Goal: Information Seeking & Learning: Learn about a topic

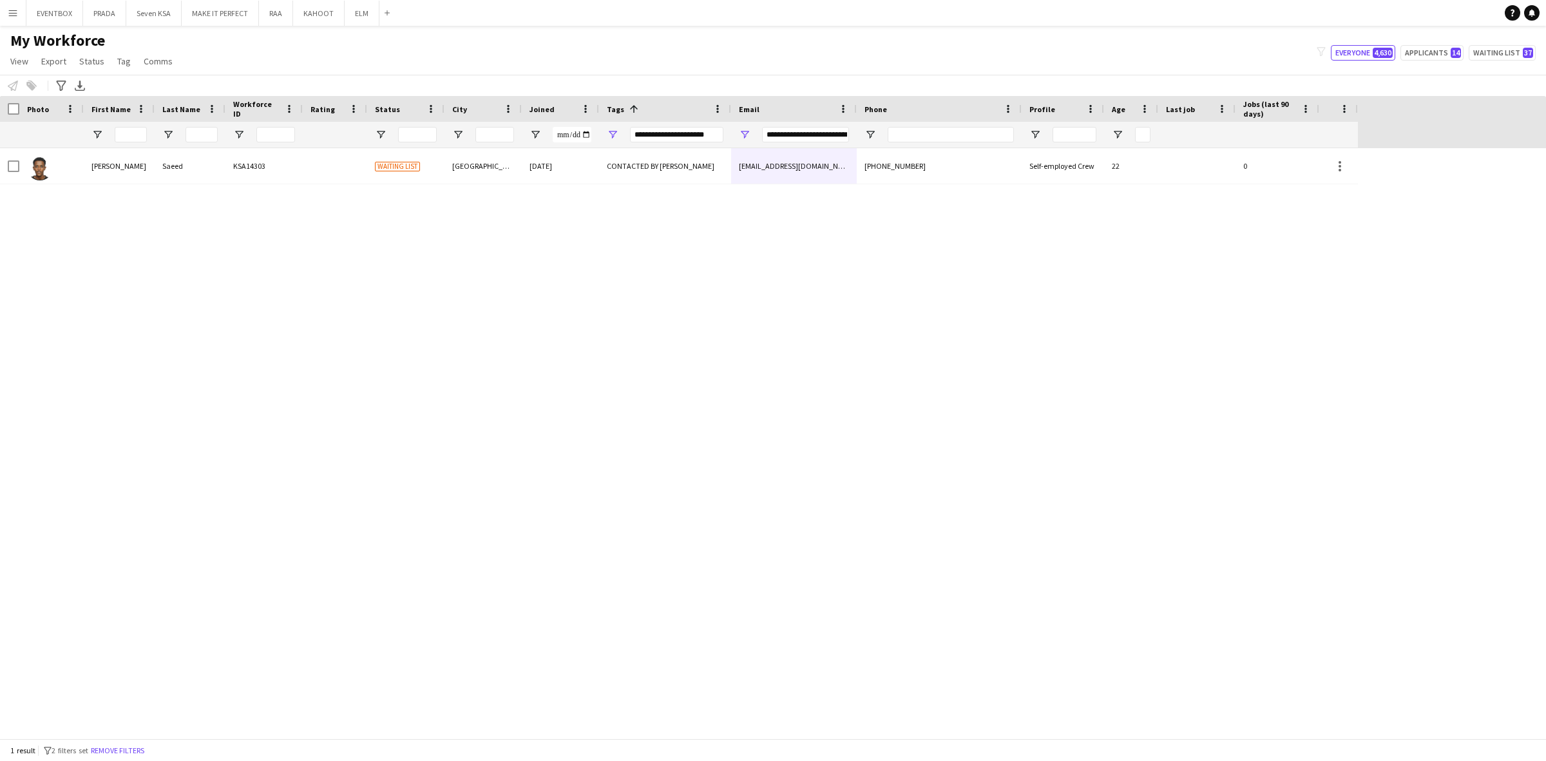
click at [705, 403] on div "[PERSON_NAME] KSA14303 Waiting list Riyadh [DATE] CONTACTED BY [PERSON_NAME] [E…" at bounding box center [773, 443] width 1546 height 590
click at [130, 749] on button "Remove filters" at bounding box center [117, 750] width 59 height 14
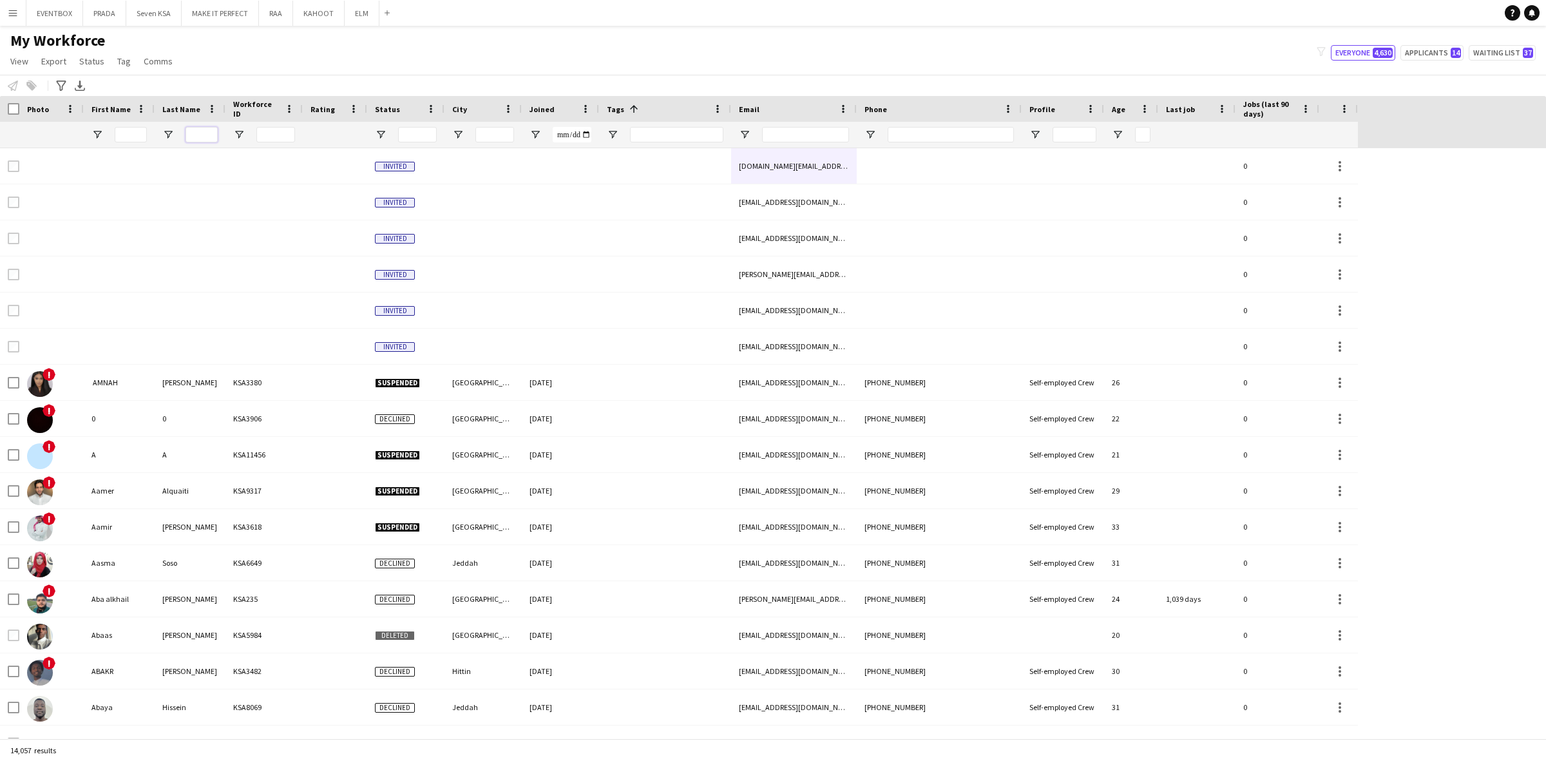
click at [198, 133] on input "Last Name Filter Input" at bounding box center [201, 134] width 32 height 15
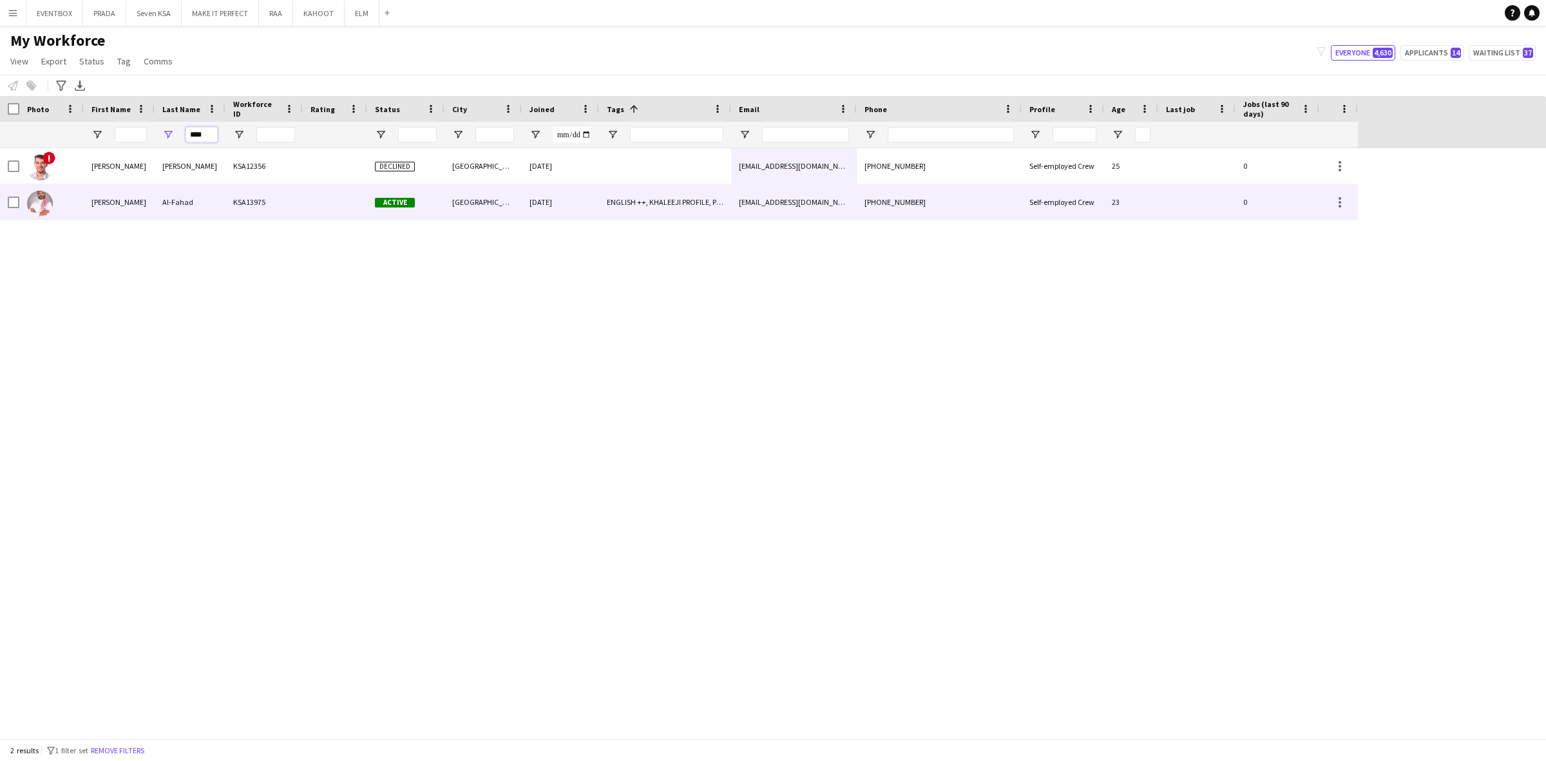
type input "****"
click at [213, 197] on div "Al-Fahad" at bounding box center [190, 201] width 71 height 35
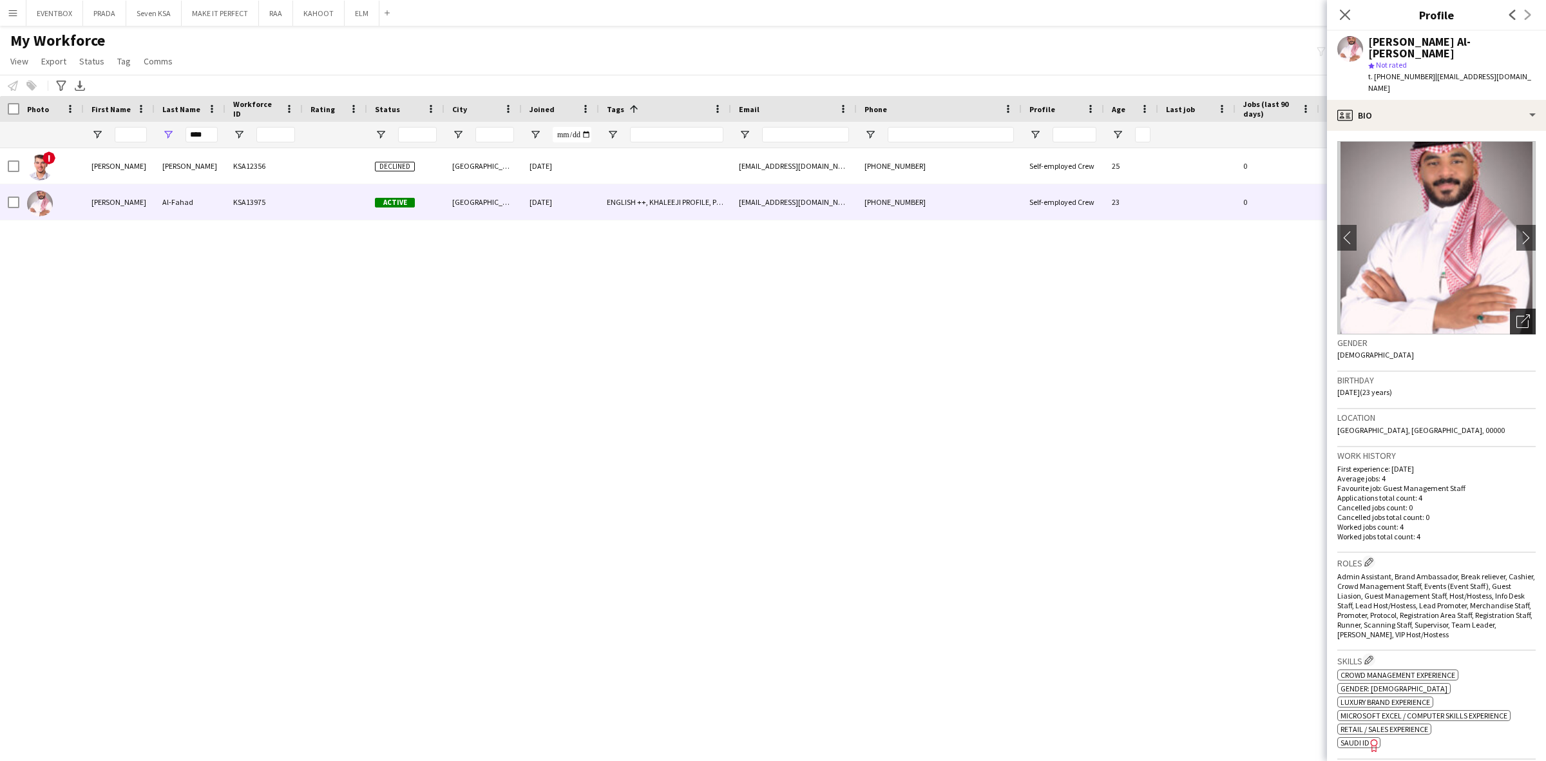
click at [1513, 308] on div "Open photos pop-in" at bounding box center [1522, 321] width 26 height 26
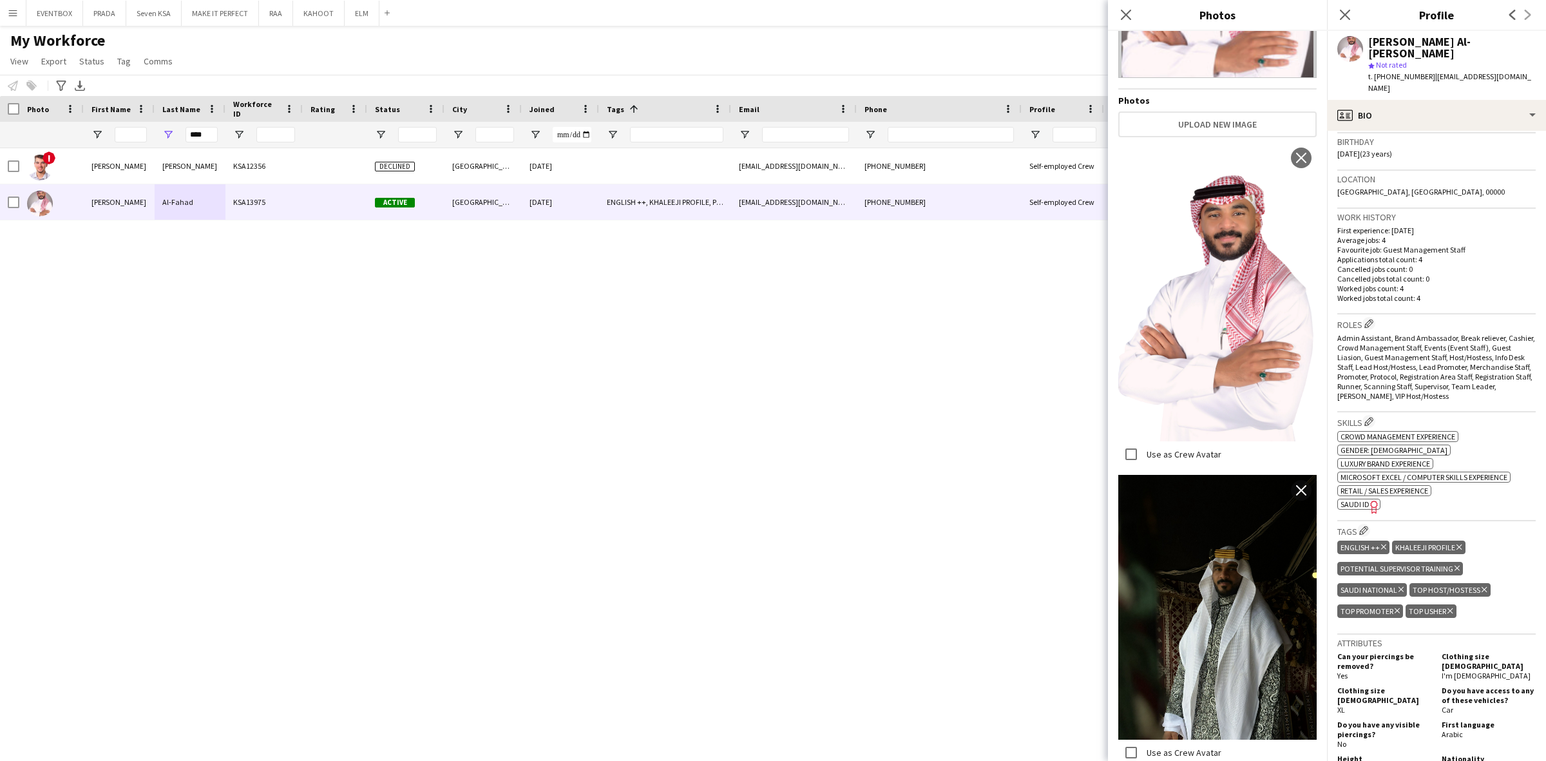
scroll to position [46, 0]
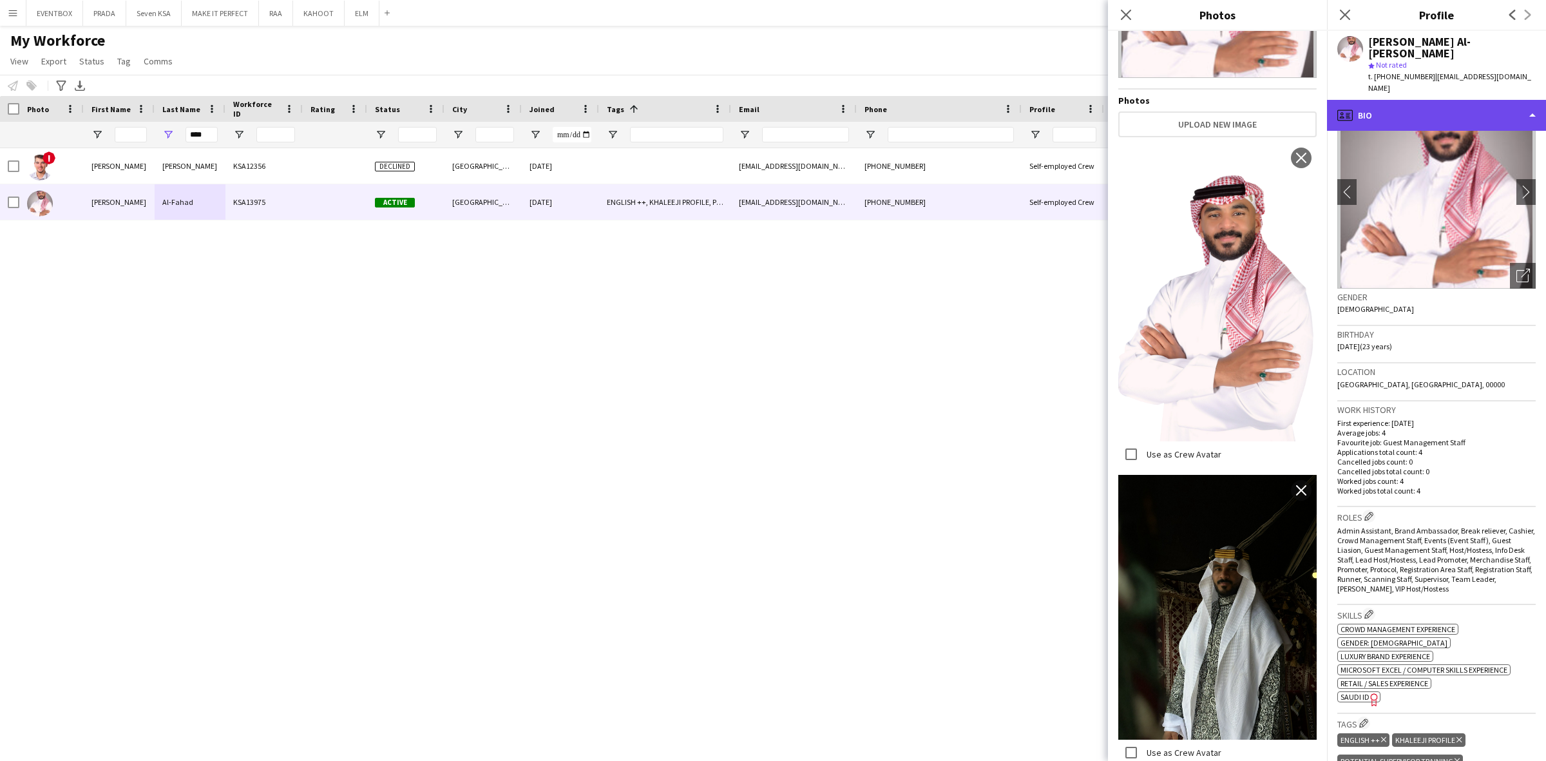
click at [1433, 100] on div "profile Bio" at bounding box center [1436, 115] width 219 height 31
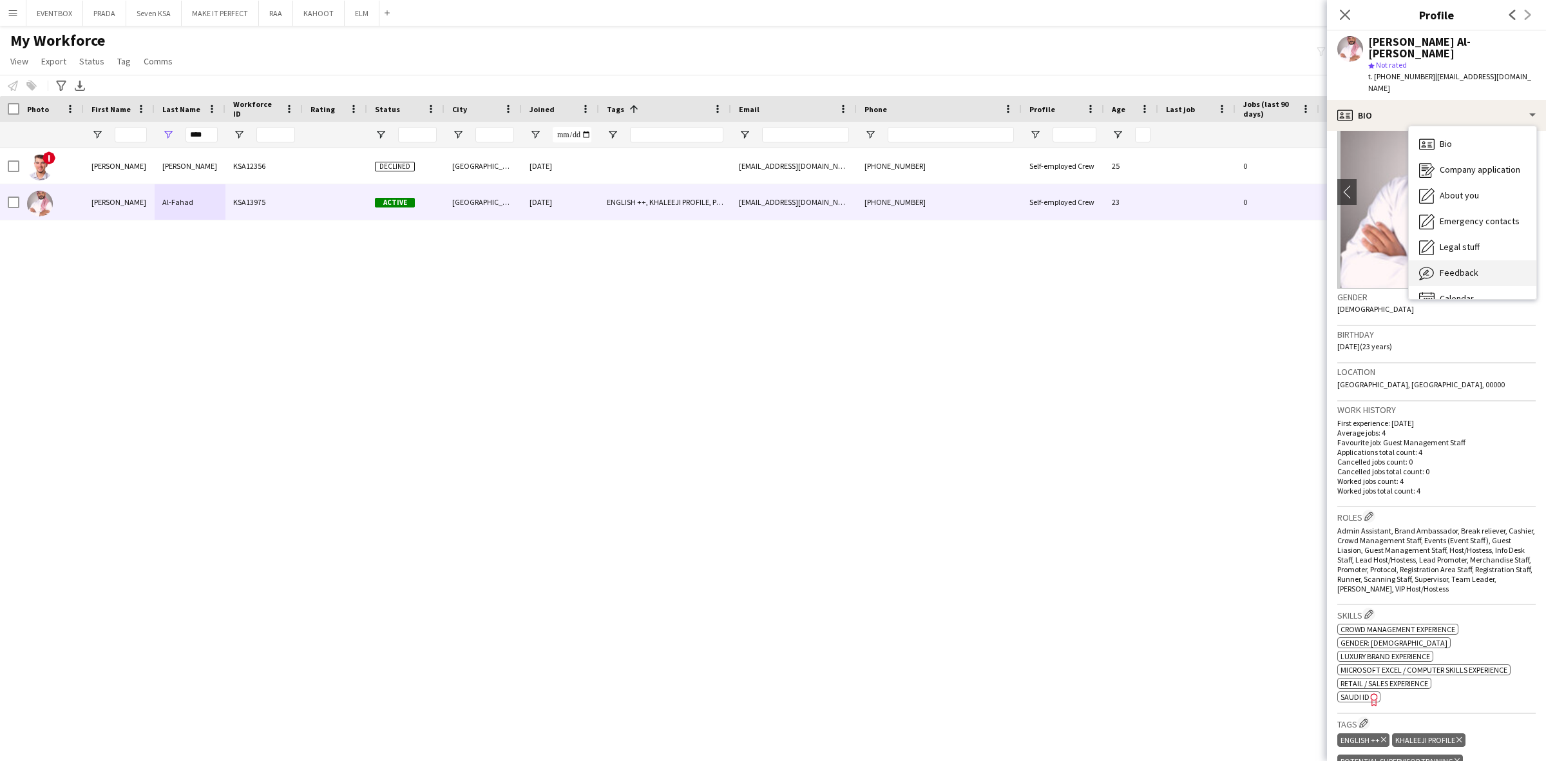
click at [1465, 267] on span "Feedback" at bounding box center [1458, 273] width 39 height 12
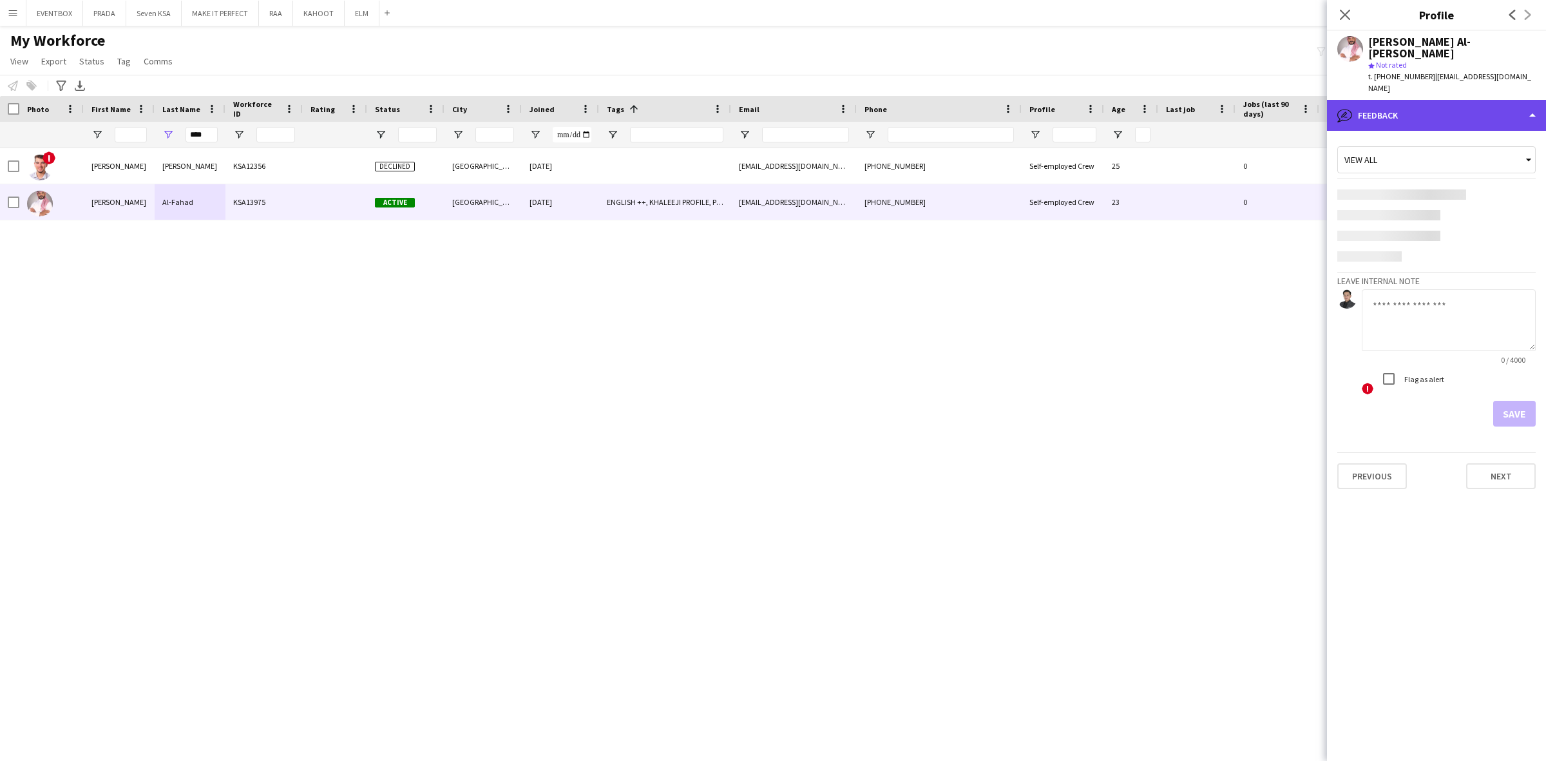
click at [1438, 100] on div "bubble-pencil Feedback" at bounding box center [1436, 115] width 219 height 31
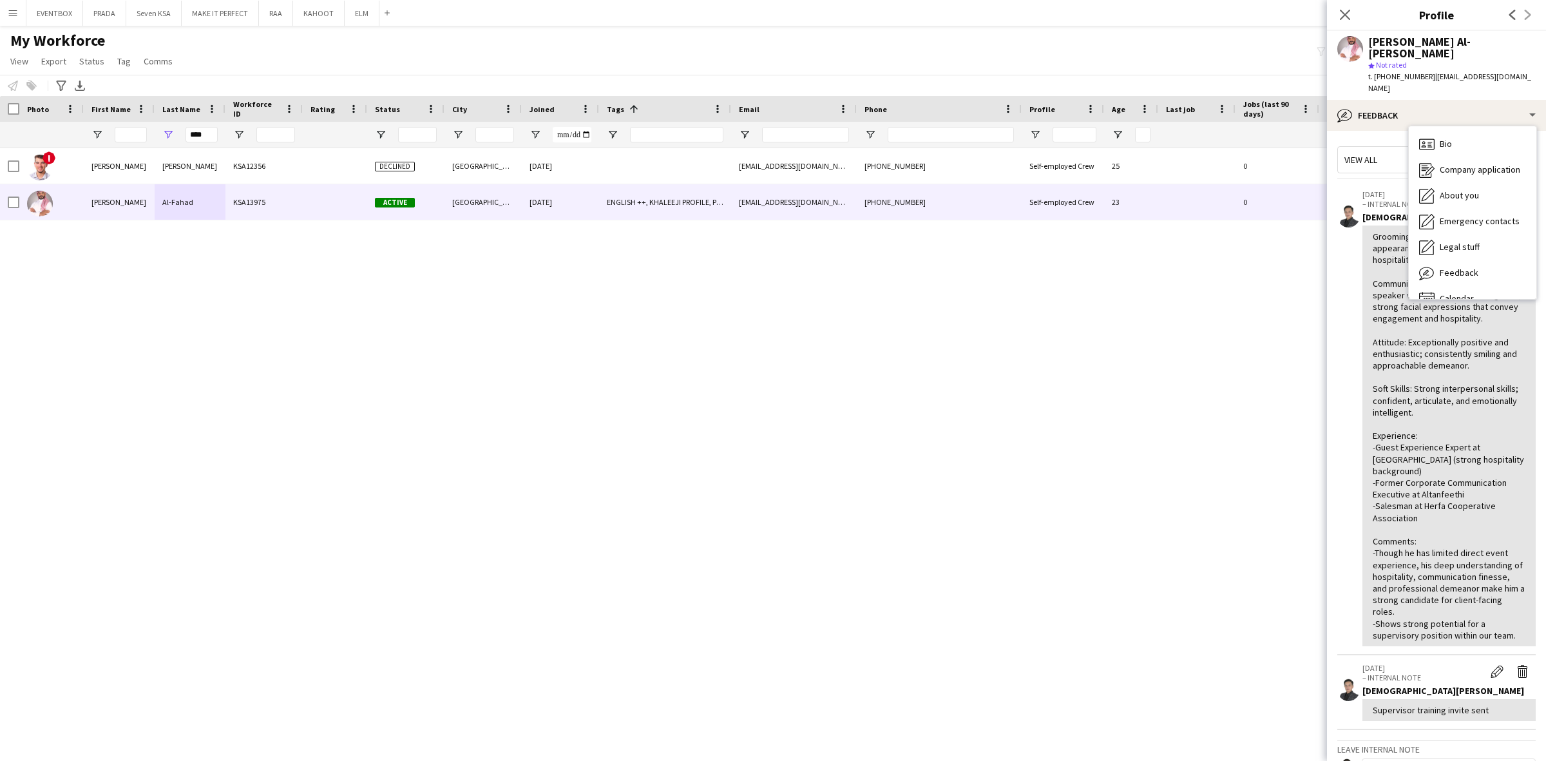
click at [1459, 478] on div "Grooming: Well-groomed, professional appearance suitable for front-facing hospi…" at bounding box center [1448, 436] width 153 height 410
drag, startPoint x: 196, startPoint y: 134, endPoint x: 155, endPoint y: 124, distance: 42.5
click at [155, 124] on div "****" at bounding box center [190, 135] width 71 height 26
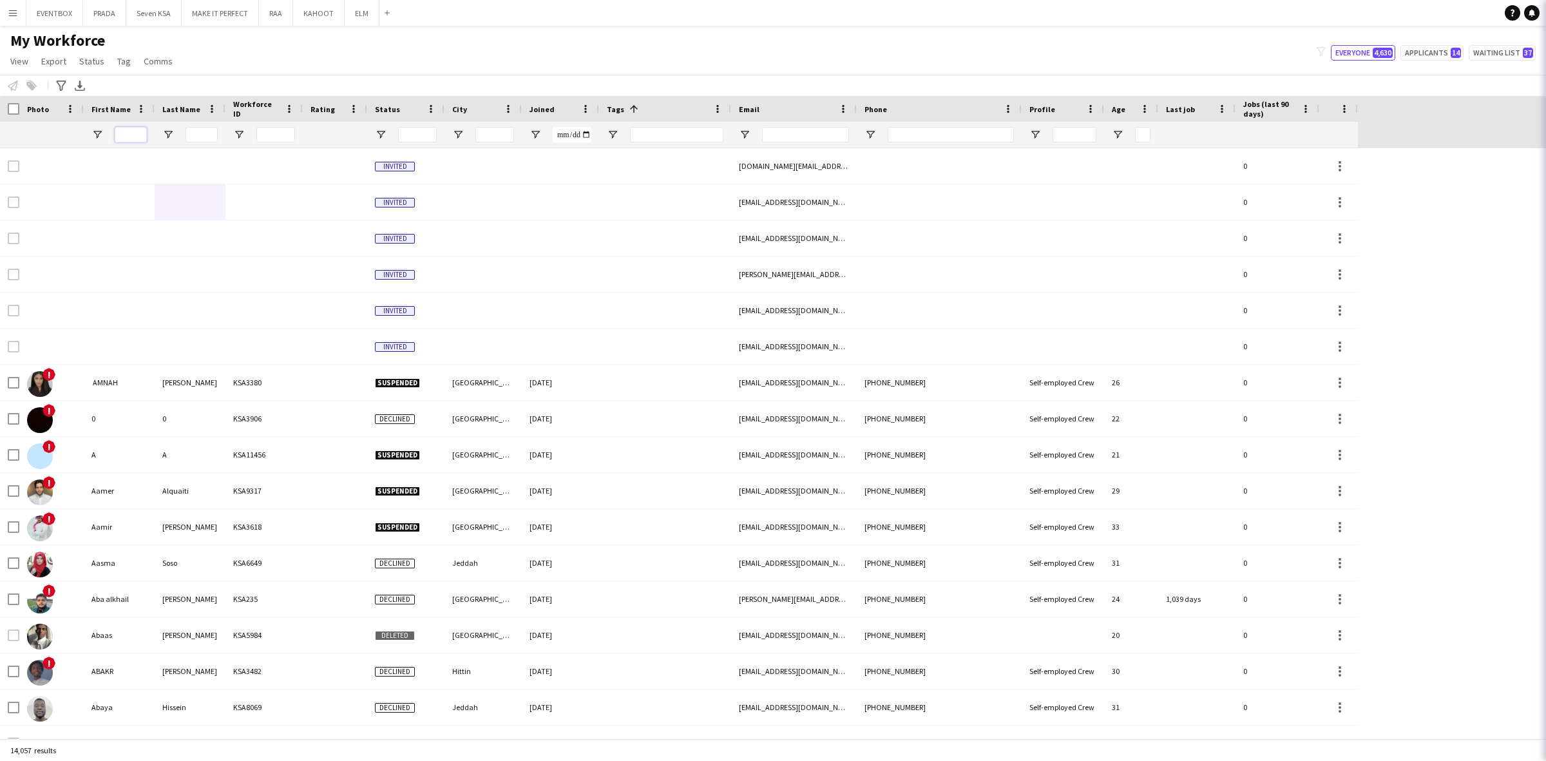
click at [137, 138] on input "First Name Filter Input" at bounding box center [131, 134] width 32 height 15
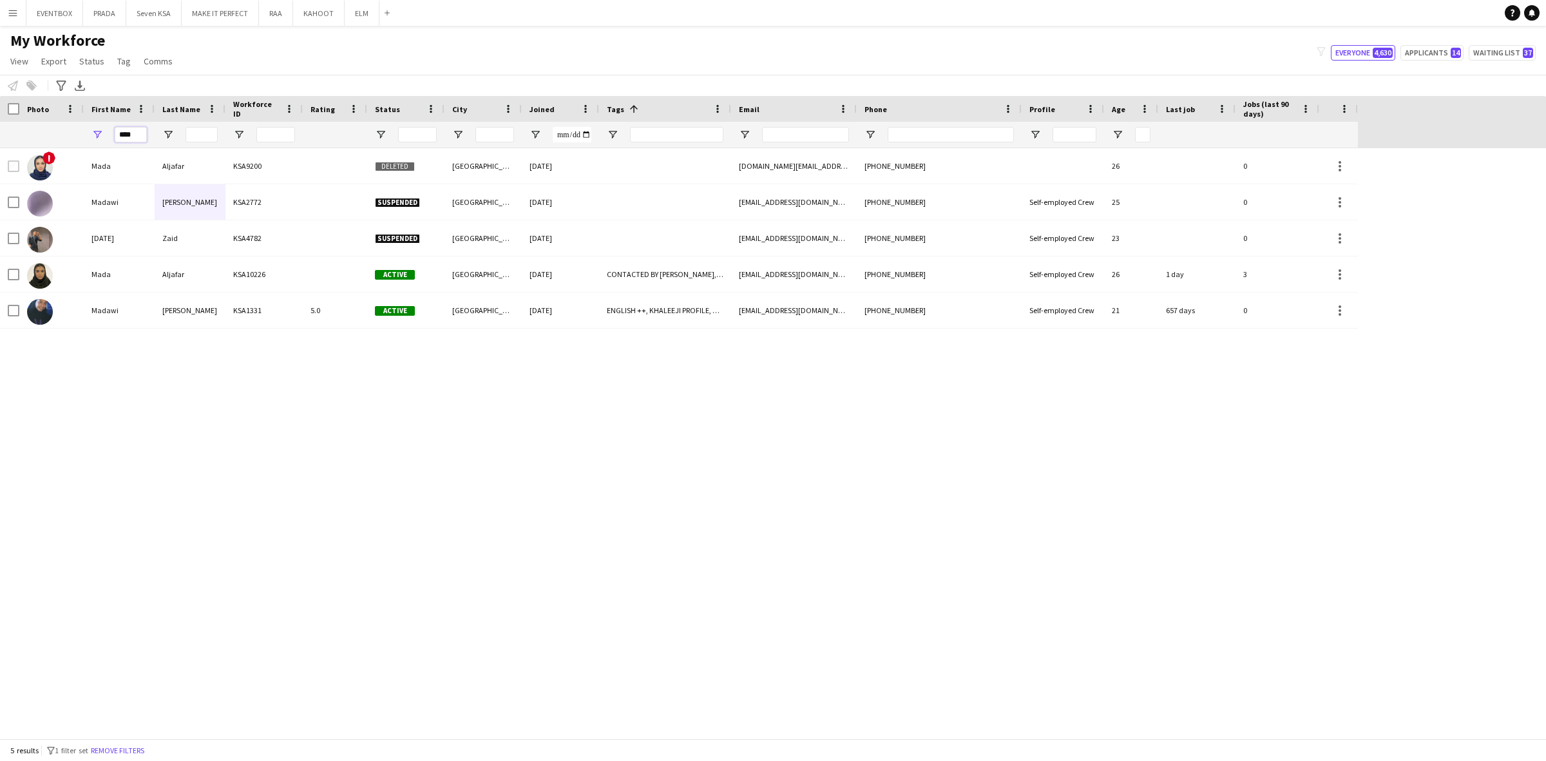
type input "****"
click at [324, 366] on div "! Mada Aljafar KSA9200 Deleted [GEOGRAPHIC_DATA] [DATE] [DOMAIN_NAME][EMAIL_ADD…" at bounding box center [773, 443] width 1546 height 590
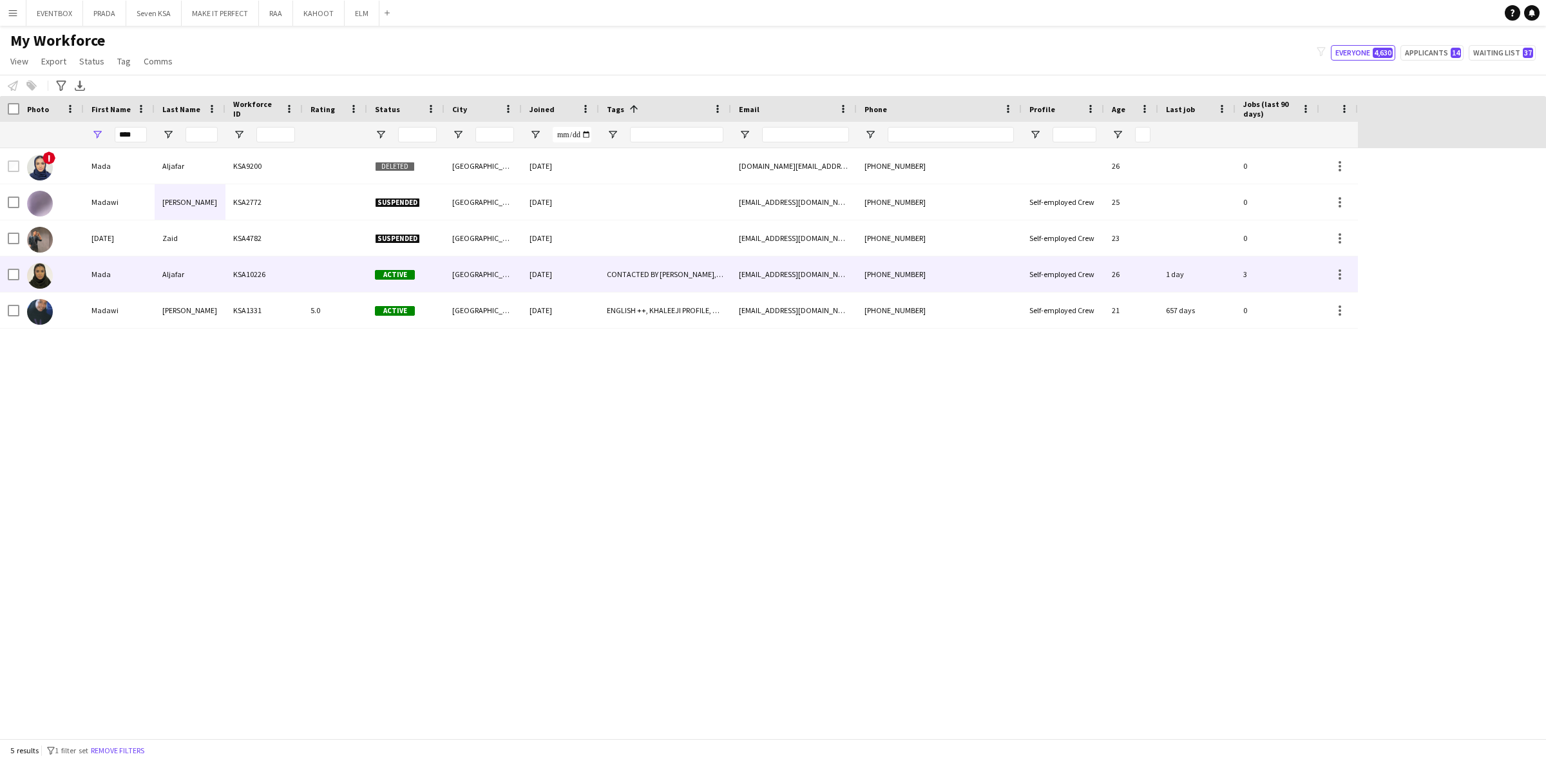
click at [311, 270] on div at bounding box center [335, 273] width 64 height 35
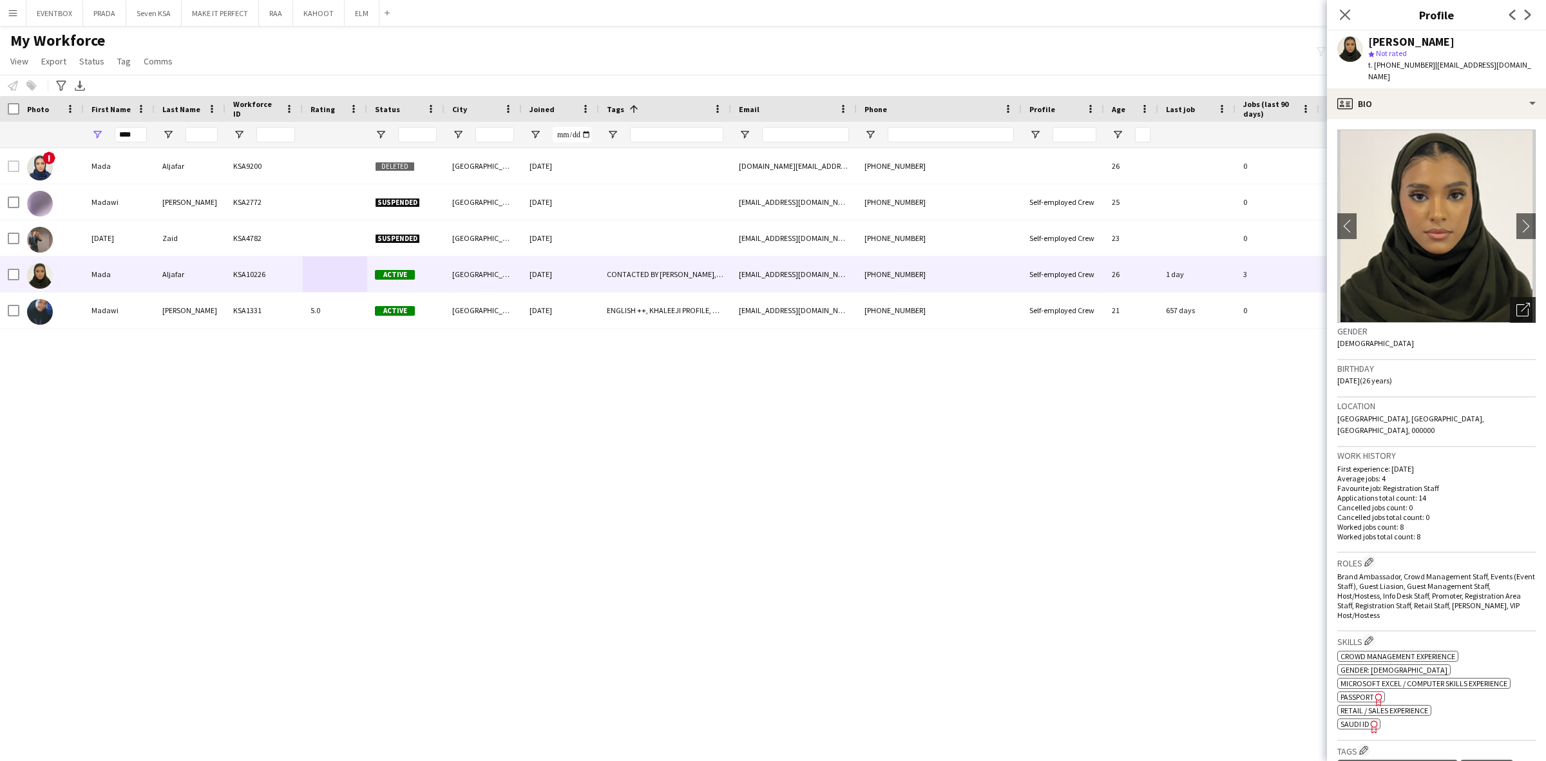
click at [1509, 297] on div "Open photos pop-in" at bounding box center [1522, 310] width 26 height 26
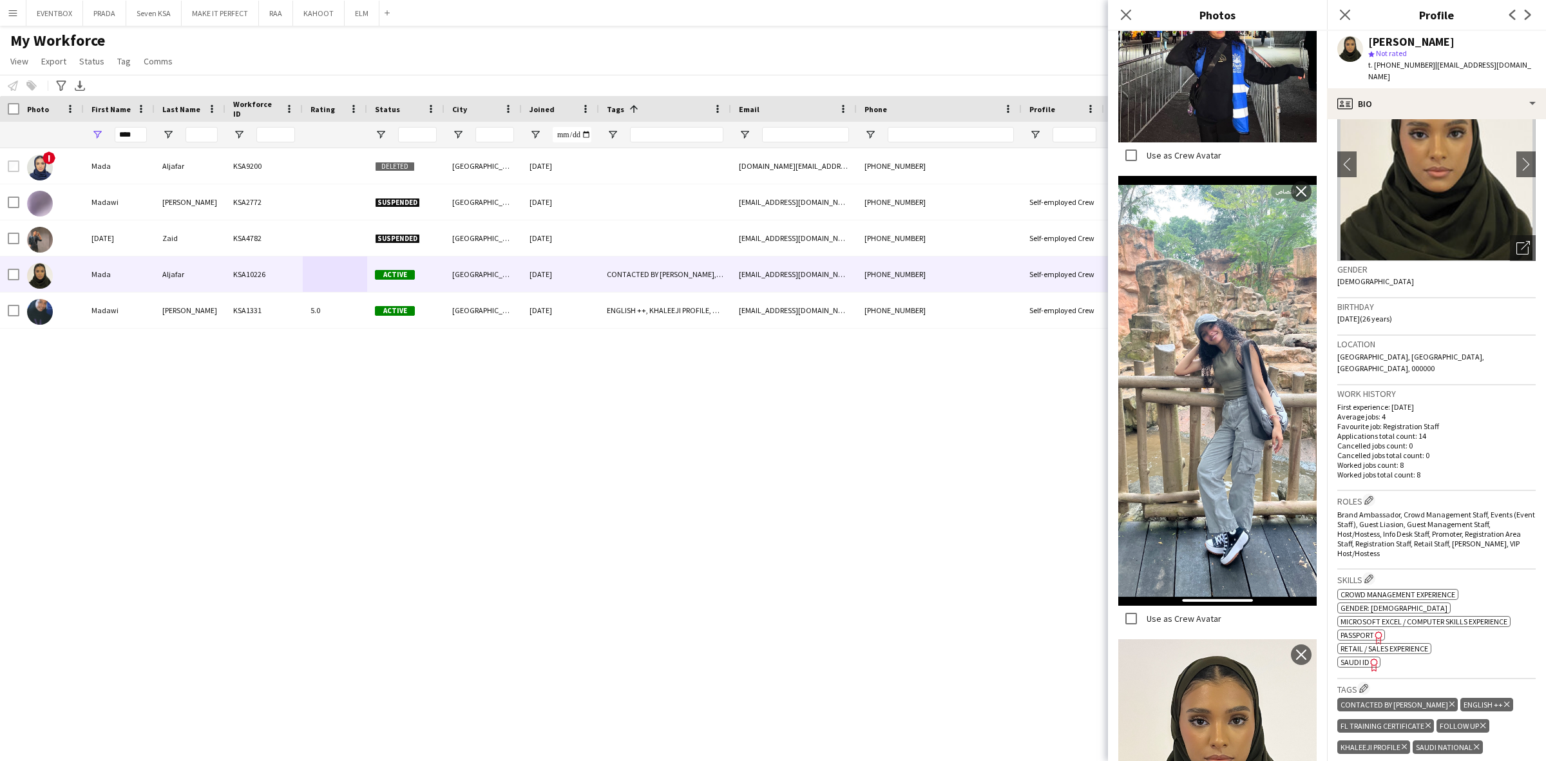
scroll to position [58, 0]
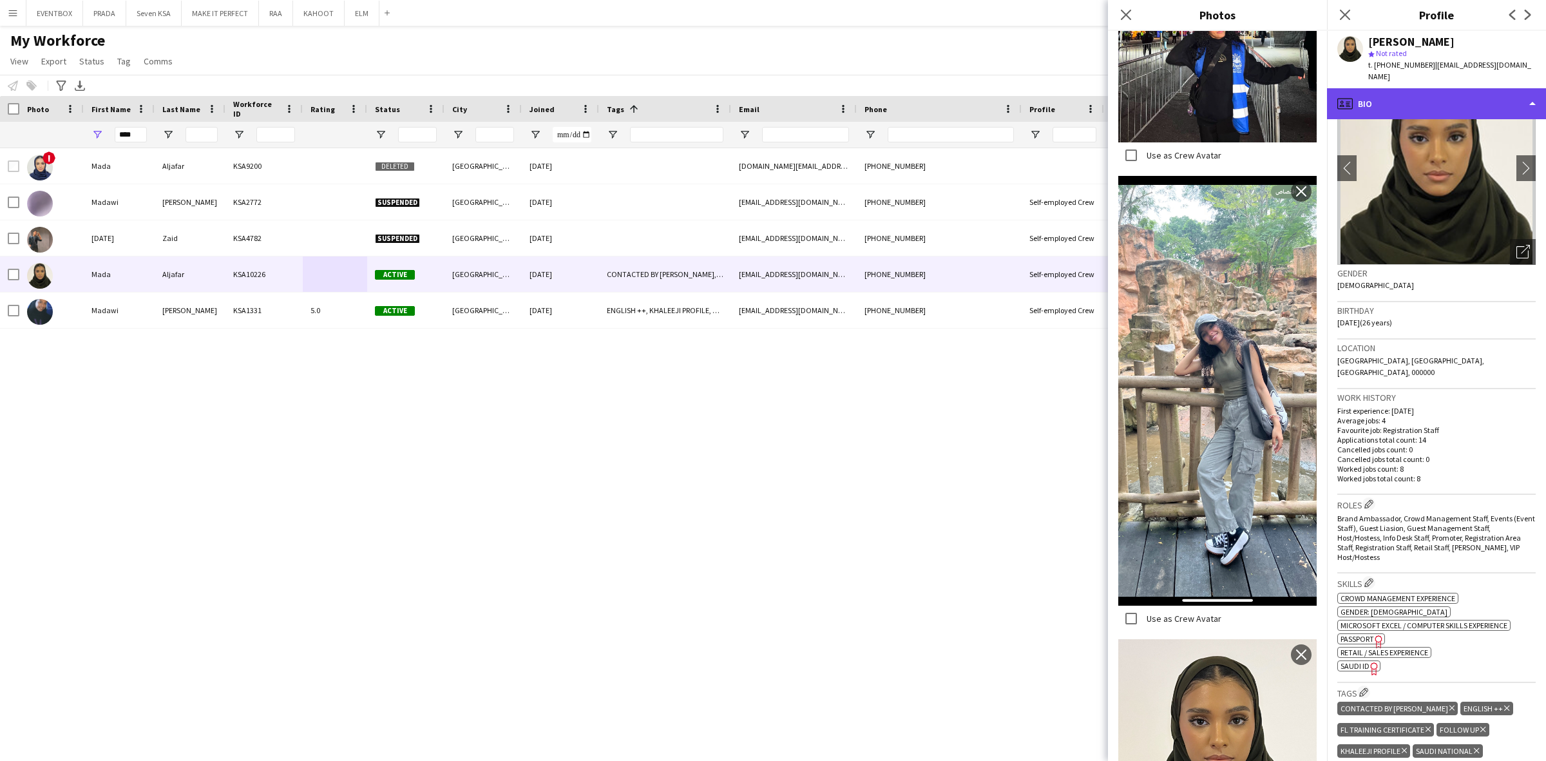
click at [1405, 88] on div "profile Bio" at bounding box center [1436, 103] width 219 height 31
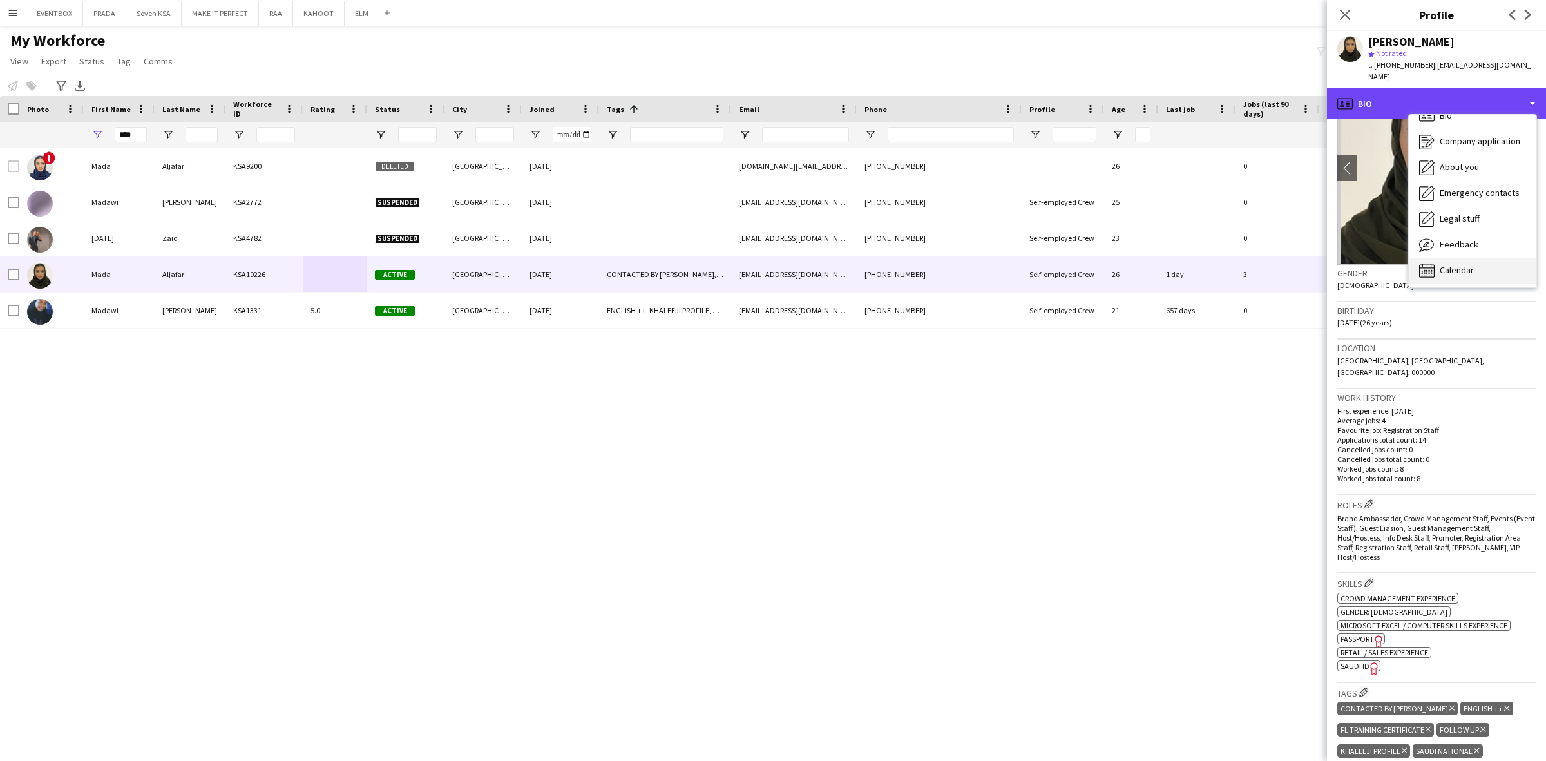
scroll to position [17, 0]
click at [1488, 261] on div "Calendar Calendar" at bounding box center [1472, 270] width 128 height 26
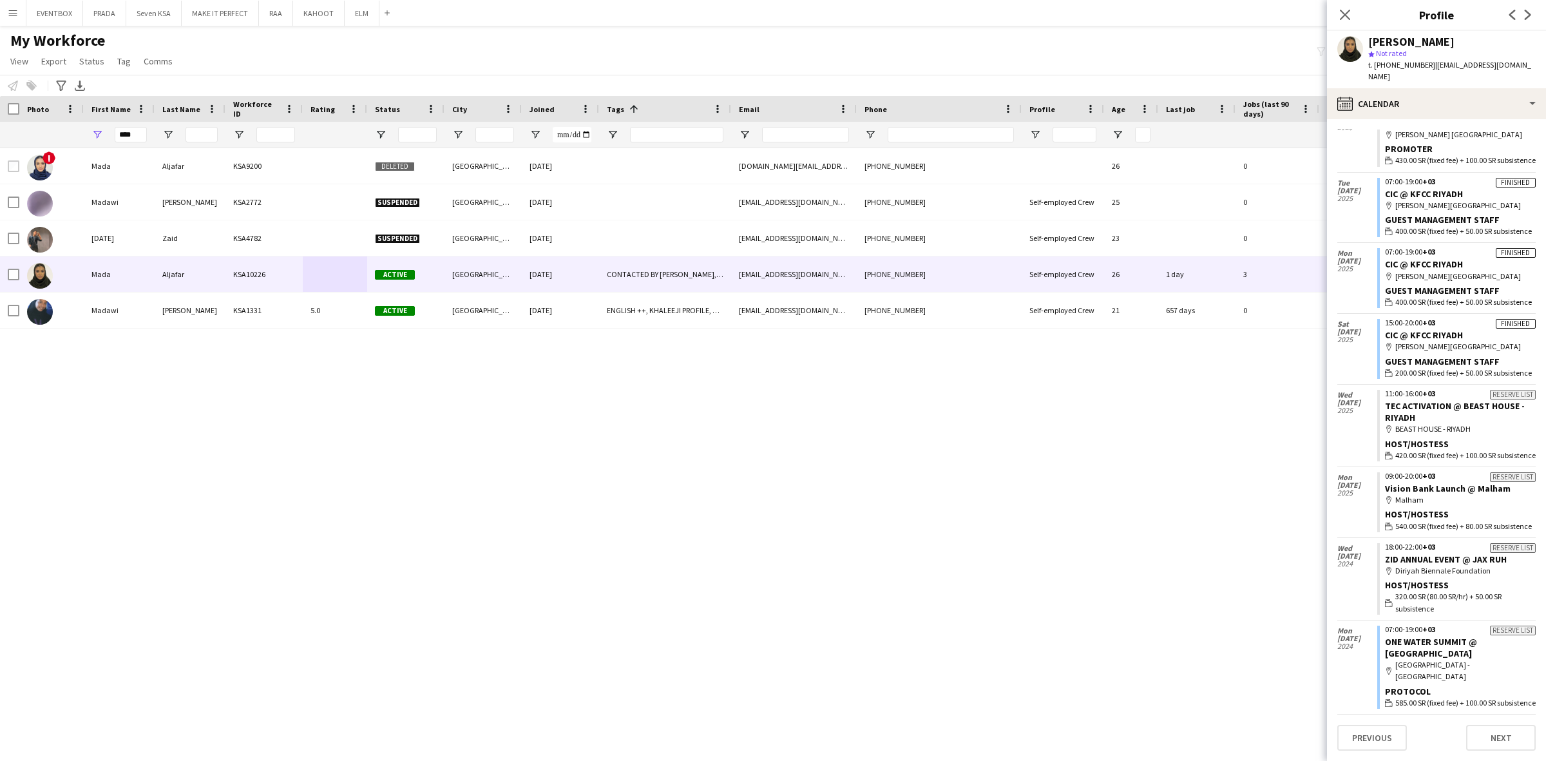
scroll to position [0, 0]
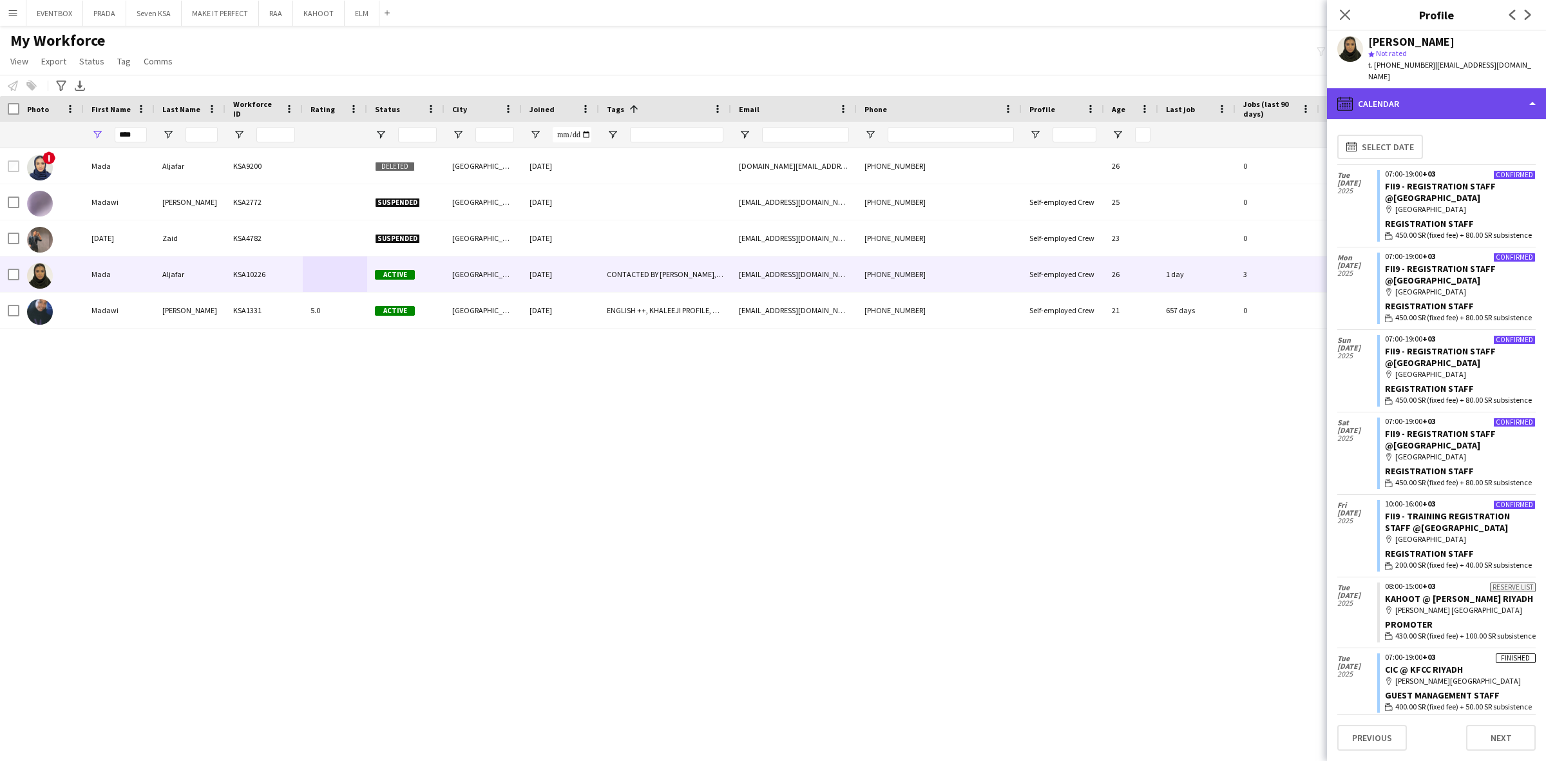
click at [1467, 88] on div "calendar-full Calendar" at bounding box center [1436, 103] width 219 height 31
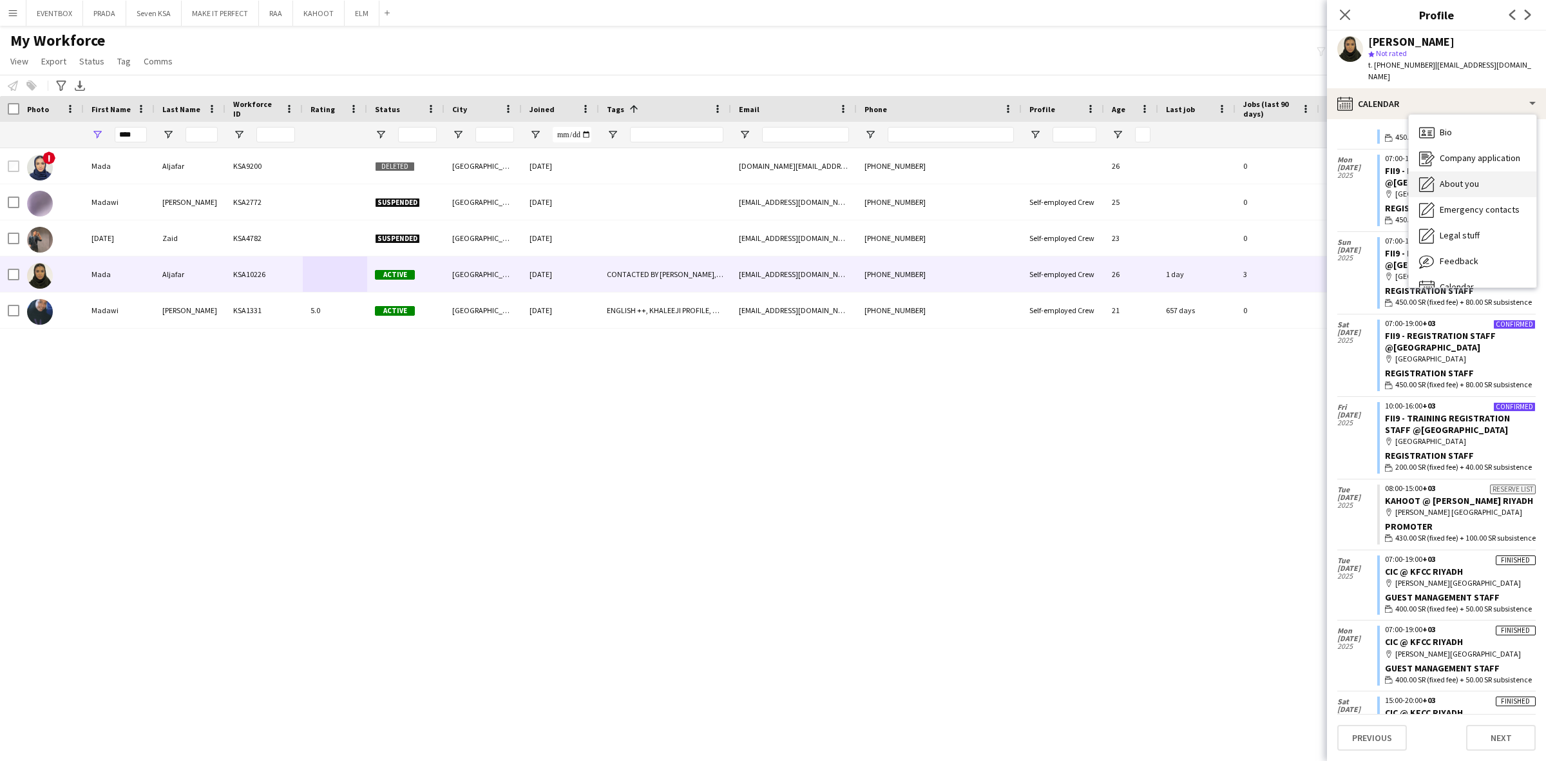
click at [1471, 178] on span "About you" at bounding box center [1458, 184] width 39 height 12
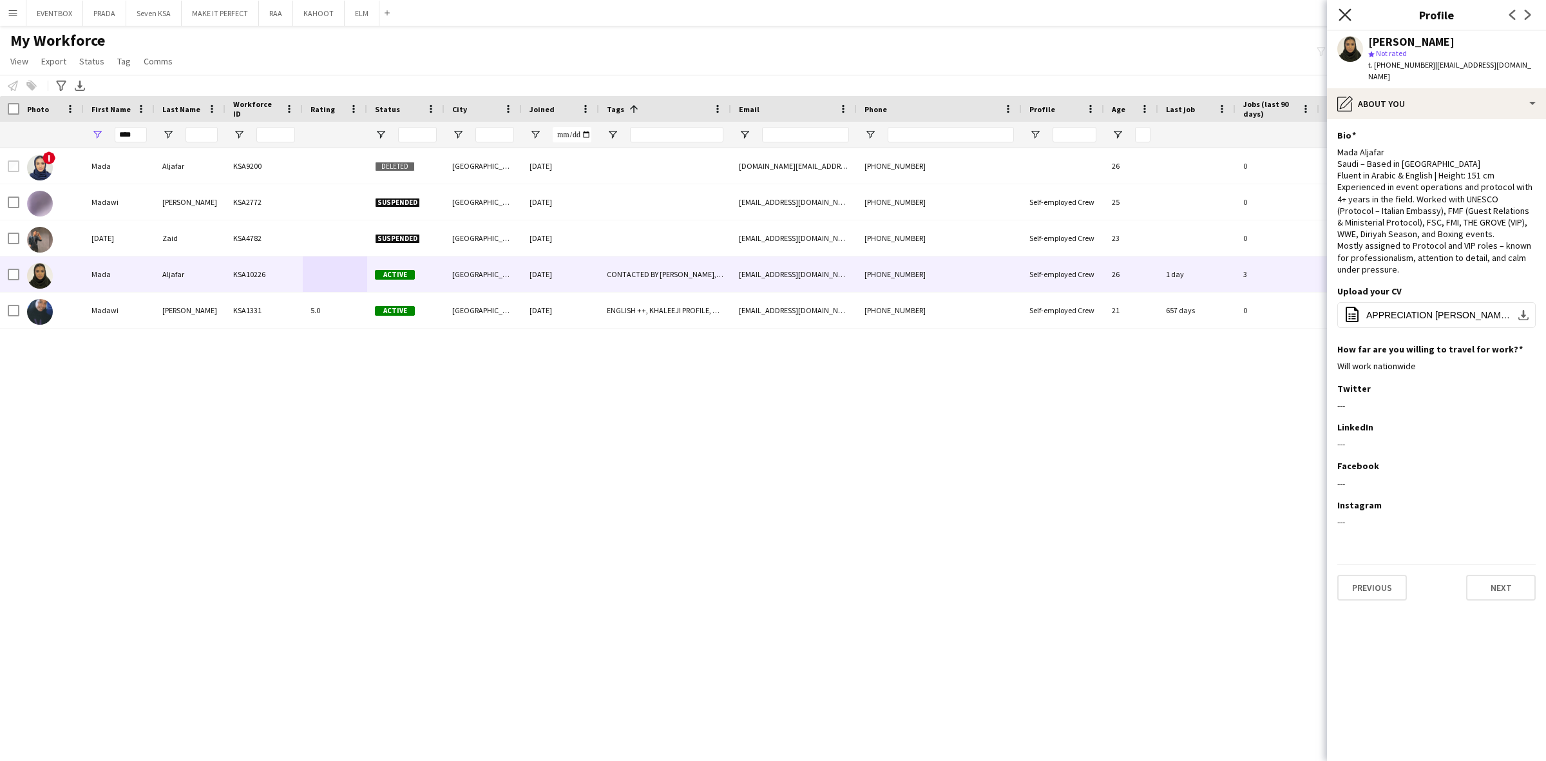
click at [1348, 15] on icon "Close pop-in" at bounding box center [1344, 14] width 12 height 12
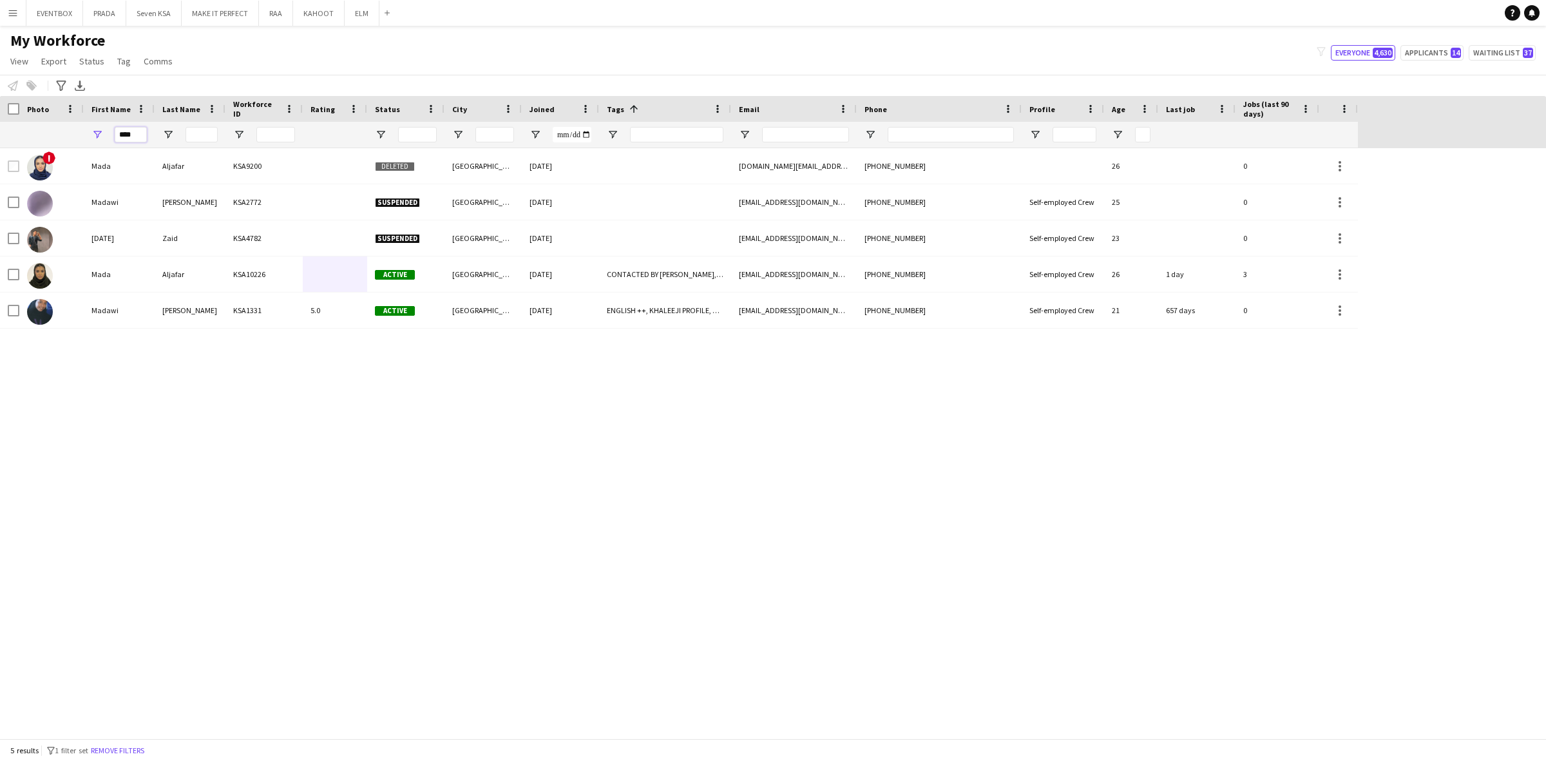
drag, startPoint x: 136, startPoint y: 136, endPoint x: 48, endPoint y: 137, distance: 87.6
click at [48, 137] on div "****" at bounding box center [678, 135] width 1357 height 26
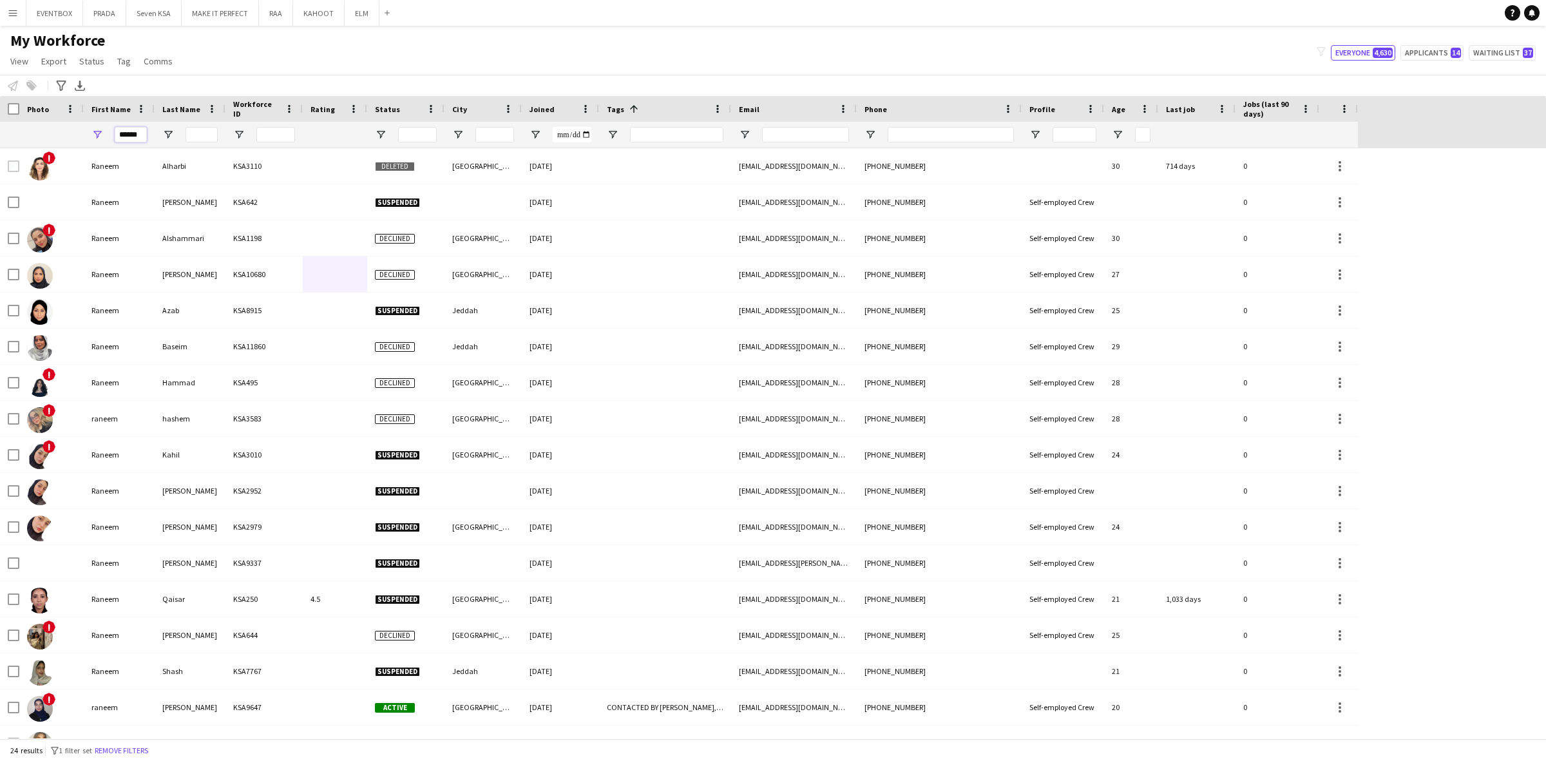
type input "******"
click at [192, 132] on input "Last Name Filter Input" at bounding box center [201, 134] width 32 height 15
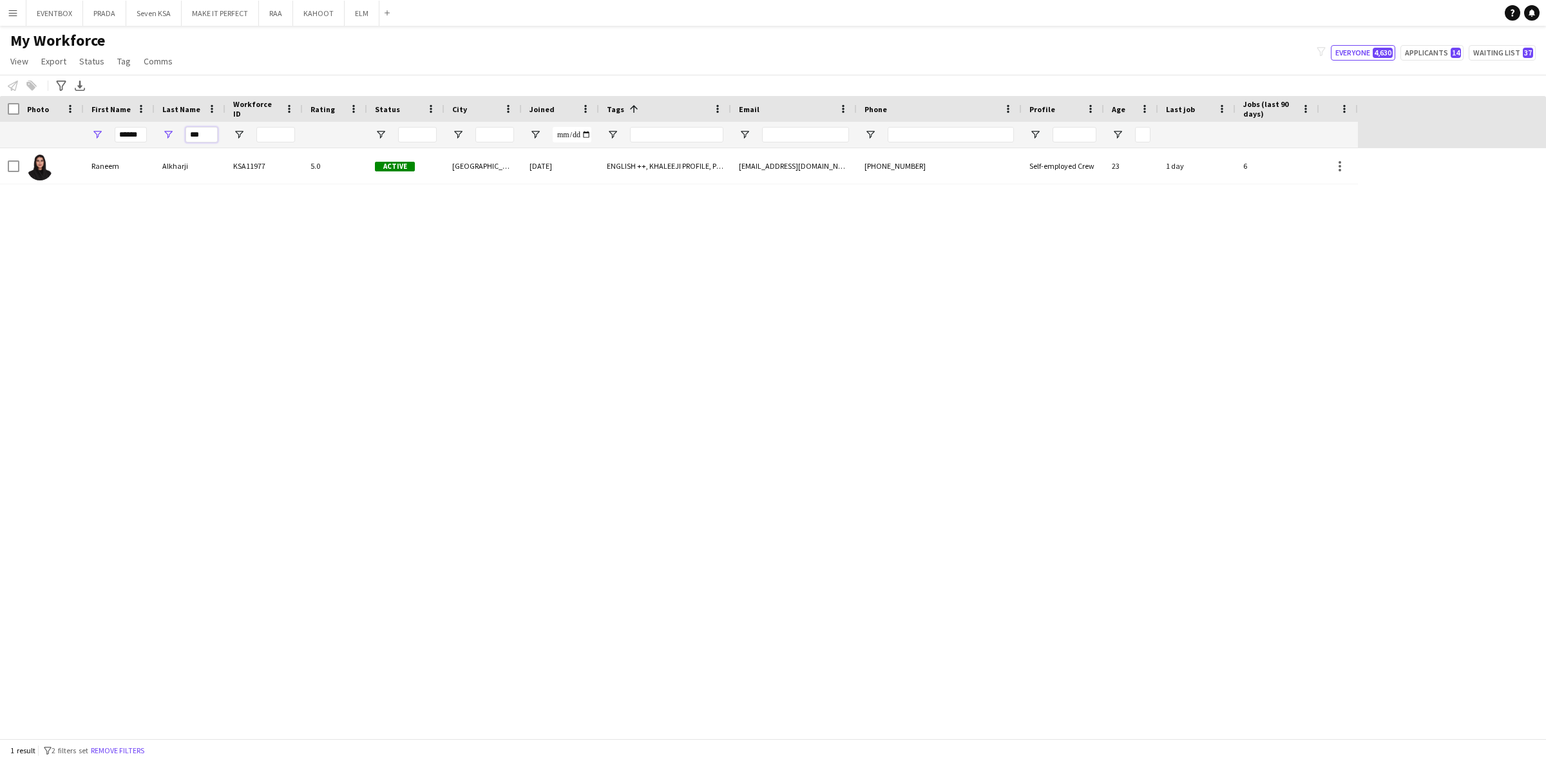
type input "***"
click at [525, 146] on div at bounding box center [560, 135] width 77 height 26
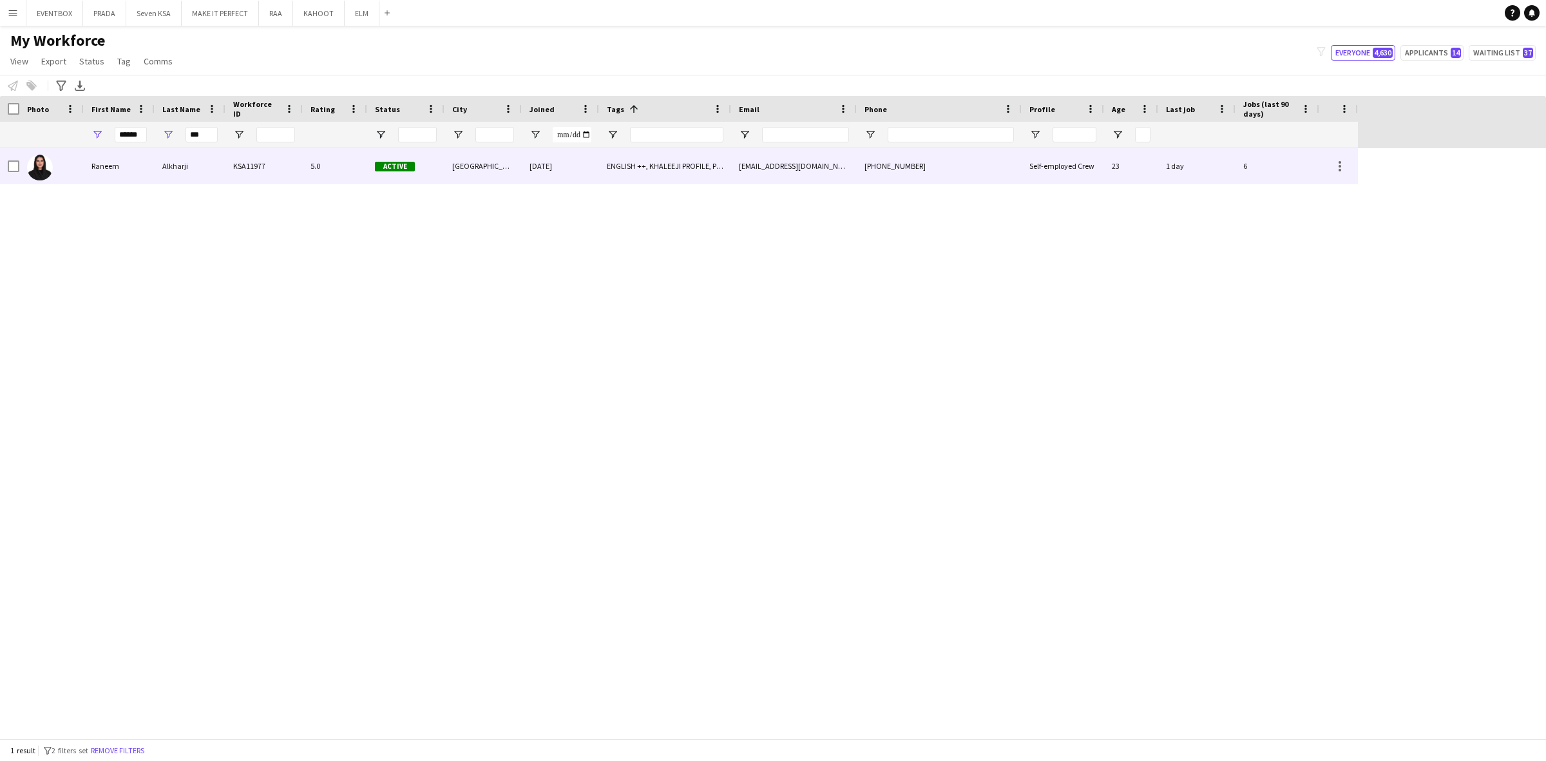
click at [522, 156] on div "[DATE]" at bounding box center [560, 165] width 77 height 35
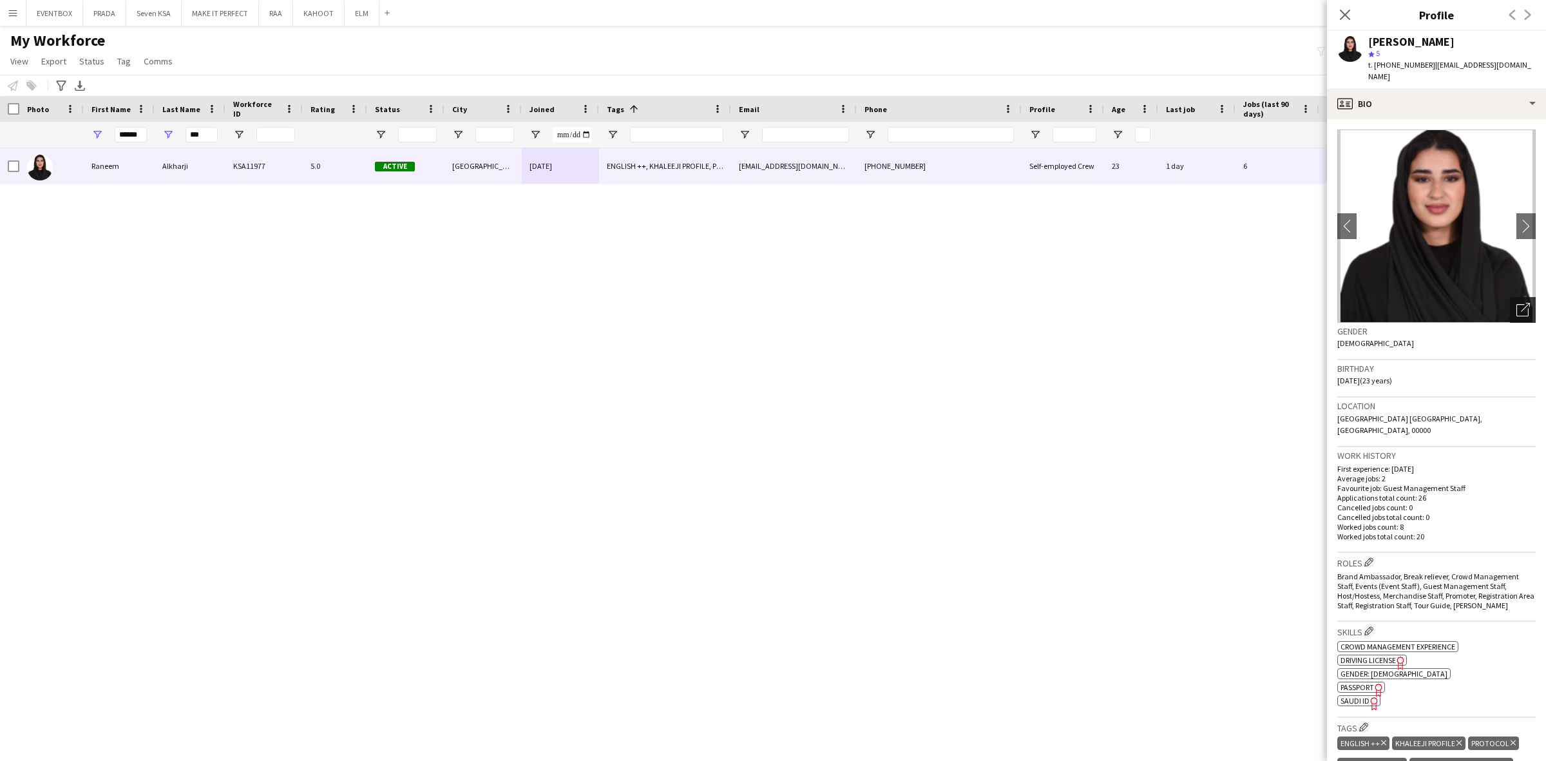
click at [1516, 303] on icon "Open photos pop-in" at bounding box center [1523, 310] width 14 height 14
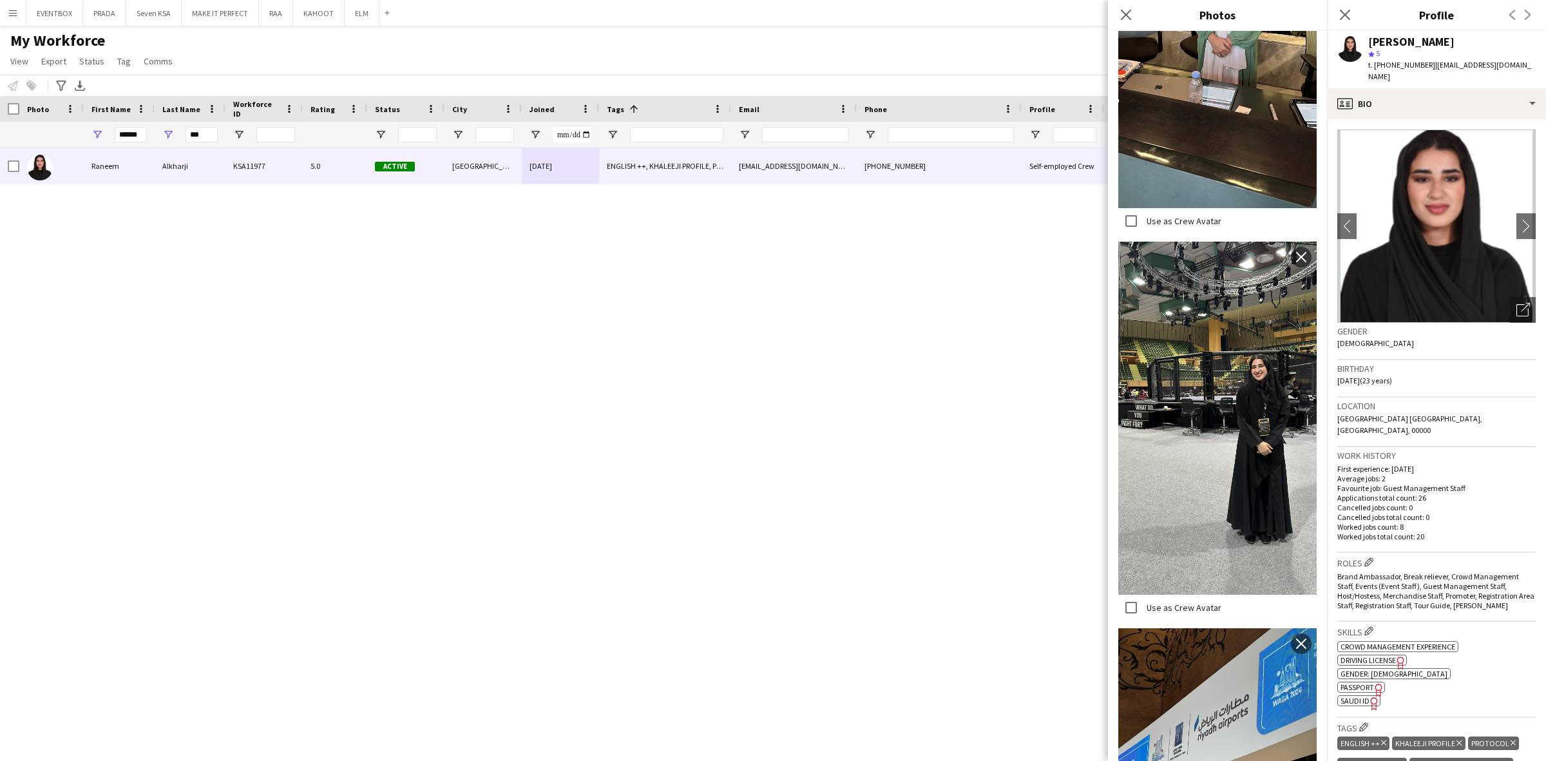
scroll to position [1127, 0]
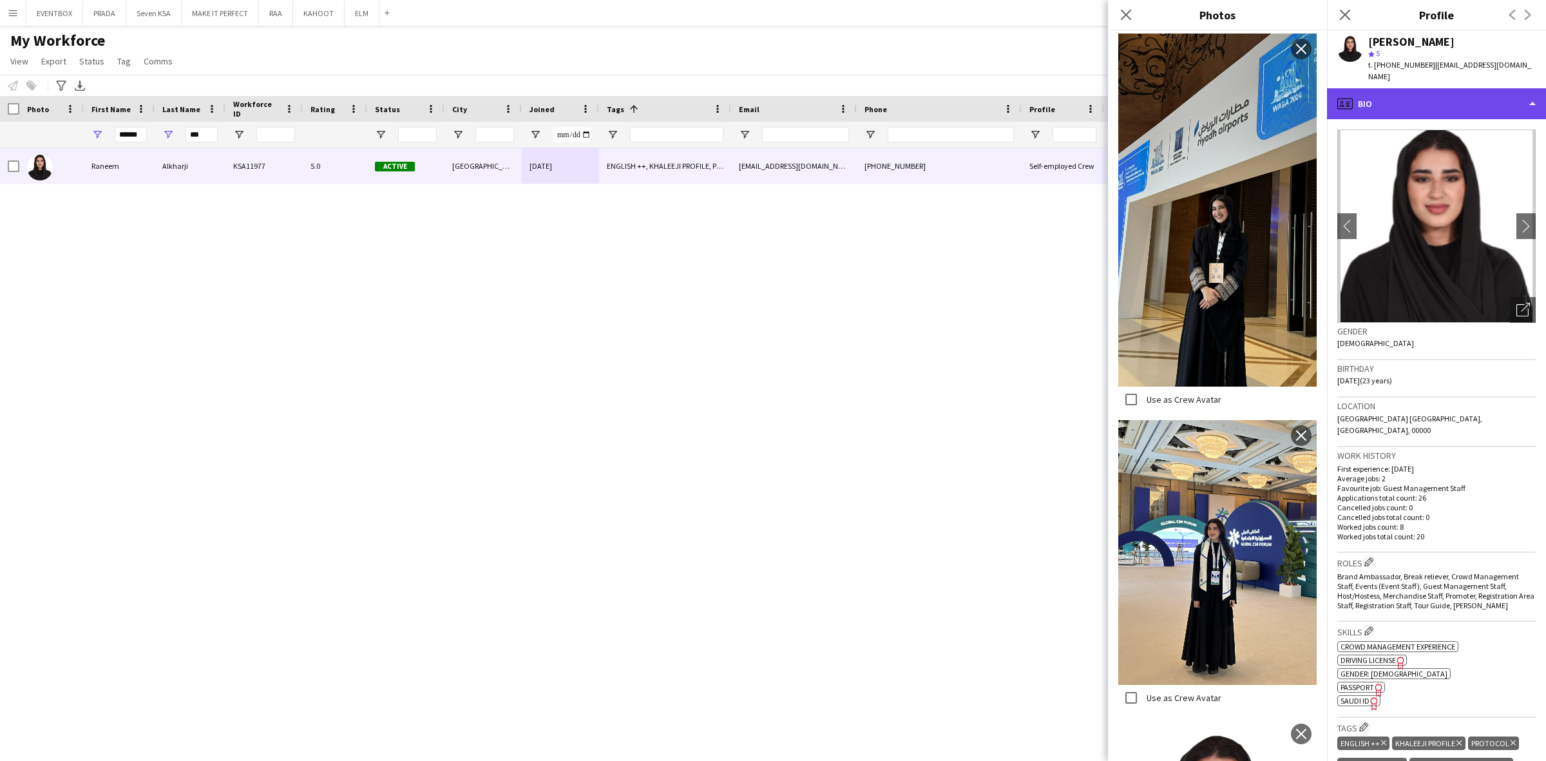
click at [1454, 88] on div "profile Bio" at bounding box center [1436, 103] width 219 height 31
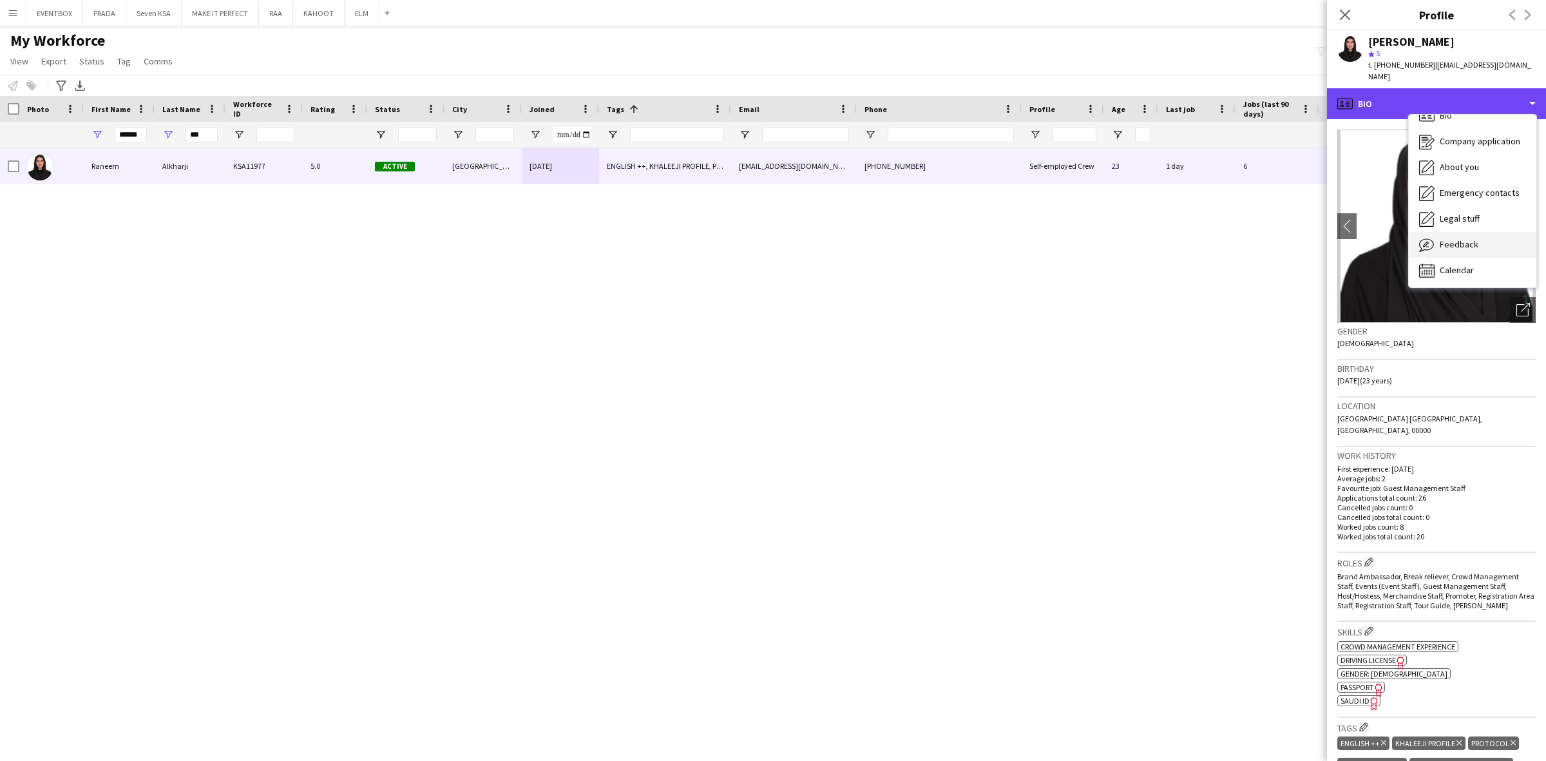
scroll to position [17, 0]
click at [1469, 238] on span "Feedback" at bounding box center [1458, 244] width 39 height 12
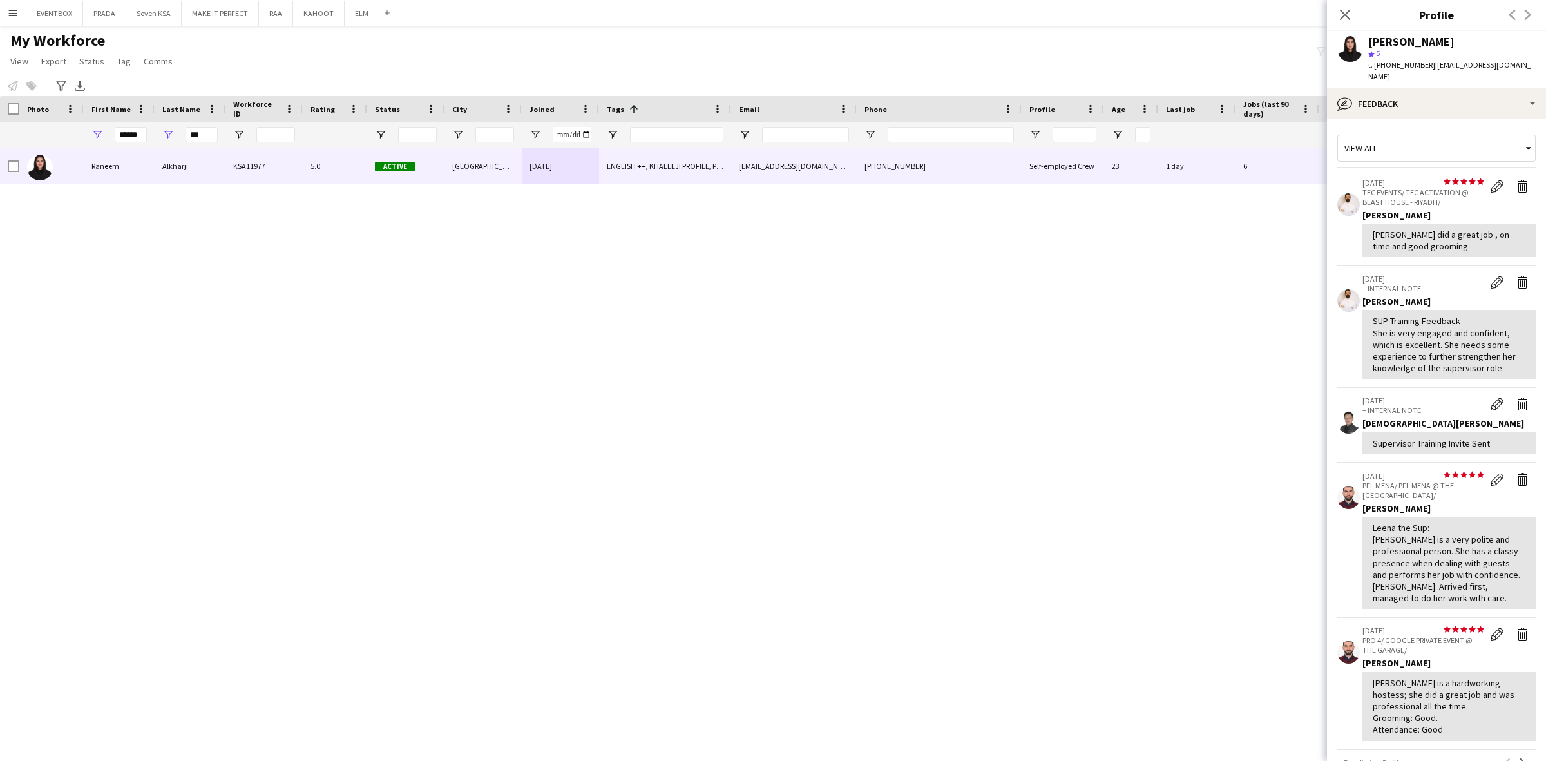
click at [1459, 129] on div "View all star star star star star star star star star star [DATE] TEC EVENTS/ T…" at bounding box center [1436, 532] width 198 height 806
click at [1484, 102] on div "bubble-pencil Feedback" at bounding box center [1436, 103] width 219 height 31
click at [1479, 257] on div "Calendar Calendar" at bounding box center [1472, 270] width 128 height 26
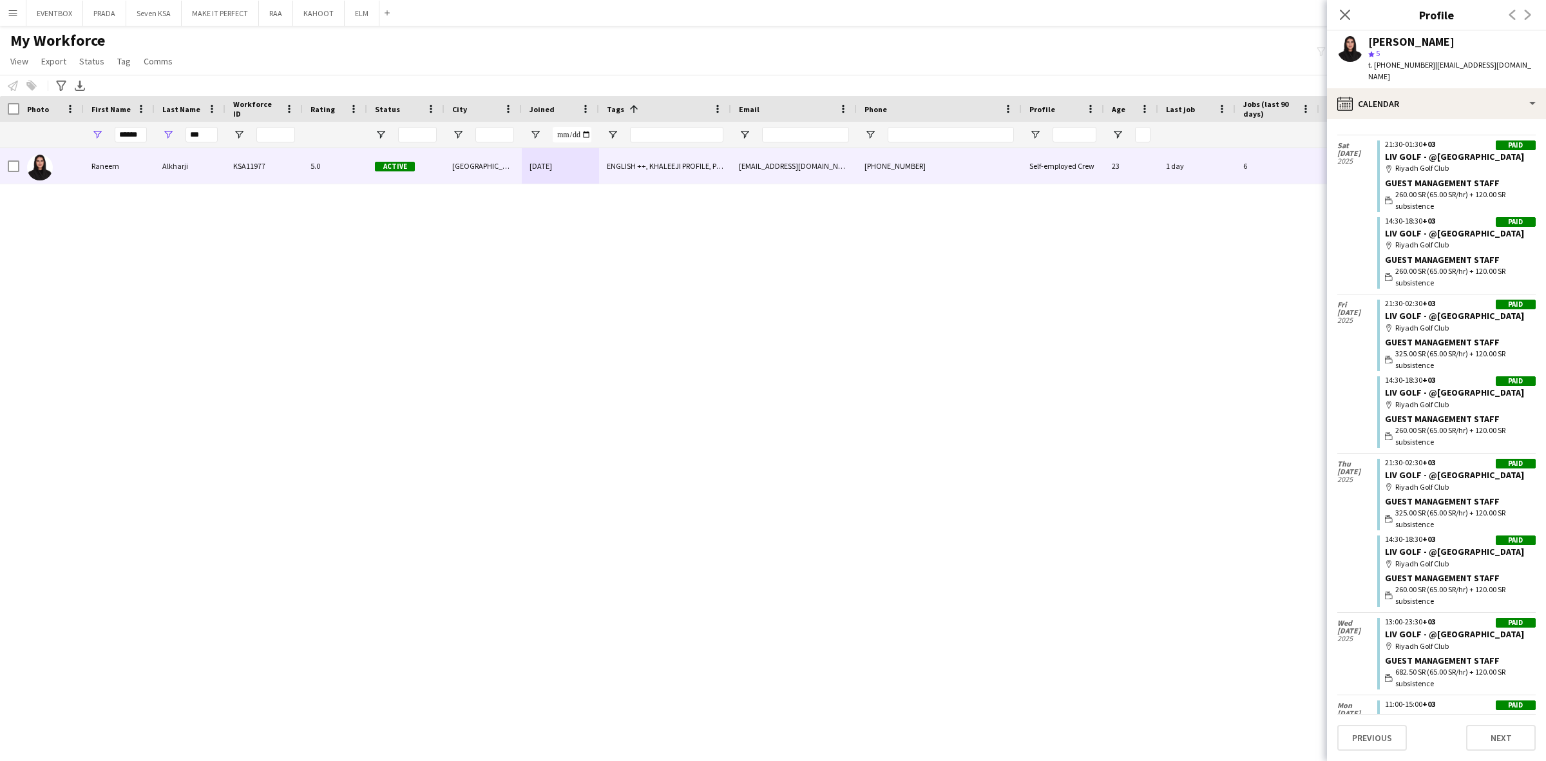
scroll to position [1815, 0]
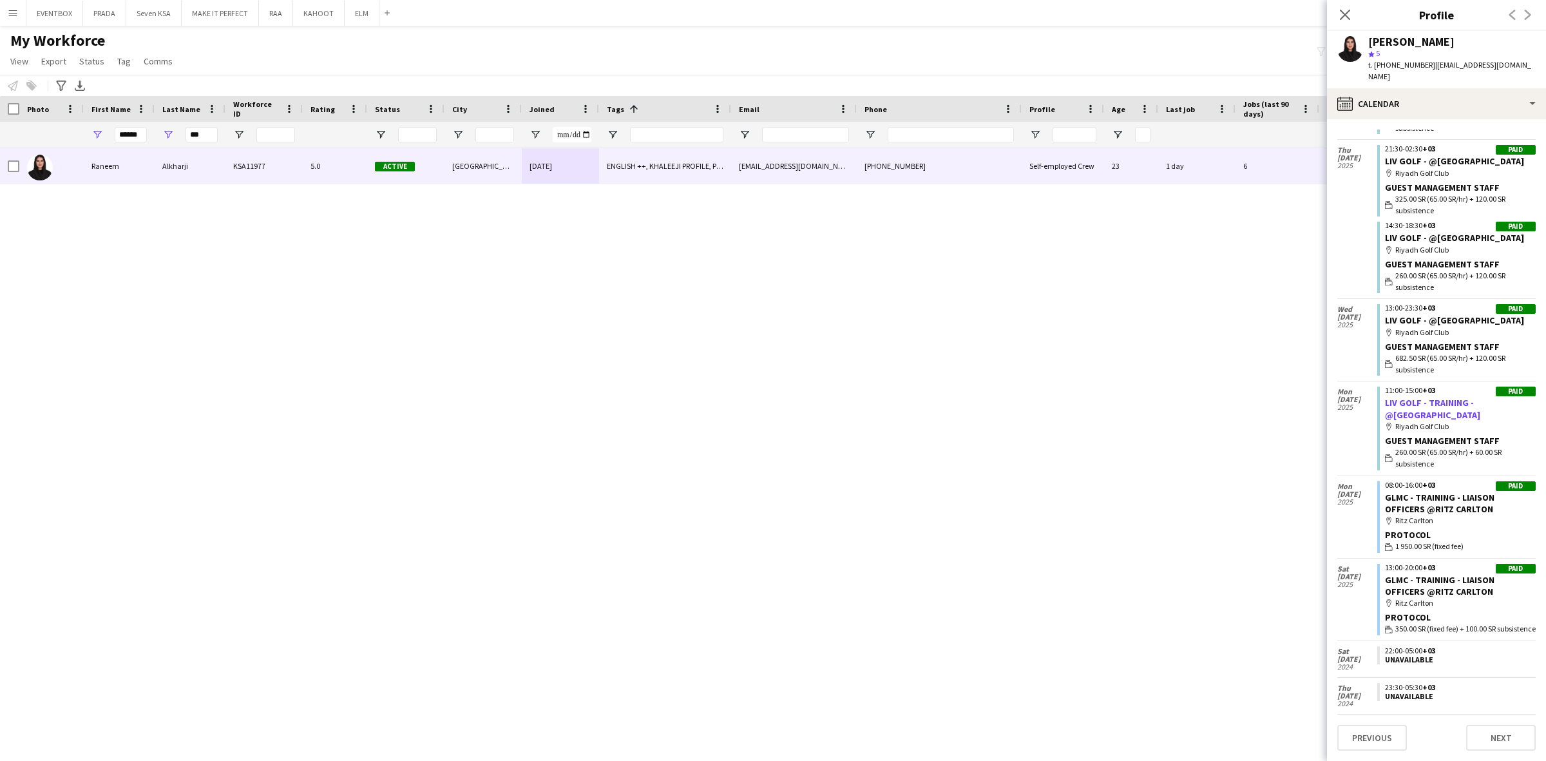
click at [1462, 397] on link "LIV GOLF - TRAINING - @[GEOGRAPHIC_DATA]" at bounding box center [1432, 408] width 95 height 23
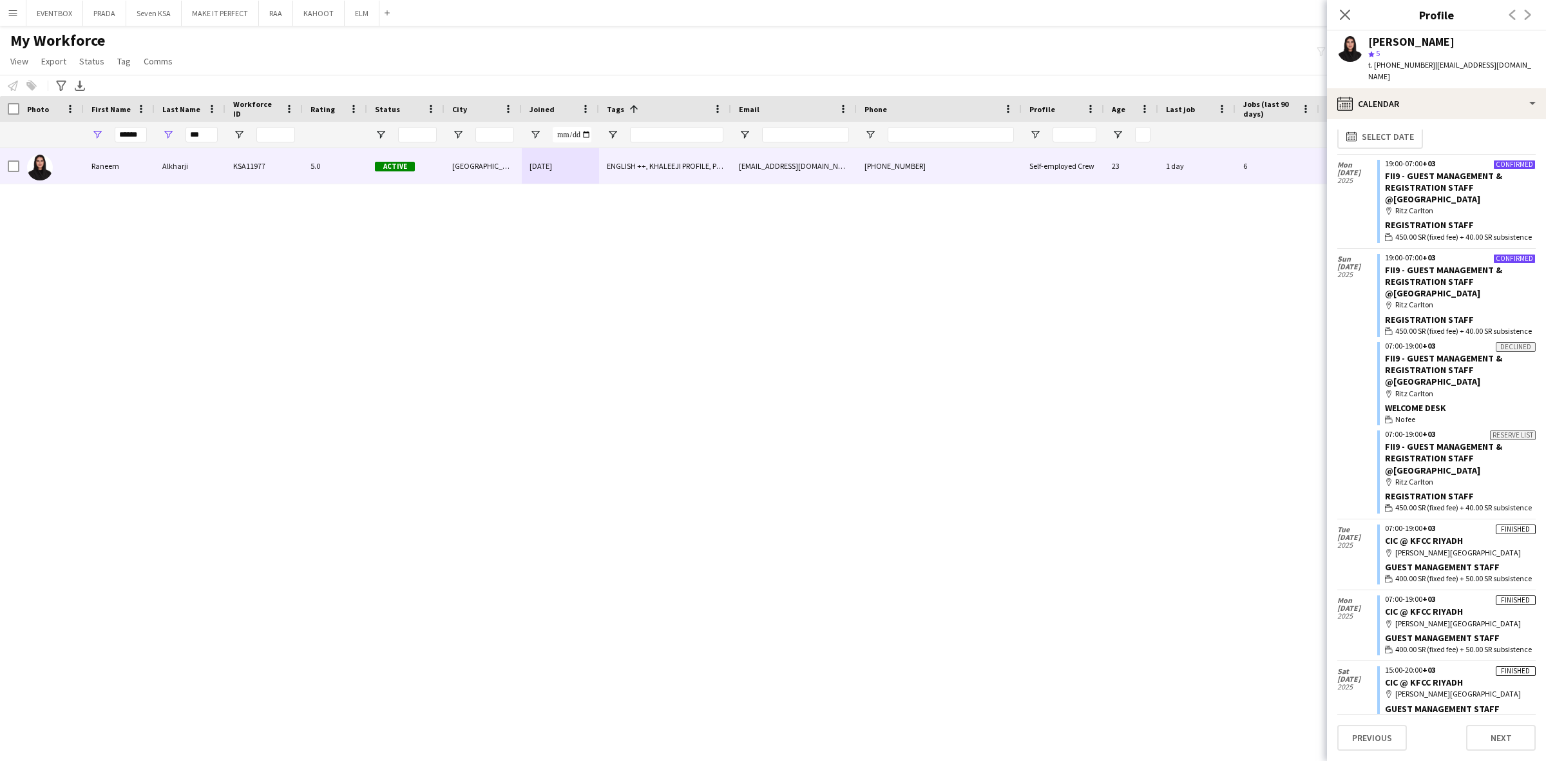
scroll to position [0, 0]
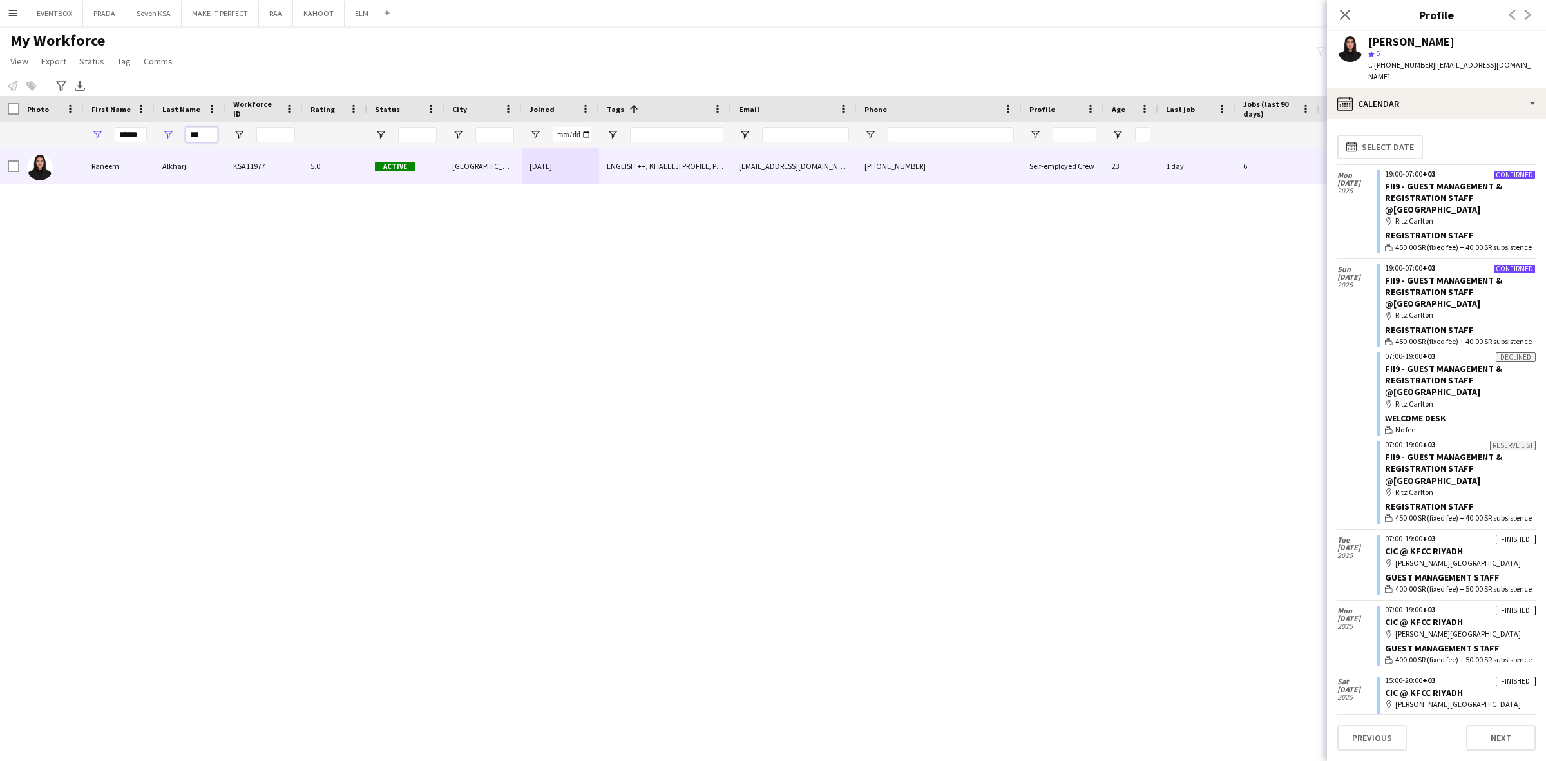
drag, startPoint x: 207, startPoint y: 131, endPoint x: 171, endPoint y: 135, distance: 37.0
click at [171, 135] on div "***" at bounding box center [190, 135] width 71 height 26
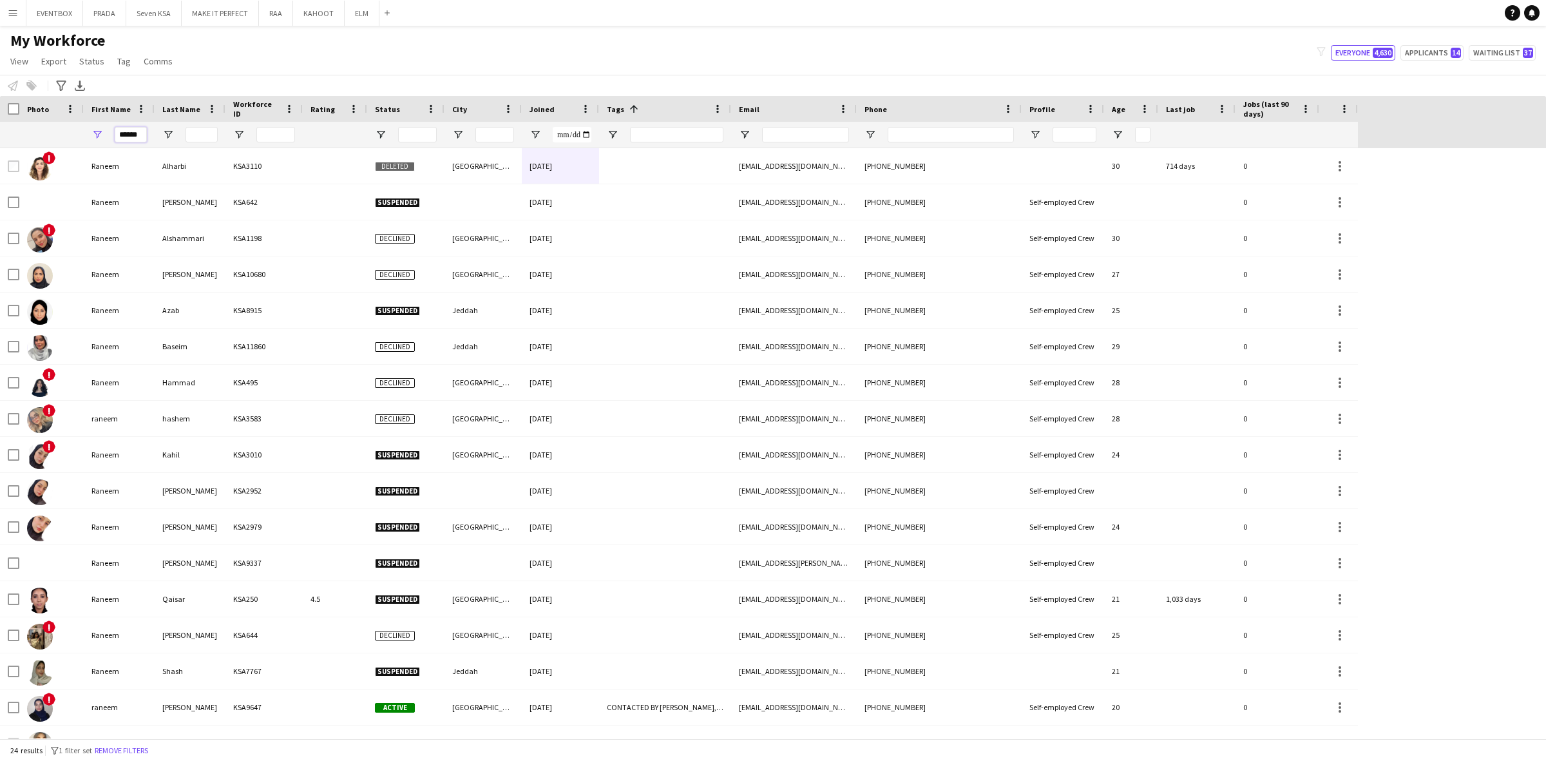
click at [132, 133] on input "******" at bounding box center [131, 134] width 32 height 15
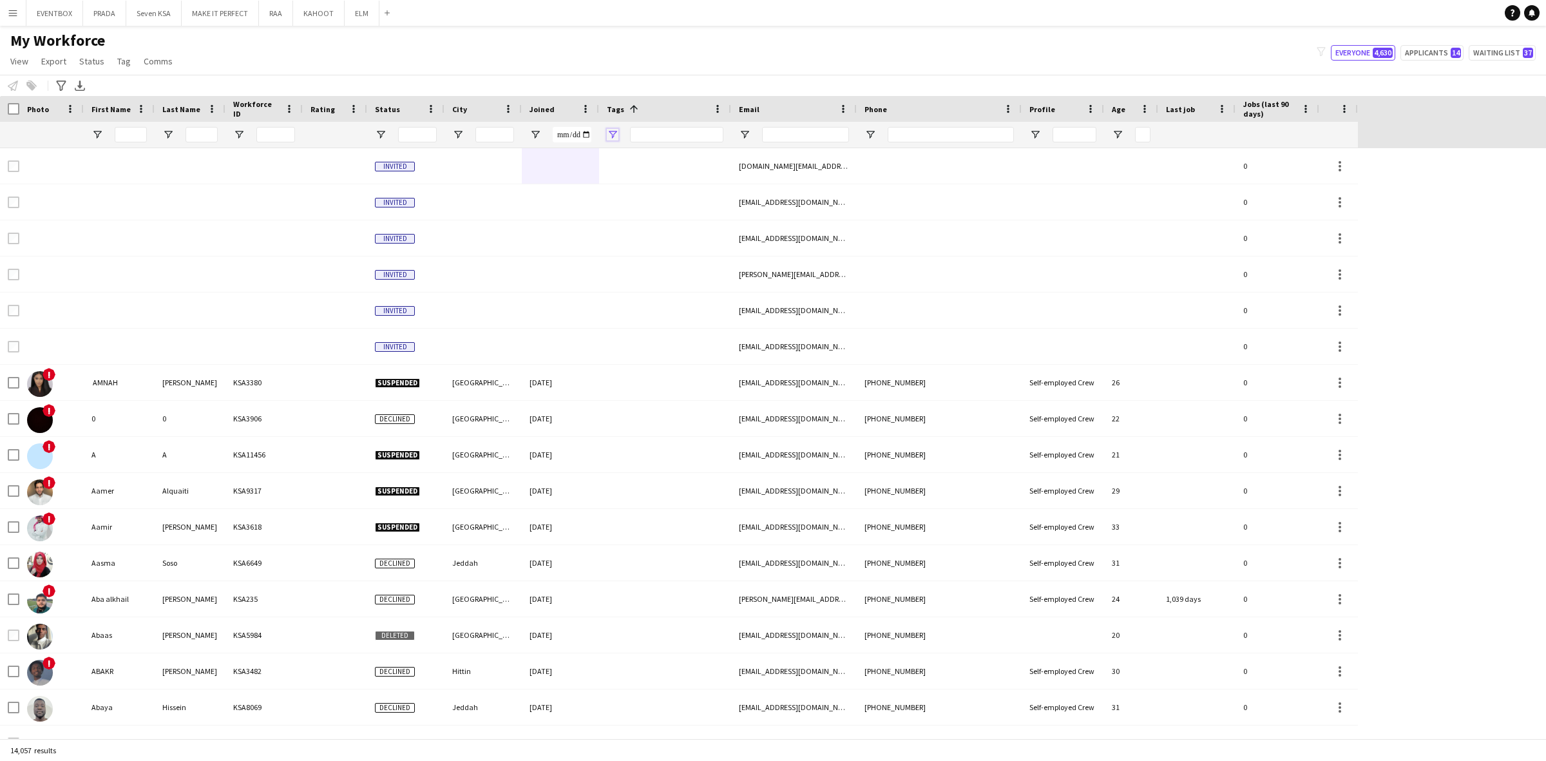
click at [614, 138] on span "Open Filter Menu" at bounding box center [613, 135] width 12 height 12
type input "***"
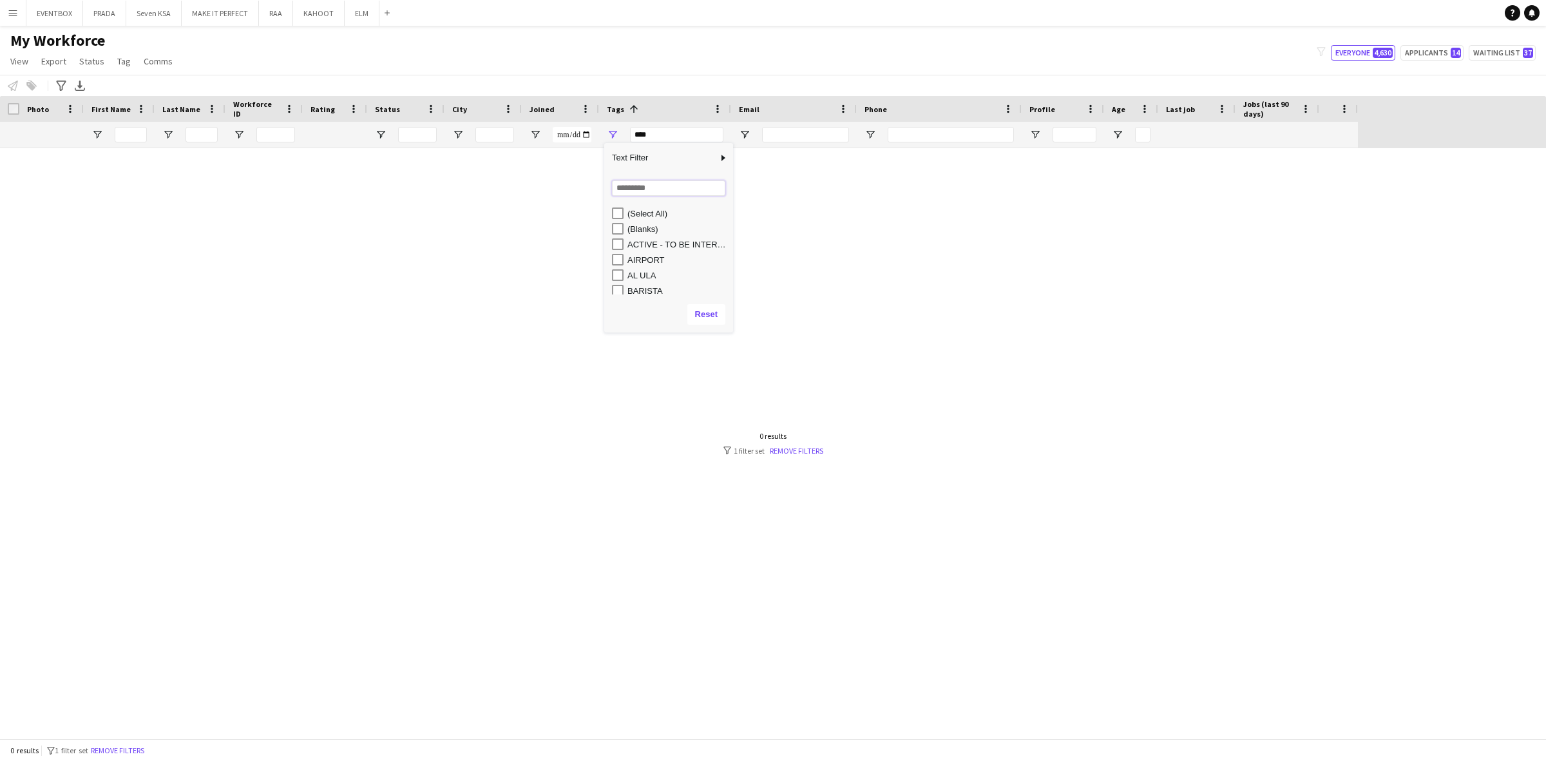
click at [646, 189] on input "Search filter values" at bounding box center [668, 187] width 113 height 15
type input "***"
type input "**********"
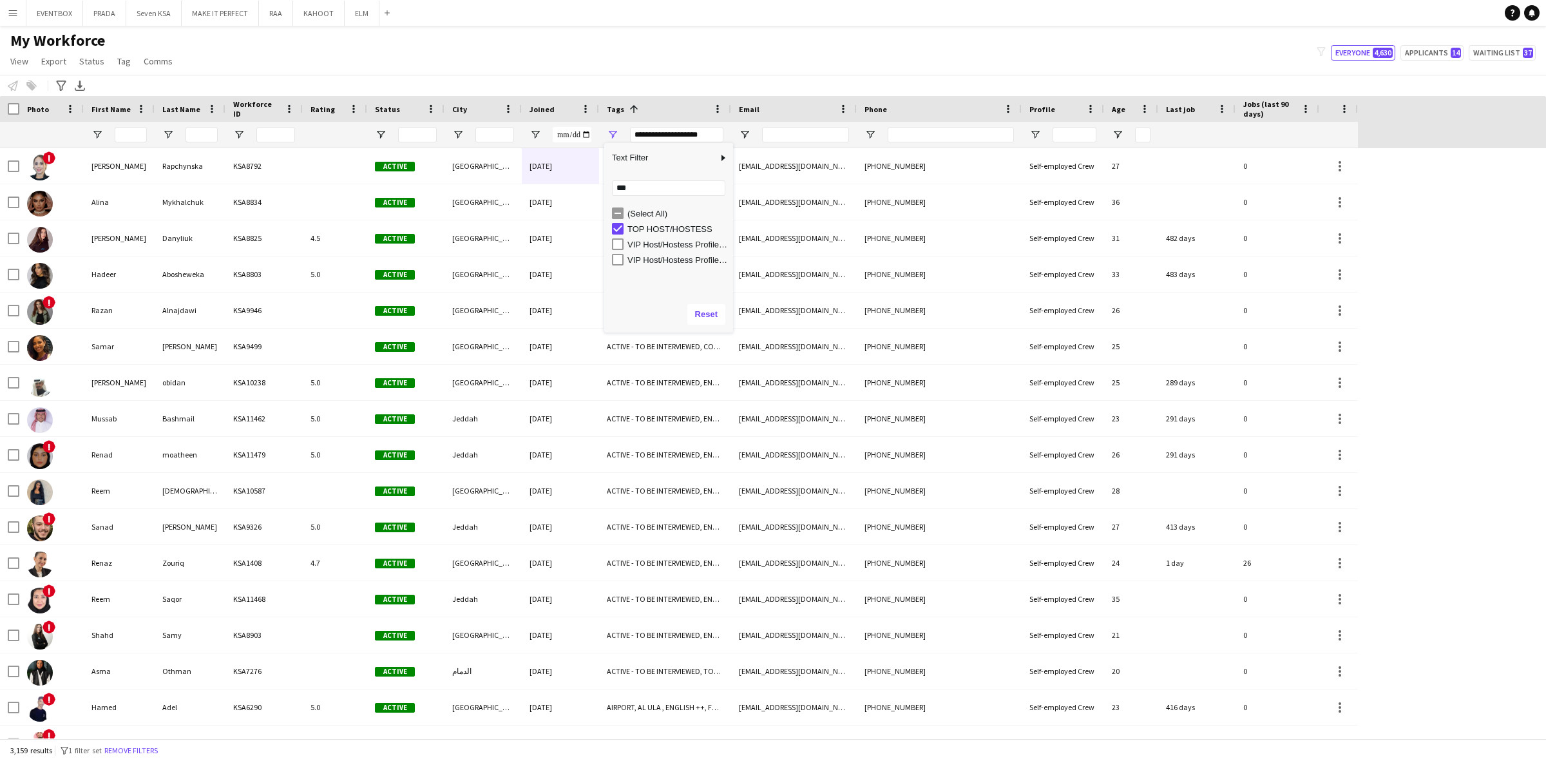
click at [844, 37] on div "My Workforce View Views Default view Basic Export View Full Name TAGS Test New …" at bounding box center [773, 53] width 1546 height 44
click at [171, 59] on link "Comms" at bounding box center [157, 61] width 39 height 17
click at [26, 62] on span "View" at bounding box center [19, 61] width 18 height 12
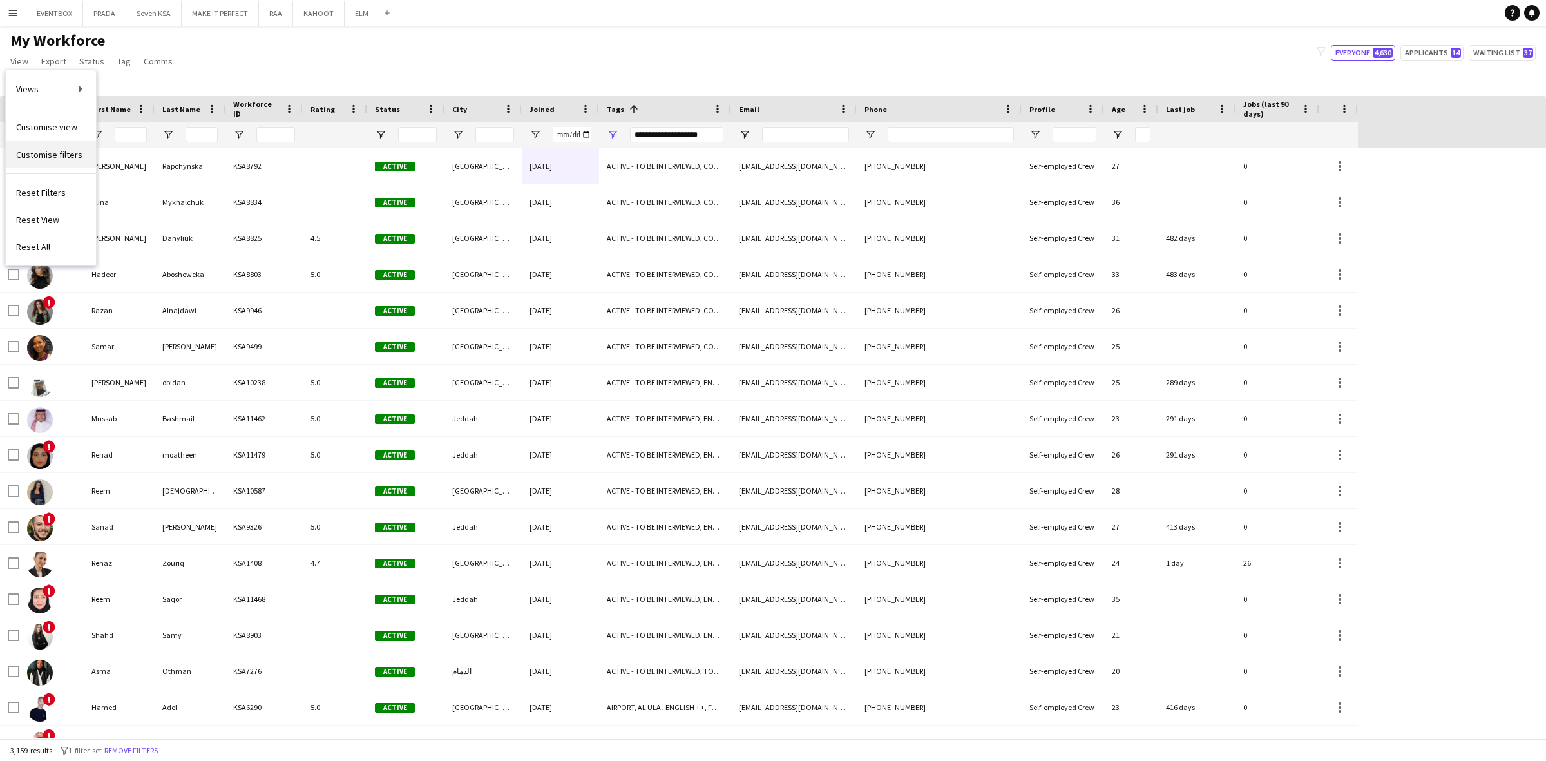
click at [71, 149] on span "Customise filters" at bounding box center [49, 155] width 66 height 12
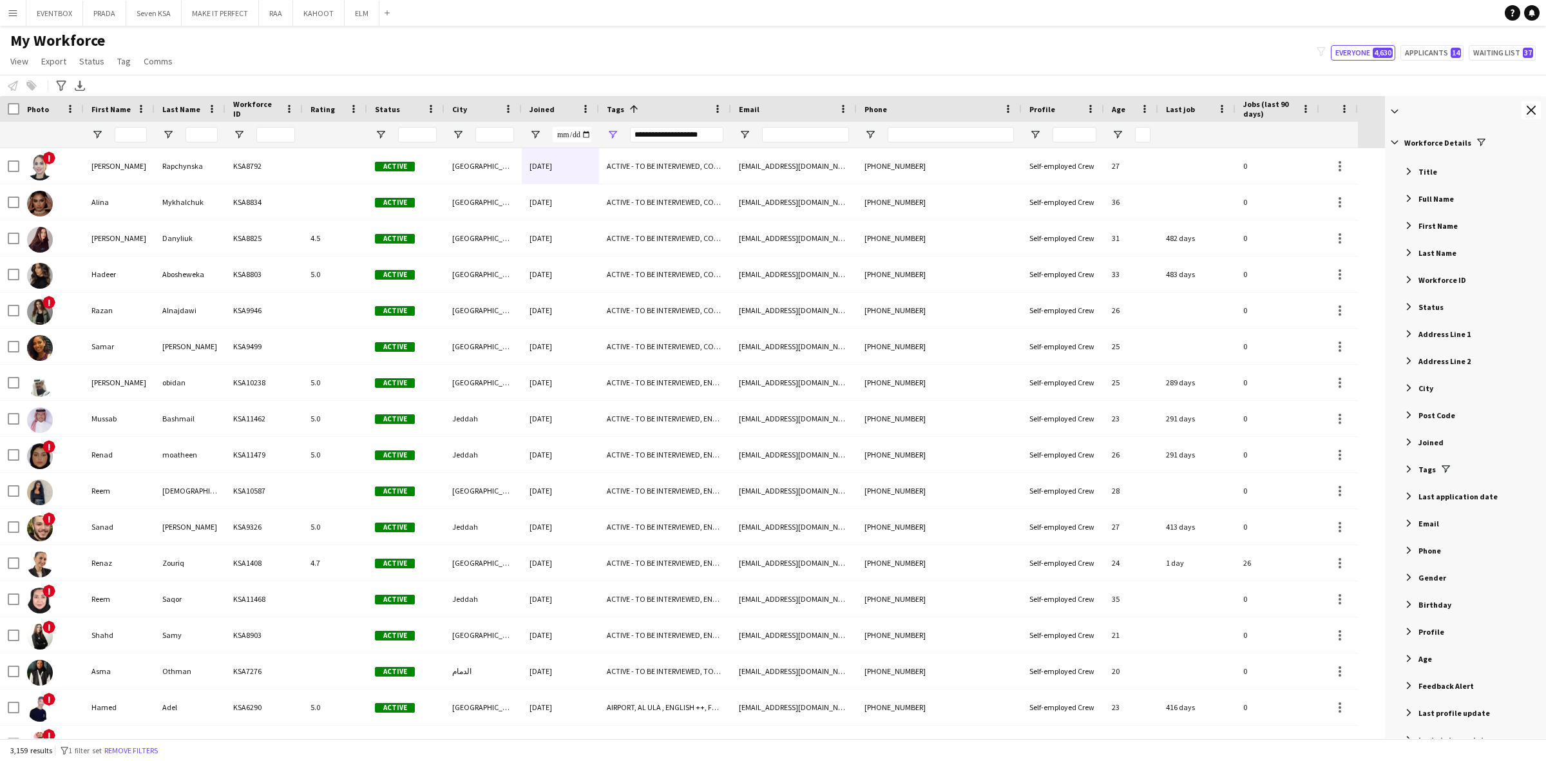
click at [1409, 468] on span "Filter List 61 Filters" at bounding box center [1409, 469] width 12 height 12
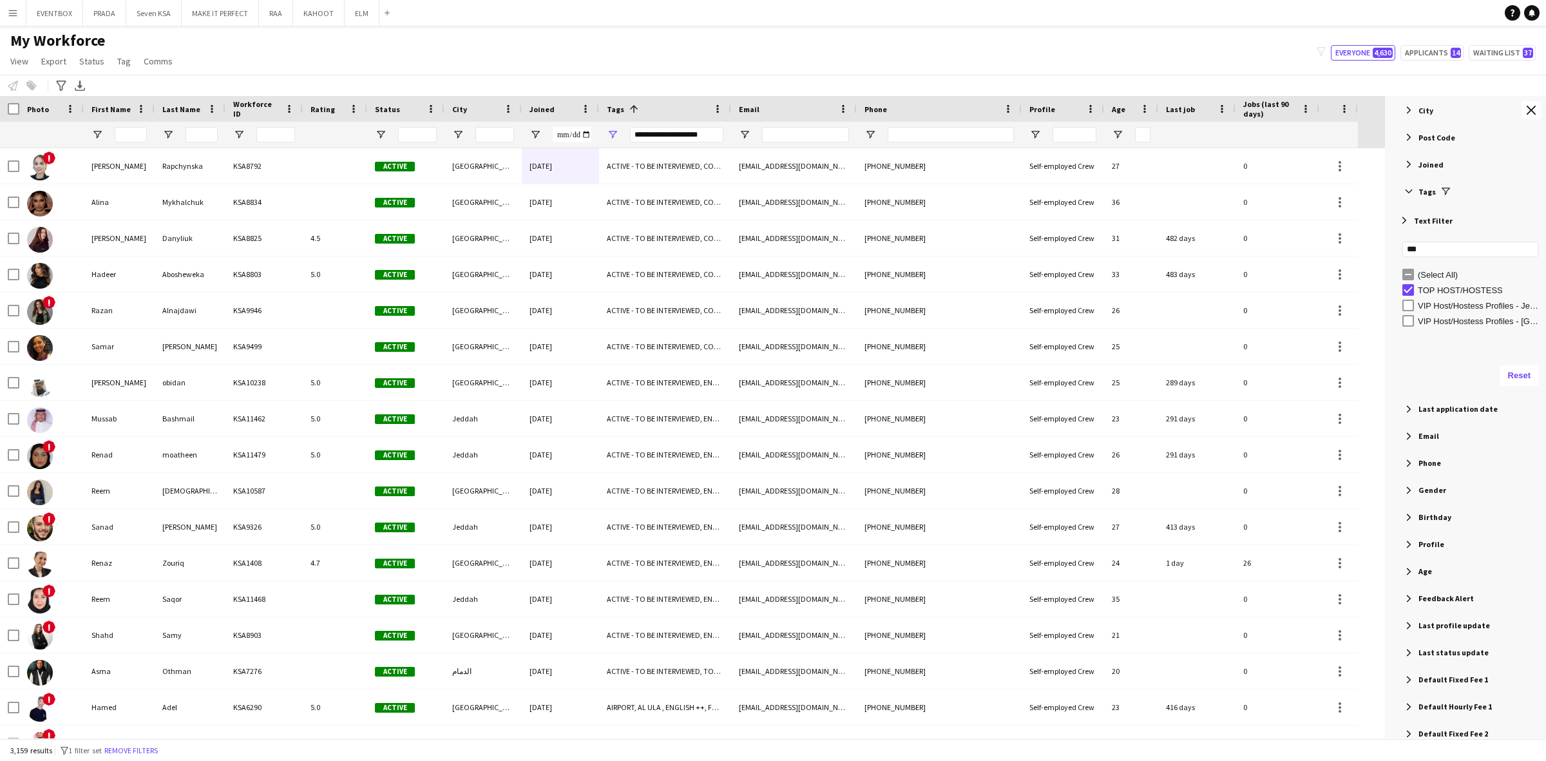
scroll to position [322, 0]
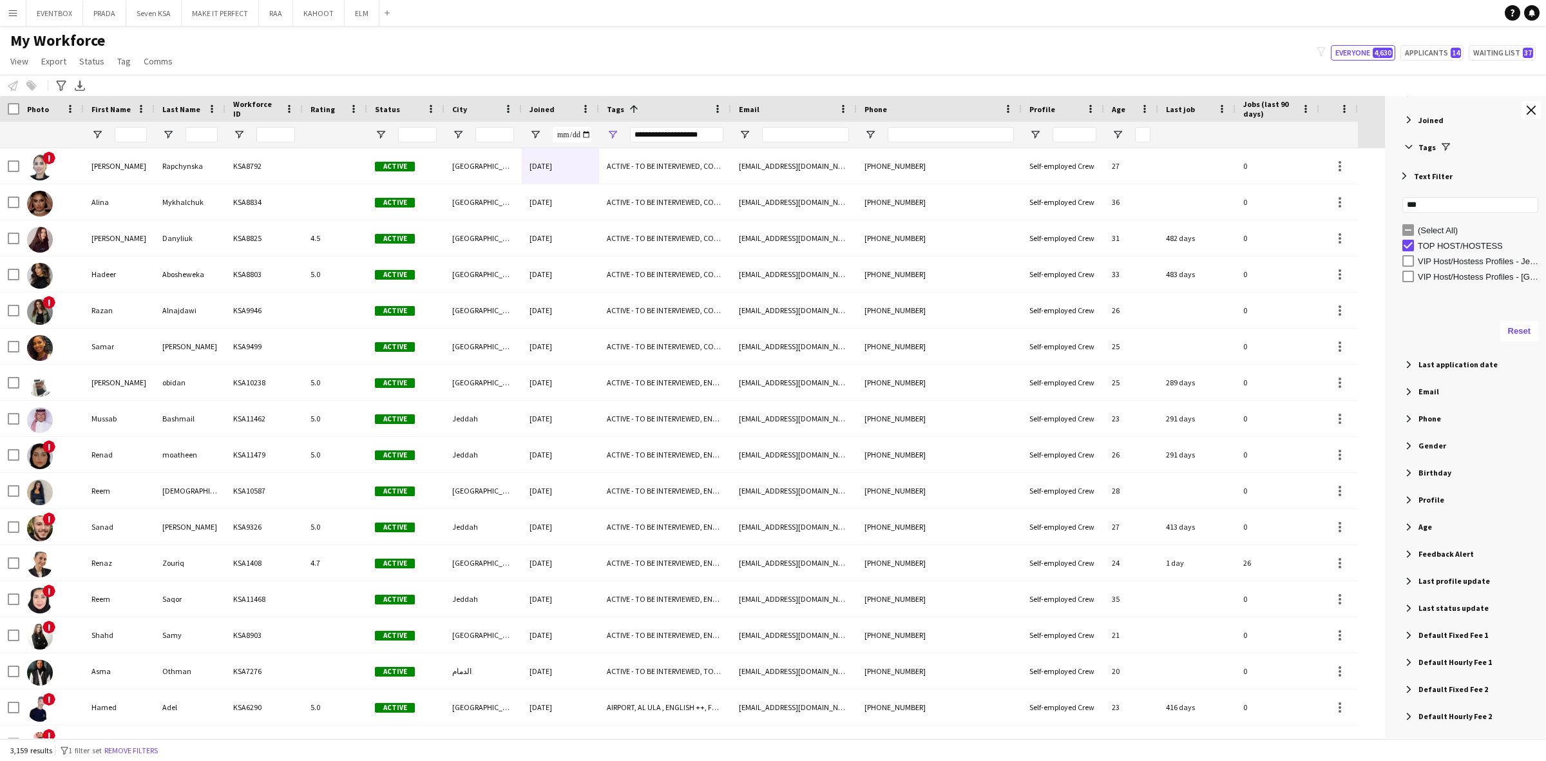
click at [1408, 445] on span "Filter List 61 Filters" at bounding box center [1409, 446] width 12 height 12
click at [1542, 108] on div "Filter List 61 Filters" at bounding box center [1543, 362] width 3 height 1108
click at [1527, 116] on button "Close tool panel" at bounding box center [1530, 110] width 19 height 18
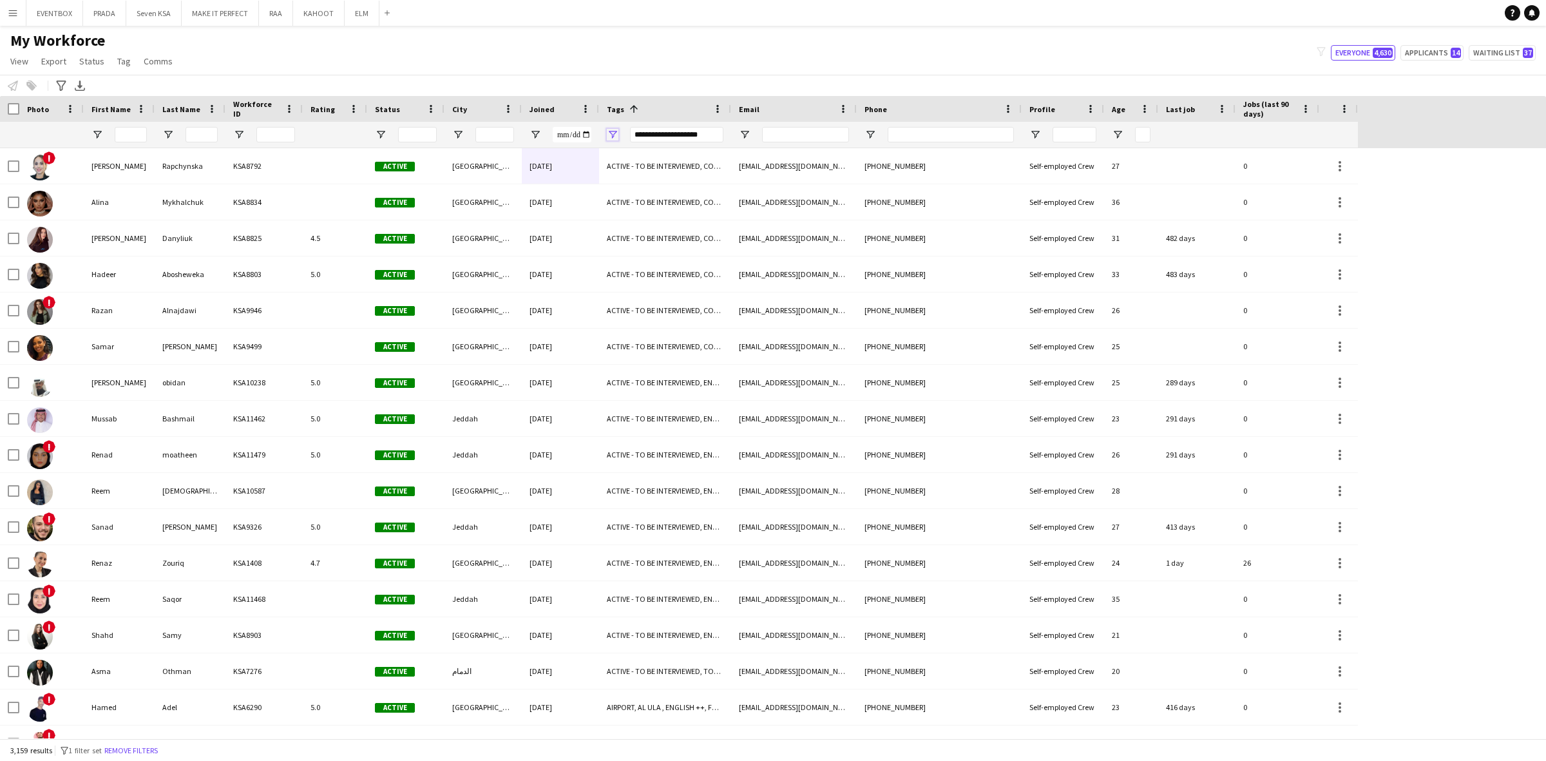
click at [612, 137] on span "Open Filter Menu" at bounding box center [613, 135] width 12 height 12
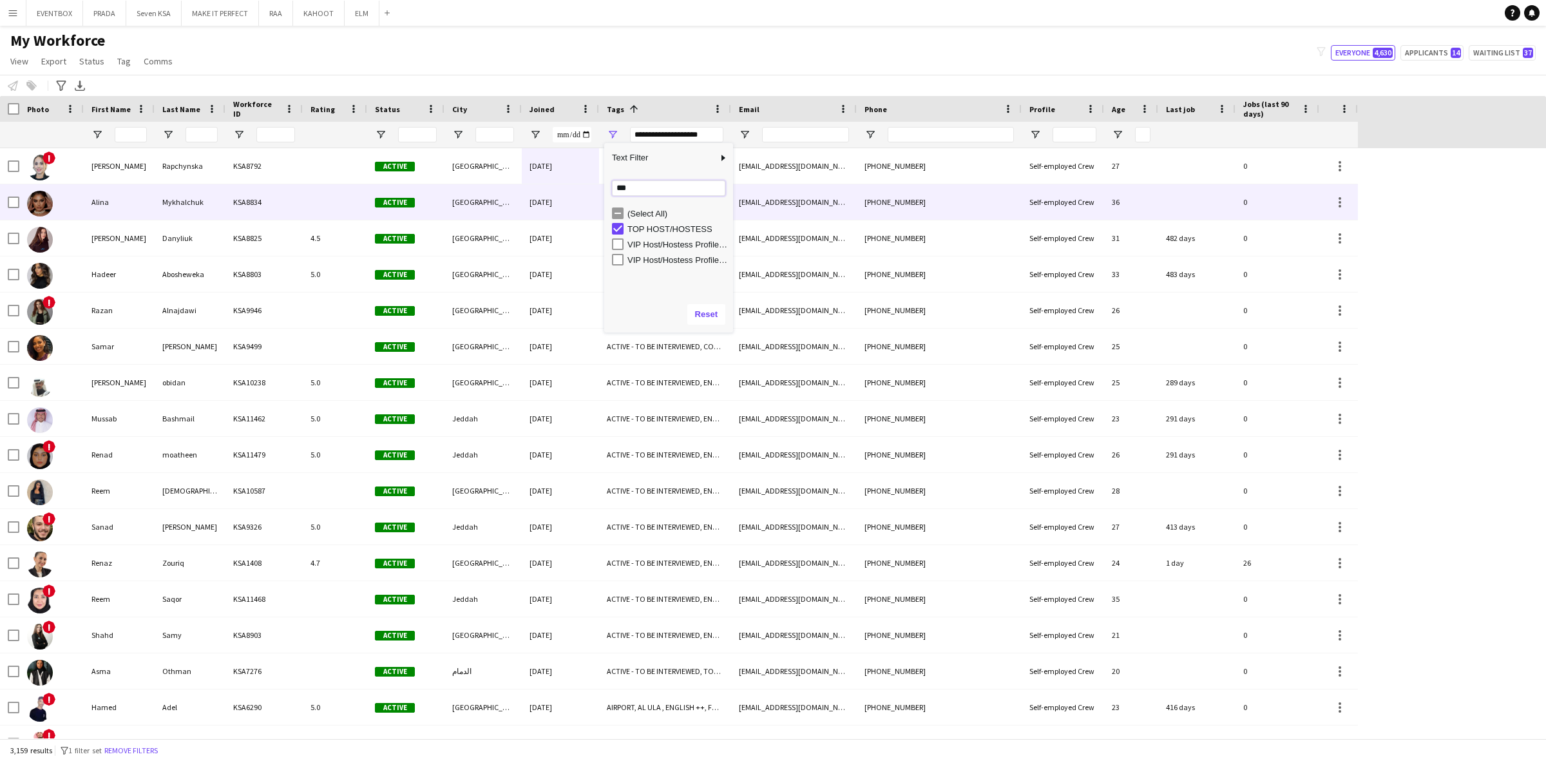
drag, startPoint x: 645, startPoint y: 189, endPoint x: 576, endPoint y: 187, distance: 68.3
click at [576, 187] on div "Drag here to set row groups Photo Title Full Name First Name Last Name Workforc…" at bounding box center [773, 417] width 1546 height 642
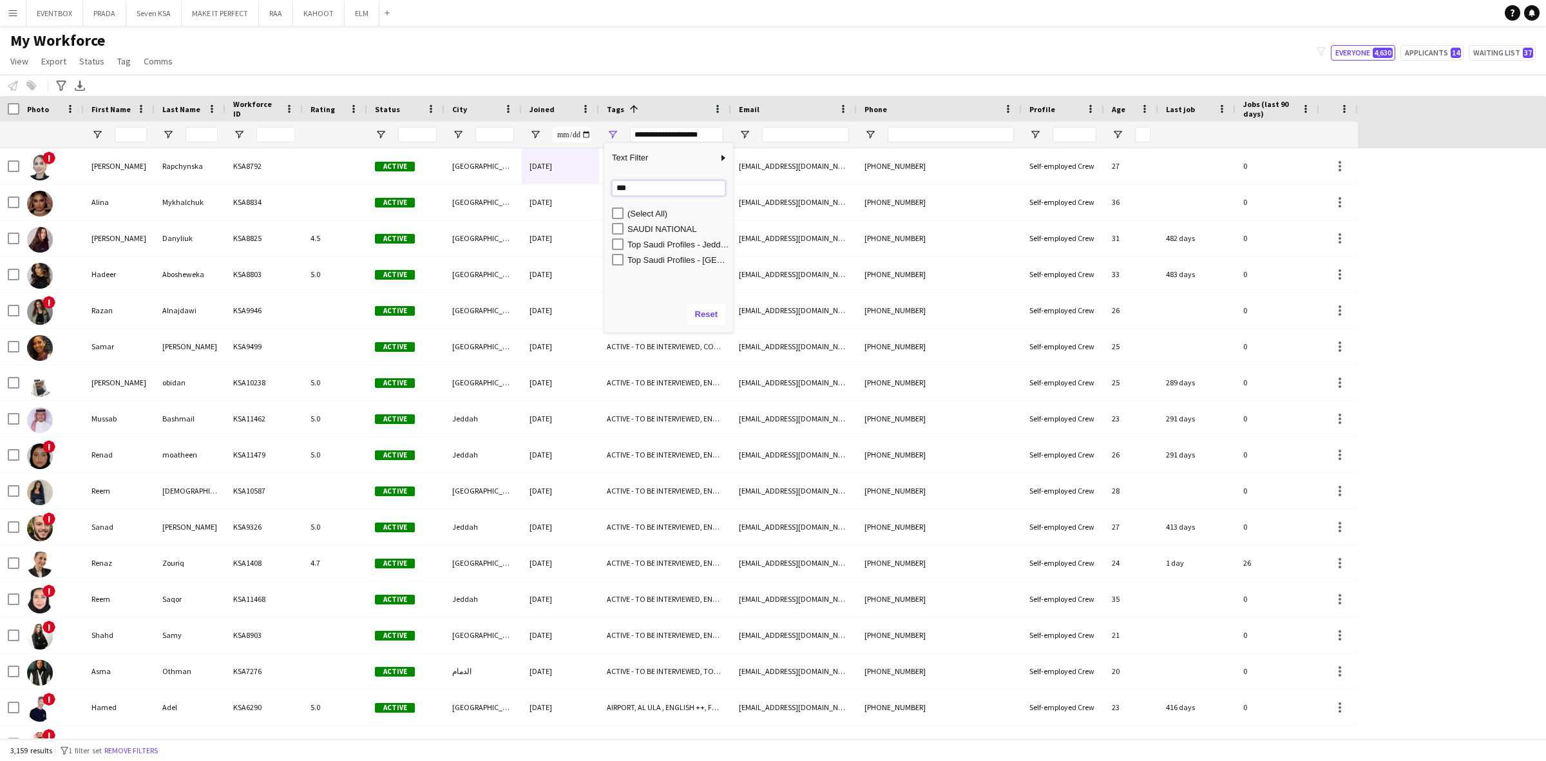
type input "***"
type input "**********"
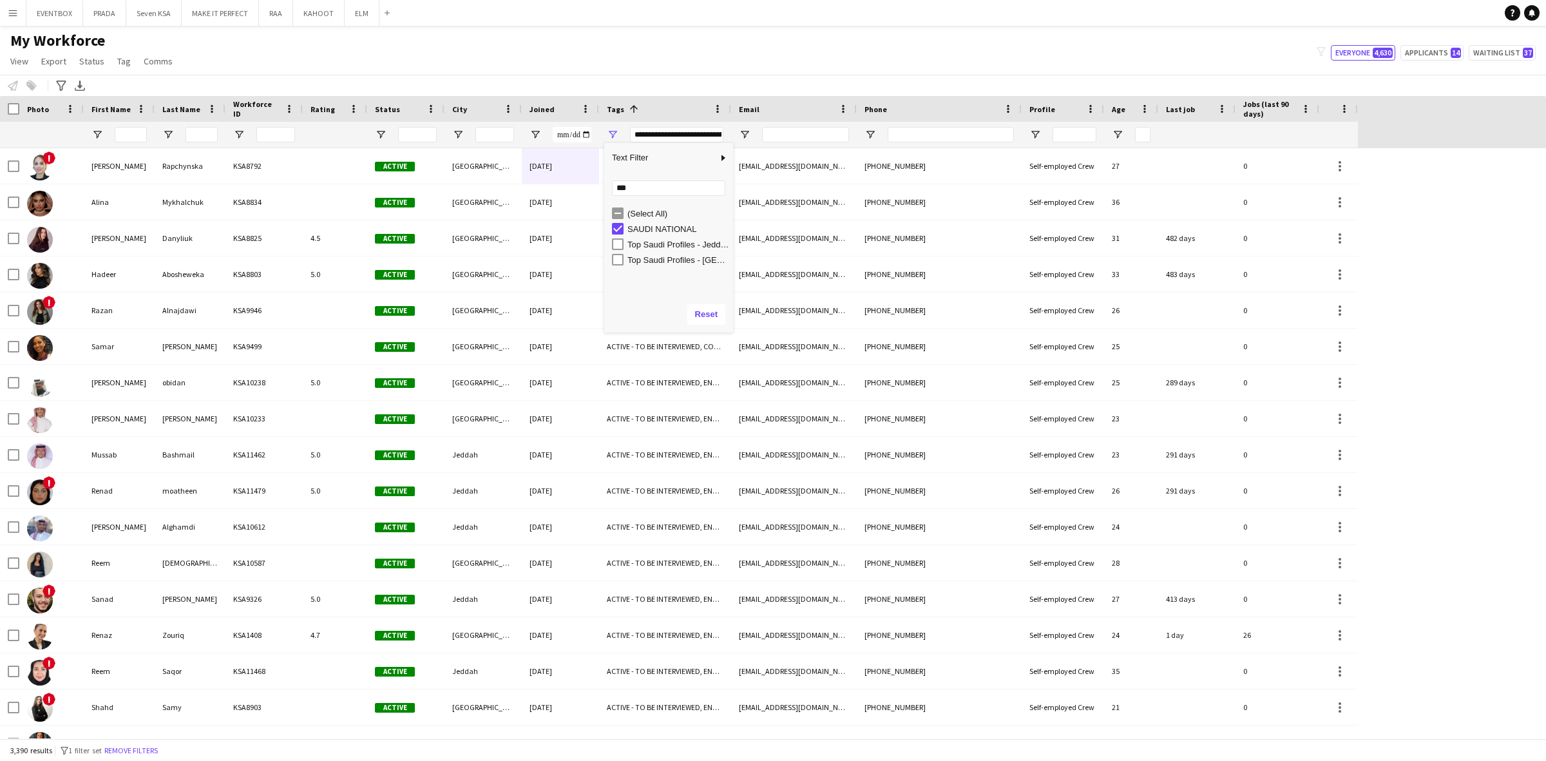
click at [654, 56] on div "My Workforce View Views Default view Basic Export View Full Name TAGS Test New …" at bounding box center [773, 53] width 1546 height 44
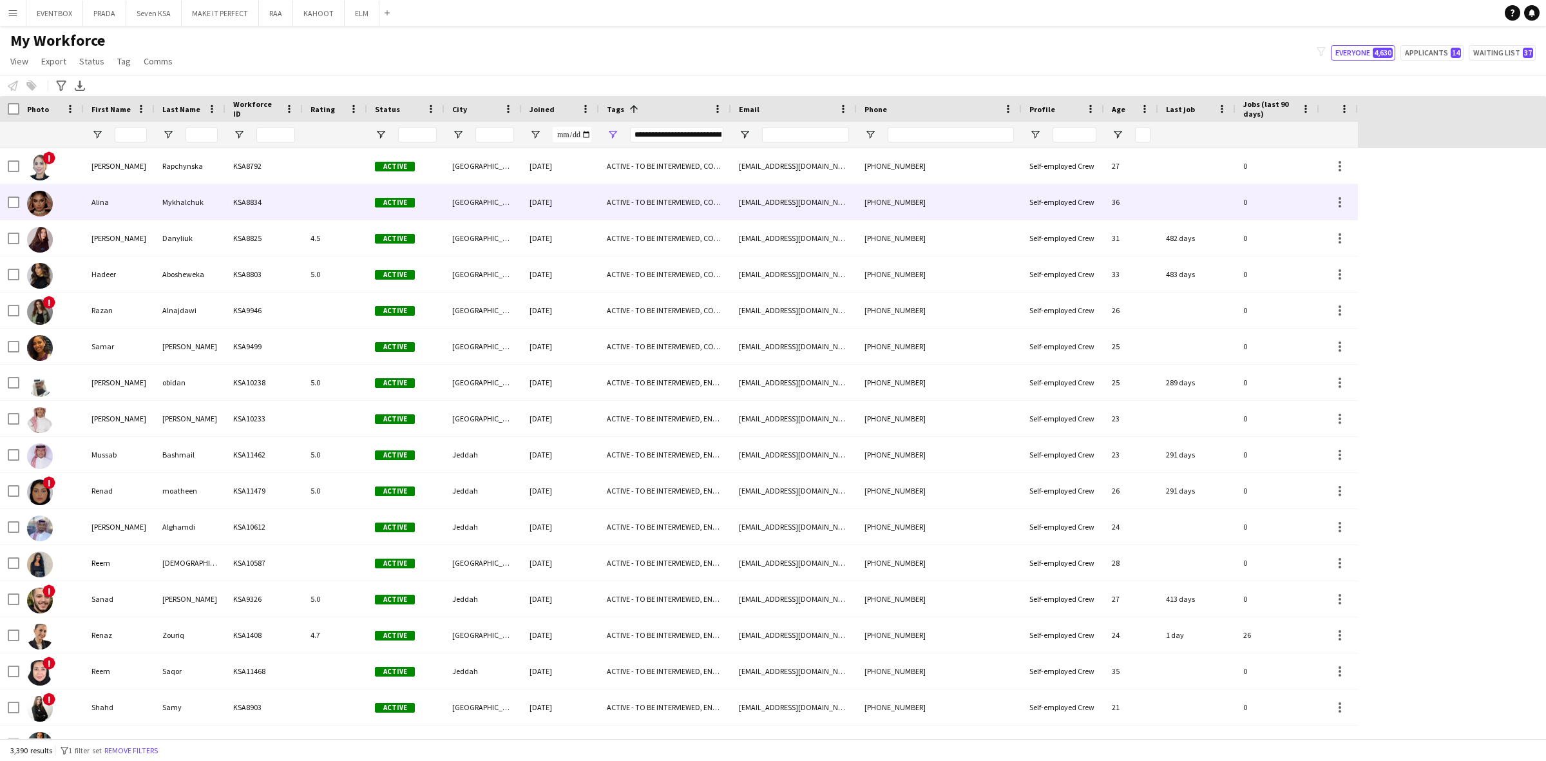
click at [271, 210] on div "KSA8834" at bounding box center [263, 201] width 77 height 35
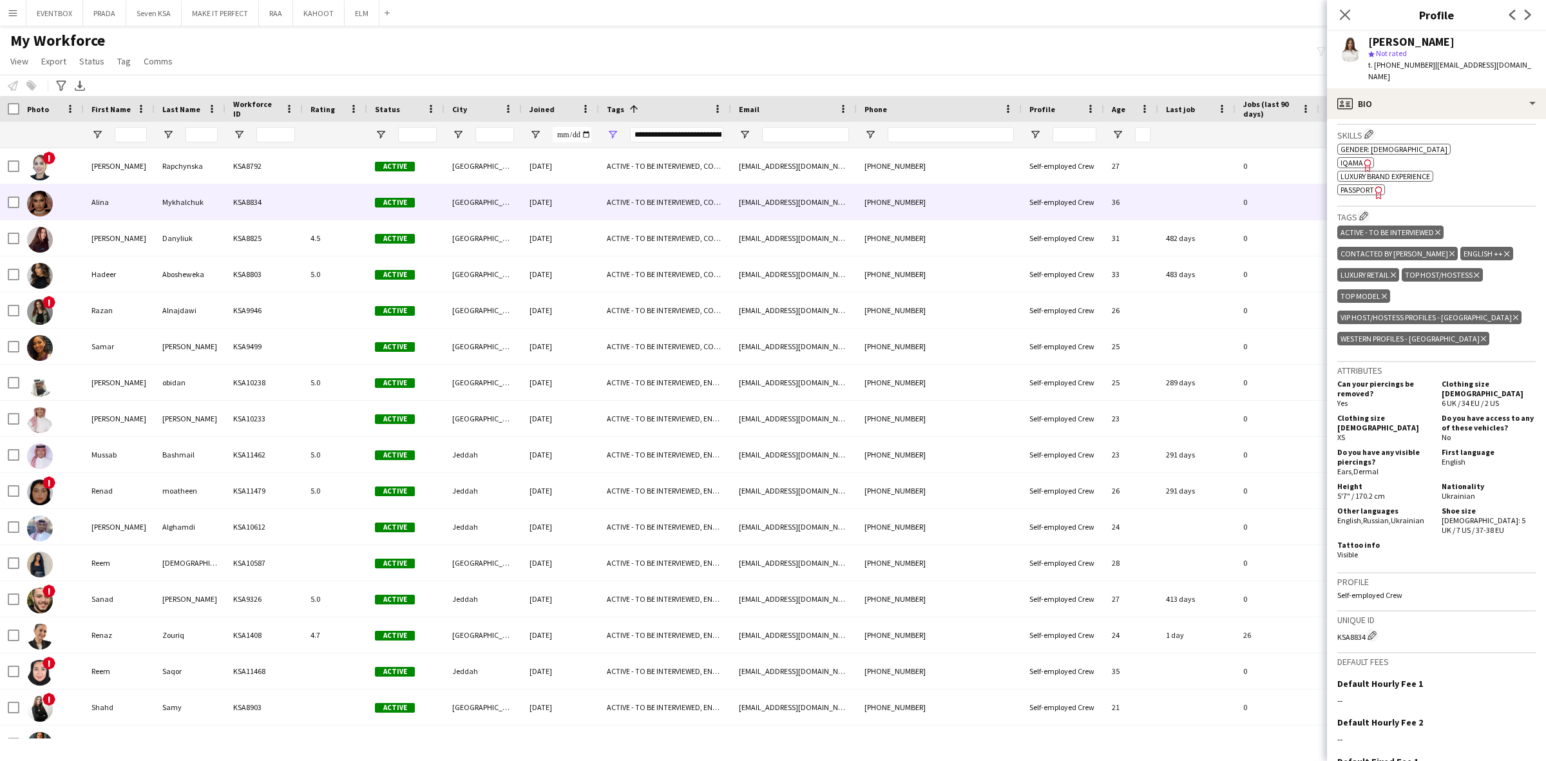
scroll to position [0, 0]
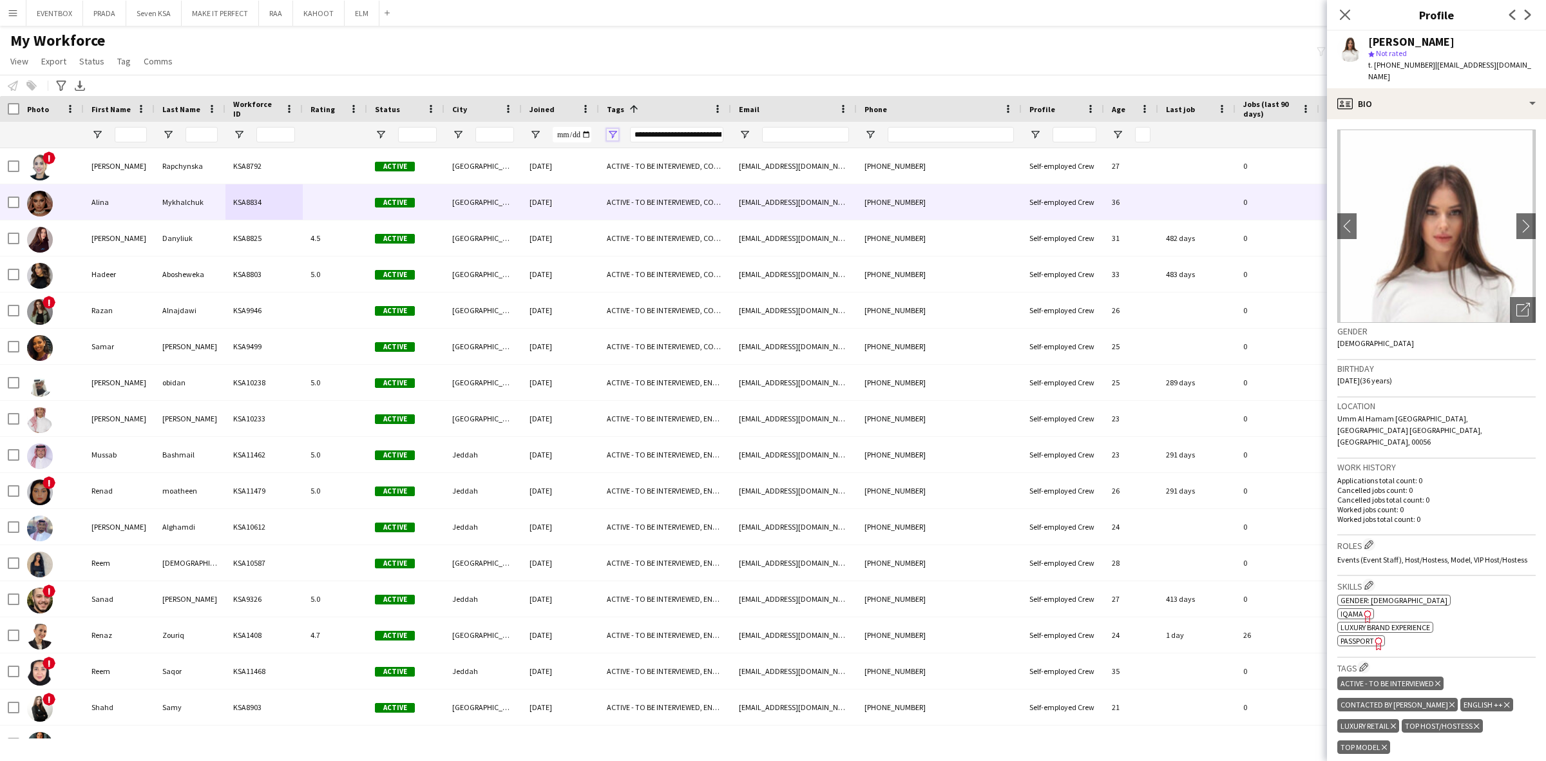
click at [607, 132] on span "Open Filter Menu" at bounding box center [613, 135] width 12 height 12
click at [699, 66] on div "My Workforce View Views Default view Basic Export View Full Name TAGS Test New …" at bounding box center [773, 53] width 1546 height 44
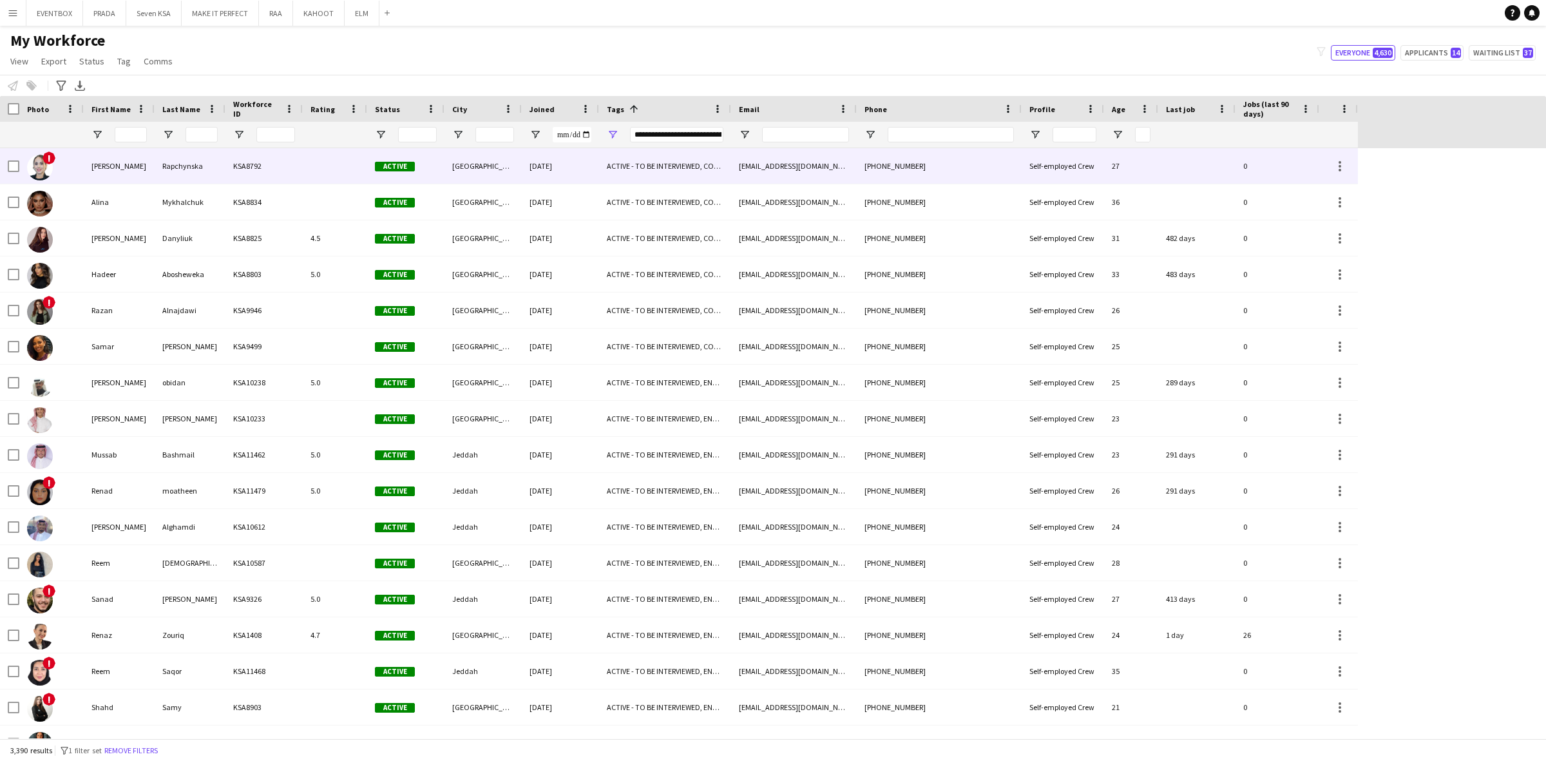
click at [301, 172] on div "KSA8792" at bounding box center [263, 165] width 77 height 35
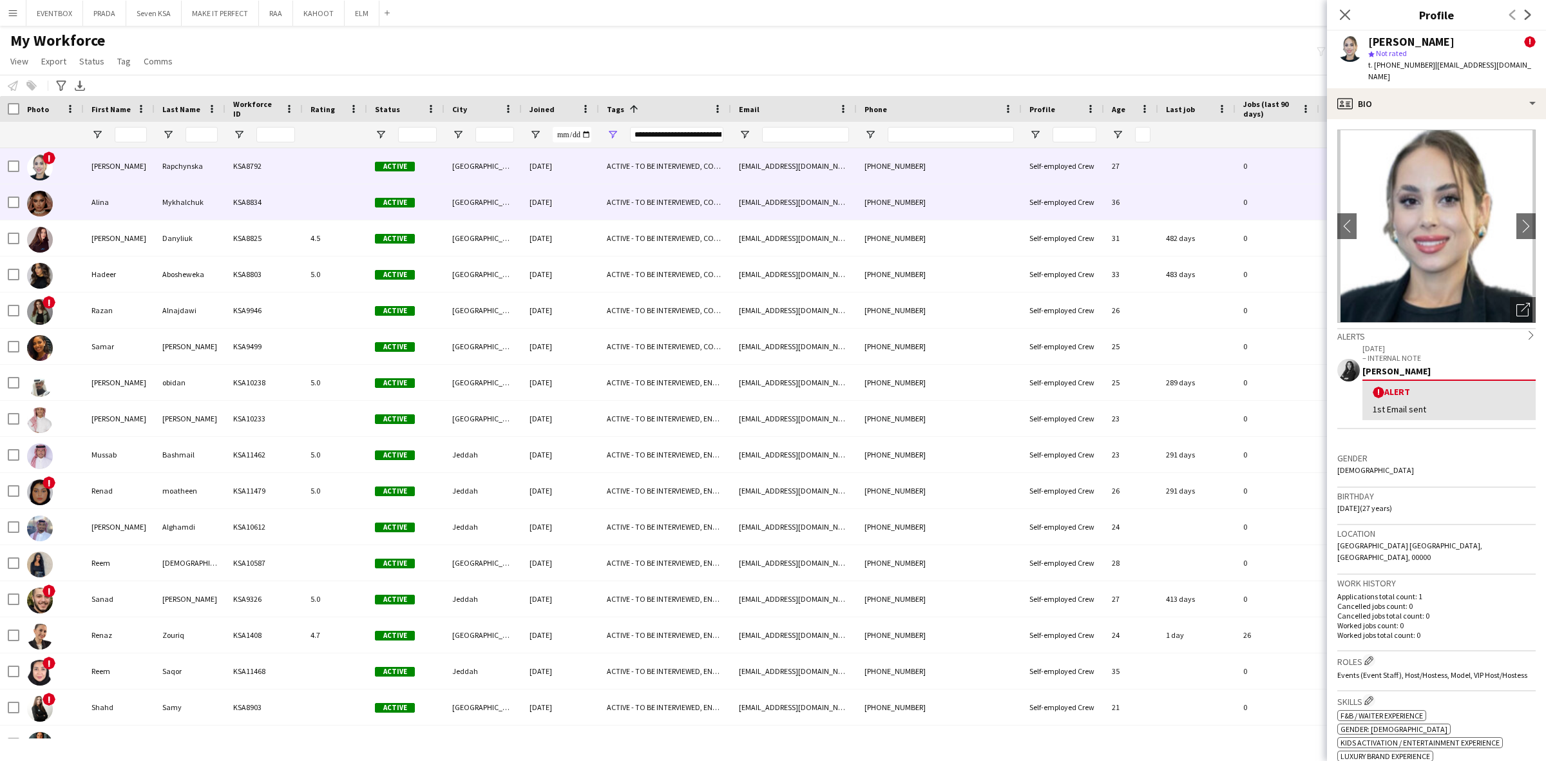
drag, startPoint x: 322, startPoint y: 214, endPoint x: 317, endPoint y: 240, distance: 26.3
click at [322, 214] on div at bounding box center [335, 201] width 64 height 35
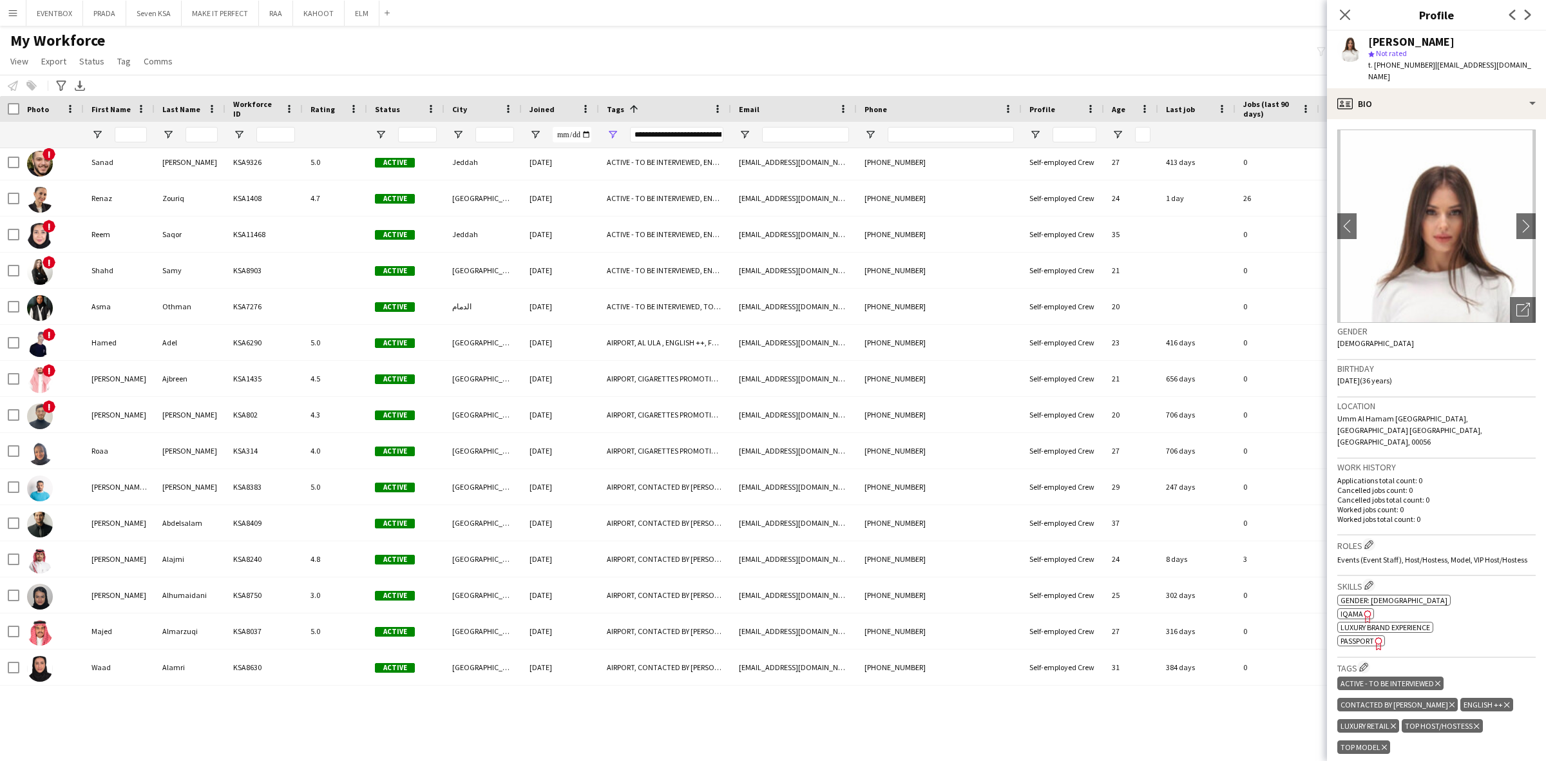
scroll to position [483, 0]
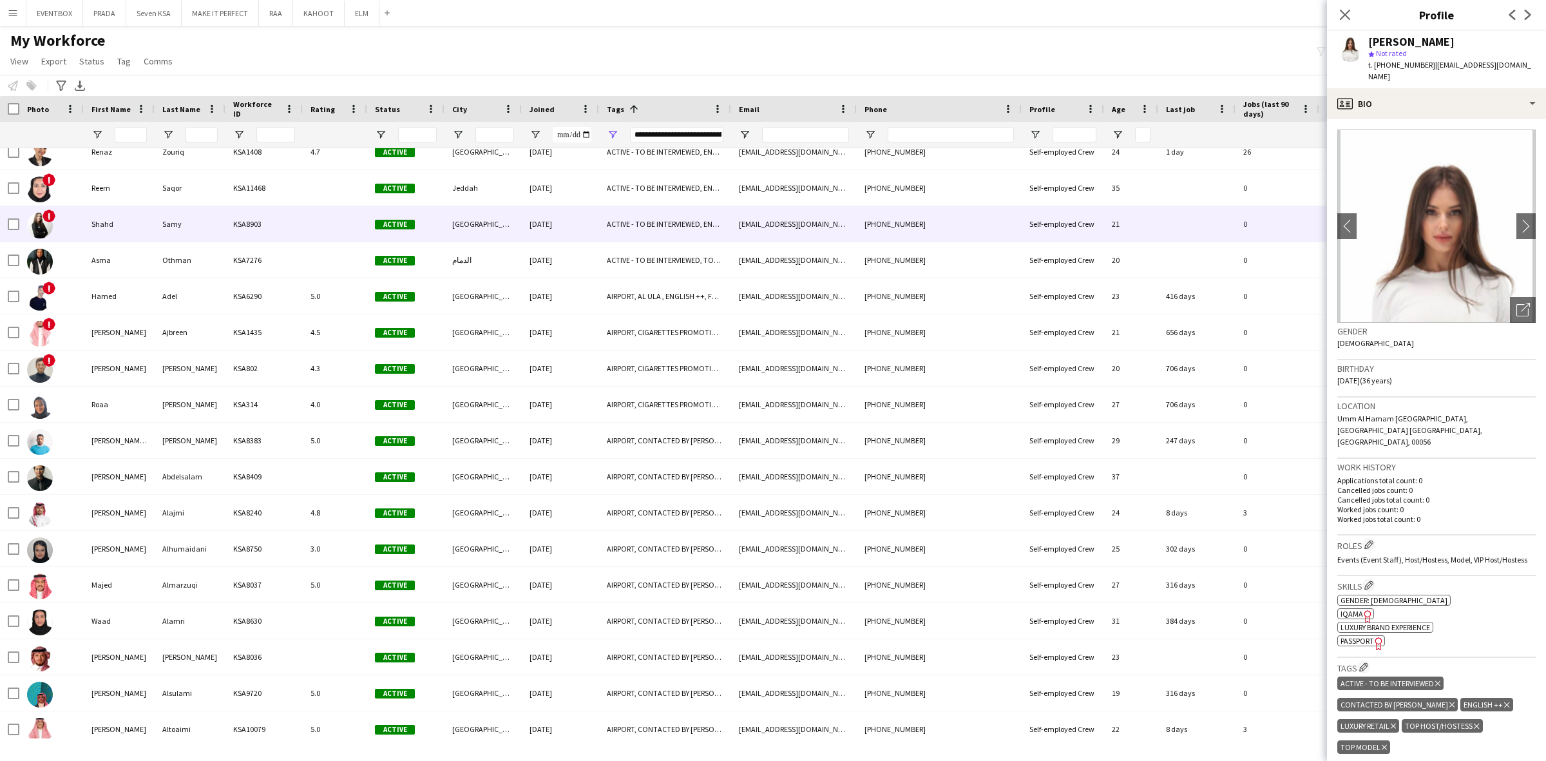
click at [232, 227] on div "KSA8903" at bounding box center [263, 223] width 77 height 35
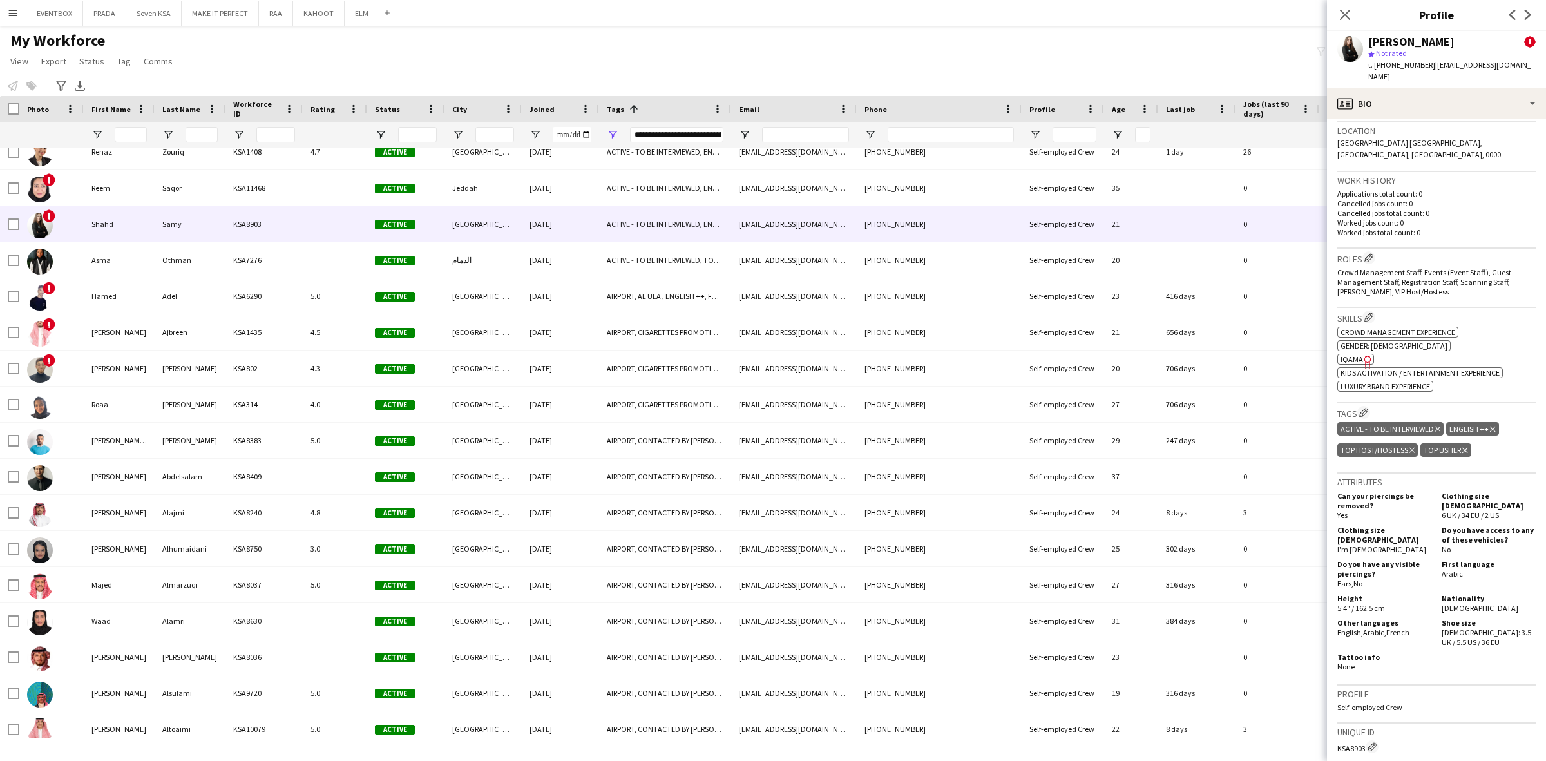
scroll to position [0, 0]
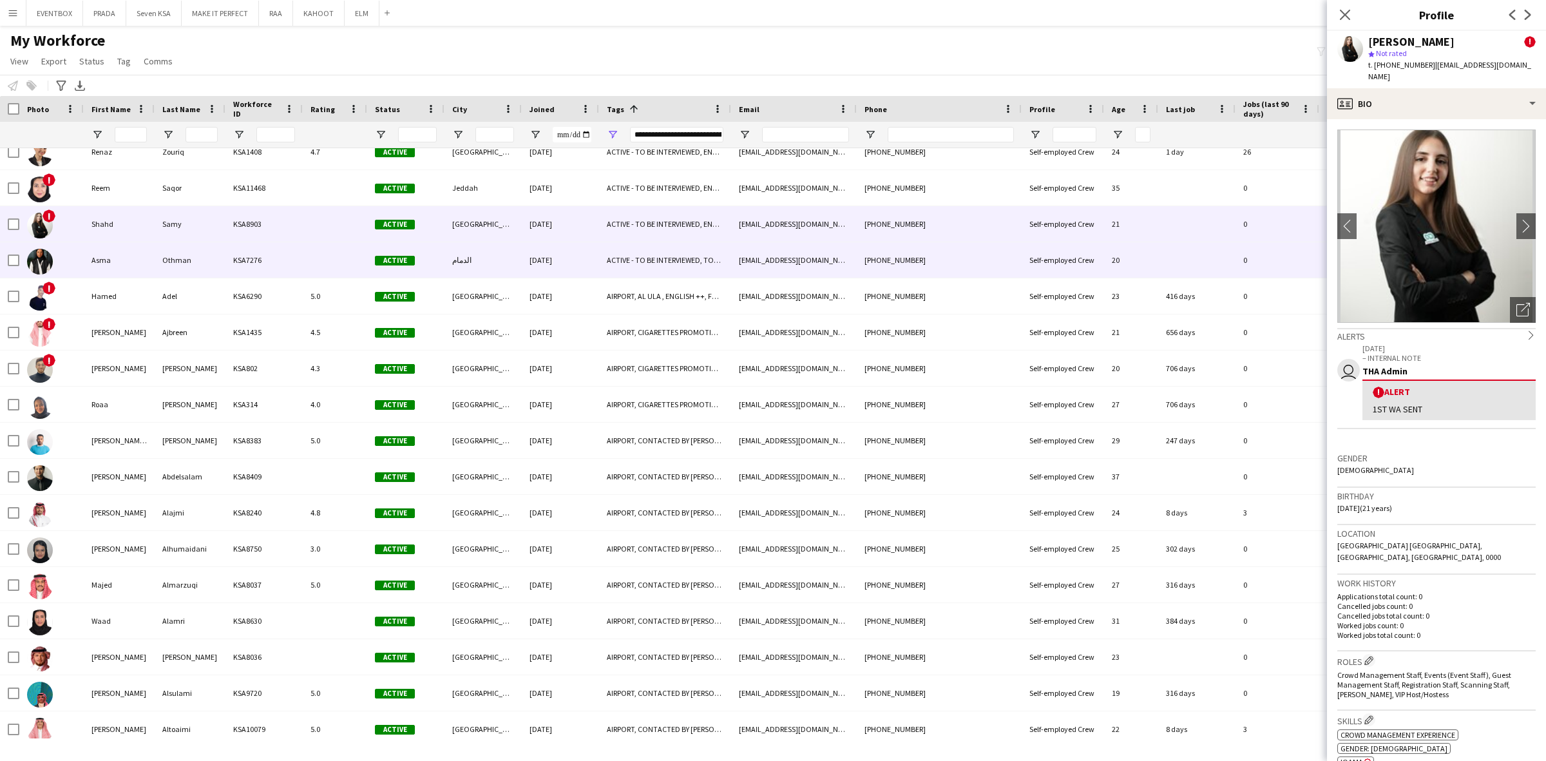
click at [290, 265] on div "KSA7276" at bounding box center [263, 259] width 77 height 35
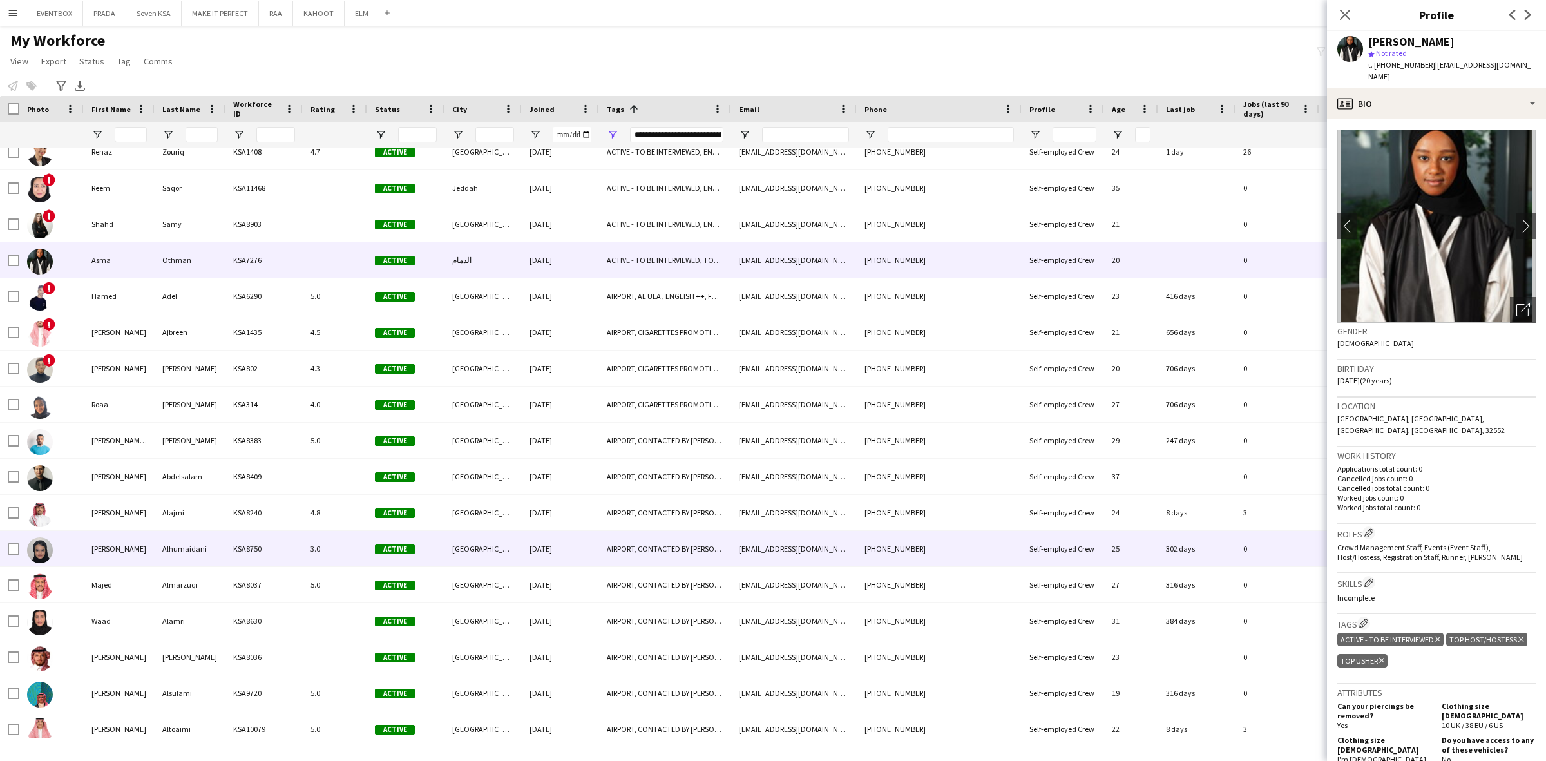
click at [294, 554] on div "KSA8750" at bounding box center [263, 548] width 77 height 35
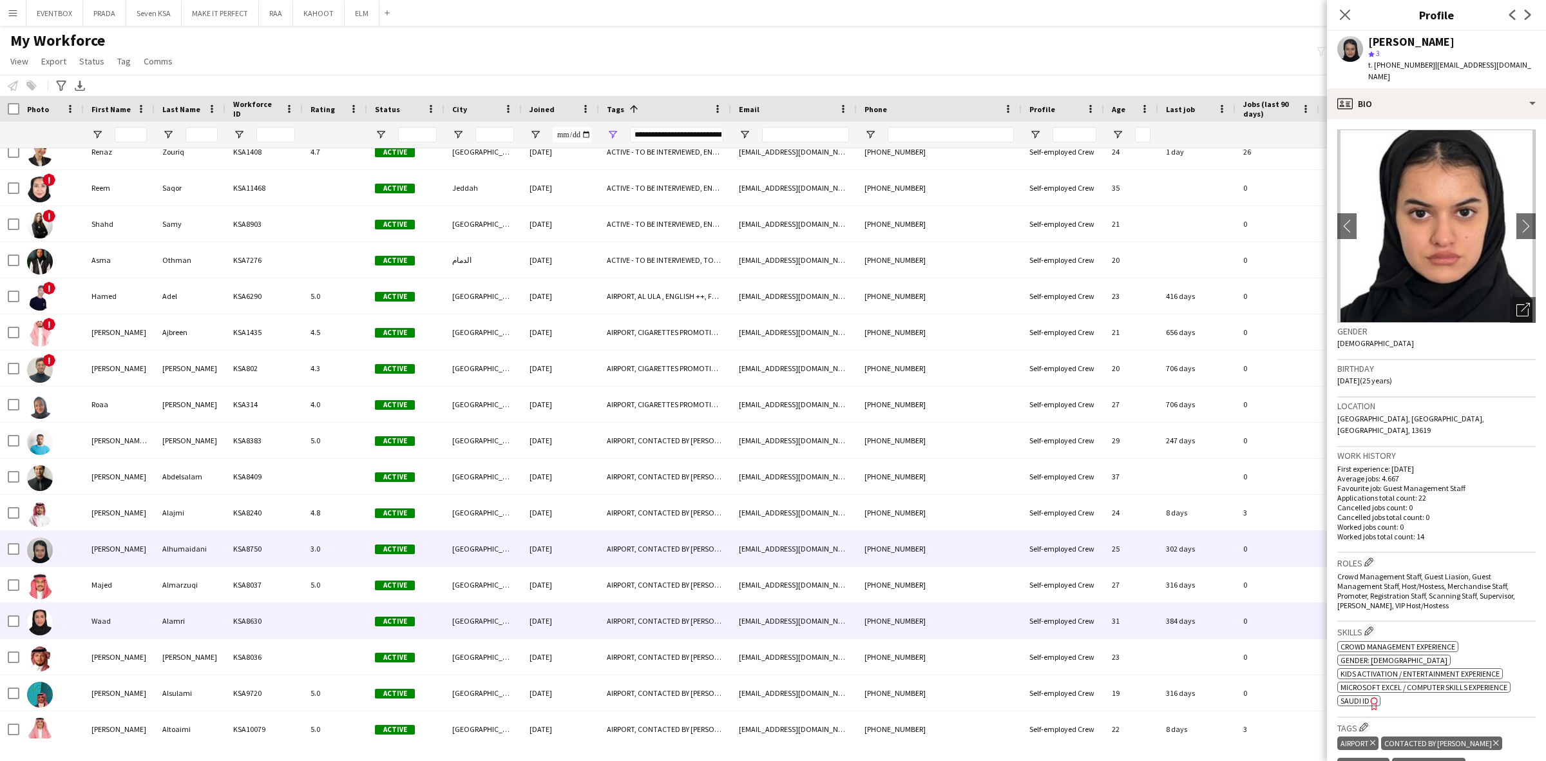
click at [283, 621] on div "KSA8630" at bounding box center [263, 620] width 77 height 35
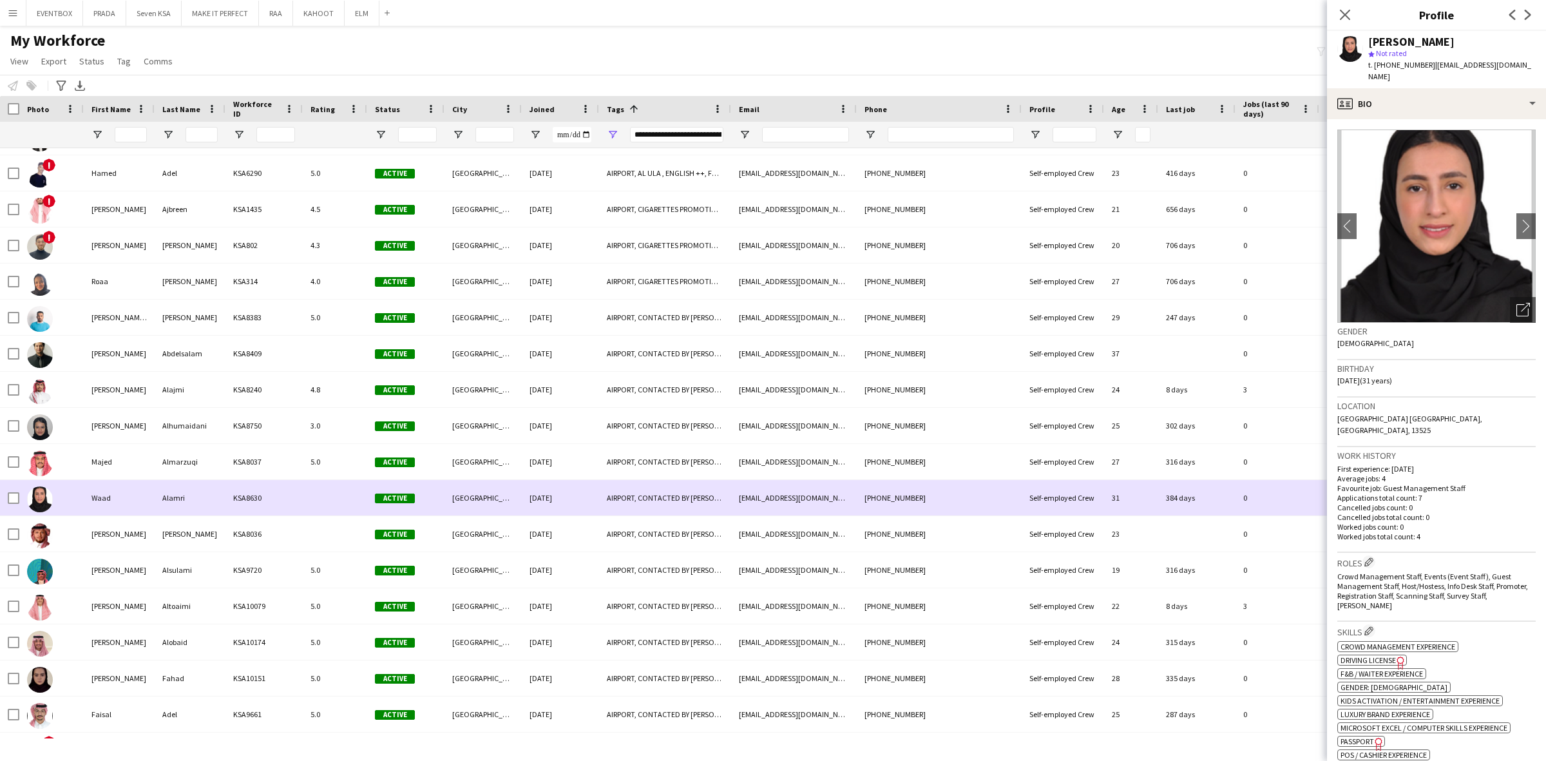
scroll to position [724, 0]
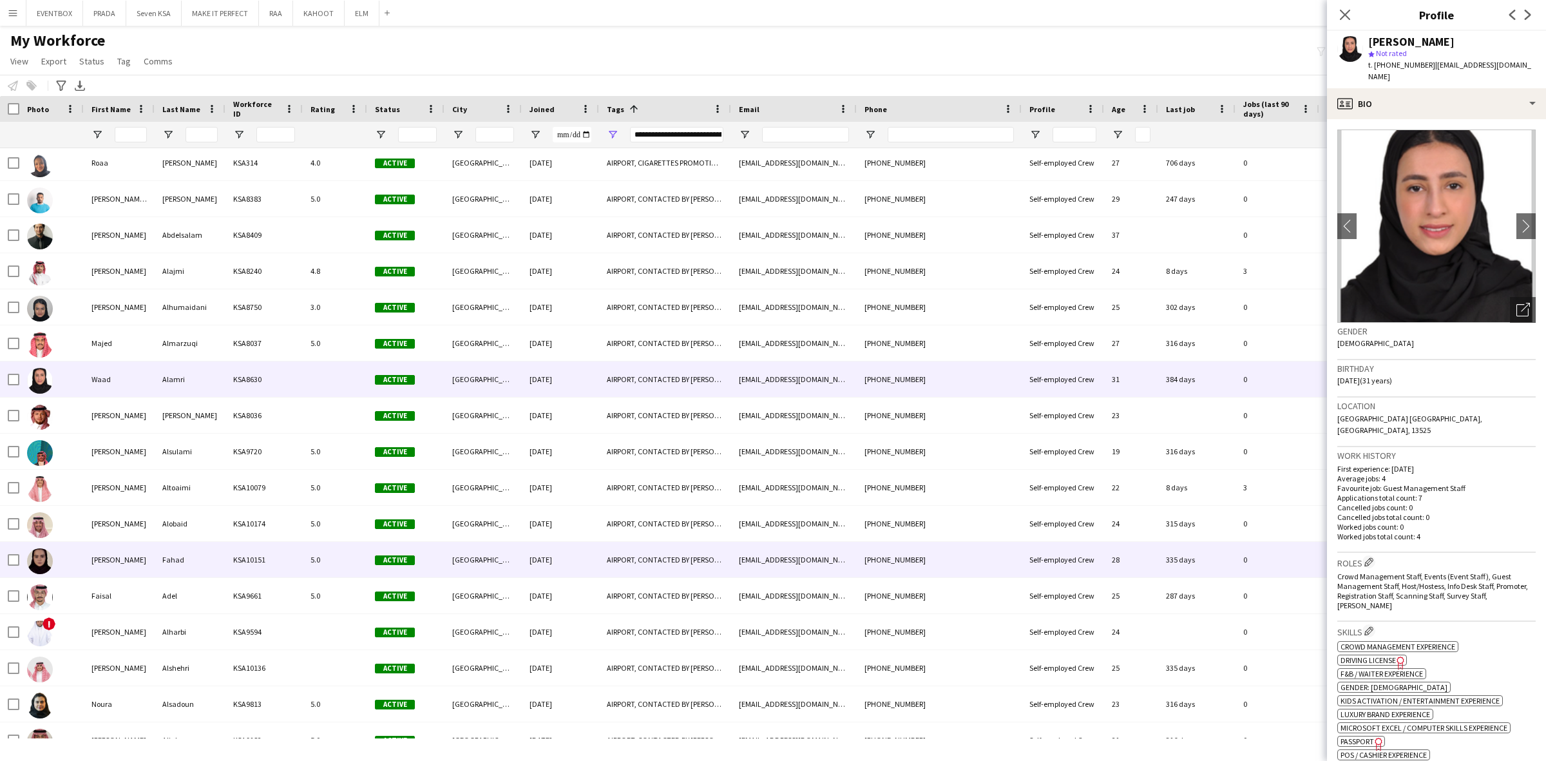
click at [274, 542] on div "KSA10151" at bounding box center [263, 559] width 77 height 35
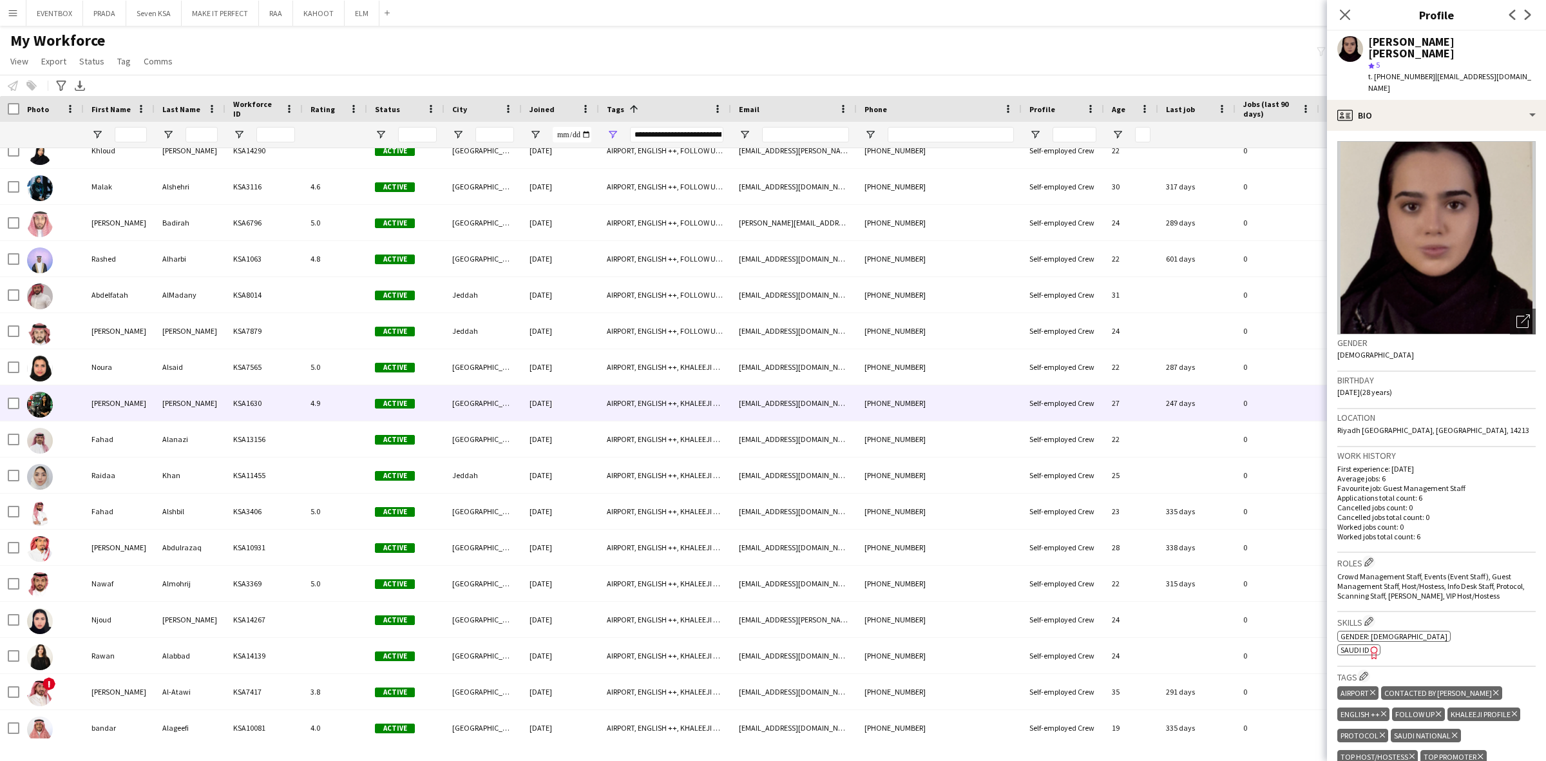
scroll to position [2254, 0]
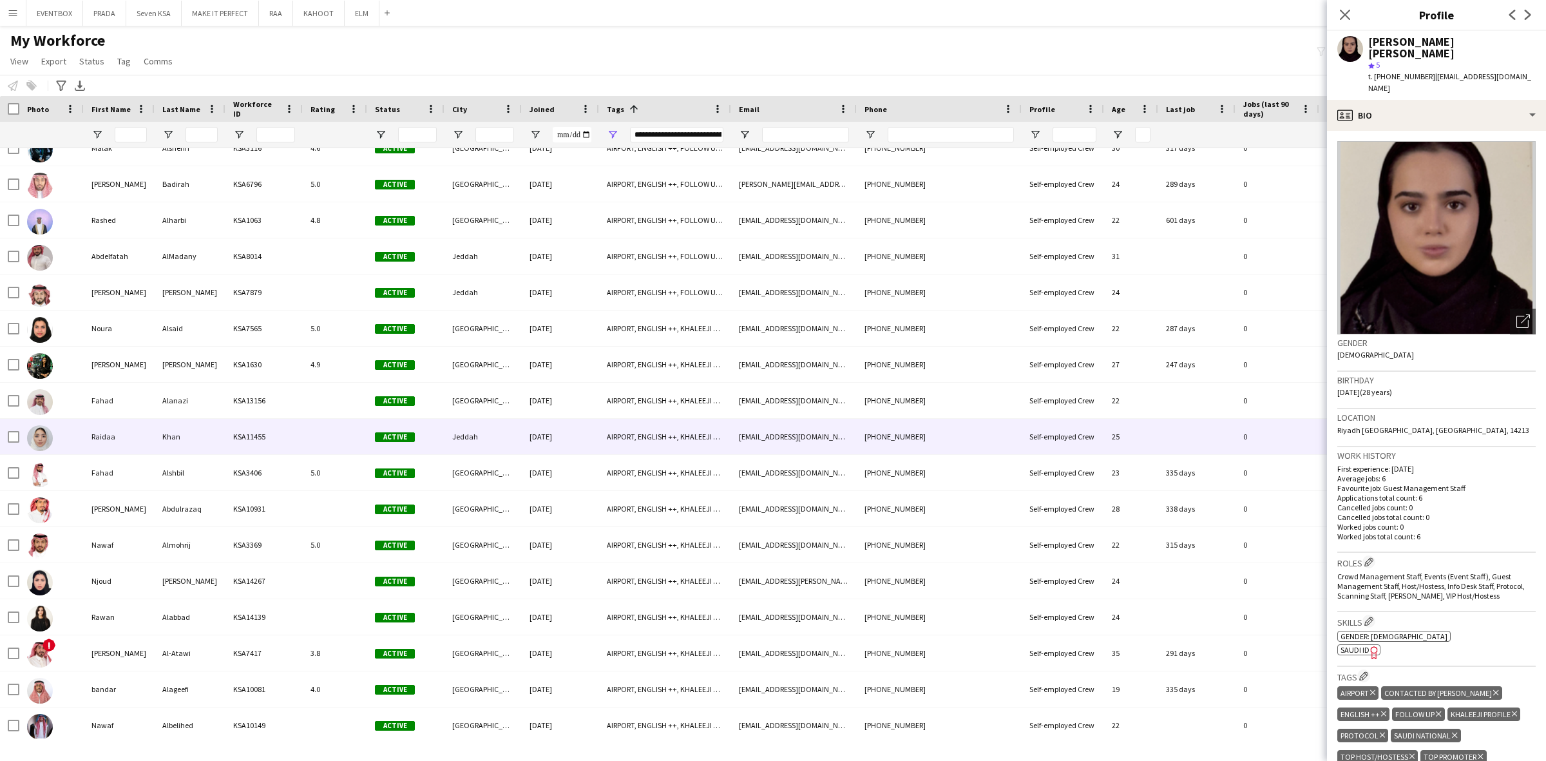
click at [569, 435] on div "[DATE]" at bounding box center [560, 436] width 77 height 35
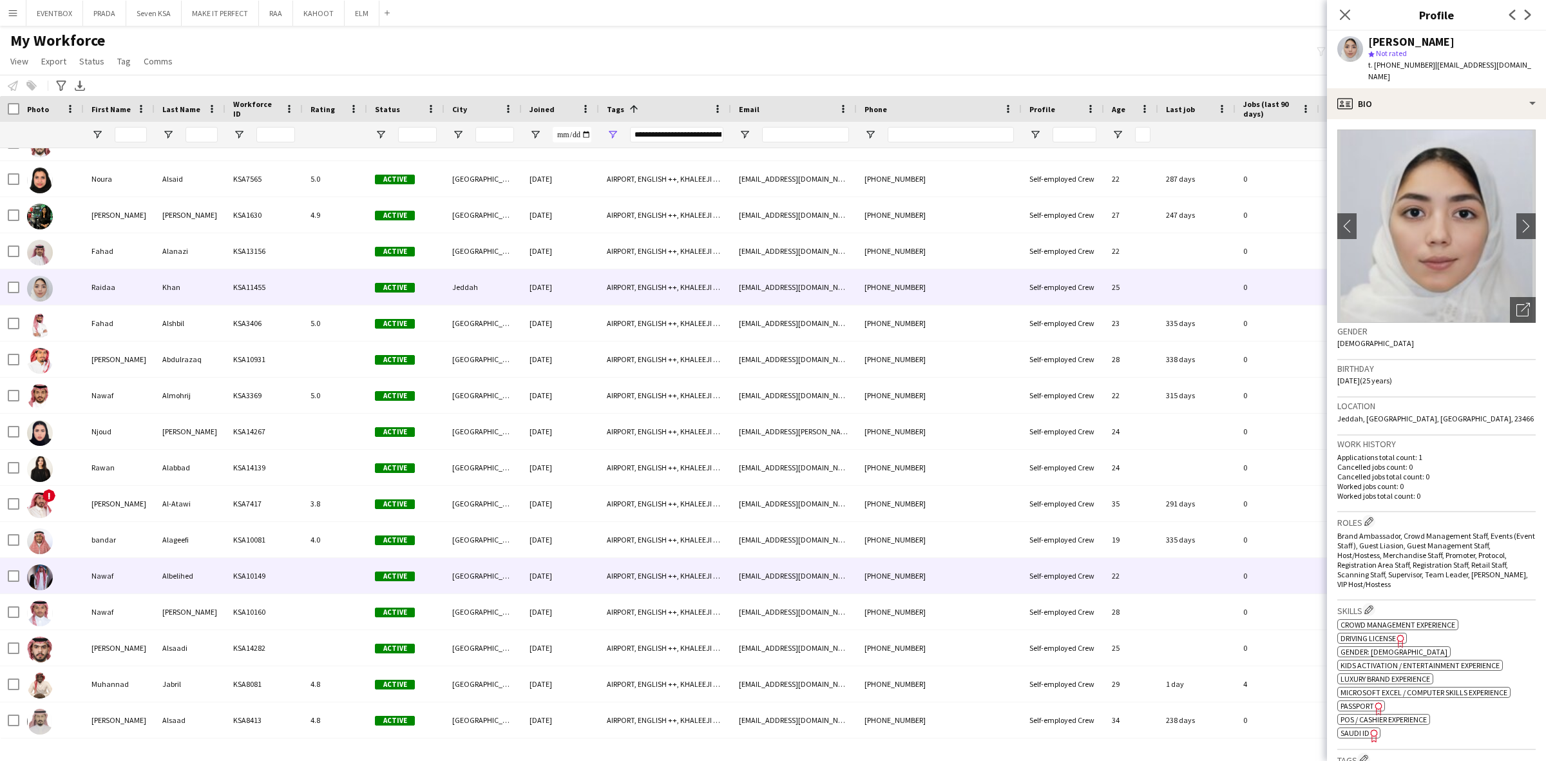
scroll to position [2415, 0]
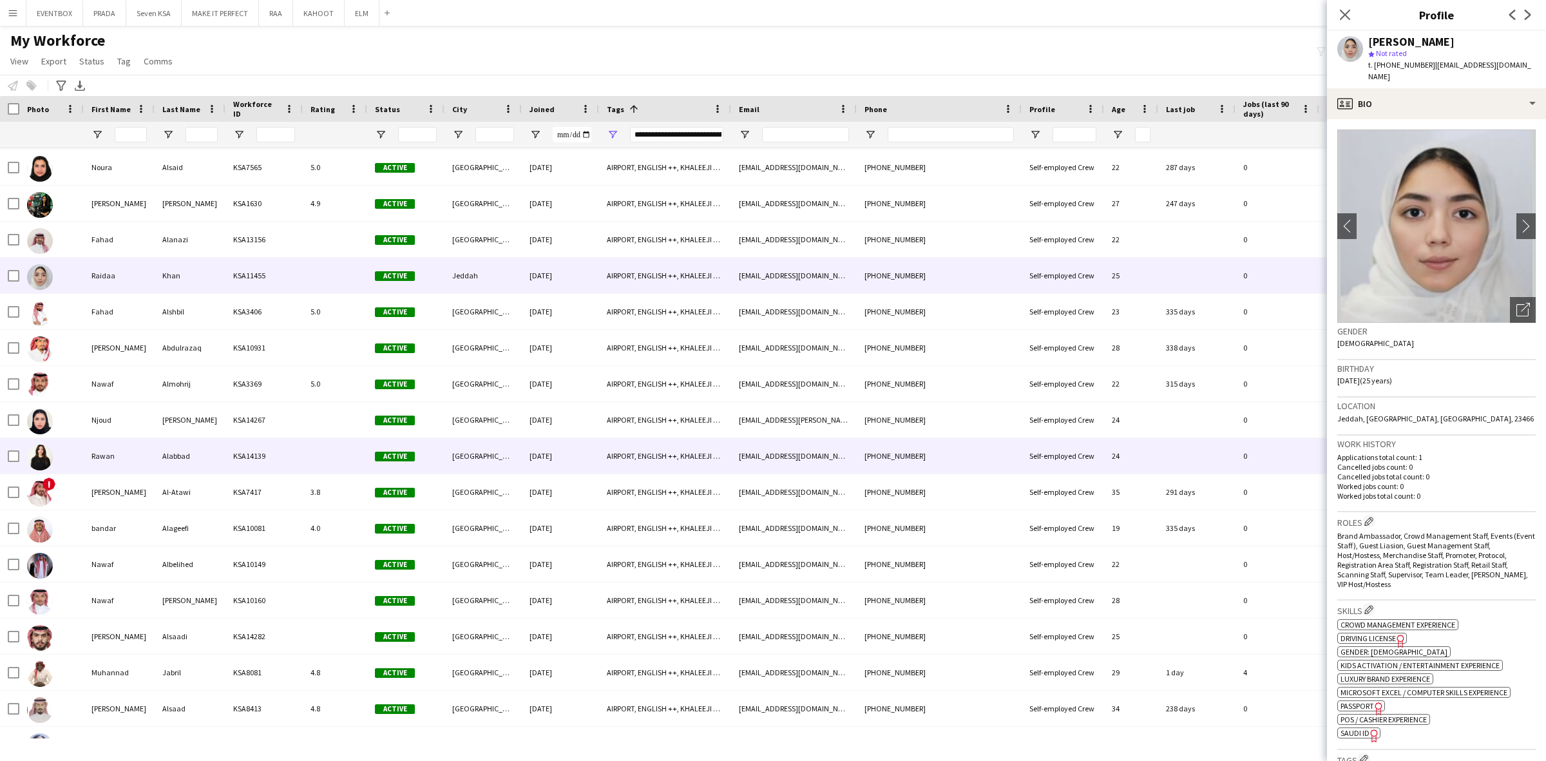
click at [538, 467] on div "[DATE]" at bounding box center [560, 455] width 77 height 35
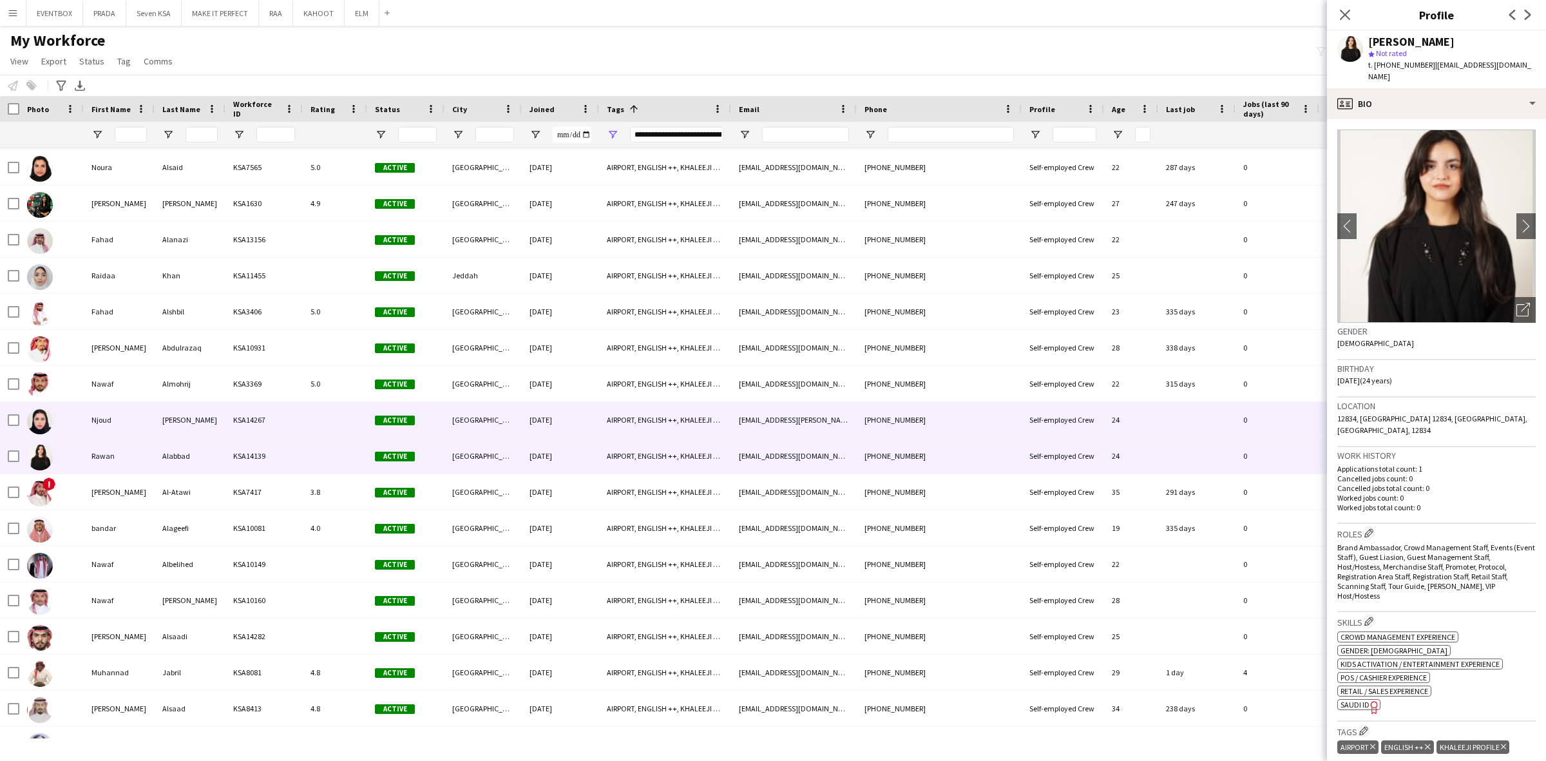
click at [558, 426] on div "[DATE]" at bounding box center [560, 419] width 77 height 35
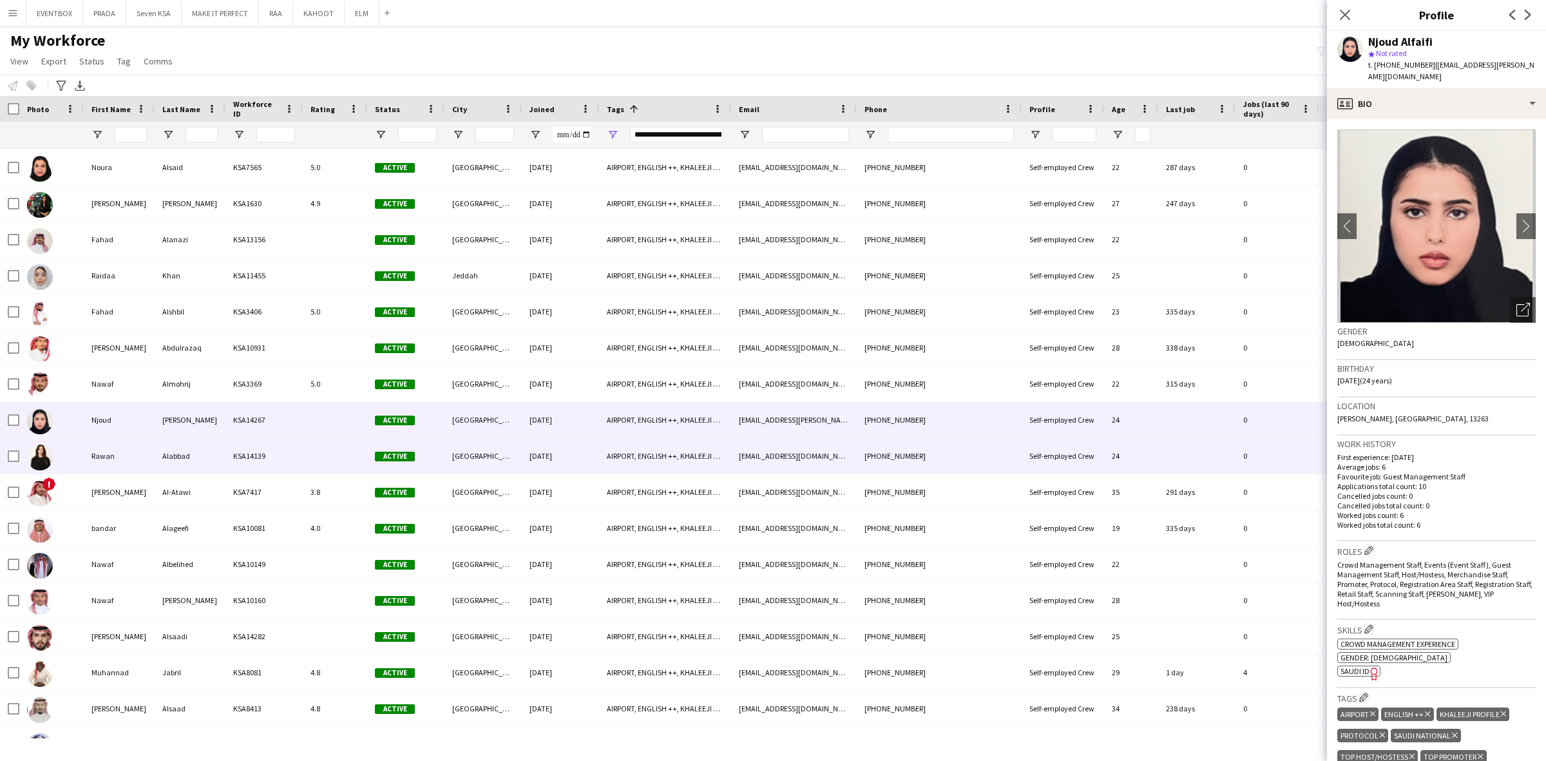
click at [609, 448] on div "AIRPORT, ENGLISH ++, KHALEEJI PROFILE, PROTOCOL, SAUDI NATIONAL, TOP HOST/HOSTE…" at bounding box center [665, 455] width 132 height 35
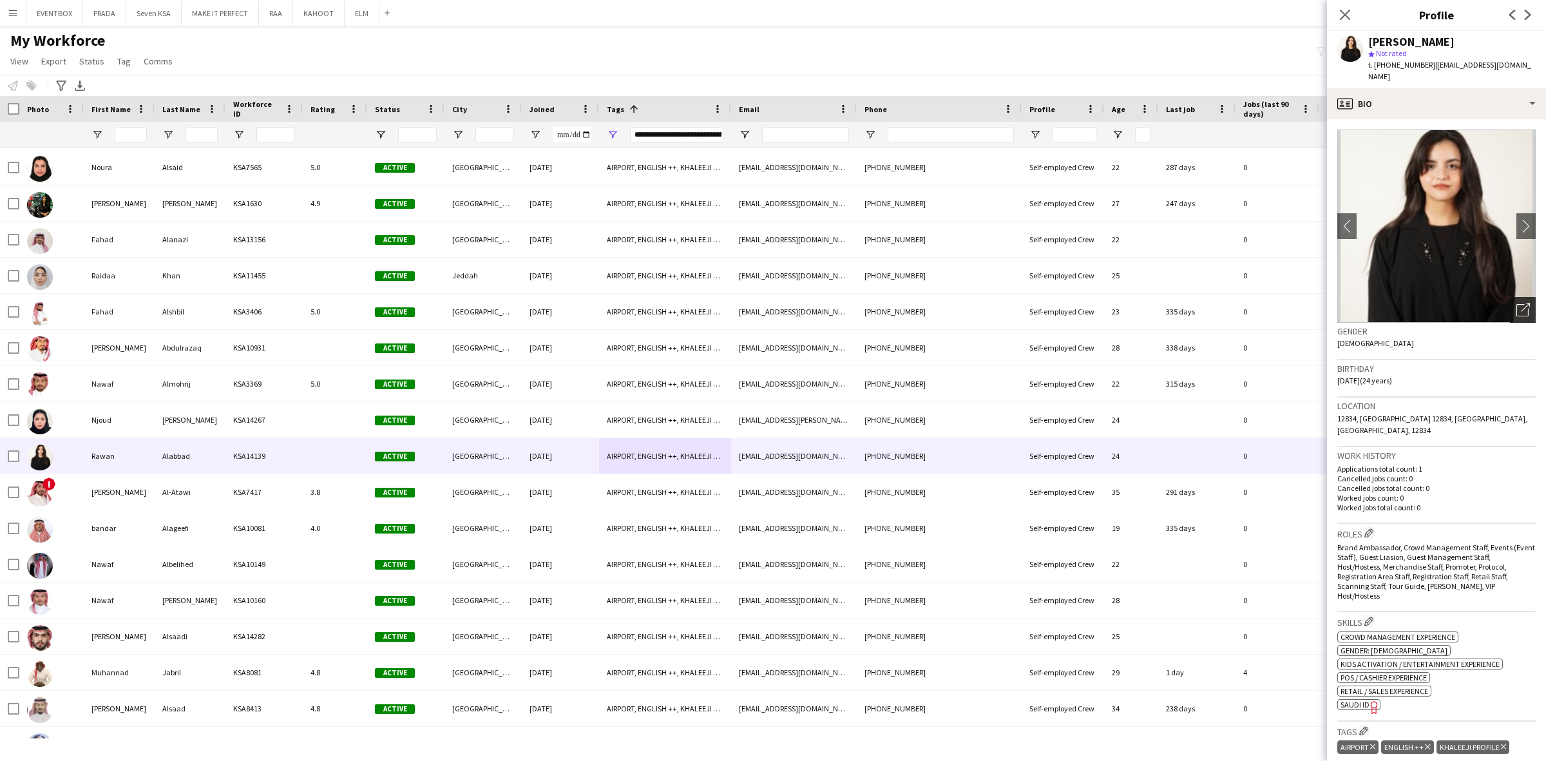
click at [1521, 297] on div "Open photos pop-in" at bounding box center [1522, 310] width 26 height 26
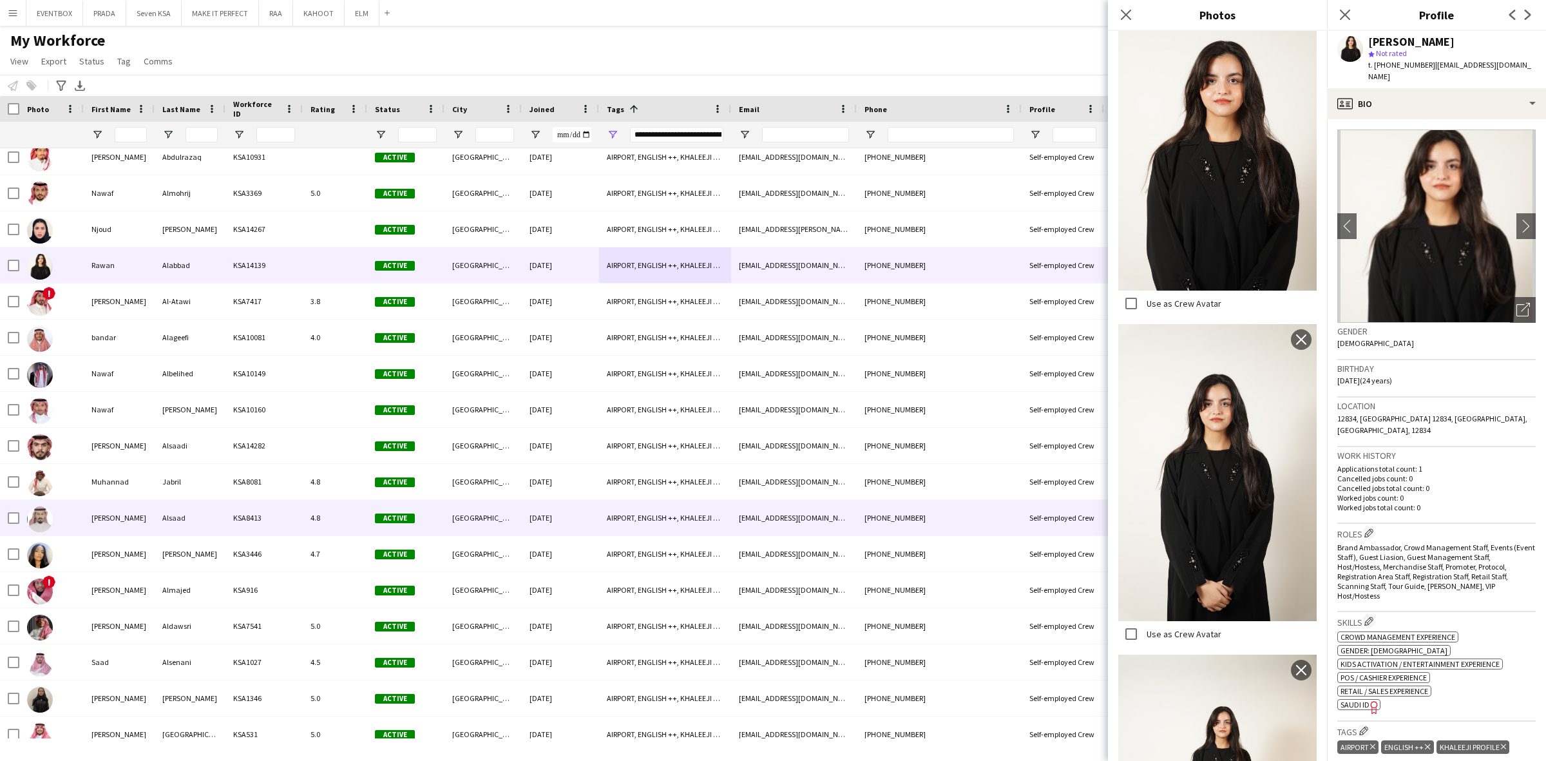
scroll to position [2656, 0]
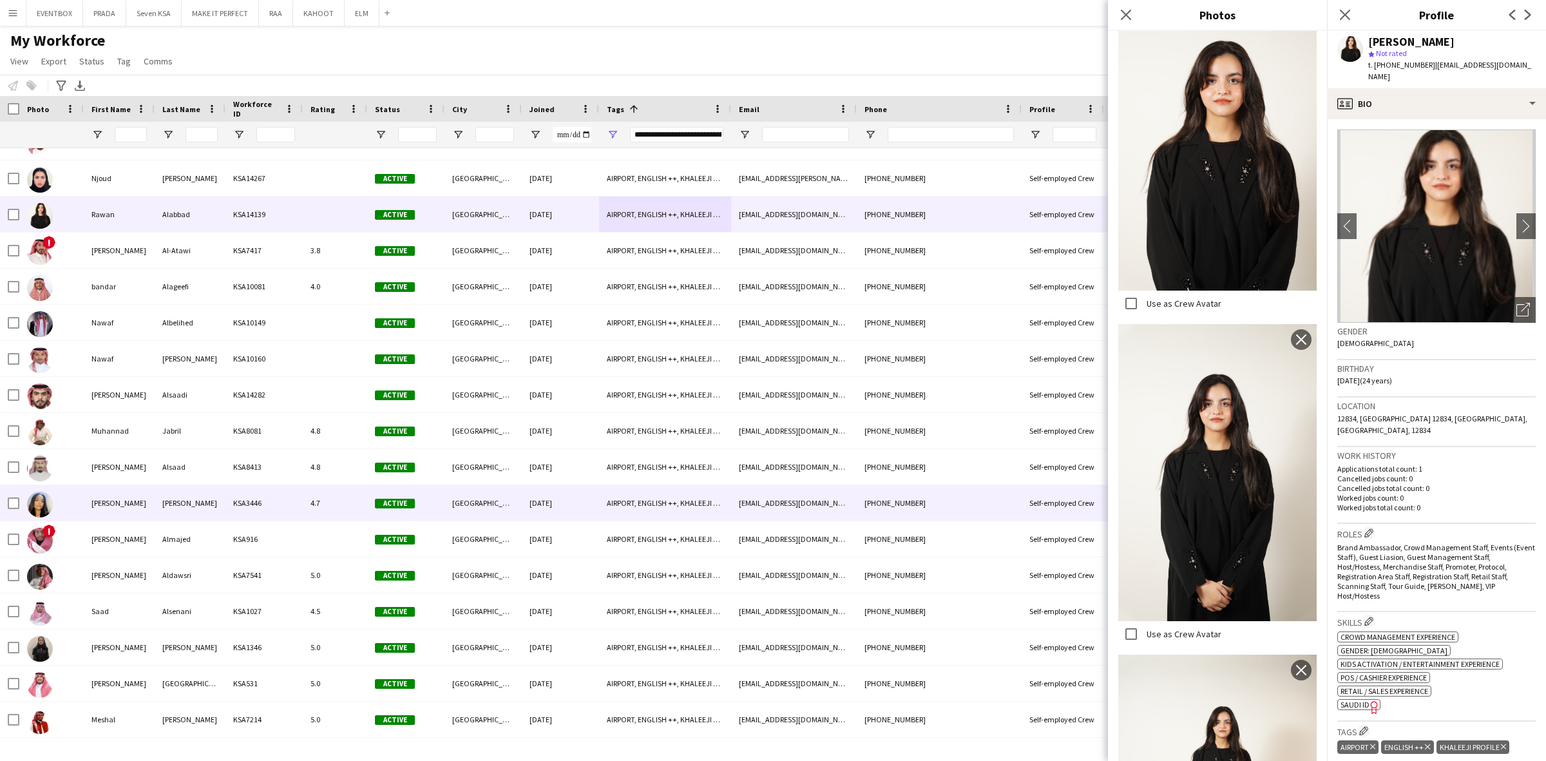
click at [800, 516] on div "[EMAIL_ADDRESS][DOMAIN_NAME]" at bounding box center [794, 502] width 126 height 35
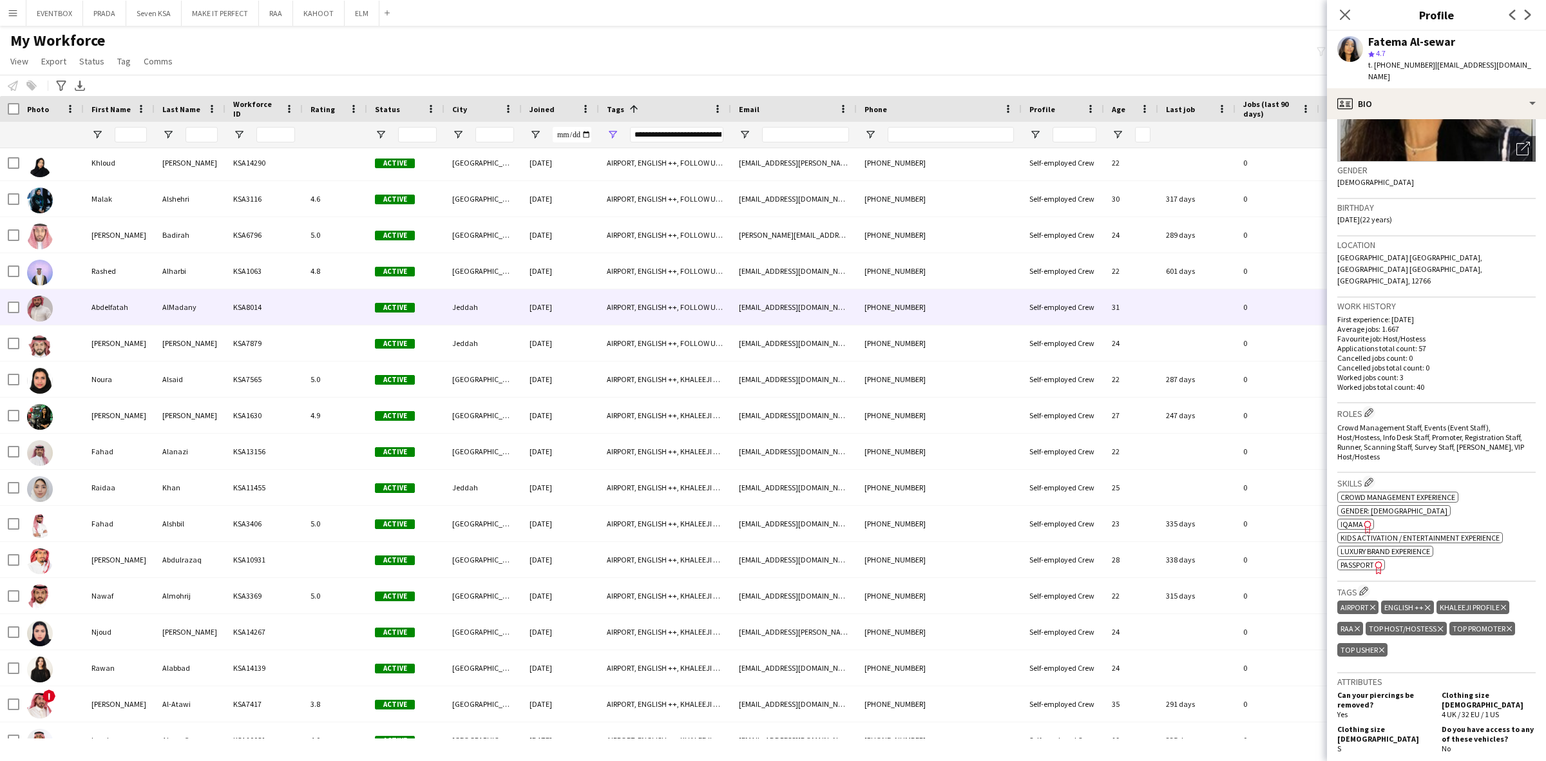
scroll to position [2173, 0]
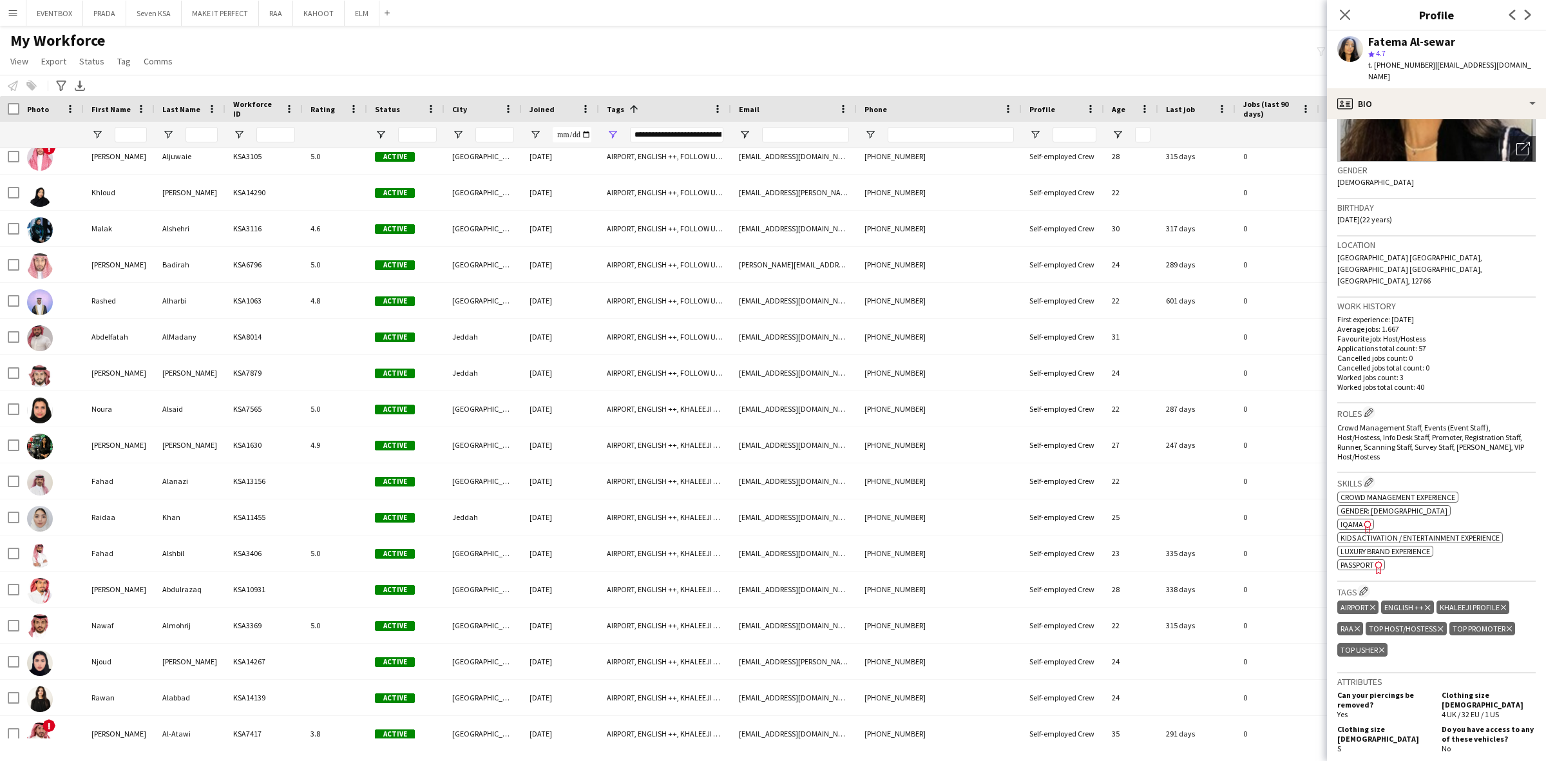
click at [681, 138] on div "**********" at bounding box center [676, 134] width 93 height 15
click at [686, 5] on app-navbar "Menu Boards Boards Boards All jobs Status Workforce Workforce My Workforce Recr…" at bounding box center [773, 13] width 1546 height 26
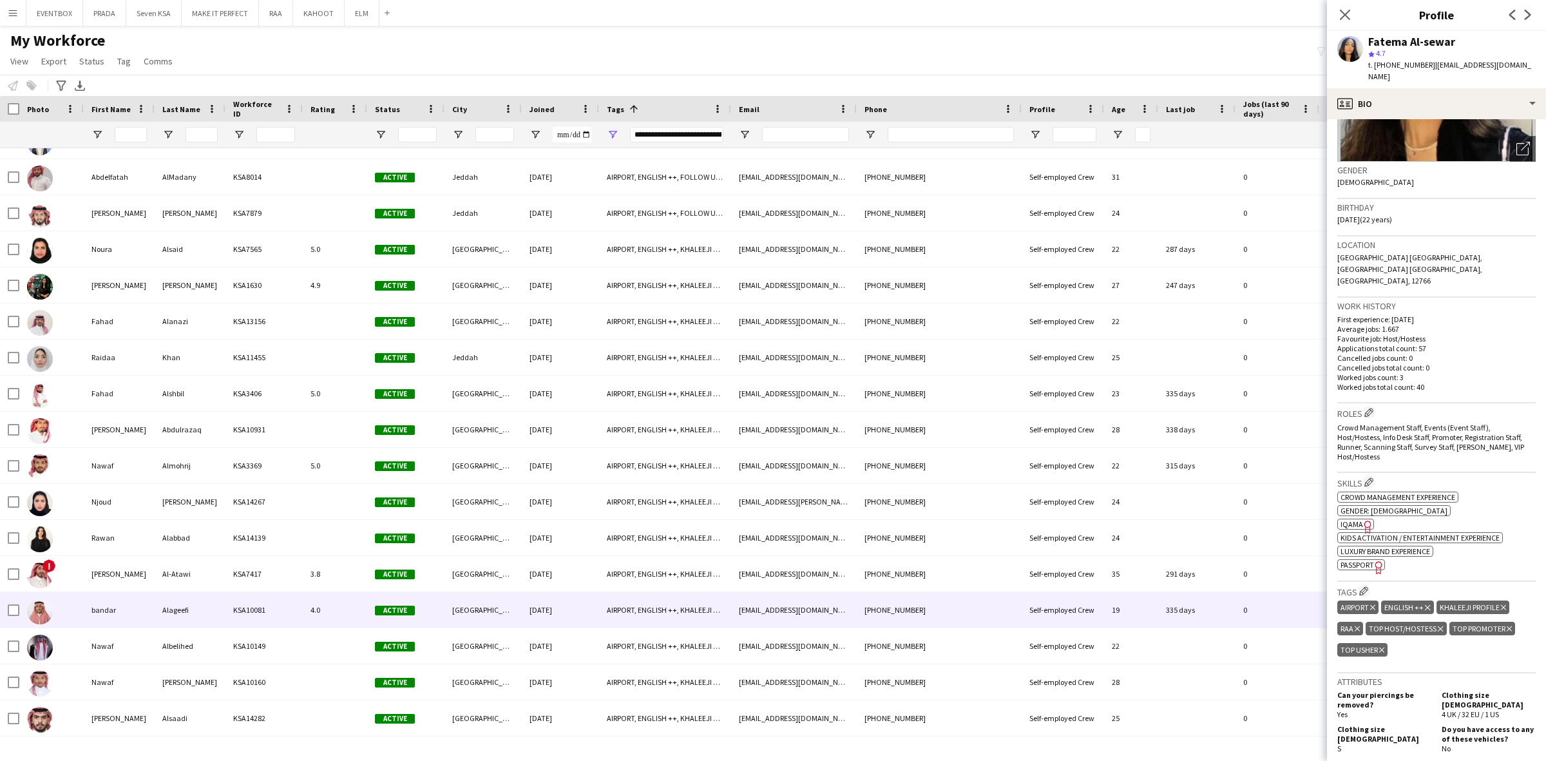
scroll to position [2415, 0]
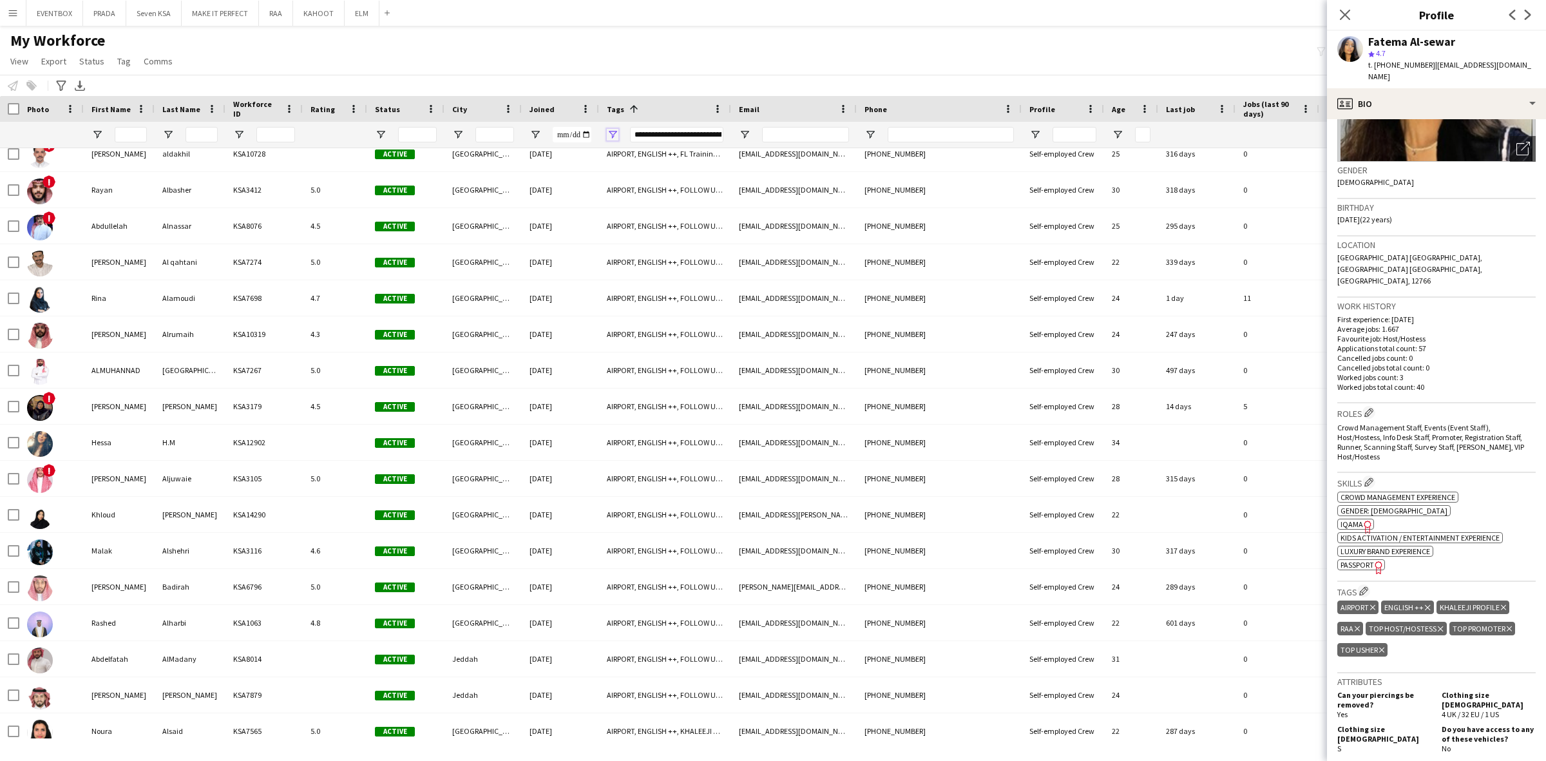
click at [616, 132] on span "Open Filter Menu" at bounding box center [613, 135] width 12 height 12
drag, startPoint x: 643, startPoint y: 191, endPoint x: 557, endPoint y: 180, distance: 86.3
click at [560, 180] on div "Drag here to set row groups Photo Title Full Name First Name Last Name Workforc…" at bounding box center [773, 417] width 1546 height 642
type input "**********"
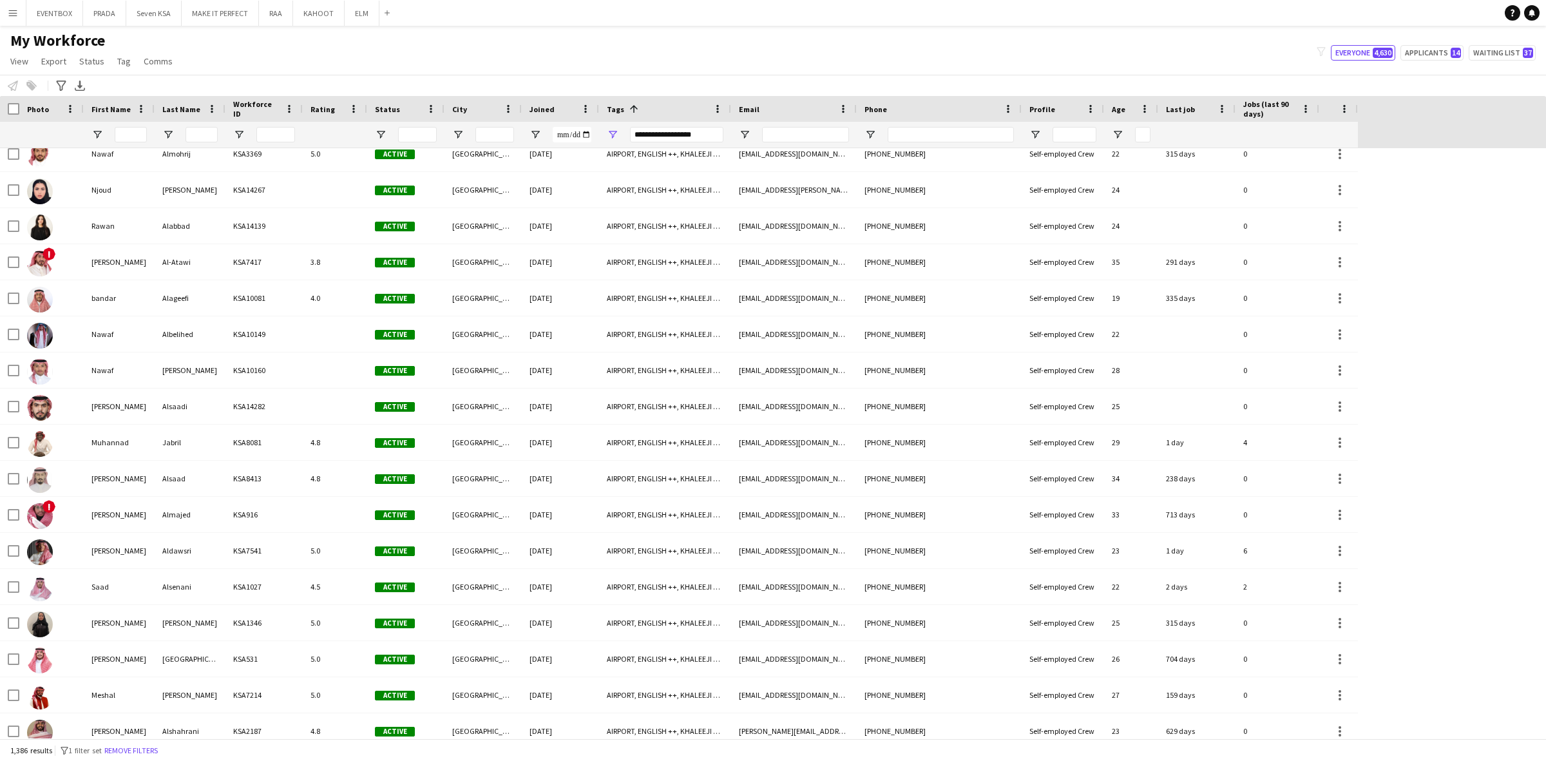
click at [667, 59] on div "My Workforce View Views Default view Basic Export View Full Name TAGS Test New …" at bounding box center [773, 53] width 1546 height 44
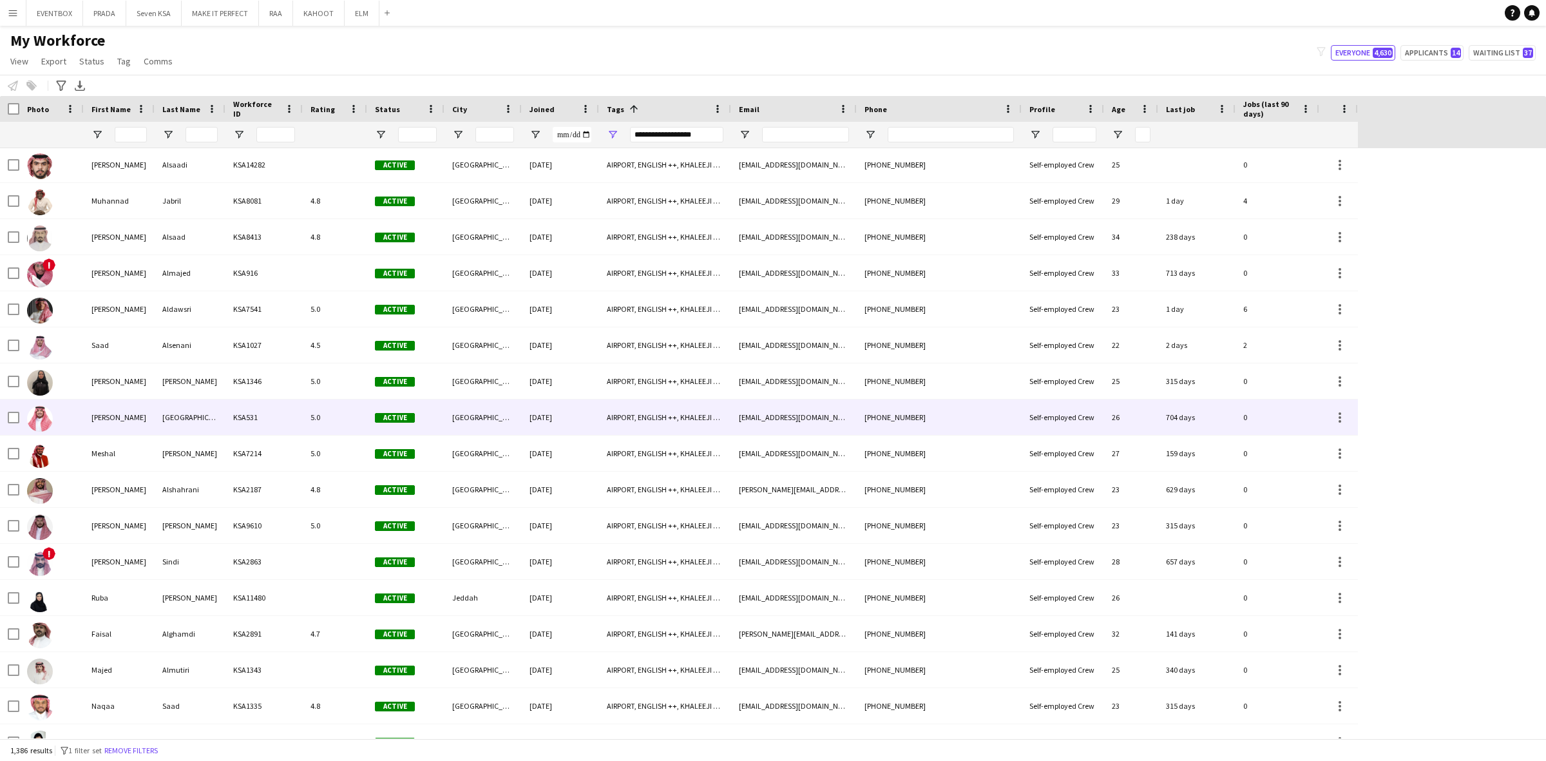
click at [542, 401] on div "[DATE]" at bounding box center [560, 416] width 77 height 35
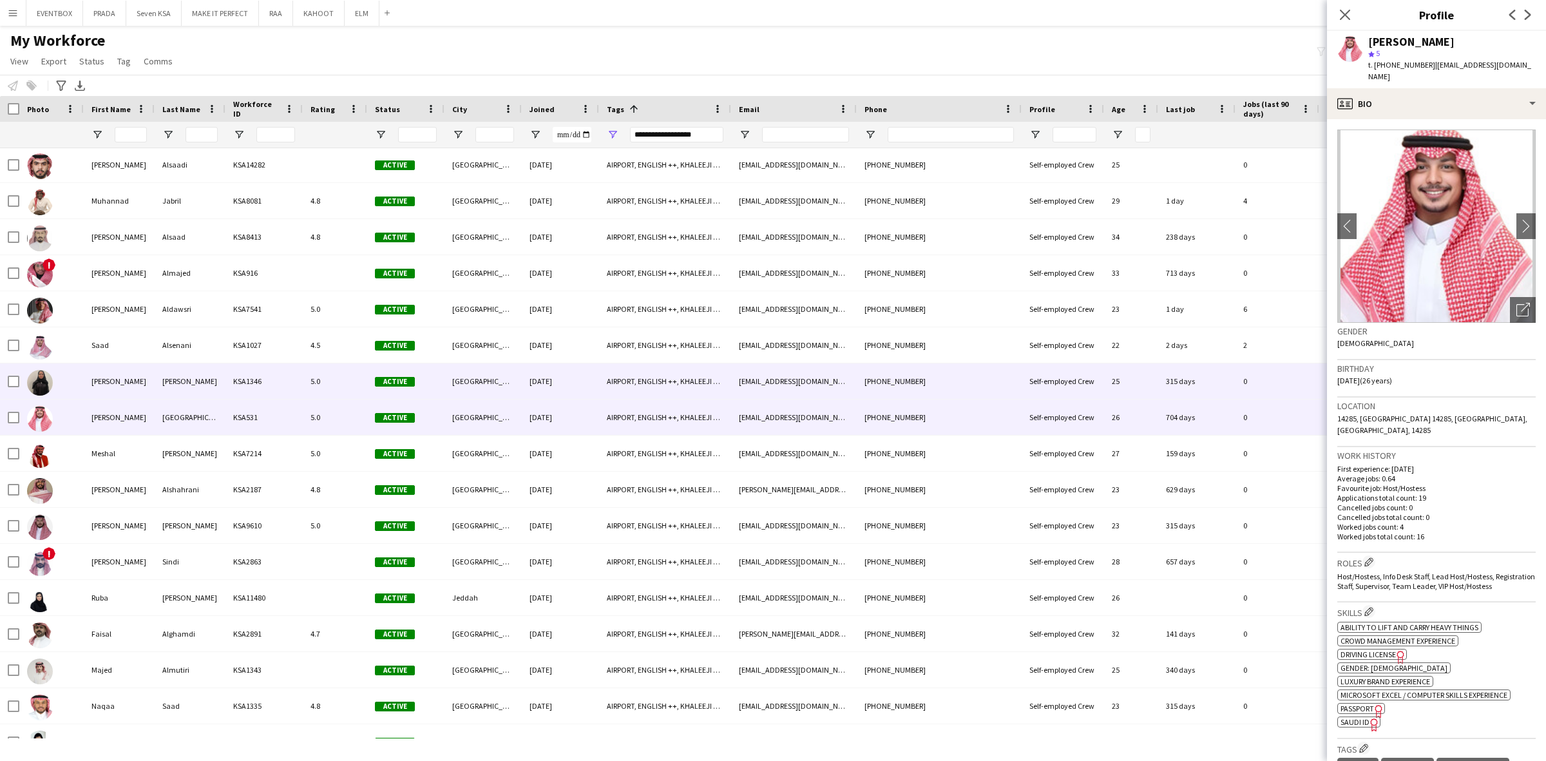
click at [545, 384] on div "[DATE]" at bounding box center [560, 380] width 77 height 35
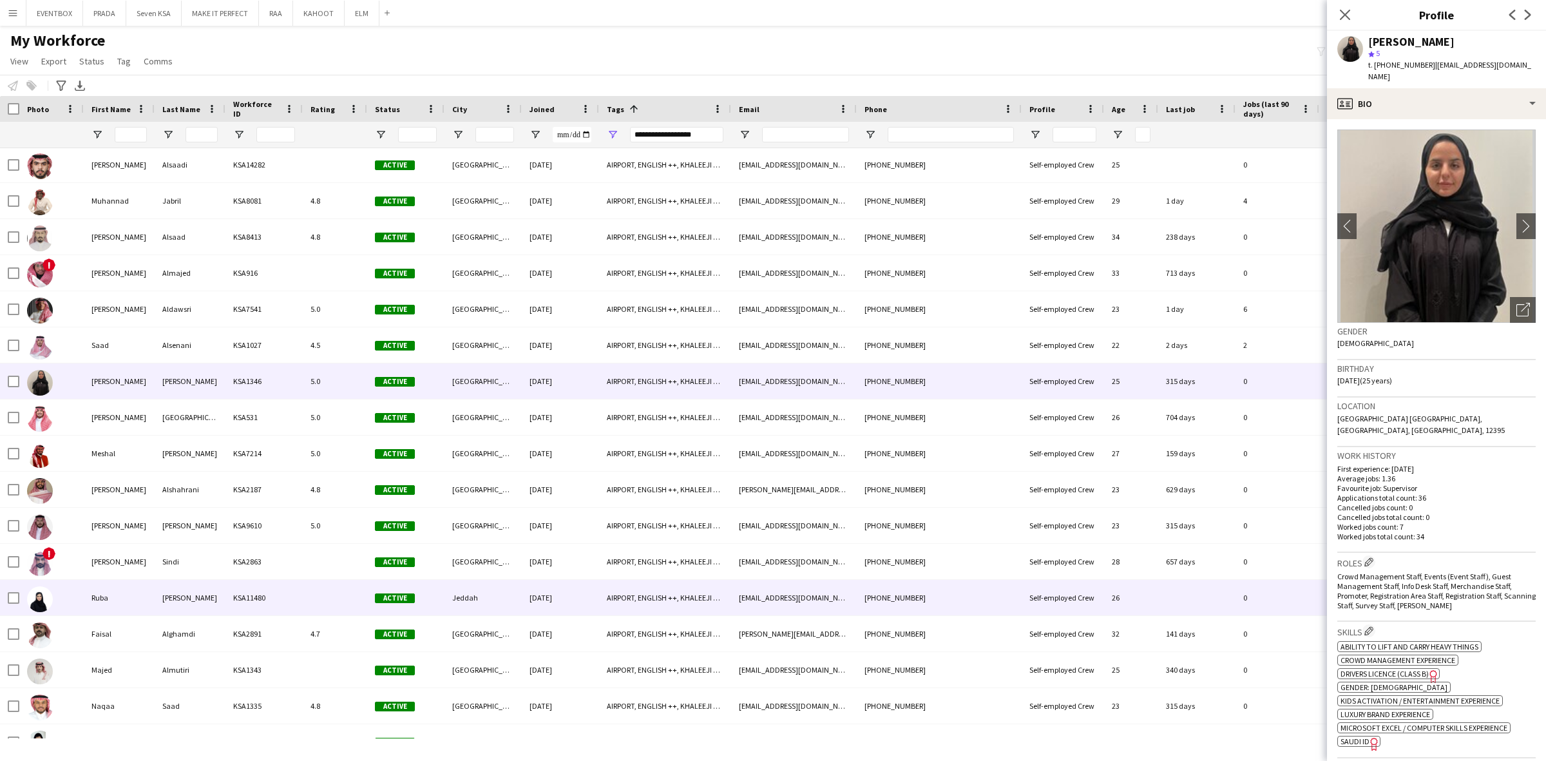
click at [665, 603] on div "AIRPORT, ENGLISH ++, KHALEEJI PROFILE, SAUDI NATIONAL, TOP HOST/HOSTESS, TOP PR…" at bounding box center [665, 597] width 132 height 35
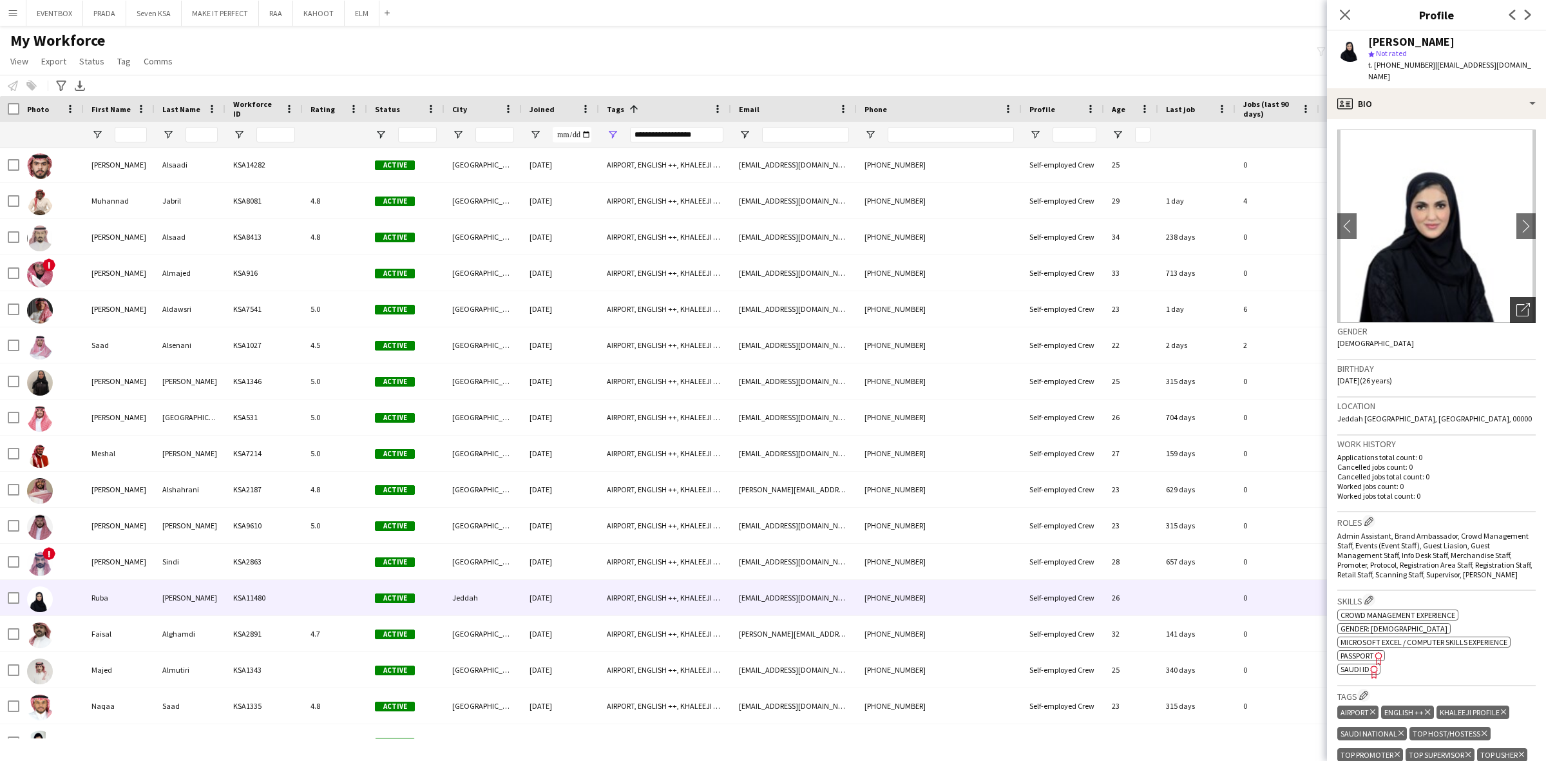
click at [1516, 303] on icon "Open photos pop-in" at bounding box center [1523, 310] width 14 height 14
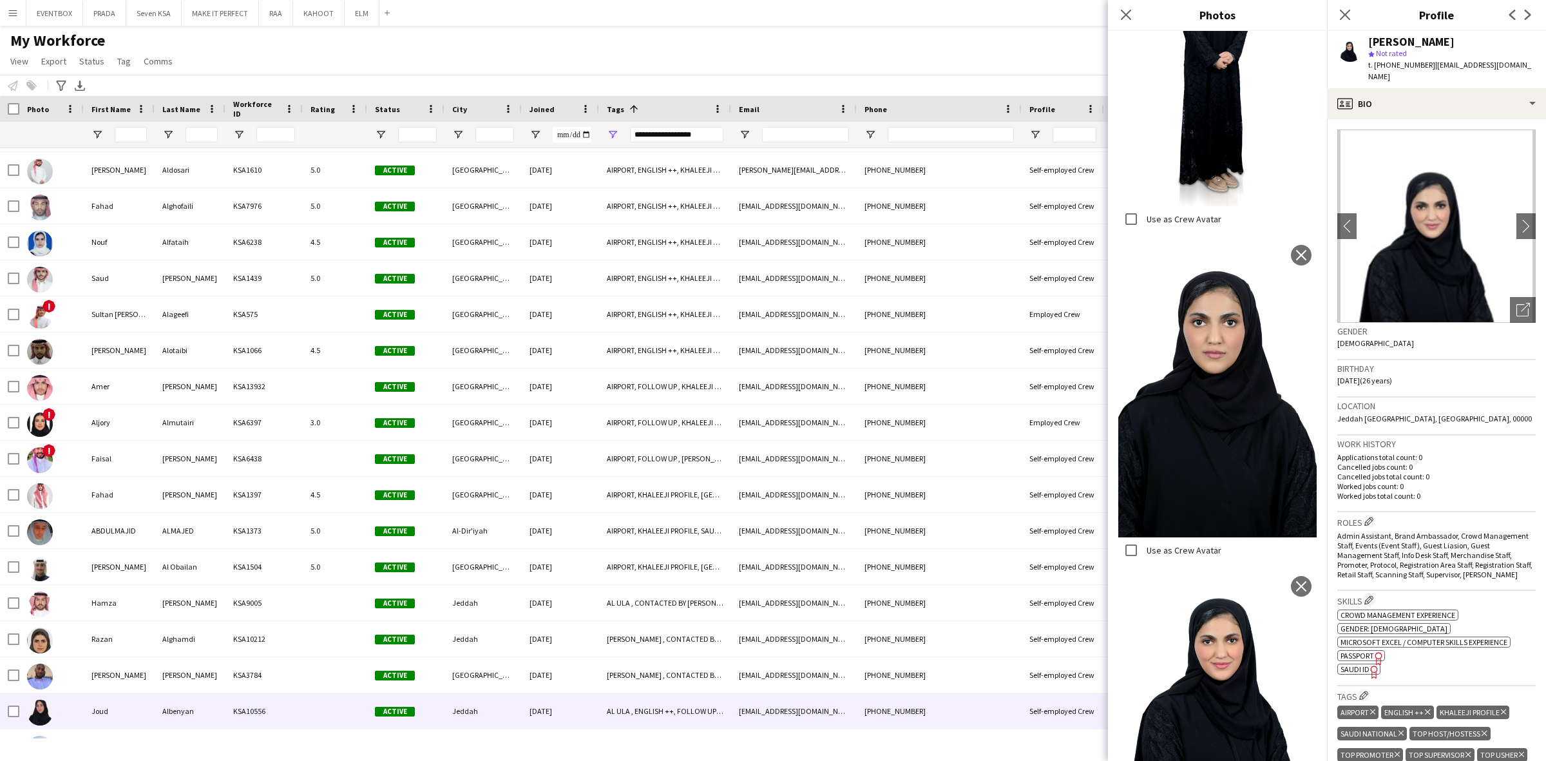
click at [490, 712] on div "Jeddah" at bounding box center [482, 710] width 77 height 35
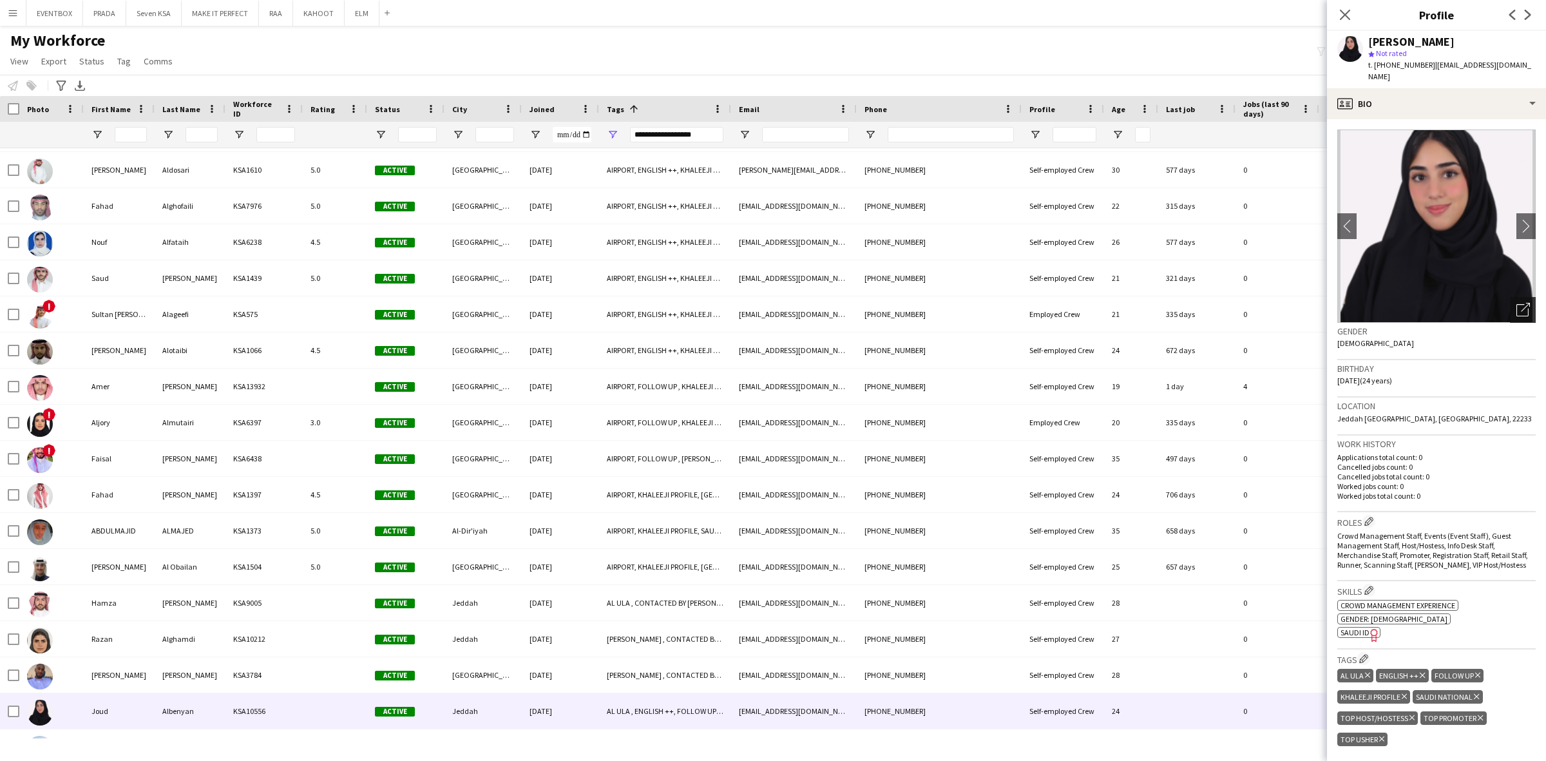
click at [1516, 304] on icon at bounding box center [1522, 310] width 12 height 12
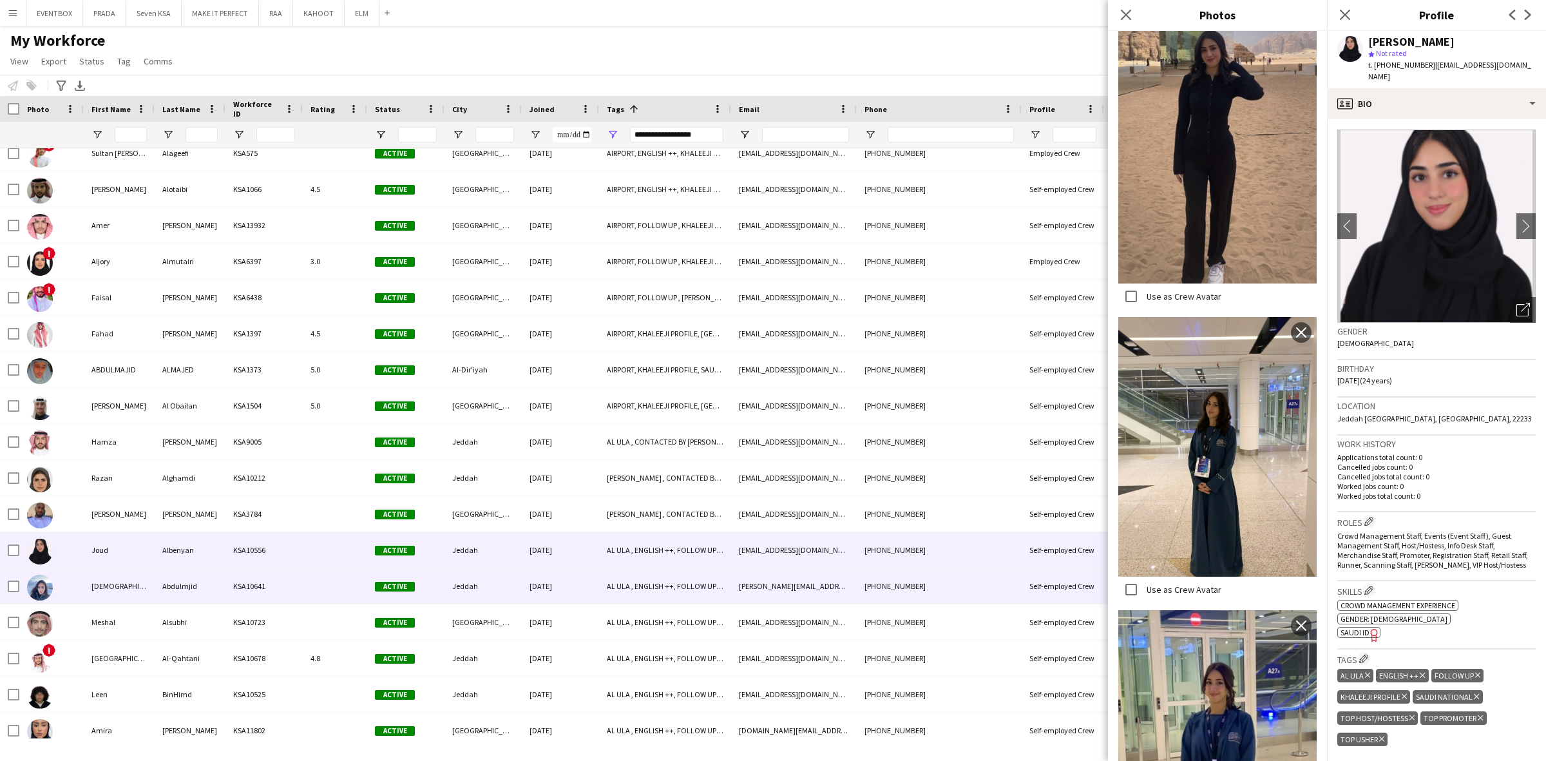
click at [451, 589] on div "Jeddah" at bounding box center [482, 585] width 77 height 35
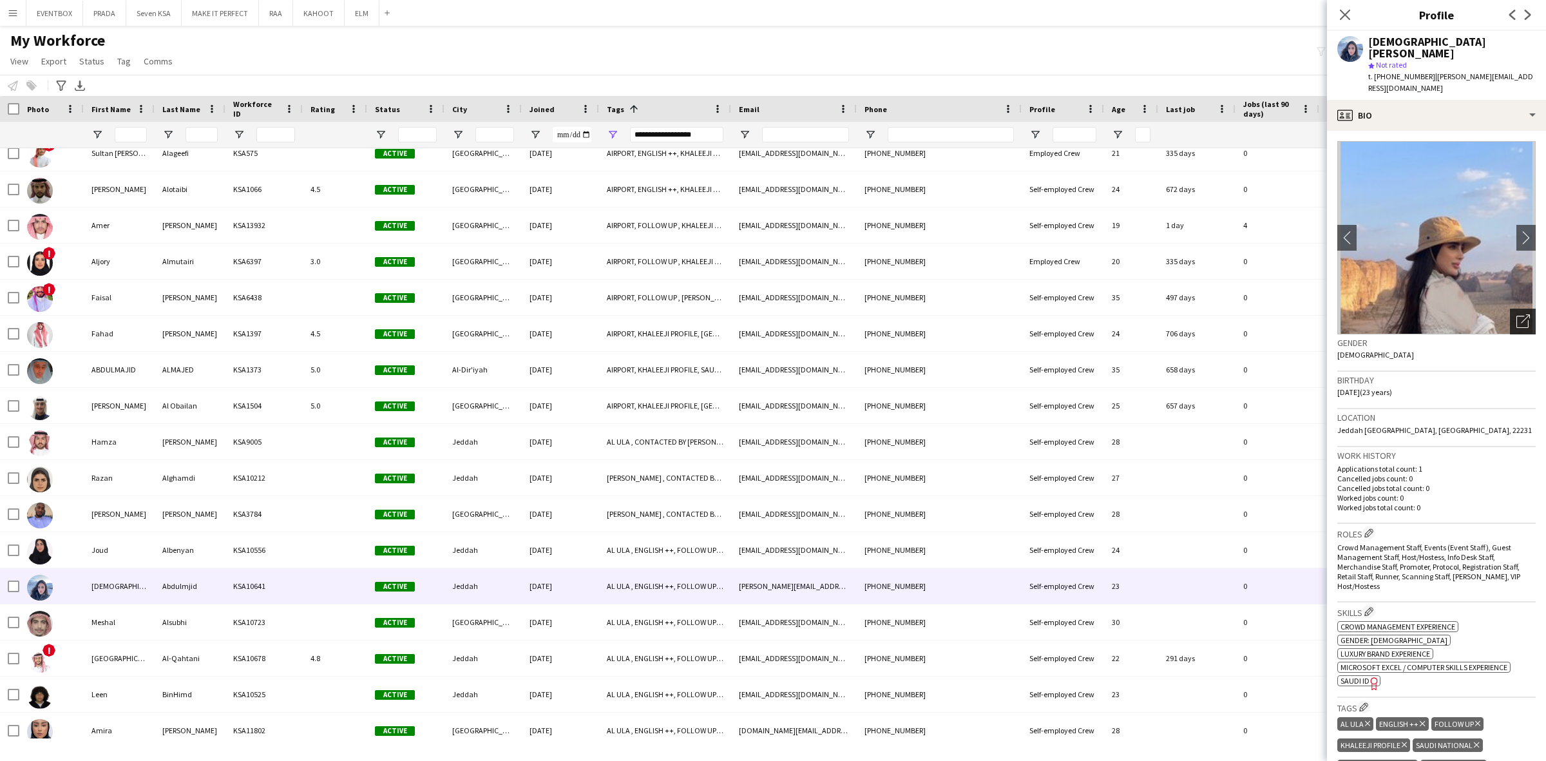
click at [1514, 308] on div "Open photos pop-in" at bounding box center [1522, 321] width 26 height 26
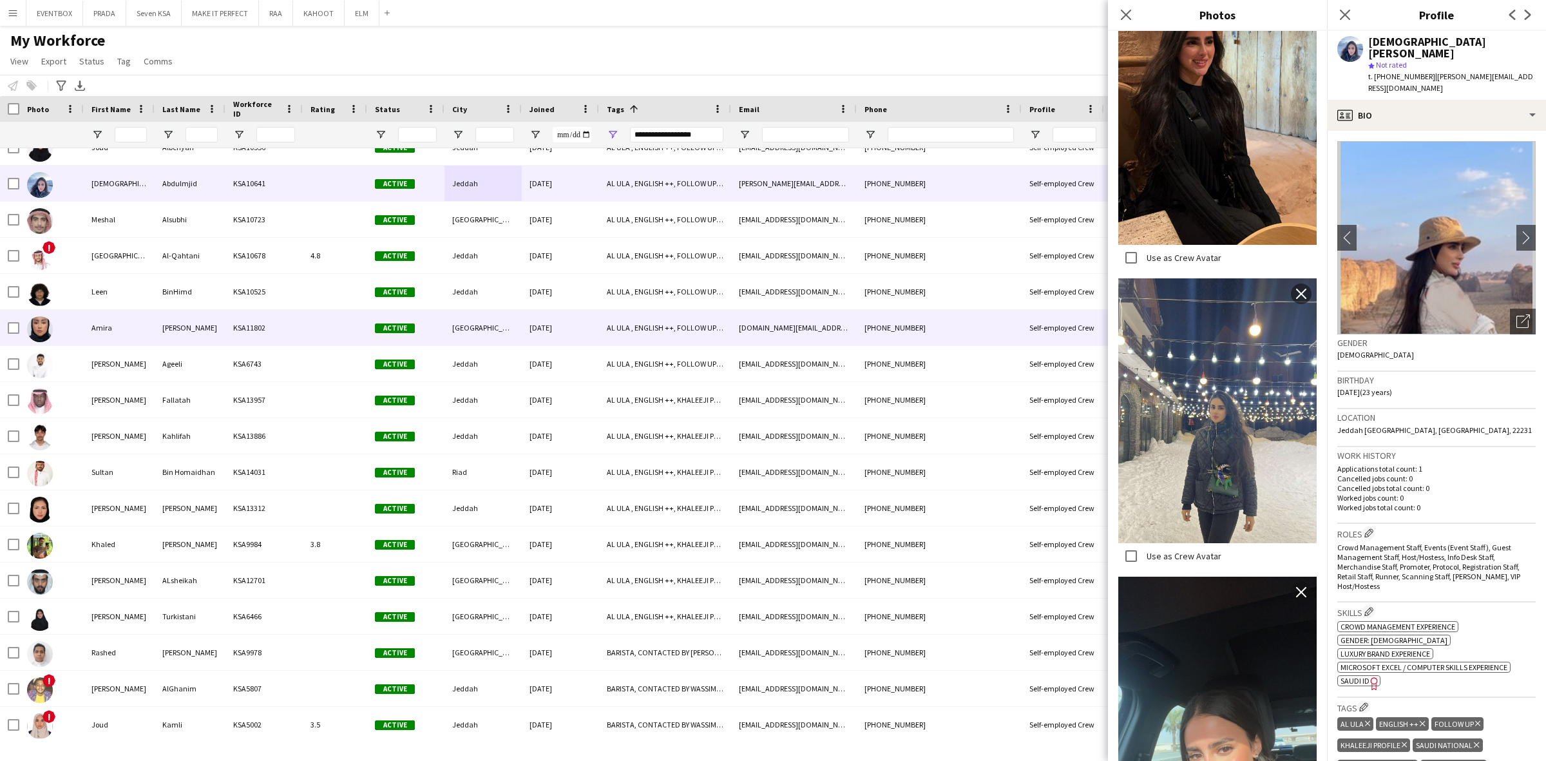
click at [327, 322] on div at bounding box center [335, 327] width 64 height 35
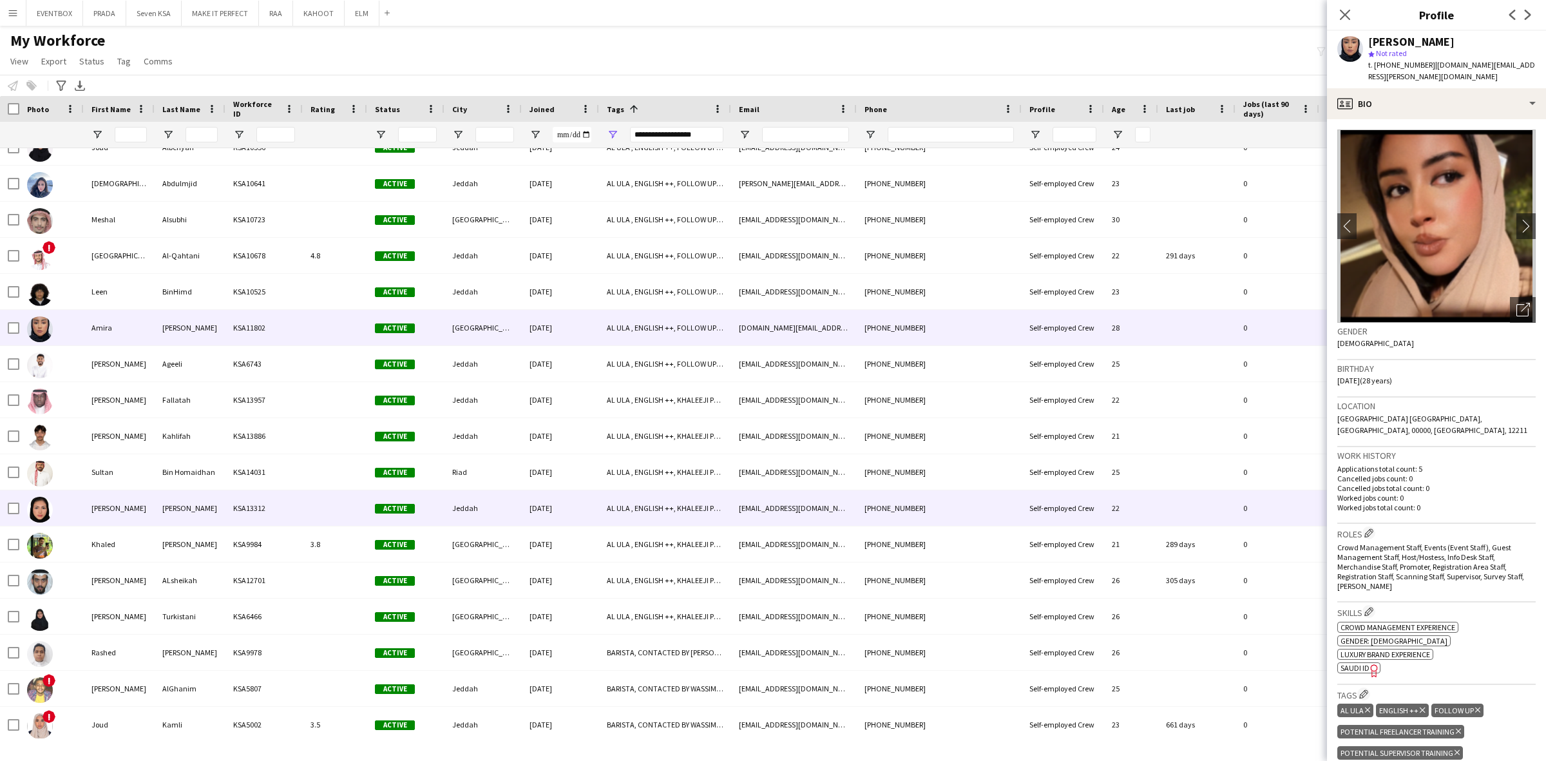
click at [312, 495] on div at bounding box center [335, 507] width 64 height 35
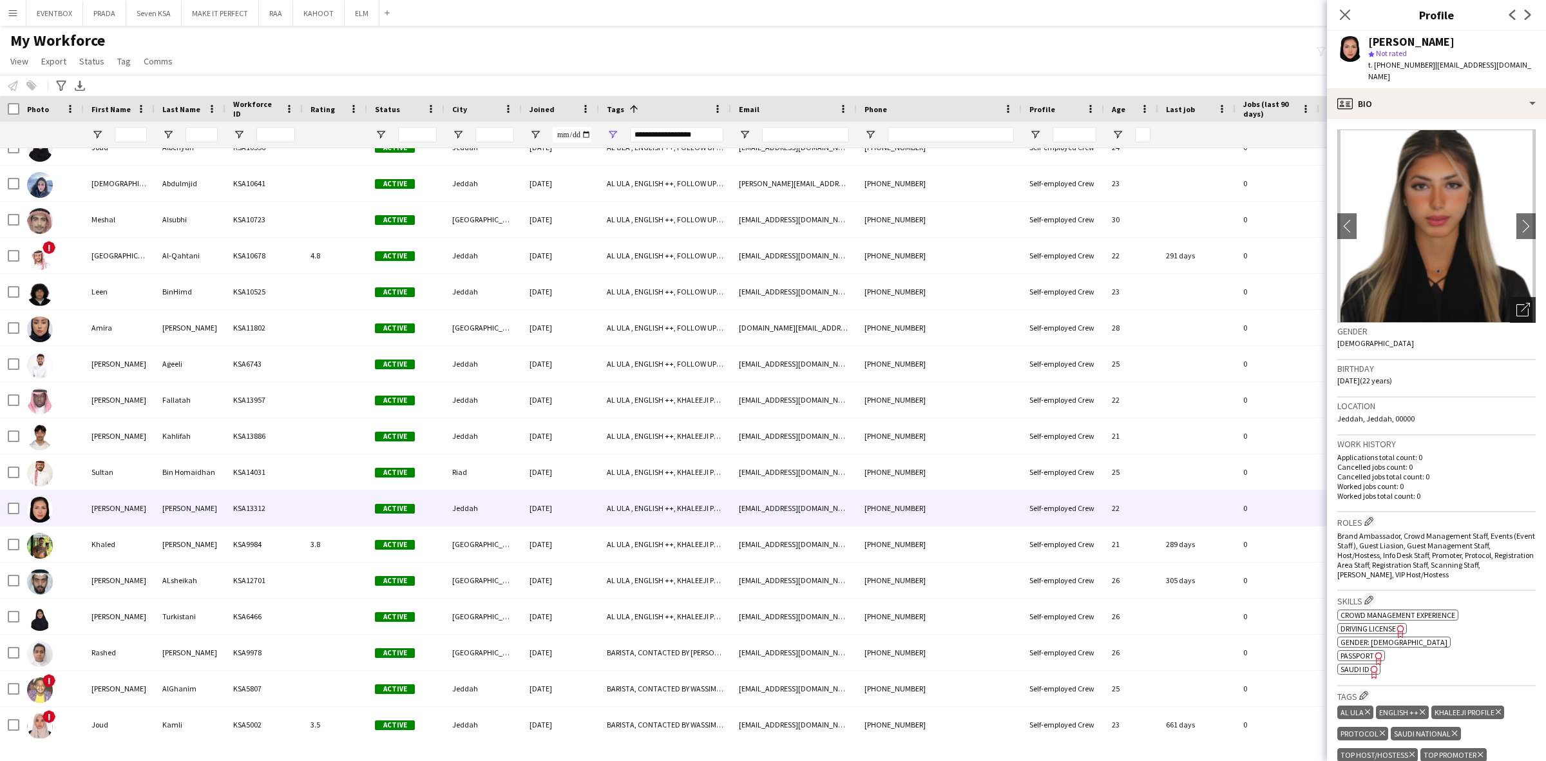
click at [1516, 303] on icon "Open photos pop-in" at bounding box center [1523, 310] width 14 height 14
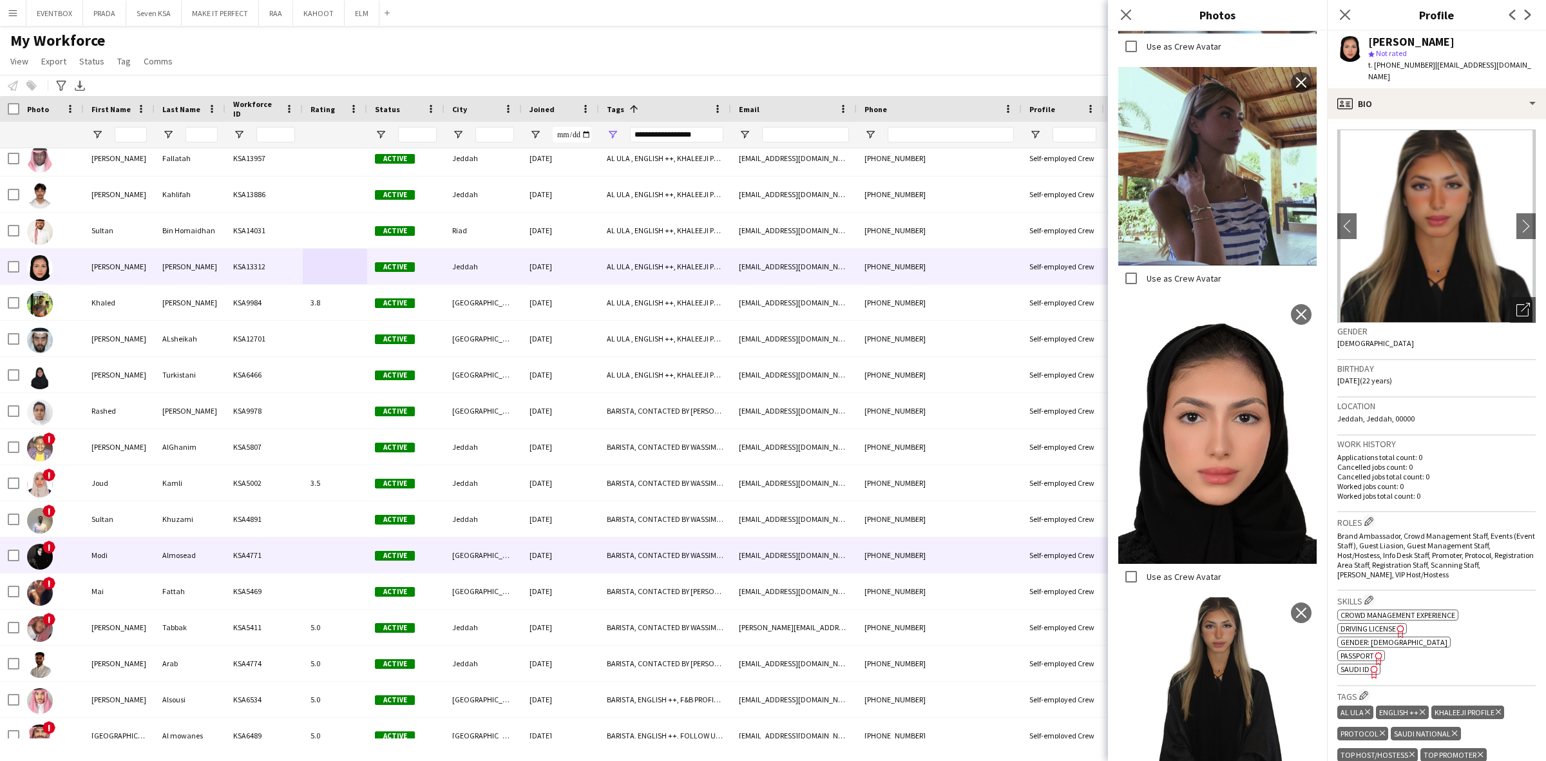
click at [281, 570] on div "KSA4771" at bounding box center [263, 554] width 77 height 35
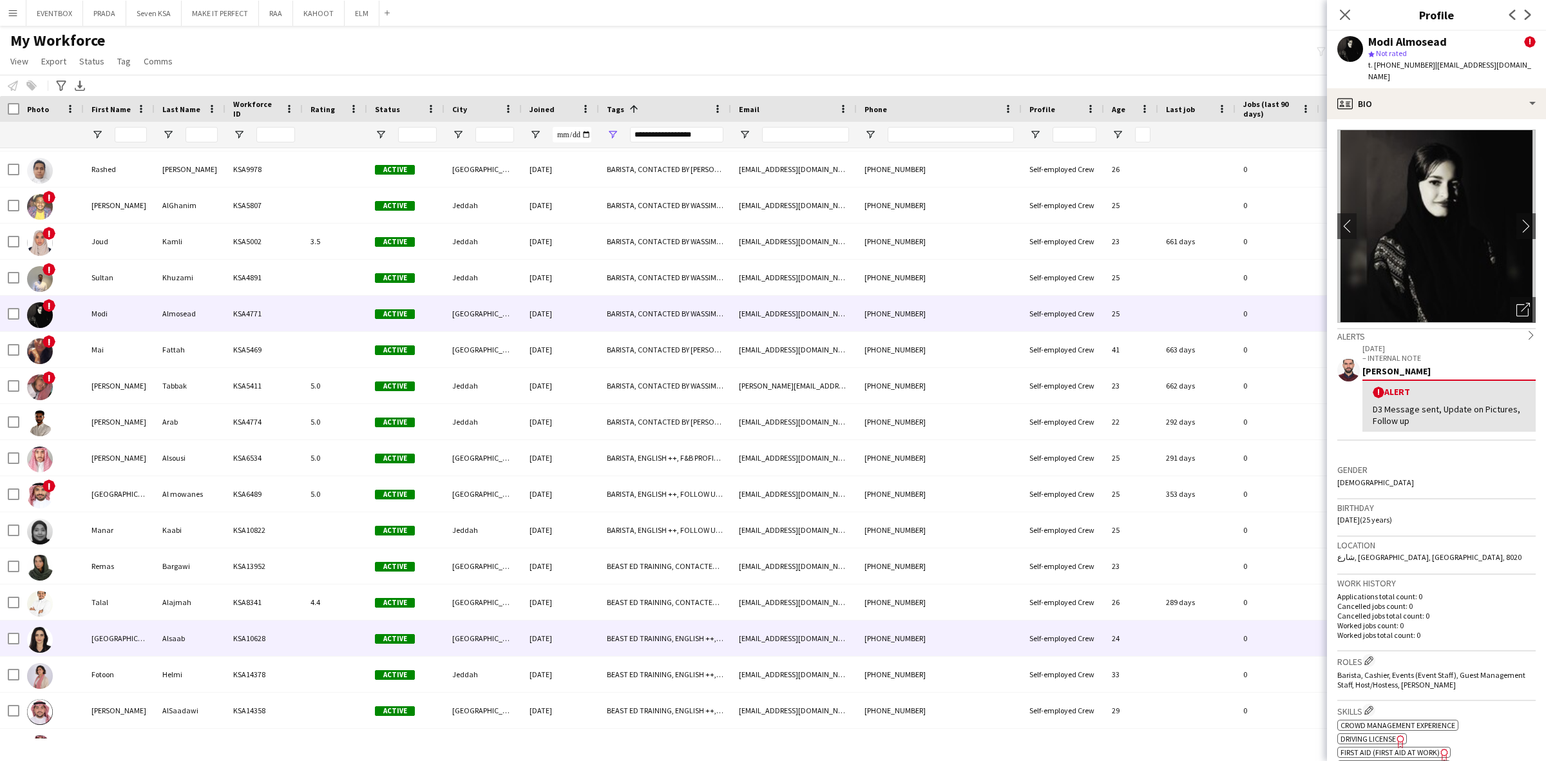
click at [269, 643] on div "KSA10628" at bounding box center [263, 637] width 77 height 35
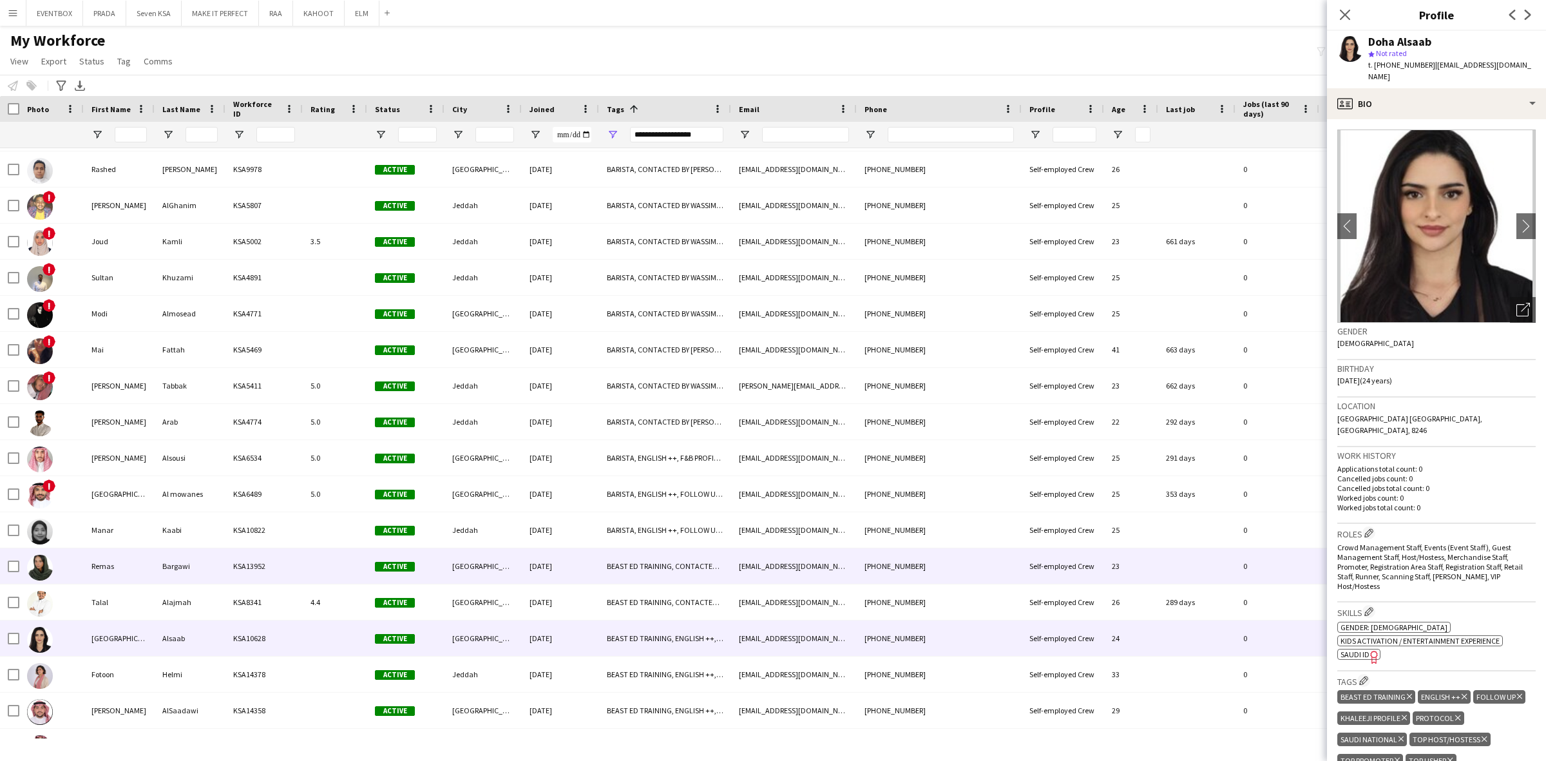
click at [281, 577] on div "KSA13952" at bounding box center [263, 565] width 77 height 35
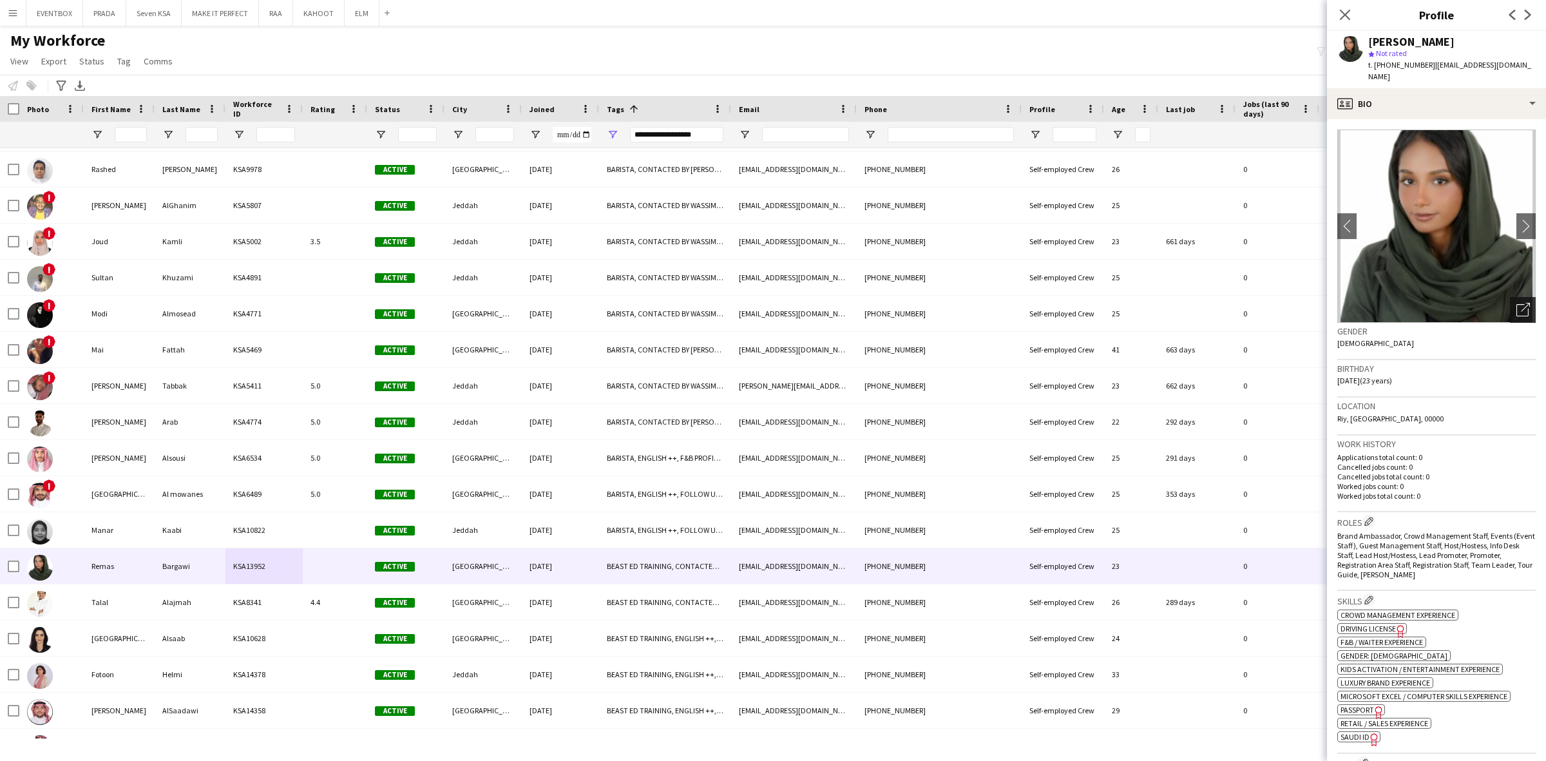
click at [1516, 303] on icon "Open photos pop-in" at bounding box center [1523, 310] width 14 height 14
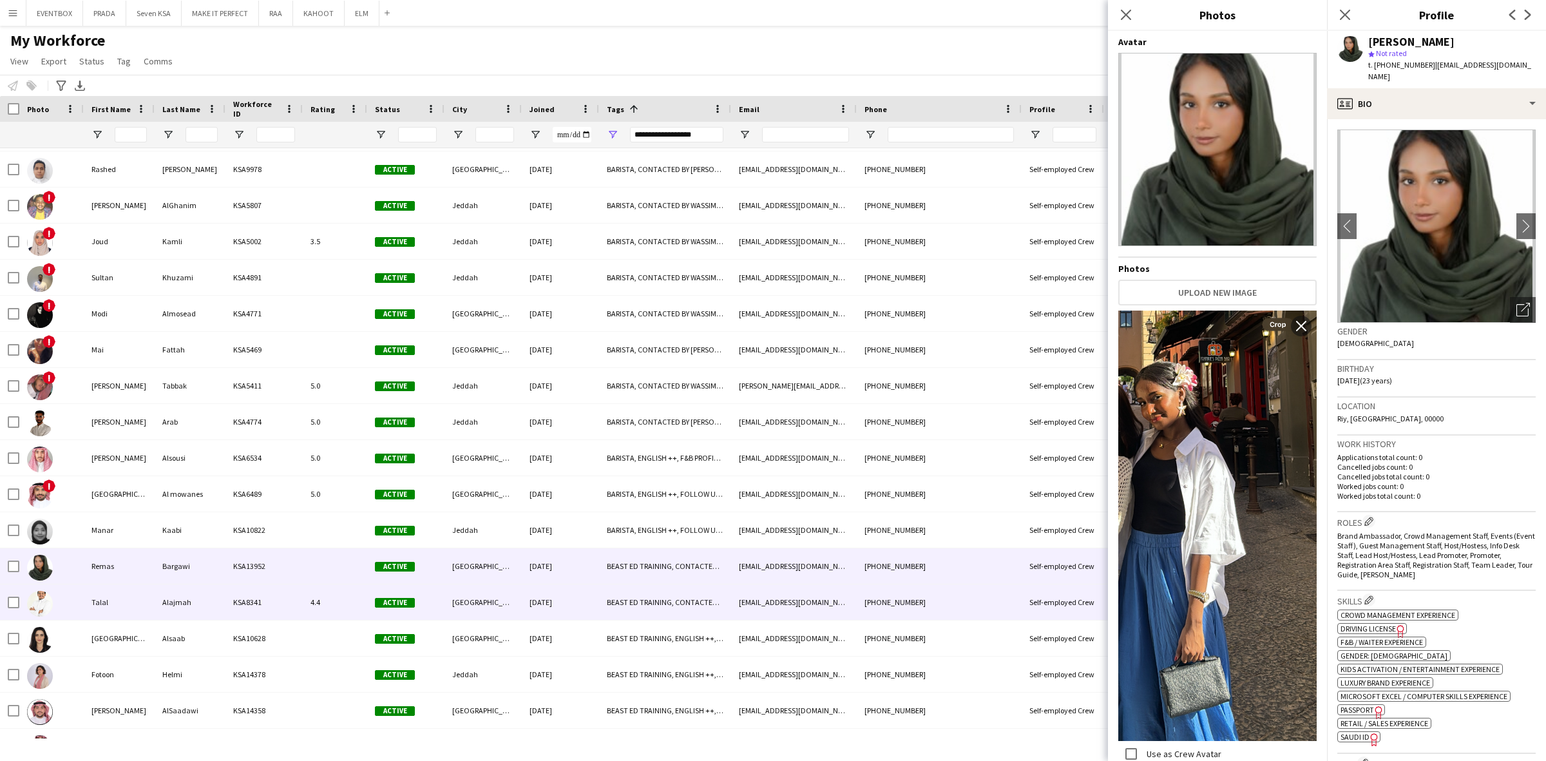
click at [516, 601] on div "[GEOGRAPHIC_DATA]" at bounding box center [482, 601] width 77 height 35
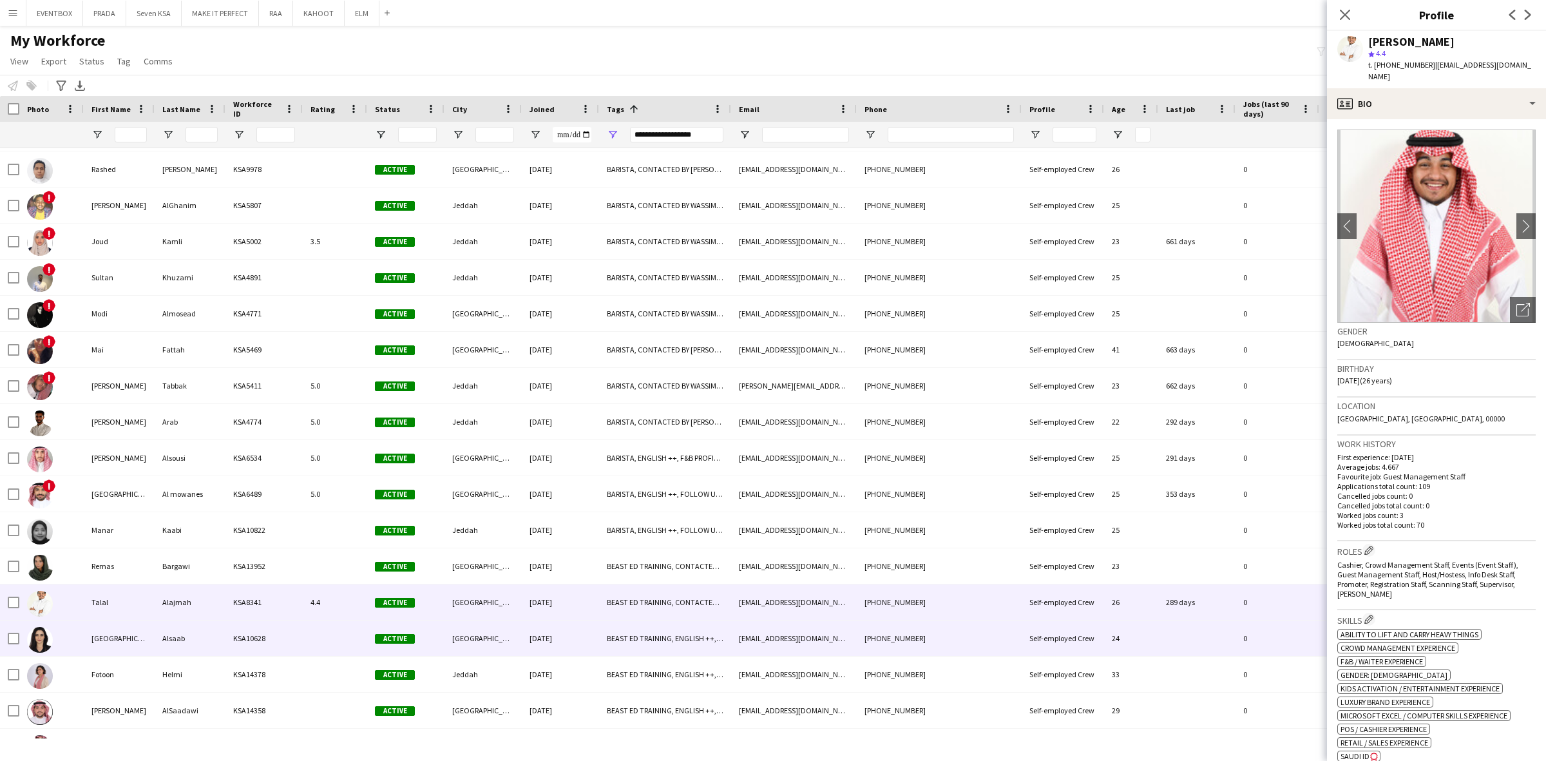
click at [478, 636] on div "[GEOGRAPHIC_DATA]" at bounding box center [482, 637] width 77 height 35
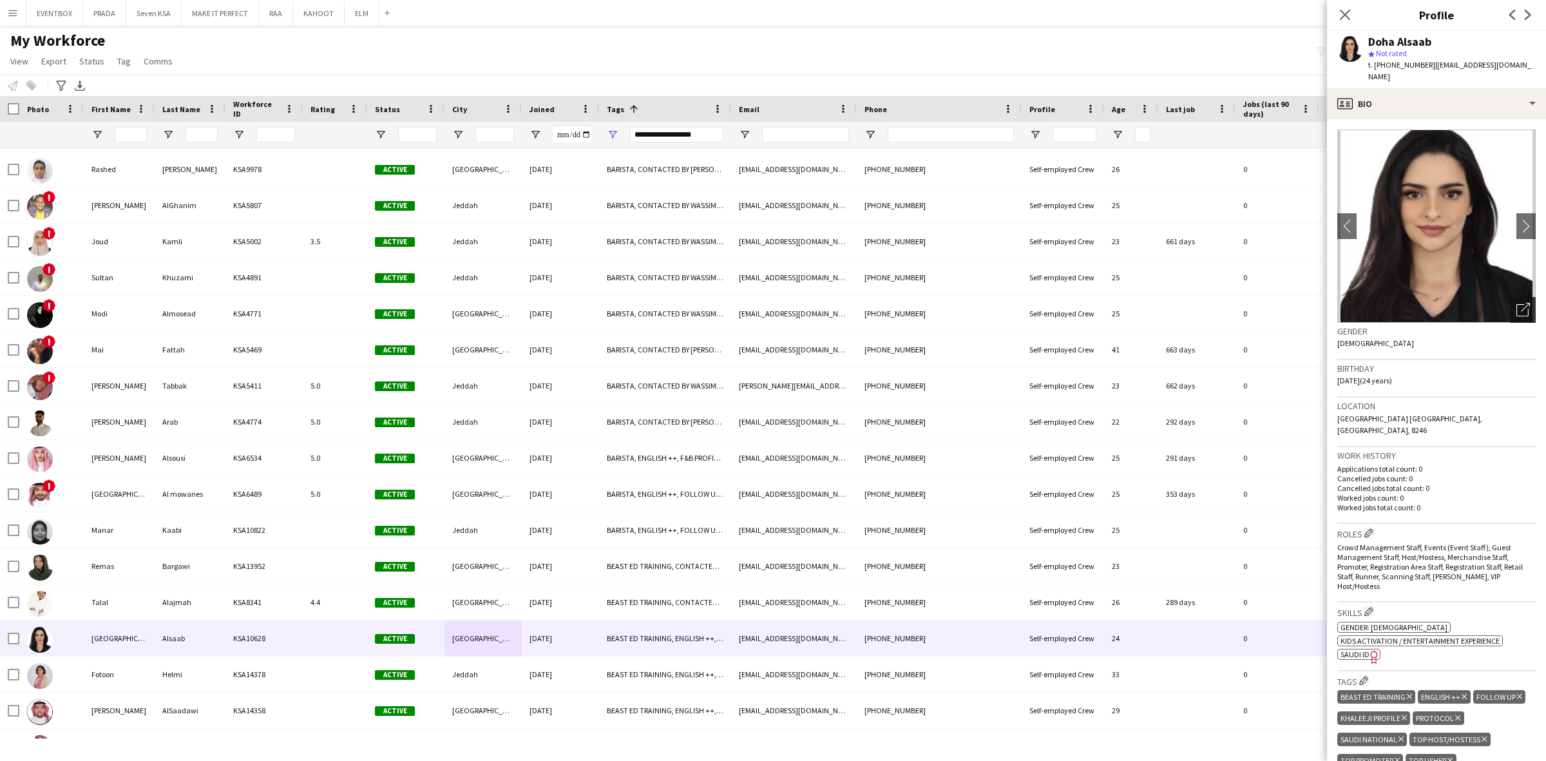
click at [1516, 303] on icon "Open photos pop-in" at bounding box center [1523, 310] width 14 height 14
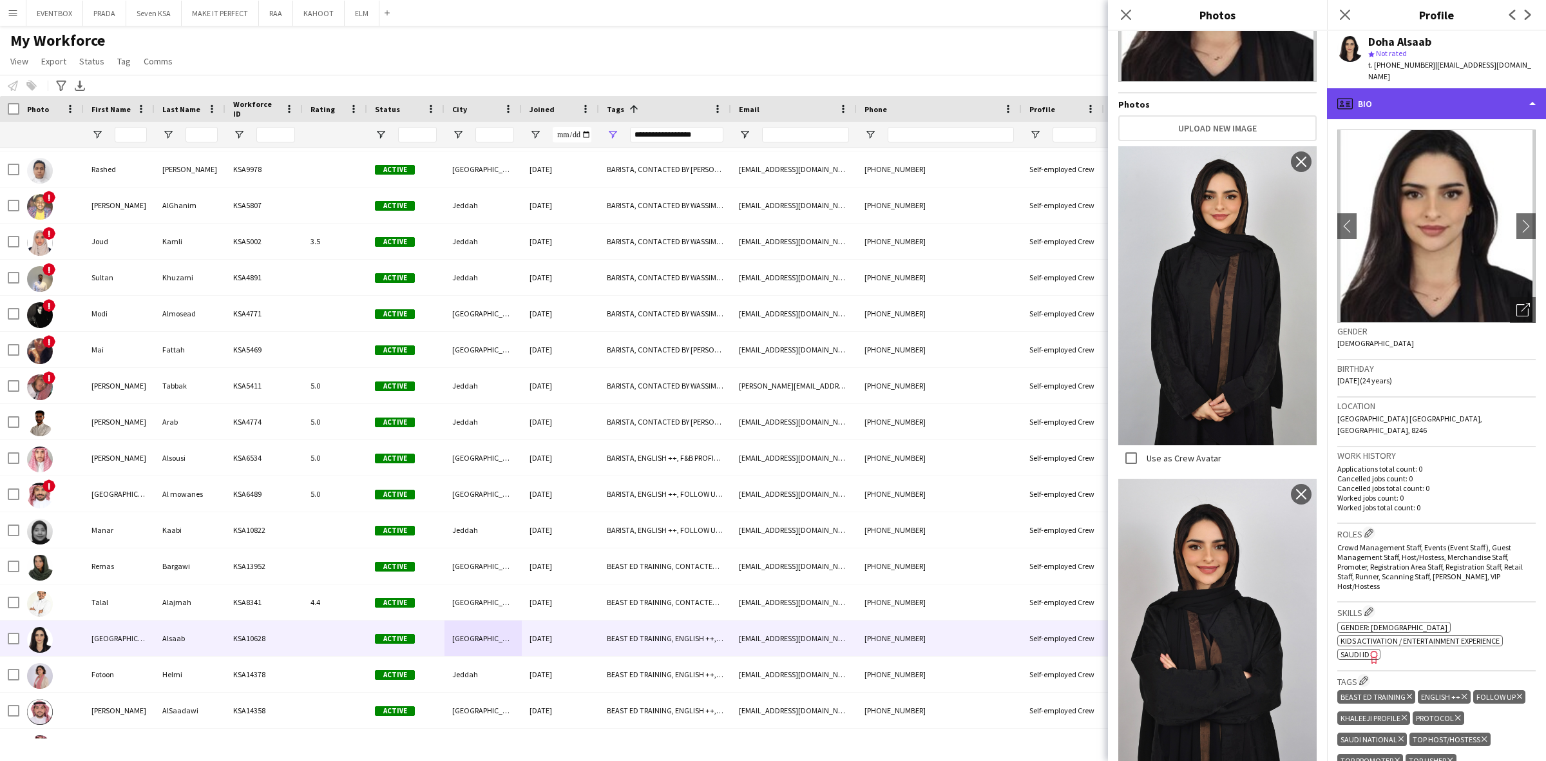
click at [1393, 103] on div "profile Bio" at bounding box center [1436, 103] width 219 height 31
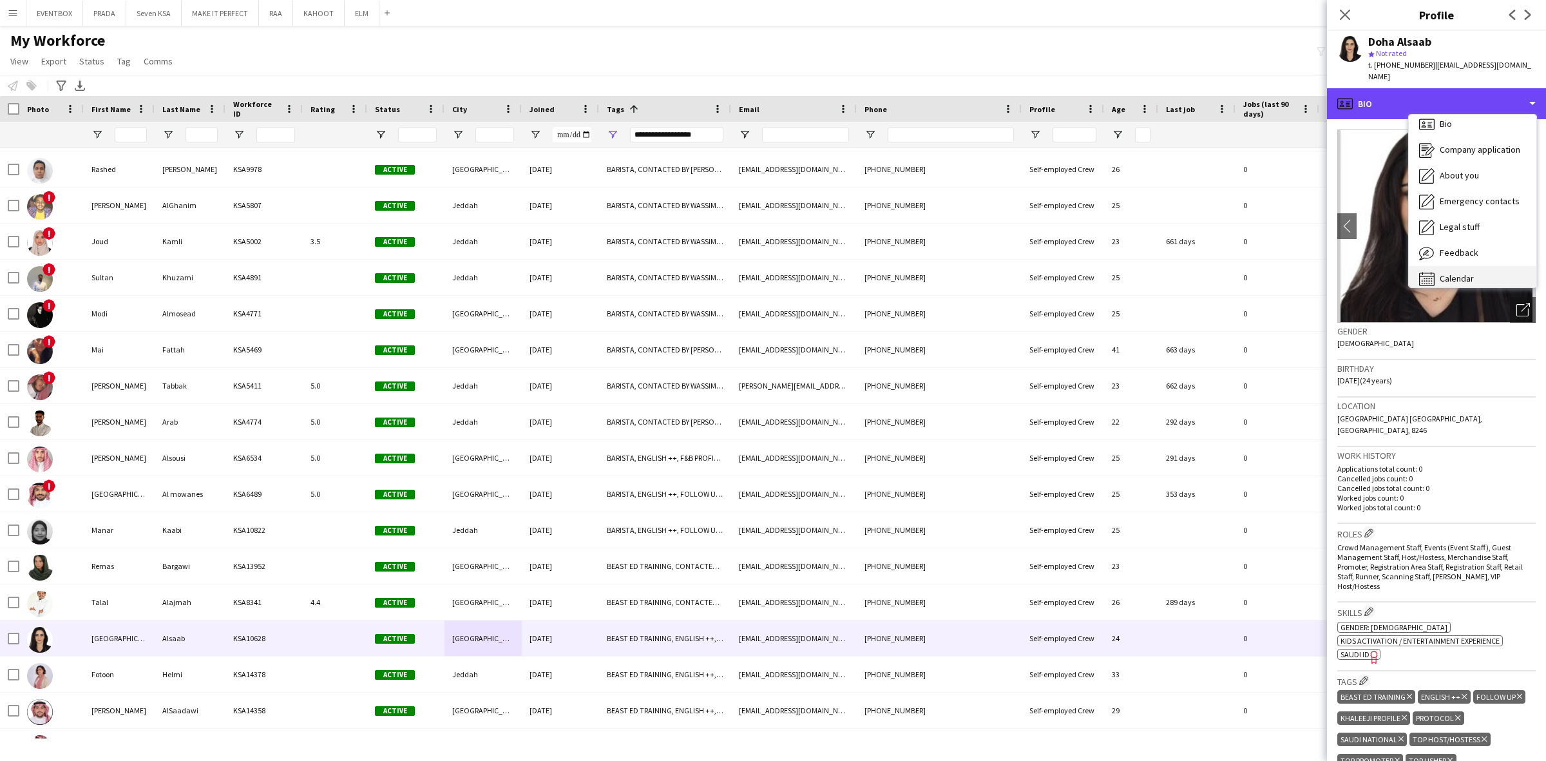
scroll to position [17, 0]
click at [1462, 263] on span "Calendar" at bounding box center [1456, 269] width 34 height 12
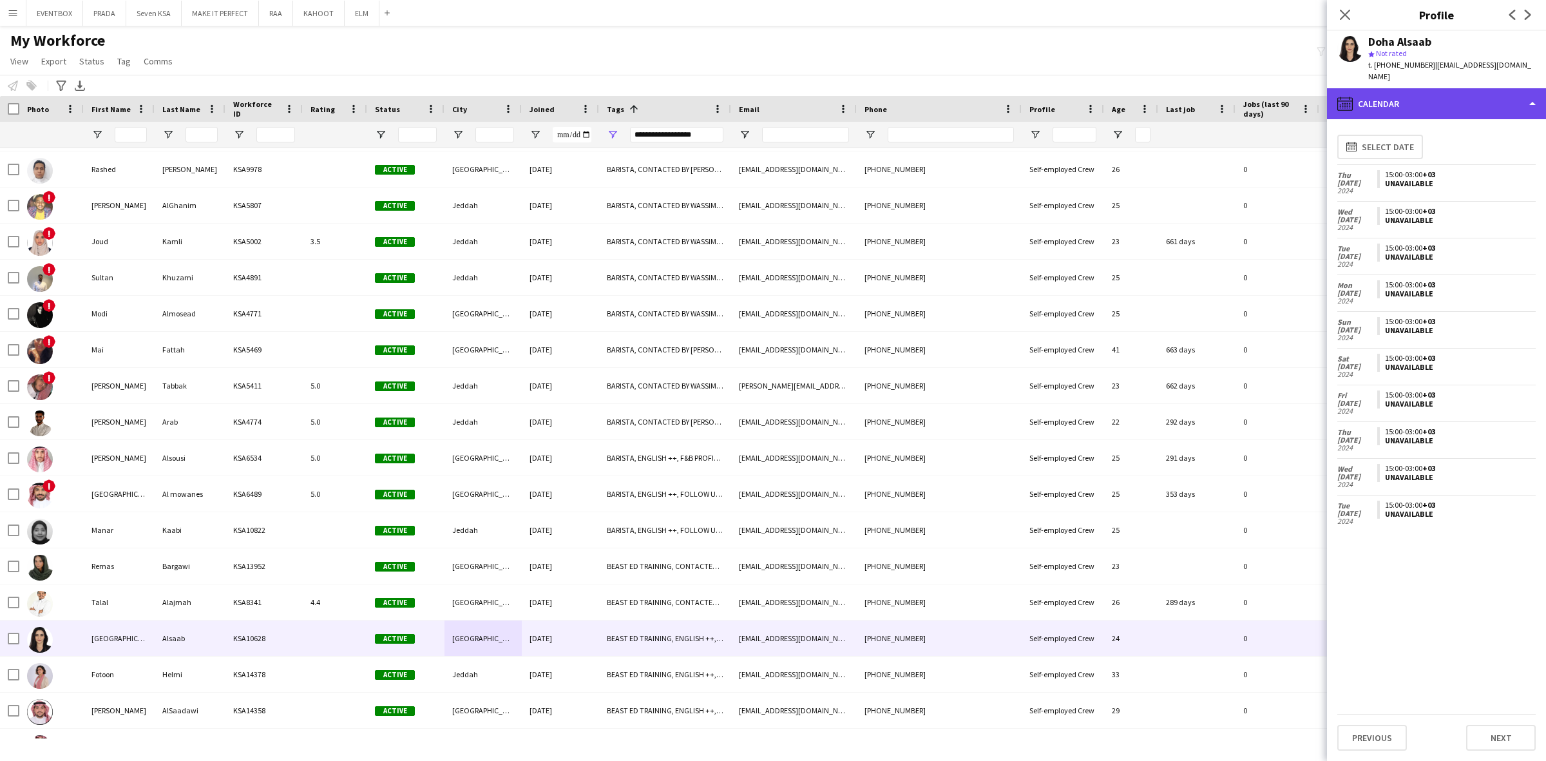
click at [1451, 91] on div "calendar-full Calendar" at bounding box center [1436, 103] width 219 height 31
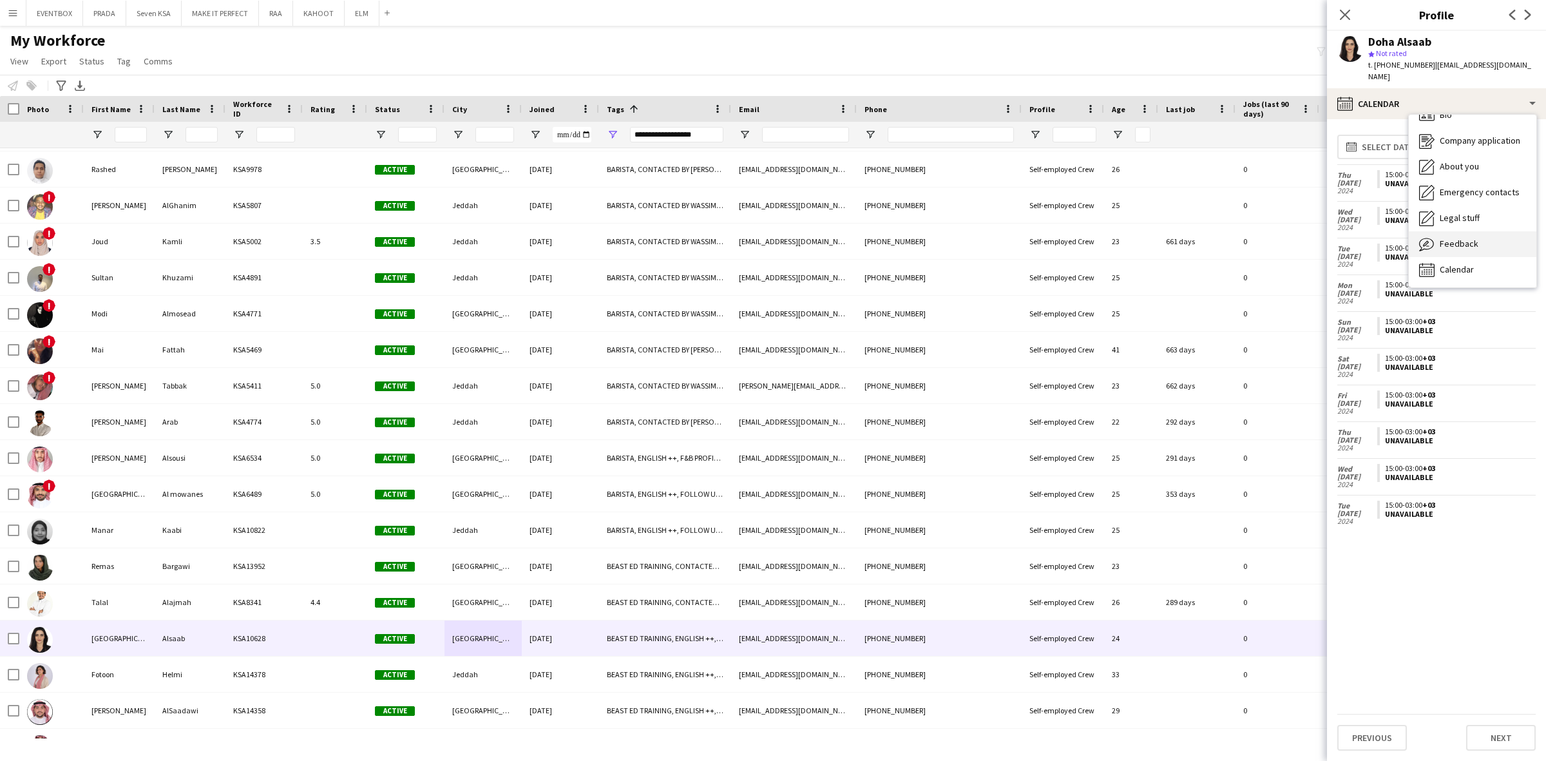
click at [1481, 231] on div "Feedback Feedback" at bounding box center [1472, 244] width 128 height 26
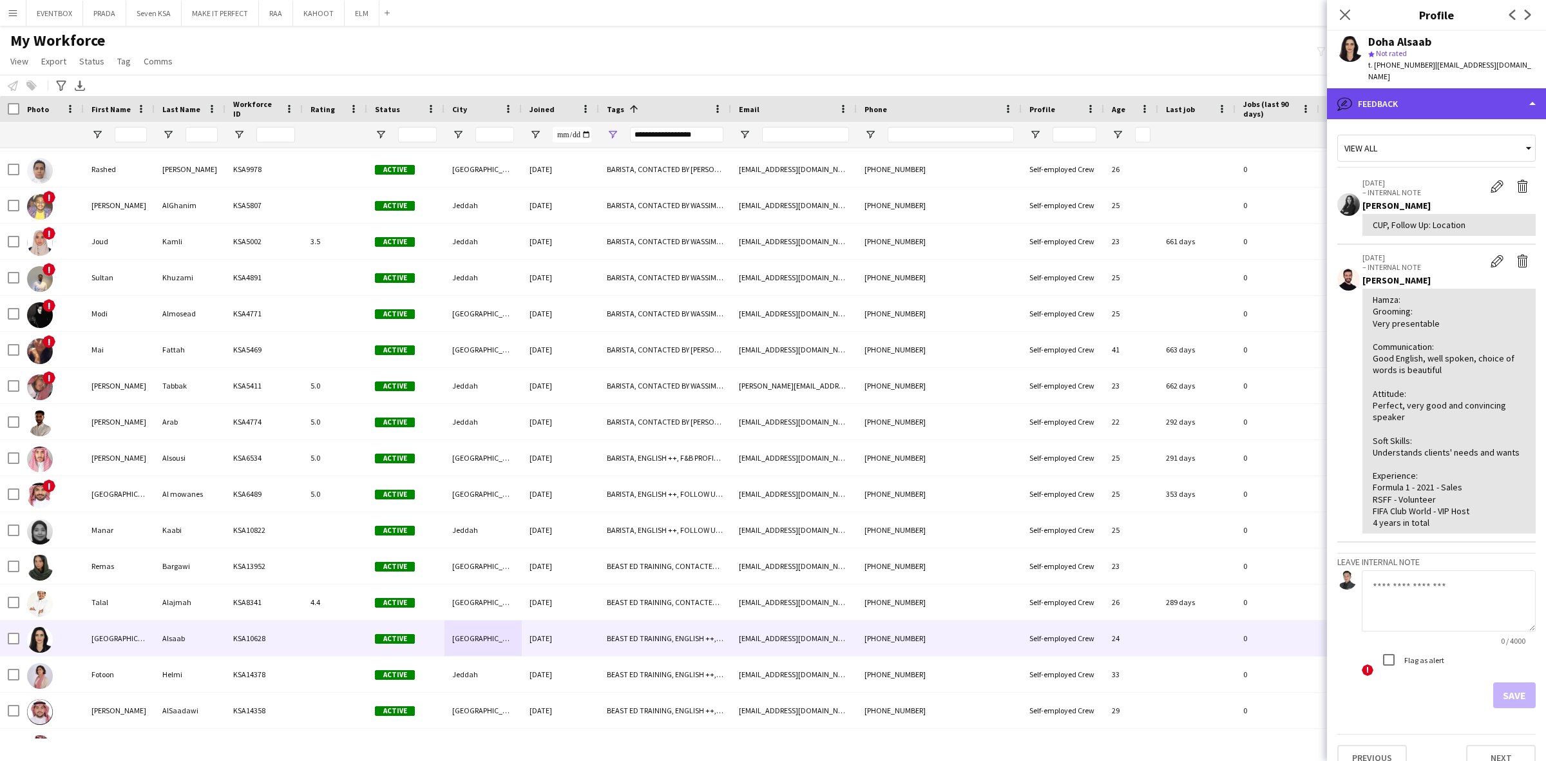
click at [1479, 100] on div "bubble-pencil Feedback" at bounding box center [1436, 103] width 219 height 31
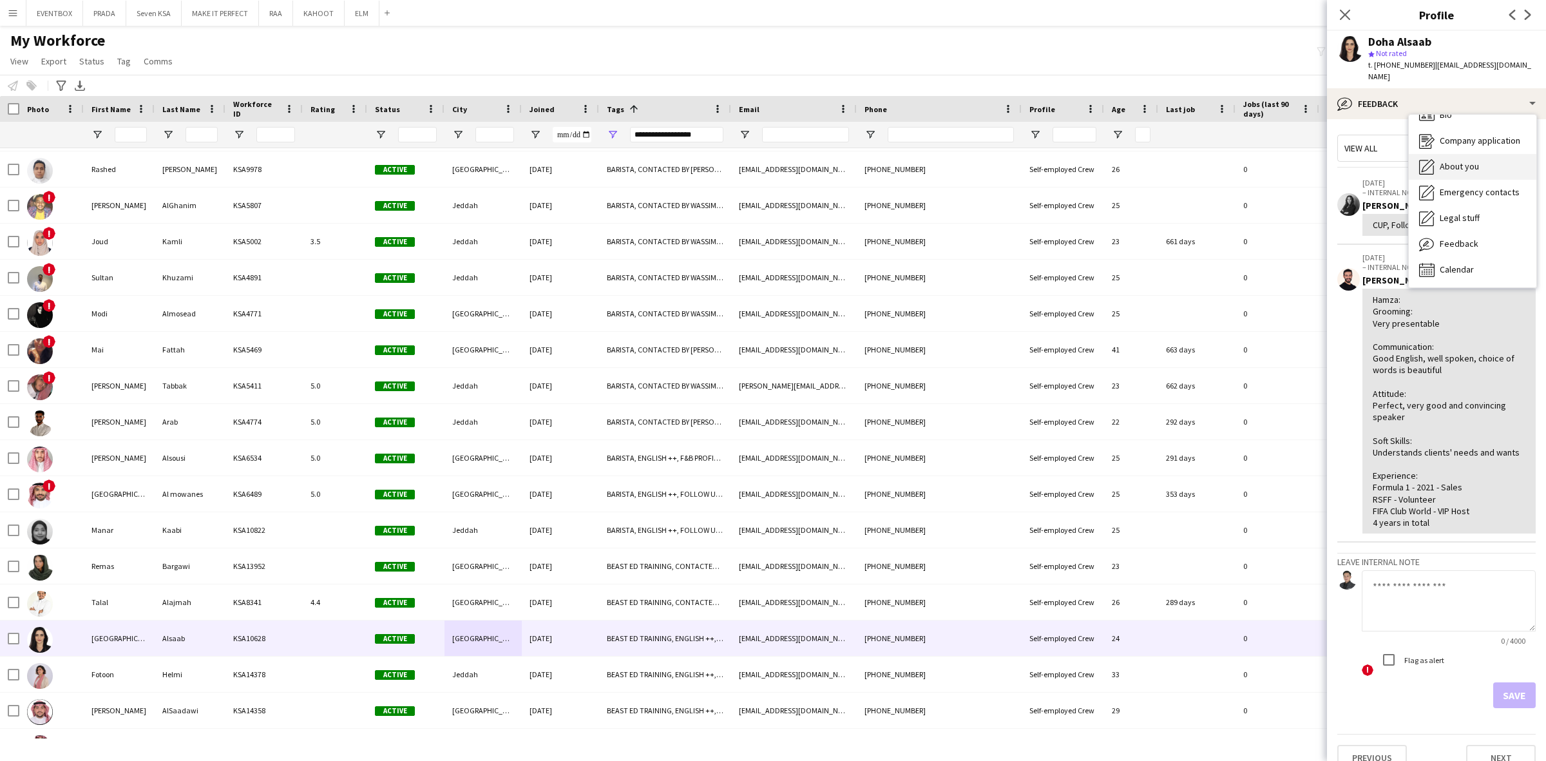
click at [1483, 156] on div "About you About you" at bounding box center [1472, 167] width 128 height 26
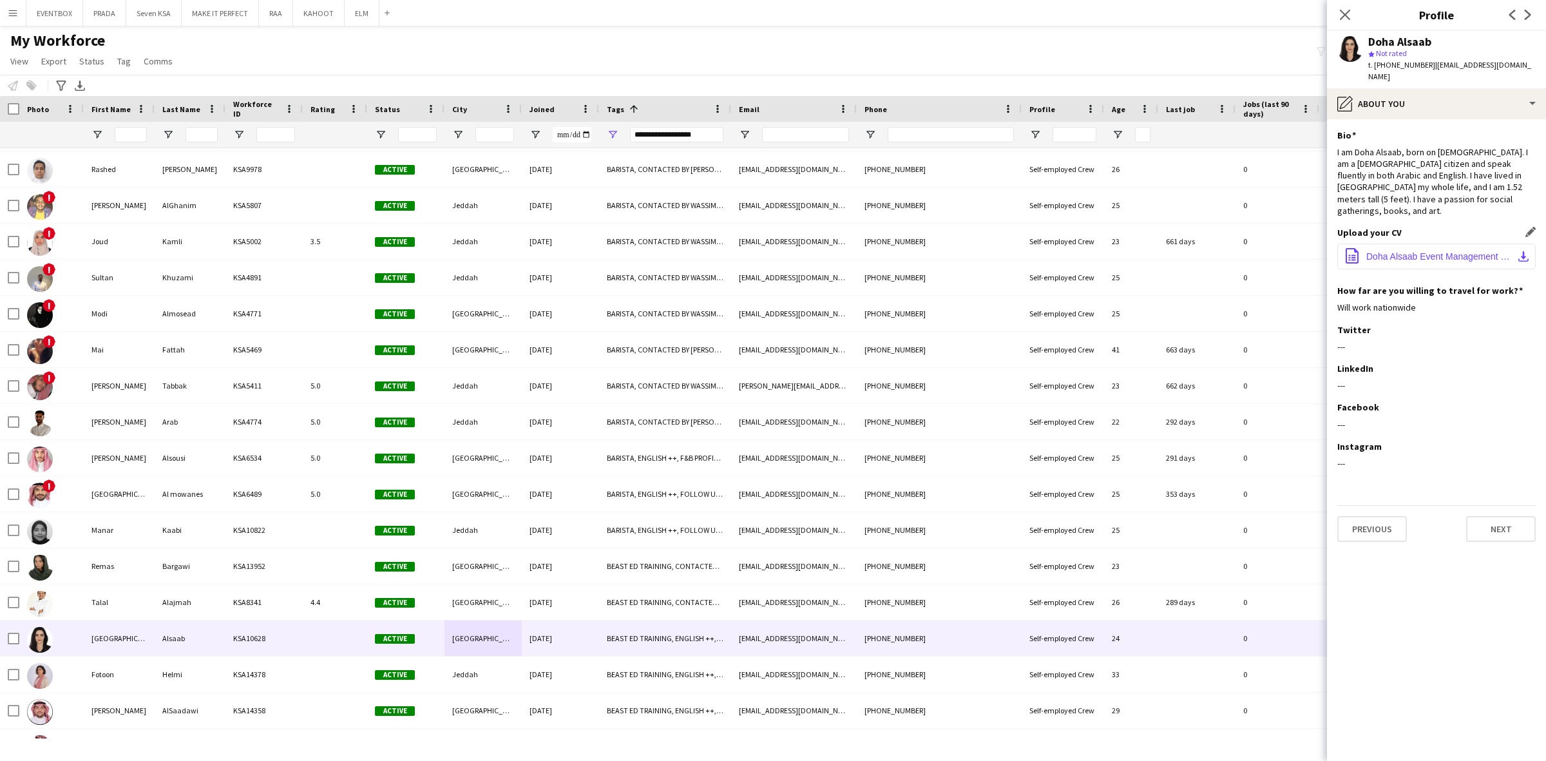
click at [1428, 251] on span "Doha Alsaab Event Management .pdf" at bounding box center [1439, 256] width 146 height 10
click at [1422, 88] on div "pencil4 About you" at bounding box center [1436, 103] width 219 height 31
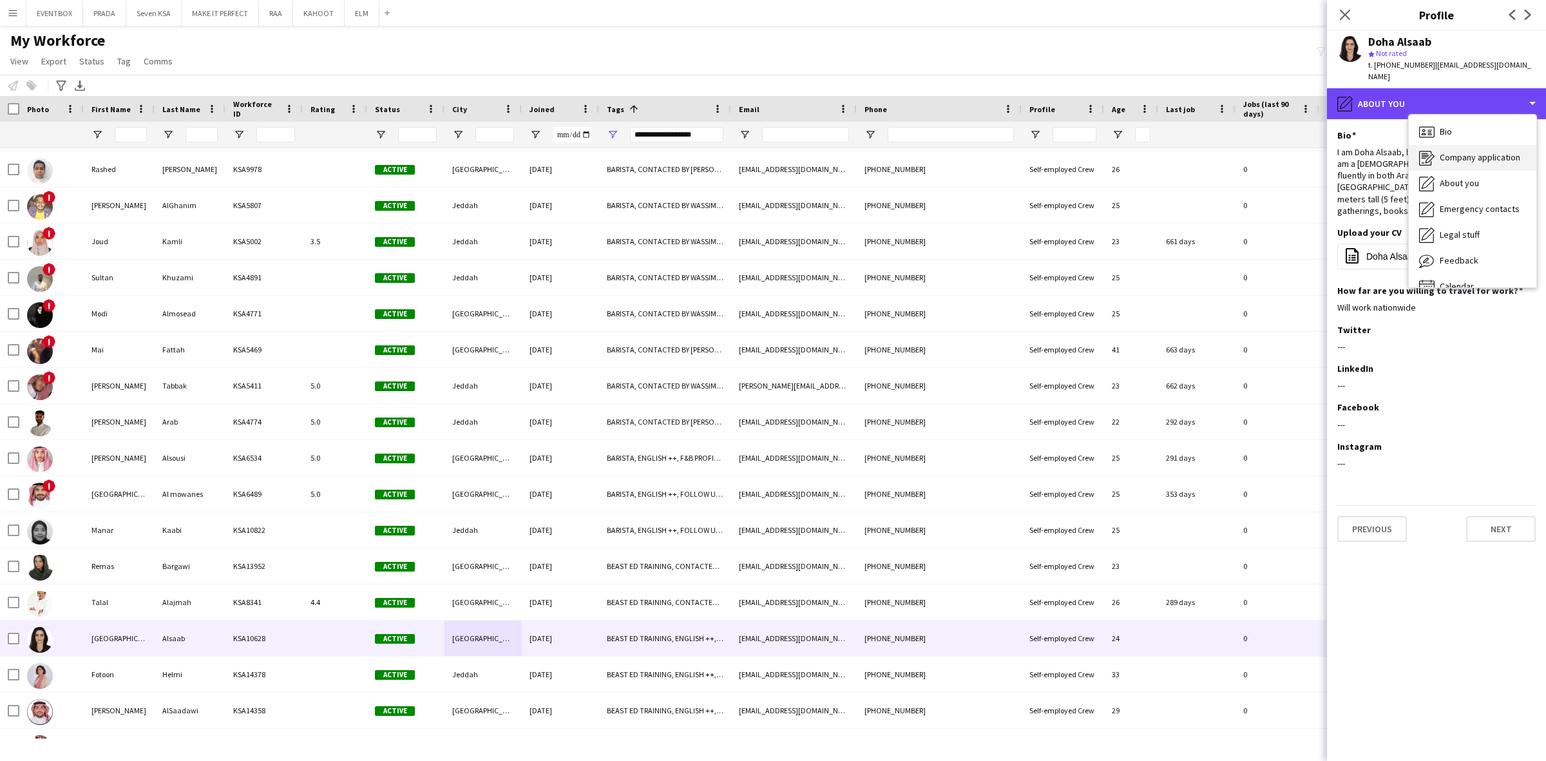
scroll to position [0, 0]
click at [1465, 130] on div "Bio Bio" at bounding box center [1472, 133] width 128 height 26
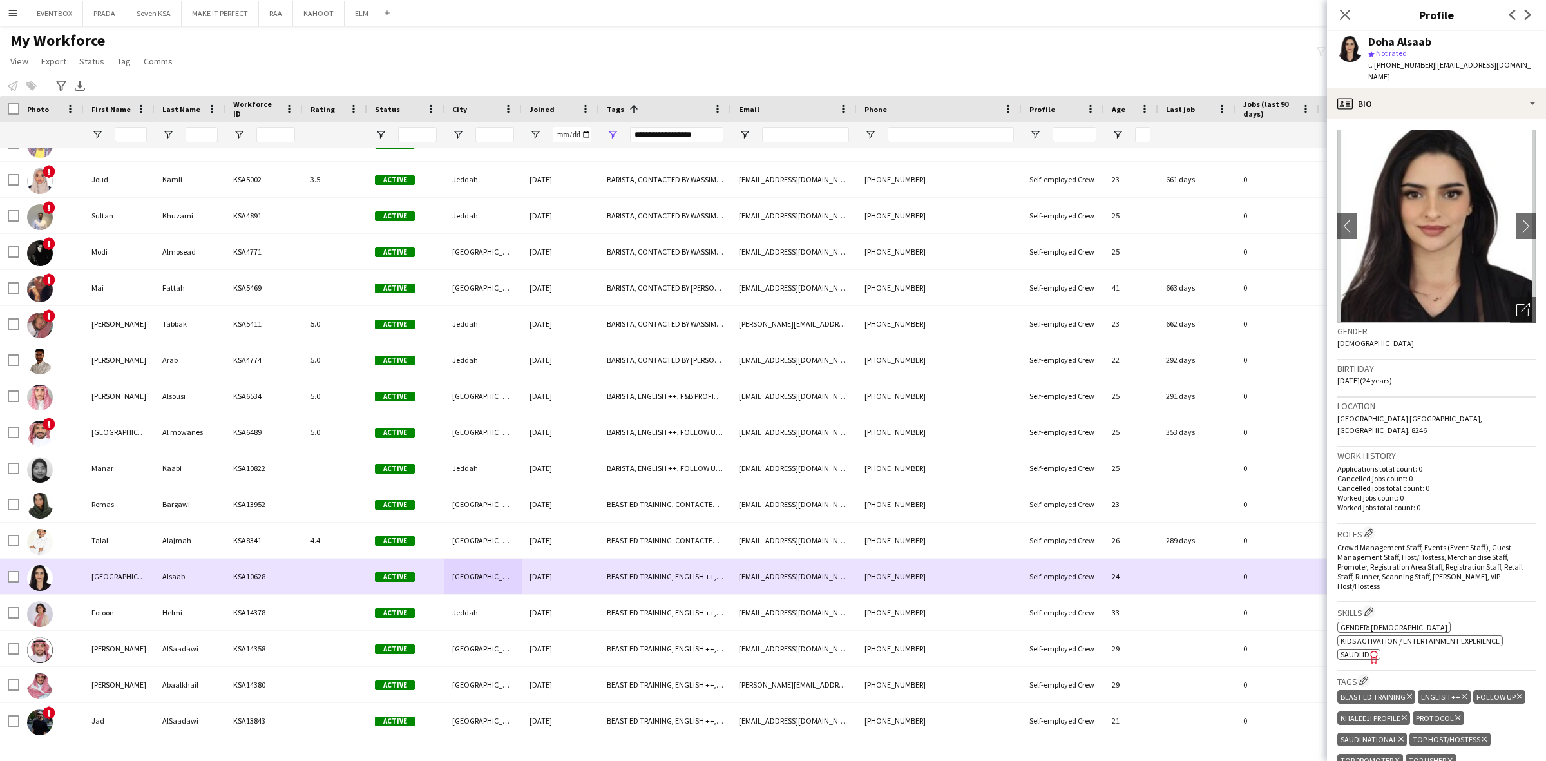
scroll to position [4025, 0]
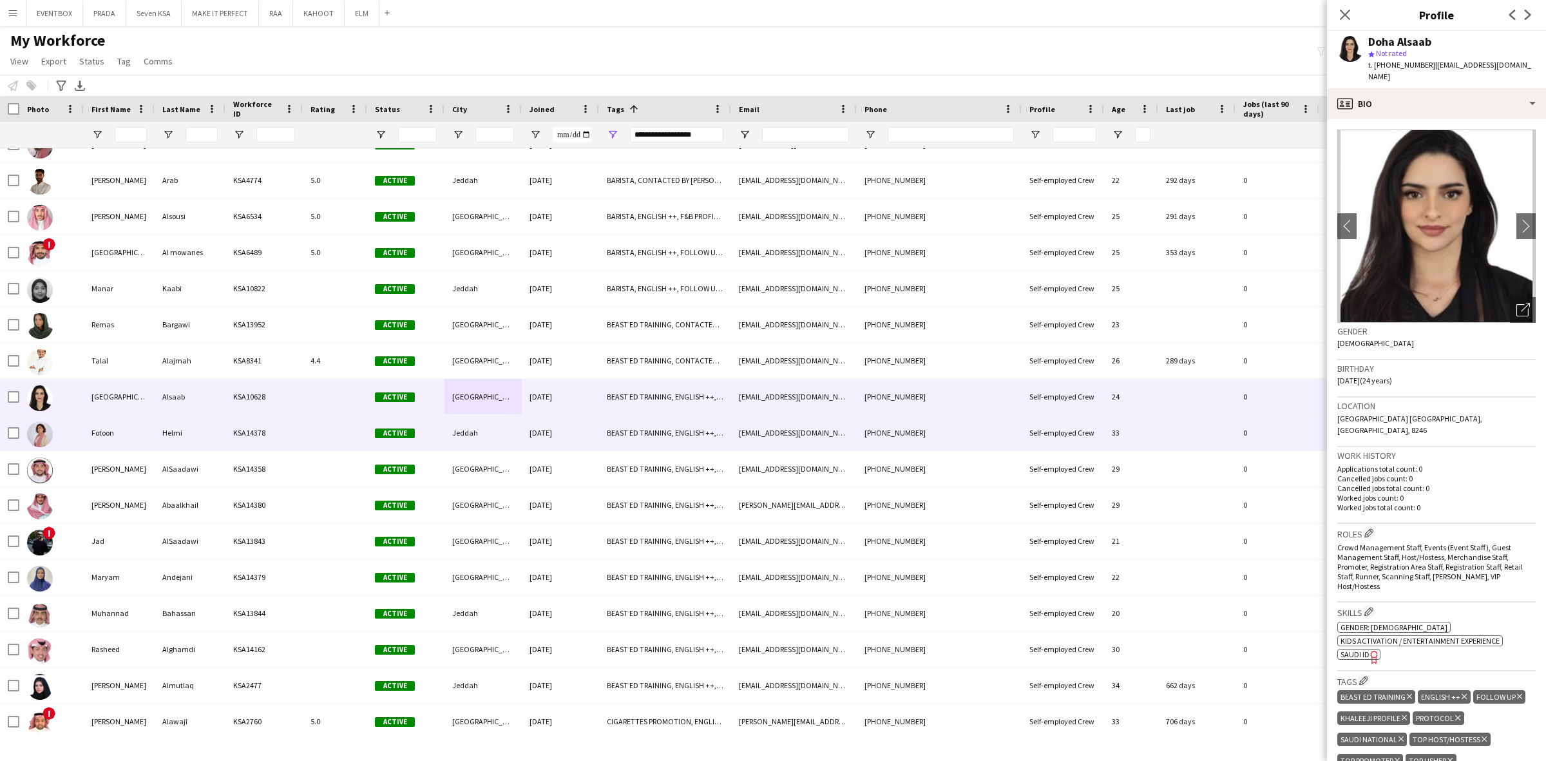
click at [506, 437] on div "Jeddah" at bounding box center [482, 432] width 77 height 35
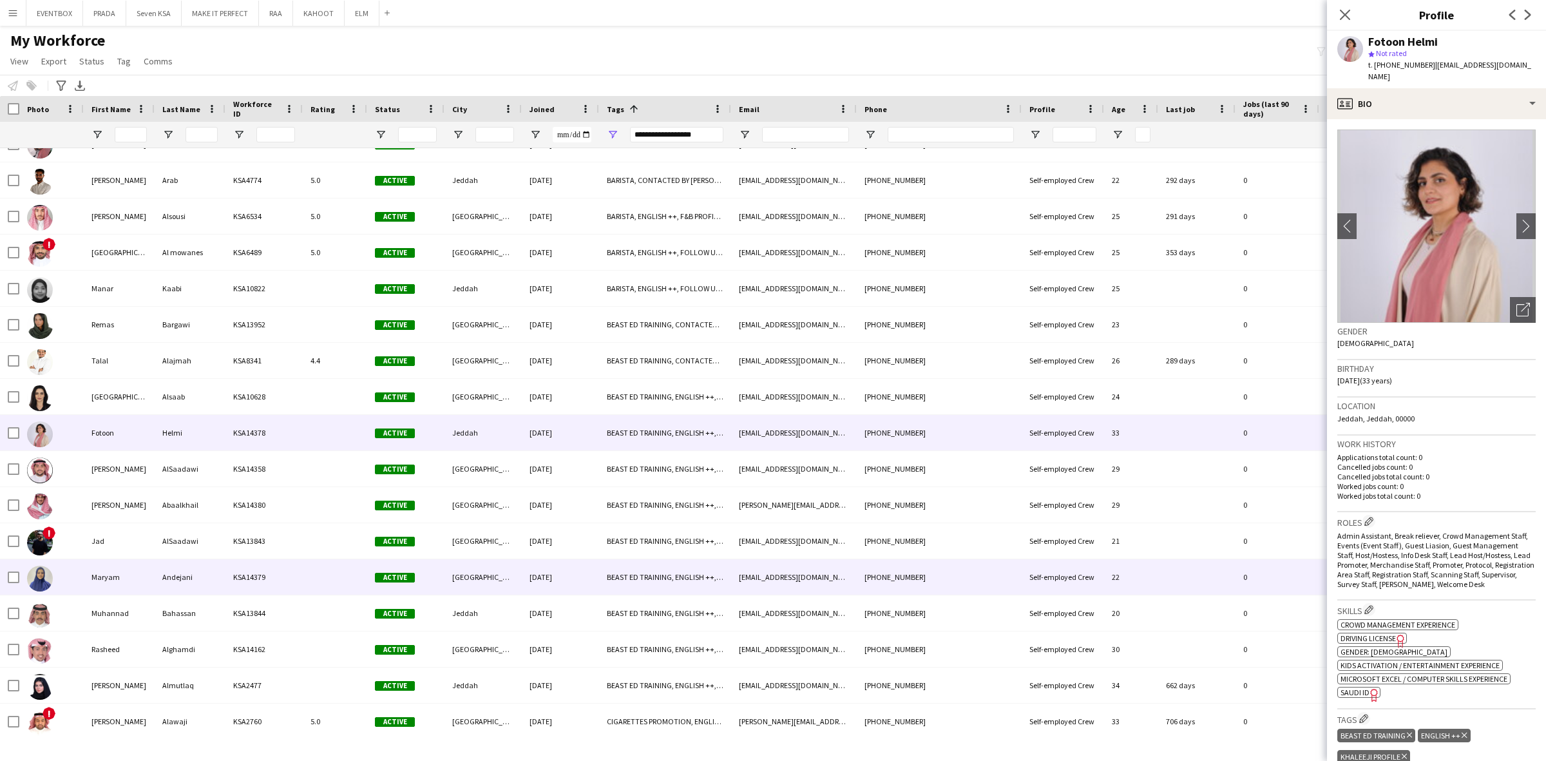
click at [526, 565] on div "[DATE]" at bounding box center [560, 576] width 77 height 35
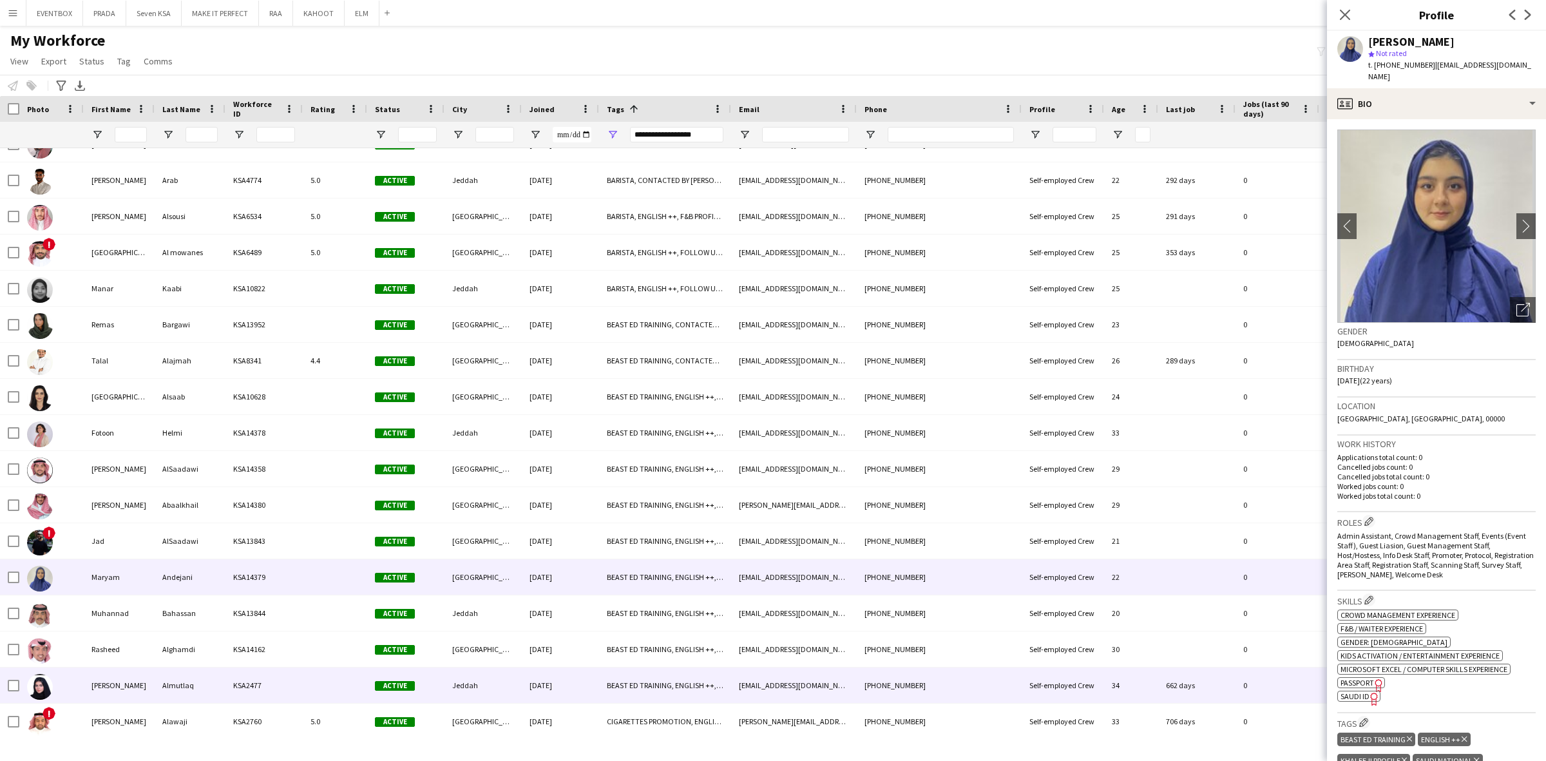
drag, startPoint x: 625, startPoint y: 676, endPoint x: 622, endPoint y: 657, distance: 19.6
click at [626, 676] on div "BEAST ED TRAINING, ENGLISH ++, KHALEEJI PROFILE, SAUDI NATIONAL, TOP HOST/HOSTE…" at bounding box center [665, 684] width 132 height 35
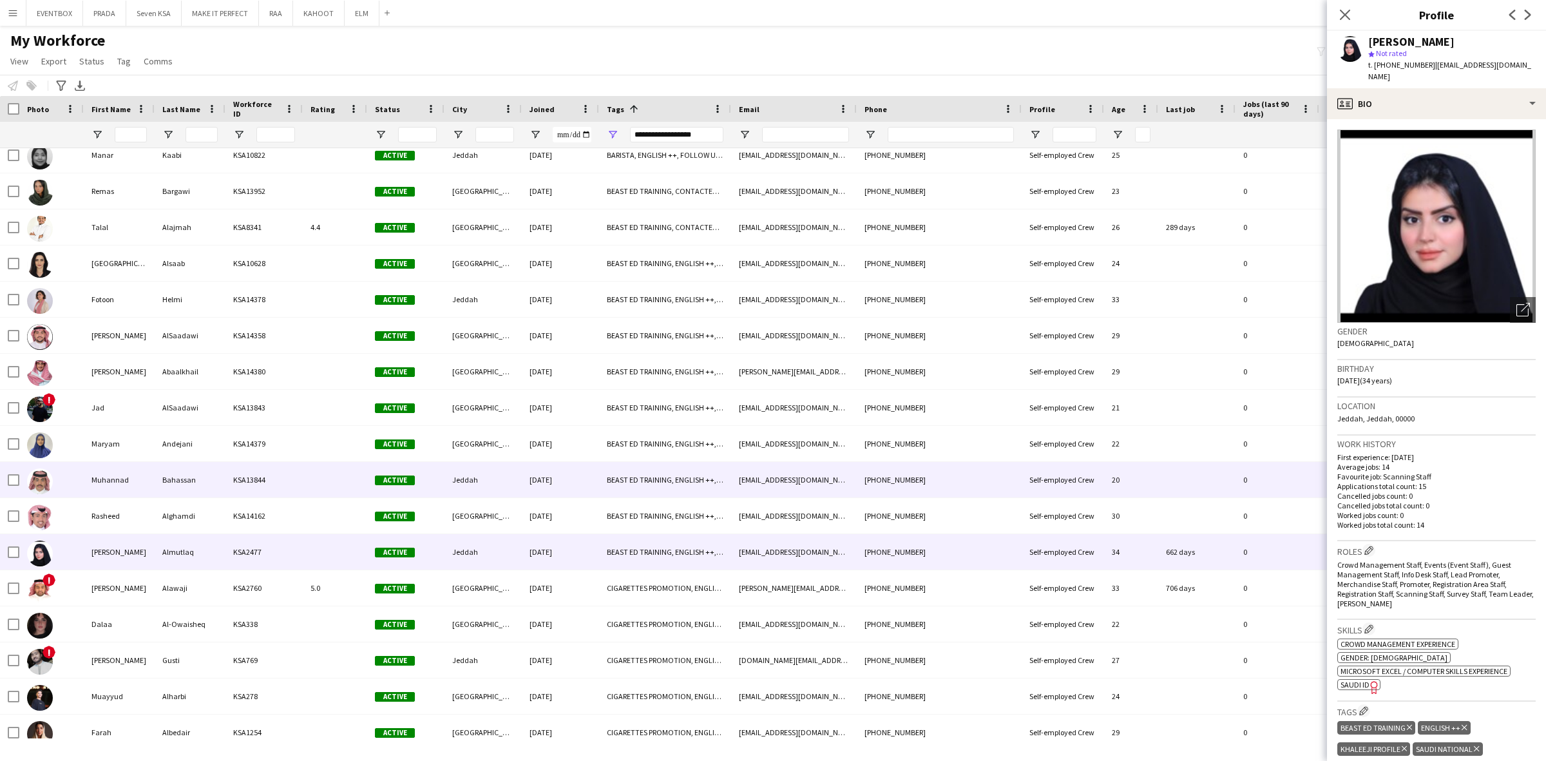
scroll to position [4266, 0]
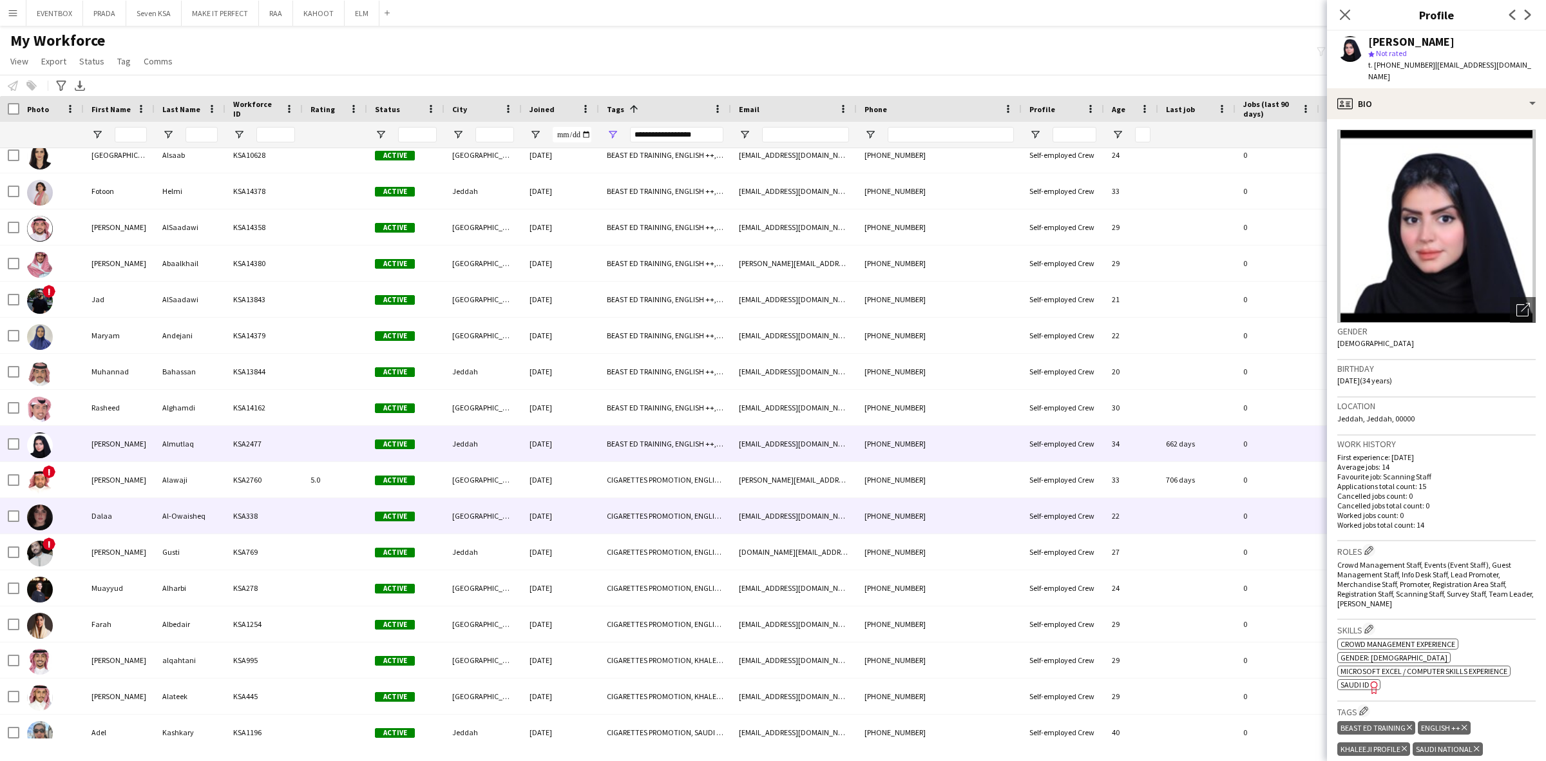
click at [338, 513] on div at bounding box center [335, 515] width 64 height 35
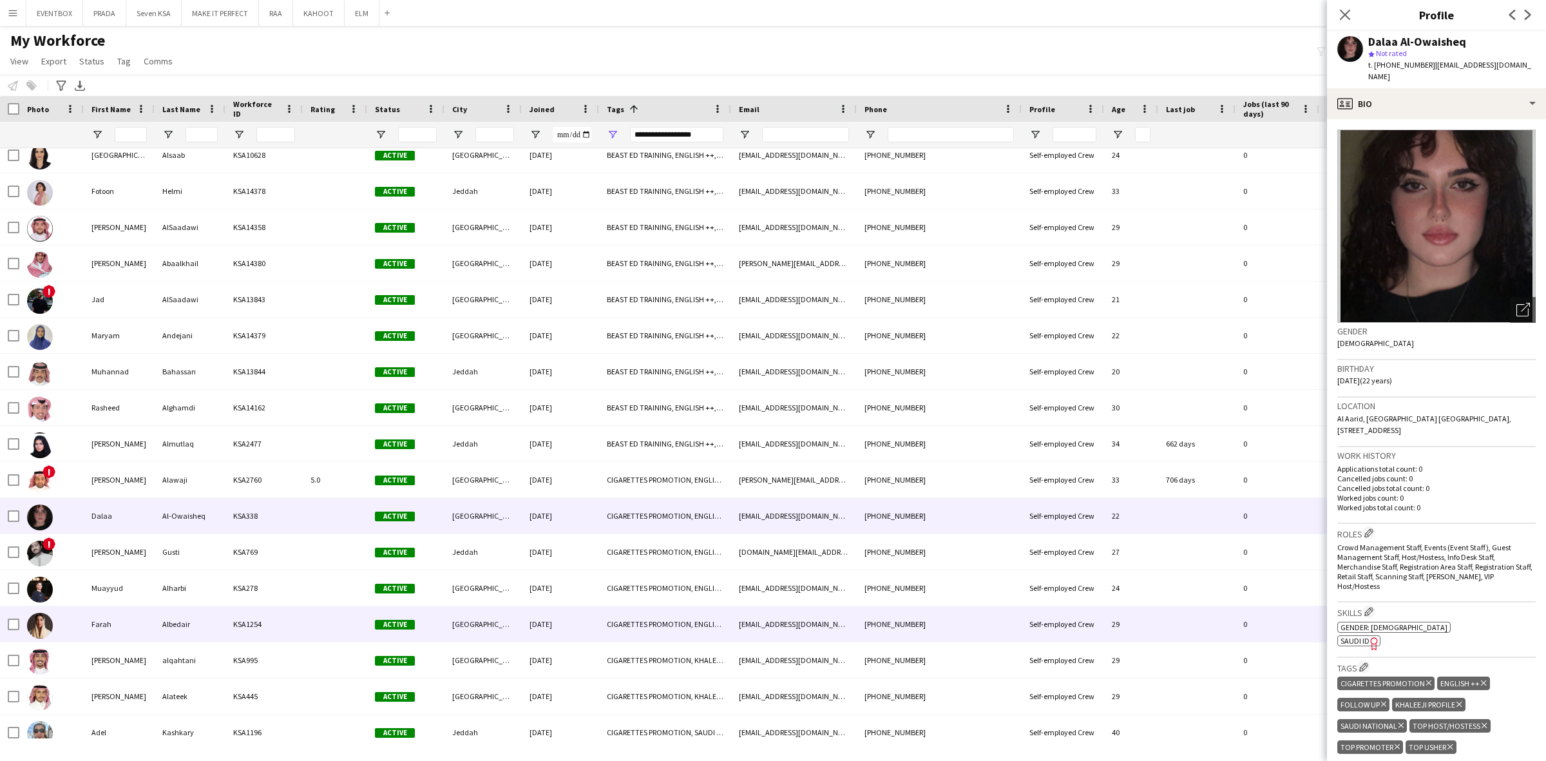
click at [333, 625] on div at bounding box center [335, 623] width 64 height 35
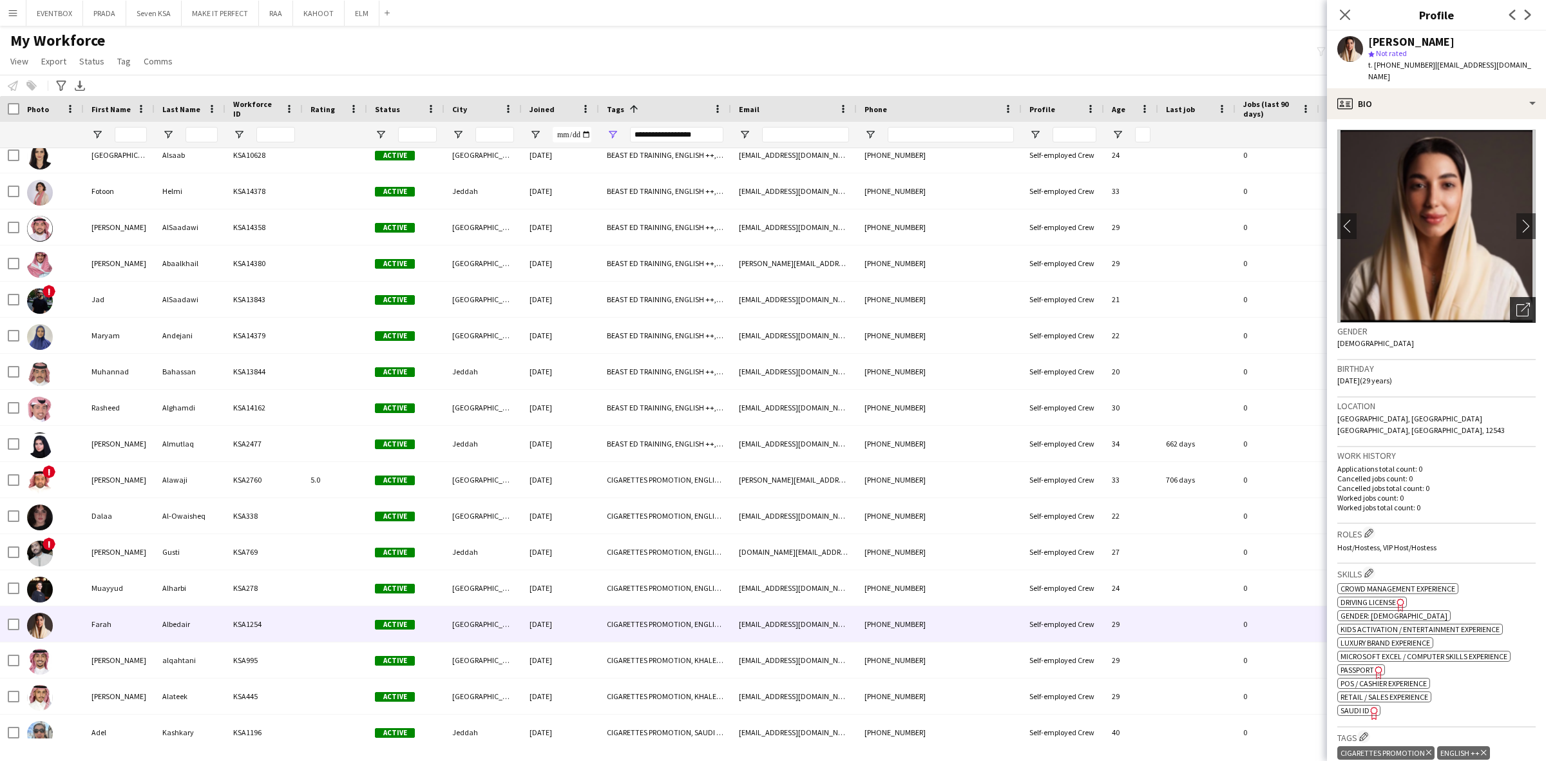
click at [1516, 303] on icon "Open photos pop-in" at bounding box center [1523, 310] width 14 height 14
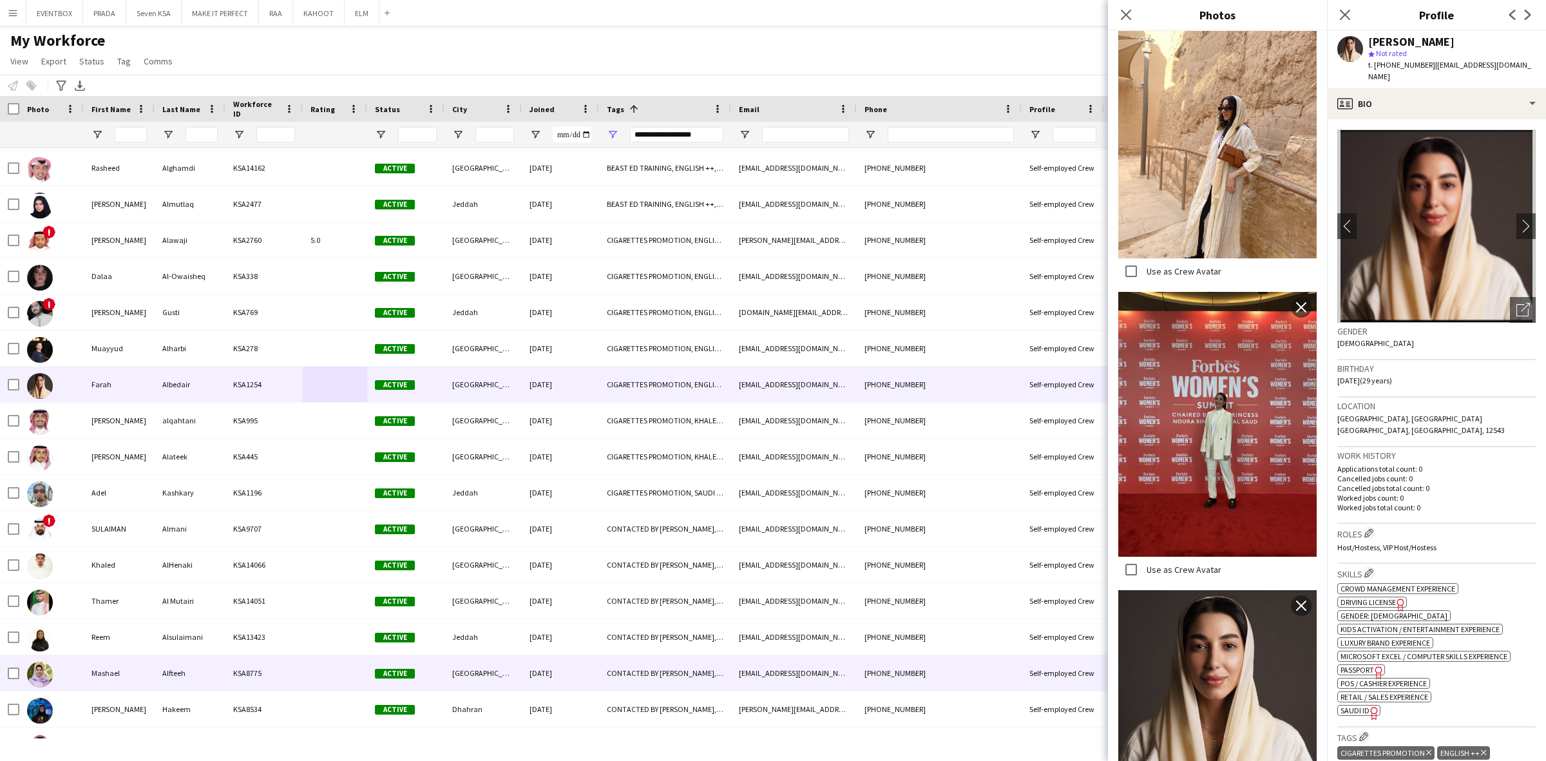
scroll to position [4508, 0]
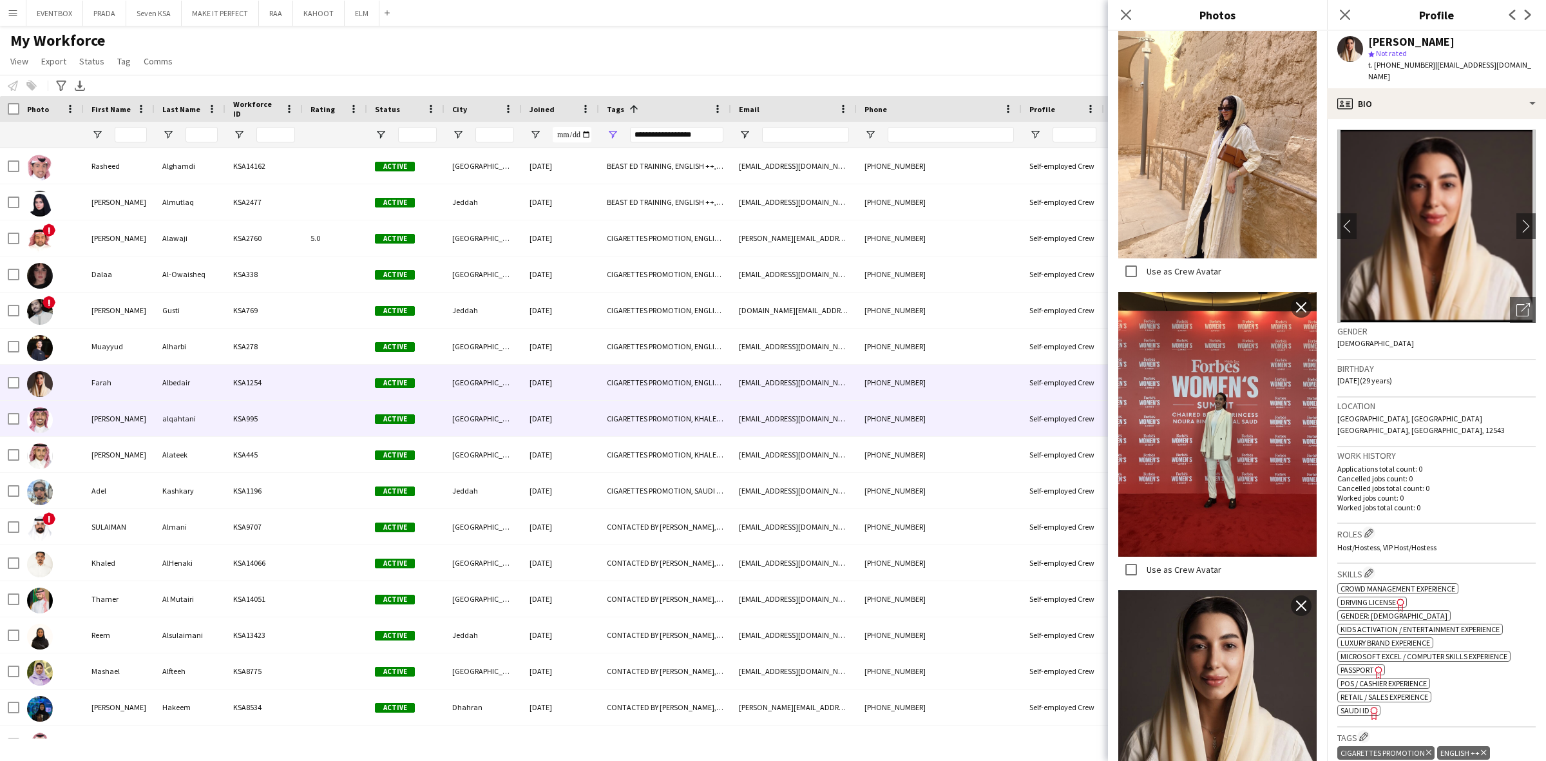
click at [326, 417] on div at bounding box center [335, 418] width 64 height 35
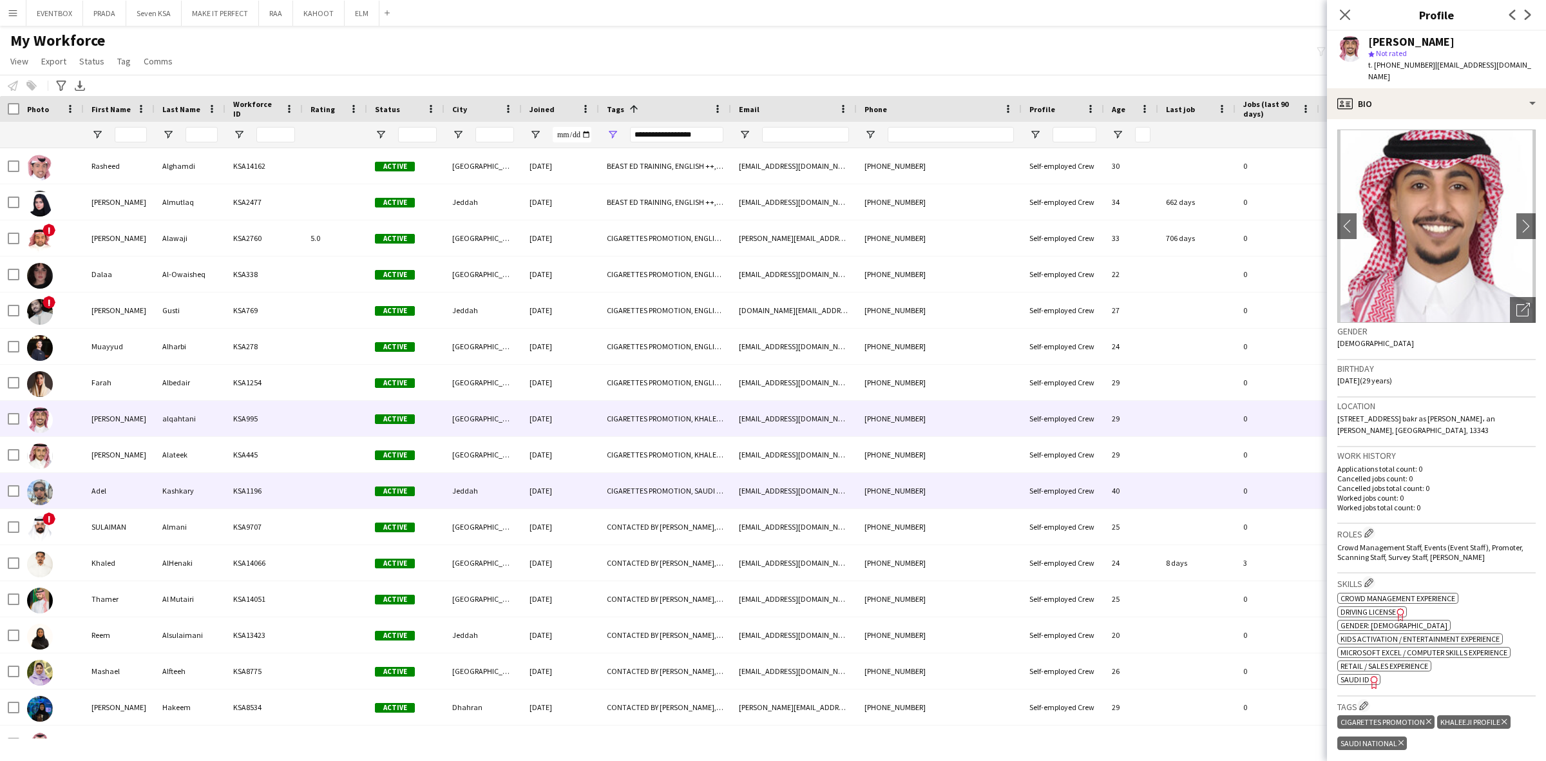
click at [269, 496] on div "KSA1196" at bounding box center [263, 490] width 77 height 35
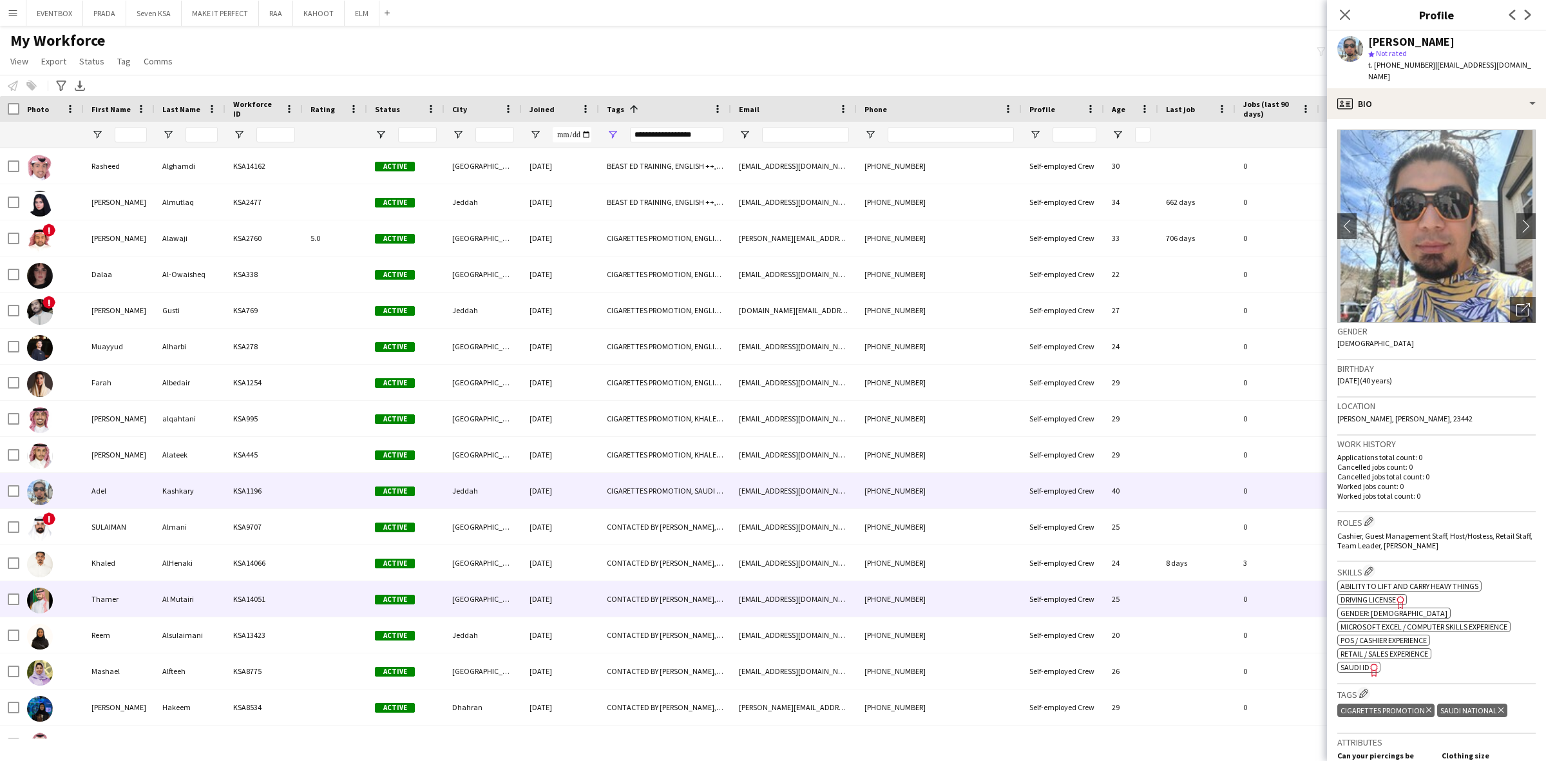
click at [282, 591] on div "KSA14051" at bounding box center [263, 598] width 77 height 35
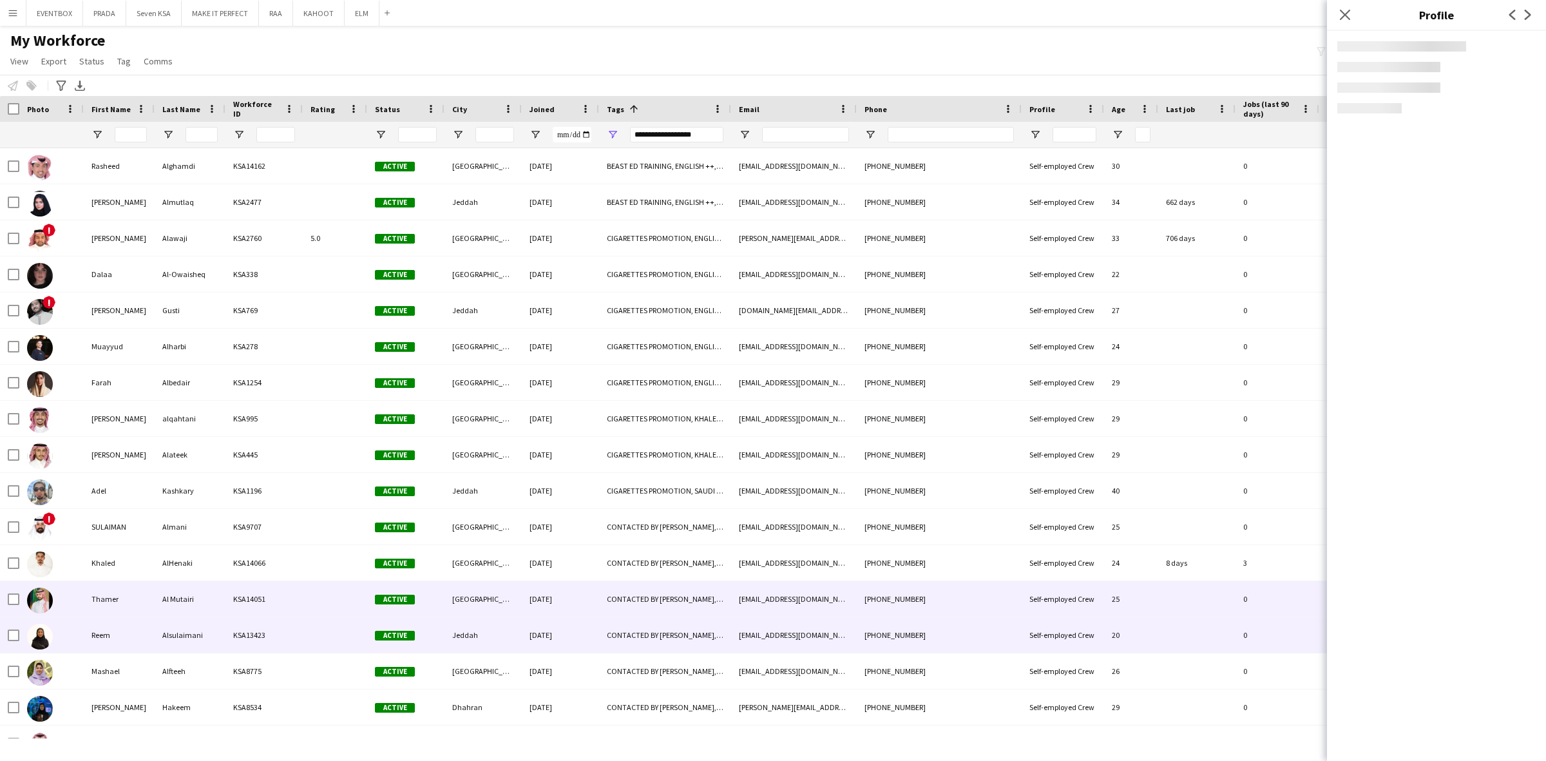
click at [272, 641] on div "KSA13423" at bounding box center [263, 634] width 77 height 35
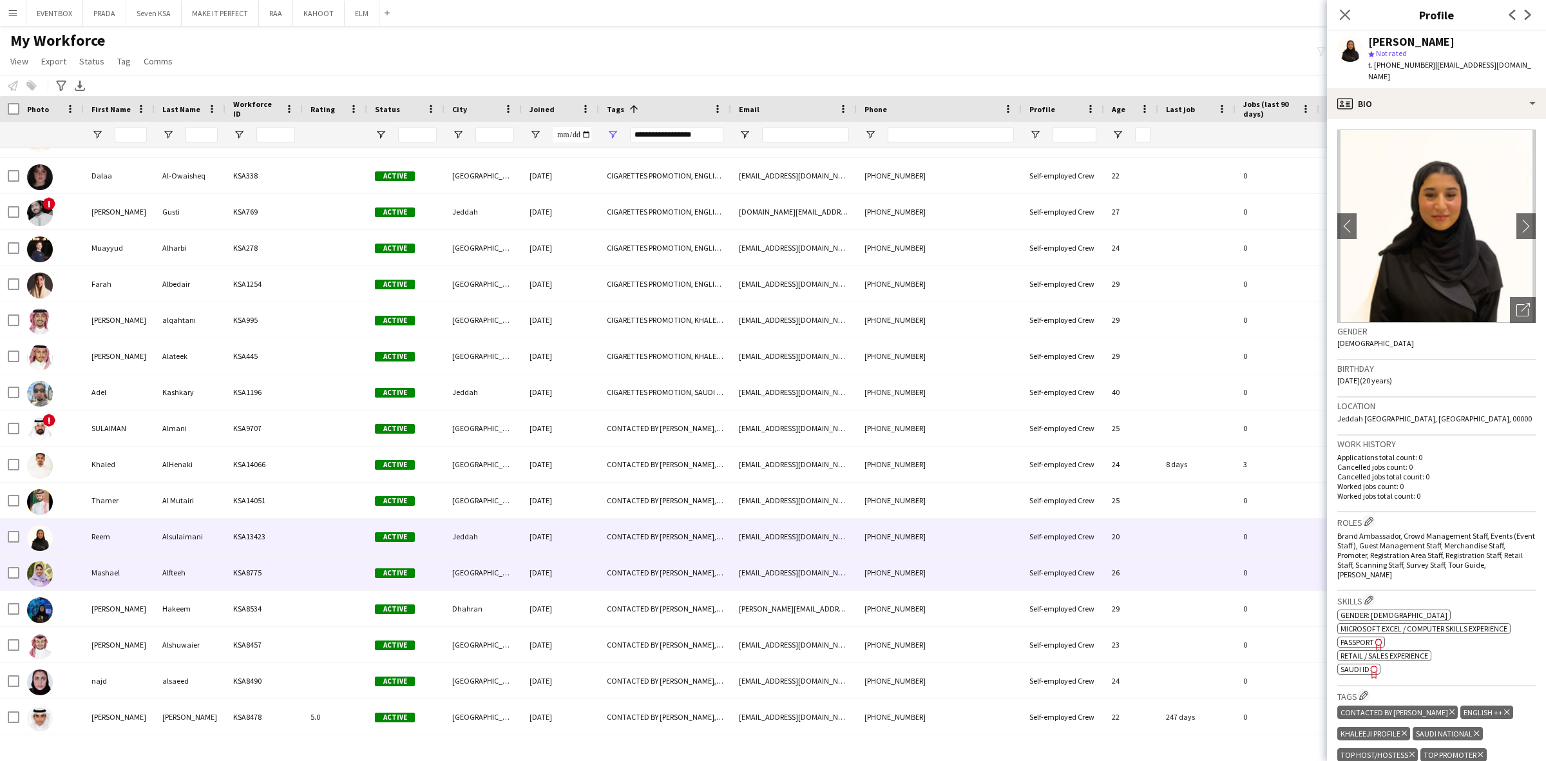
scroll to position [4669, 0]
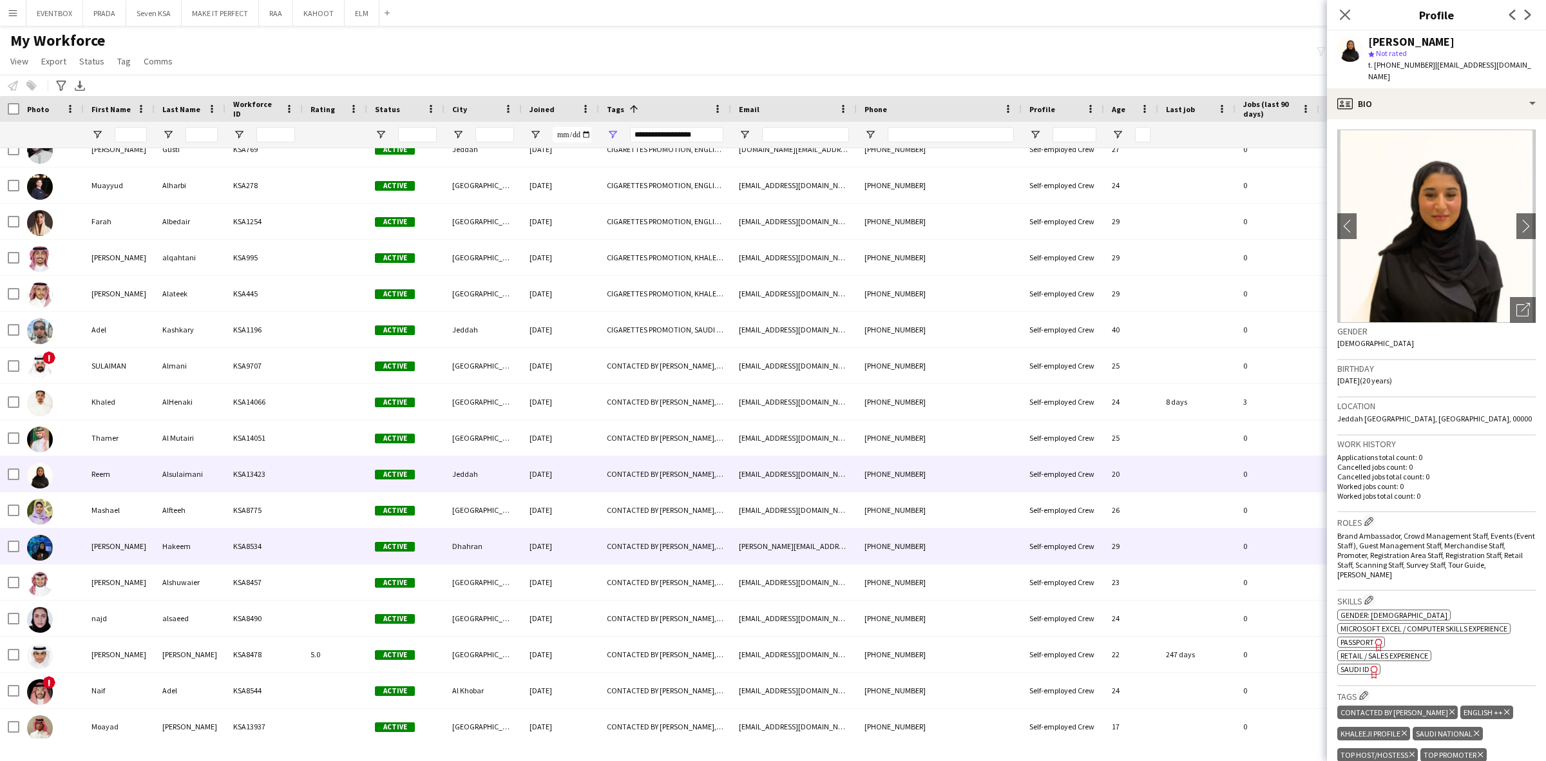
click at [248, 546] on div "KSA8534" at bounding box center [263, 545] width 77 height 35
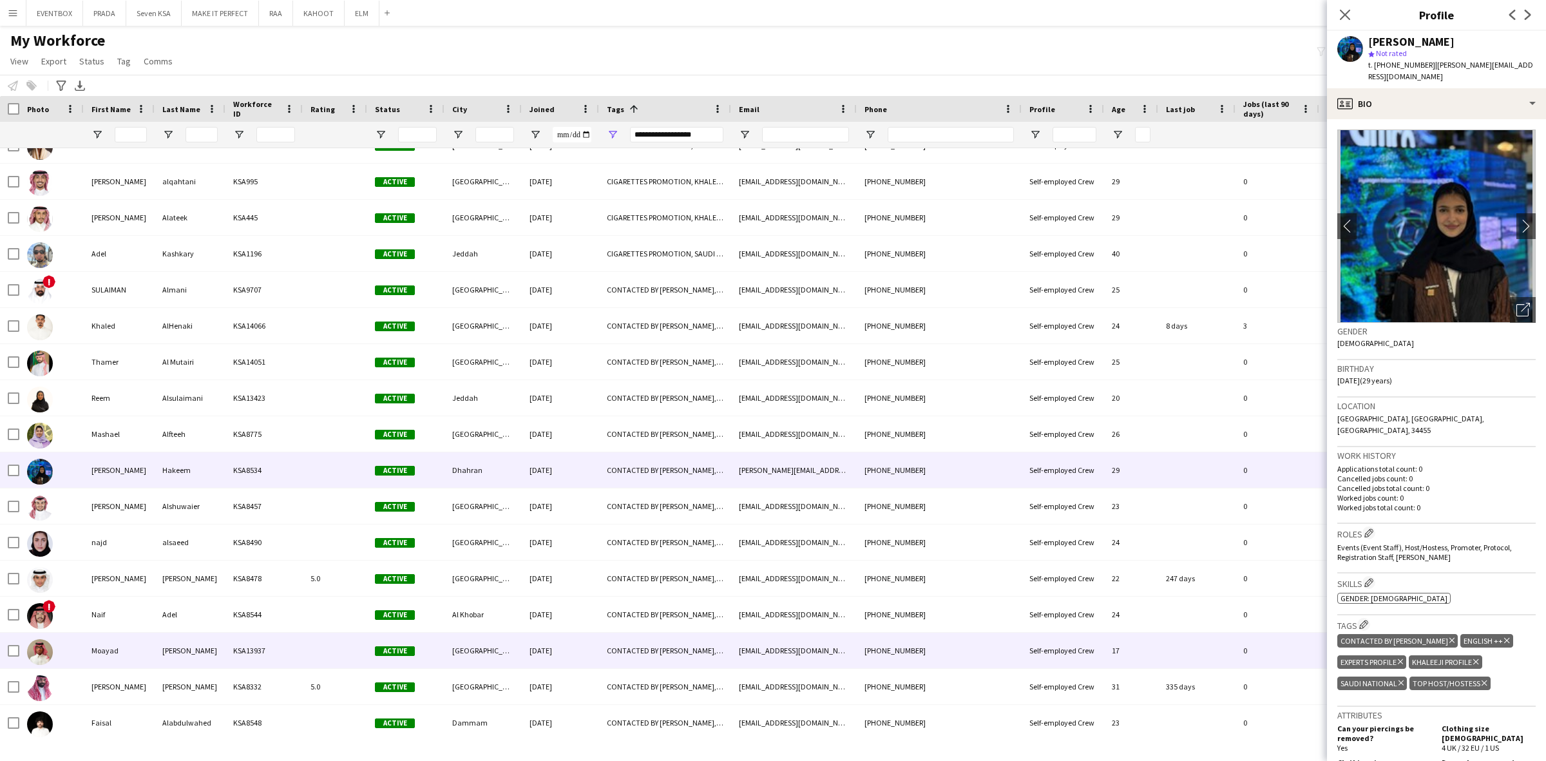
scroll to position [4749, 0]
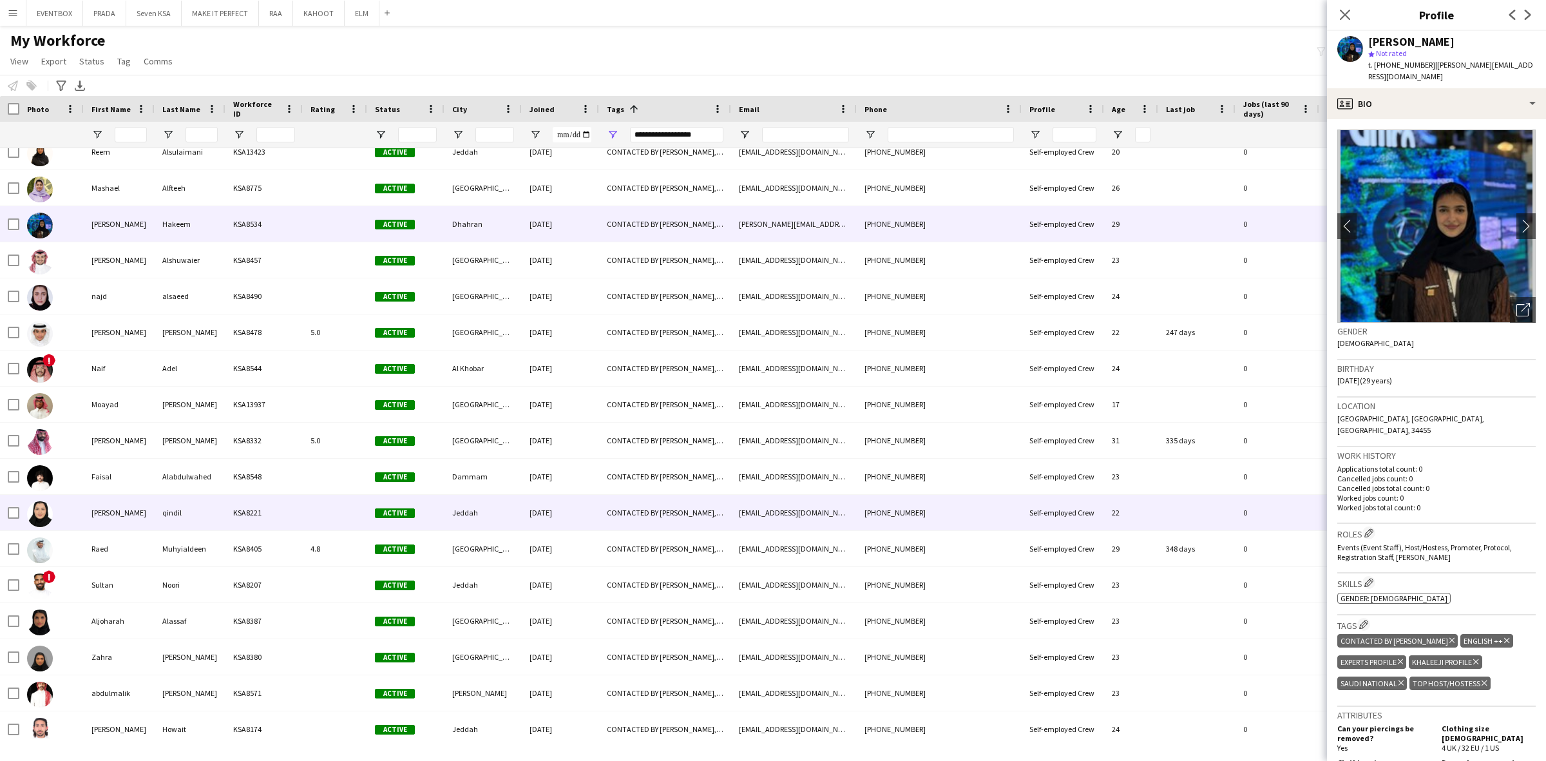
click at [301, 516] on div "KSA8221" at bounding box center [263, 512] width 77 height 35
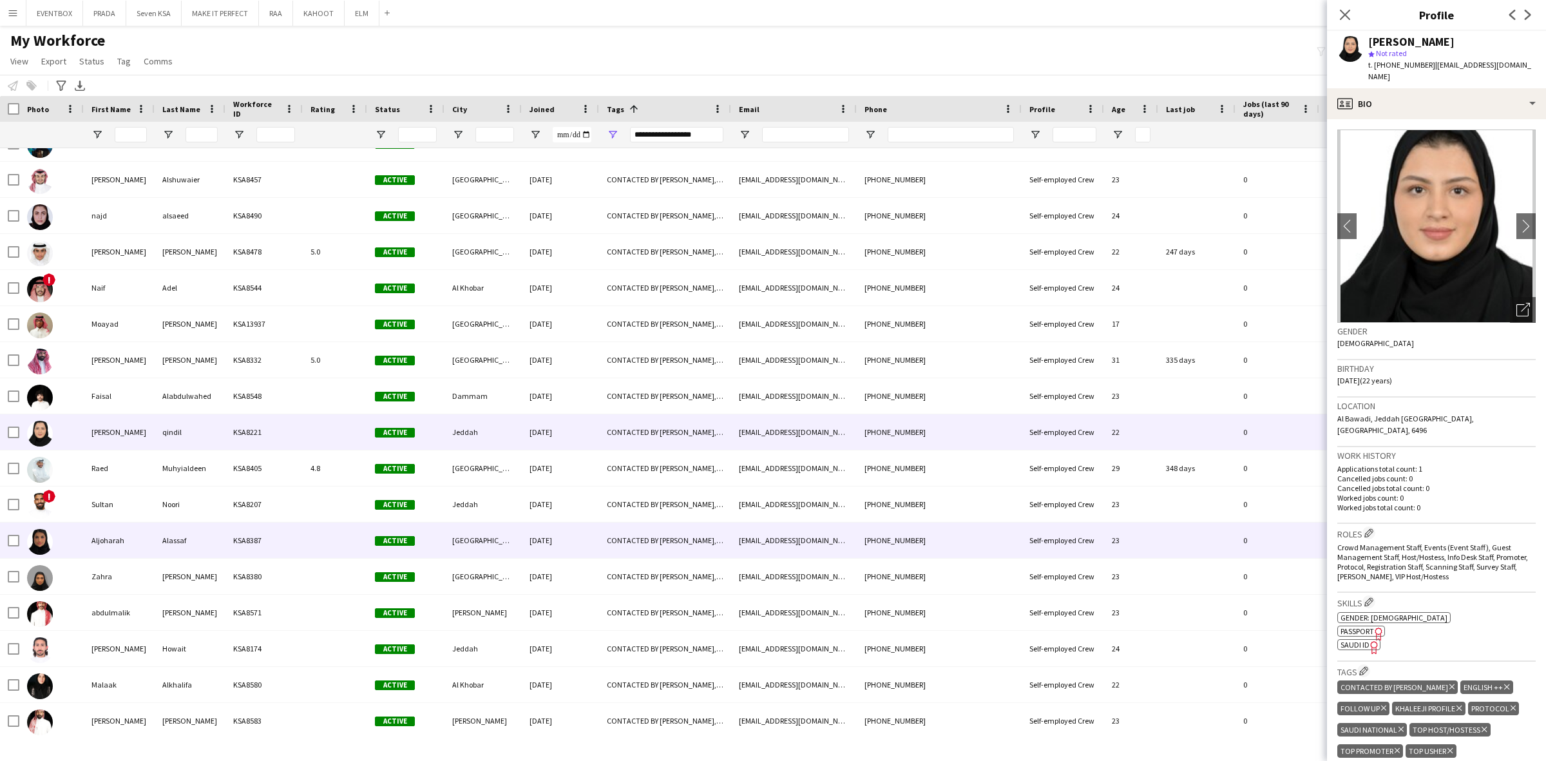
click at [371, 534] on div "Active" at bounding box center [405, 539] width 77 height 35
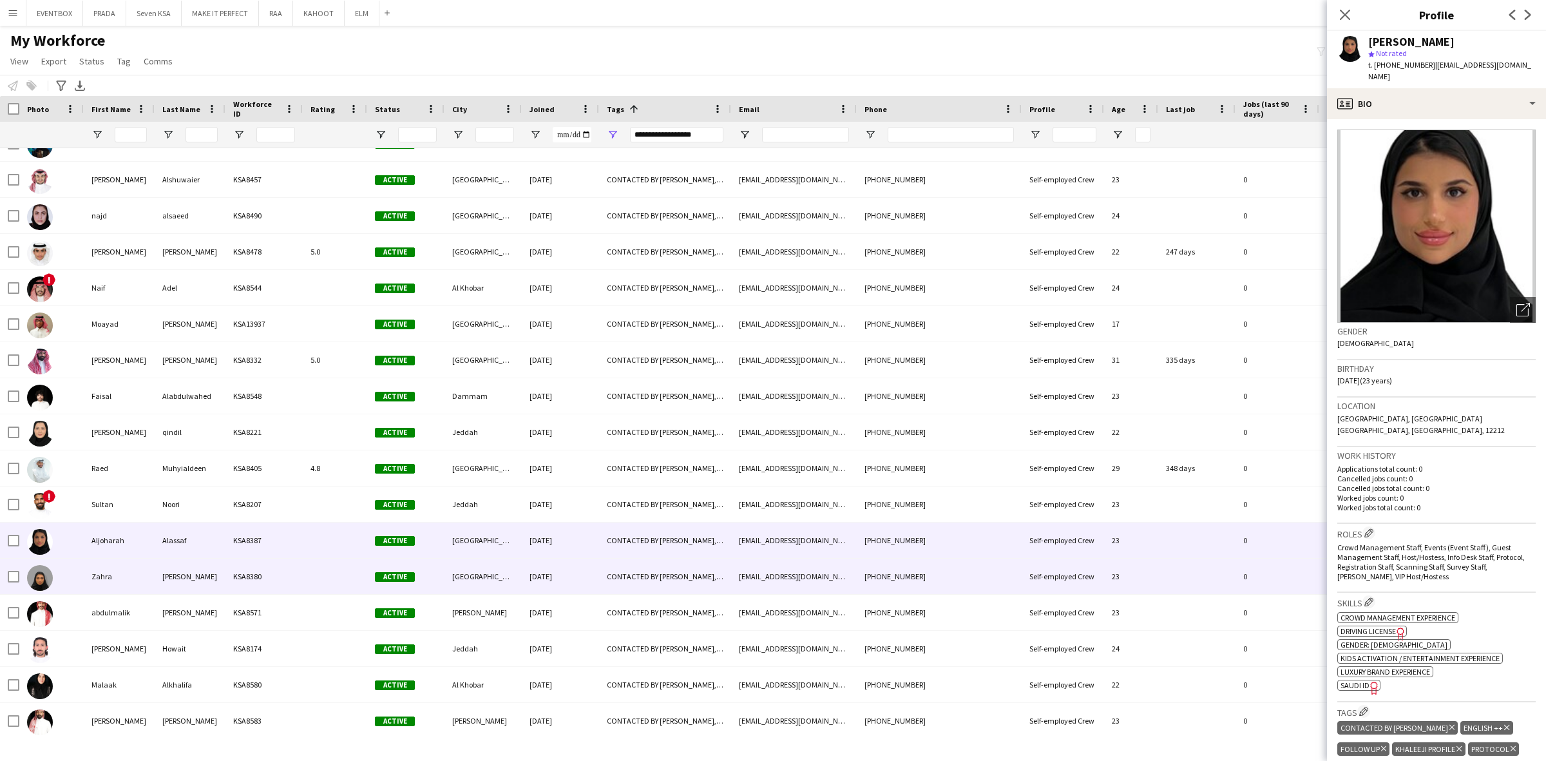
click at [343, 571] on div at bounding box center [335, 575] width 64 height 35
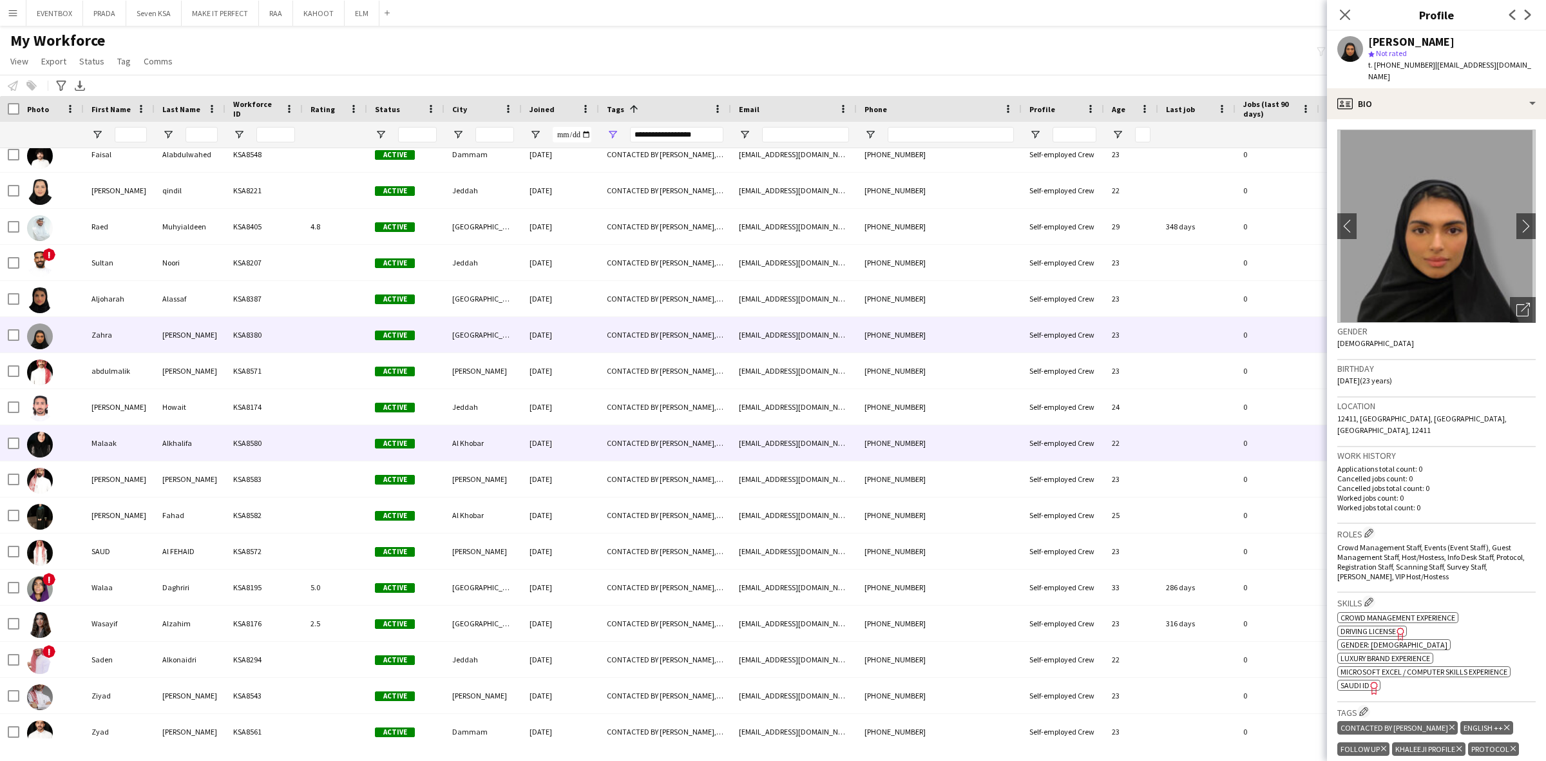
click at [357, 442] on div at bounding box center [335, 442] width 64 height 35
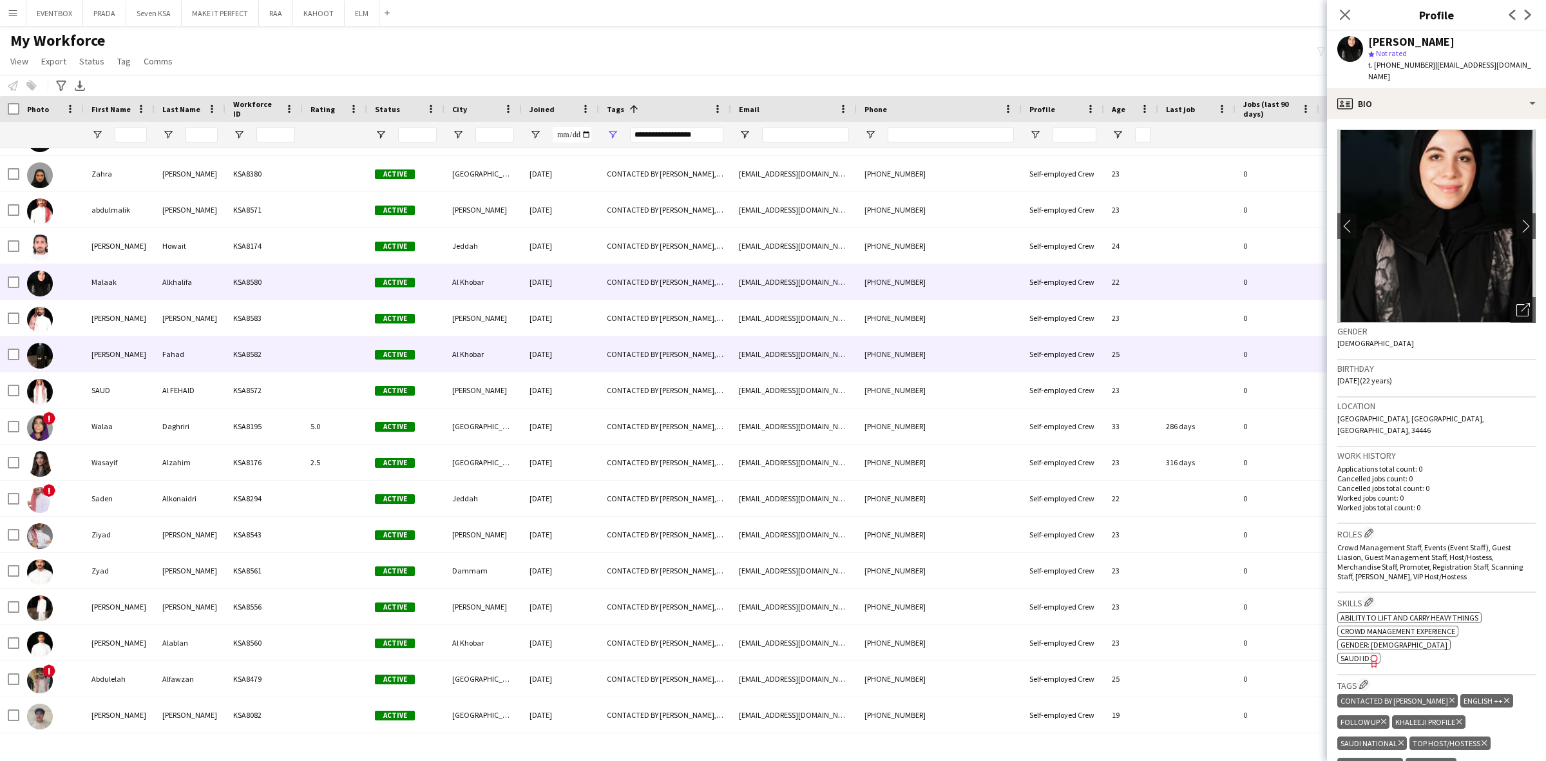
click at [444, 371] on div "Al Khobar" at bounding box center [482, 353] width 77 height 35
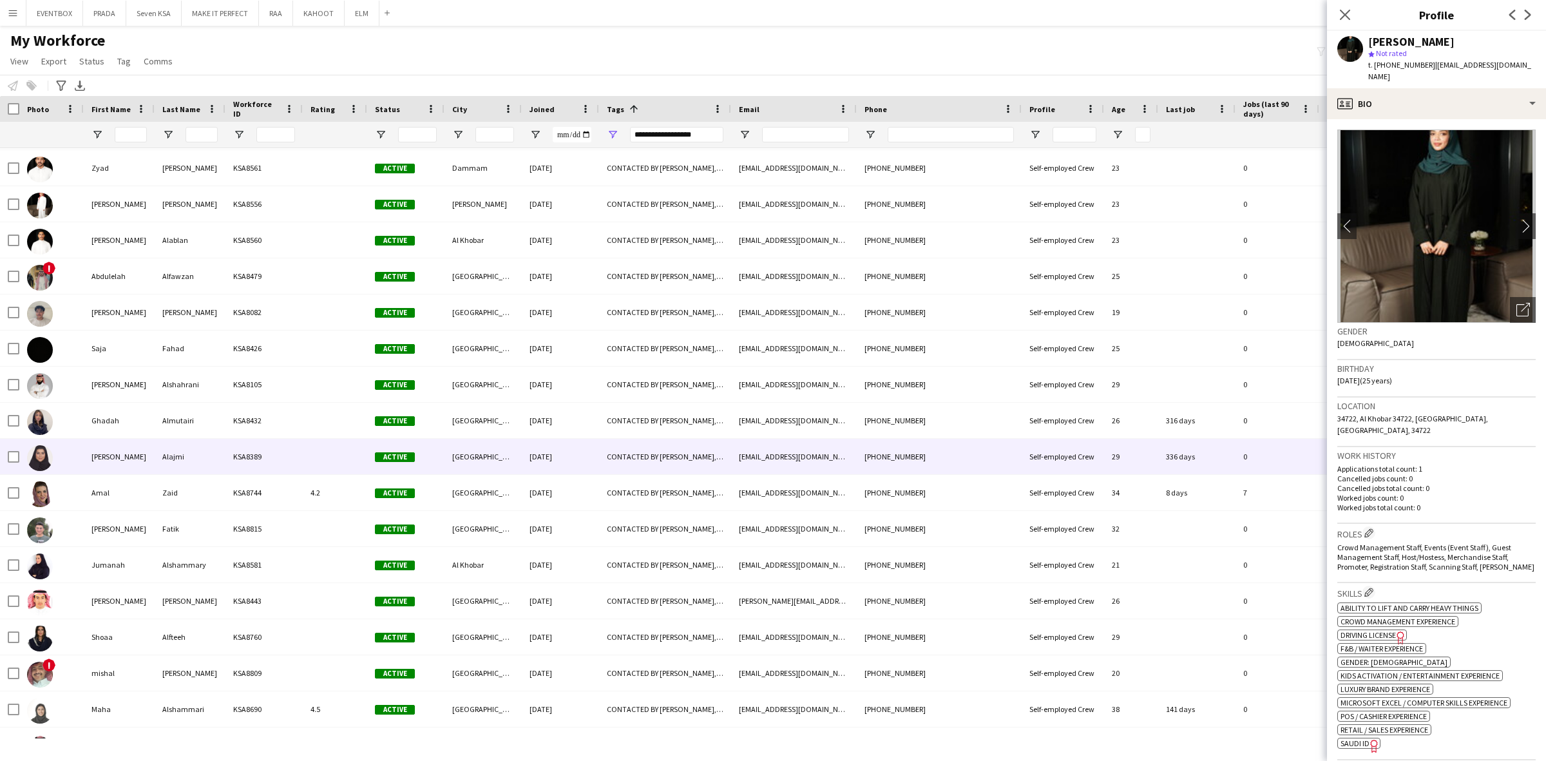
click at [446, 446] on div "[GEOGRAPHIC_DATA]" at bounding box center [482, 456] width 77 height 35
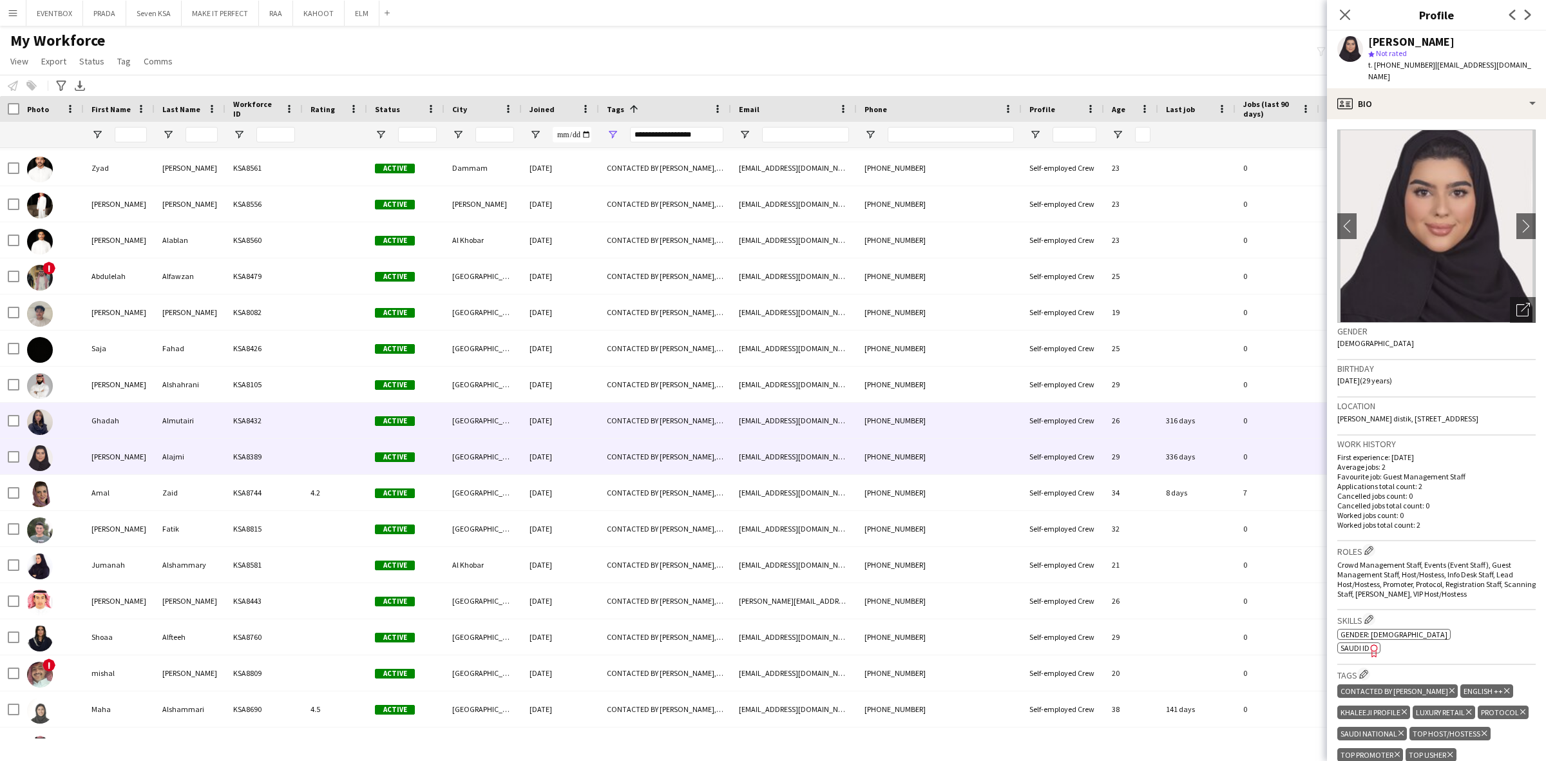
click at [471, 403] on div "[GEOGRAPHIC_DATA]" at bounding box center [482, 419] width 77 height 35
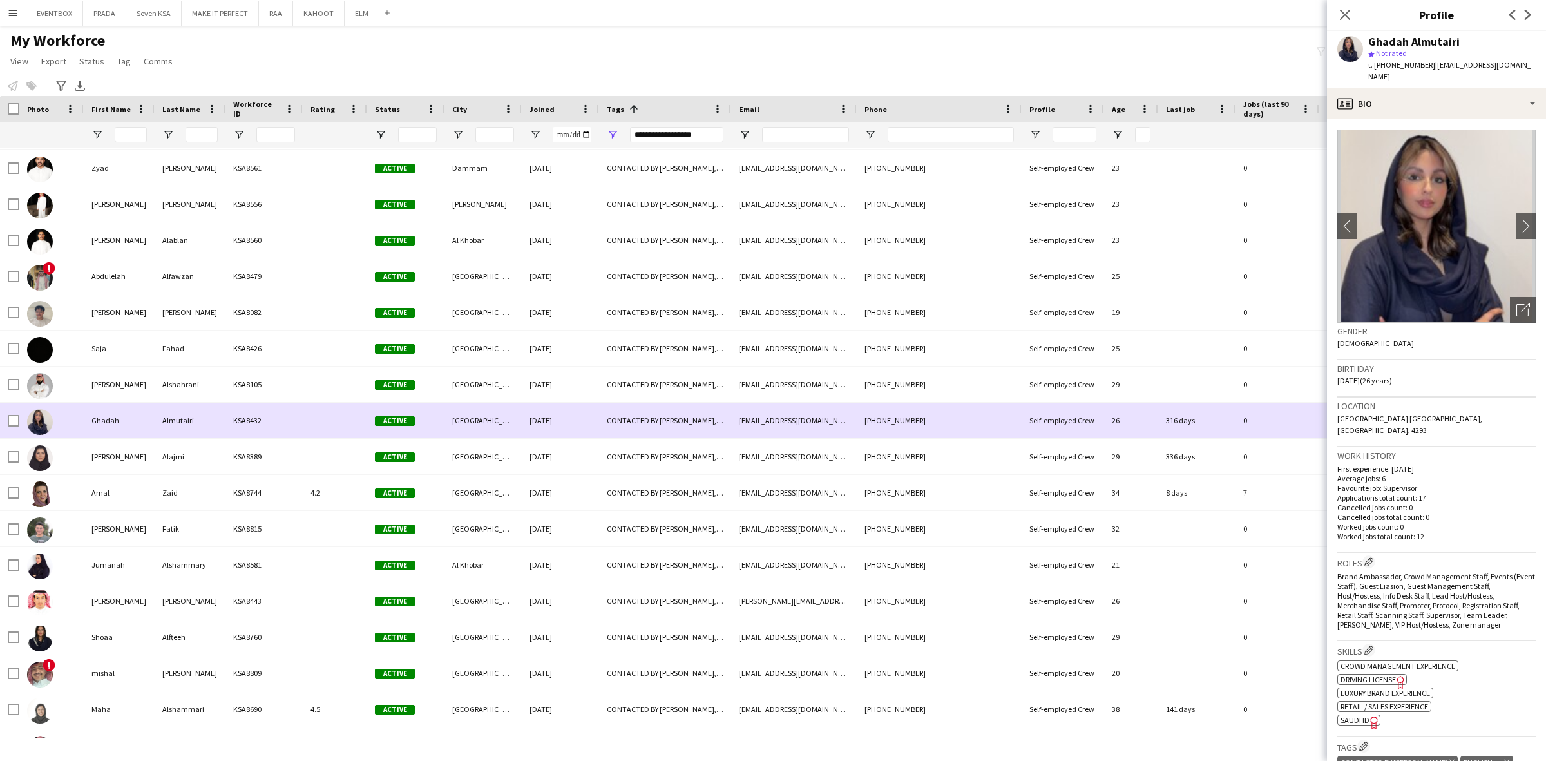
click at [491, 436] on div "[GEOGRAPHIC_DATA]" at bounding box center [482, 419] width 77 height 35
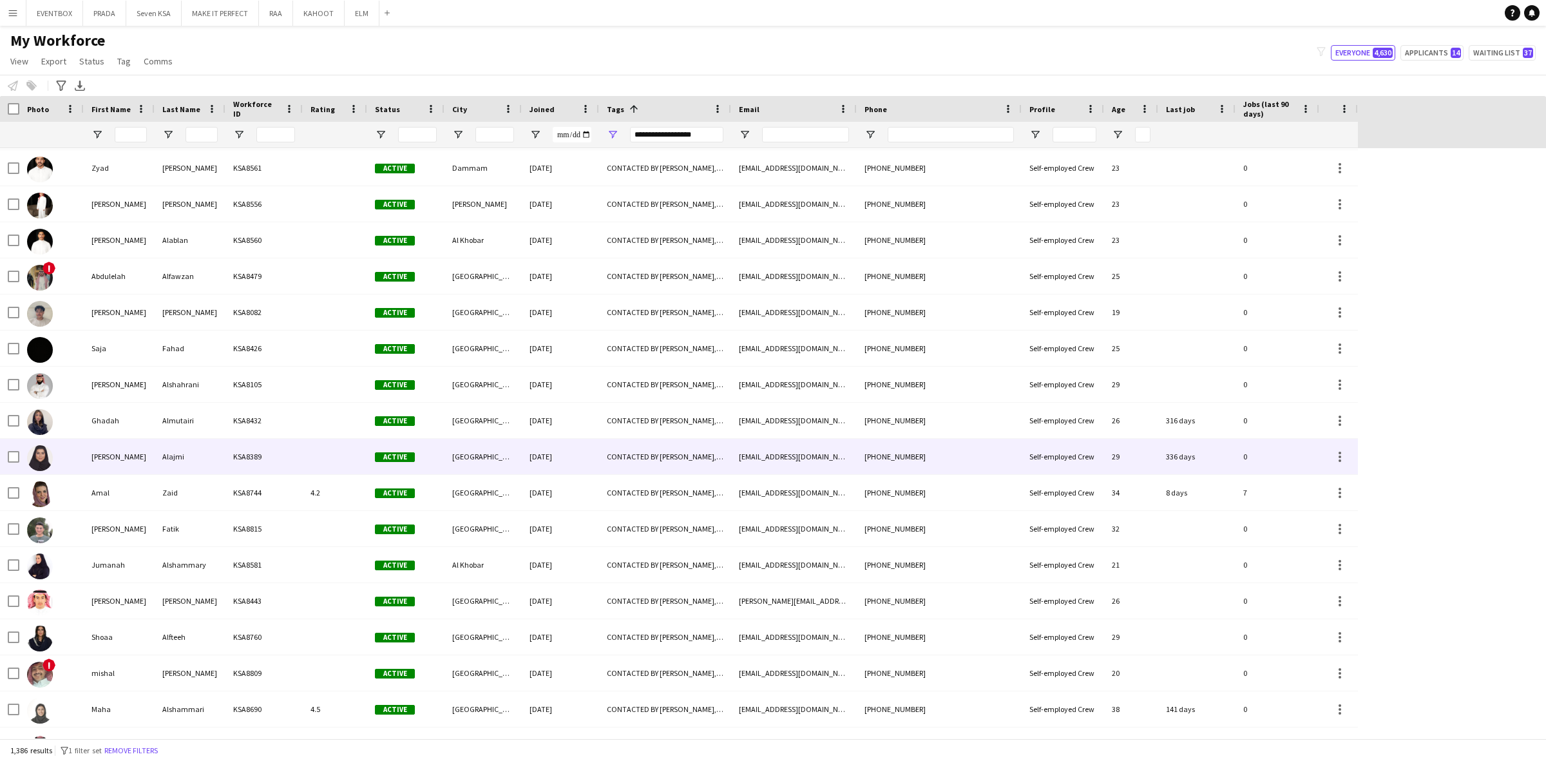
click at [483, 460] on div "[GEOGRAPHIC_DATA]" at bounding box center [482, 456] width 77 height 35
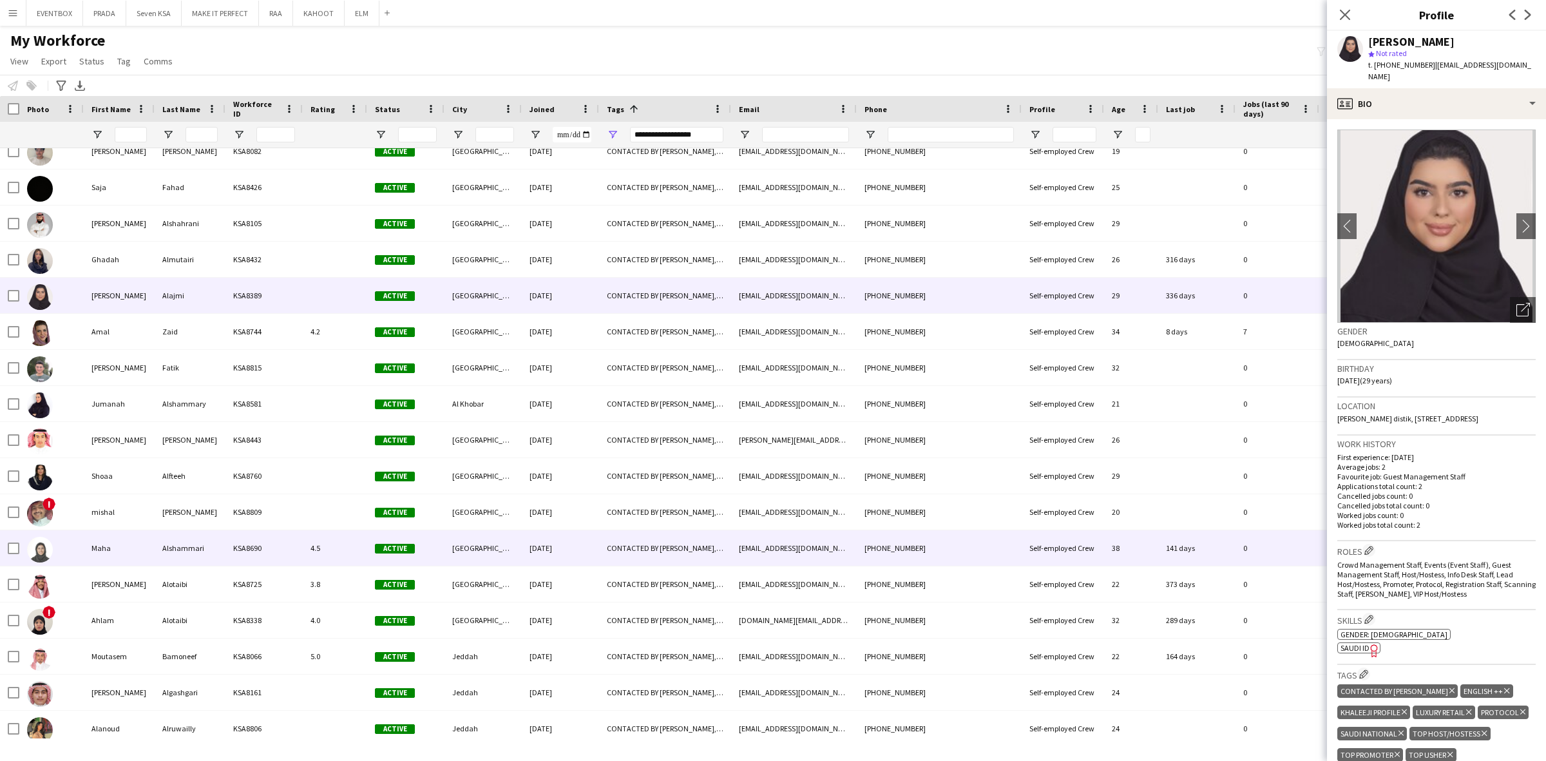
click at [562, 544] on div "[DATE]" at bounding box center [560, 547] width 77 height 35
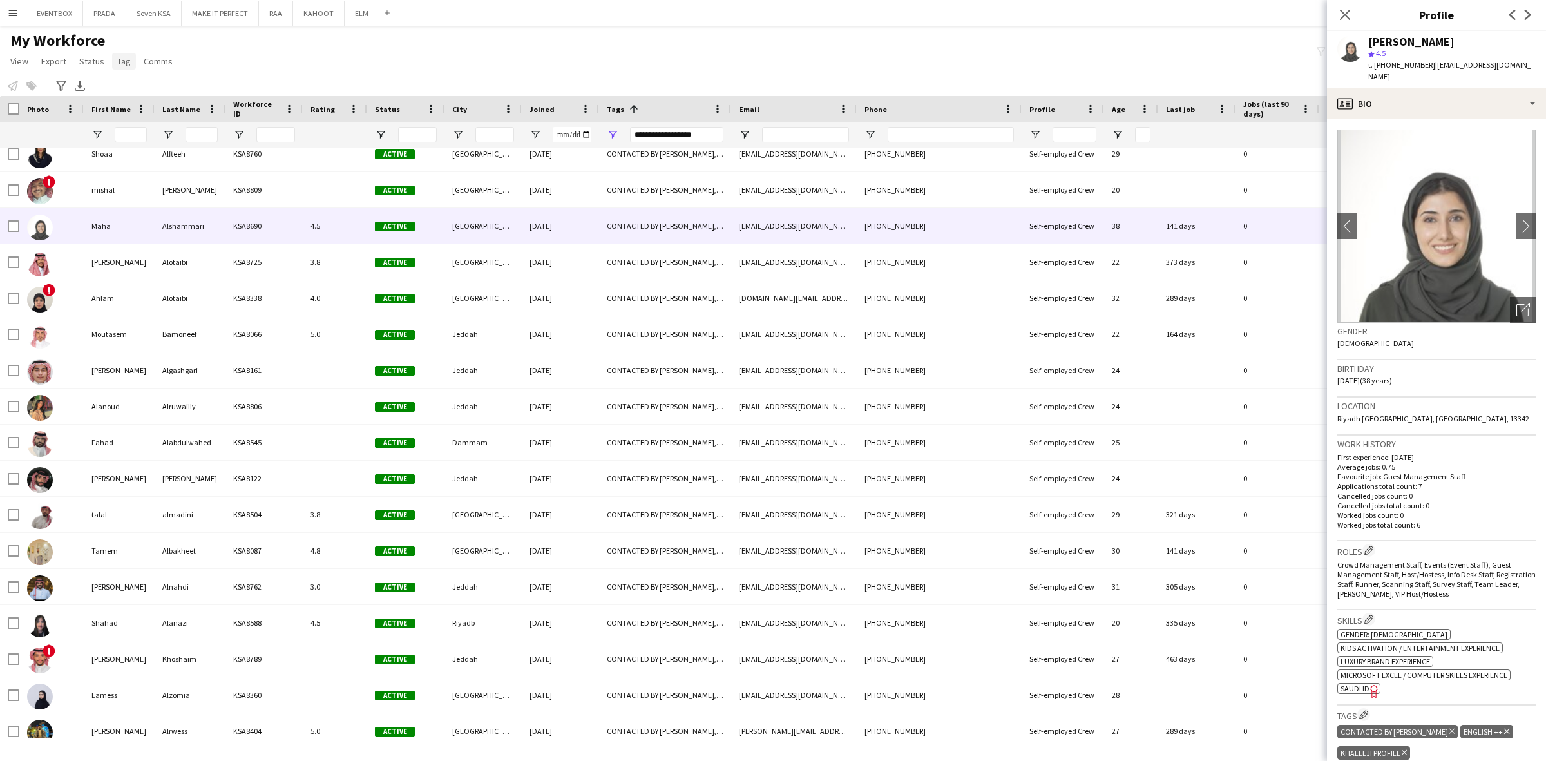
click at [269, 49] on div "My Workforce View Views Default view Basic Export View Full Name TAGS Test New …" at bounding box center [773, 53] width 1546 height 44
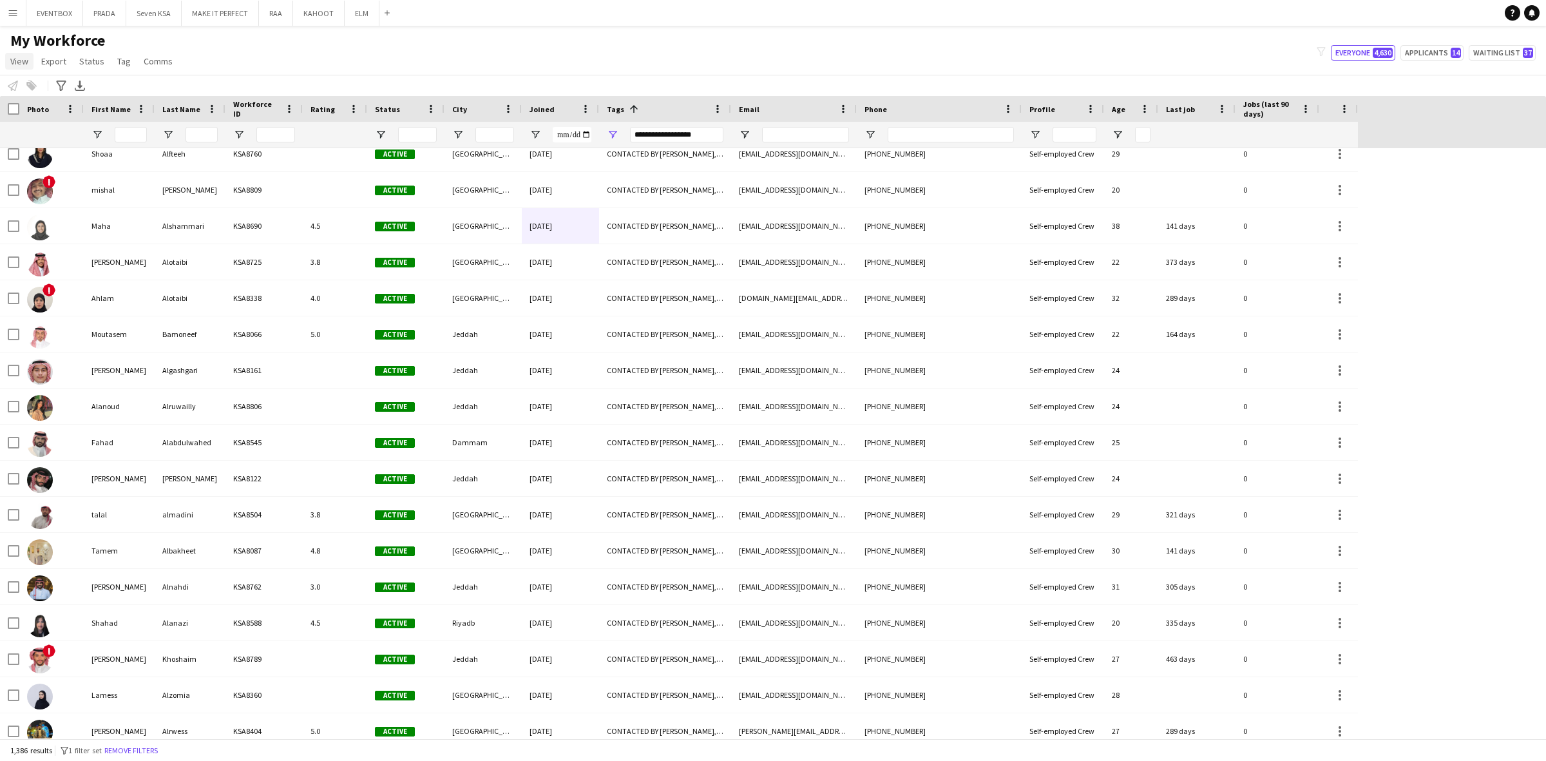
click at [15, 62] on span "View" at bounding box center [19, 61] width 18 height 12
click at [62, 158] on span "Customise filters" at bounding box center [49, 155] width 66 height 12
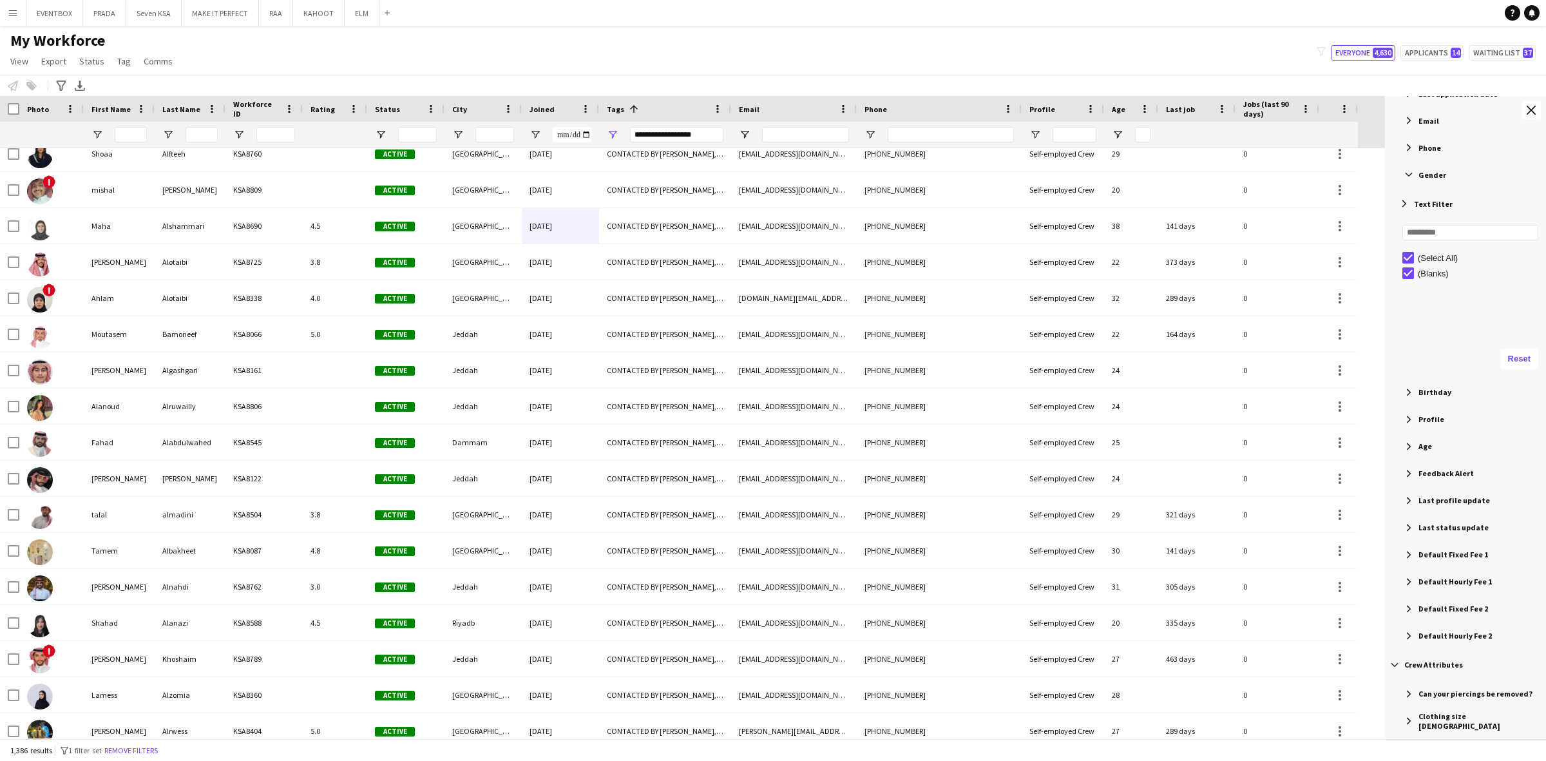
click at [1410, 176] on span "Filter List 61 Filters" at bounding box center [1409, 175] width 12 height 12
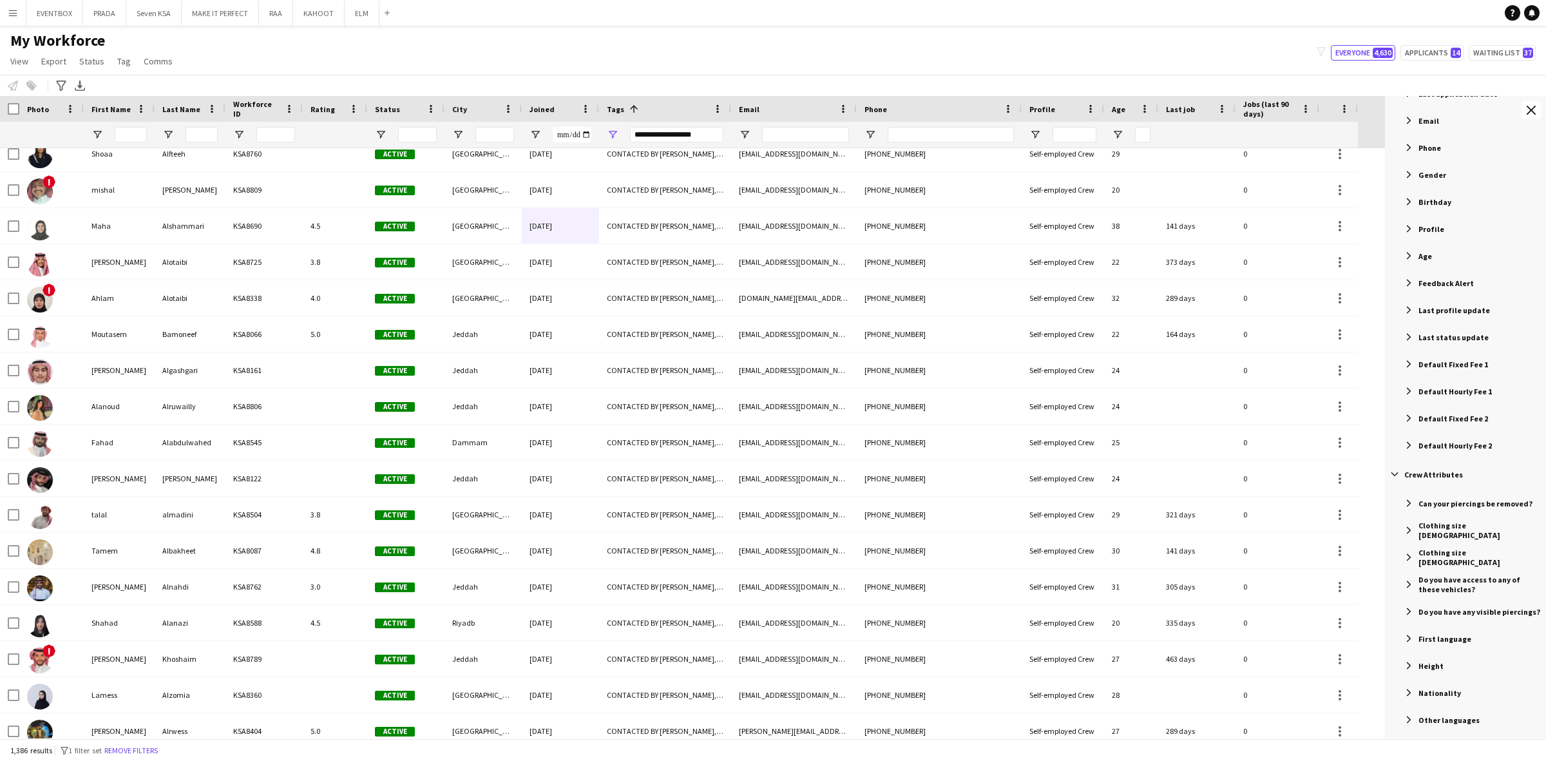
click at [1411, 176] on span "Filter List 61 Filters" at bounding box center [1409, 175] width 12 height 12
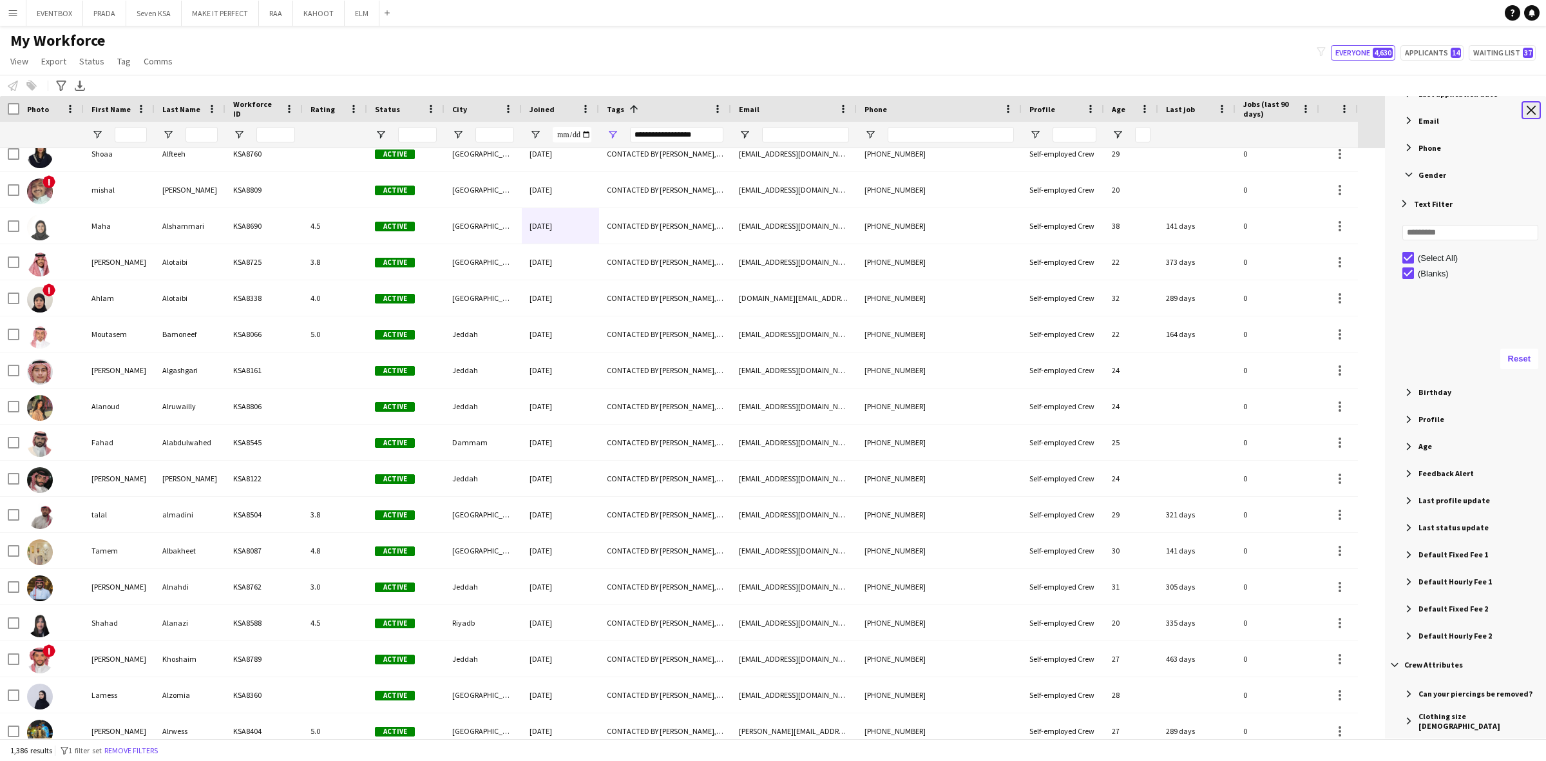
click at [1531, 108] on app-icon "Close tool panel" at bounding box center [1530, 110] width 9 height 9
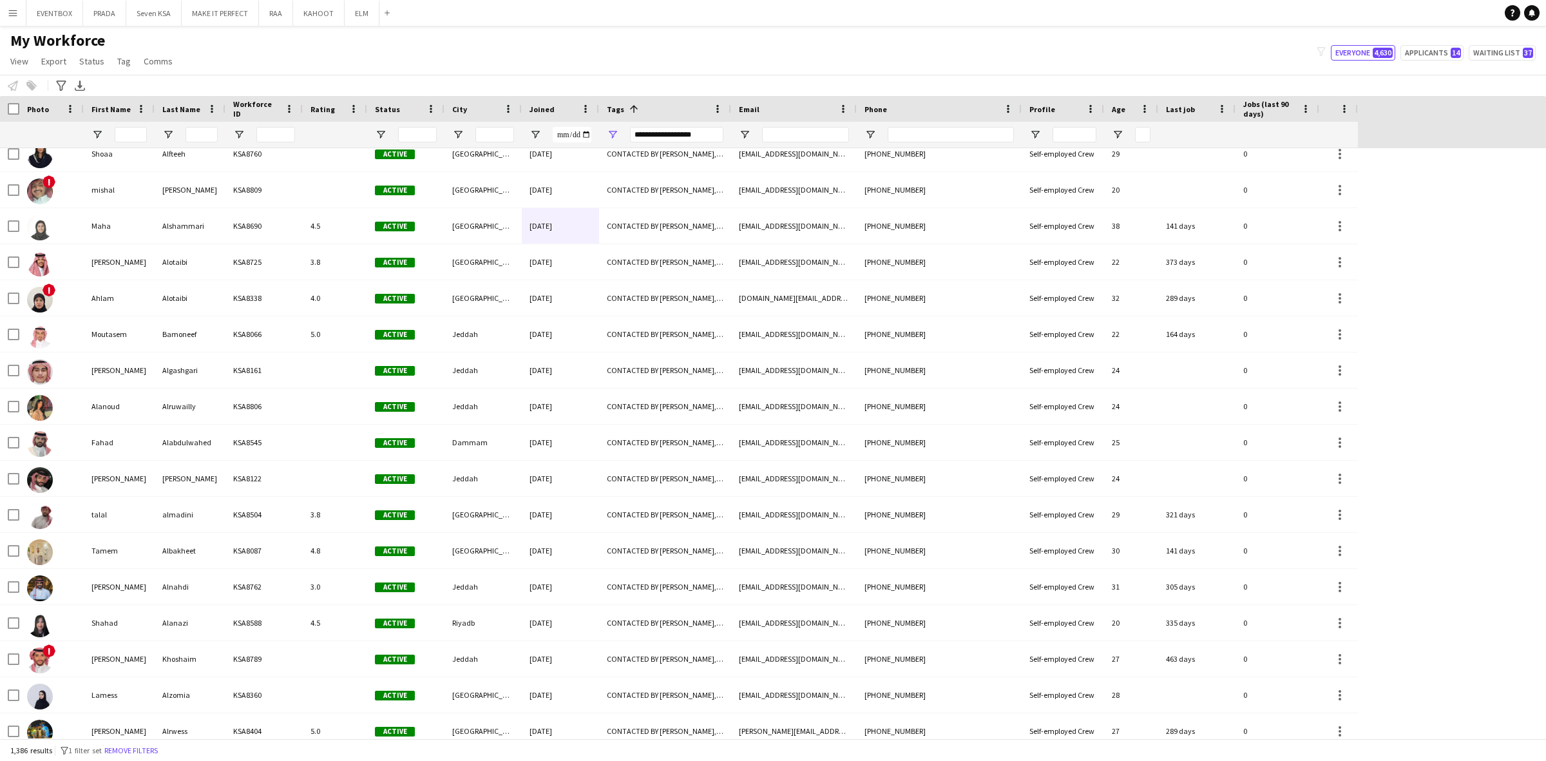
click at [1090, 59] on div "My Workforce View Views Default view Basic Export View Full Name TAGS Test New …" at bounding box center [773, 53] width 1546 height 44
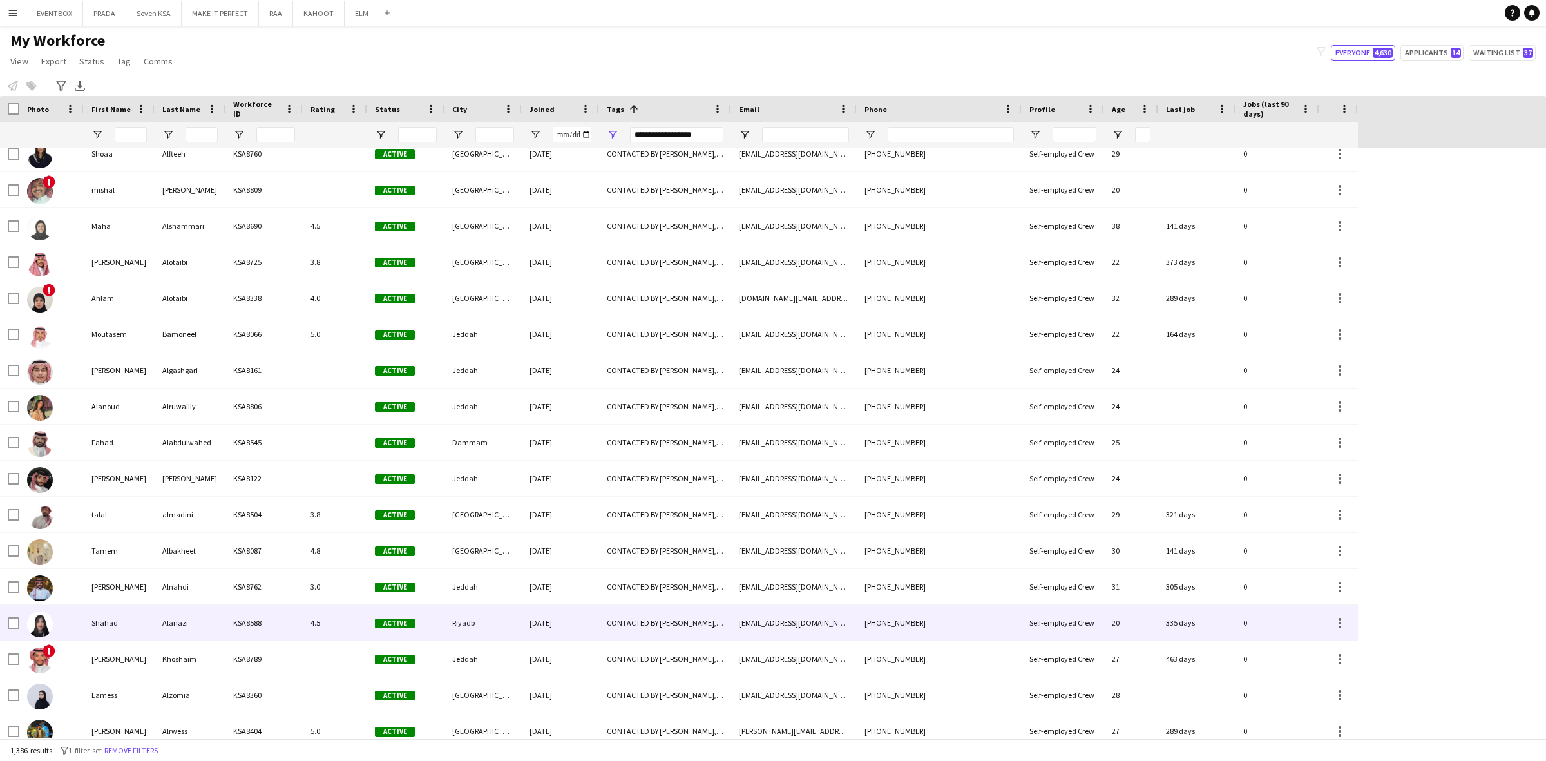
click at [636, 621] on div "CONTACTED BY [PERSON_NAME], ENGLISH ++, KHALEEJI PROFILE, PROTOCOL, SAUDI NATIO…" at bounding box center [665, 622] width 132 height 35
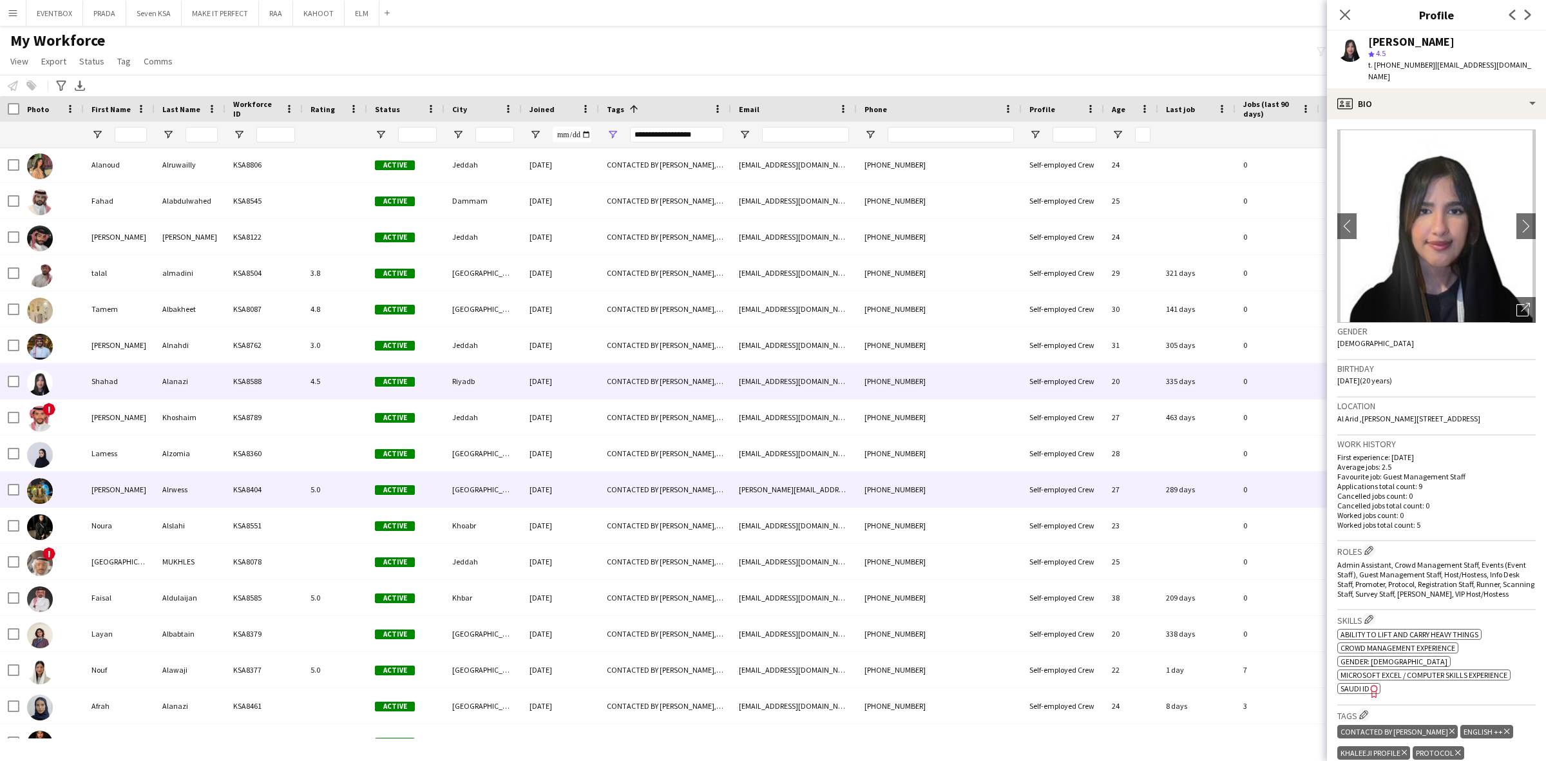
click at [499, 500] on div "[GEOGRAPHIC_DATA]" at bounding box center [482, 488] width 77 height 35
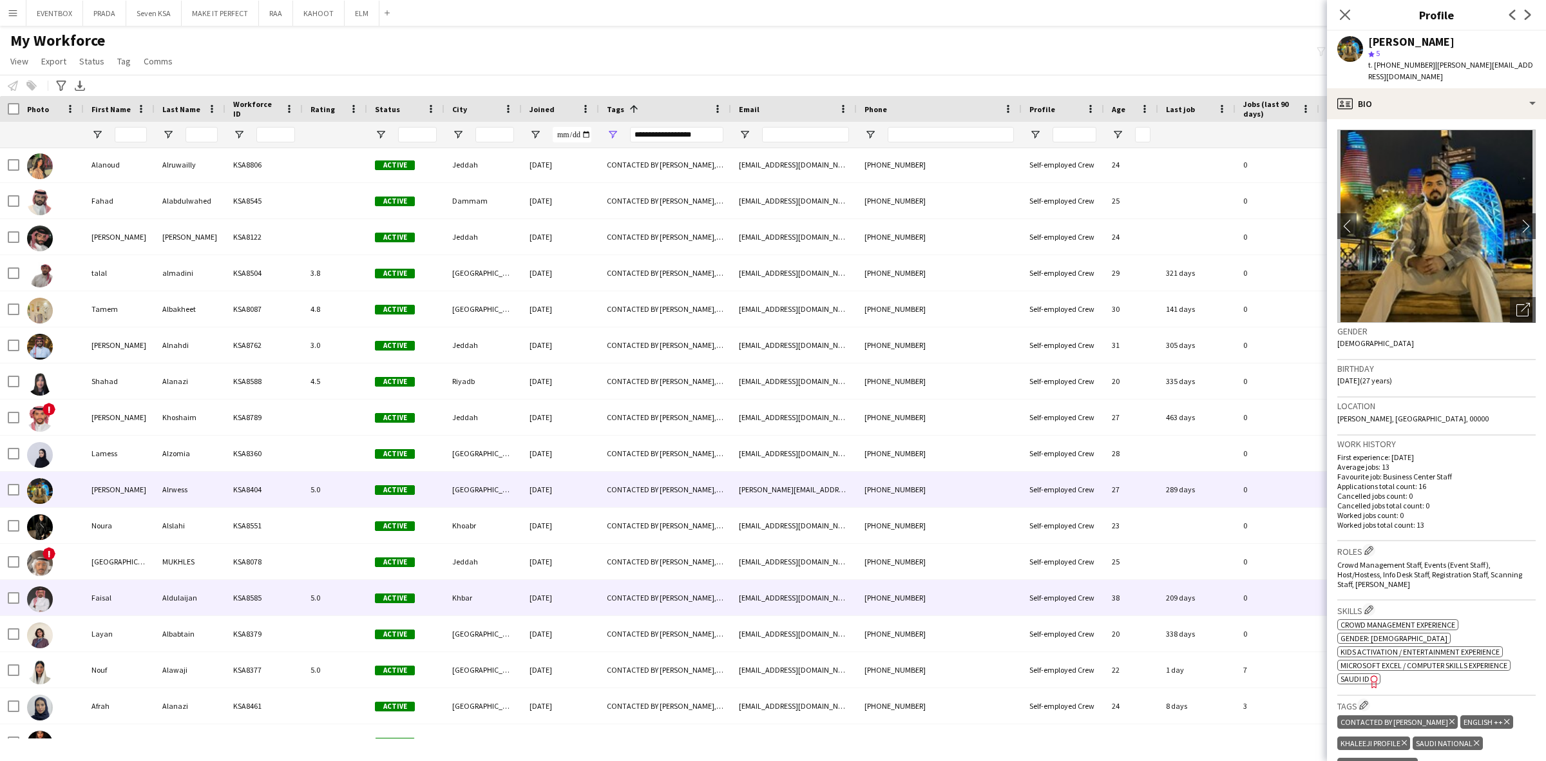
click at [729, 610] on div "CONTACTED BY [PERSON_NAME], ENGLISH ++, KHALEEJI PROFILE, [DEMOGRAPHIC_DATA] NA…" at bounding box center [665, 597] width 132 height 35
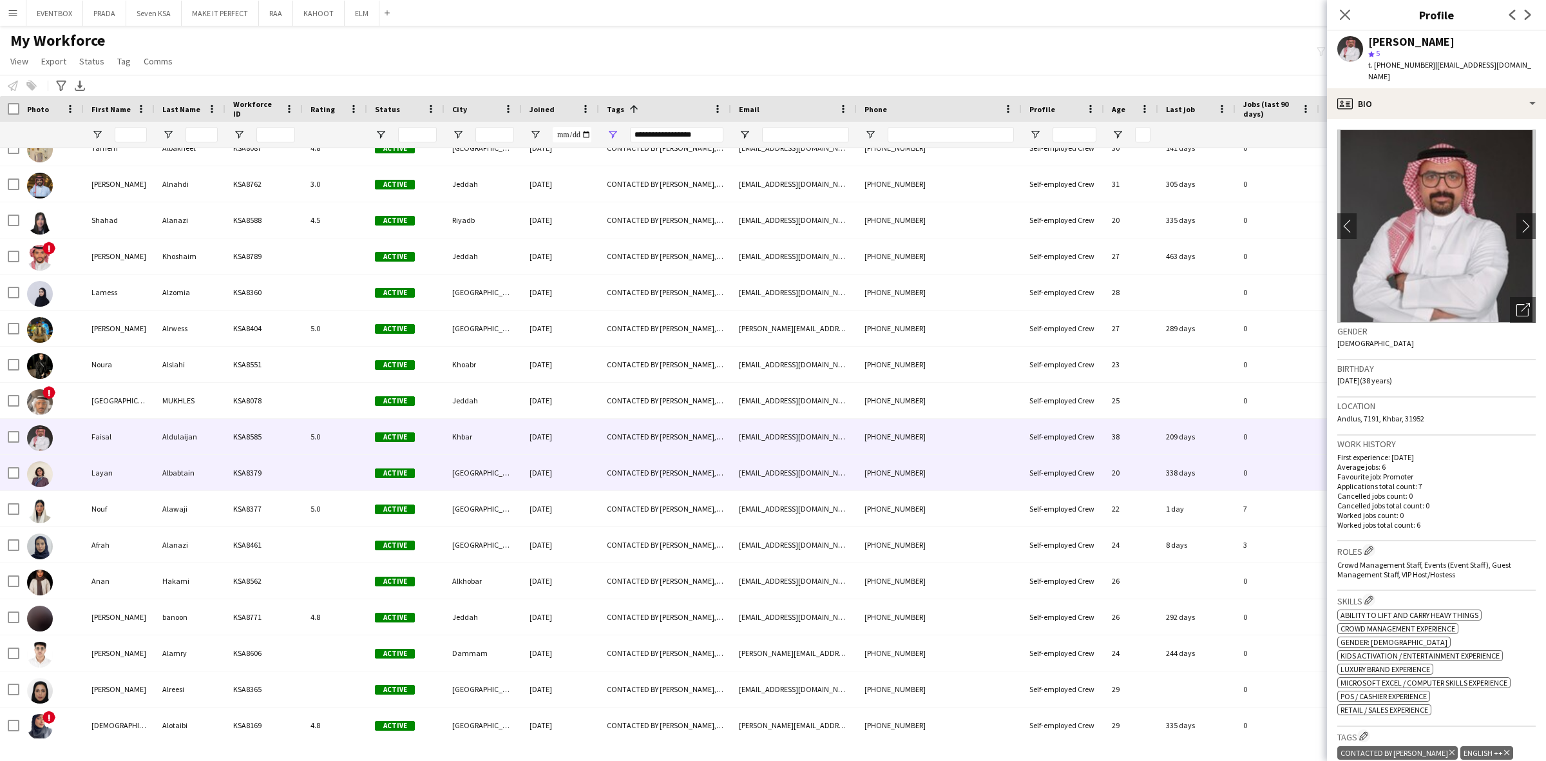
click at [763, 458] on div "[EMAIL_ADDRESS][DOMAIN_NAME]" at bounding box center [794, 472] width 126 height 35
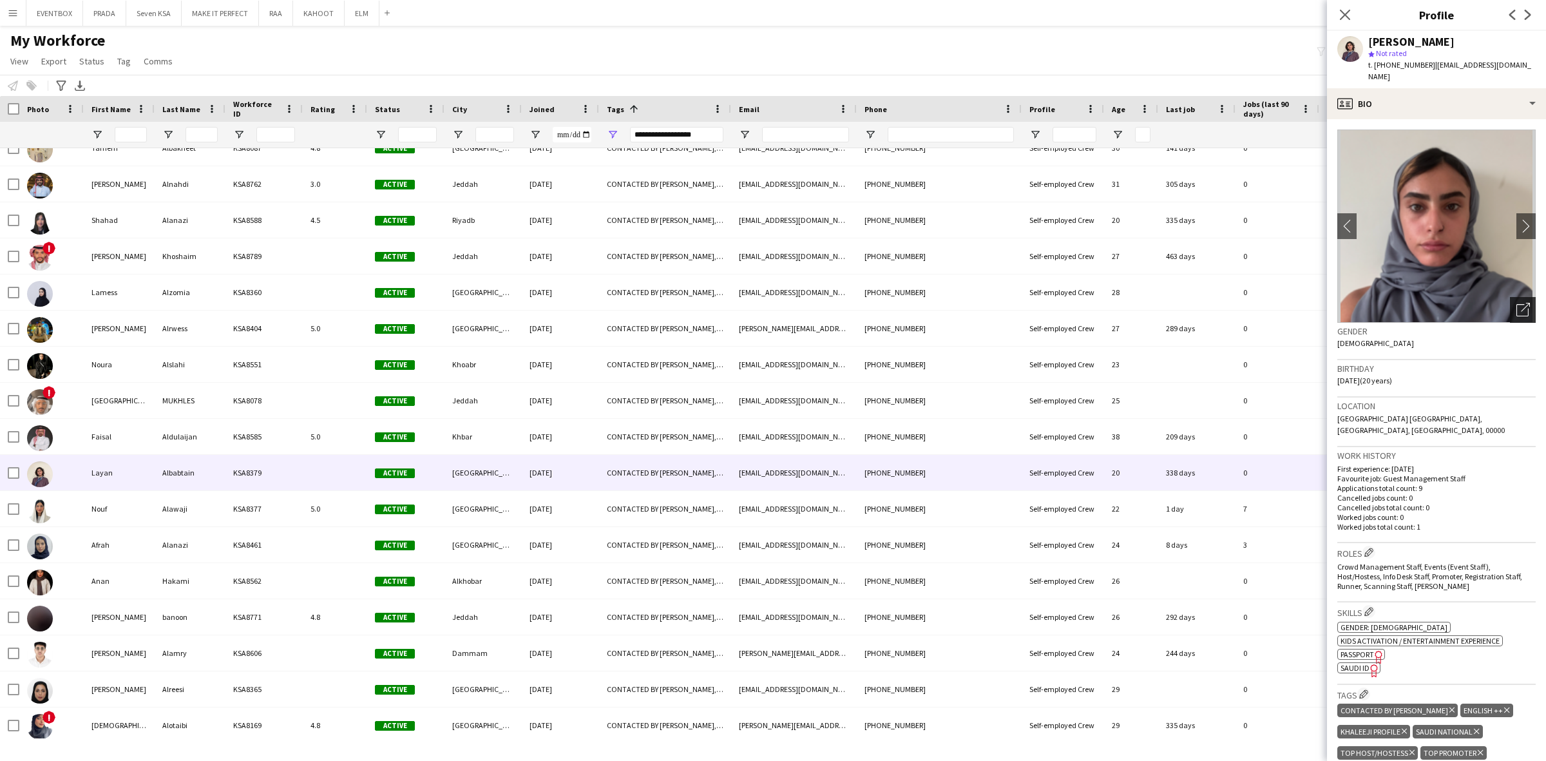
click at [1516, 303] on icon "Open photos pop-in" at bounding box center [1523, 310] width 14 height 14
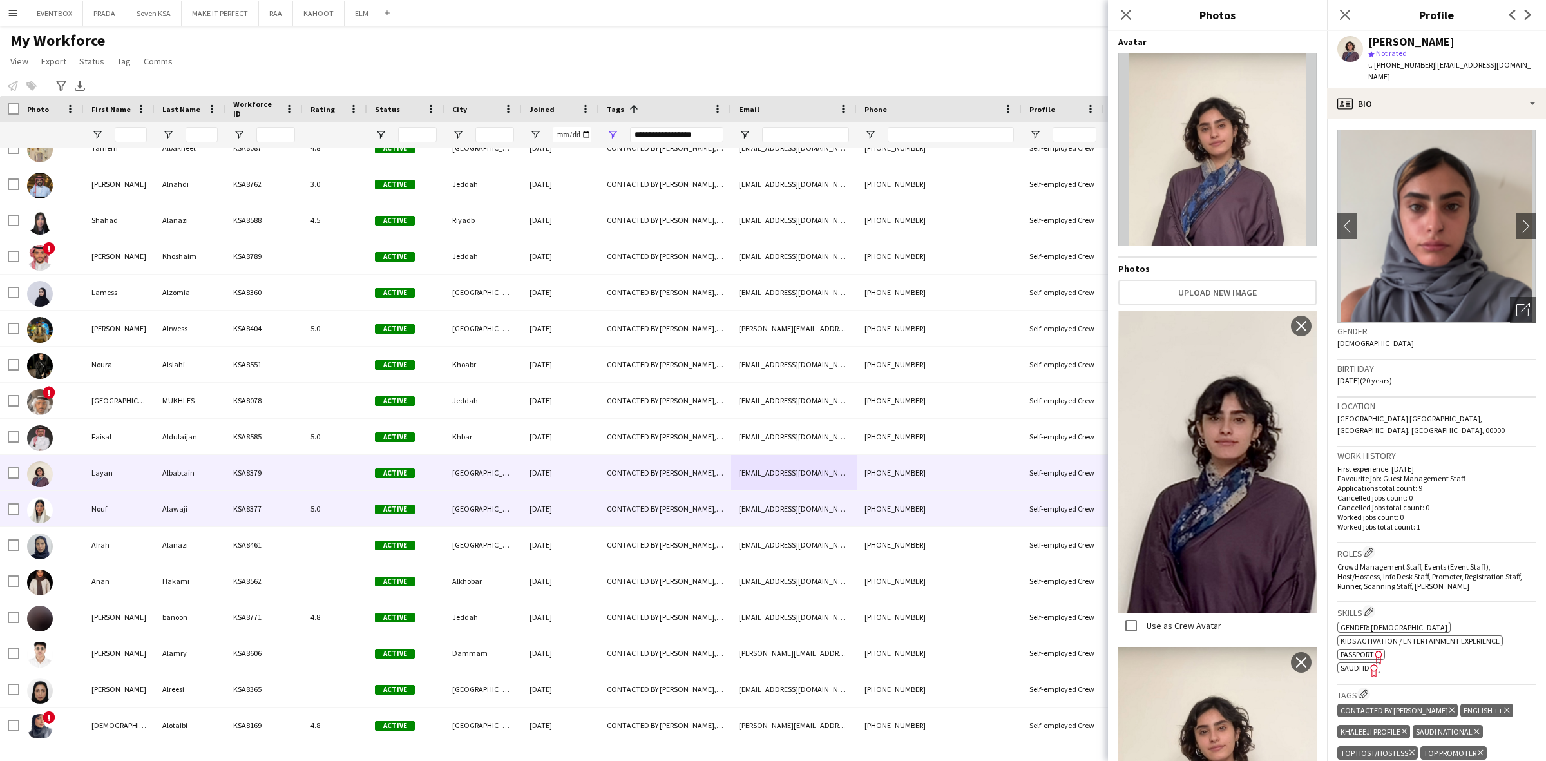
scroll to position [6859, 0]
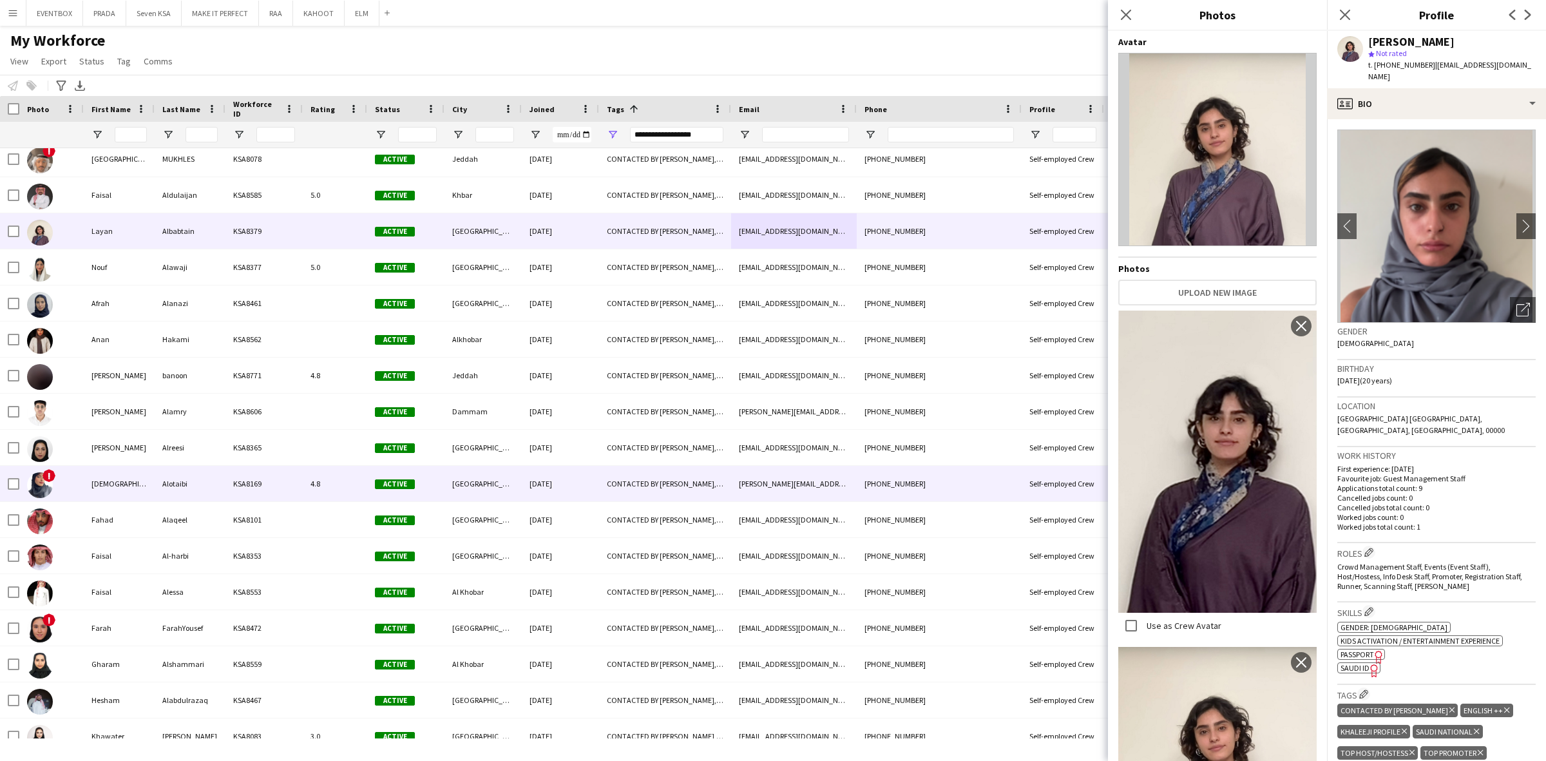
click at [607, 471] on div "CONTACTED BY [PERSON_NAME], ENGLISH ++, KHALEEJI PROFILE, SAUDI NATIONAL, TOP H…" at bounding box center [665, 483] width 132 height 35
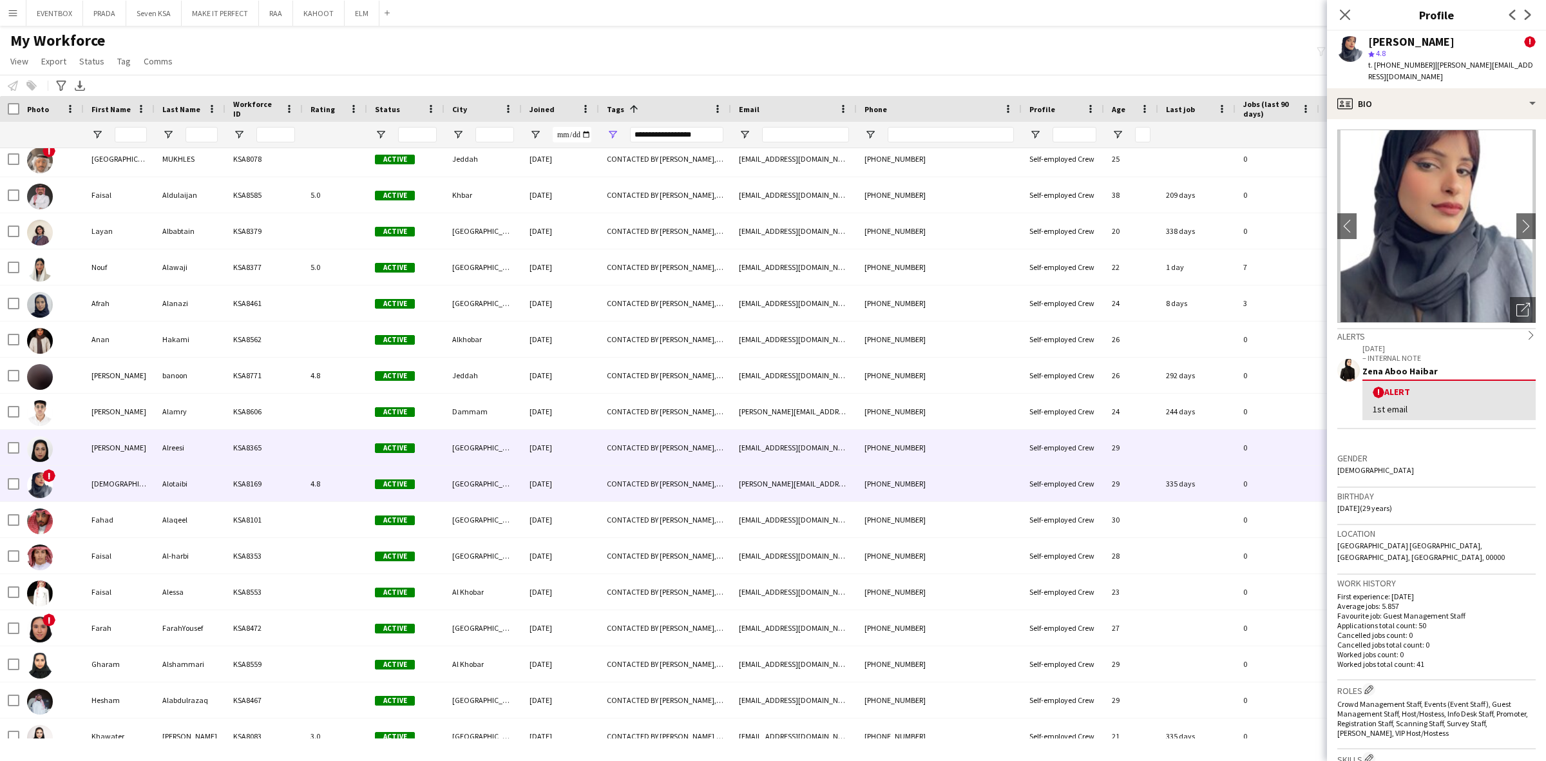
click at [636, 439] on div "CONTACTED BY [PERSON_NAME], ENGLISH ++, KHALEEJI PROFILE, SAUDI NATIONAL, TOP H…" at bounding box center [665, 447] width 132 height 35
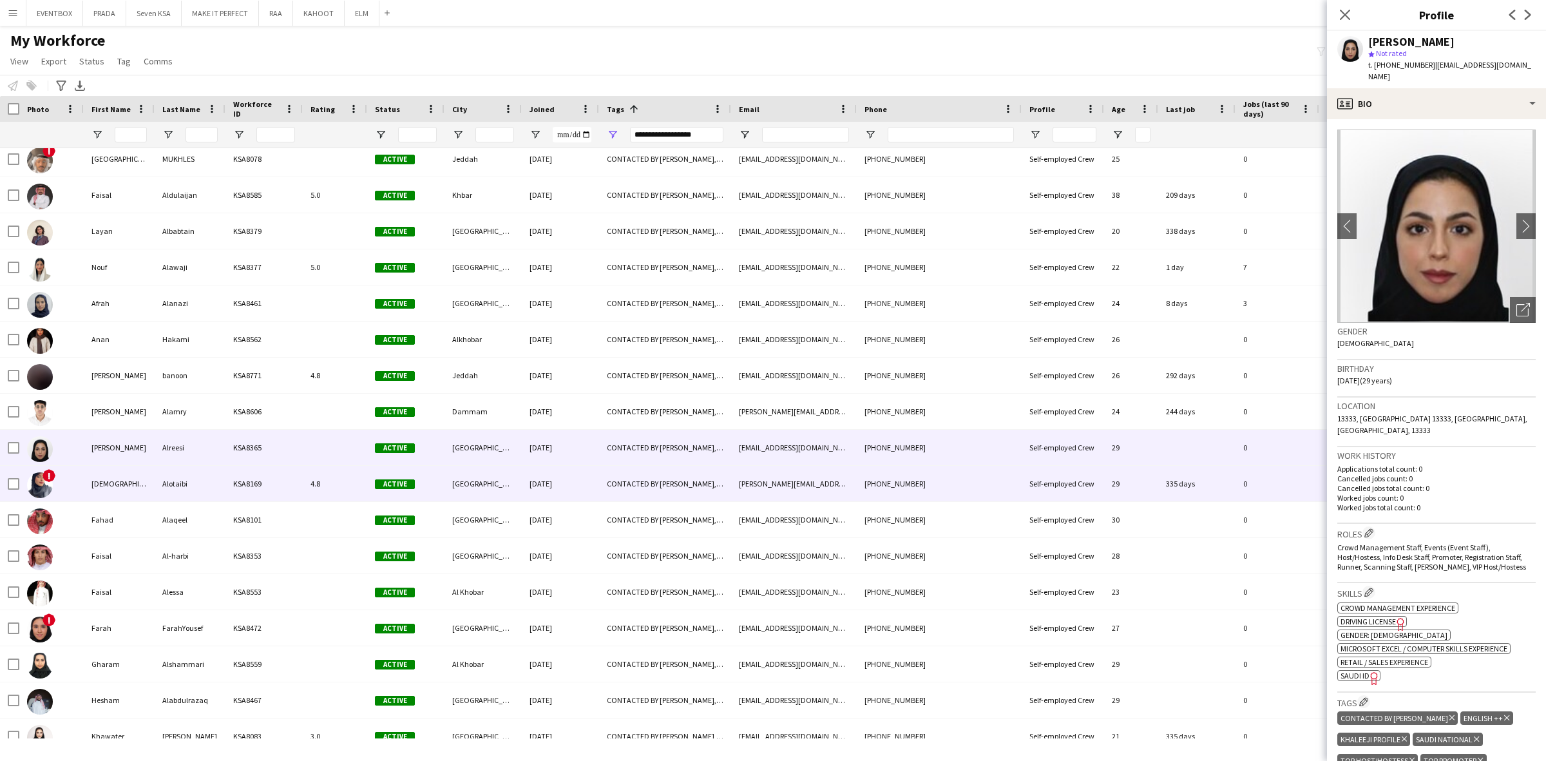
click at [641, 477] on div "CONTACTED BY [PERSON_NAME], ENGLISH ++, KHALEEJI PROFILE, SAUDI NATIONAL, TOP H…" at bounding box center [665, 483] width 132 height 35
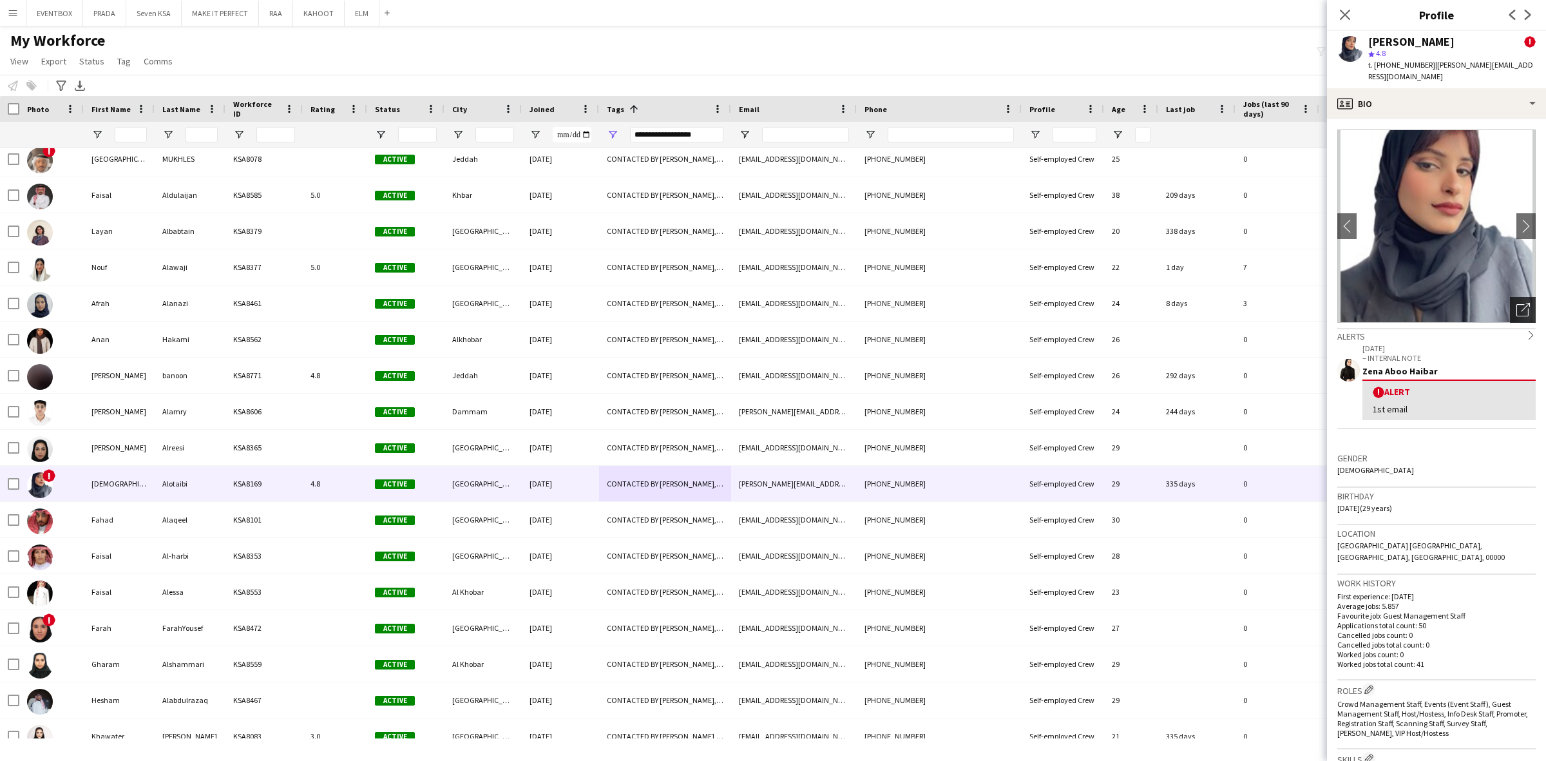
click at [1516, 303] on icon "Open photos pop-in" at bounding box center [1523, 310] width 14 height 14
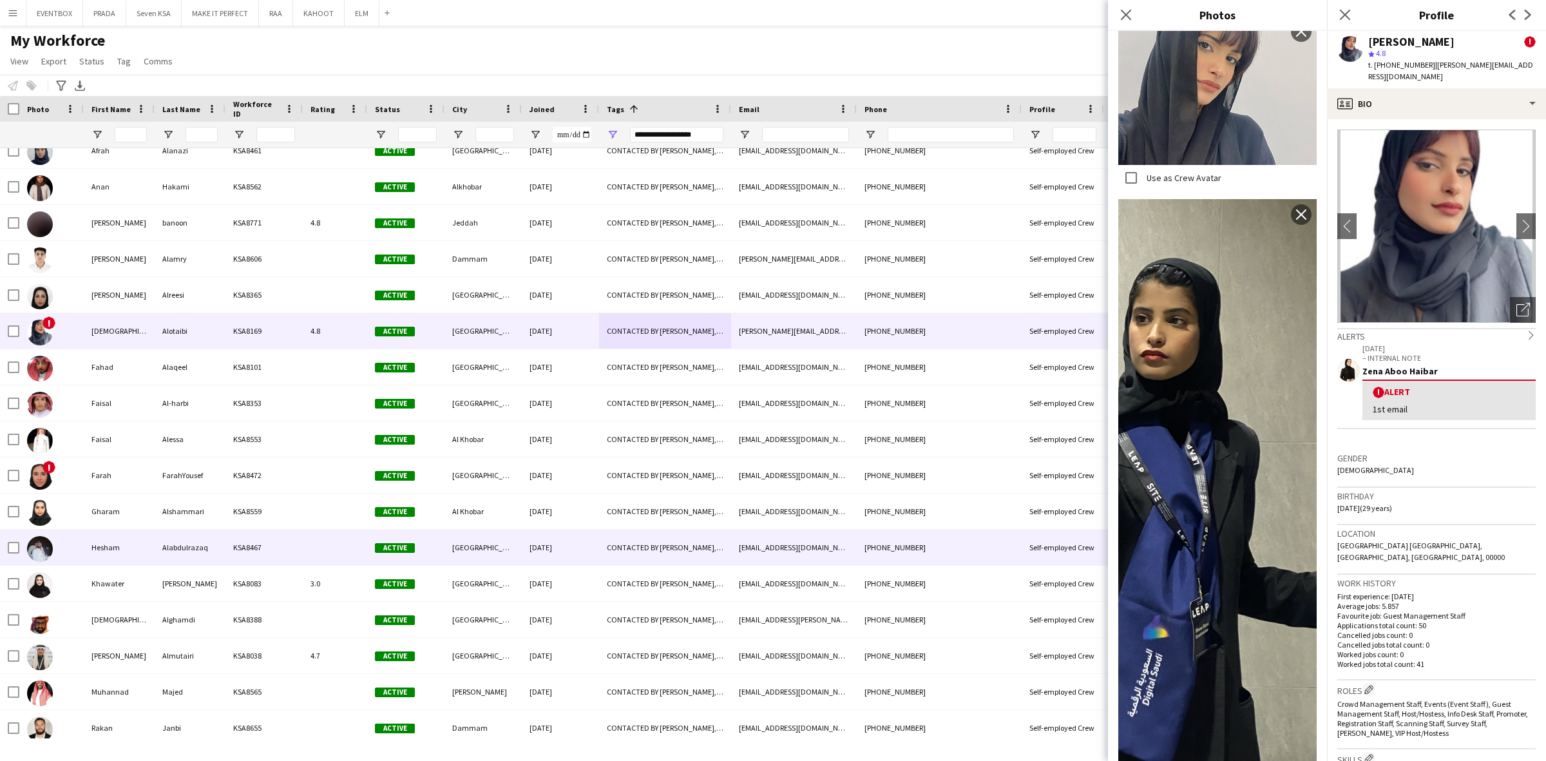
scroll to position [7245, 0]
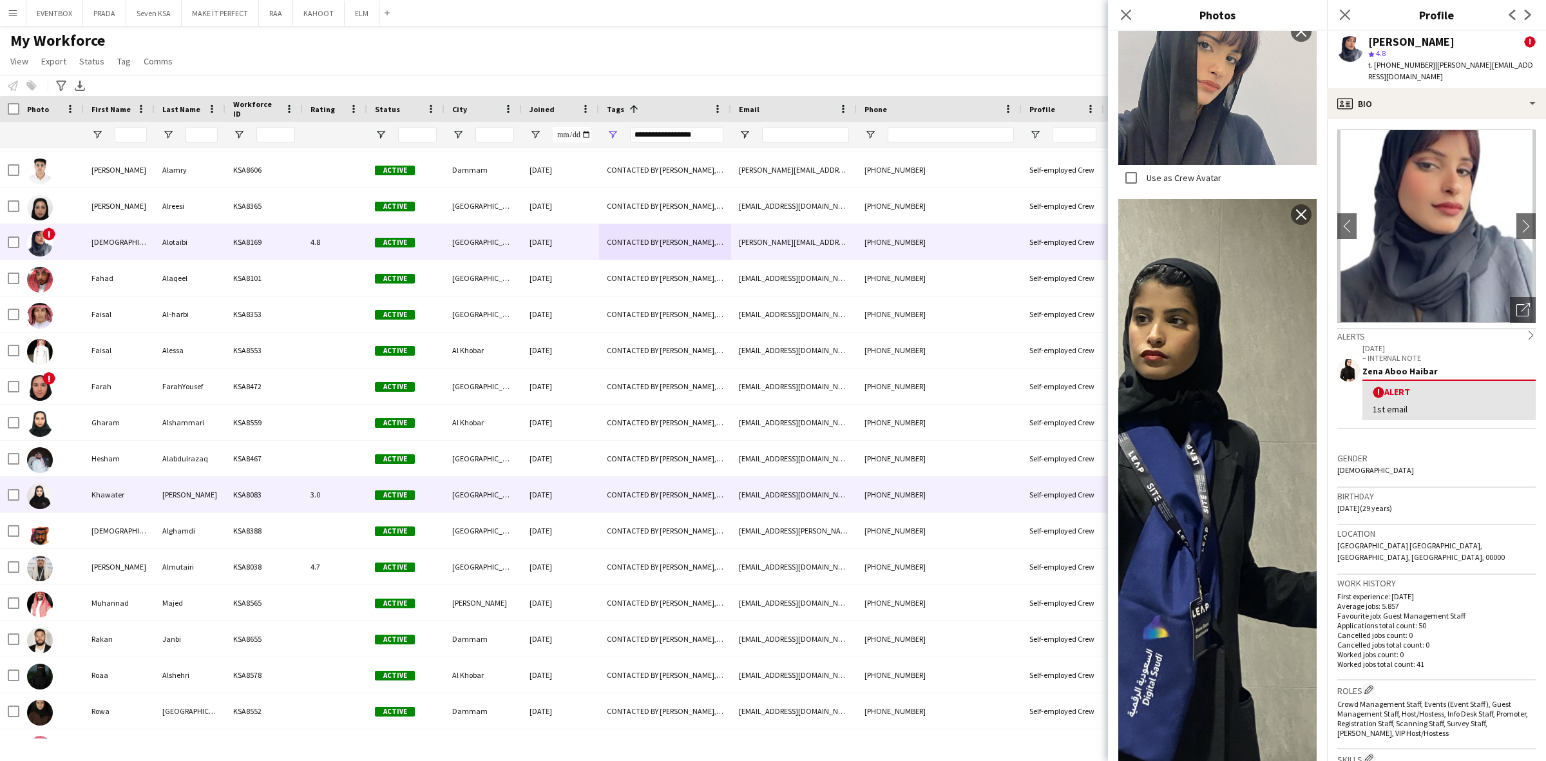
click at [543, 506] on div "[DATE]" at bounding box center [560, 494] width 77 height 35
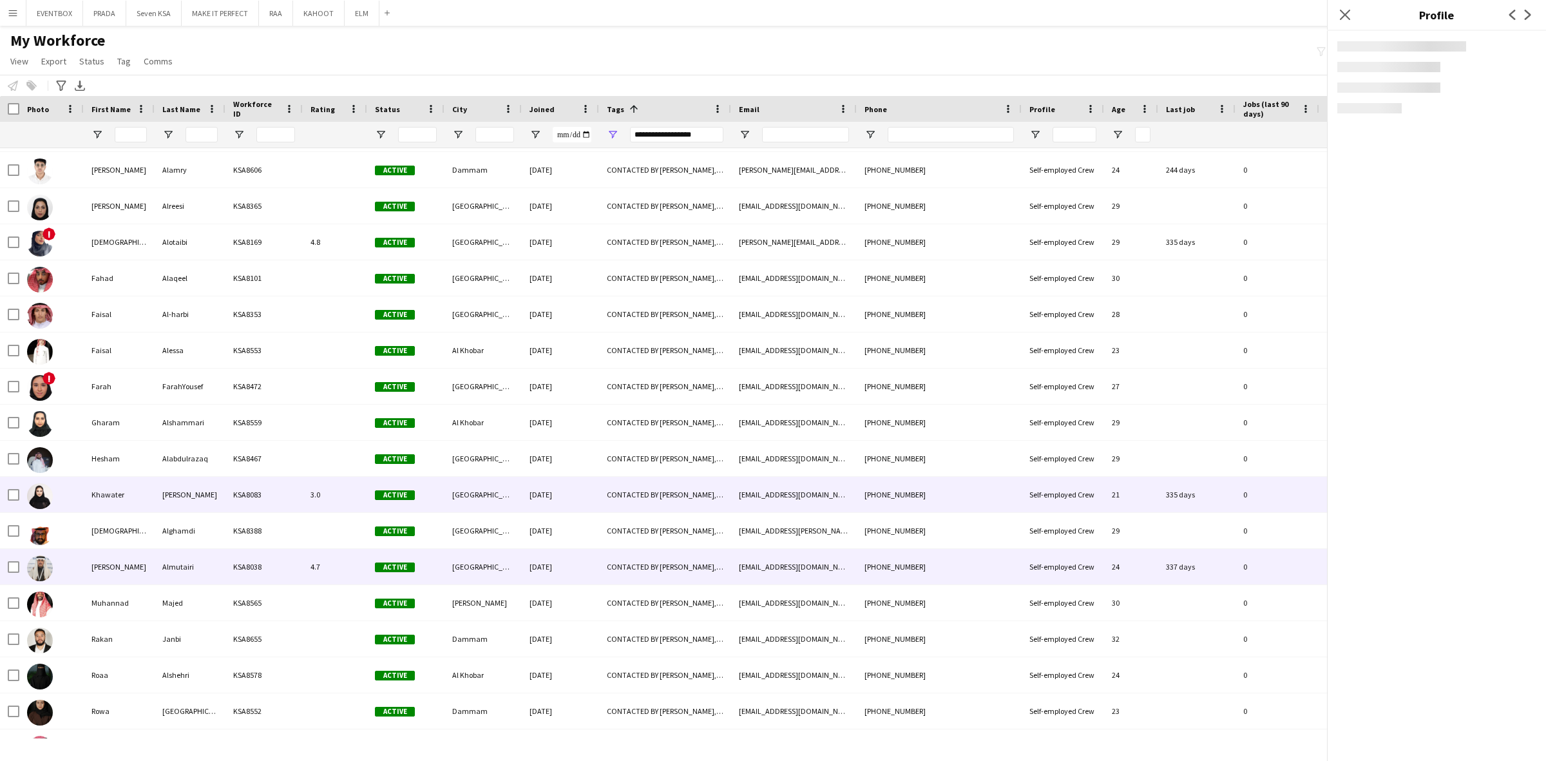
click at [544, 574] on div "[DATE]" at bounding box center [560, 566] width 77 height 35
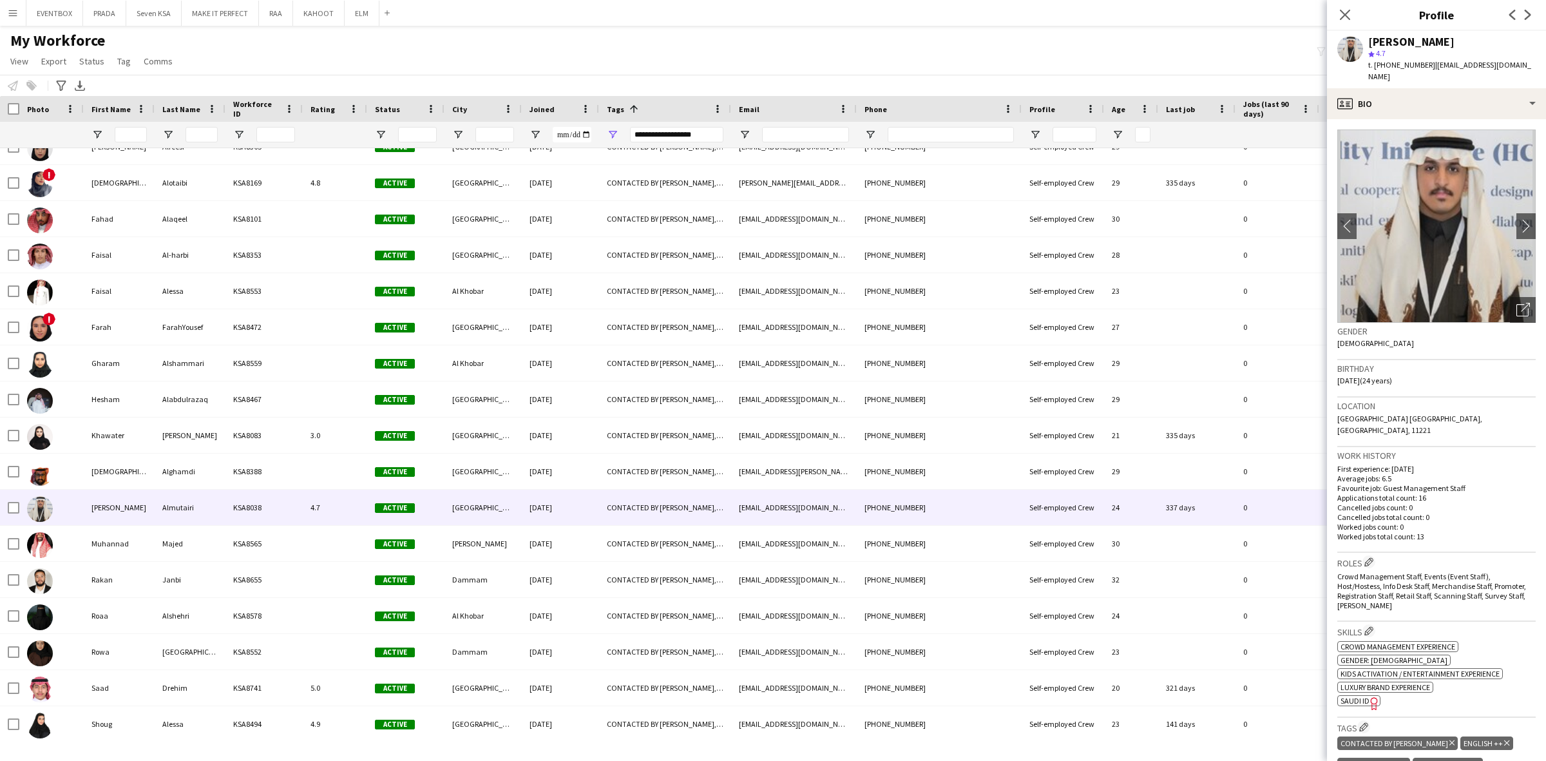
scroll to position [7647, 0]
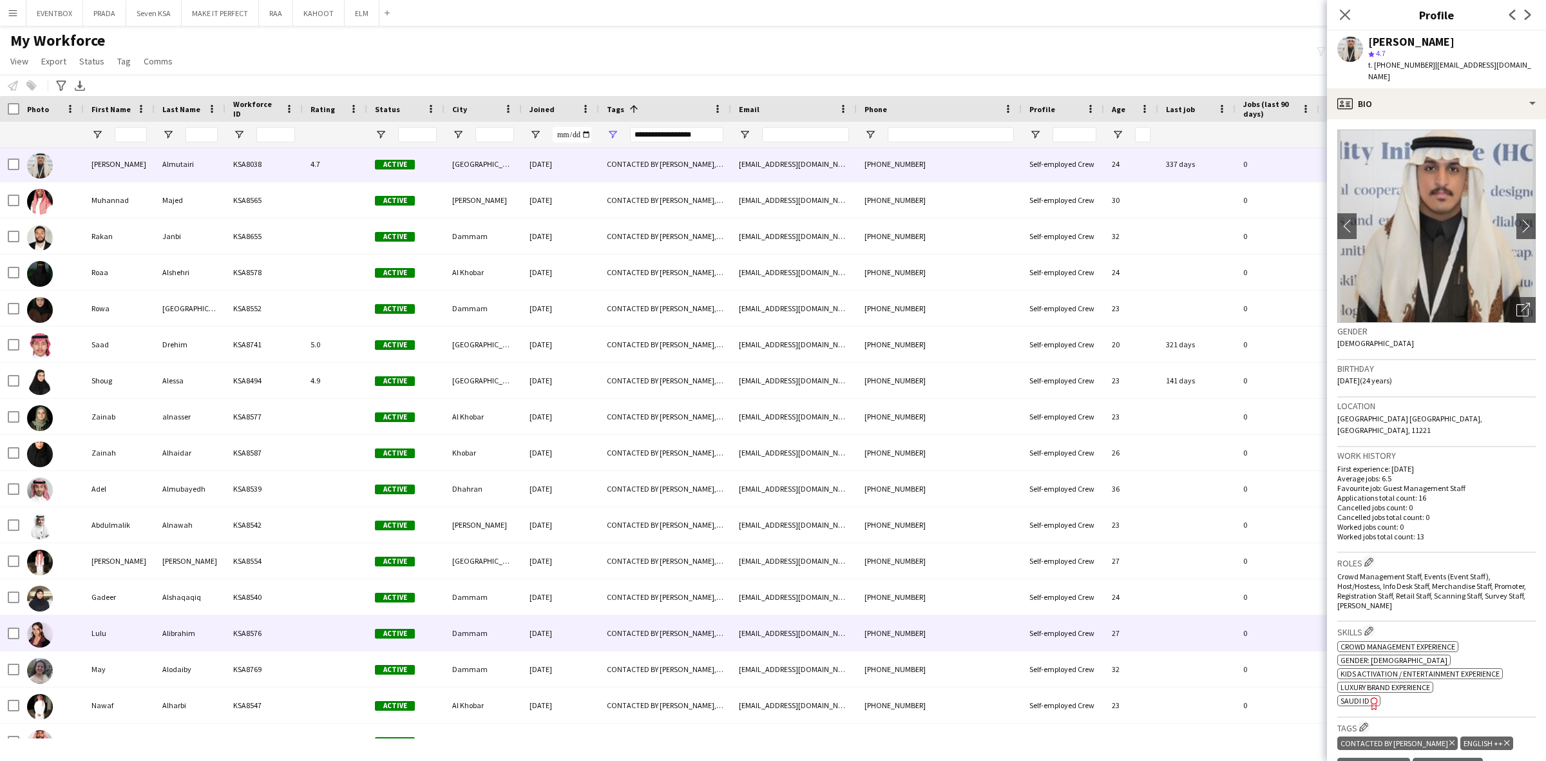
click at [340, 623] on div at bounding box center [335, 632] width 64 height 35
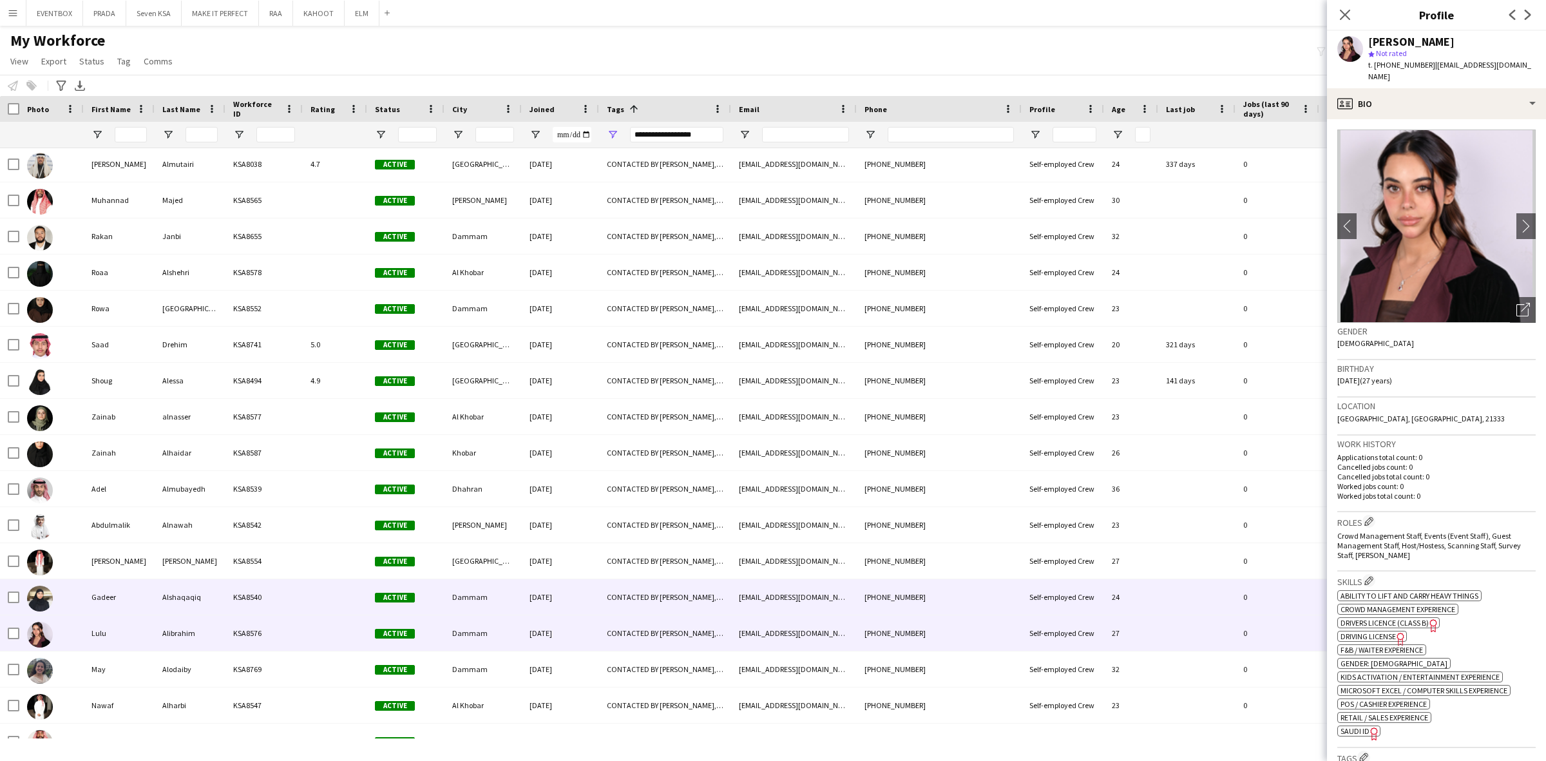
click at [294, 590] on div "KSA8540" at bounding box center [263, 596] width 77 height 35
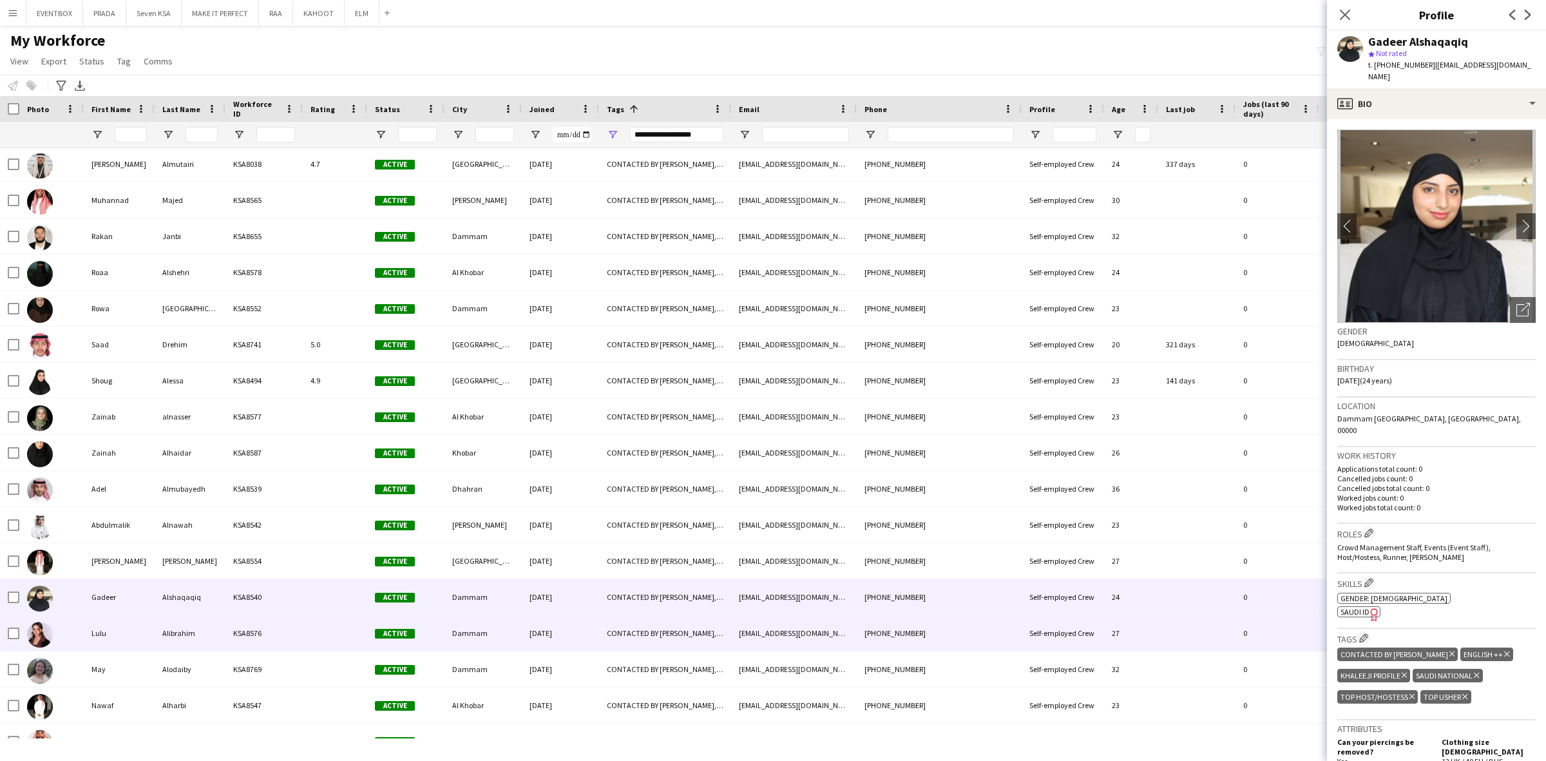
scroll to position [7824, 0]
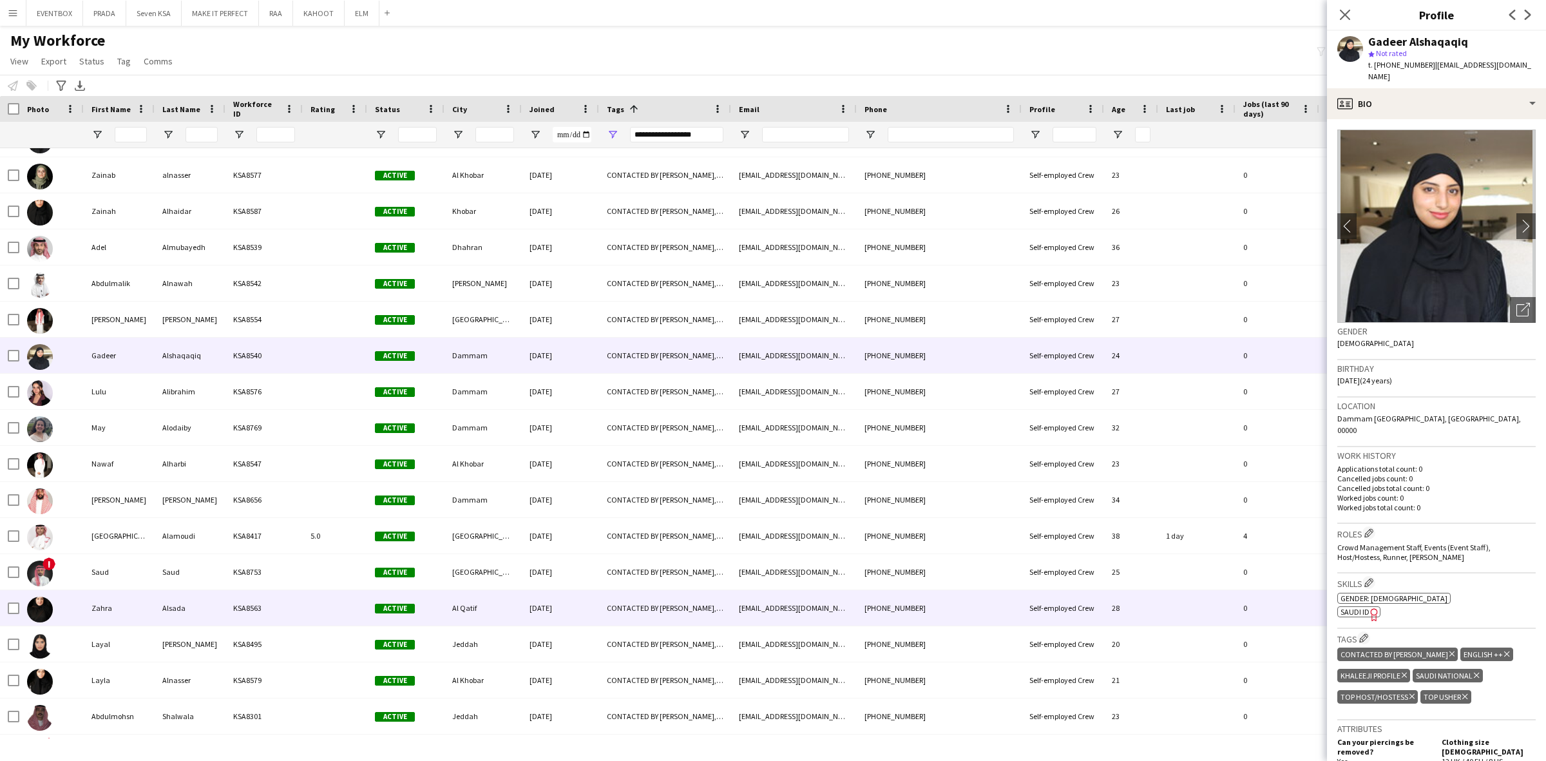
click at [484, 603] on div "Al Qatif" at bounding box center [482, 607] width 77 height 35
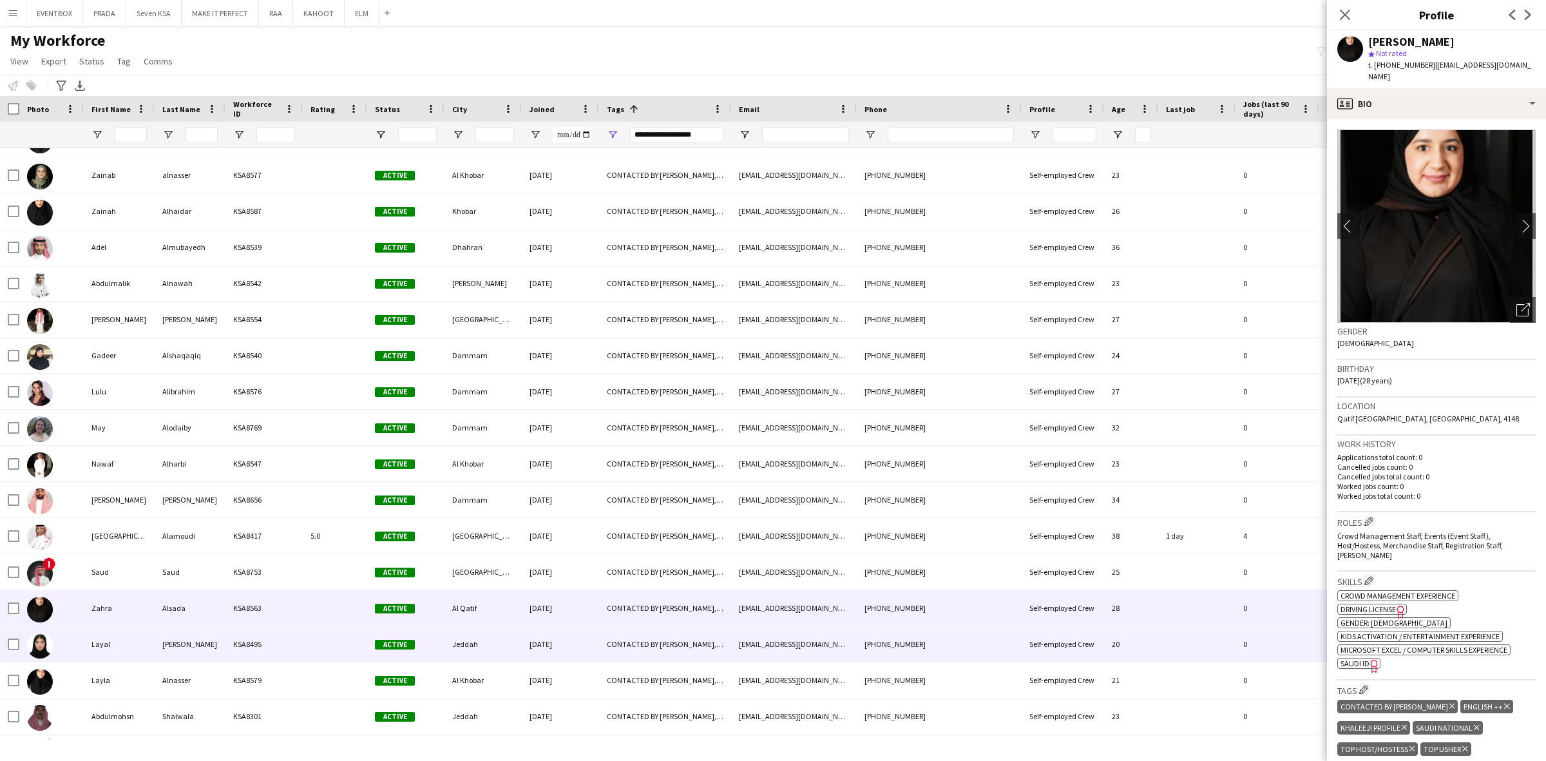
click at [484, 635] on div "Jeddah" at bounding box center [482, 643] width 77 height 35
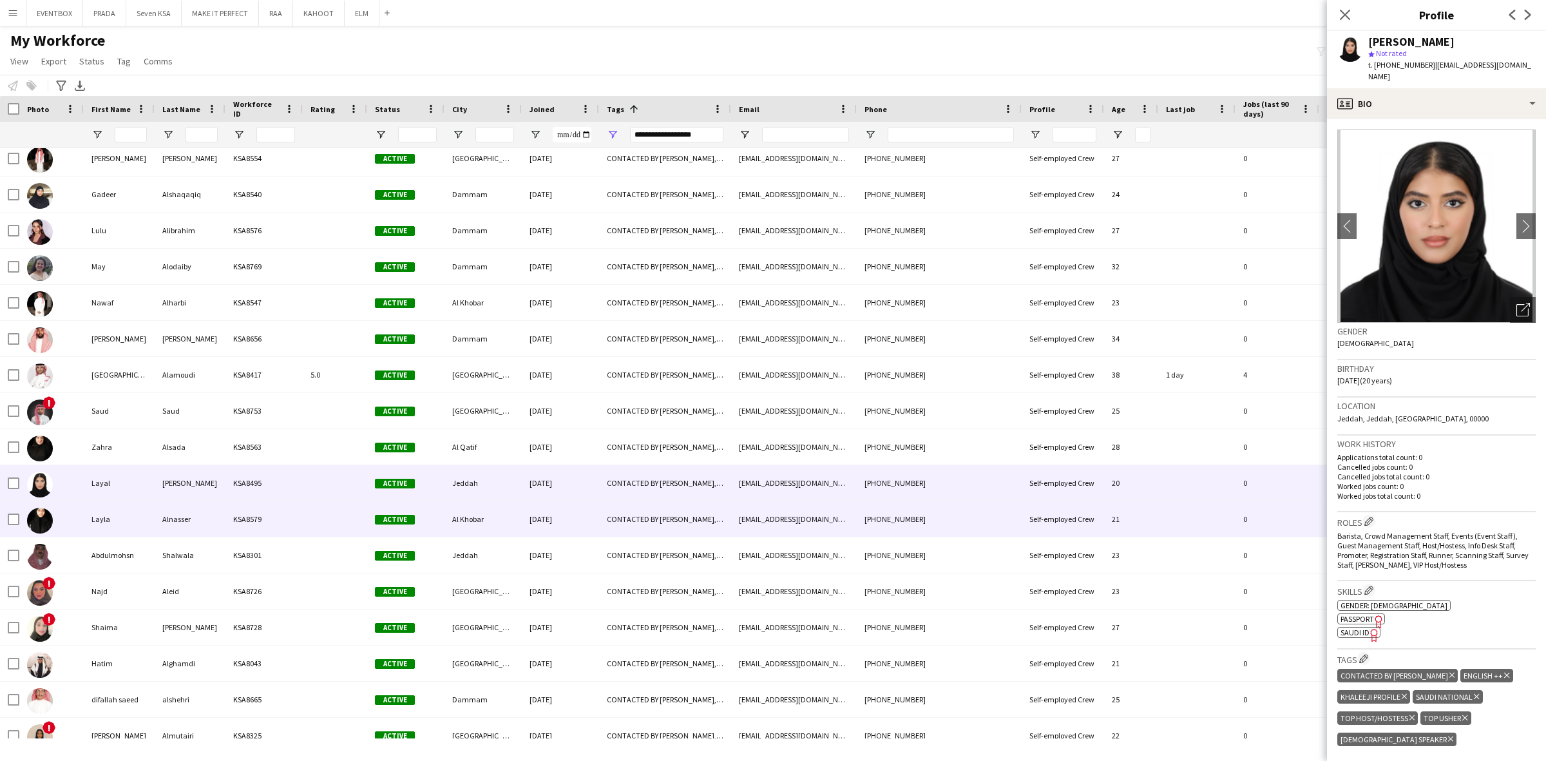
click at [572, 530] on div "[DATE]" at bounding box center [560, 518] width 77 height 35
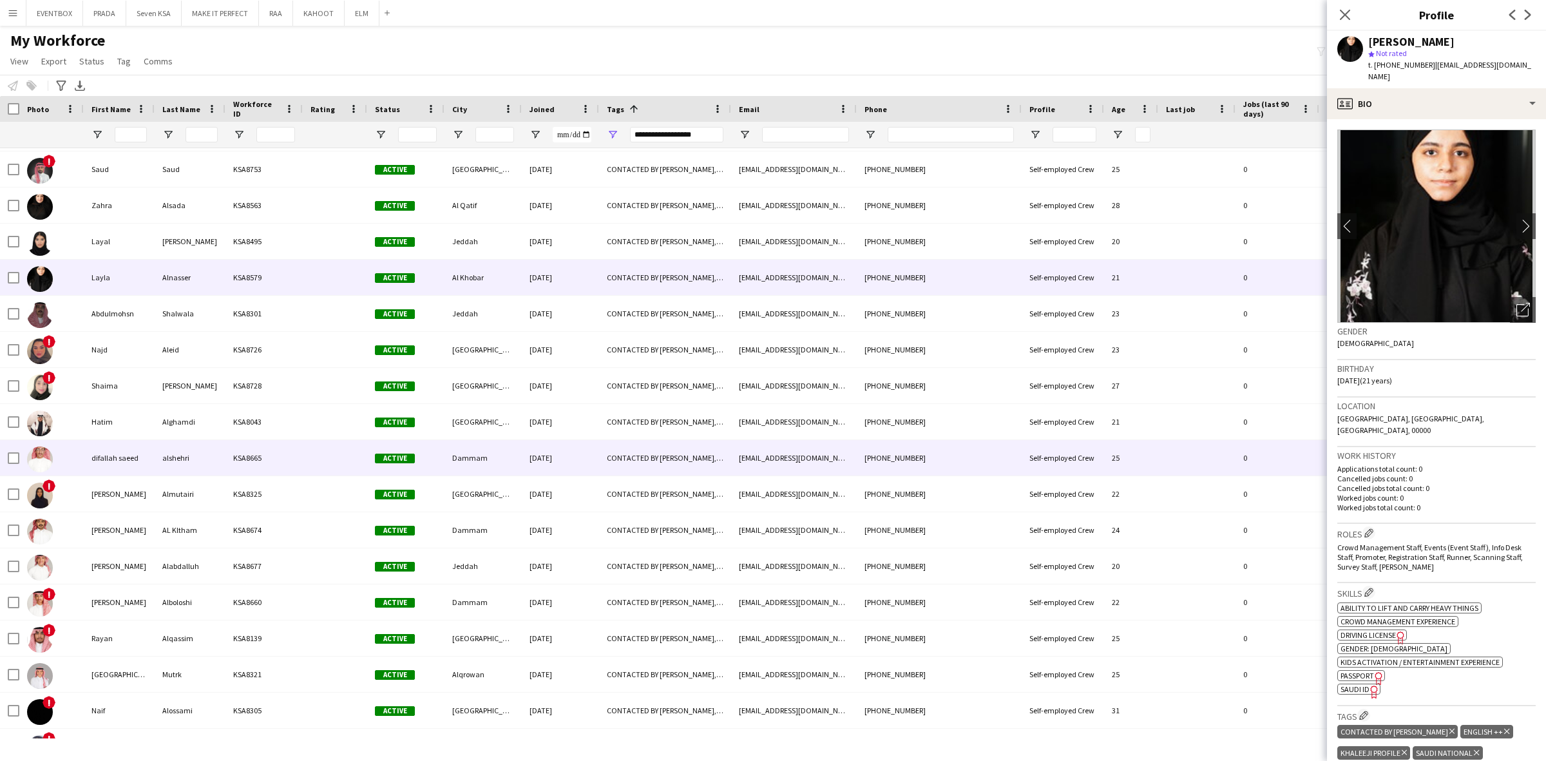
click at [408, 477] on div "Active" at bounding box center [405, 493] width 77 height 35
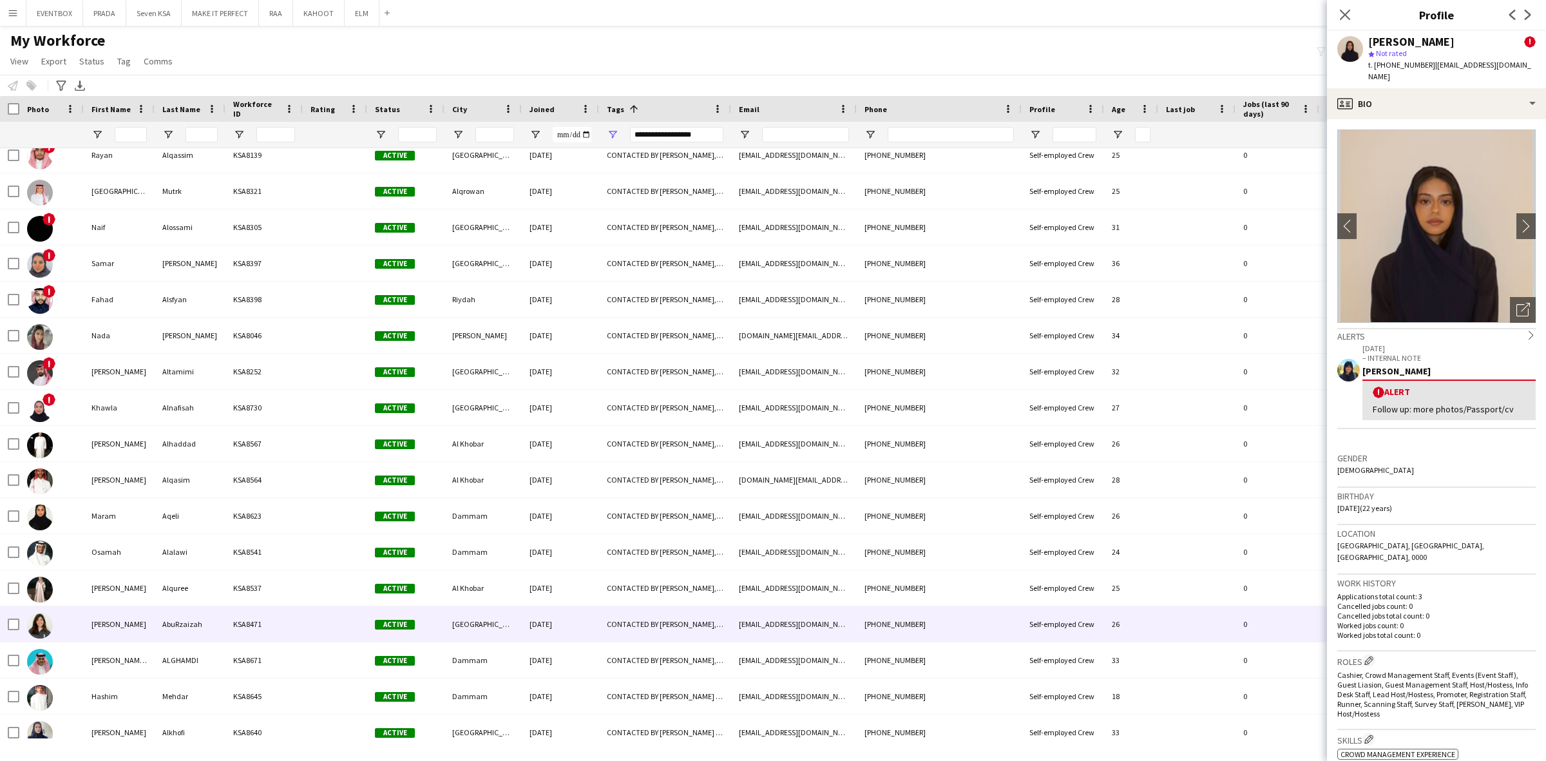
click at [572, 614] on div "[DATE]" at bounding box center [560, 623] width 77 height 35
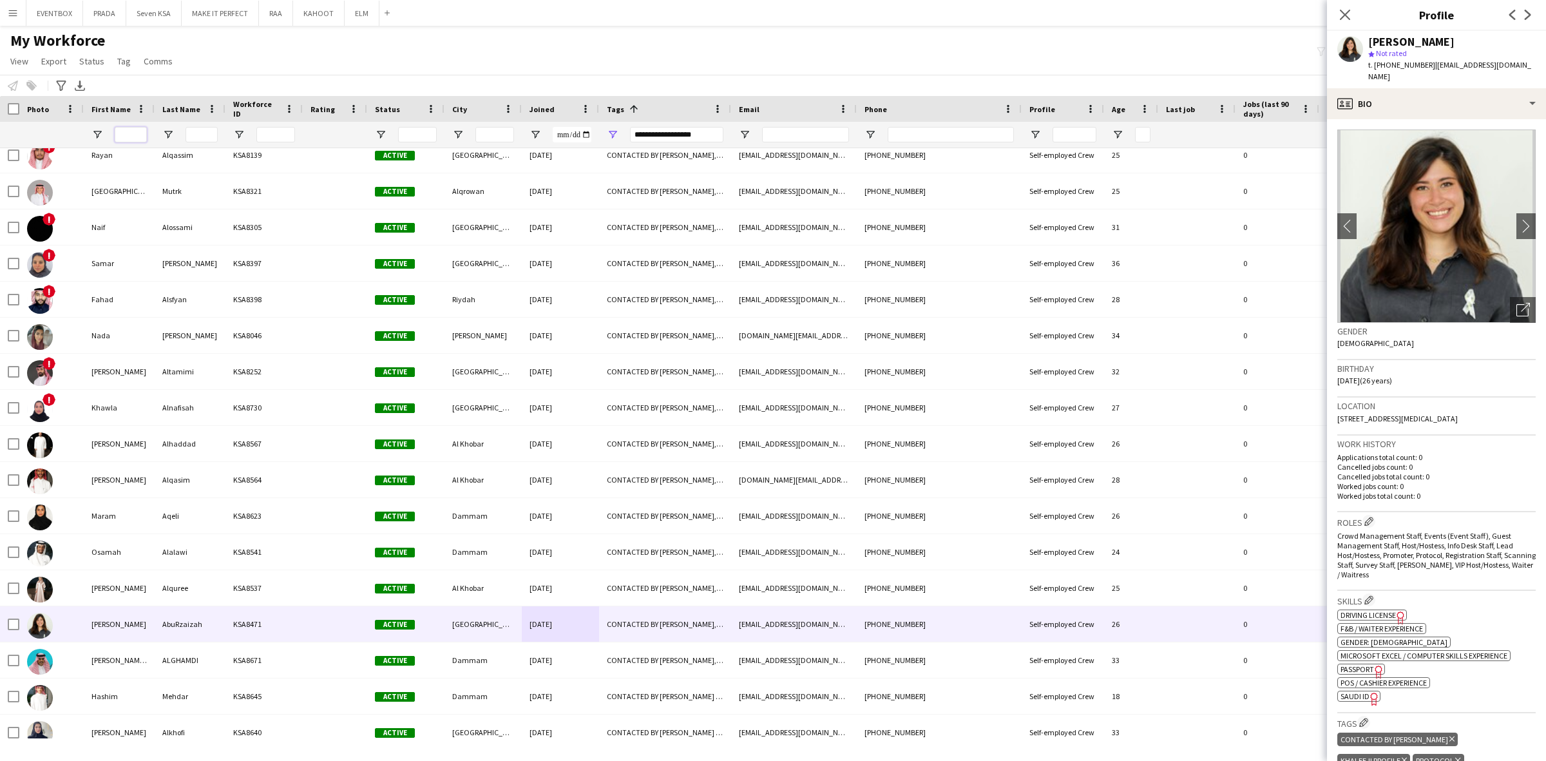
click at [124, 128] on input "First Name Filter Input" at bounding box center [131, 134] width 32 height 15
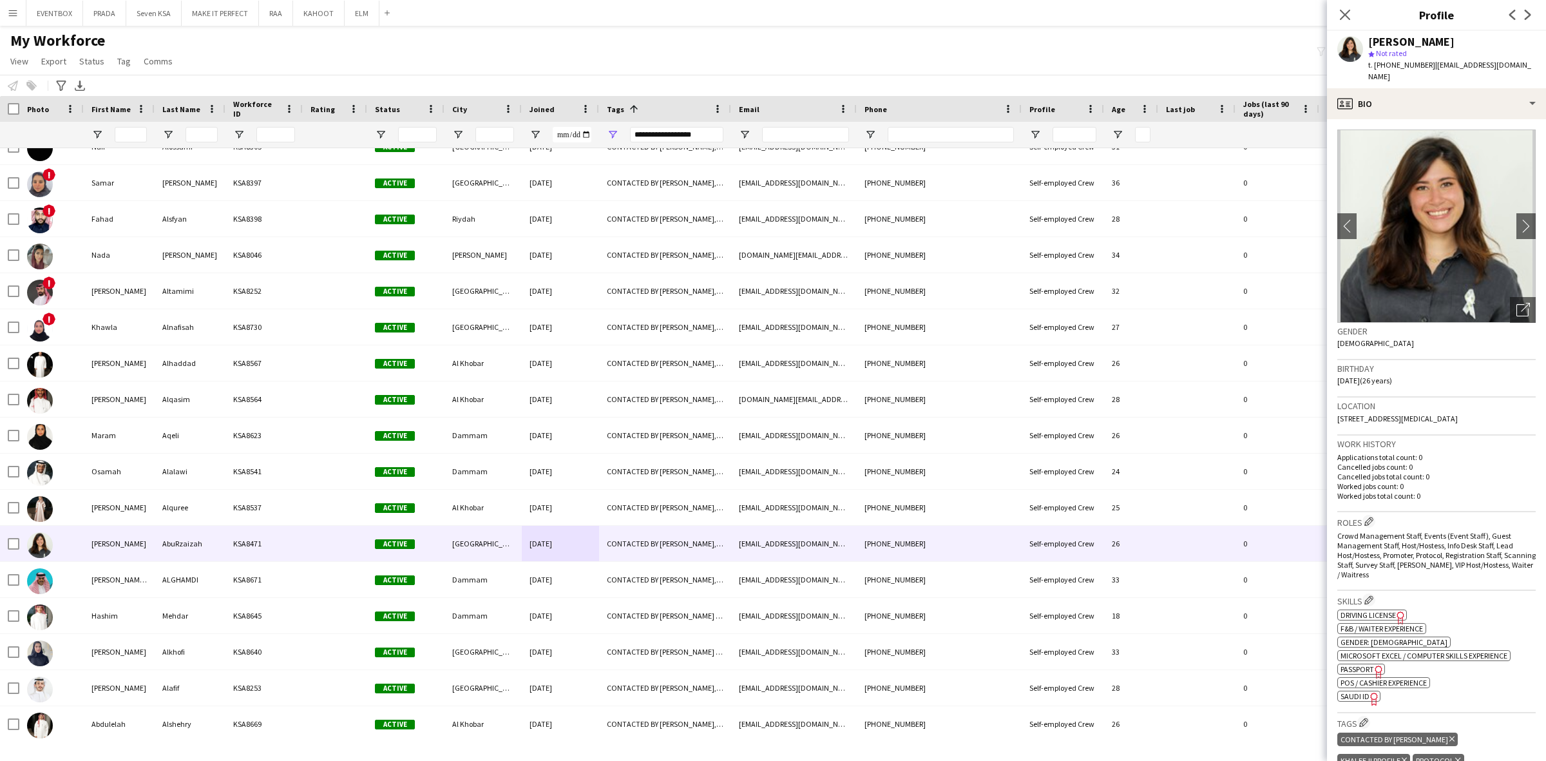
drag, startPoint x: 337, startPoint y: 52, endPoint x: 330, endPoint y: 60, distance: 10.1
click at [337, 52] on div "My Workforce View Views Default view Basic Export View Full Name TAGS Test New …" at bounding box center [773, 53] width 1546 height 44
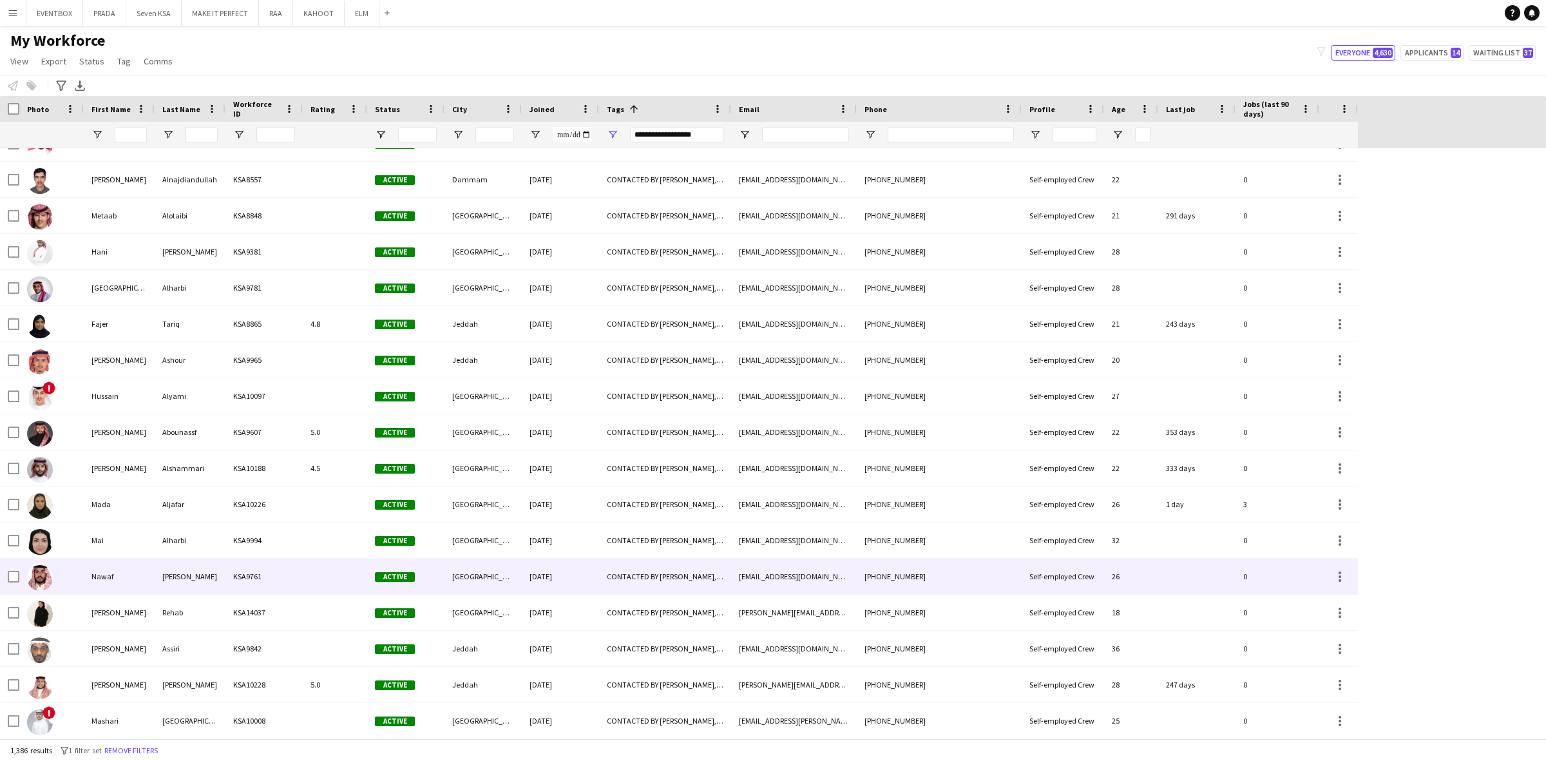
click at [384, 575] on span "Active" at bounding box center [395, 577] width 40 height 10
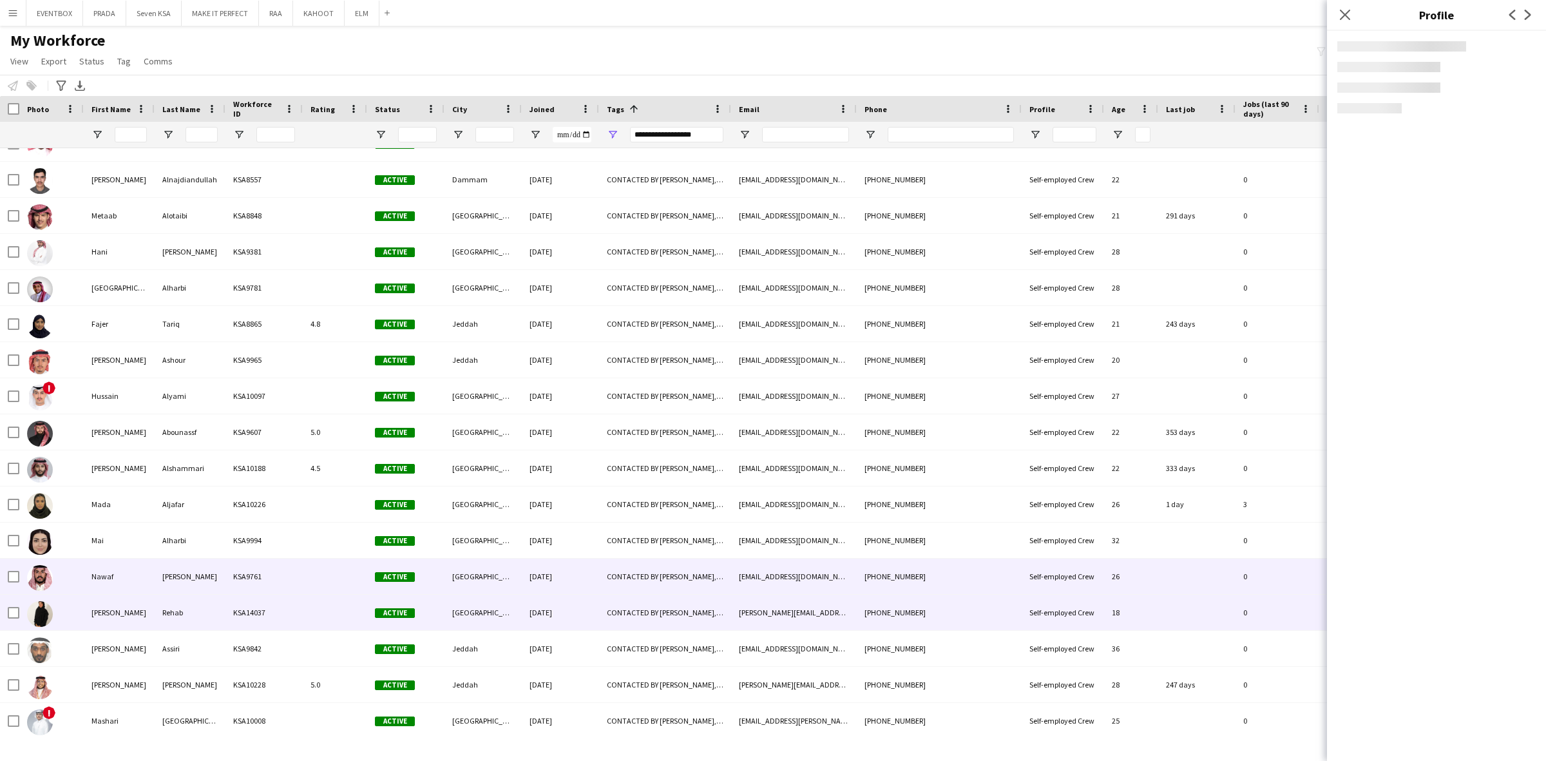
click at [382, 612] on span "Active" at bounding box center [395, 613] width 40 height 10
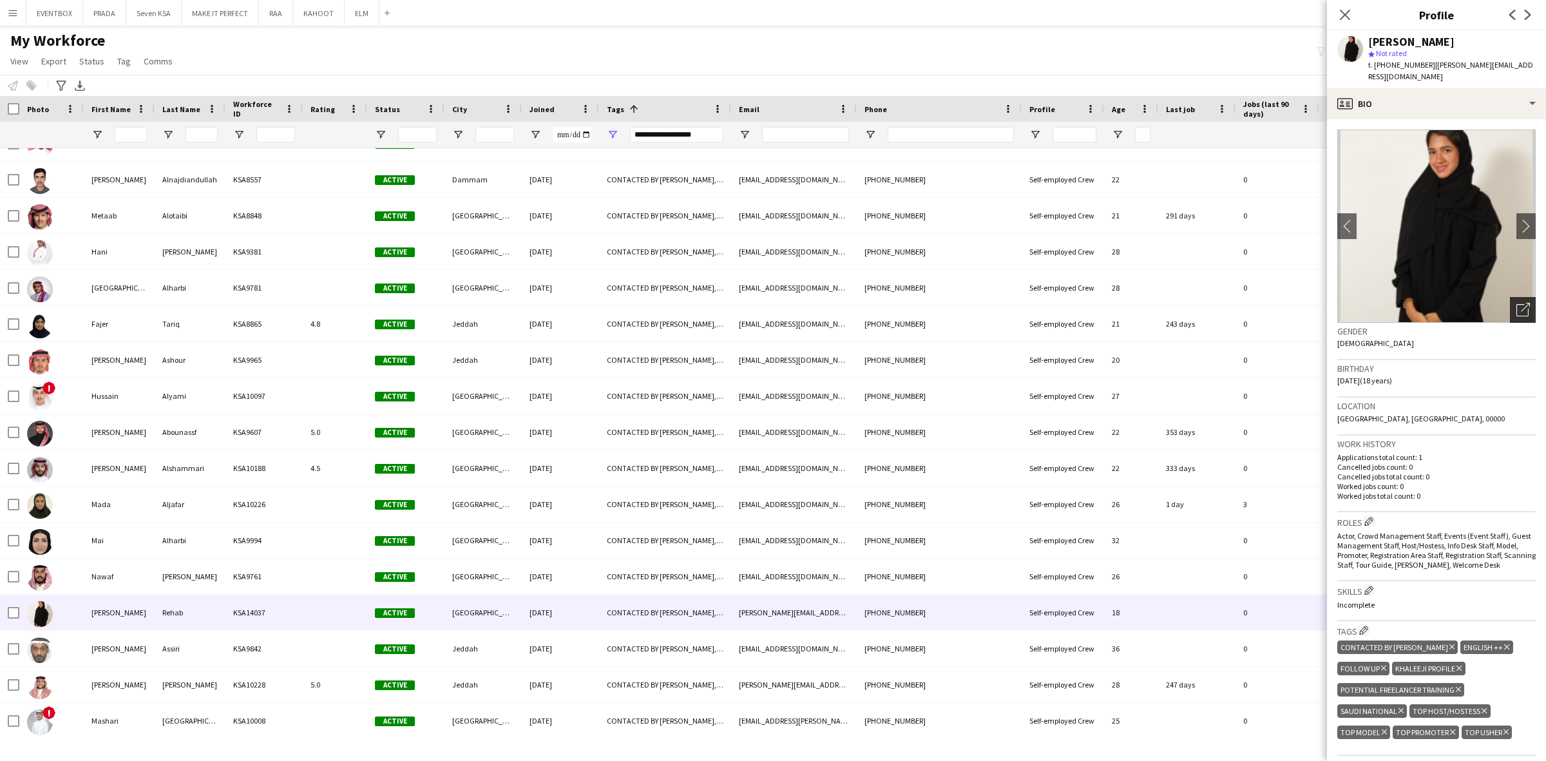
click at [1509, 297] on div "Open photos pop-in" at bounding box center [1522, 310] width 26 height 26
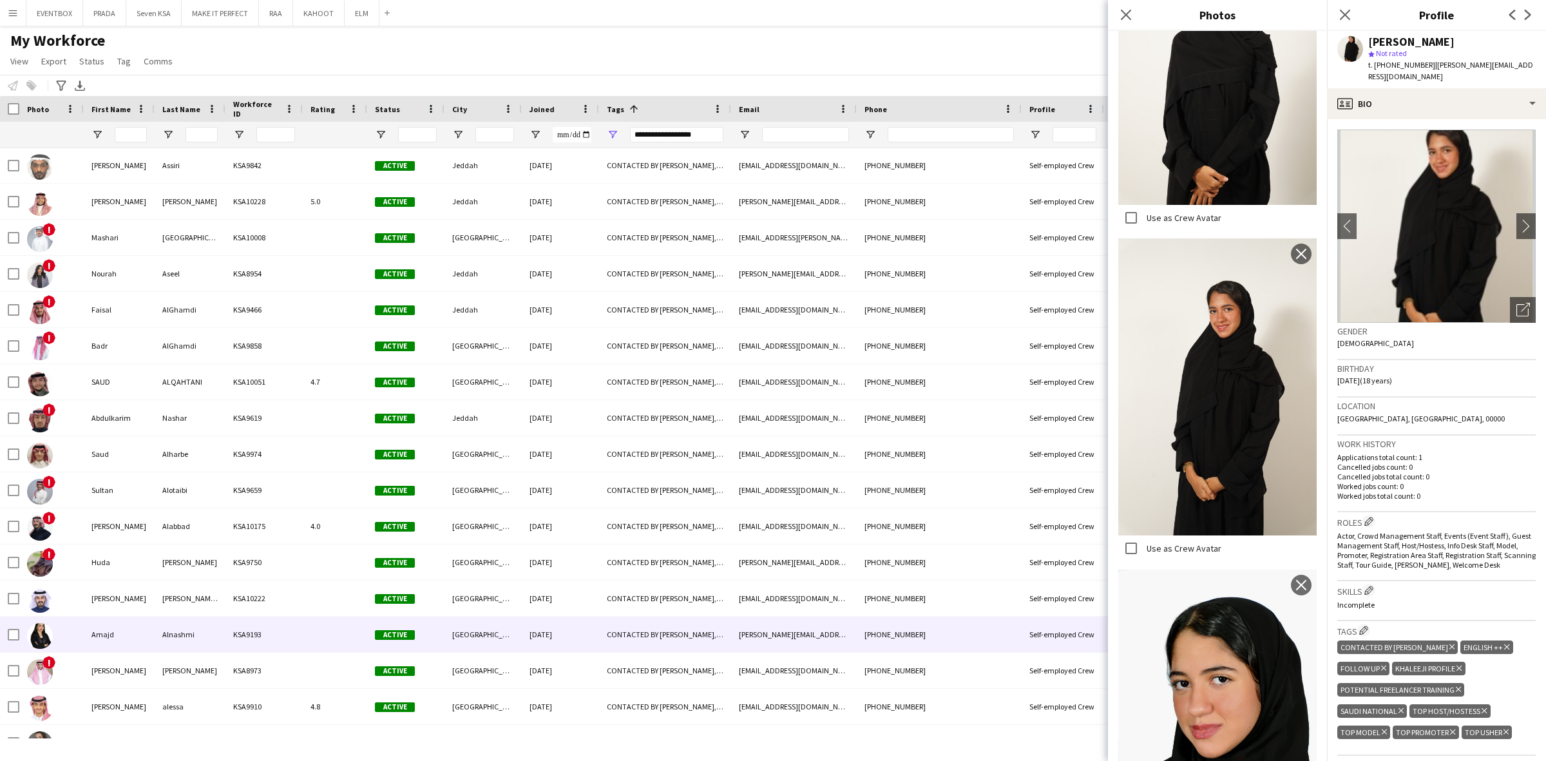
click at [578, 639] on div "[DATE]" at bounding box center [560, 633] width 77 height 35
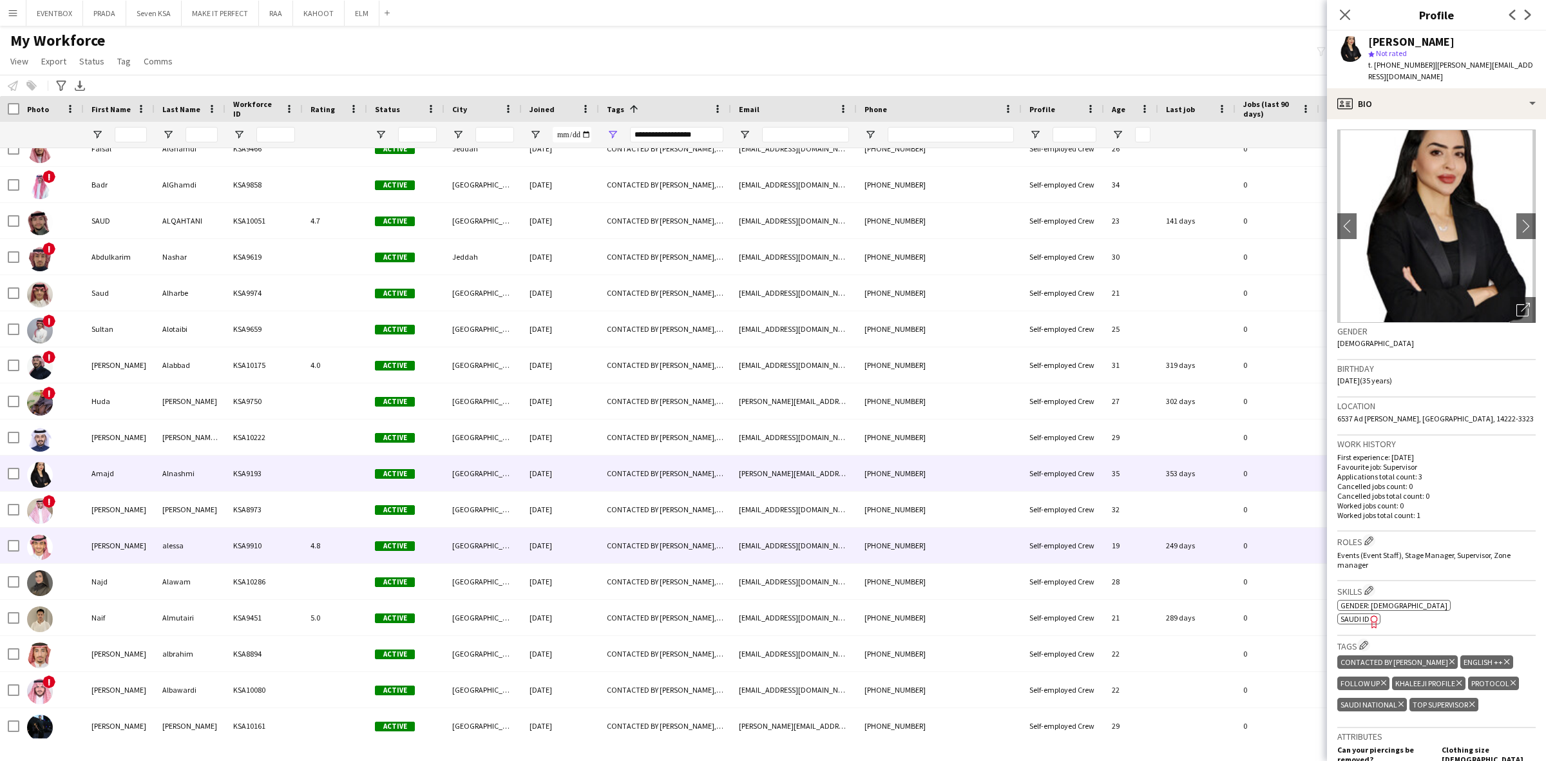
click at [601, 540] on div "CONTACTED BY [PERSON_NAME], ENGLISH ++, FOLLOW UP , [PERSON_NAME] PROFILE, RAA …" at bounding box center [665, 544] width 132 height 35
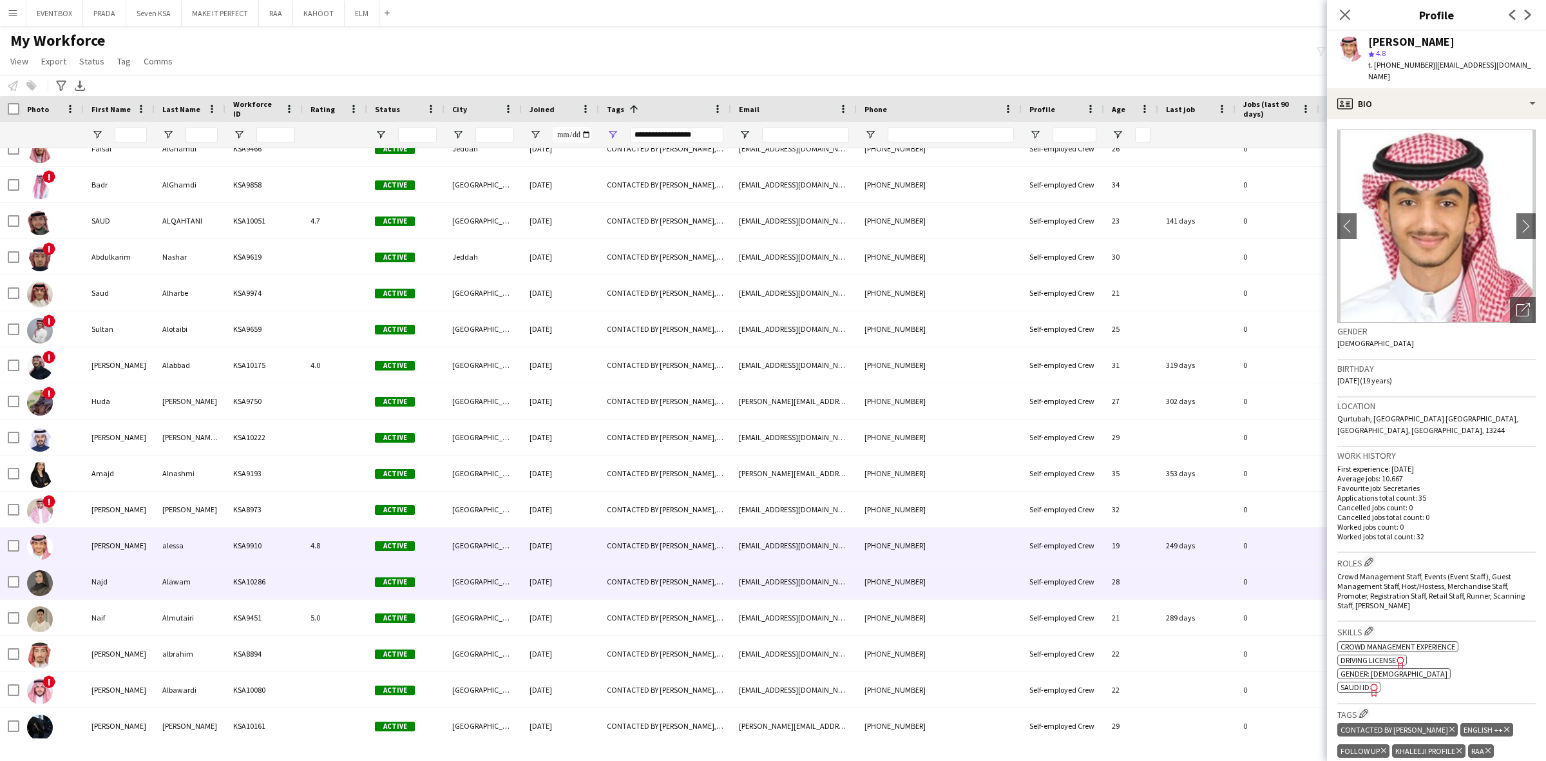
click at [644, 597] on div "CONTACTED BY [PERSON_NAME], ENGLISH ++, FOLLOW UP , [PERSON_NAME] PROFILE, [DEM…" at bounding box center [665, 580] width 132 height 35
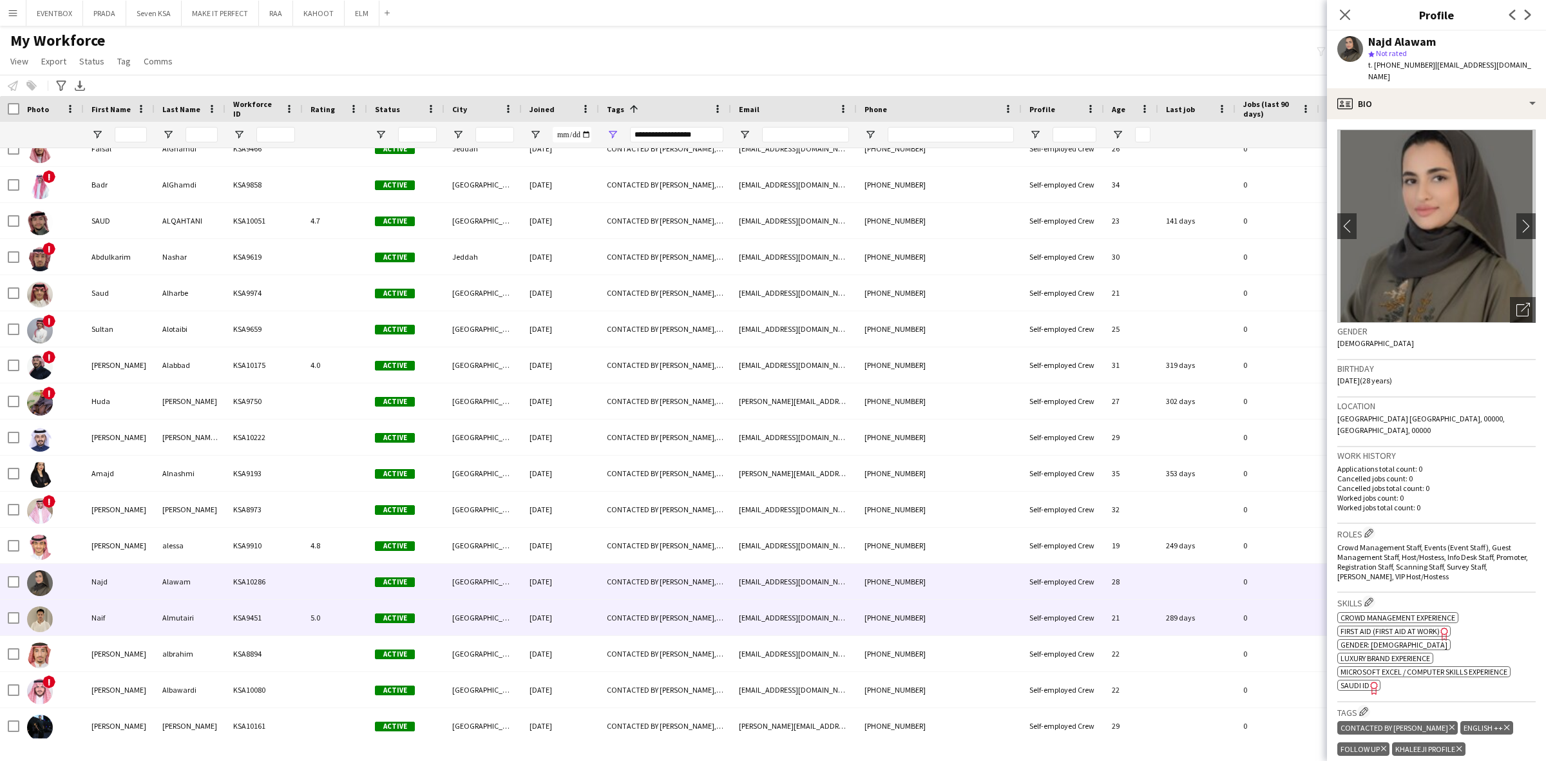
click at [644, 612] on div "CONTACTED BY [PERSON_NAME], ENGLISH ++, FOLLOW UP , [PERSON_NAME] PROFILE, [DEM…" at bounding box center [665, 617] width 132 height 35
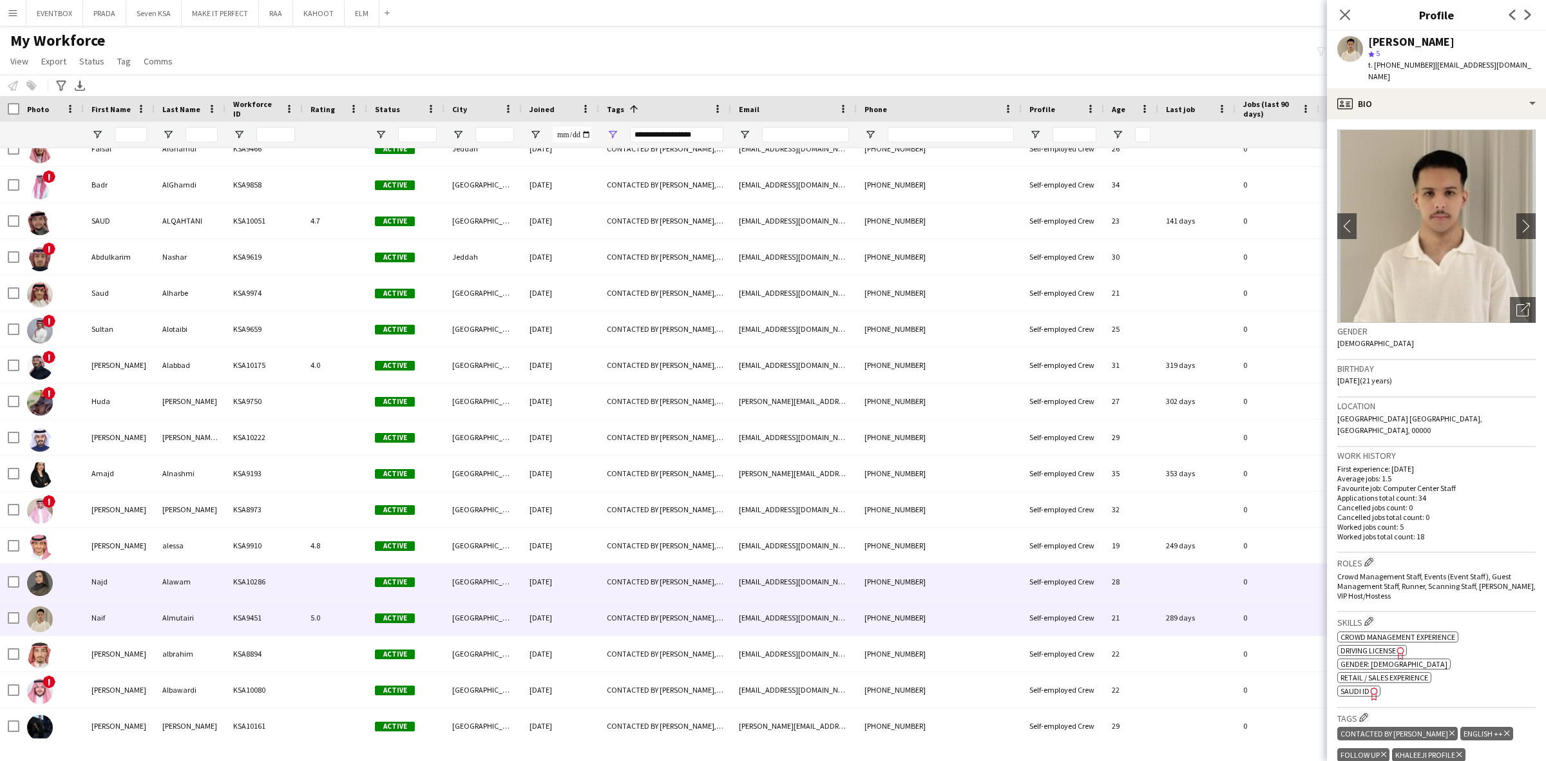
click at [654, 586] on div "CONTACTED BY [PERSON_NAME], ENGLISH ++, FOLLOW UP , [PERSON_NAME] PROFILE, [DEM…" at bounding box center [665, 580] width 132 height 35
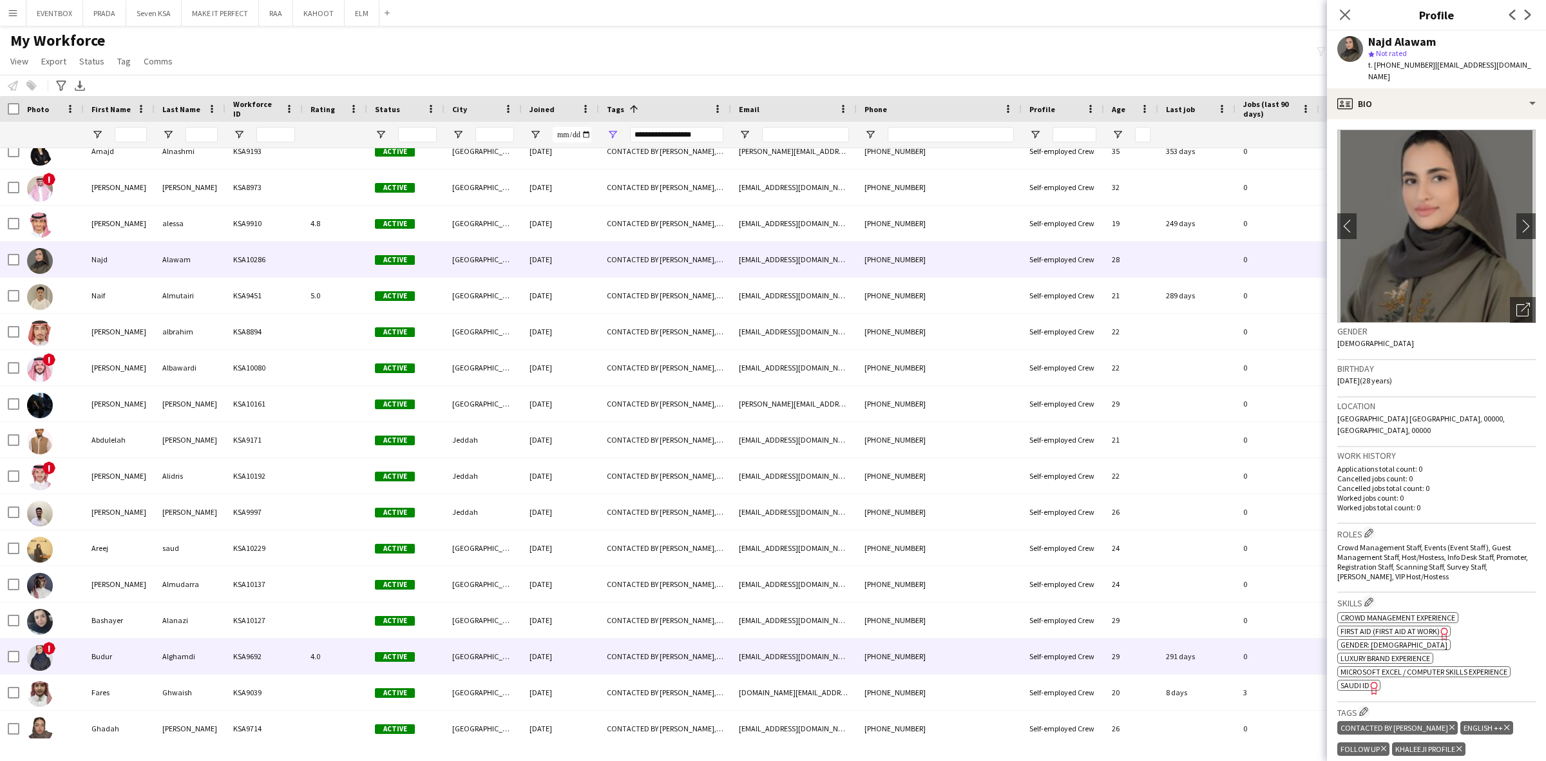
click at [594, 650] on div "[DATE]" at bounding box center [560, 655] width 77 height 35
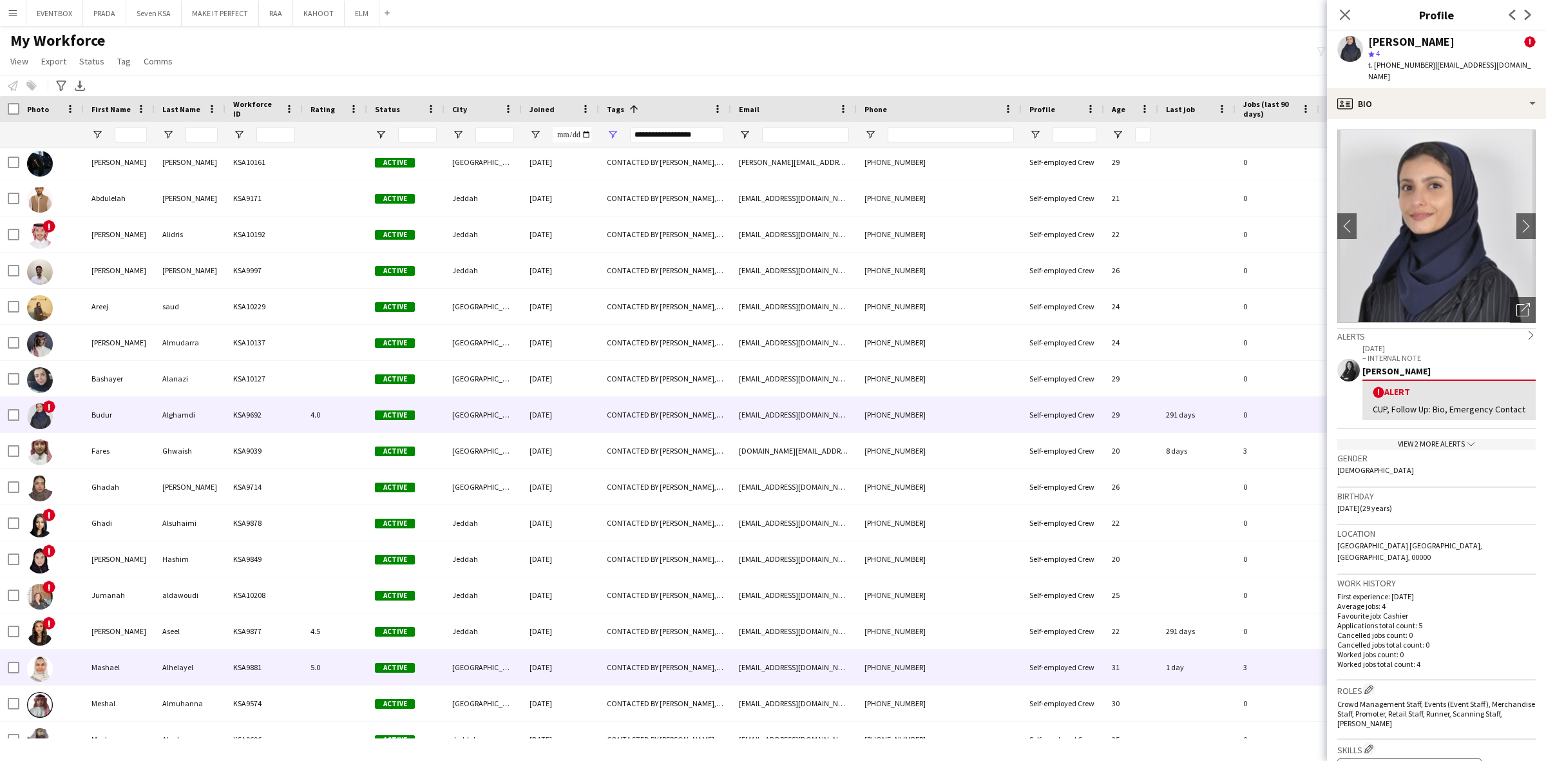
click at [623, 667] on div "CONTACTED BY [PERSON_NAME], ENGLISH ++, FOLLOW UP , [PERSON_NAME] PROFILE, SAUD…" at bounding box center [665, 666] width 132 height 35
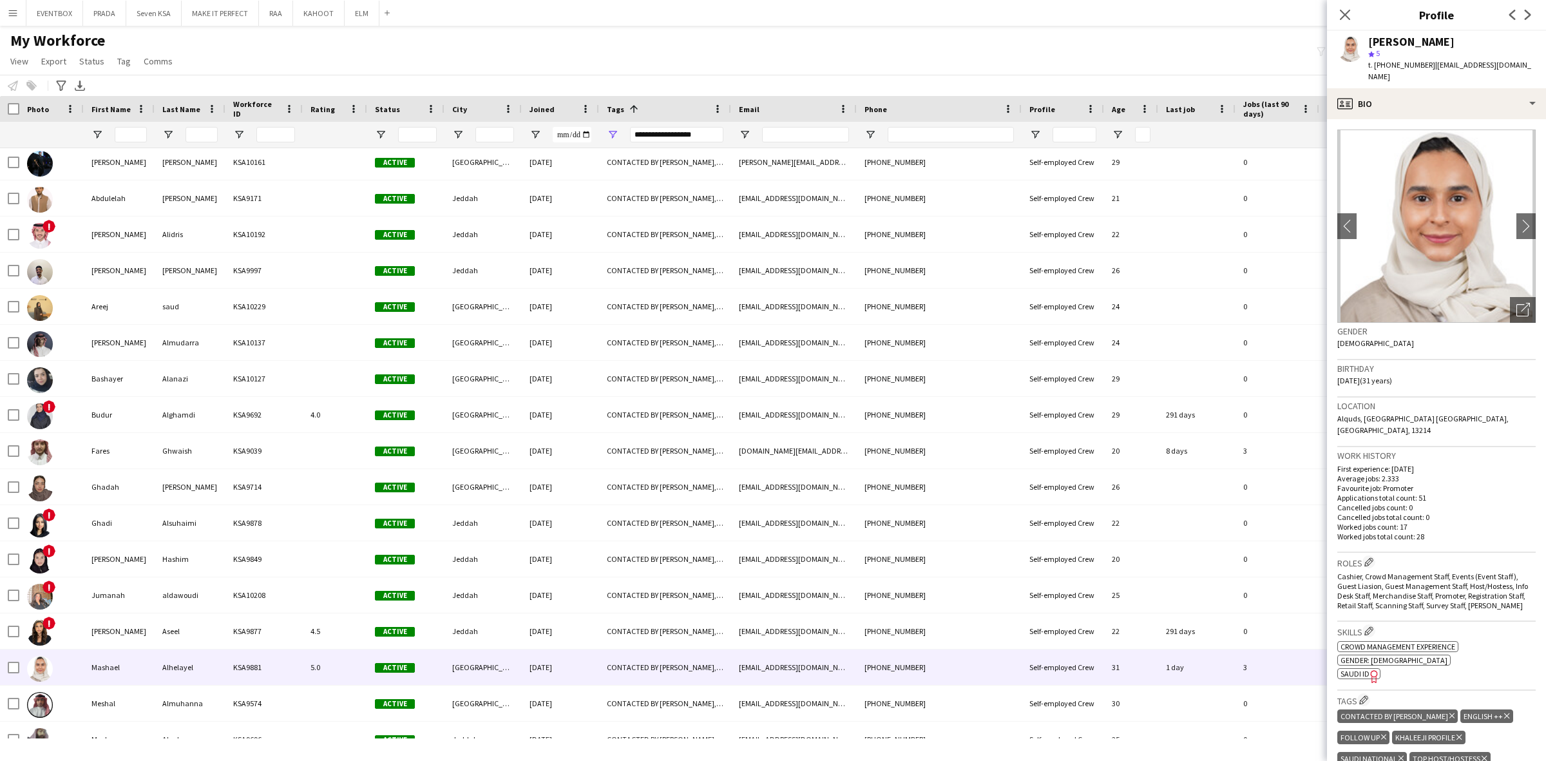
click at [1504, 283] on img at bounding box center [1436, 225] width 198 height 193
click at [1516, 303] on icon "Open photos pop-in" at bounding box center [1523, 310] width 14 height 14
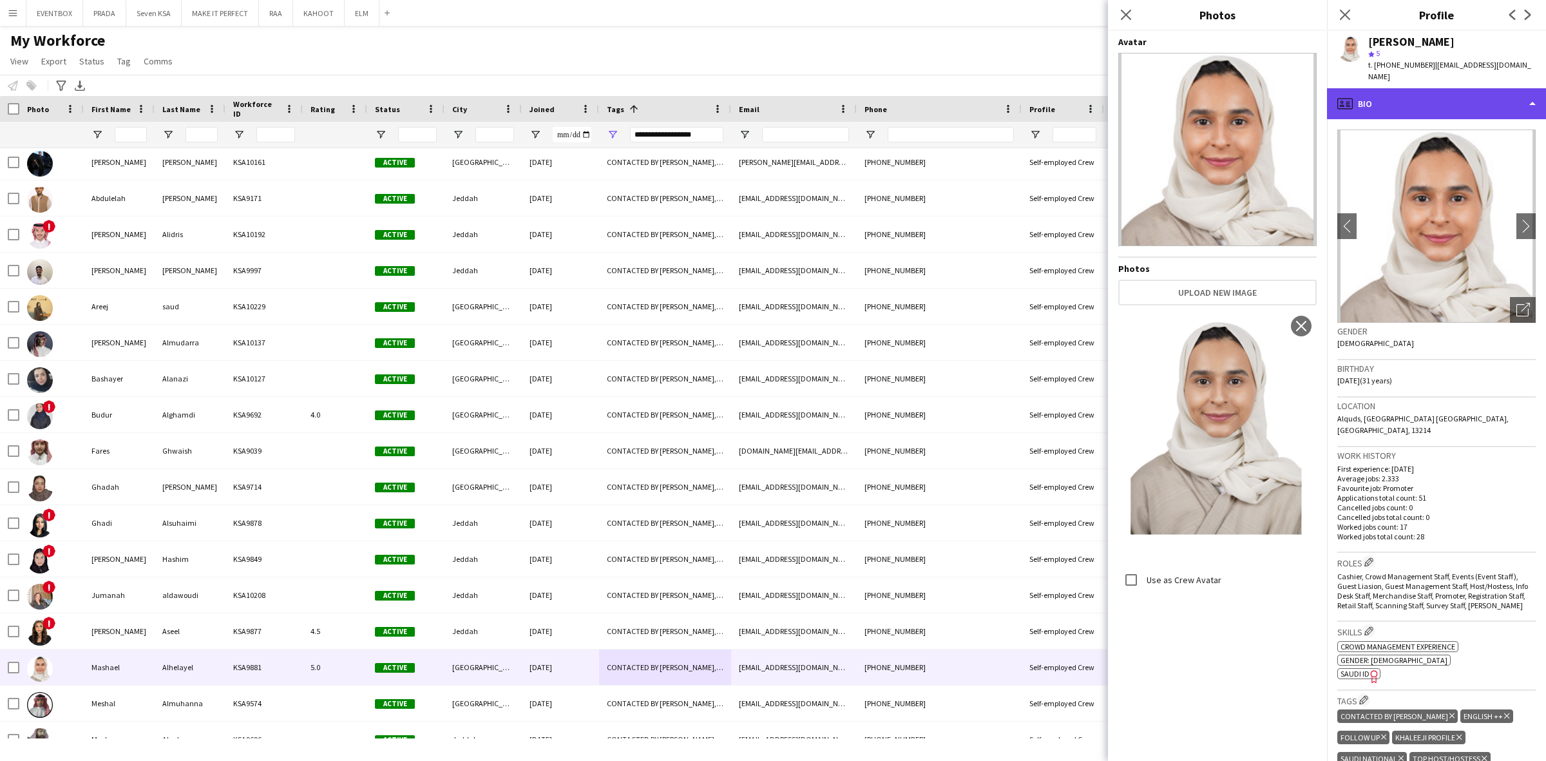
click at [1464, 94] on div "profile Bio" at bounding box center [1436, 103] width 219 height 31
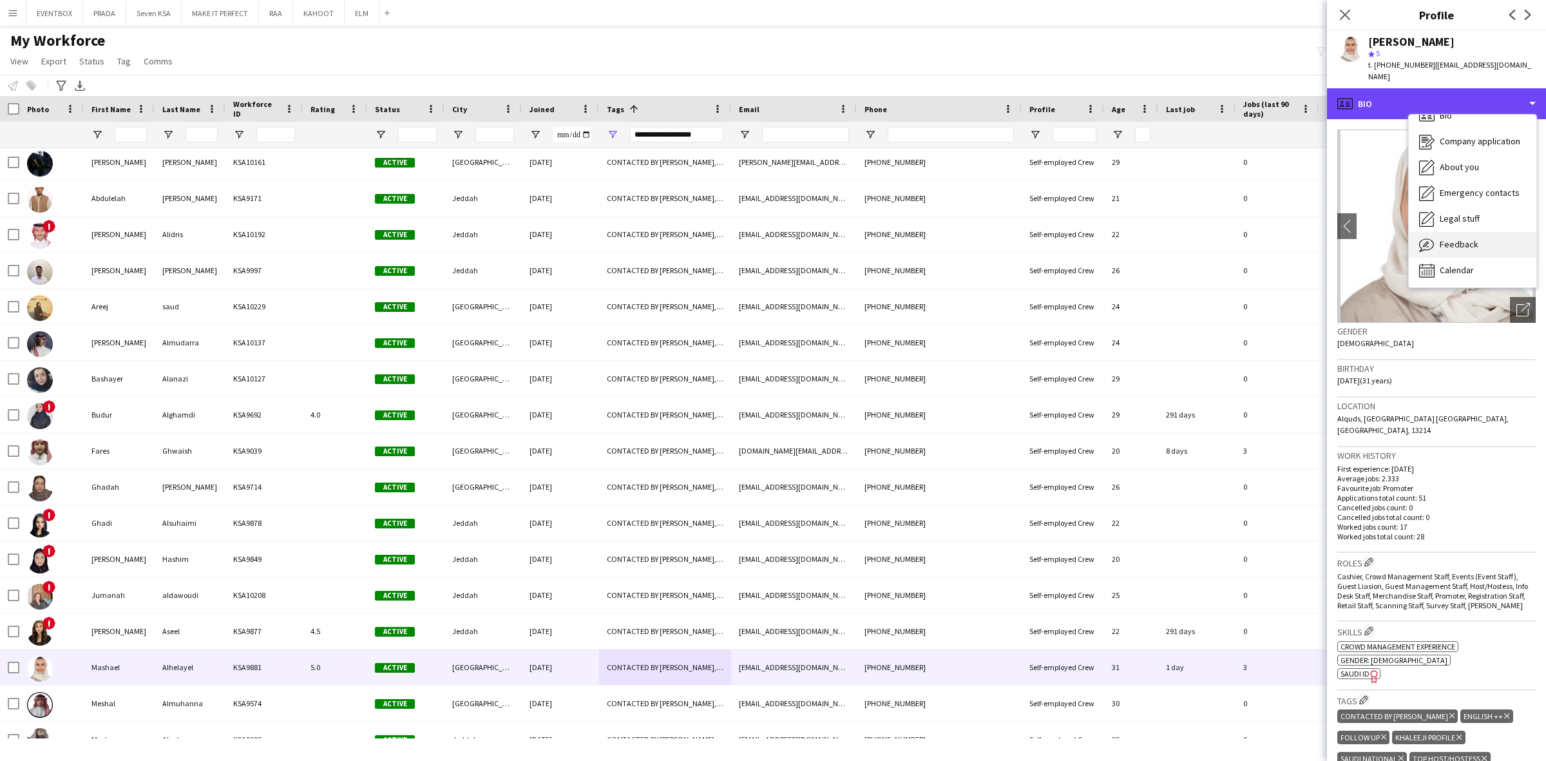
scroll to position [17, 0]
click at [1506, 257] on div "Calendar Calendar" at bounding box center [1472, 270] width 128 height 26
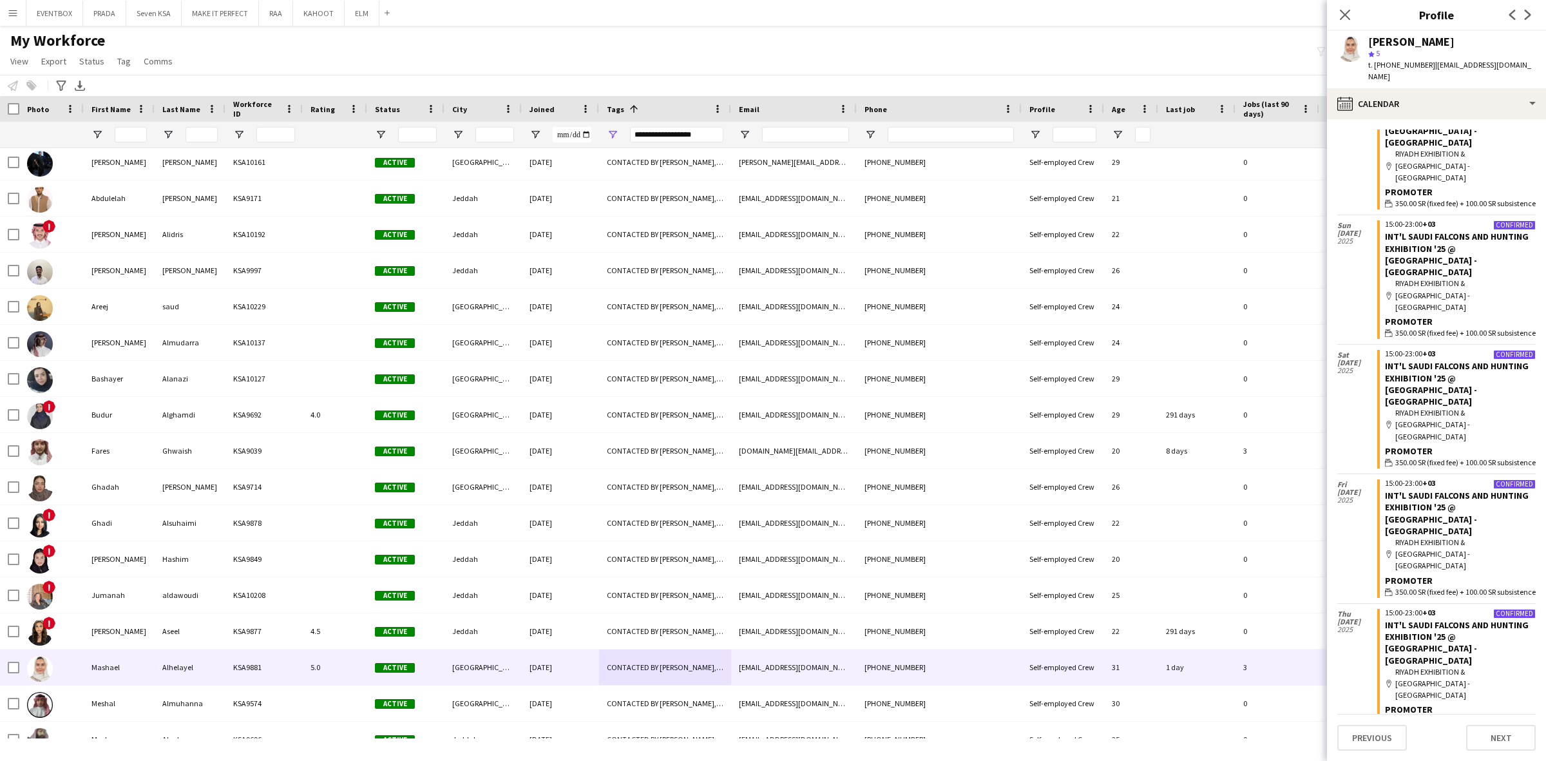
scroll to position [1247, 0]
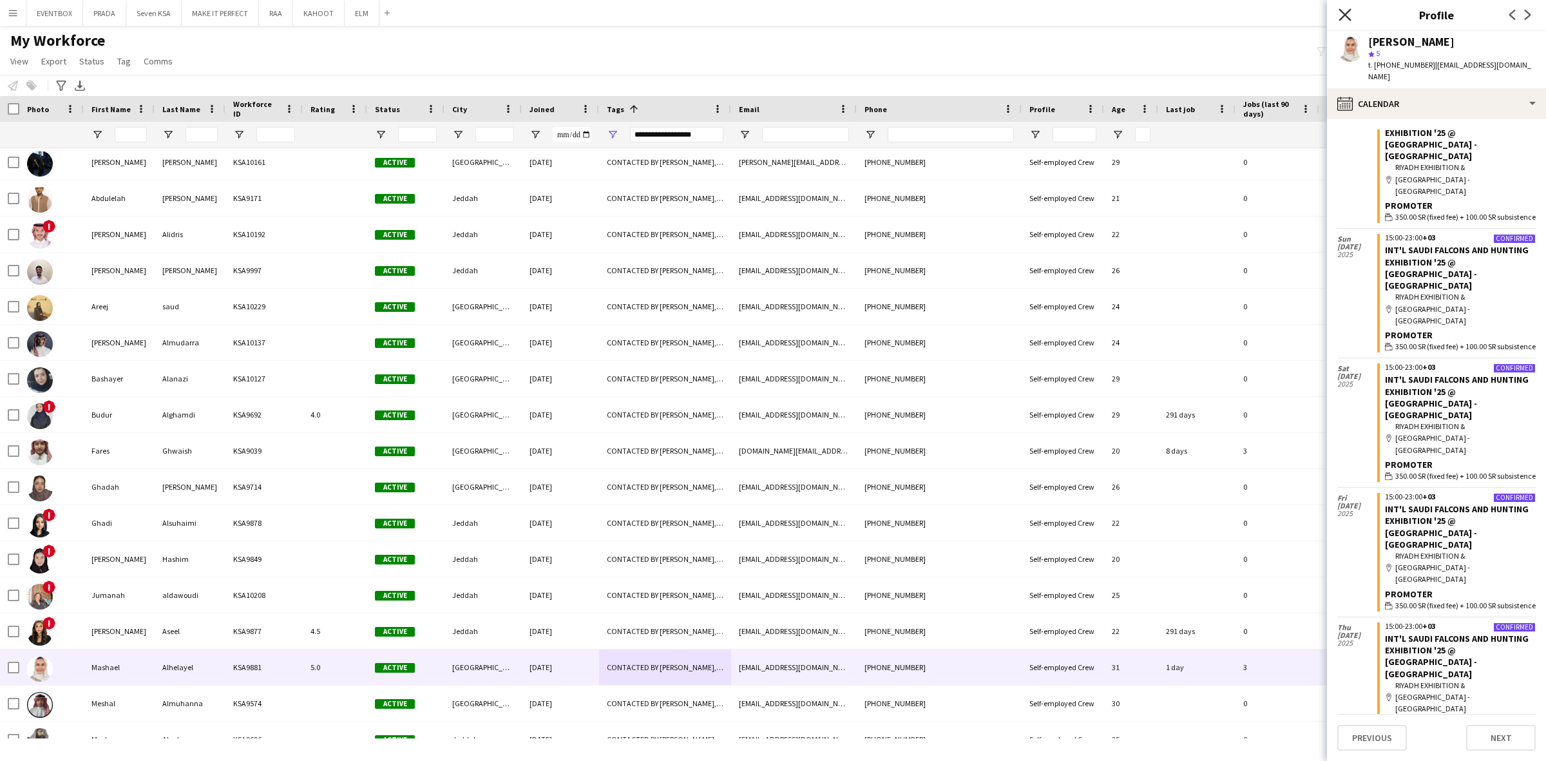
click at [1344, 14] on icon at bounding box center [1344, 14] width 12 height 12
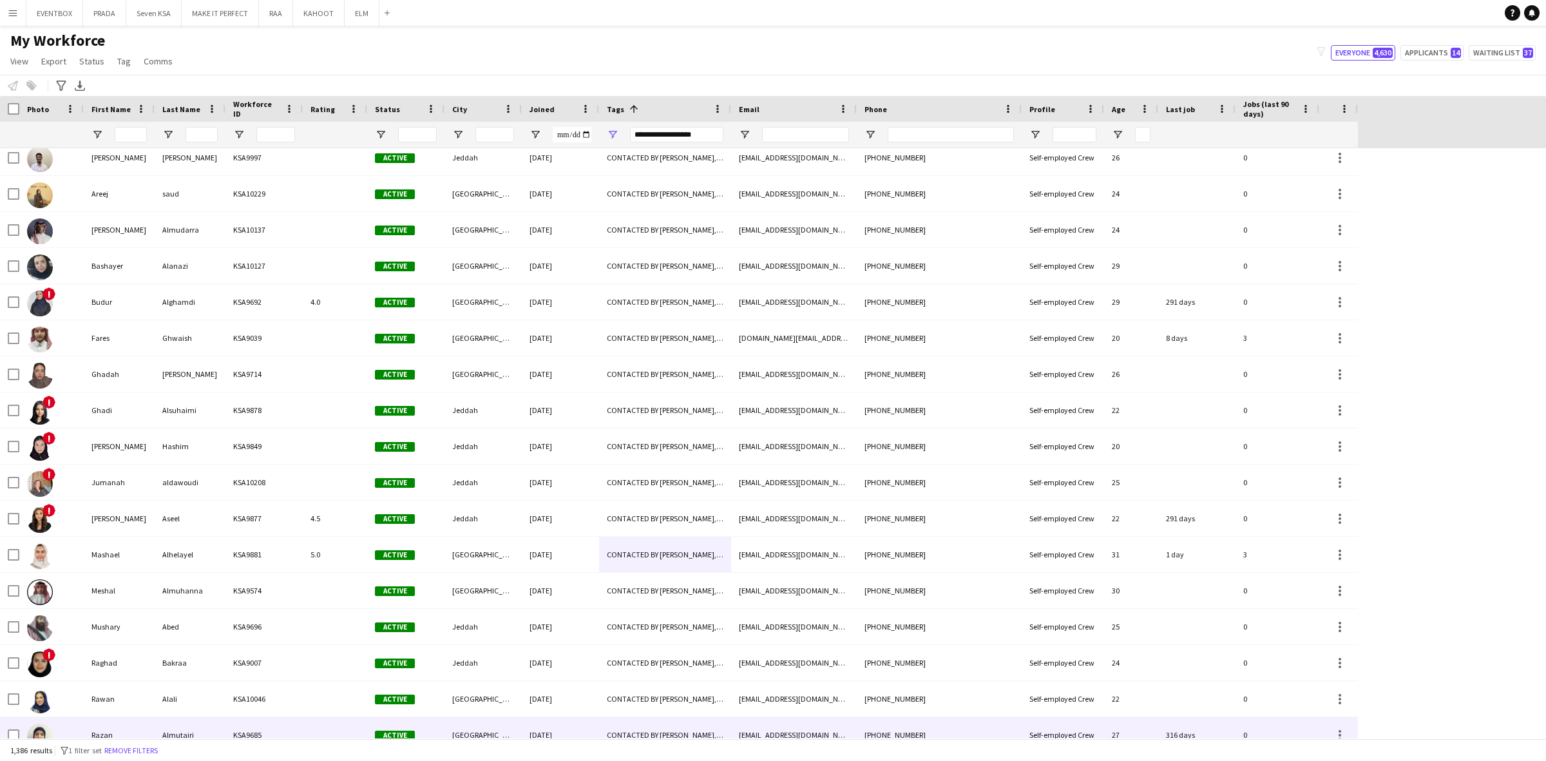
scroll to position [10985, 0]
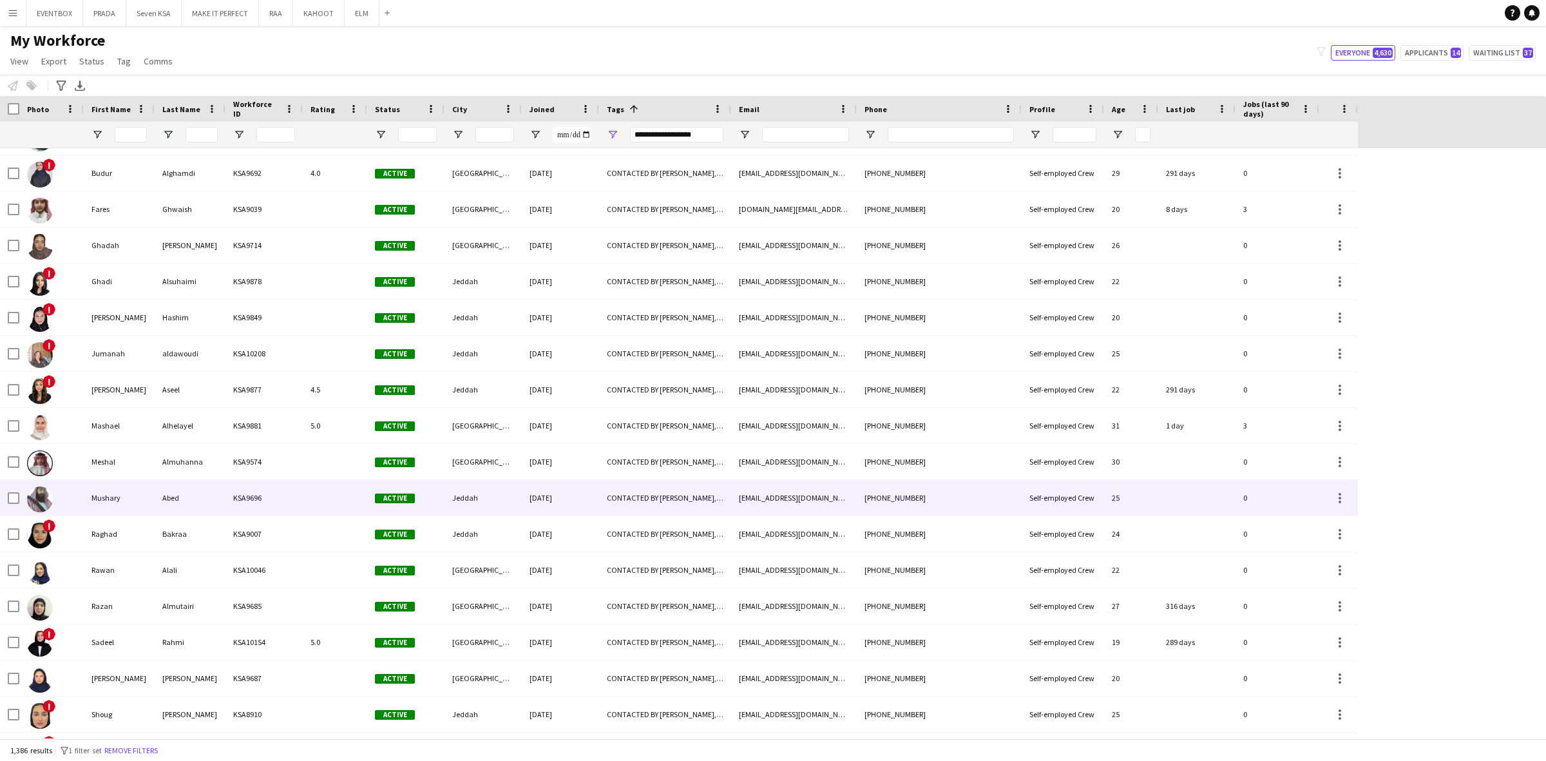
click at [316, 502] on div at bounding box center [335, 497] width 64 height 35
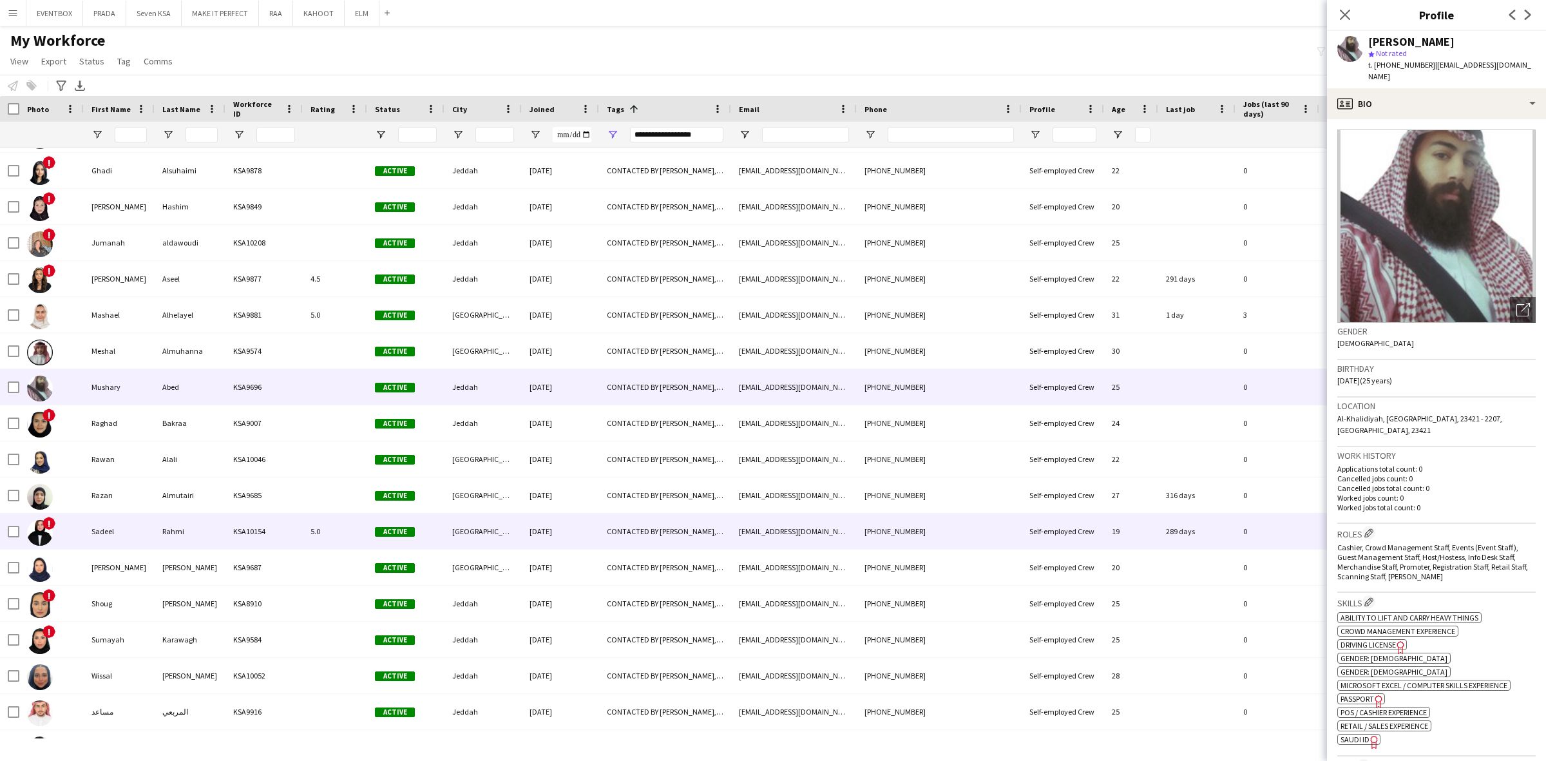
scroll to position [11189, 0]
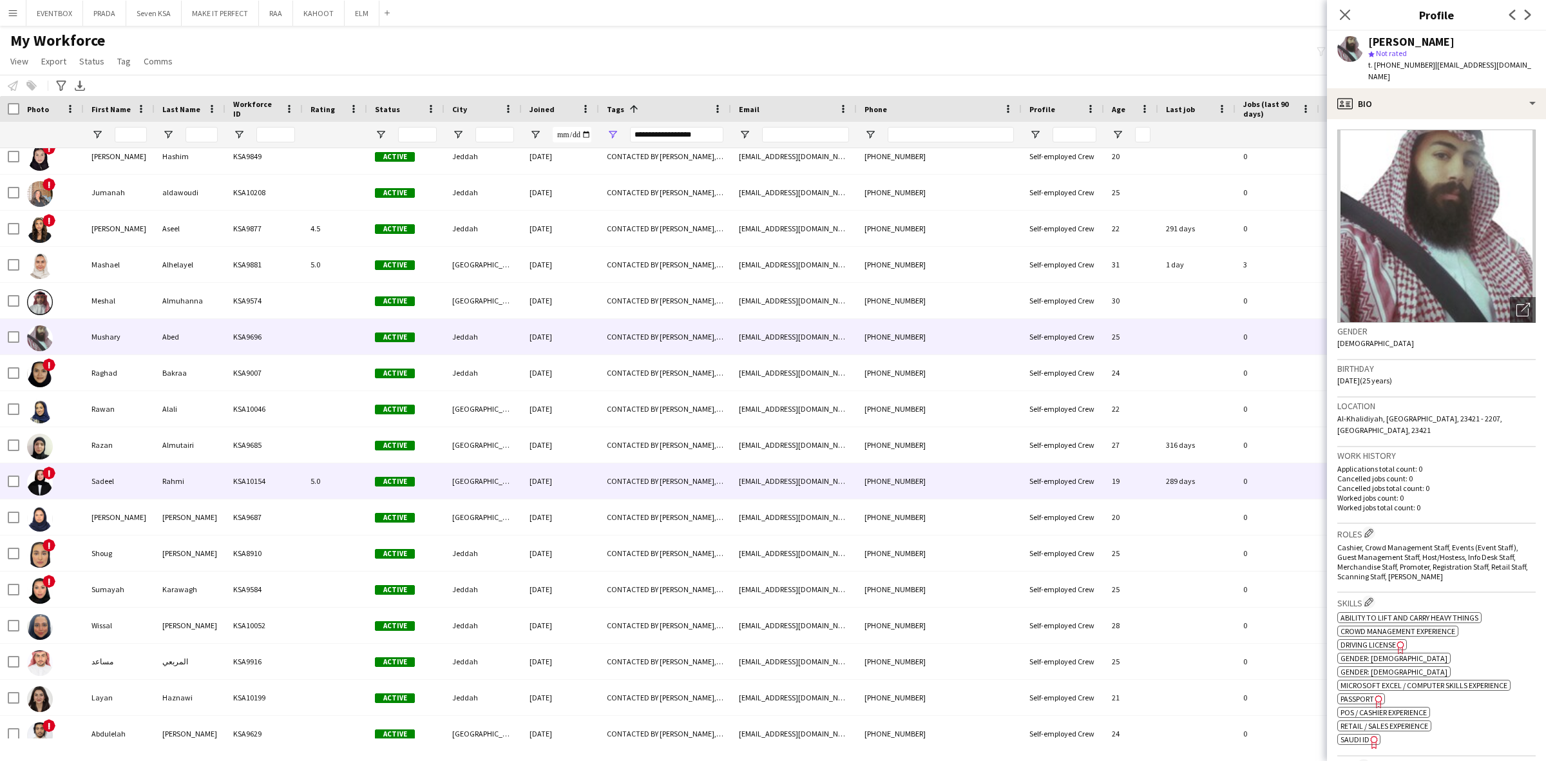
click at [326, 472] on div "5.0" at bounding box center [335, 480] width 64 height 35
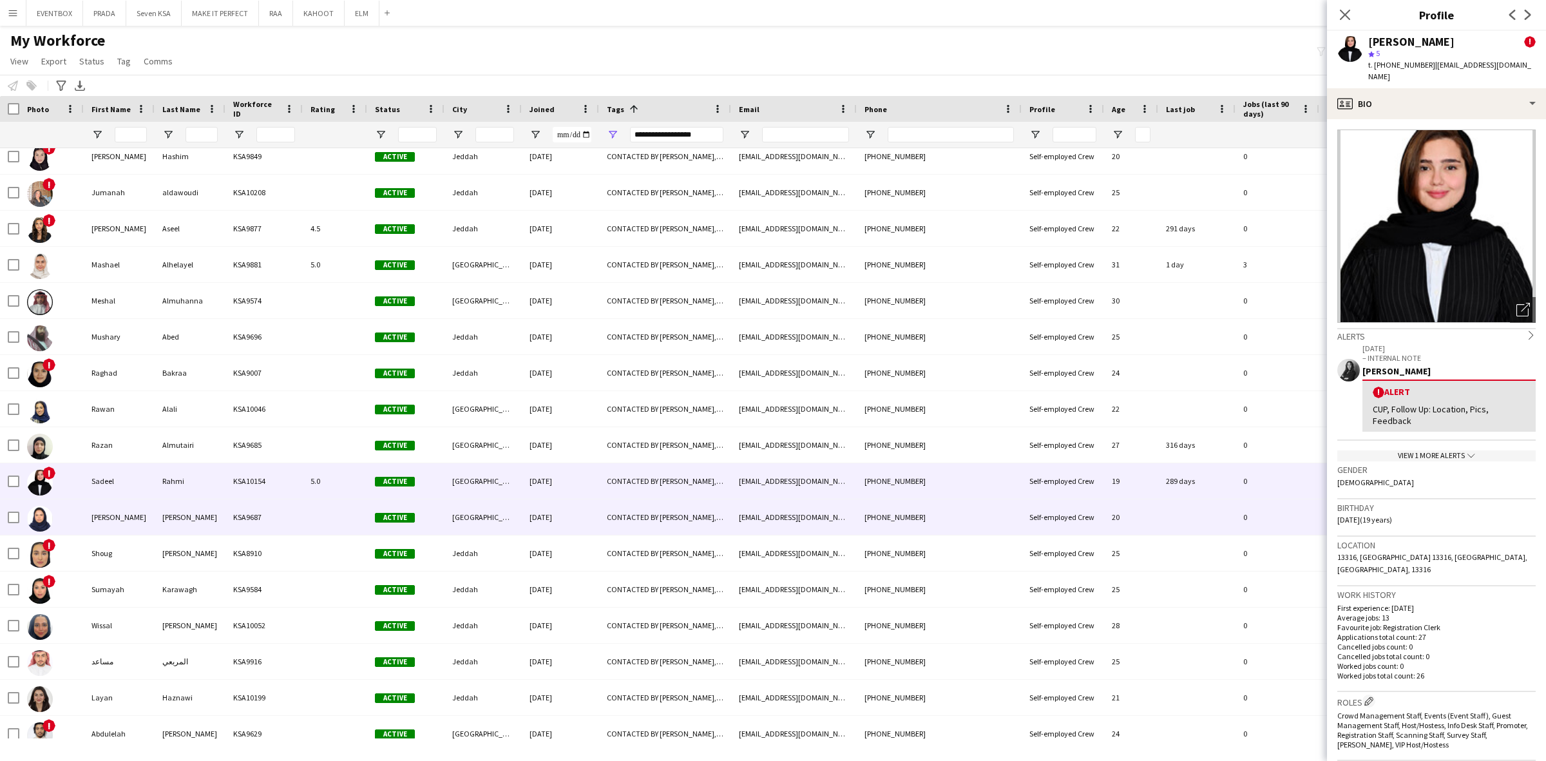
click at [281, 503] on div "KSA9687" at bounding box center [263, 516] width 77 height 35
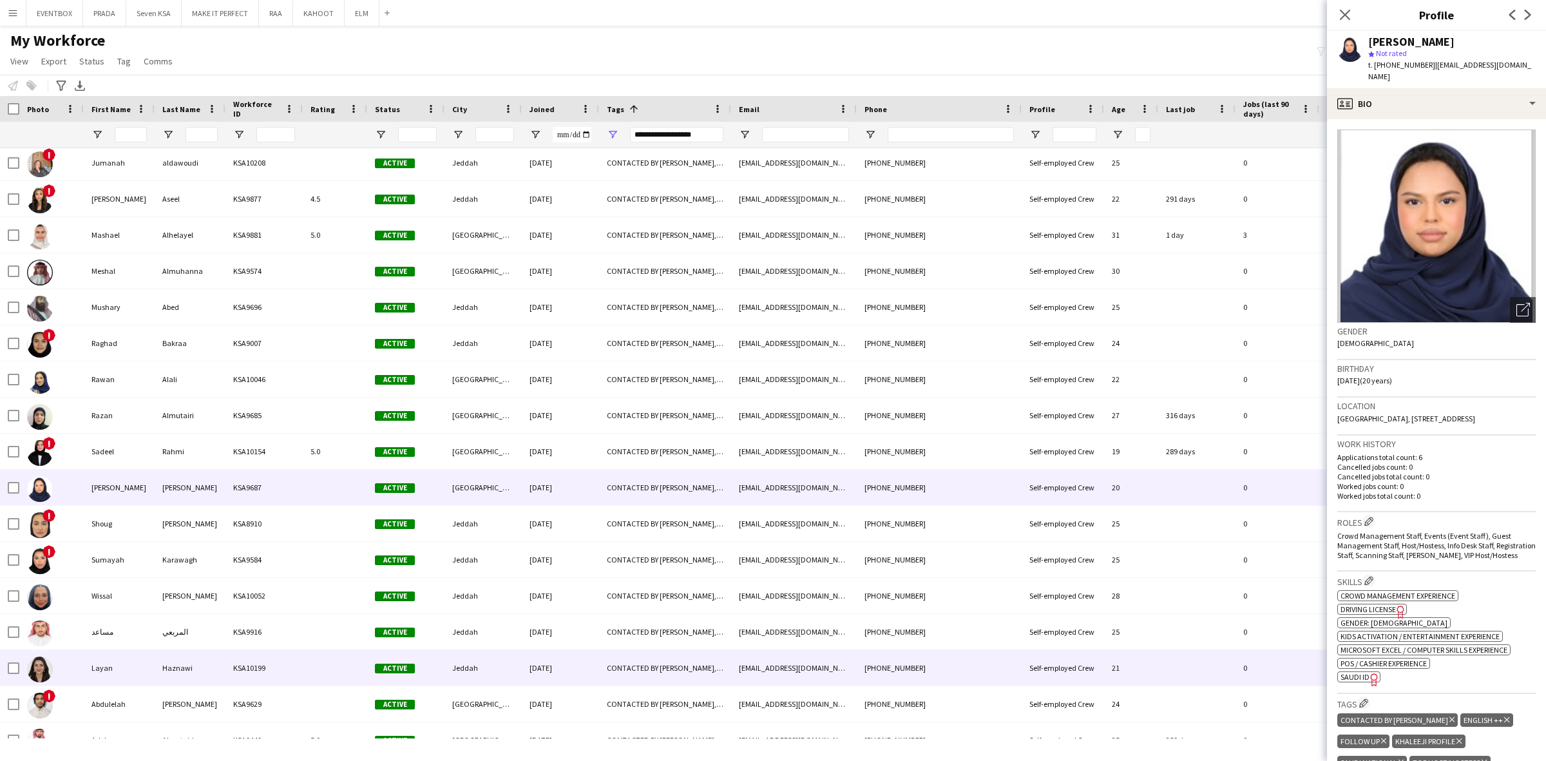
scroll to position [11281, 0]
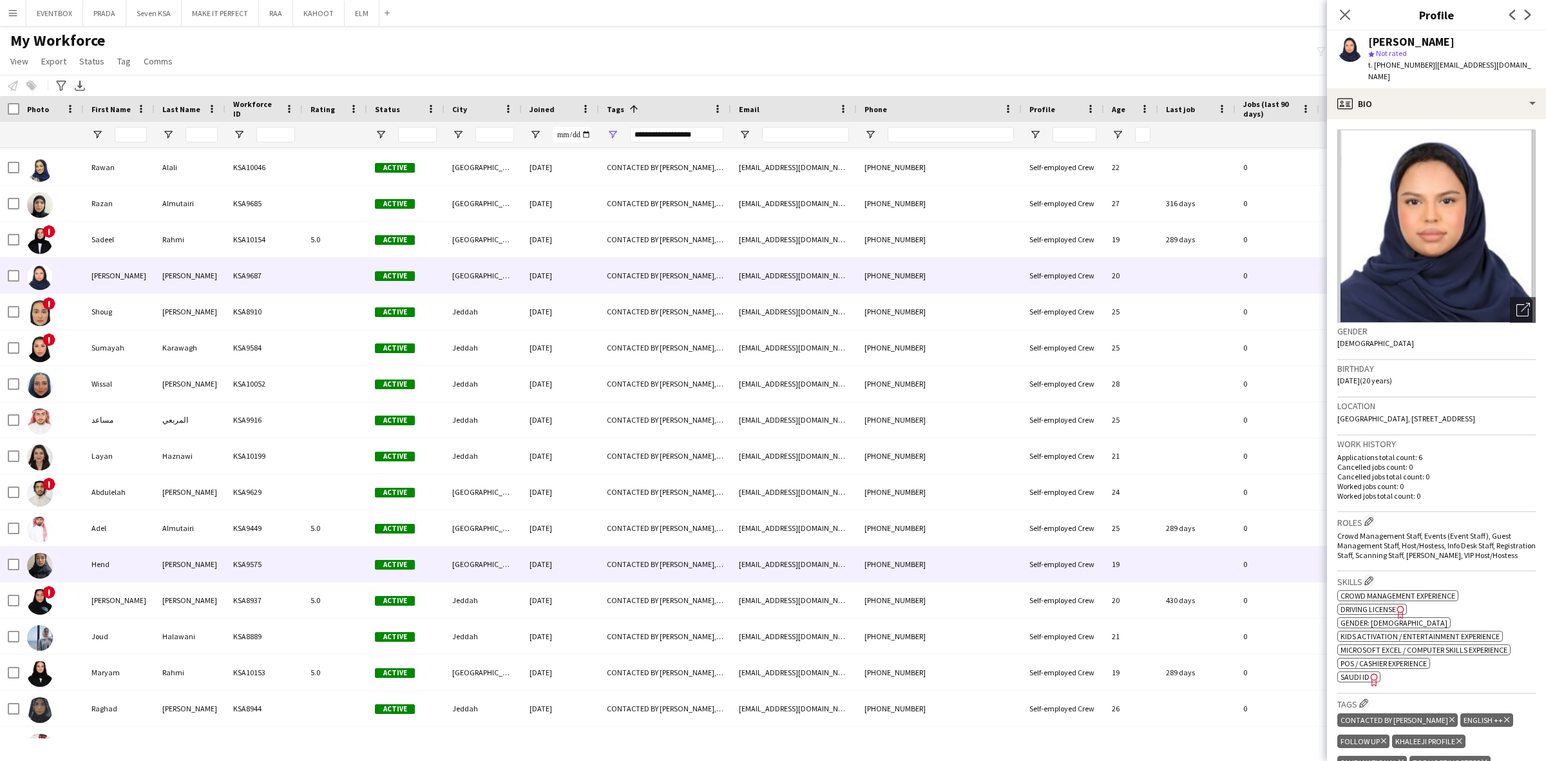
click at [227, 558] on div "KSA9575" at bounding box center [263, 563] width 77 height 35
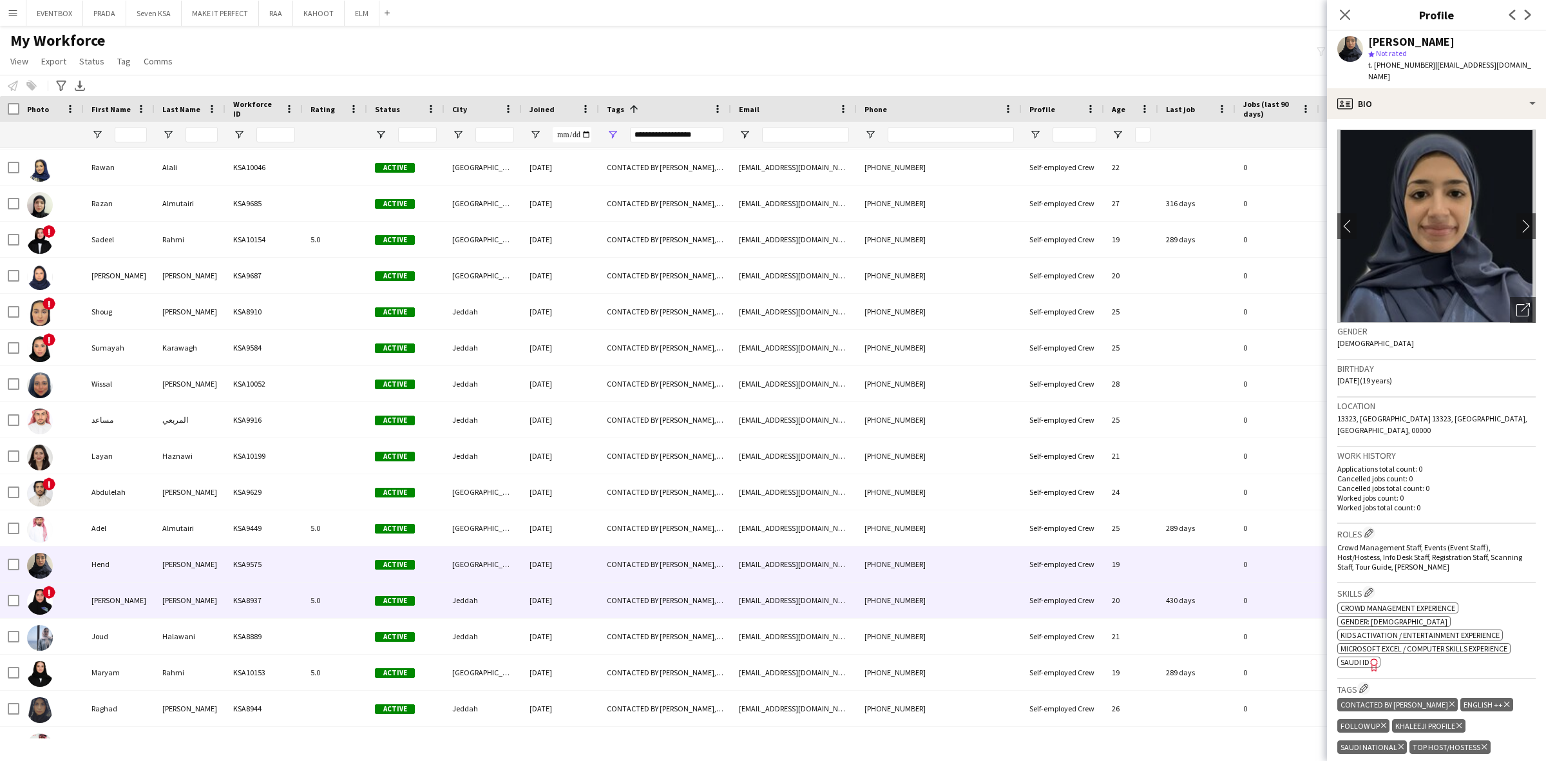
click at [211, 605] on div "[PERSON_NAME]" at bounding box center [190, 599] width 71 height 35
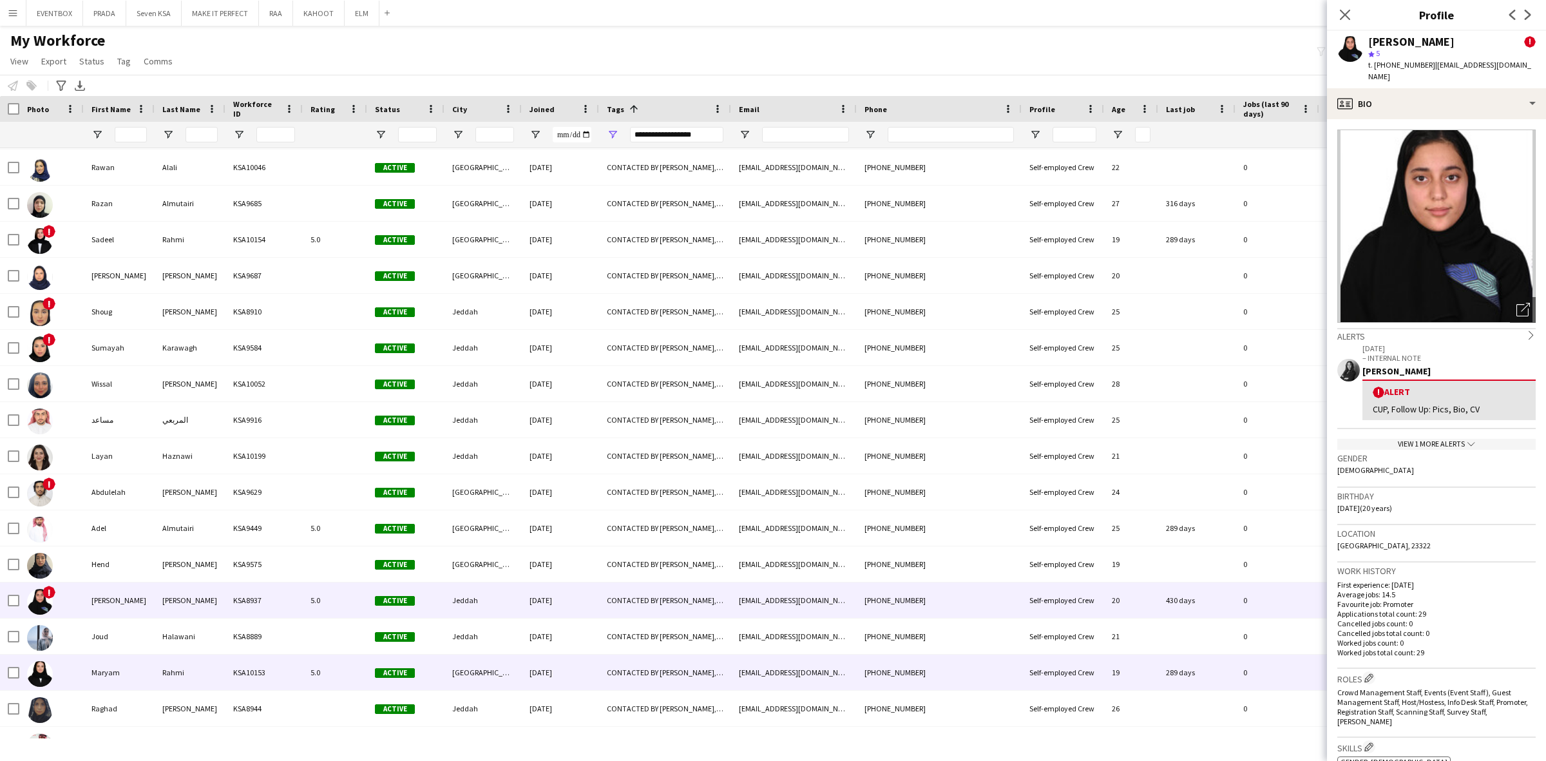
click at [214, 687] on div "Rahmi" at bounding box center [190, 671] width 71 height 35
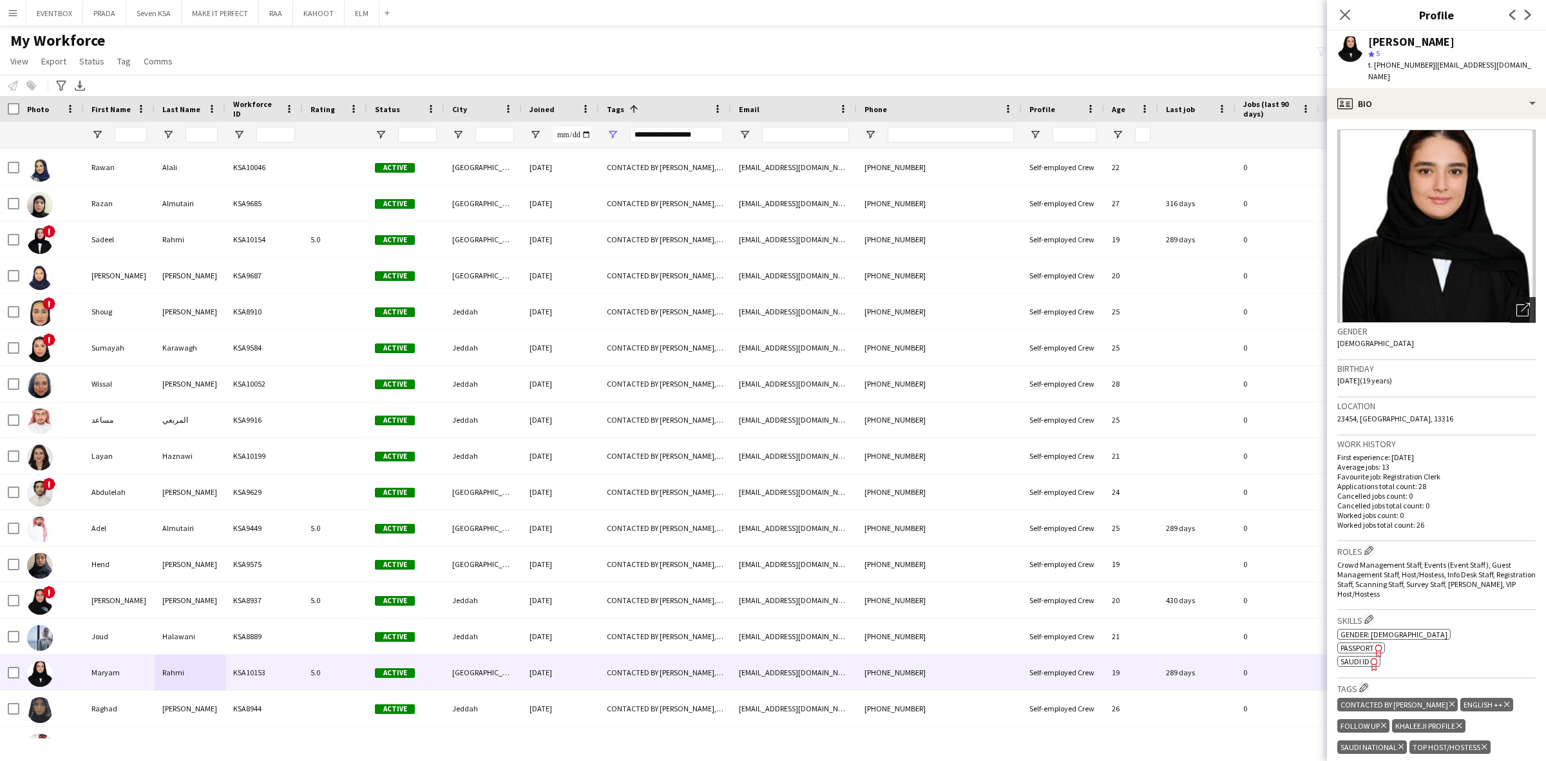
click at [1516, 303] on icon "Open photos pop-in" at bounding box center [1523, 310] width 14 height 14
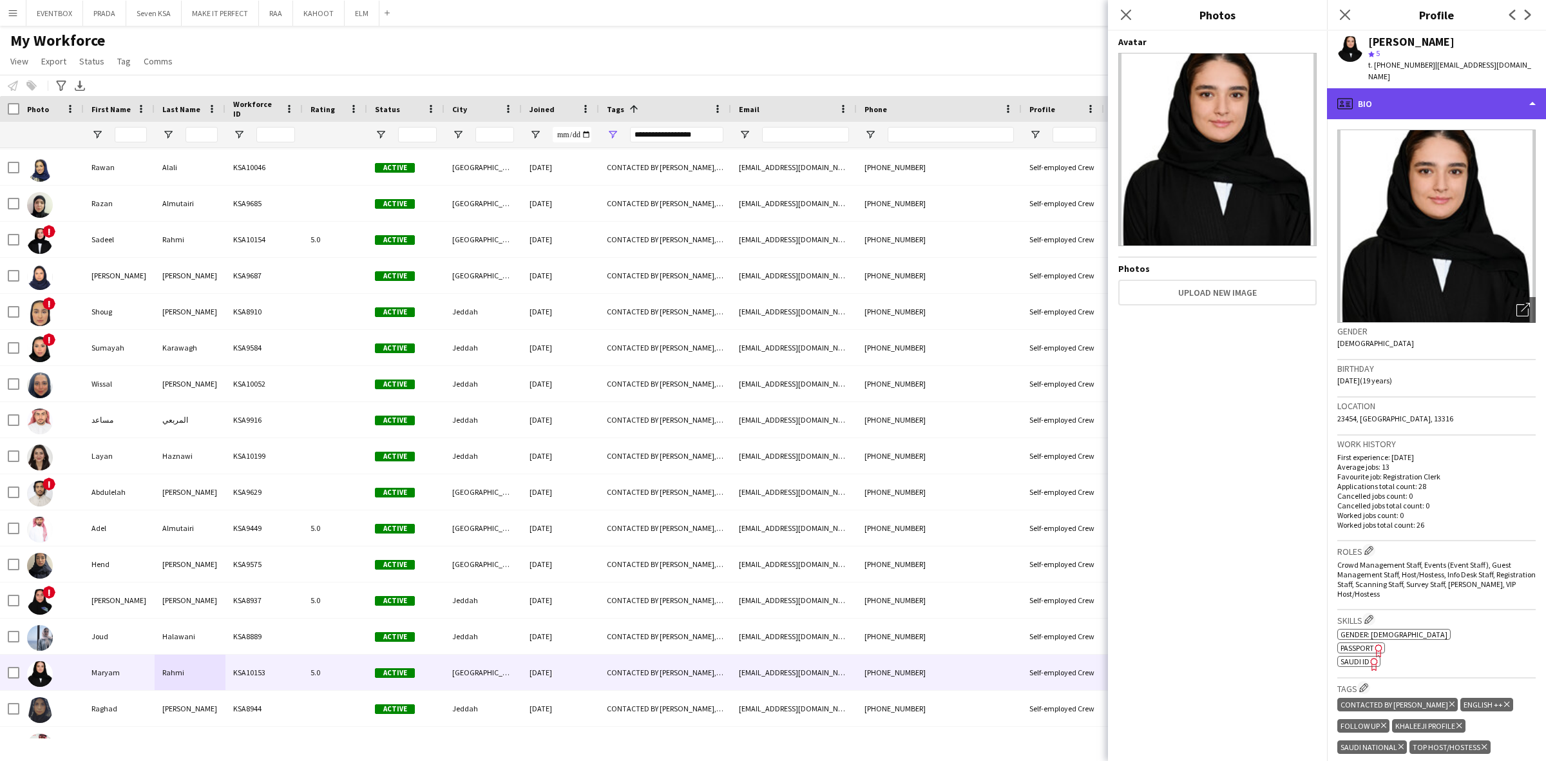
click at [1452, 88] on div "profile Bio" at bounding box center [1436, 103] width 219 height 31
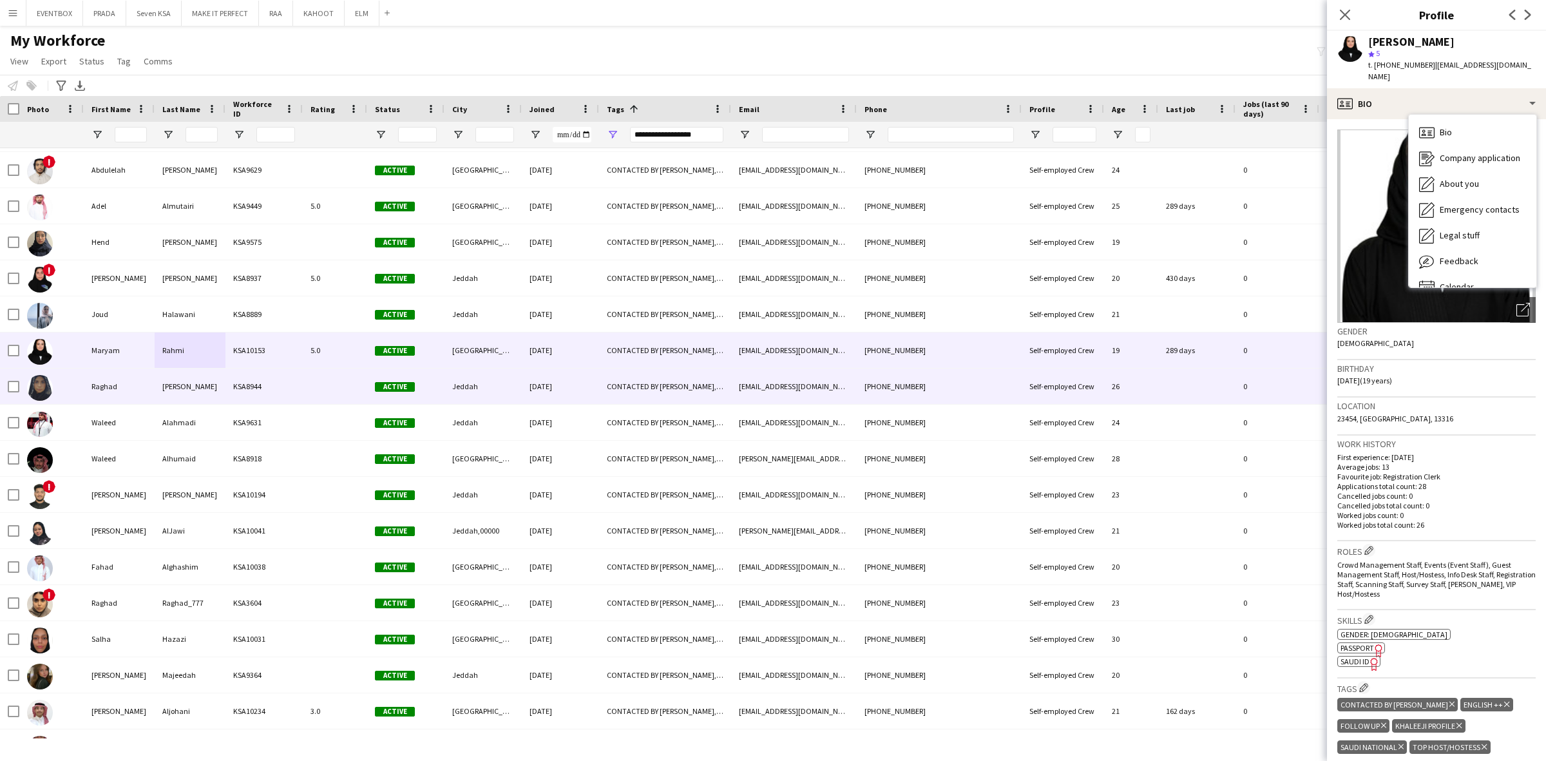
click at [355, 397] on div at bounding box center [335, 385] width 64 height 35
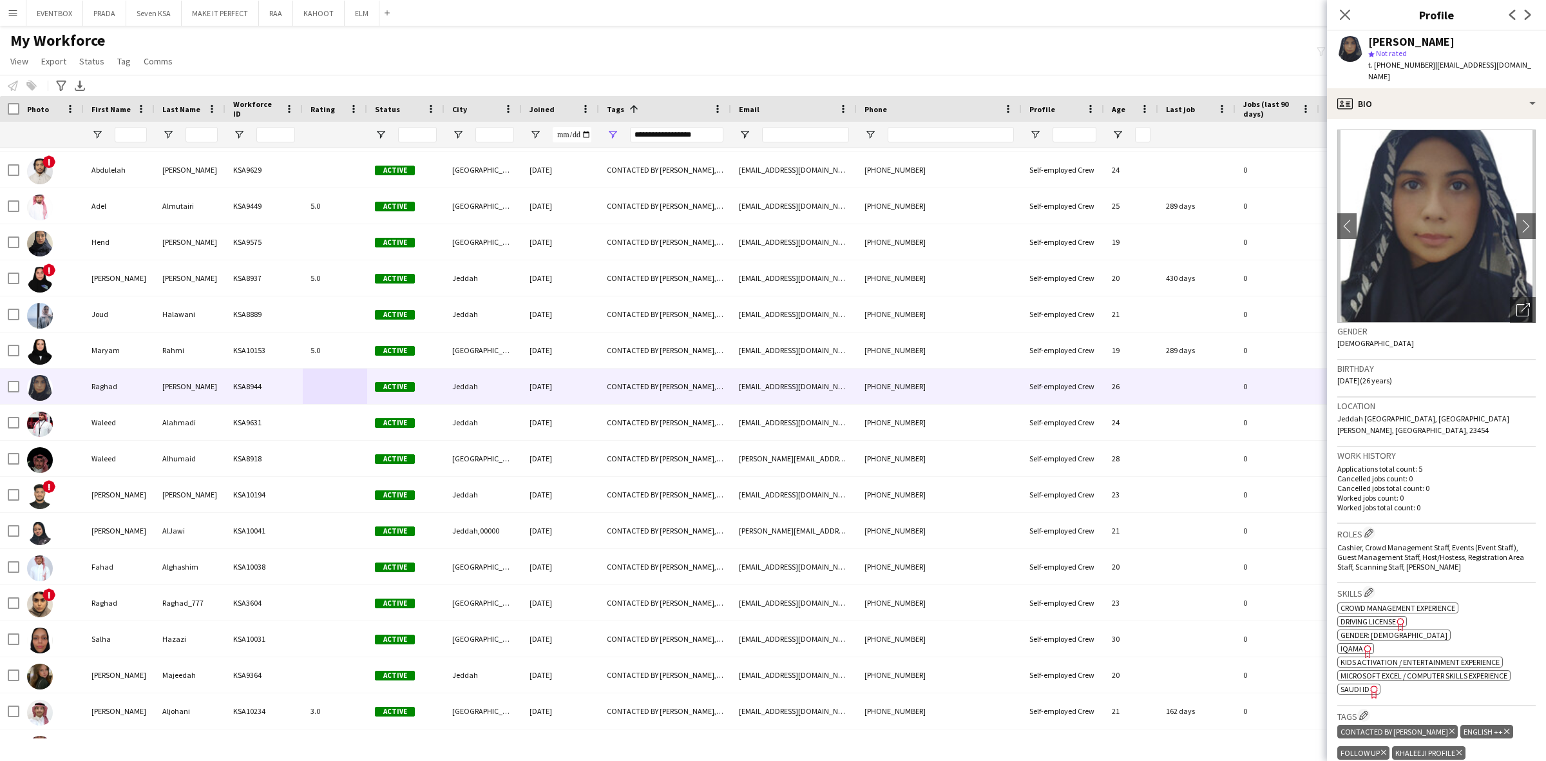
click at [675, 136] on div "**********" at bounding box center [676, 134] width 93 height 15
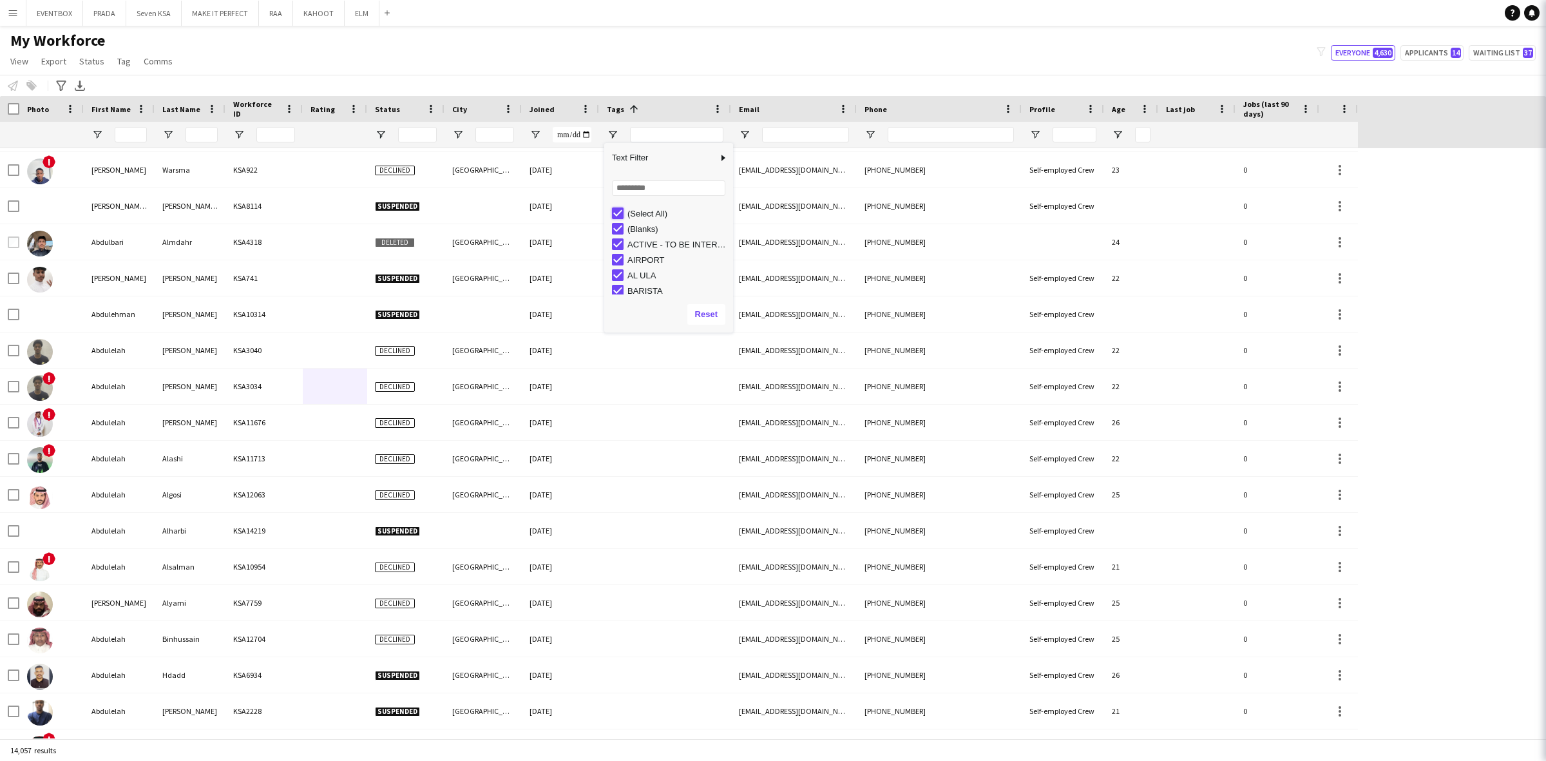
type input "***"
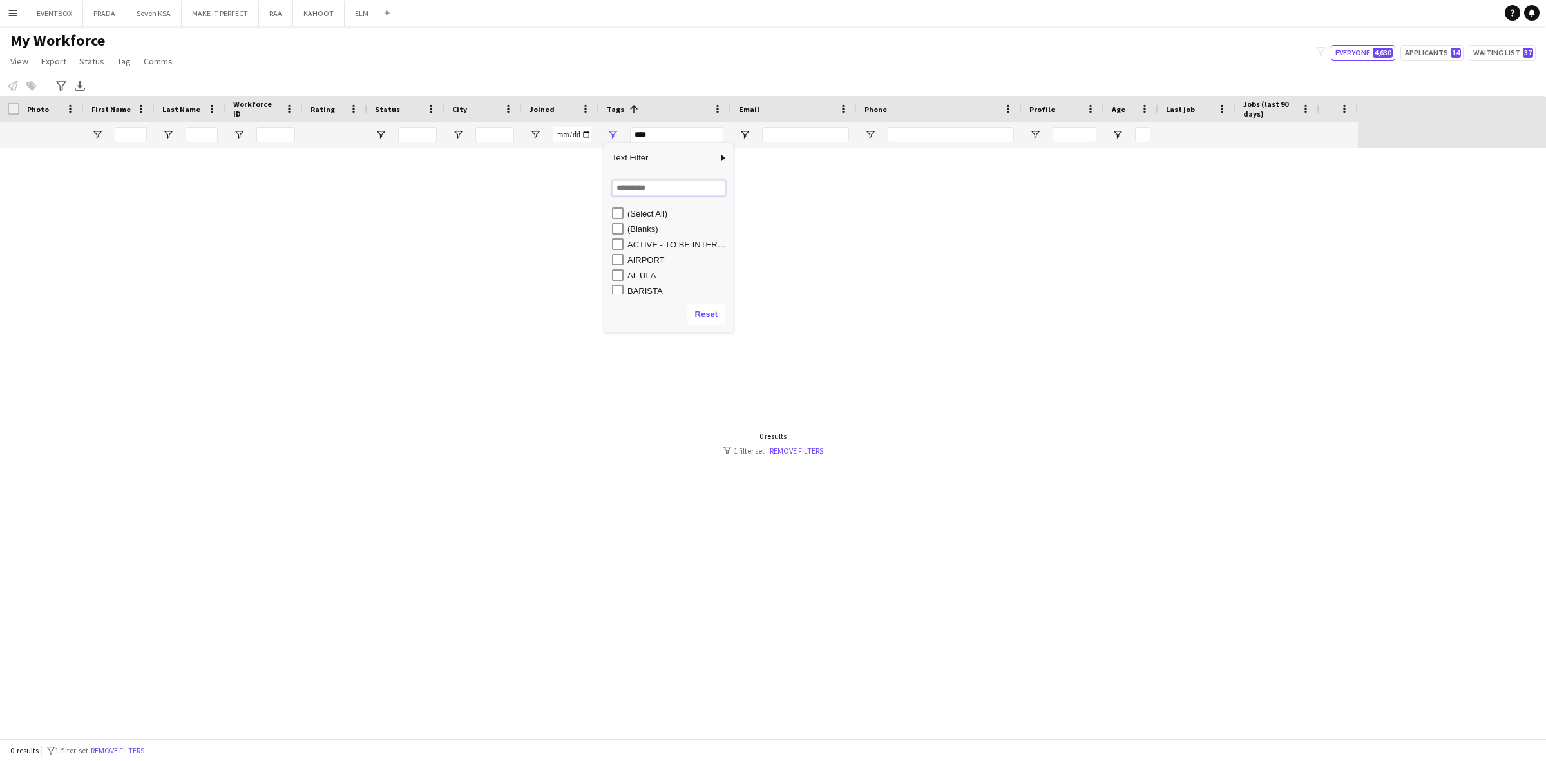
click at [639, 187] on input "Search filter values" at bounding box center [668, 187] width 113 height 15
type input "*"
type input "***"
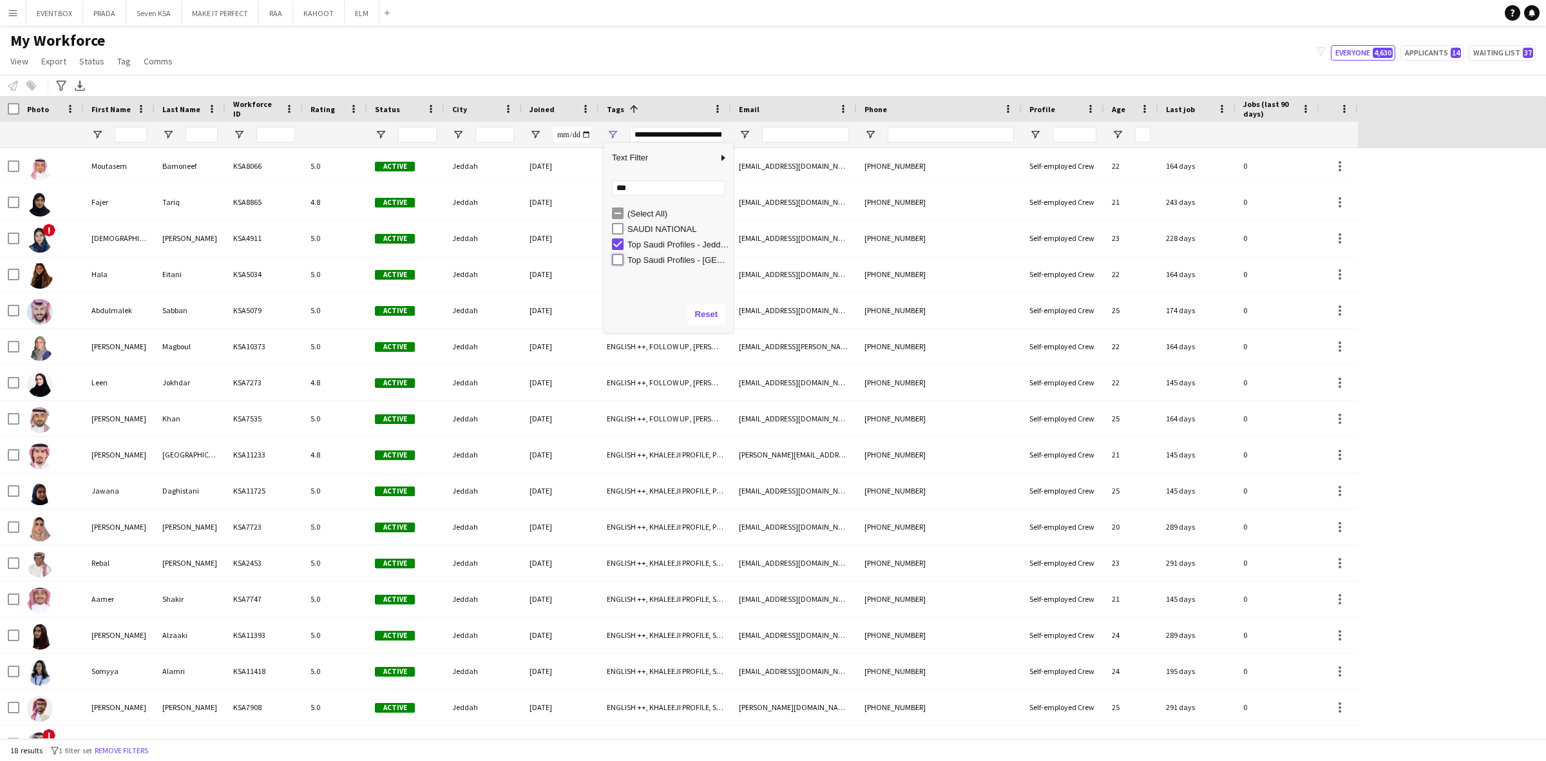
type input "**********"
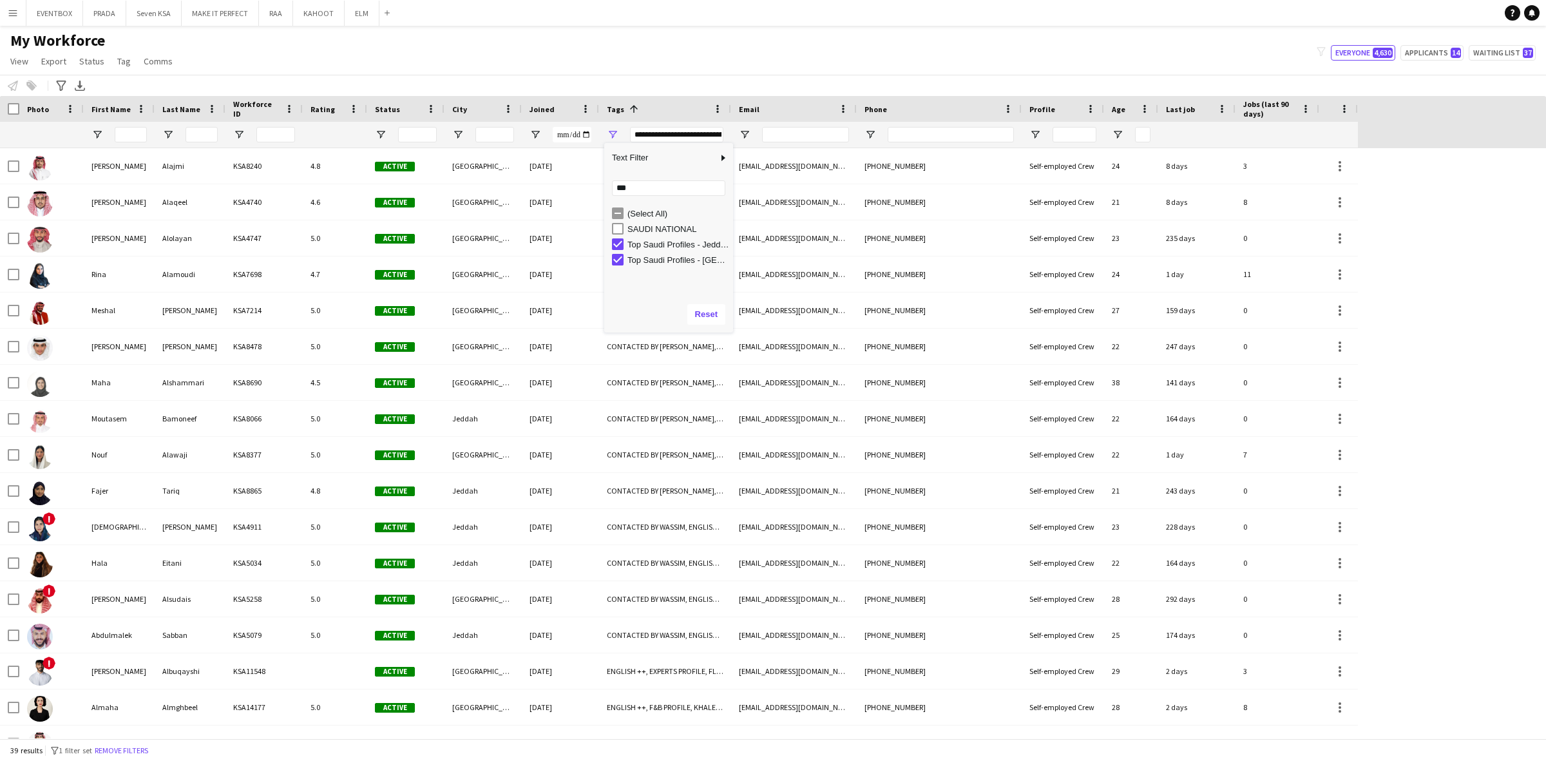
click at [718, 45] on div "My Workforce View Views Default view Basic Export View Full Name TAGS Test New …" at bounding box center [773, 53] width 1546 height 44
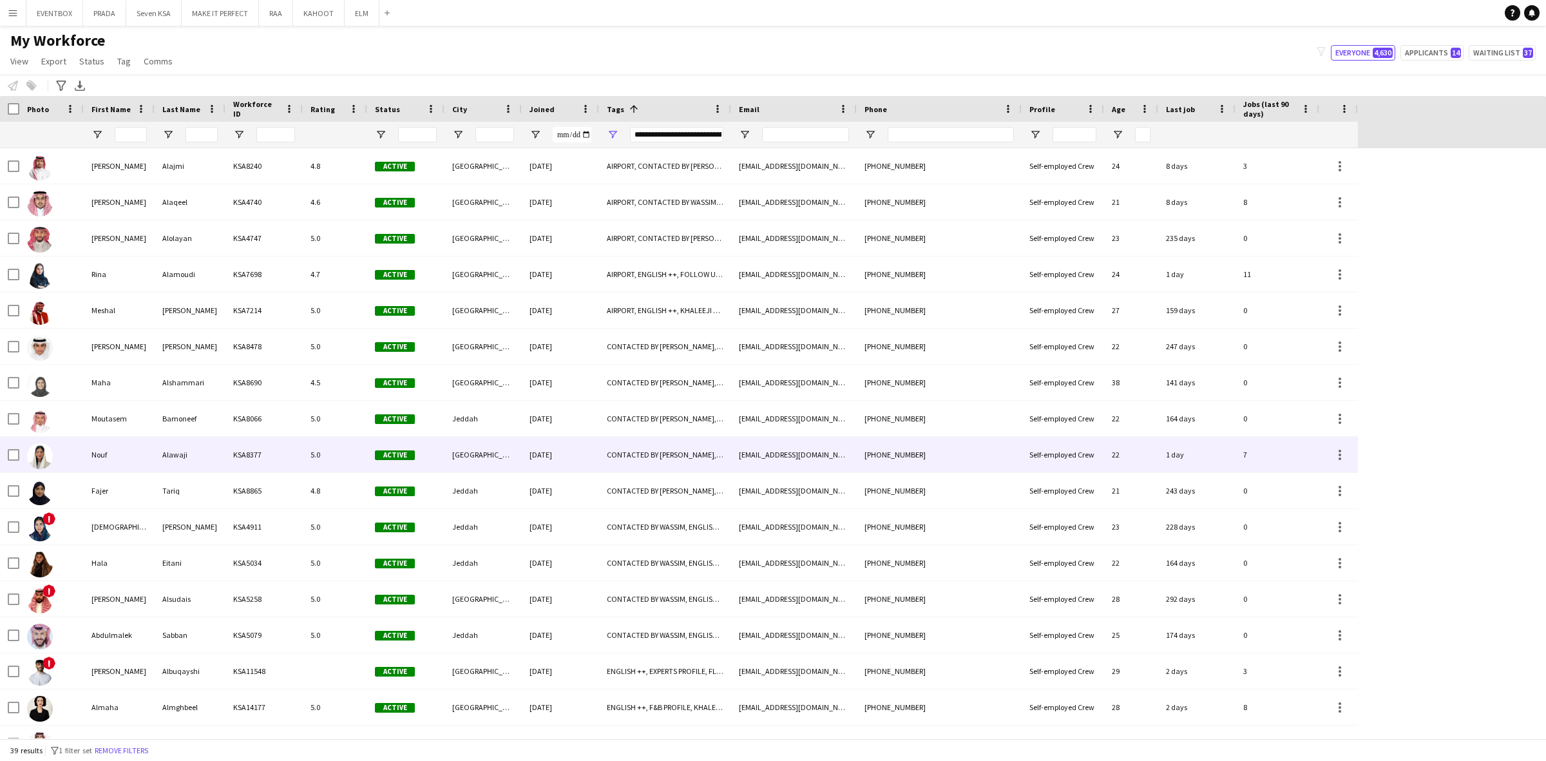
click at [220, 454] on div "Alawaji" at bounding box center [190, 454] width 71 height 35
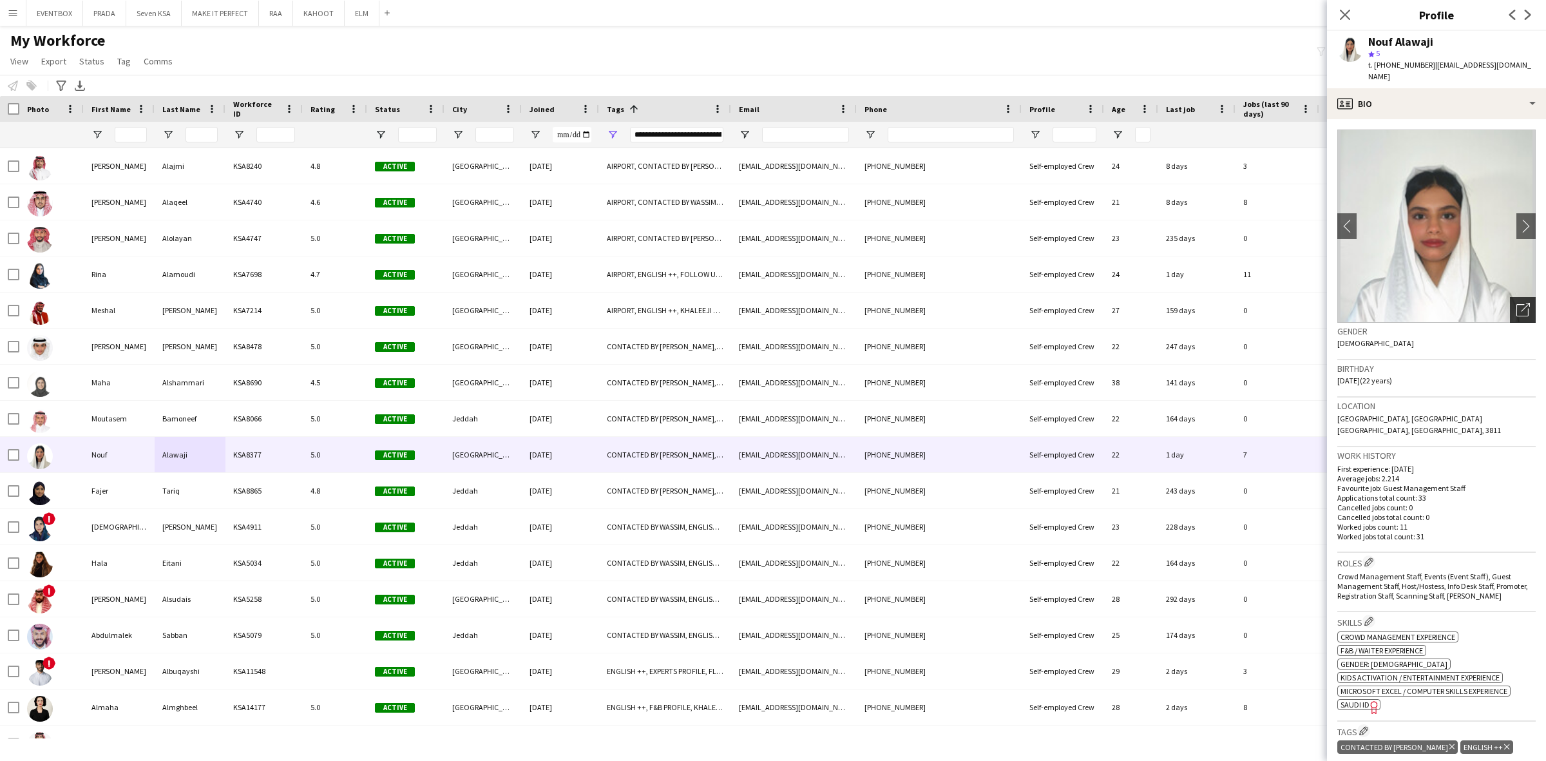
click at [1520, 303] on icon at bounding box center [1524, 307] width 9 height 9
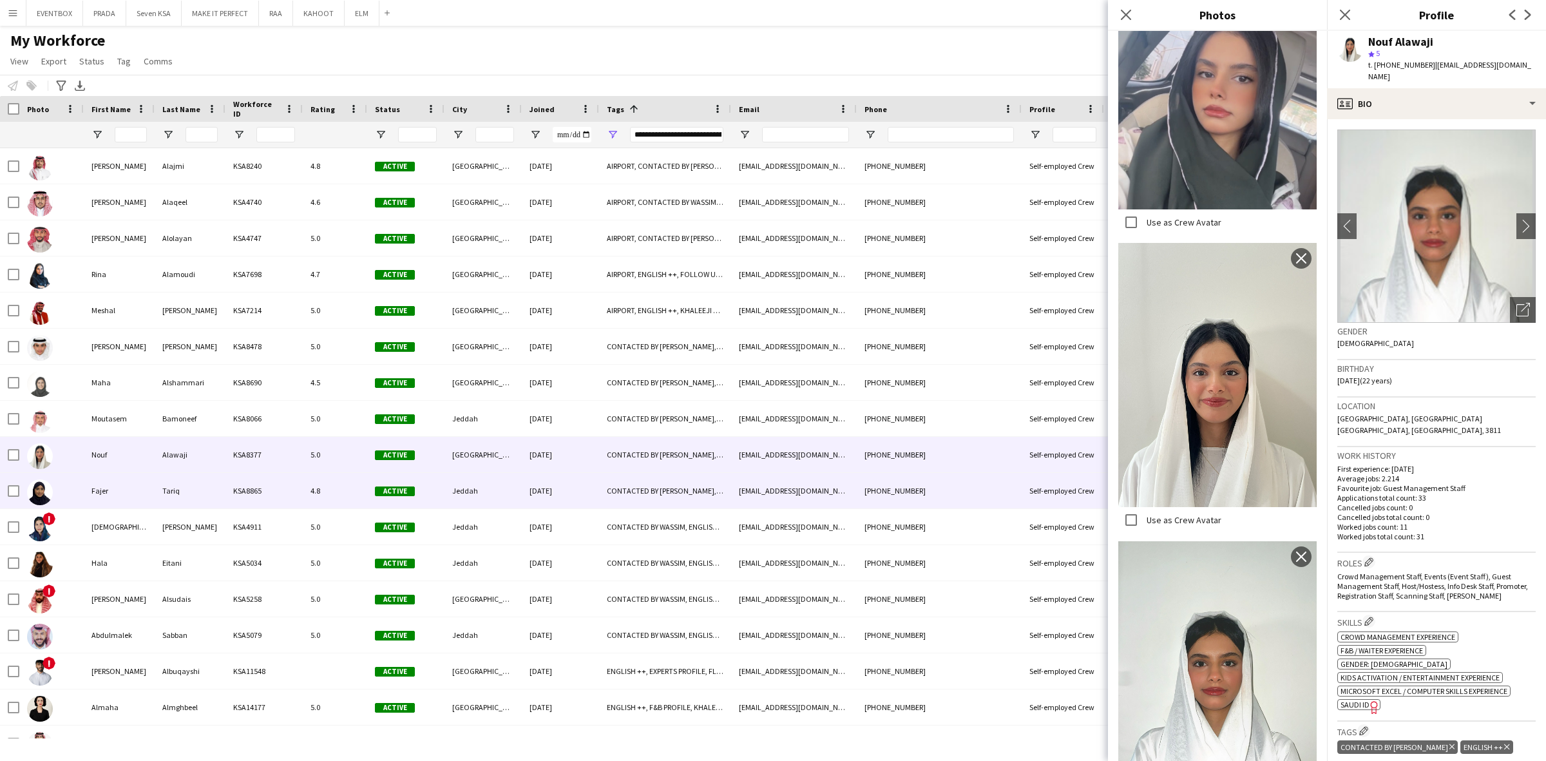
click at [399, 496] on div "Active" at bounding box center [405, 490] width 77 height 35
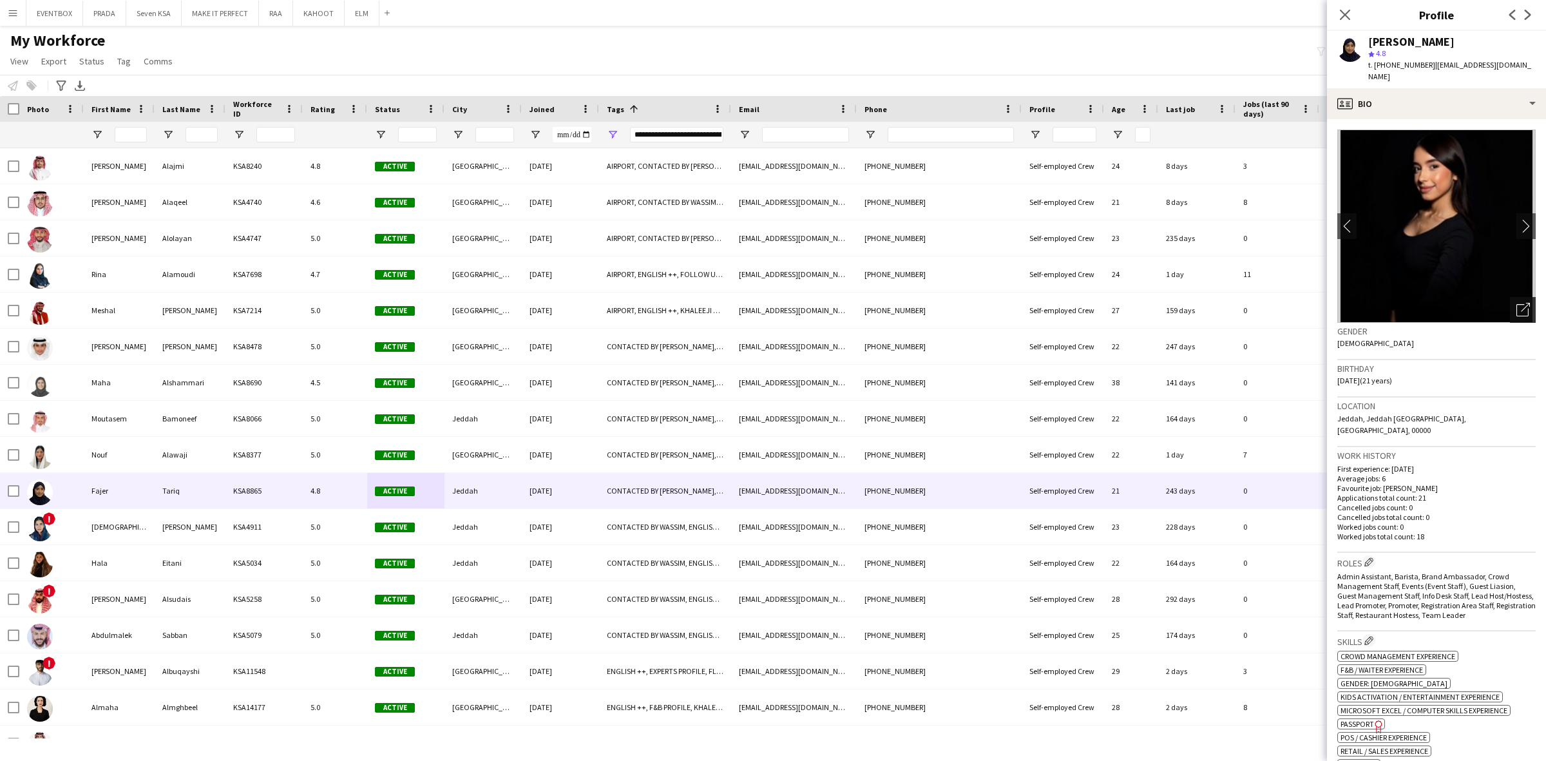
click at [1516, 304] on icon at bounding box center [1522, 310] width 12 height 12
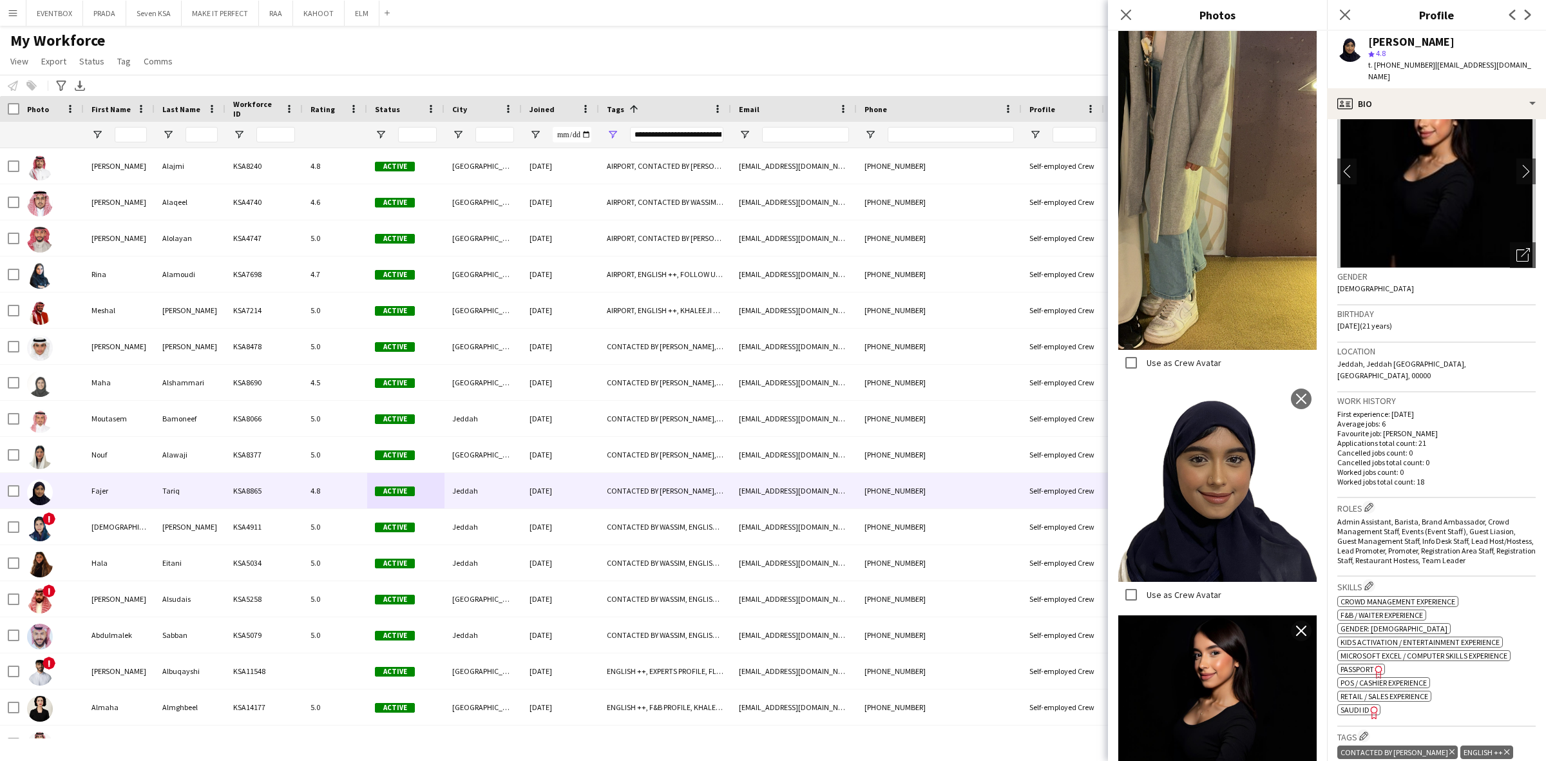
scroll to position [0, 0]
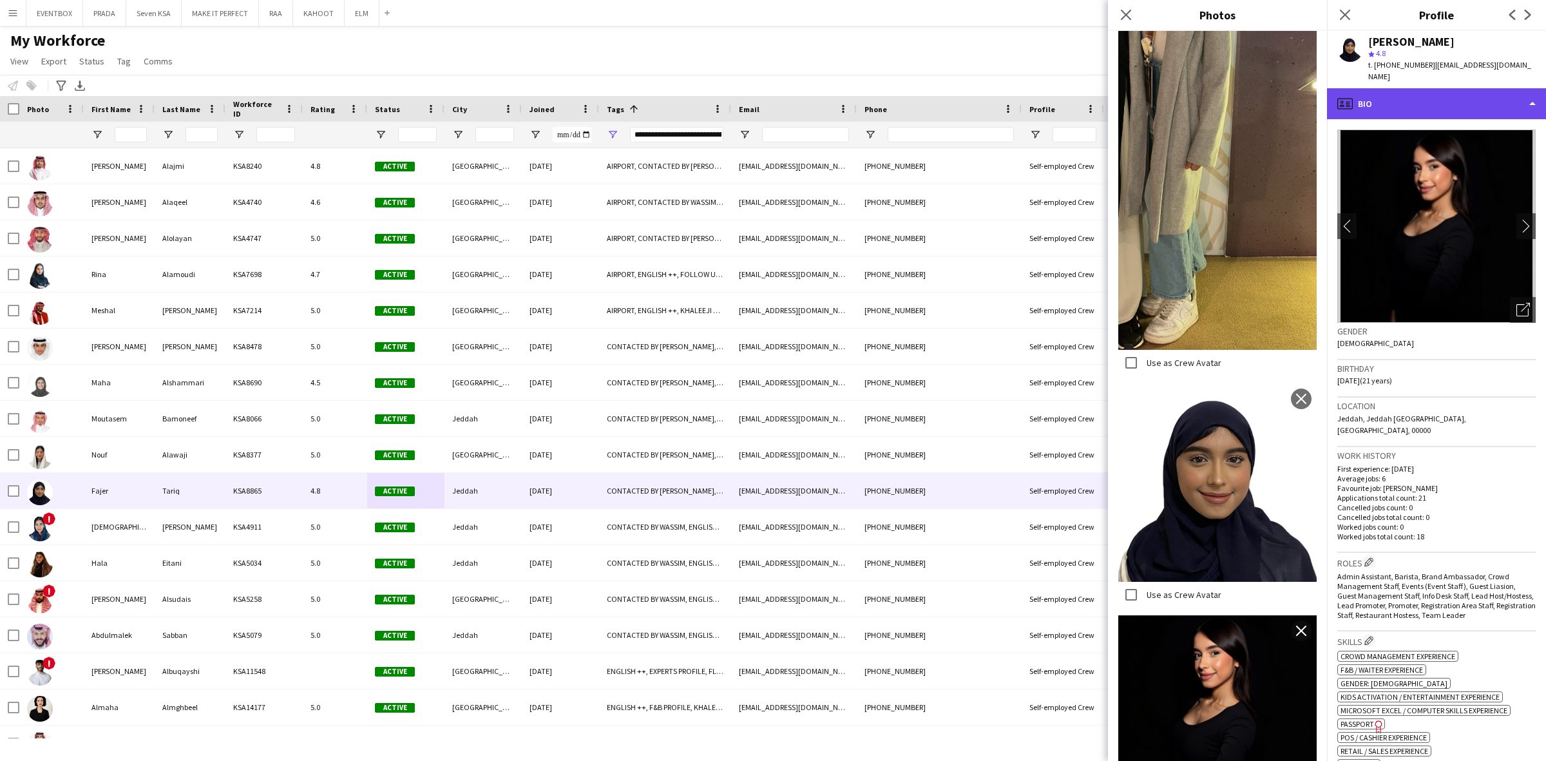
click at [1428, 92] on div "profile Bio" at bounding box center [1436, 103] width 219 height 31
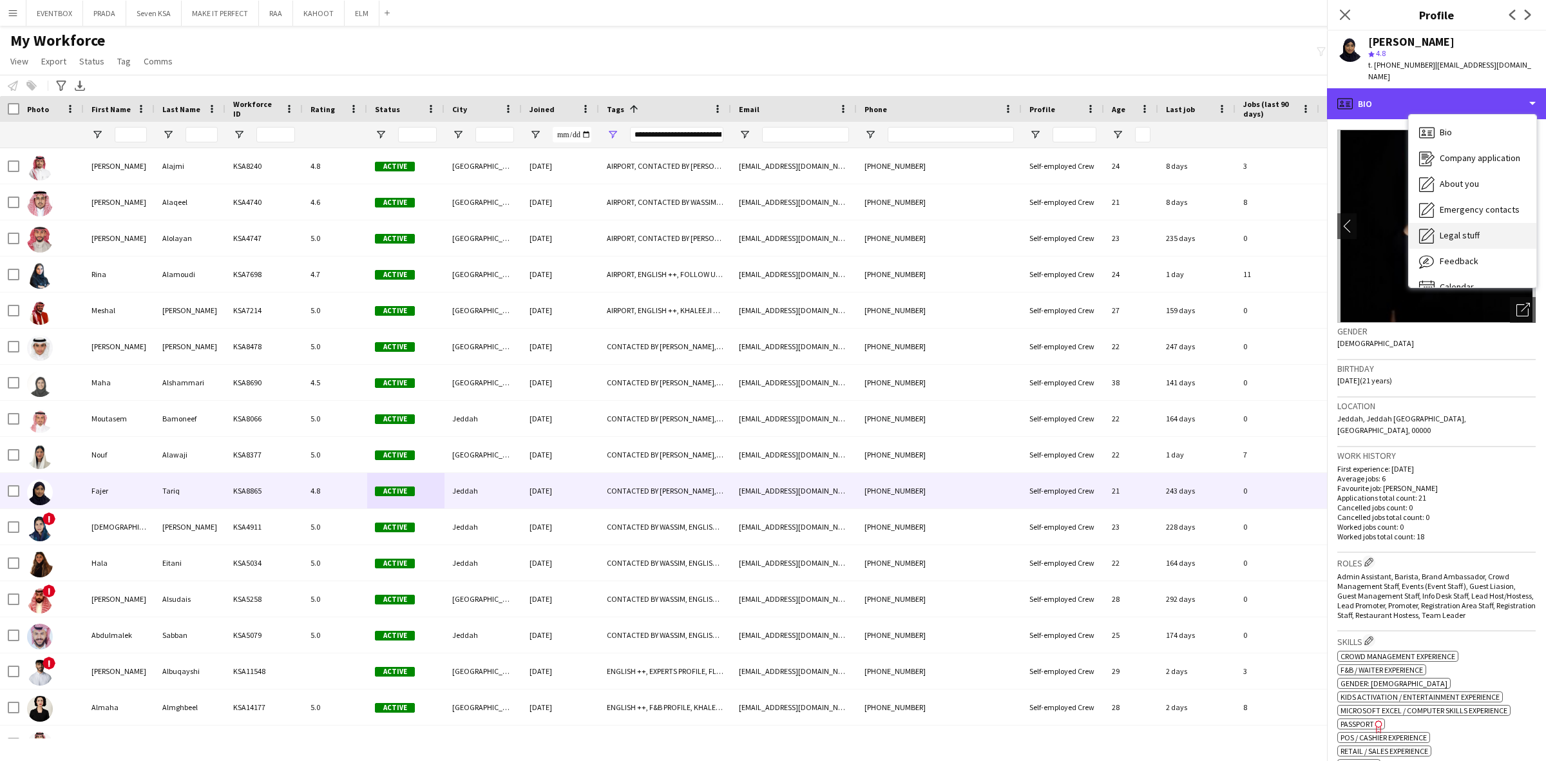
scroll to position [17, 0]
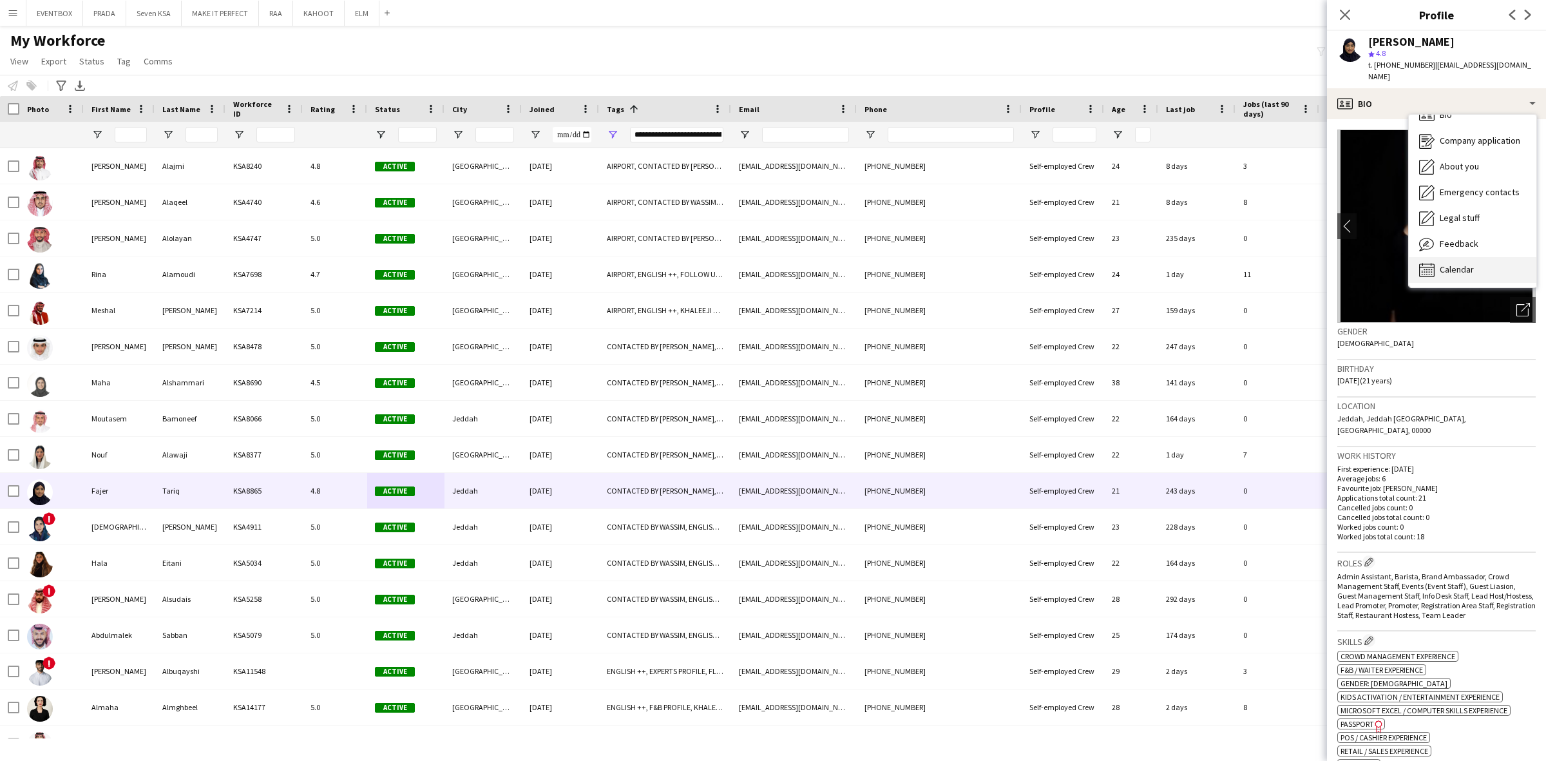
click at [1462, 263] on span "Calendar" at bounding box center [1456, 269] width 34 height 12
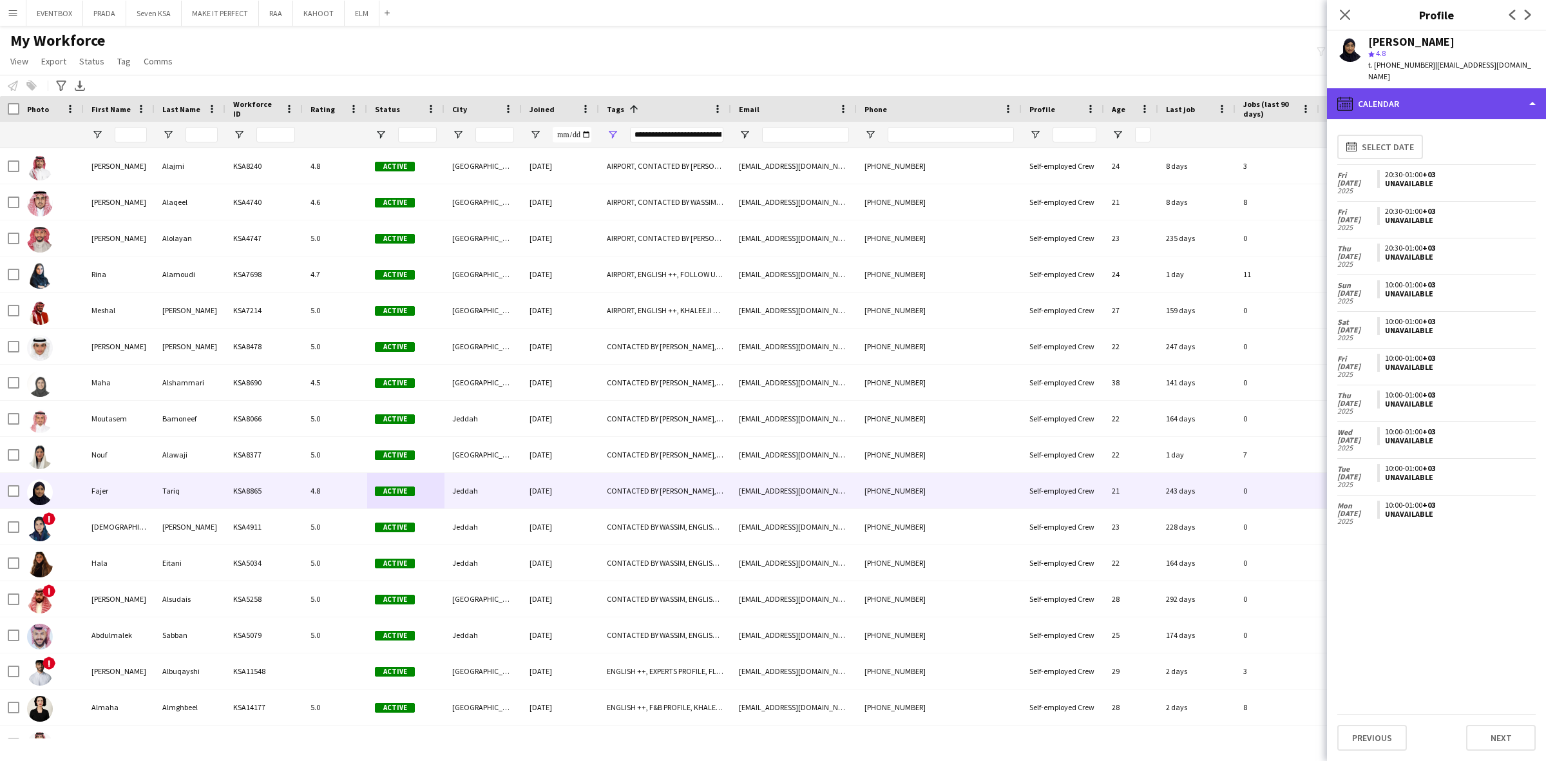
click at [1448, 89] on div "calendar-full Calendar" at bounding box center [1436, 103] width 219 height 31
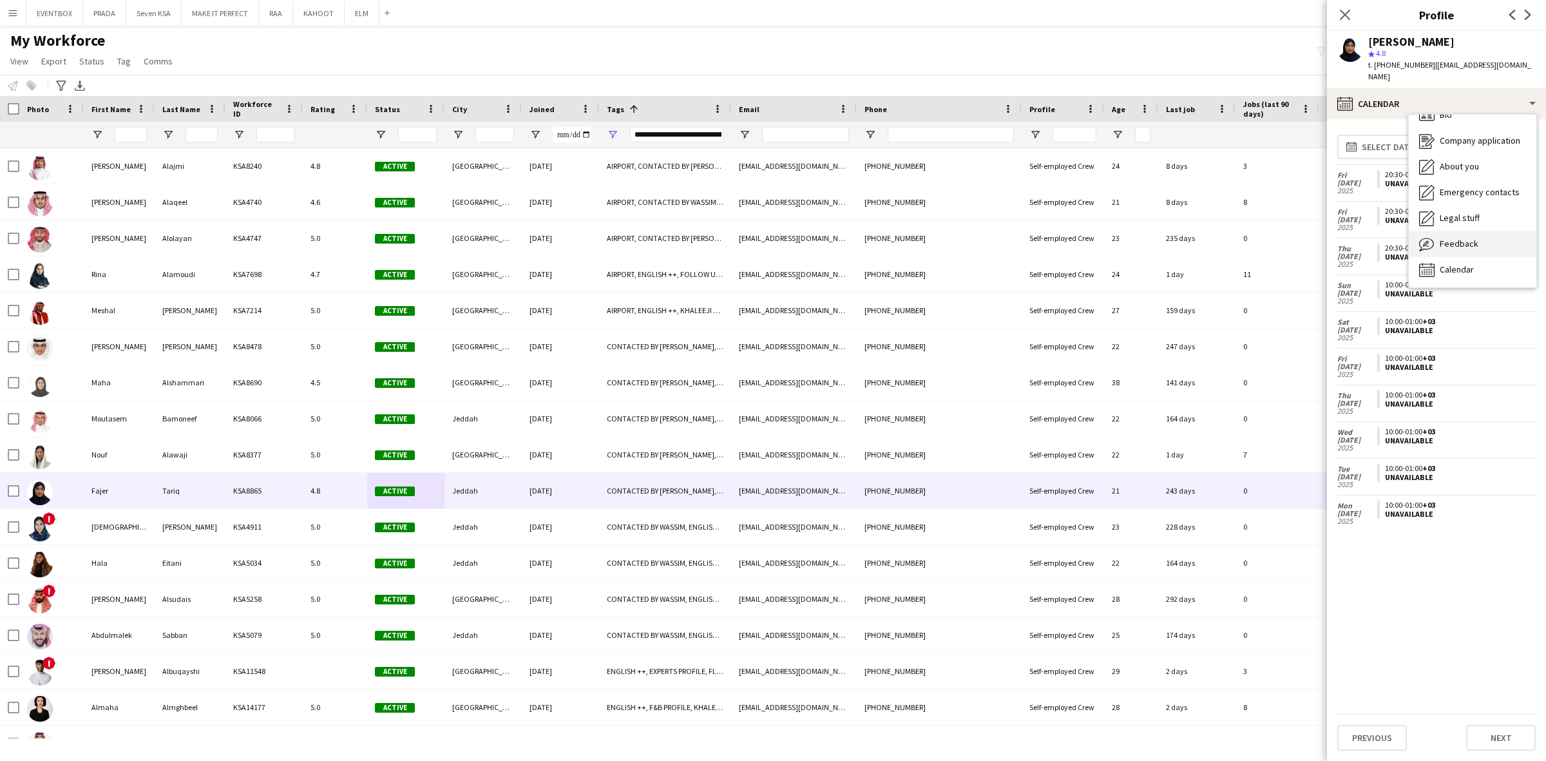
click at [1462, 238] on span "Feedback" at bounding box center [1458, 244] width 39 height 12
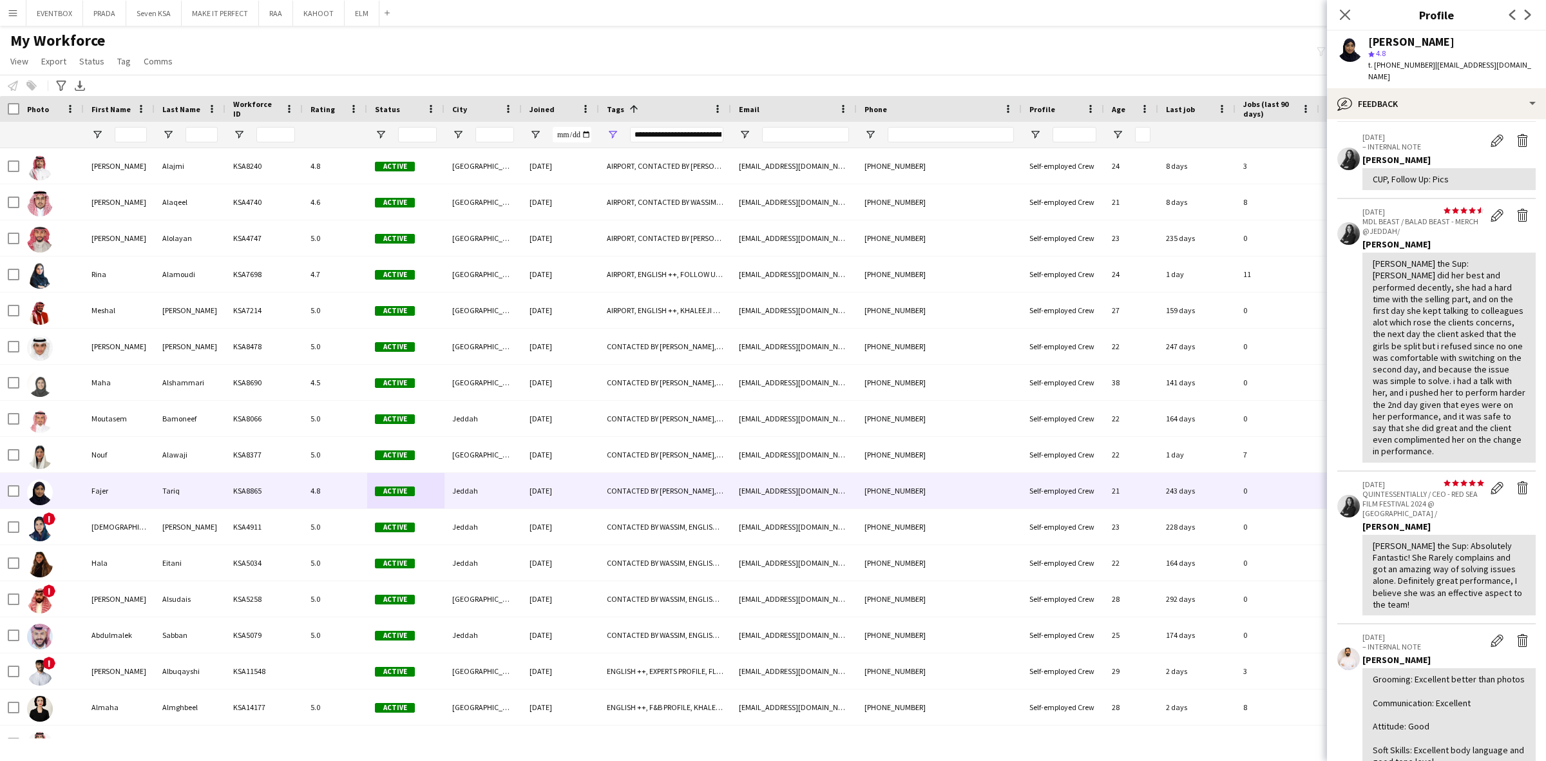
scroll to position [322, 0]
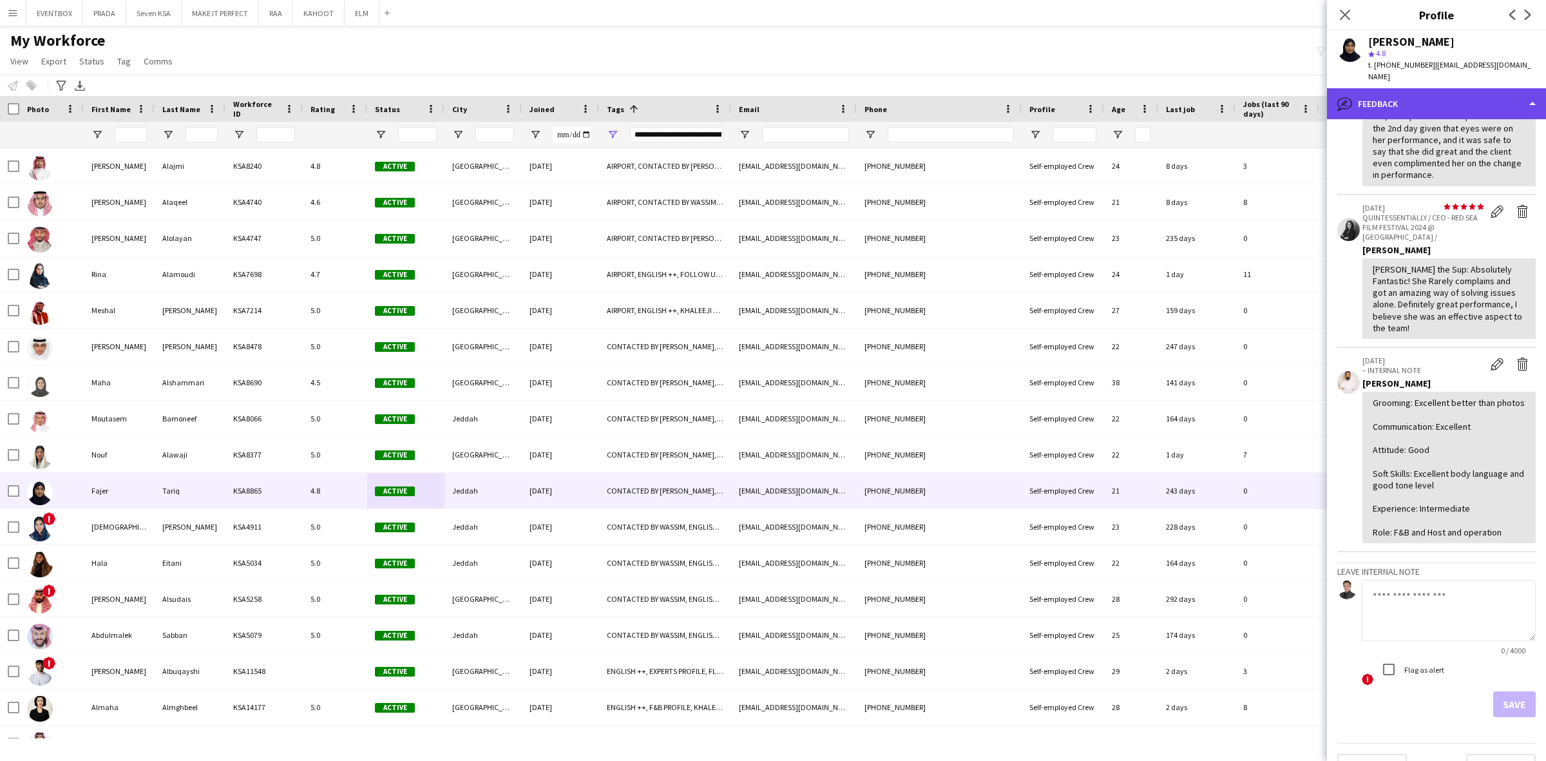
click at [1470, 91] on div "bubble-pencil Feedback" at bounding box center [1436, 103] width 219 height 31
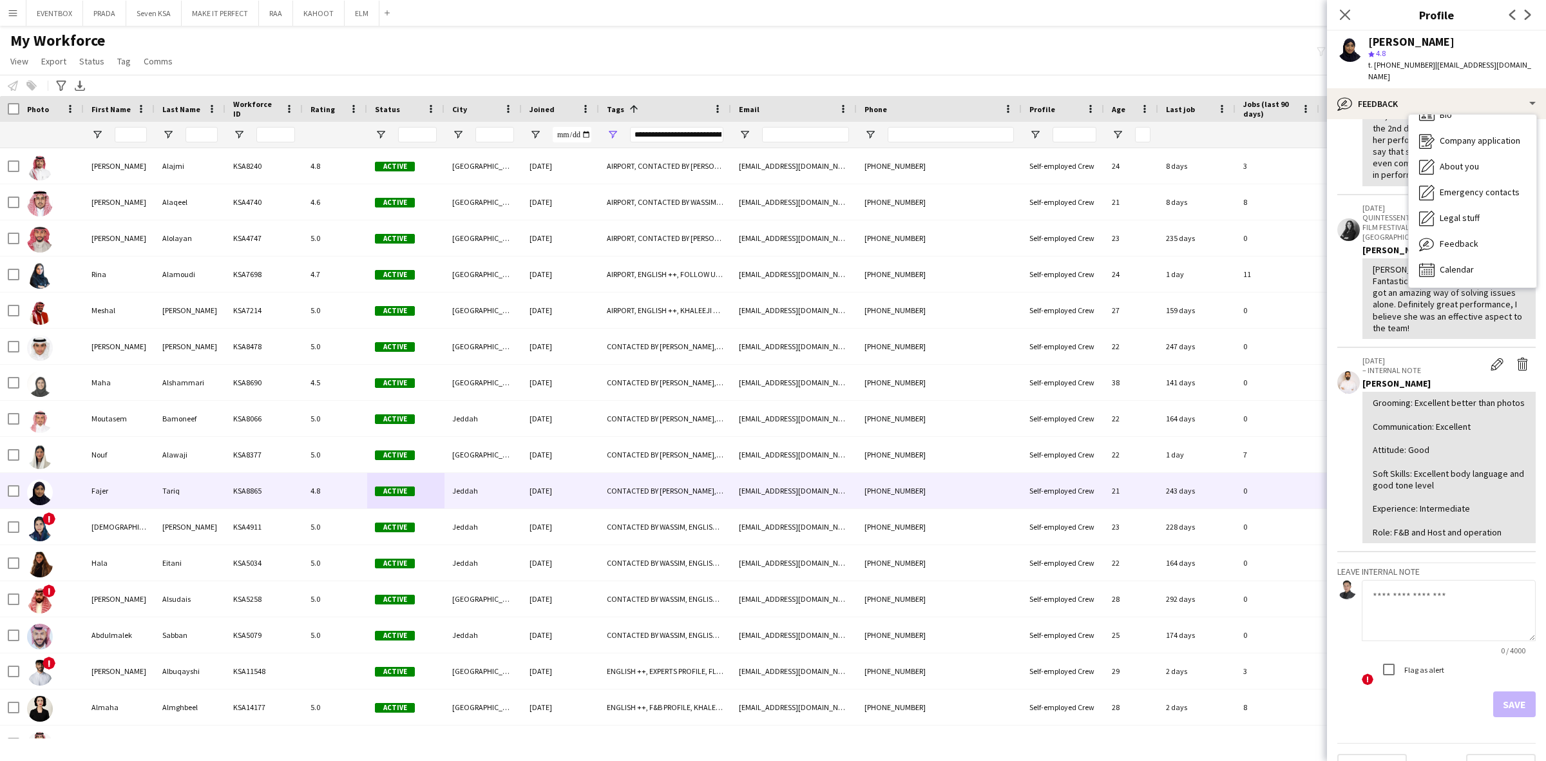
click at [1424, 377] on div "[PERSON_NAME]" at bounding box center [1448, 383] width 173 height 12
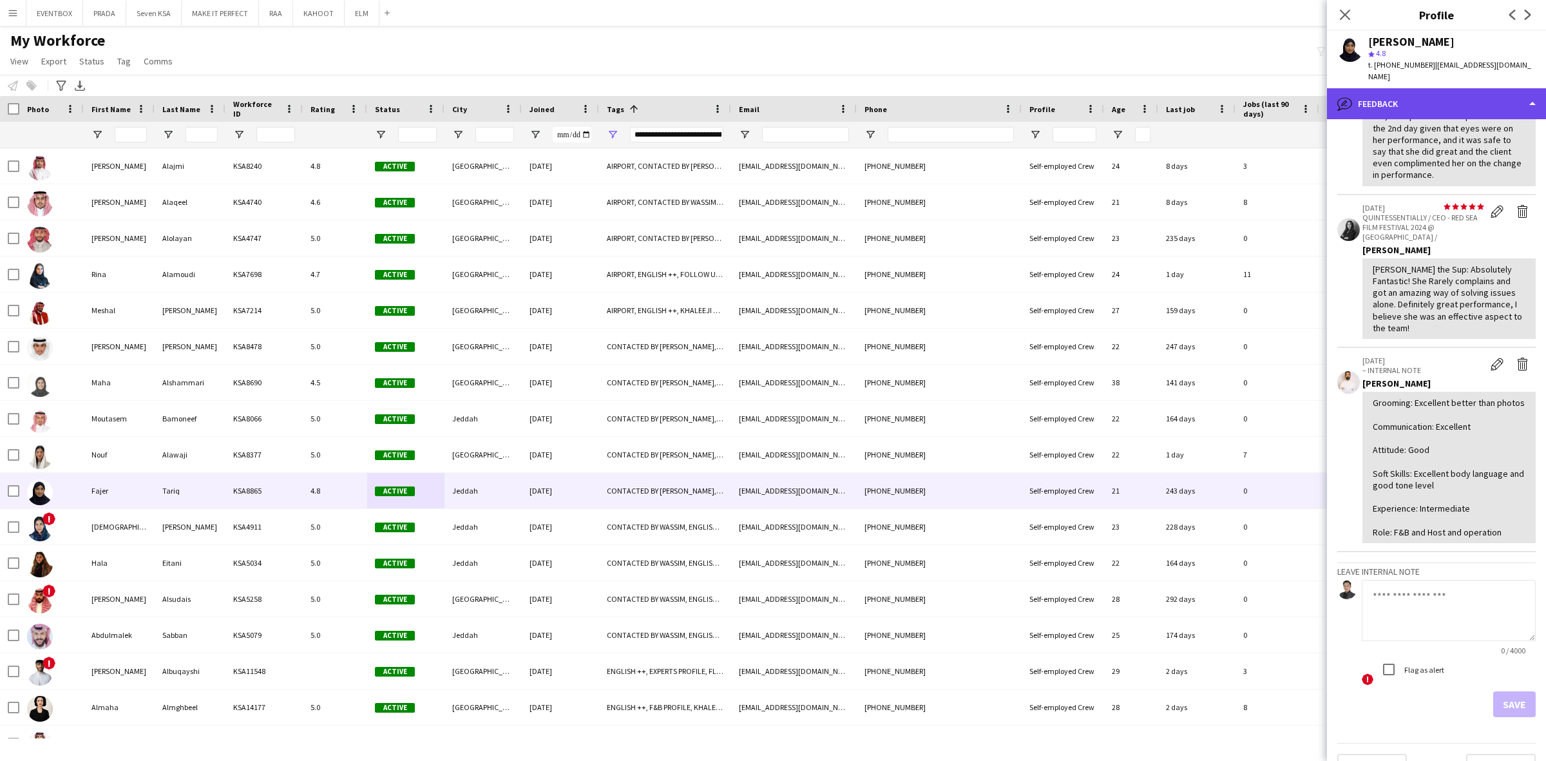
click at [1467, 97] on div "bubble-pencil Feedback" at bounding box center [1436, 103] width 219 height 31
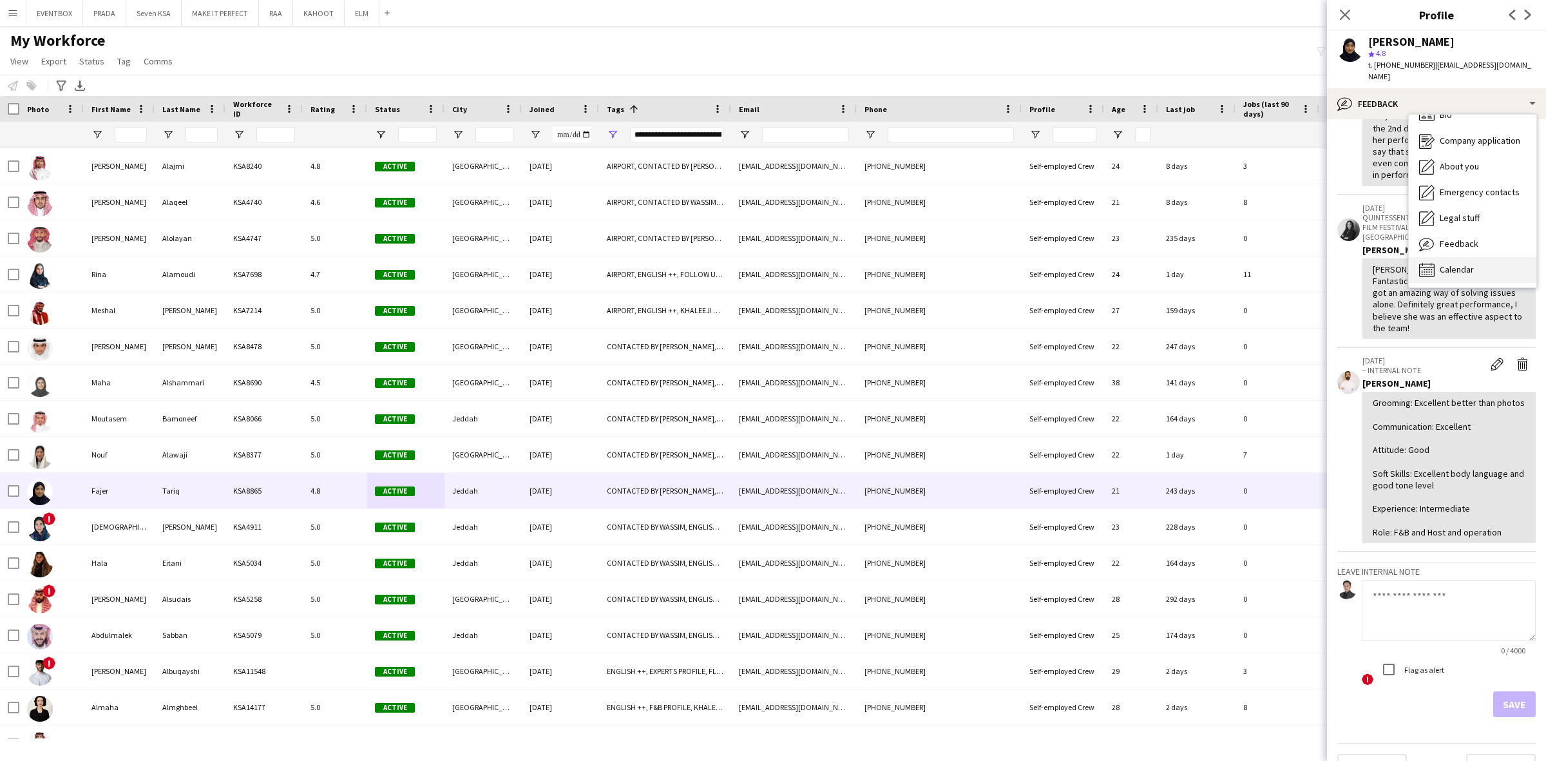
click at [1485, 258] on div "Calendar Calendar" at bounding box center [1472, 270] width 128 height 26
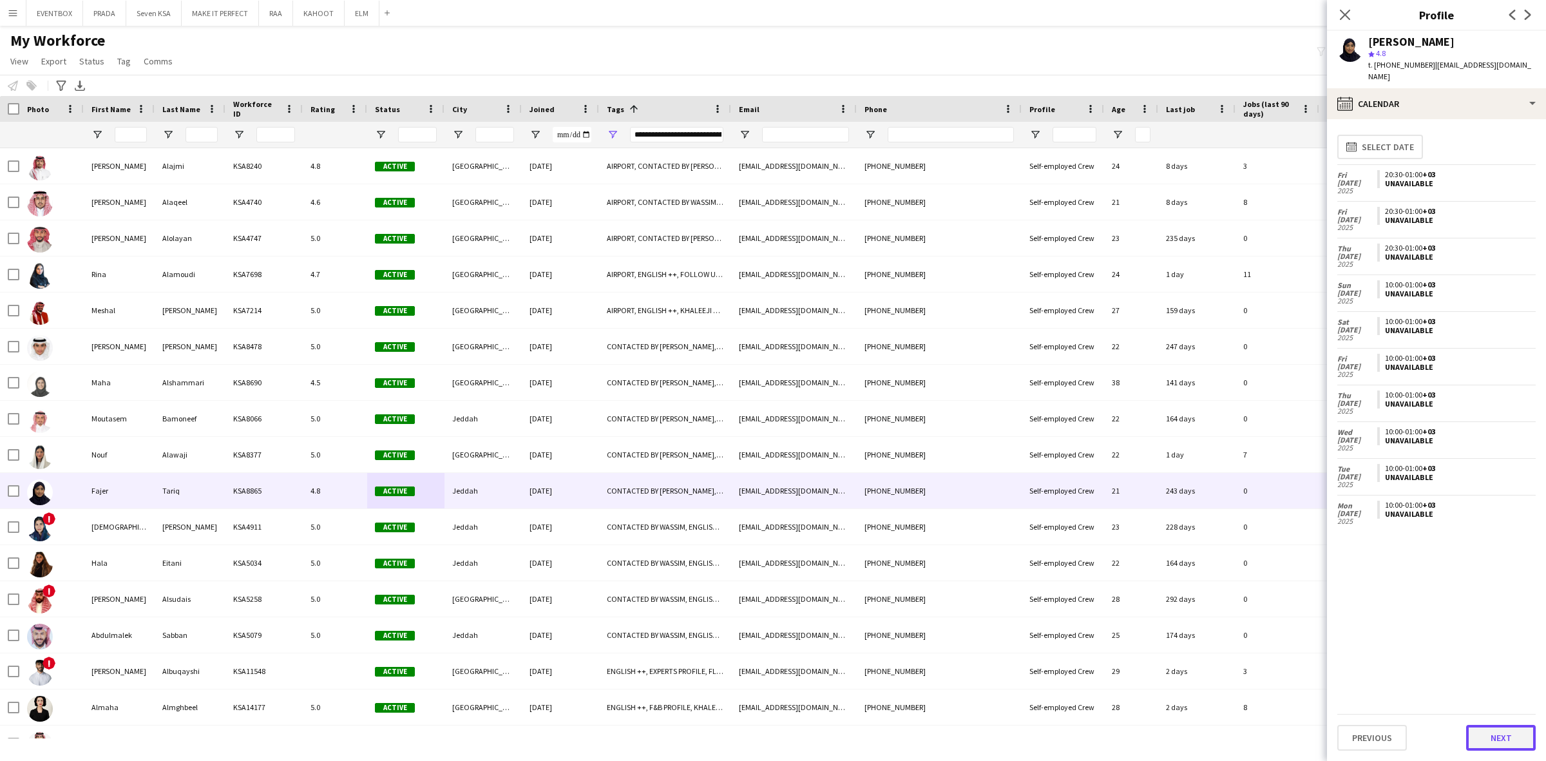
click at [1522, 742] on button "Next" at bounding box center [1501, 737] width 70 height 26
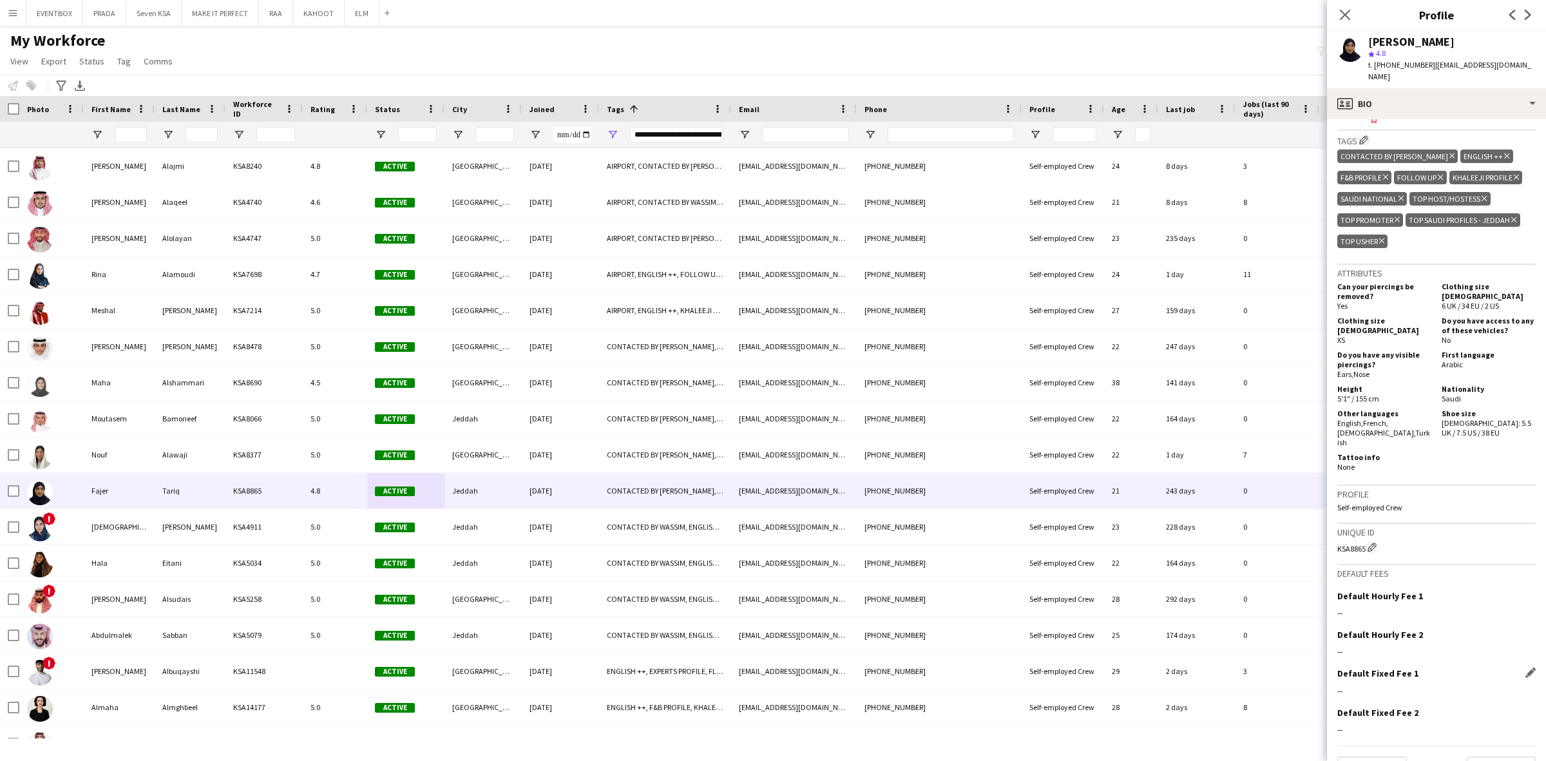
scroll to position [655, 0]
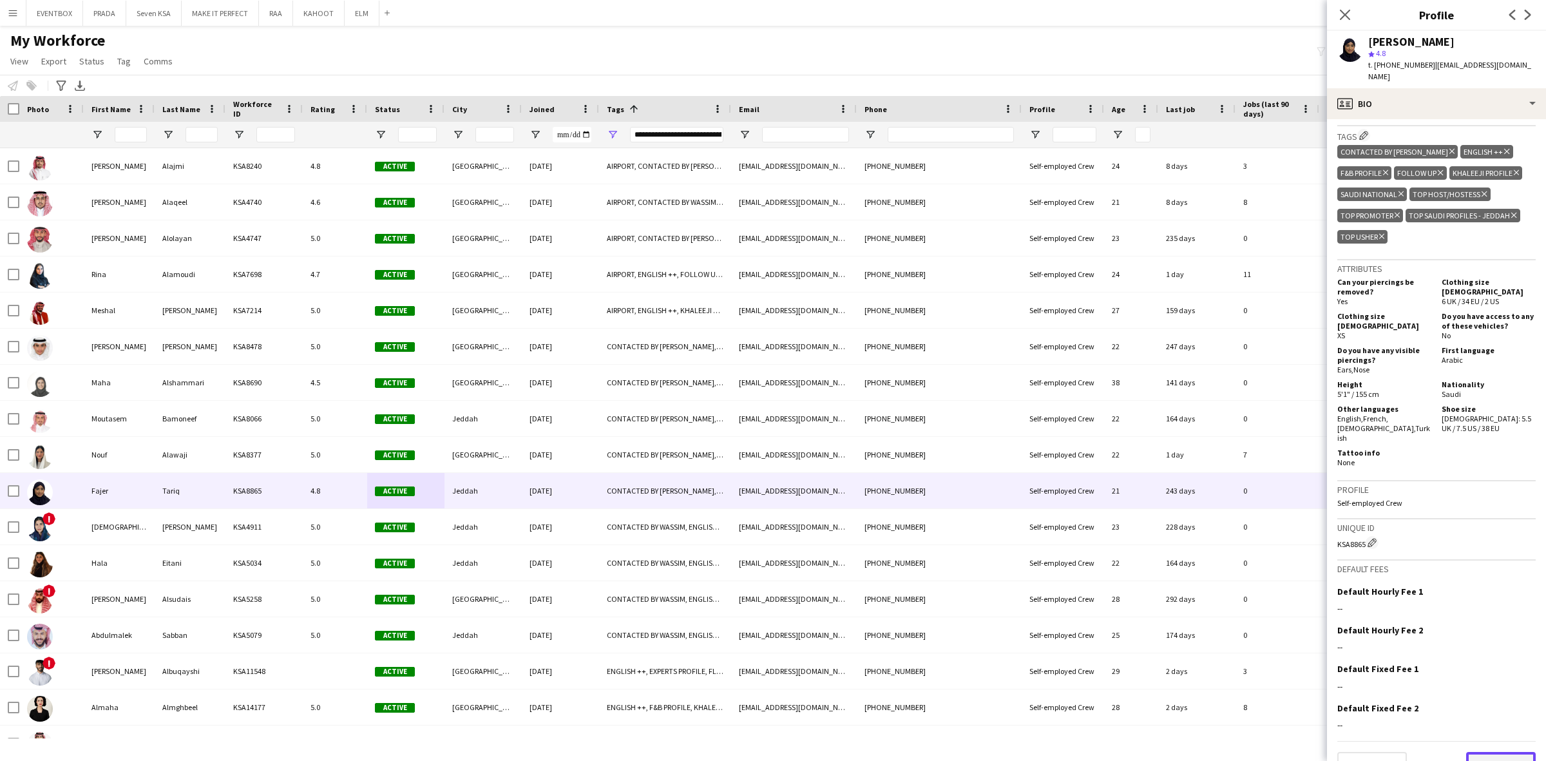
click at [1493, 752] on button "Next" at bounding box center [1501, 765] width 70 height 26
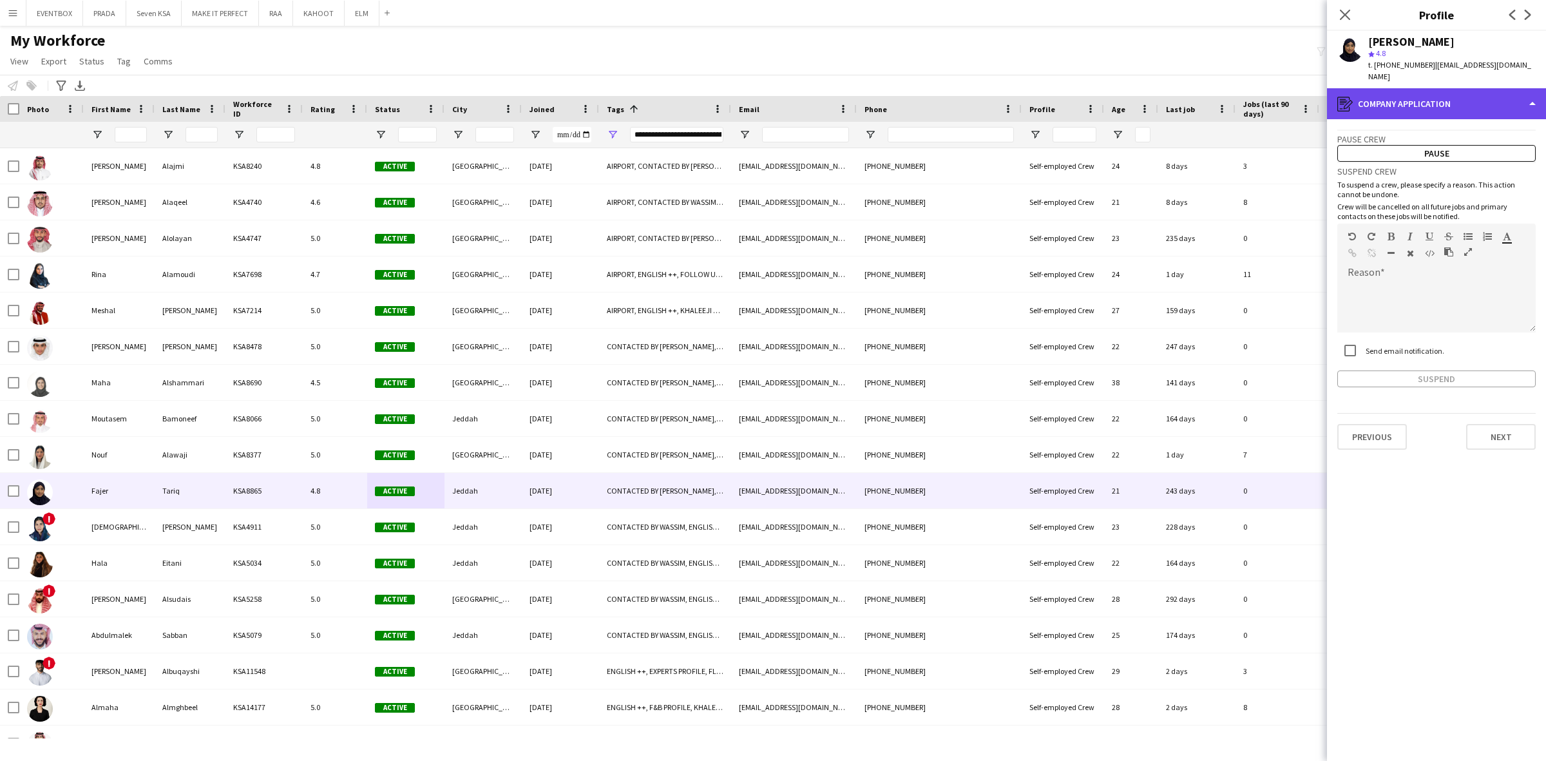
click at [1450, 91] on div "register Company application" at bounding box center [1436, 103] width 219 height 31
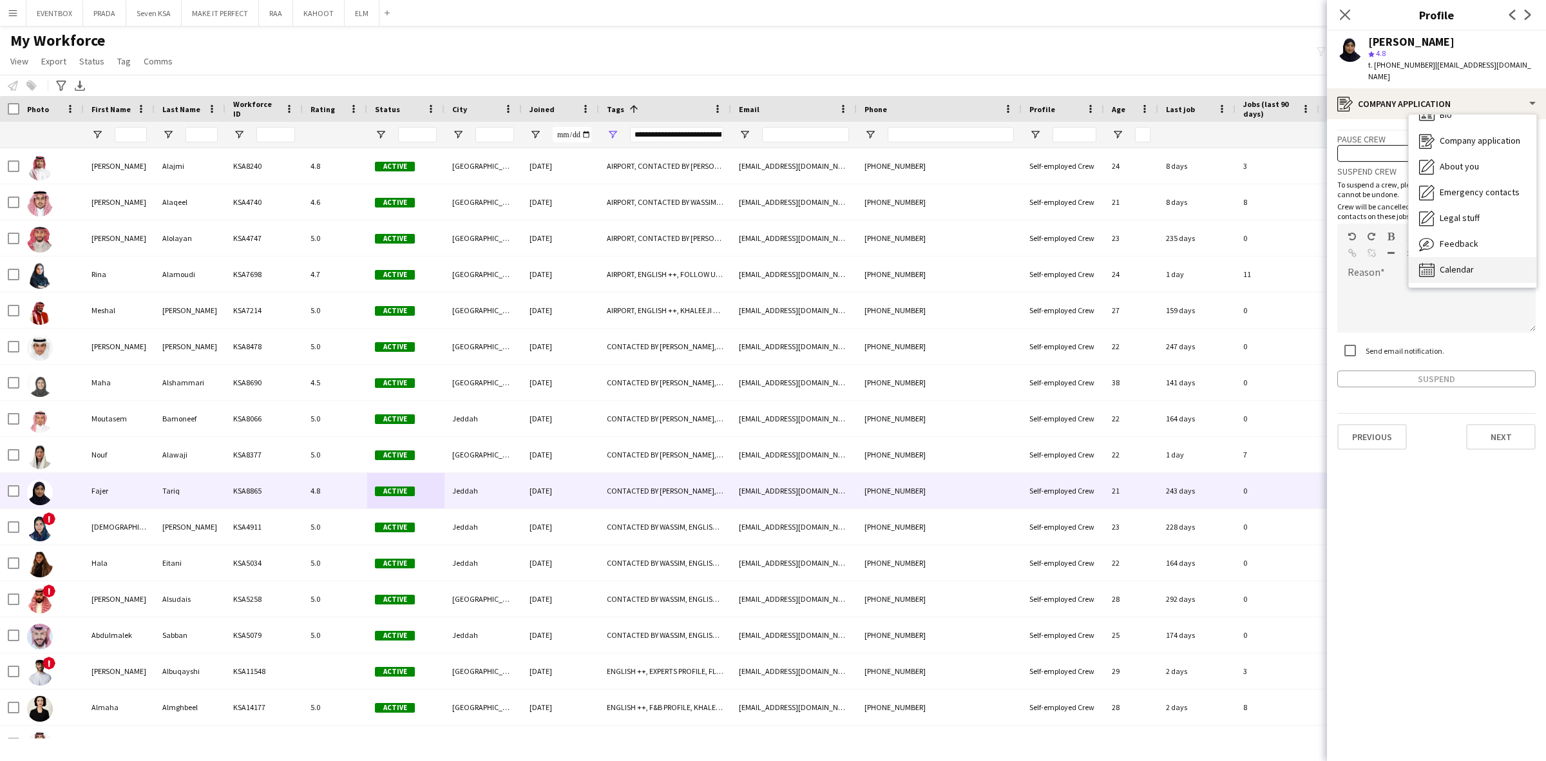
click at [1486, 257] on div "Calendar Calendar" at bounding box center [1472, 270] width 128 height 26
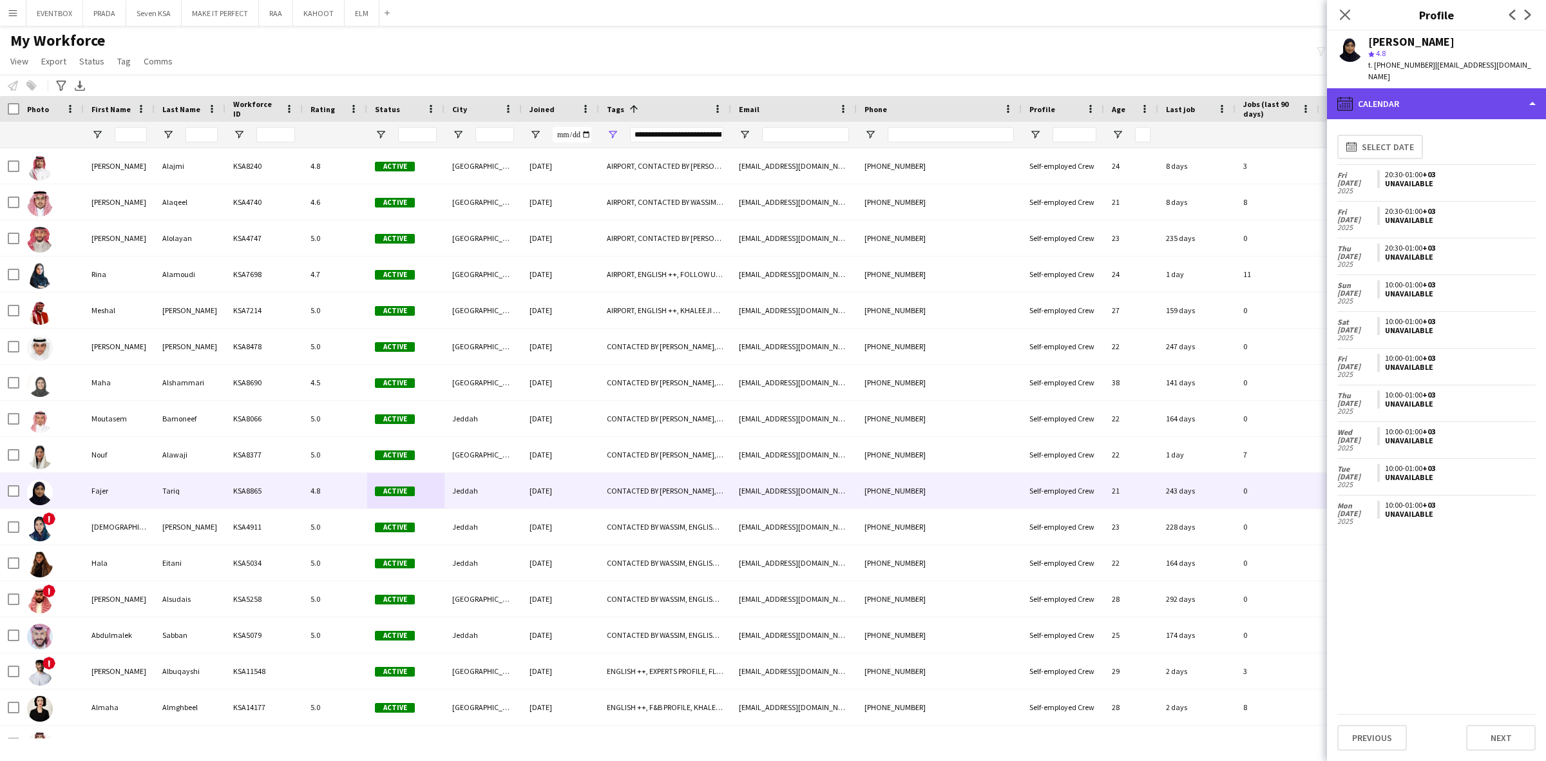
click at [1412, 88] on div "calendar-full Calendar" at bounding box center [1436, 103] width 219 height 31
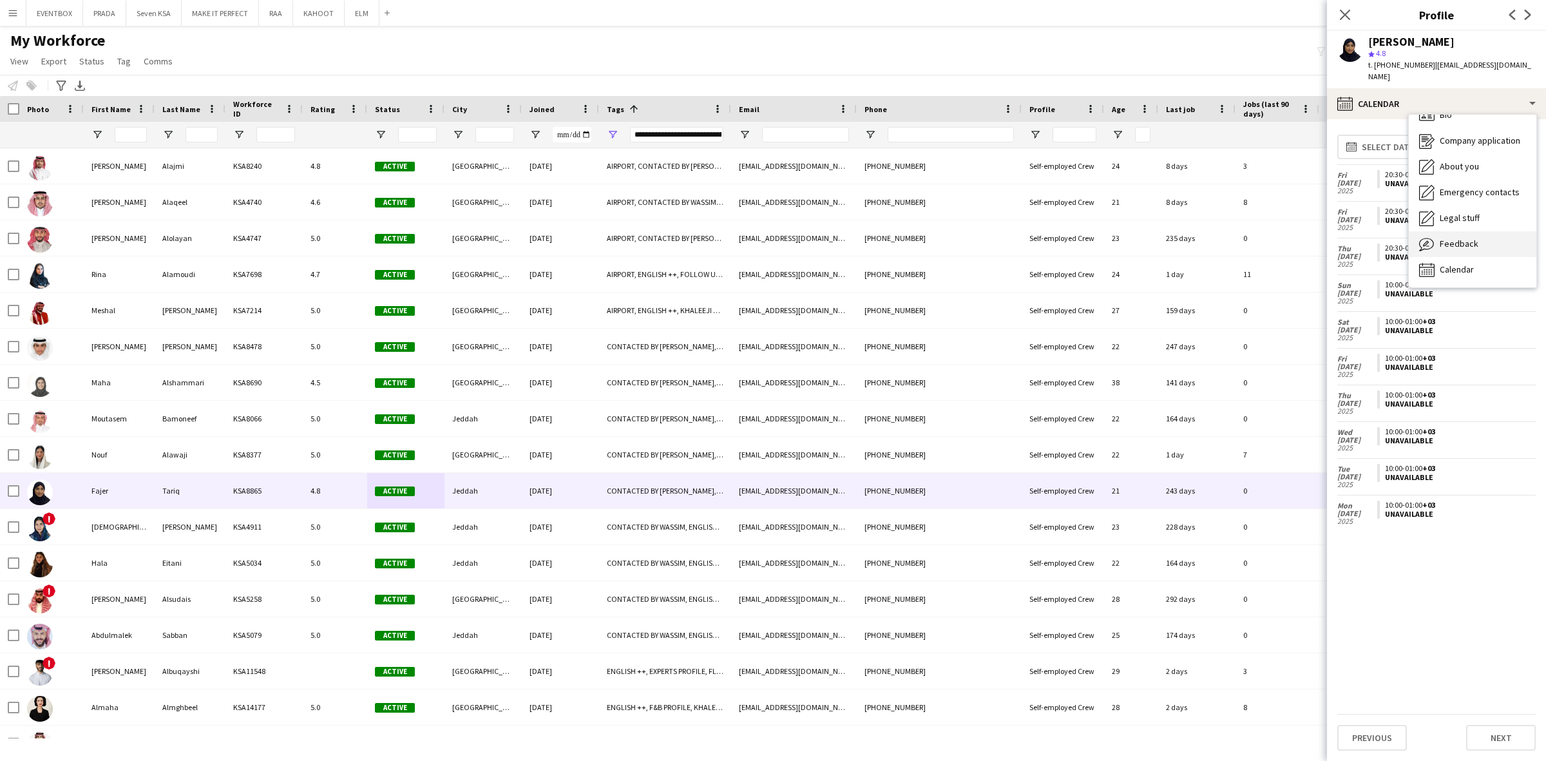
click at [1467, 238] on span "Feedback" at bounding box center [1458, 244] width 39 height 12
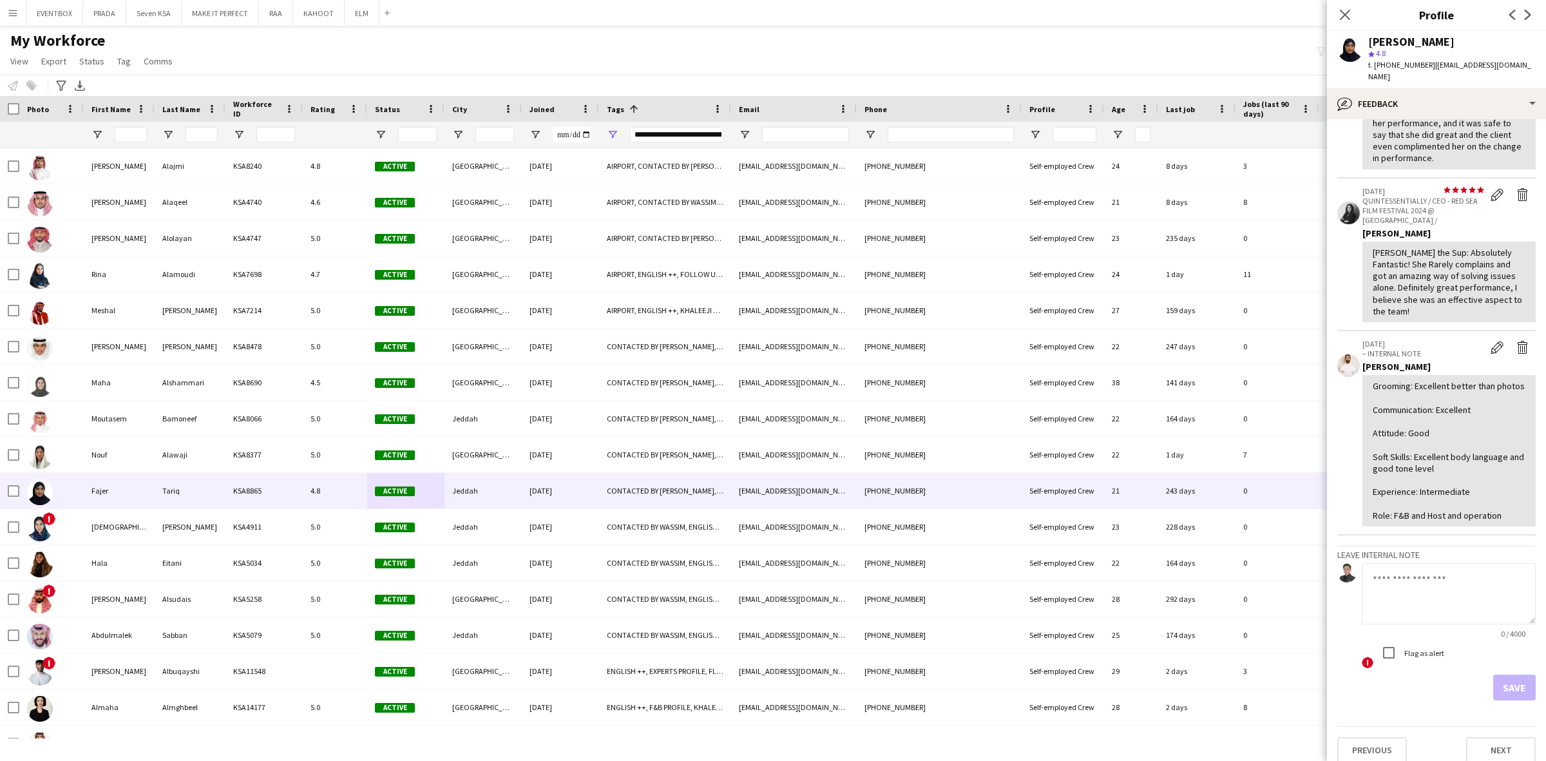
scroll to position [349, 0]
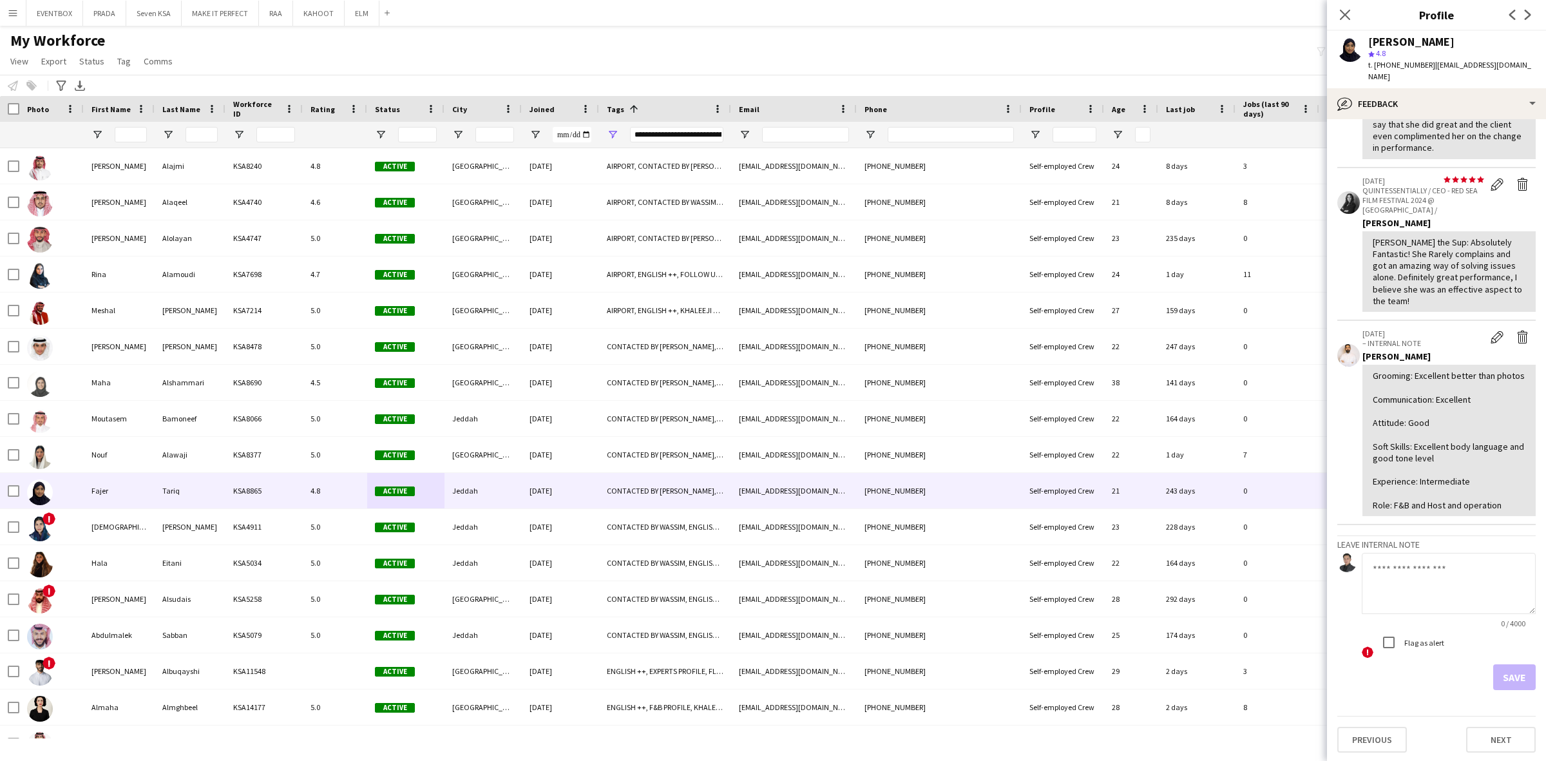
click at [1442, 66] on span "| [EMAIL_ADDRESS][DOMAIN_NAME]" at bounding box center [1449, 70] width 163 height 21
click at [1449, 88] on div "bubble-pencil Feedback" at bounding box center [1436, 103] width 219 height 31
click at [1486, 231] on div "Feedback Feedback" at bounding box center [1472, 244] width 128 height 26
click at [1470, 88] on div "bubble-pencil Feedback" at bounding box center [1436, 103] width 219 height 31
click at [1491, 154] on div "About you About you" at bounding box center [1472, 167] width 128 height 26
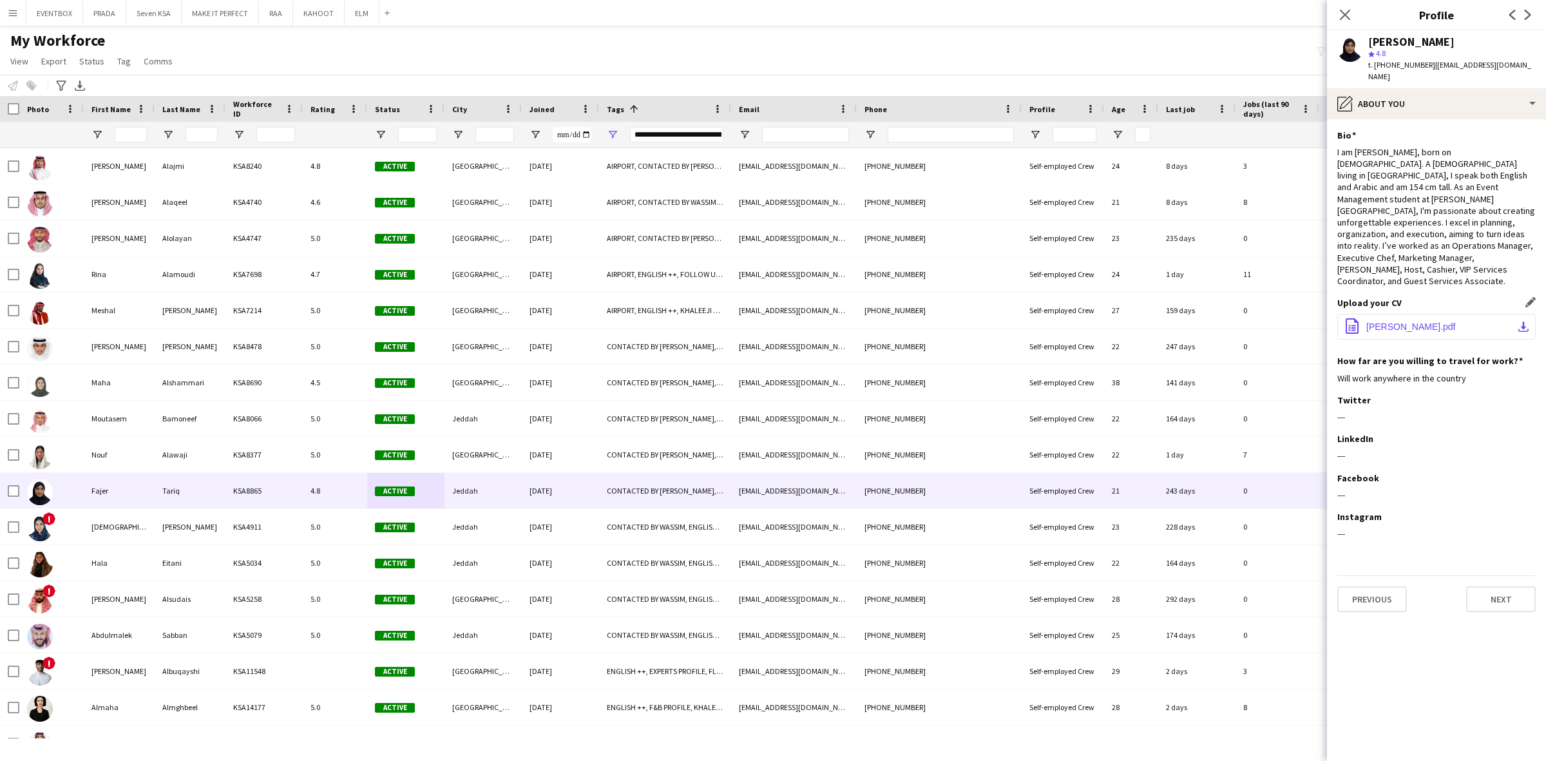
click at [1389, 321] on span "[PERSON_NAME].pdf" at bounding box center [1411, 326] width 90 height 10
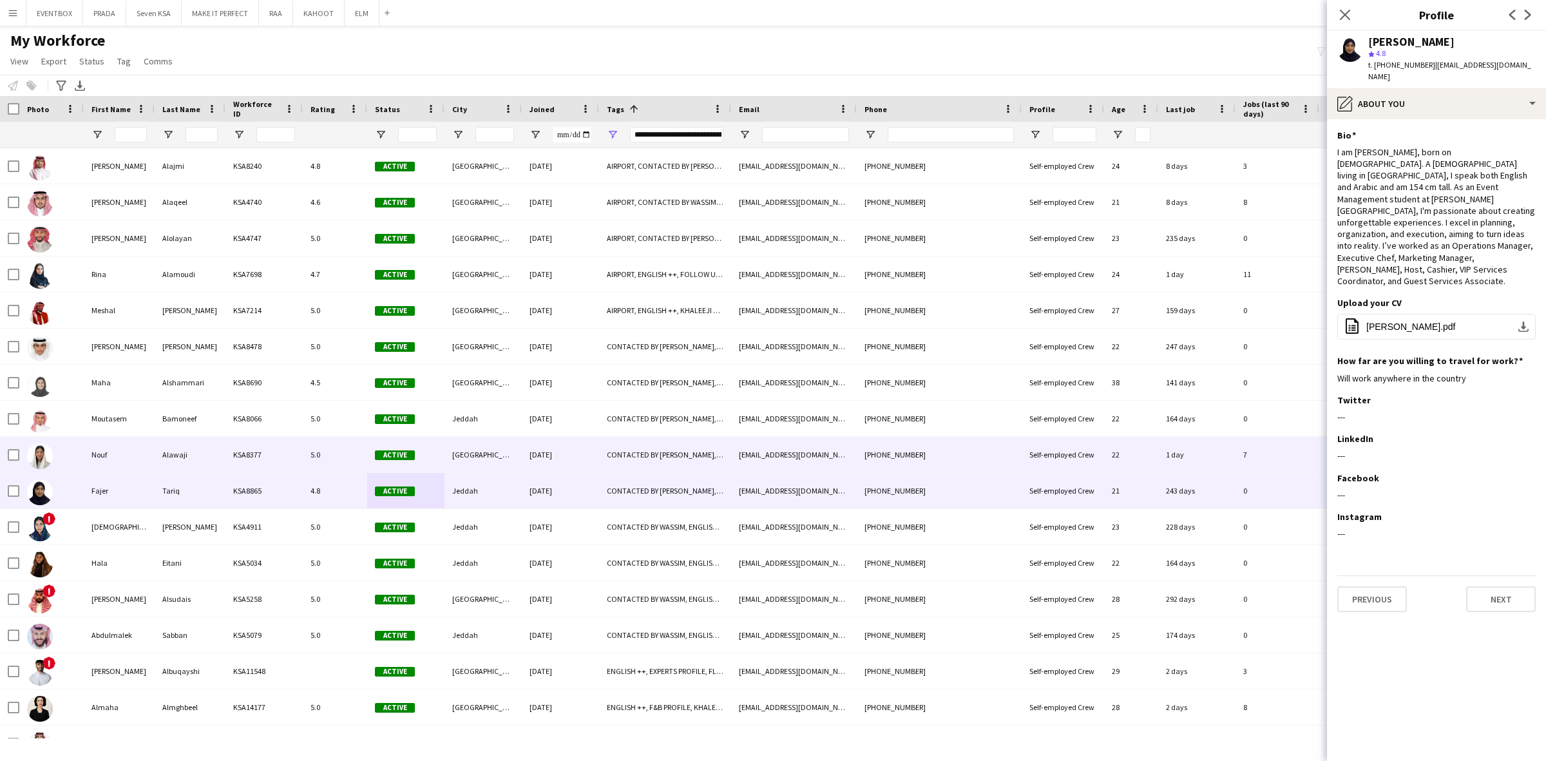
click at [184, 456] on div "Alawaji" at bounding box center [190, 454] width 71 height 35
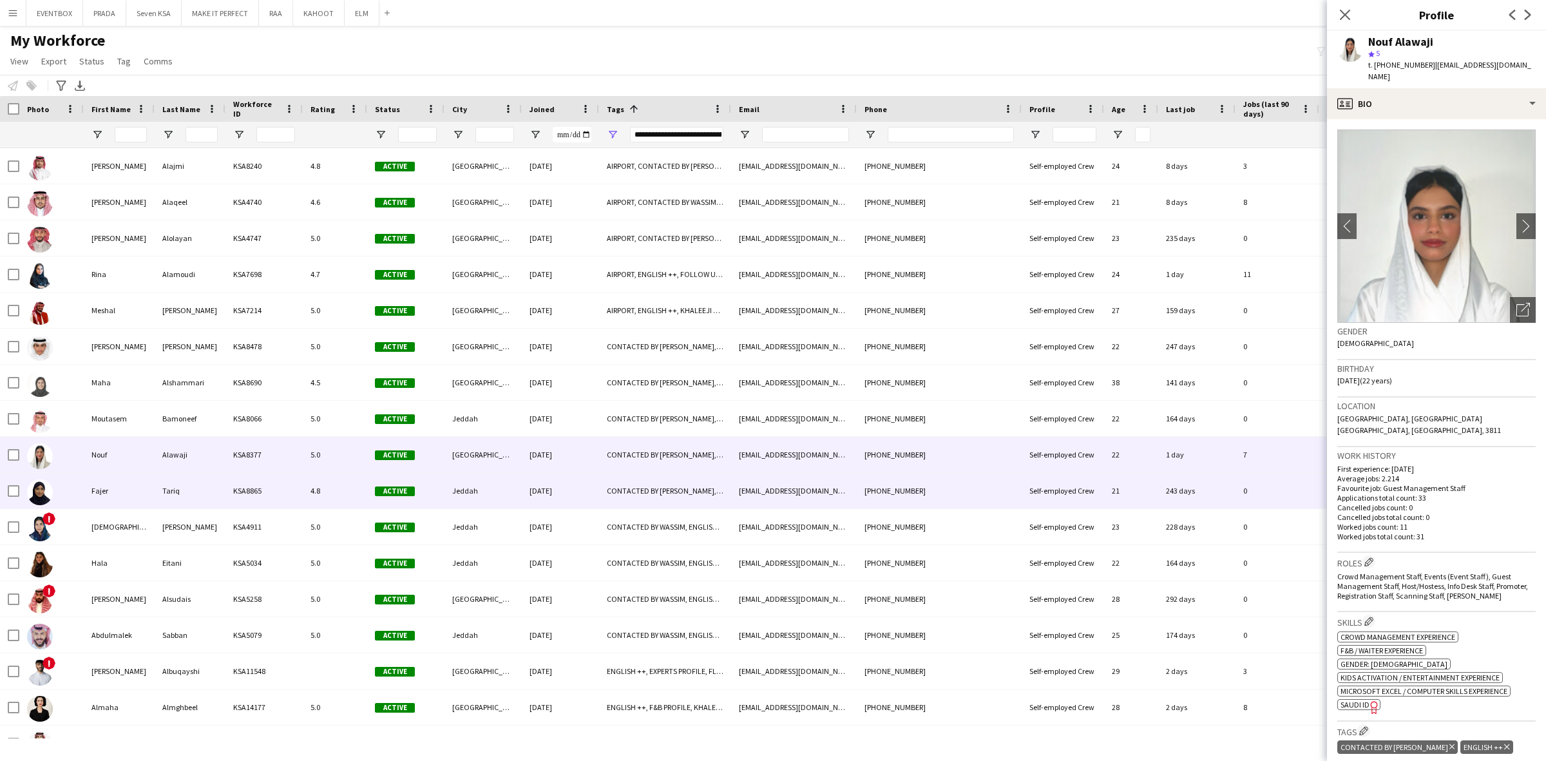
click at [305, 506] on div "4.8" at bounding box center [335, 490] width 64 height 35
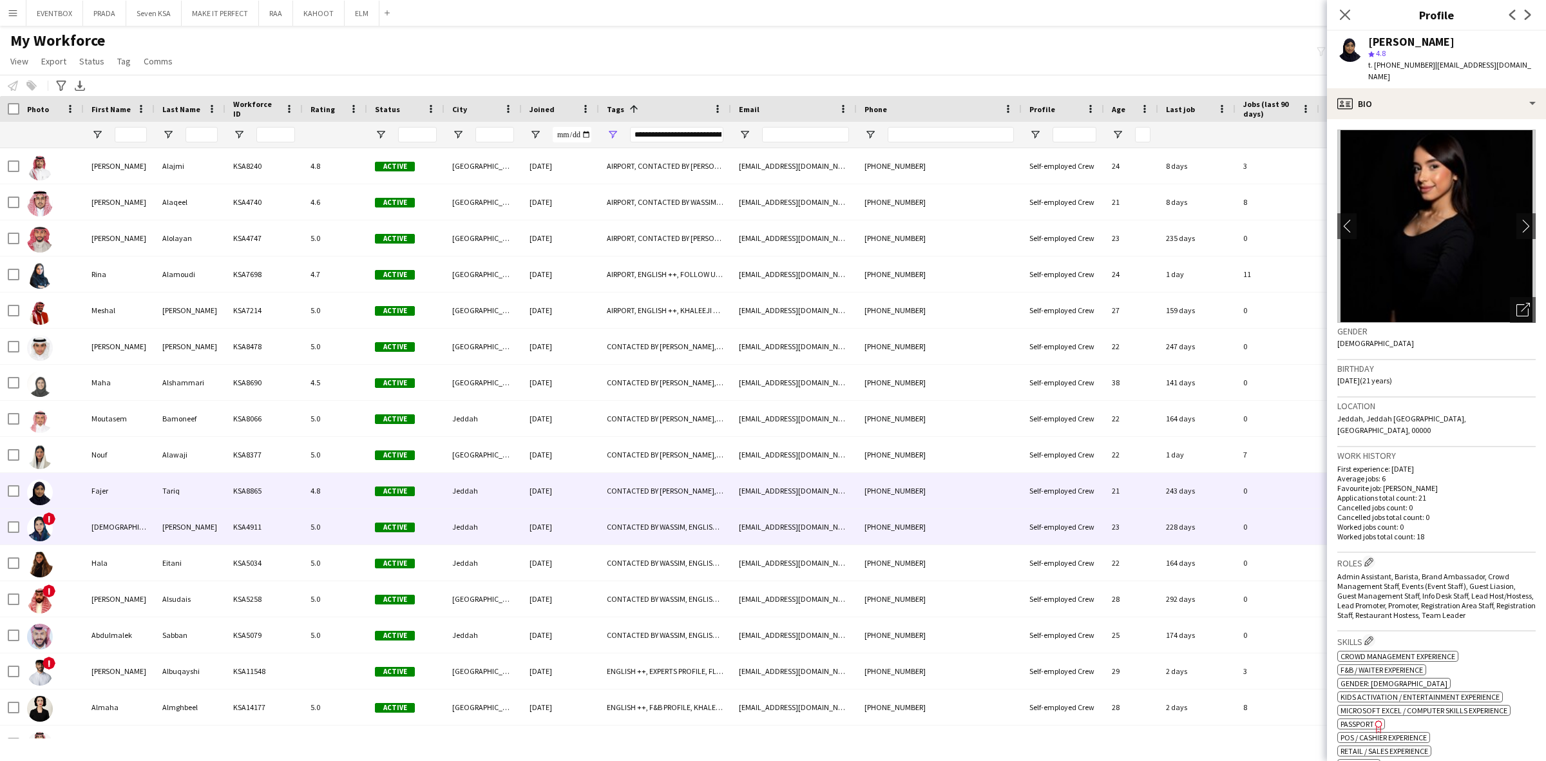
click at [293, 534] on div "KSA4911" at bounding box center [263, 526] width 77 height 35
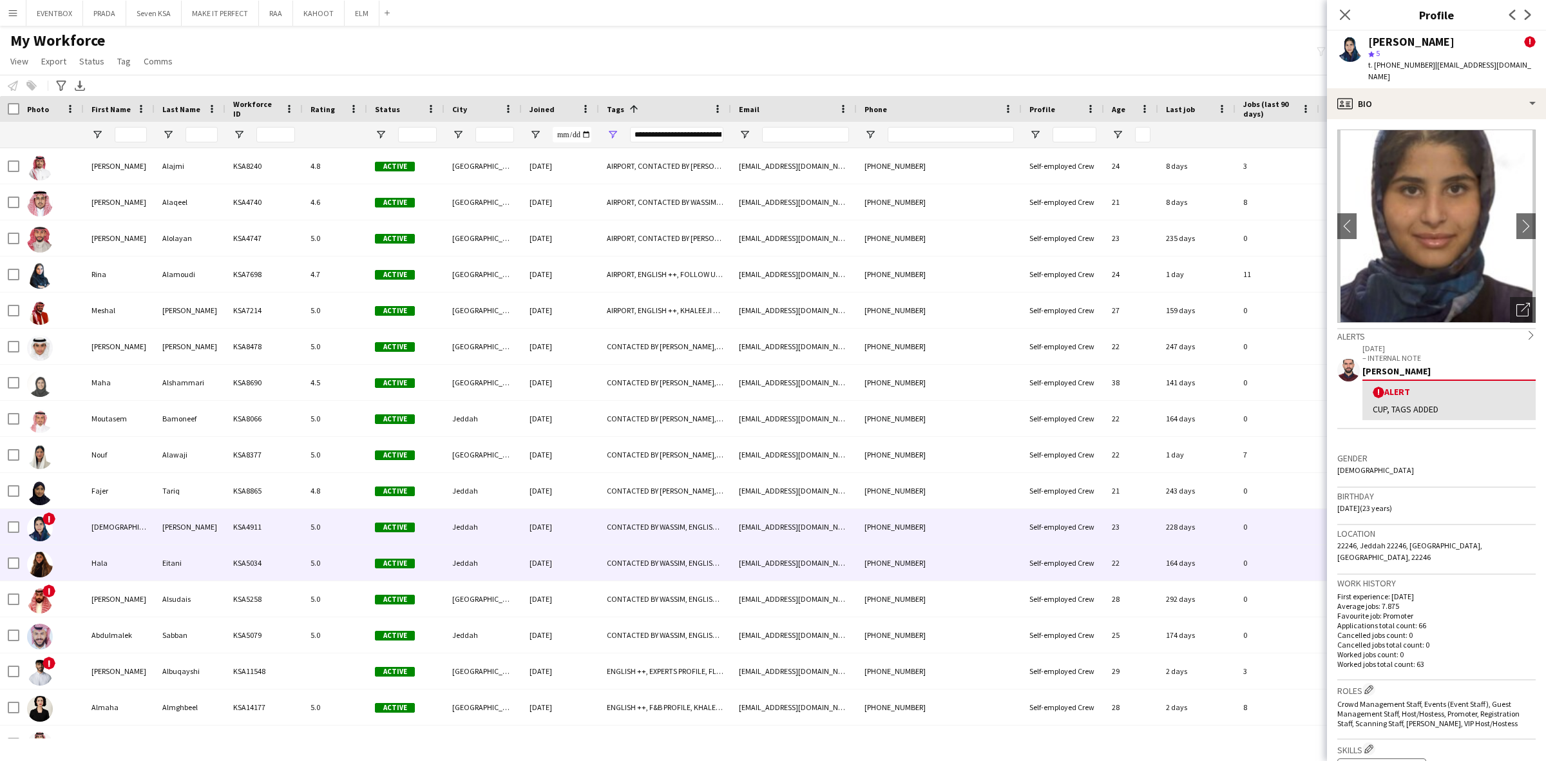
click at [317, 571] on div "5.0" at bounding box center [335, 562] width 64 height 35
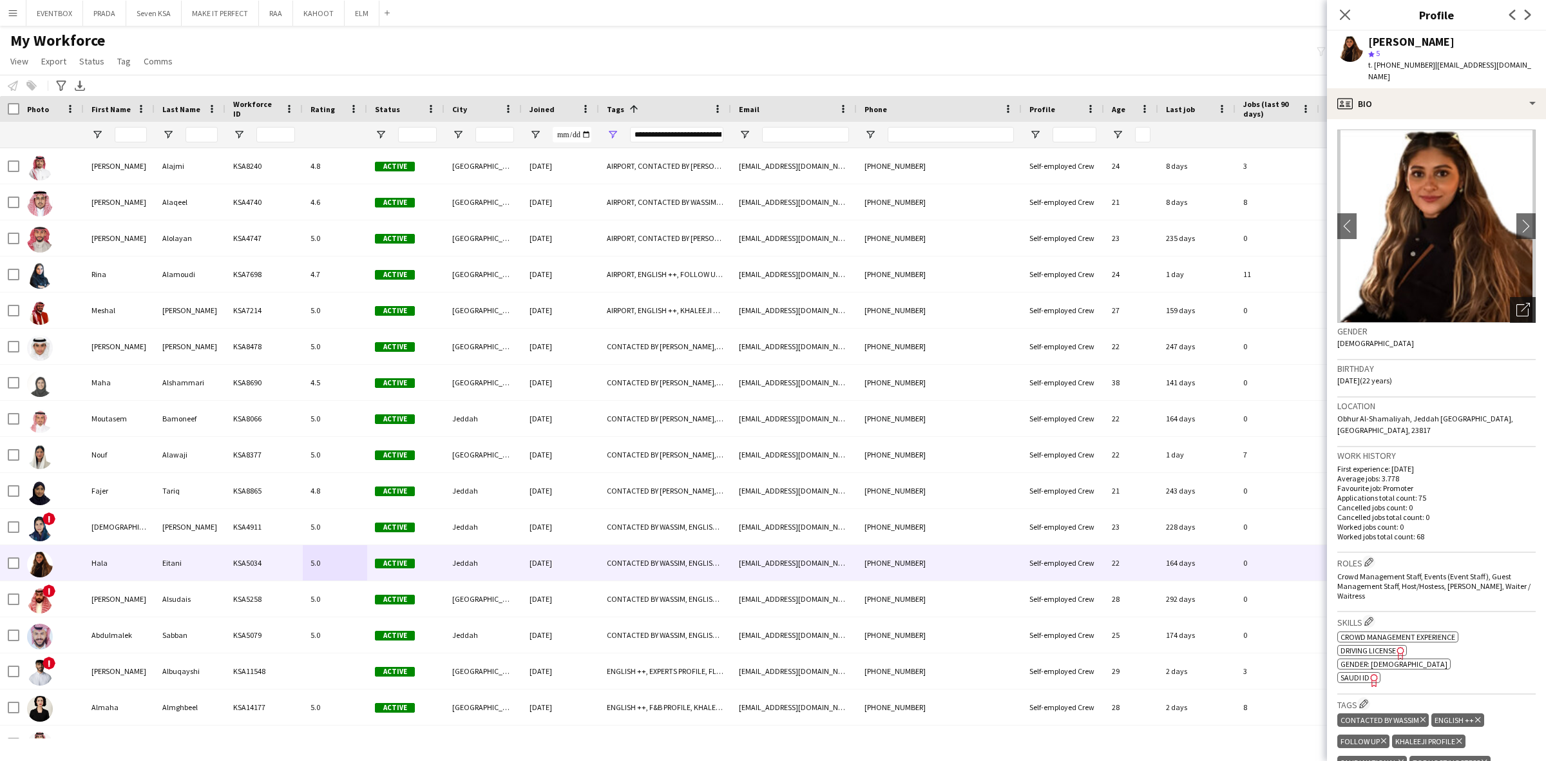
click at [1516, 303] on icon "Open photos pop-in" at bounding box center [1523, 310] width 14 height 14
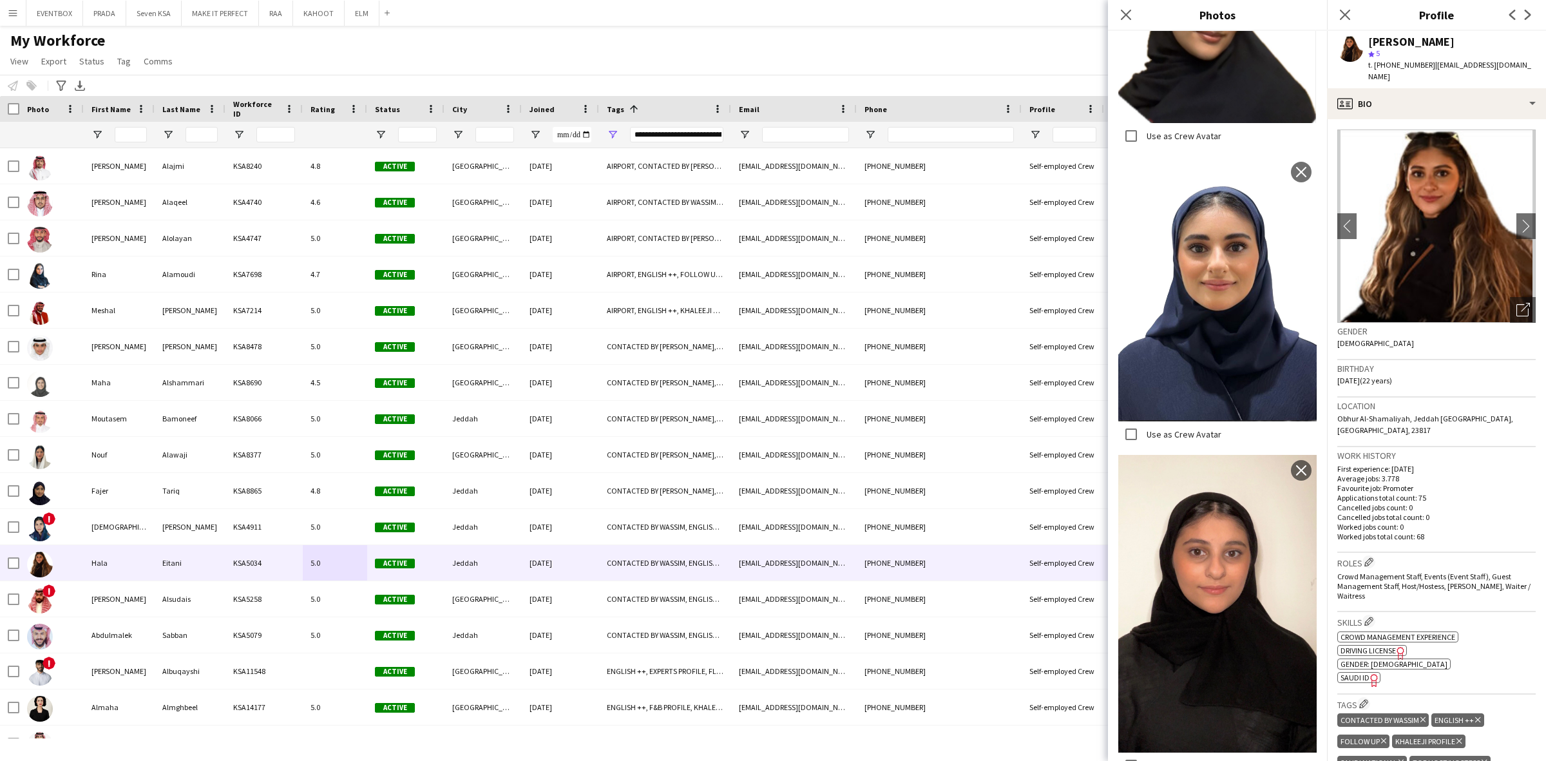
scroll to position [563, 0]
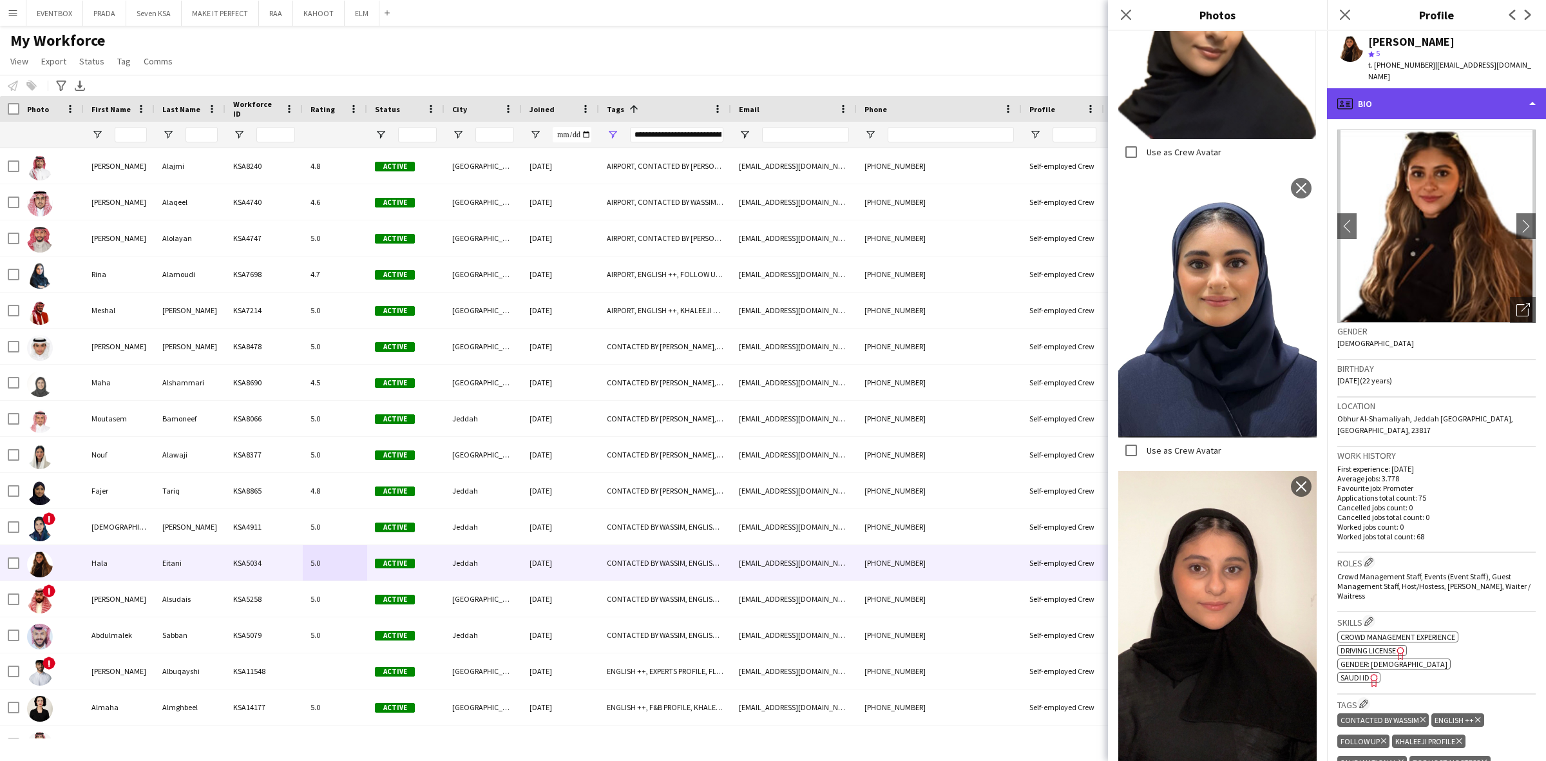
click at [1436, 92] on div "profile Bio" at bounding box center [1436, 103] width 219 height 31
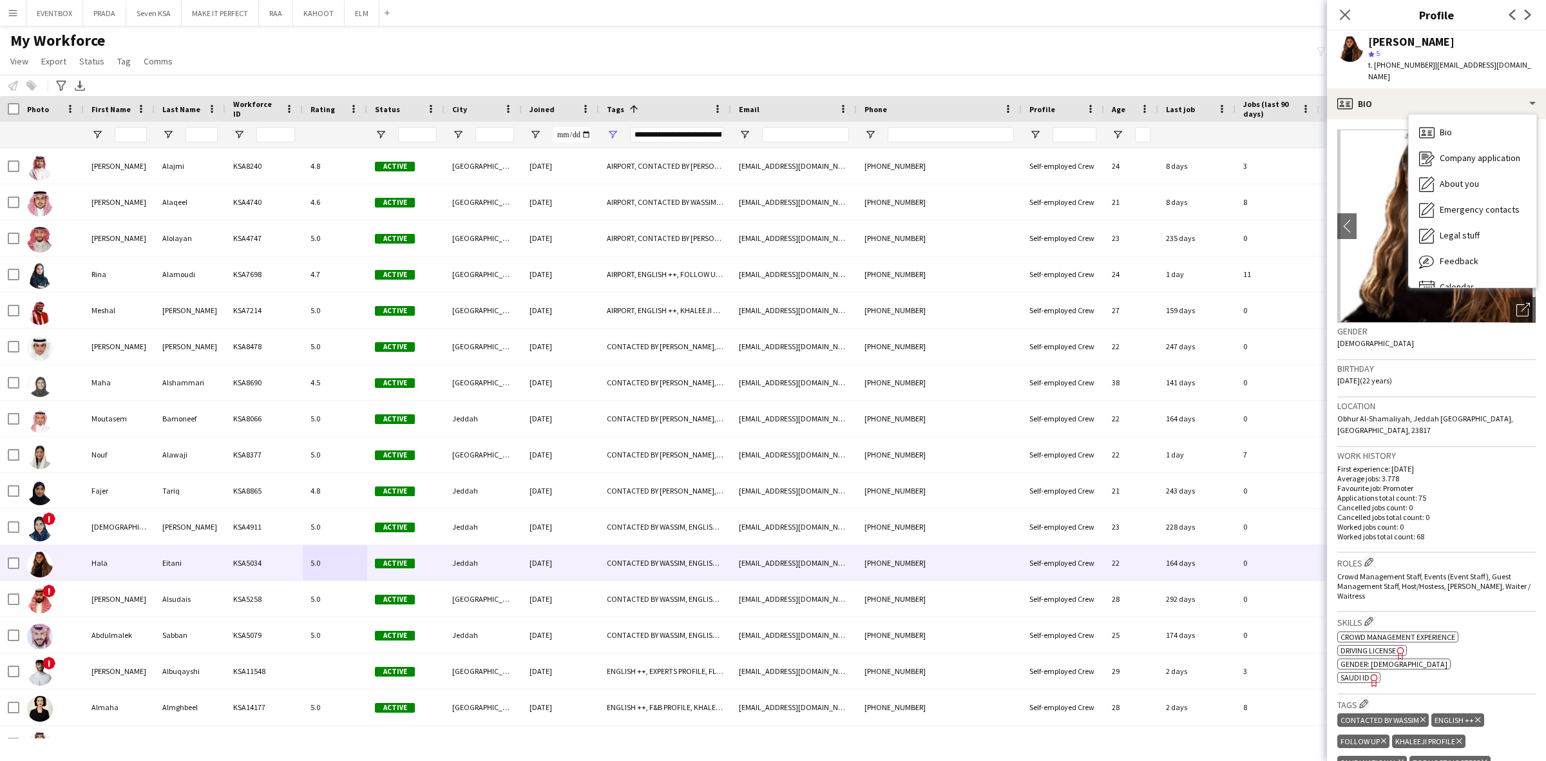
click at [1444, 384] on div "Birthday [DEMOGRAPHIC_DATA] (22 years)" at bounding box center [1436, 378] width 198 height 37
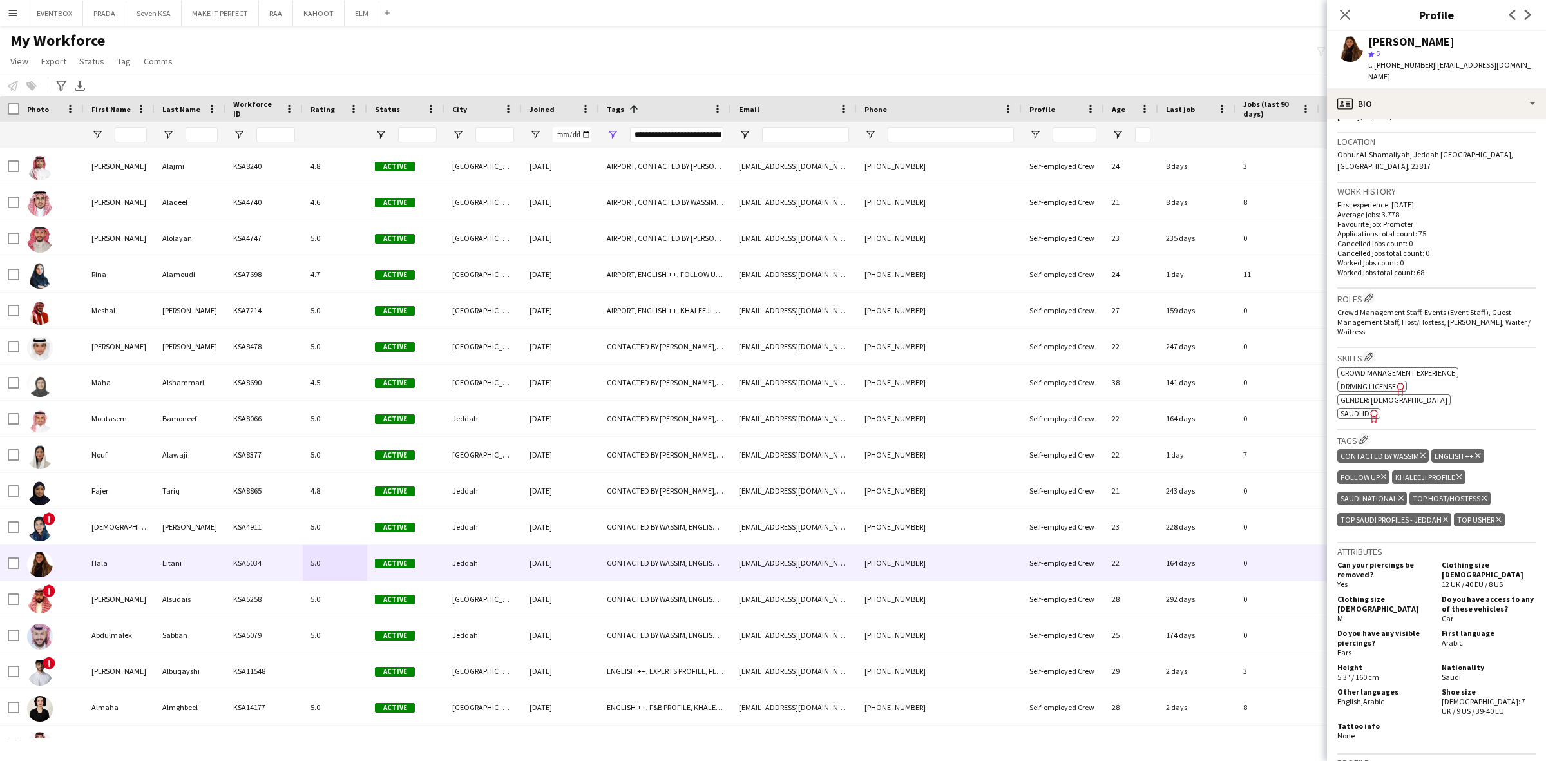
scroll to position [241, 0]
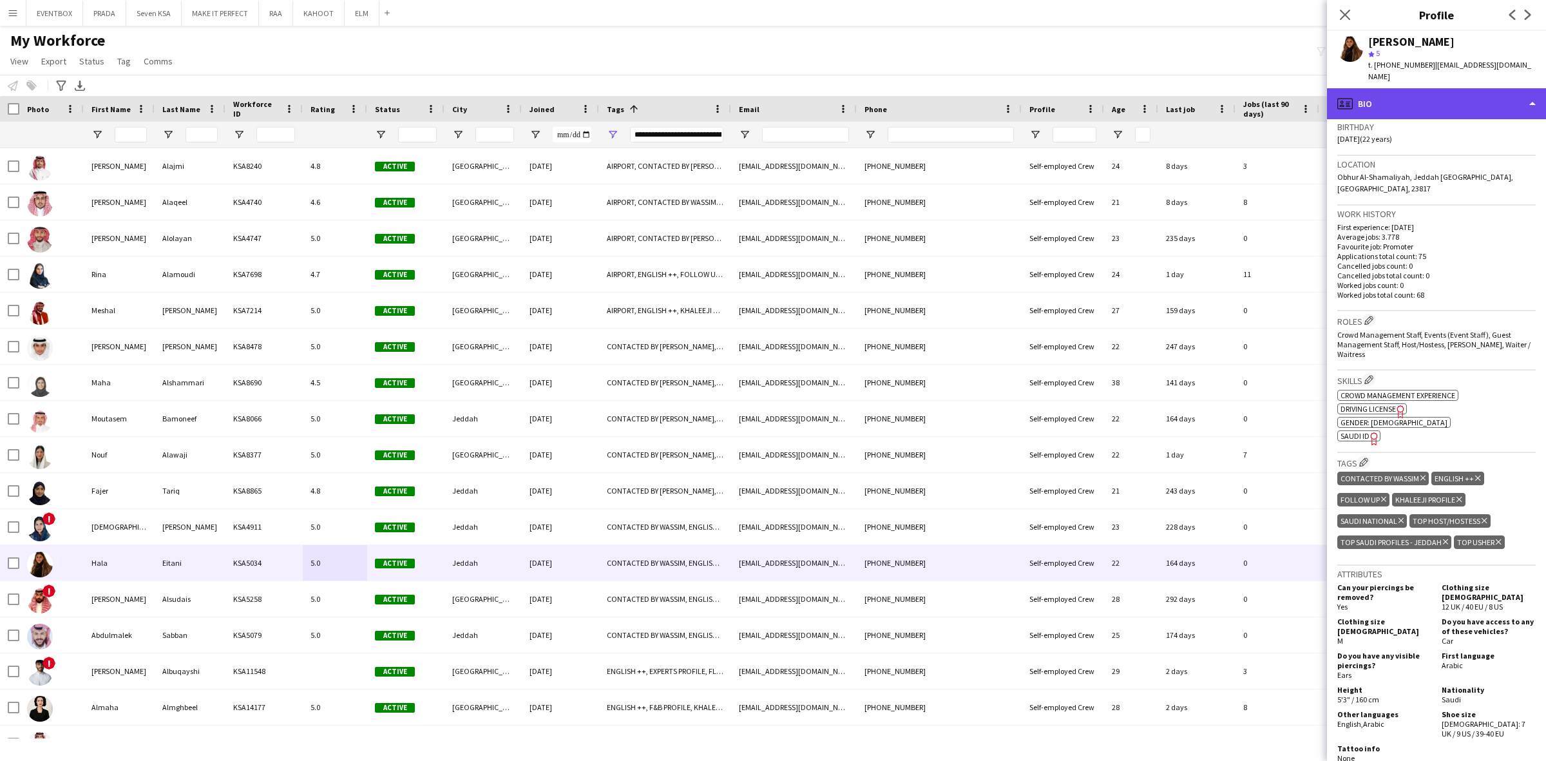
click at [1446, 104] on div "profile Bio" at bounding box center [1436, 103] width 219 height 31
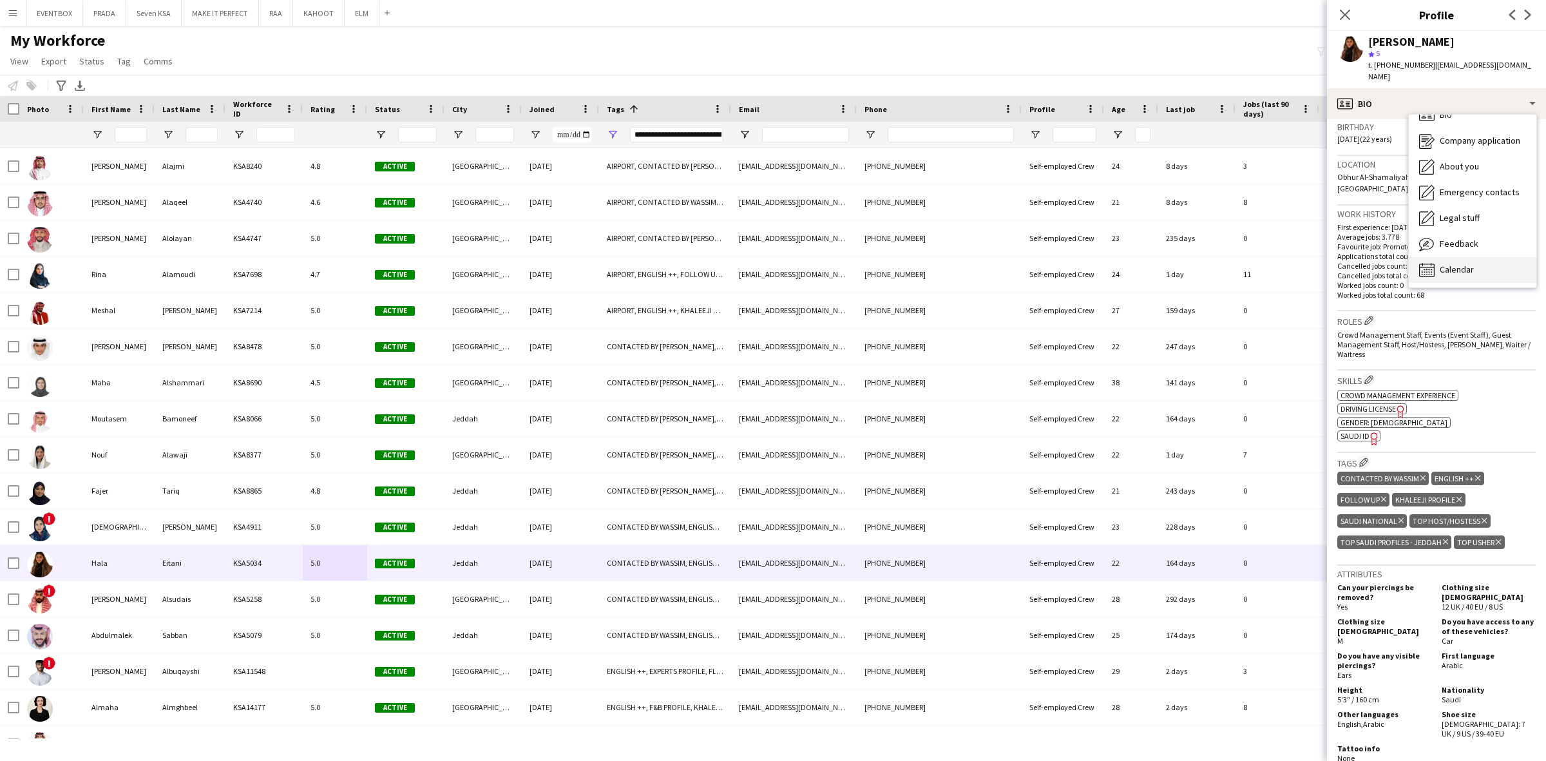
click at [1473, 263] on span "Calendar" at bounding box center [1456, 269] width 34 height 12
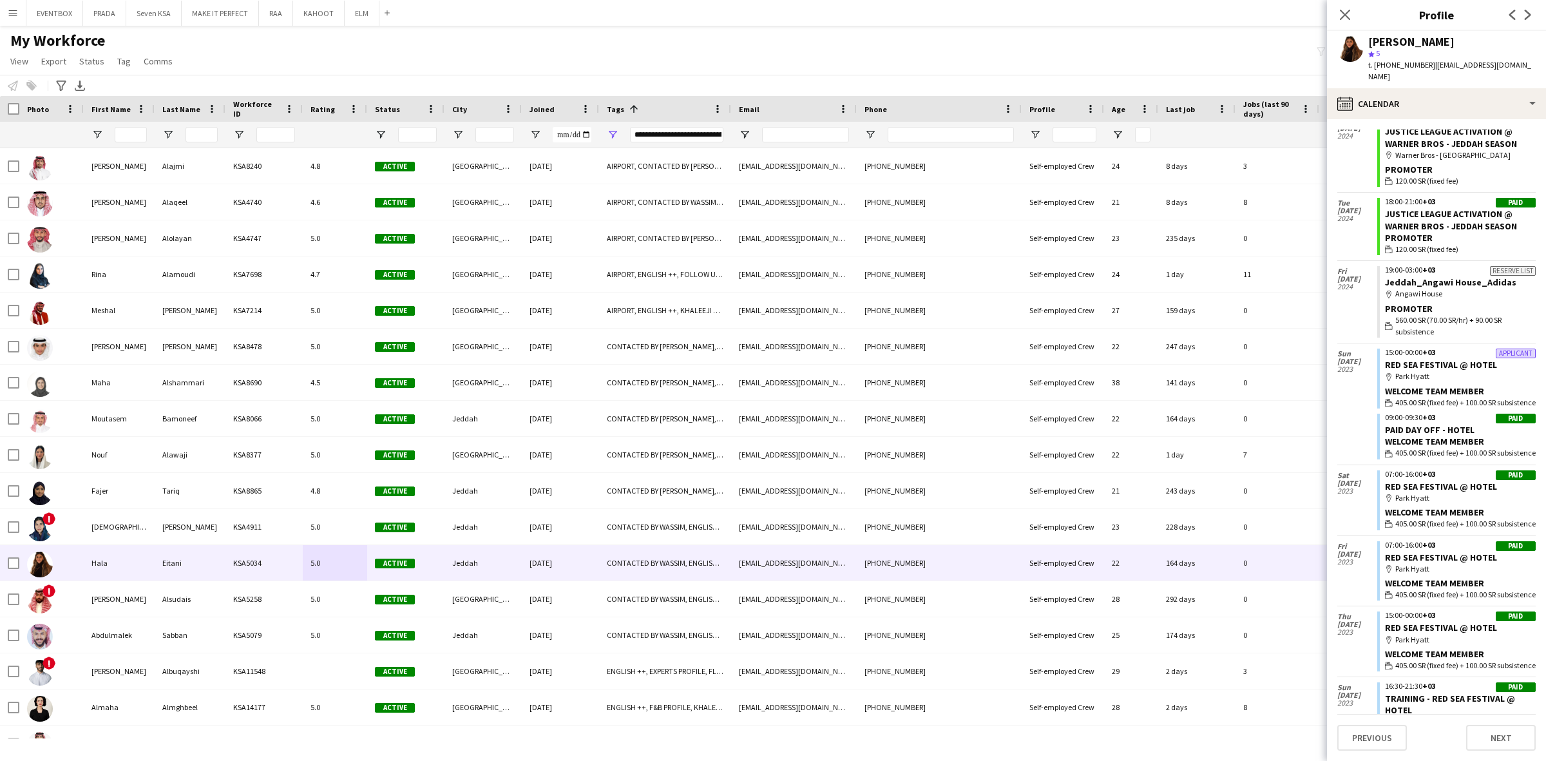
scroll to position [4313, 0]
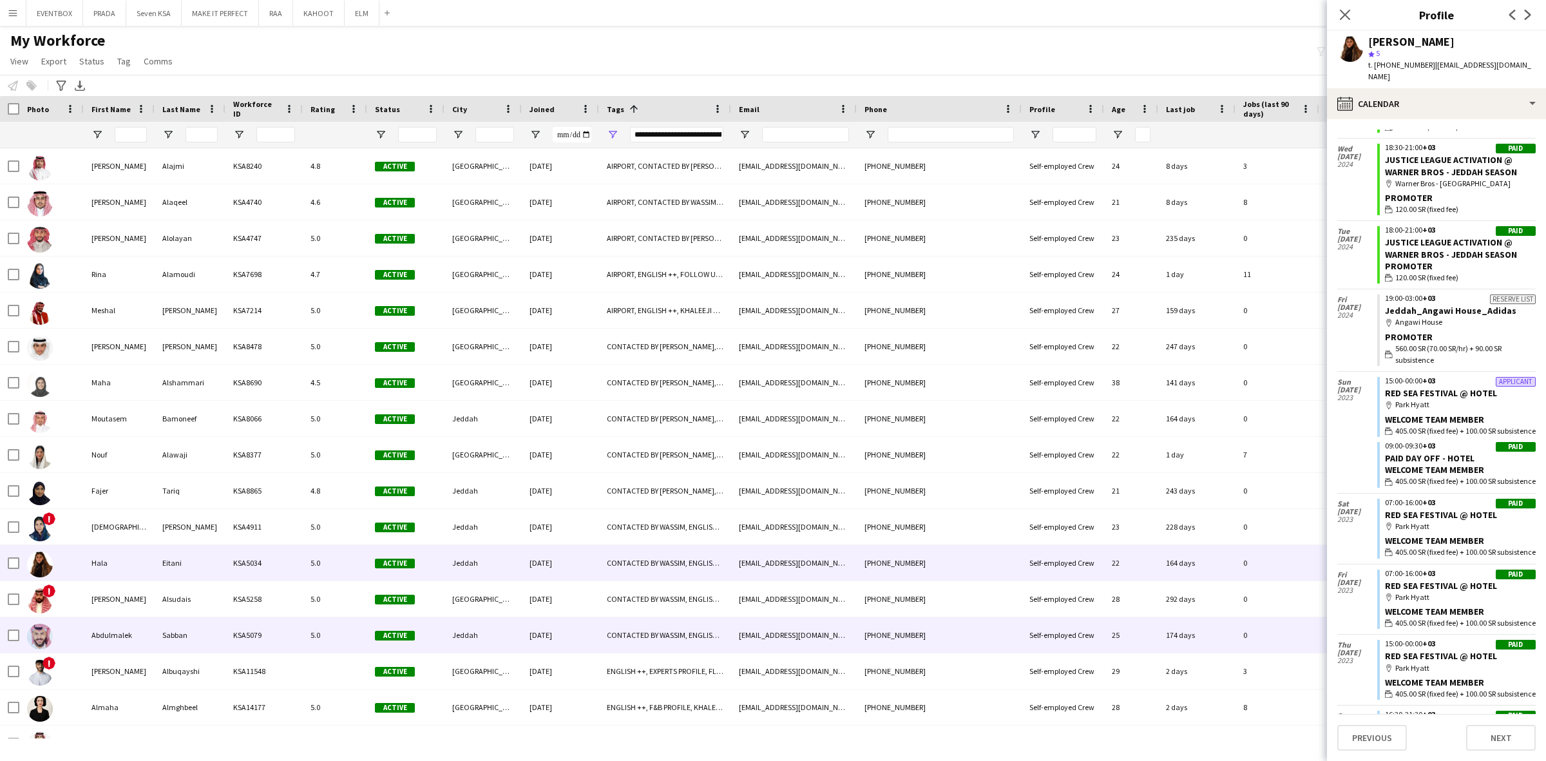
click at [513, 619] on div "Jeddah" at bounding box center [482, 634] width 77 height 35
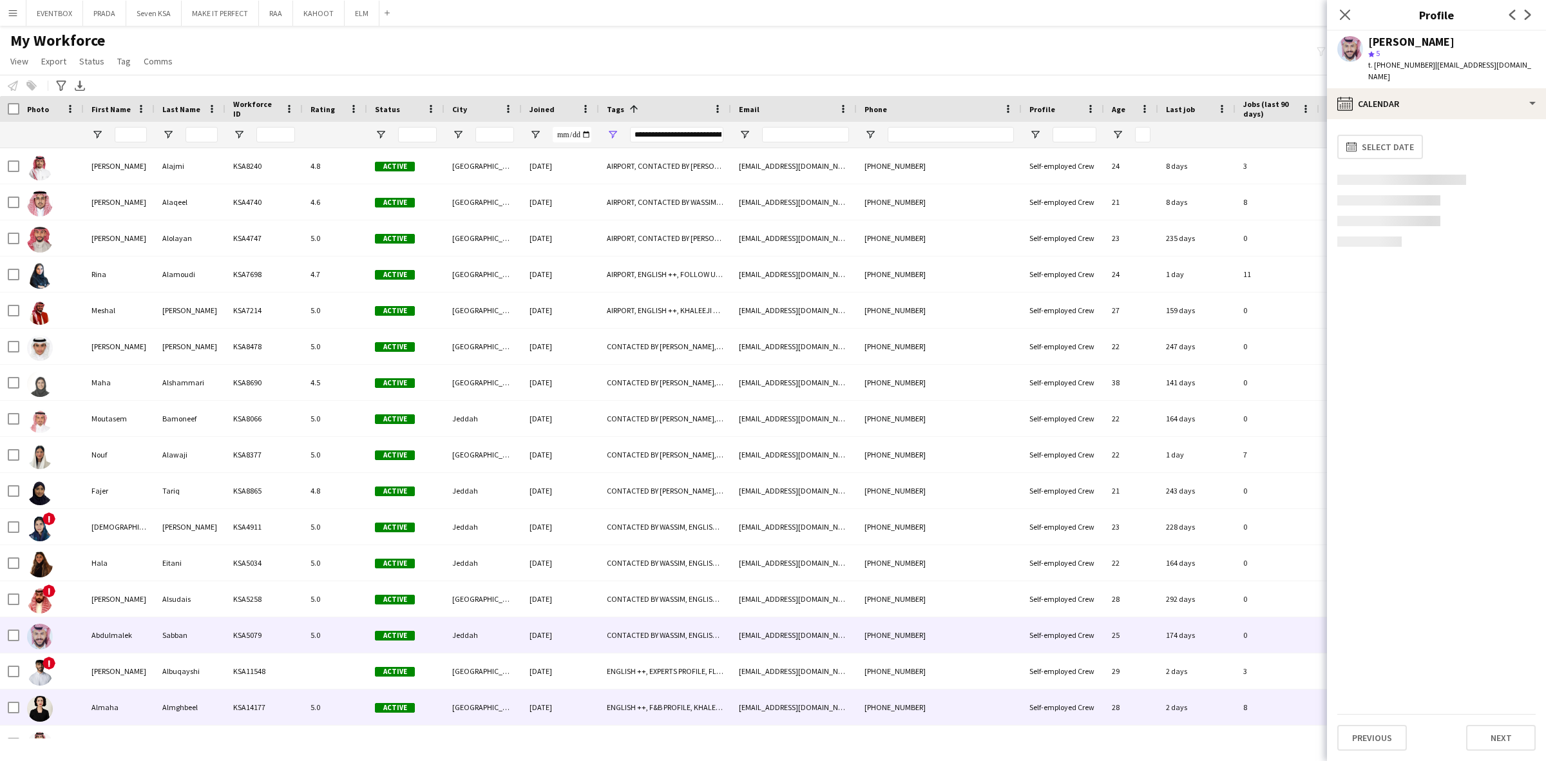
click at [501, 695] on div "[GEOGRAPHIC_DATA]" at bounding box center [482, 706] width 77 height 35
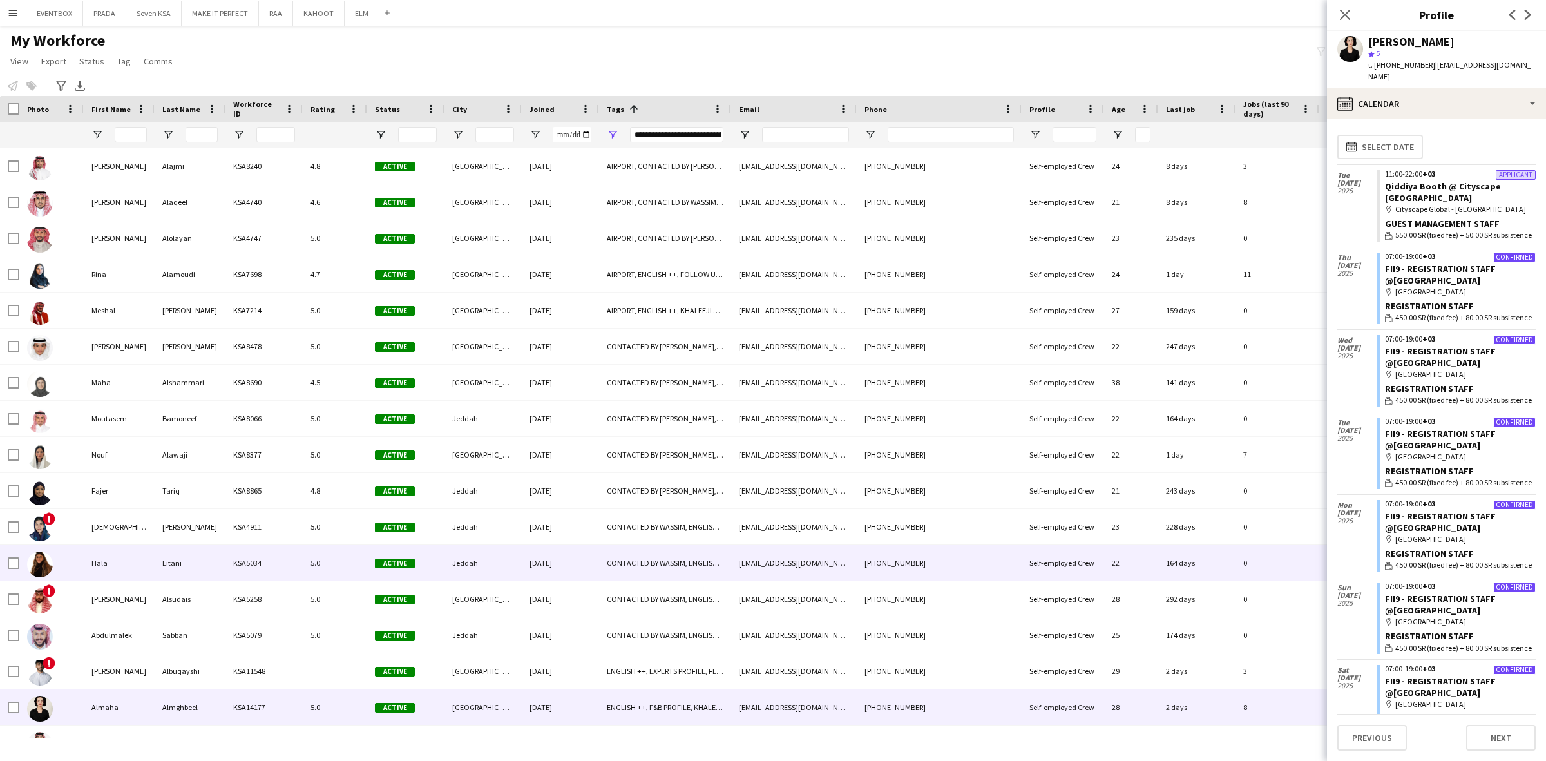
click at [323, 546] on div "5.0" at bounding box center [335, 562] width 64 height 35
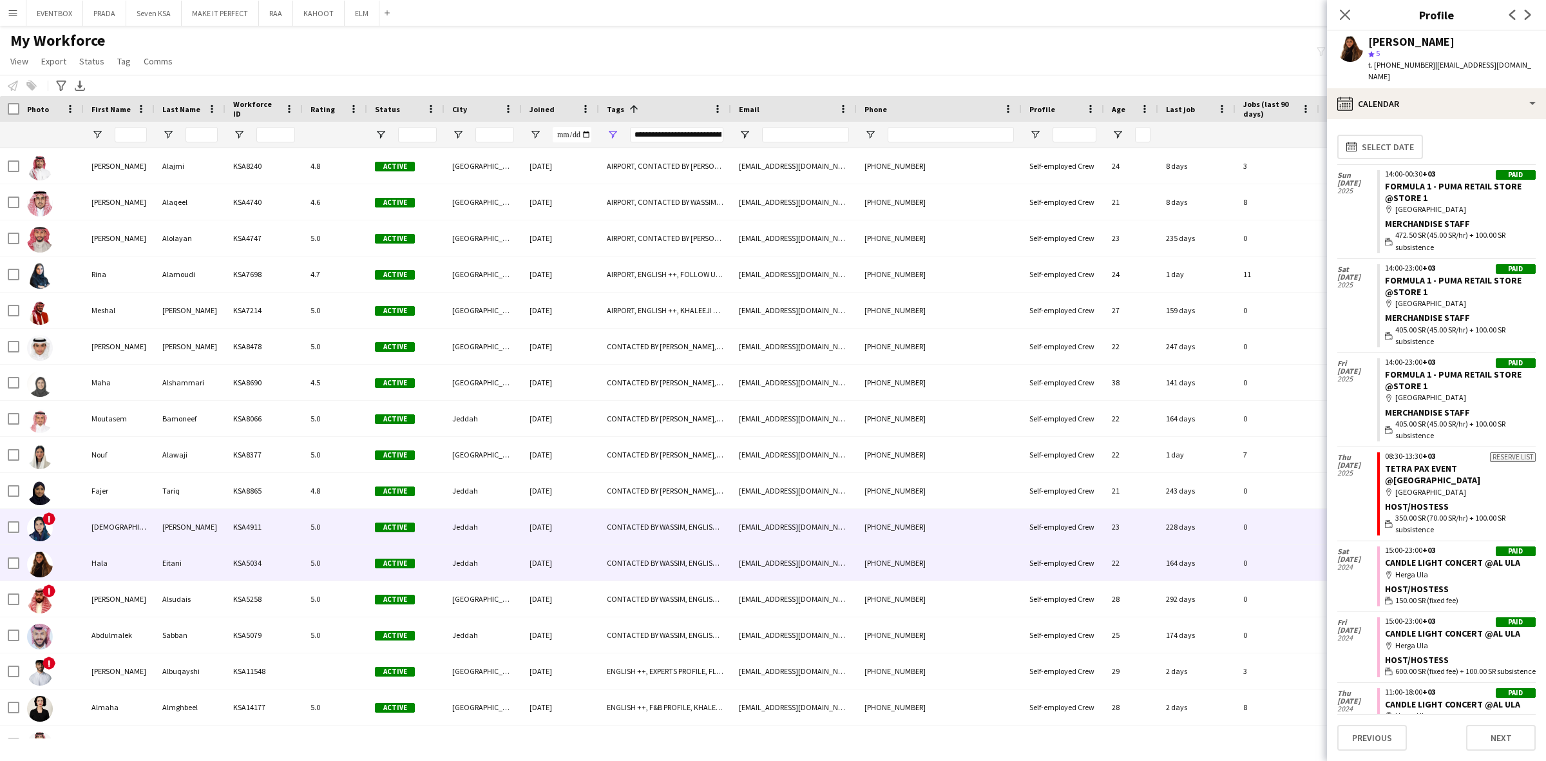
click at [312, 533] on div "5.0" at bounding box center [335, 526] width 64 height 35
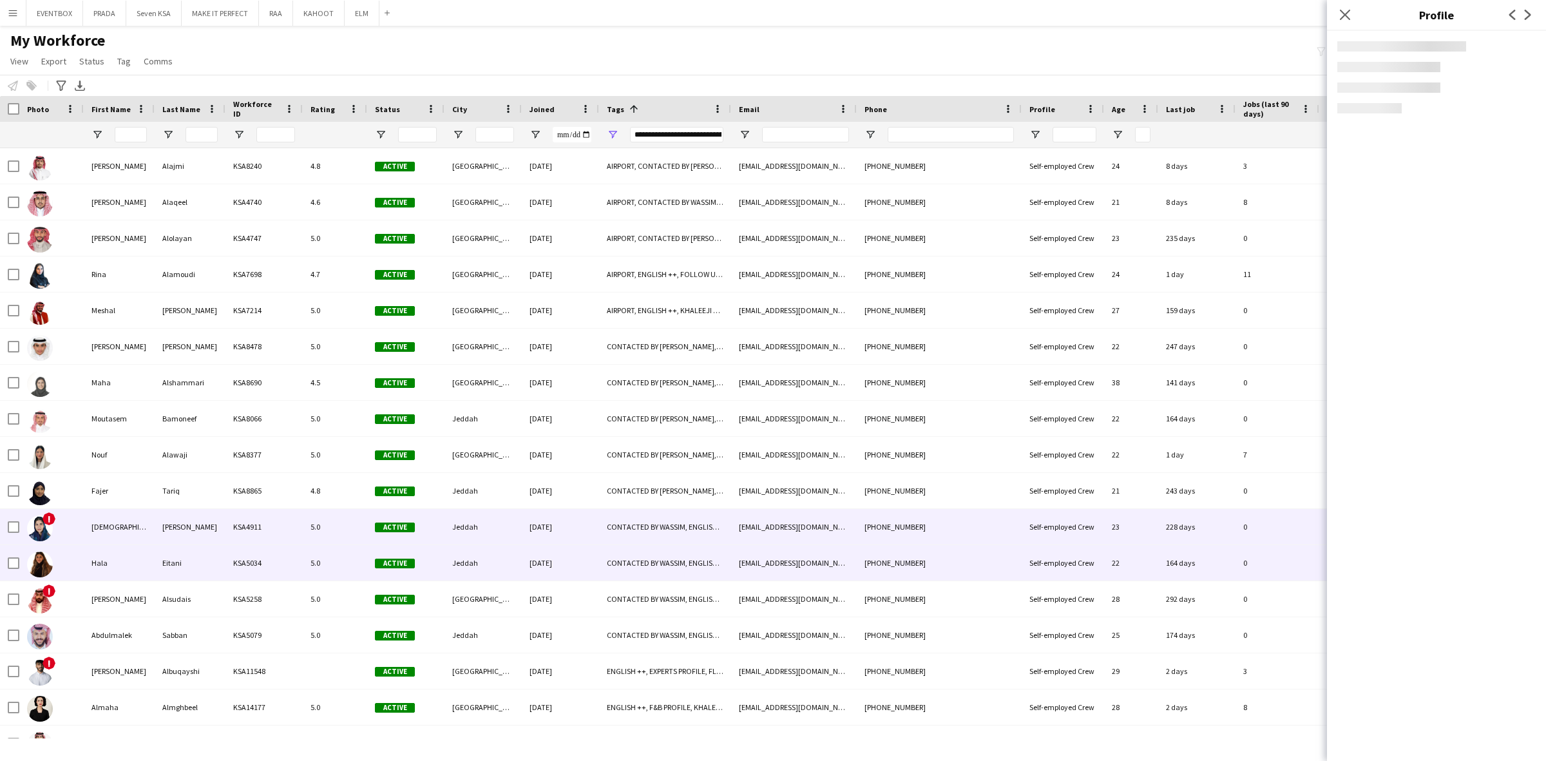
click at [314, 558] on div "5.0" at bounding box center [335, 562] width 64 height 35
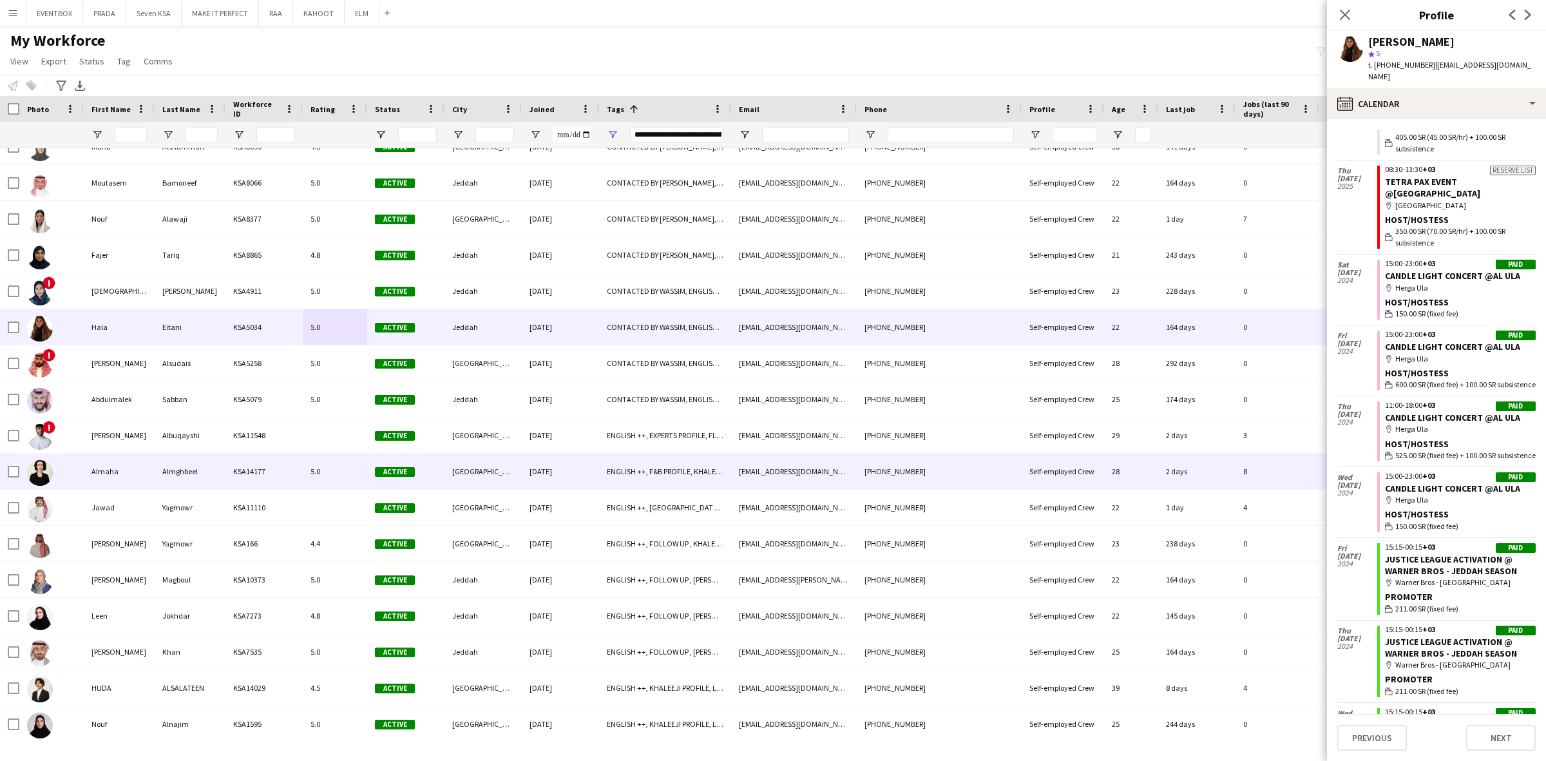
scroll to position [241, 0]
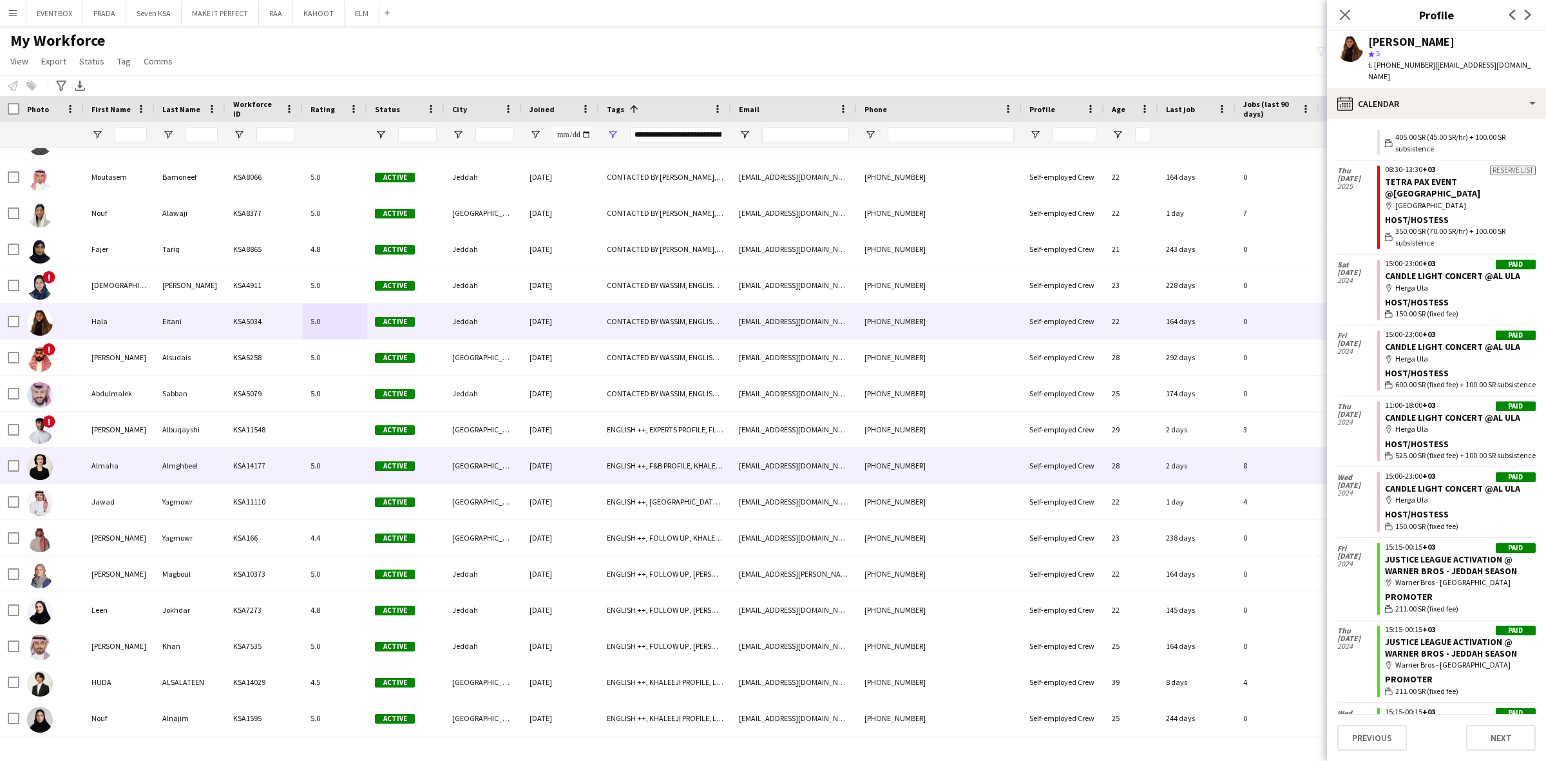
click at [497, 464] on div "[GEOGRAPHIC_DATA]" at bounding box center [482, 465] width 77 height 35
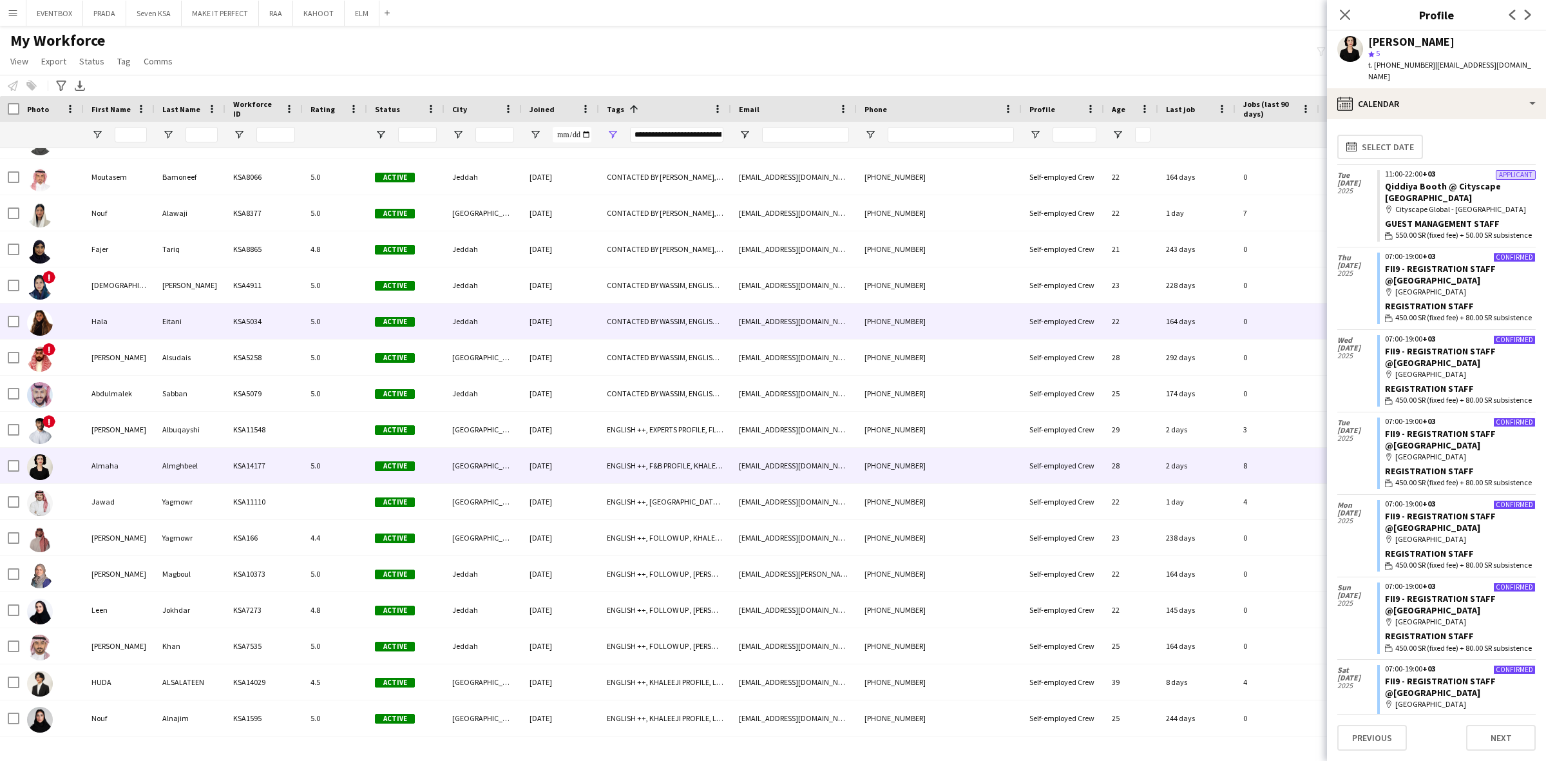
drag, startPoint x: 530, startPoint y: 308, endPoint x: 524, endPoint y: 309, distance: 6.6
click at [529, 308] on div "[DATE]" at bounding box center [560, 320] width 77 height 35
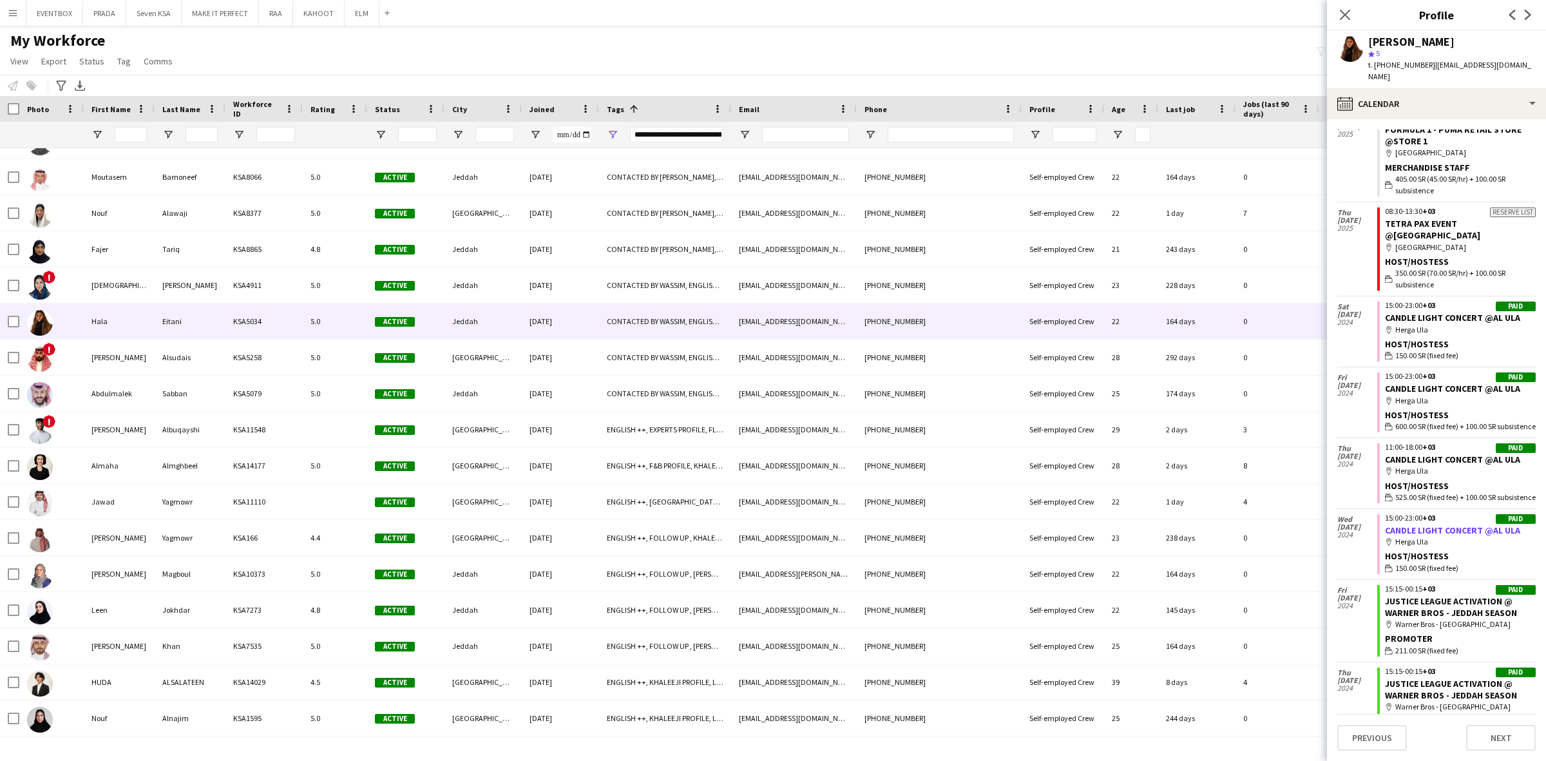
scroll to position [287, 0]
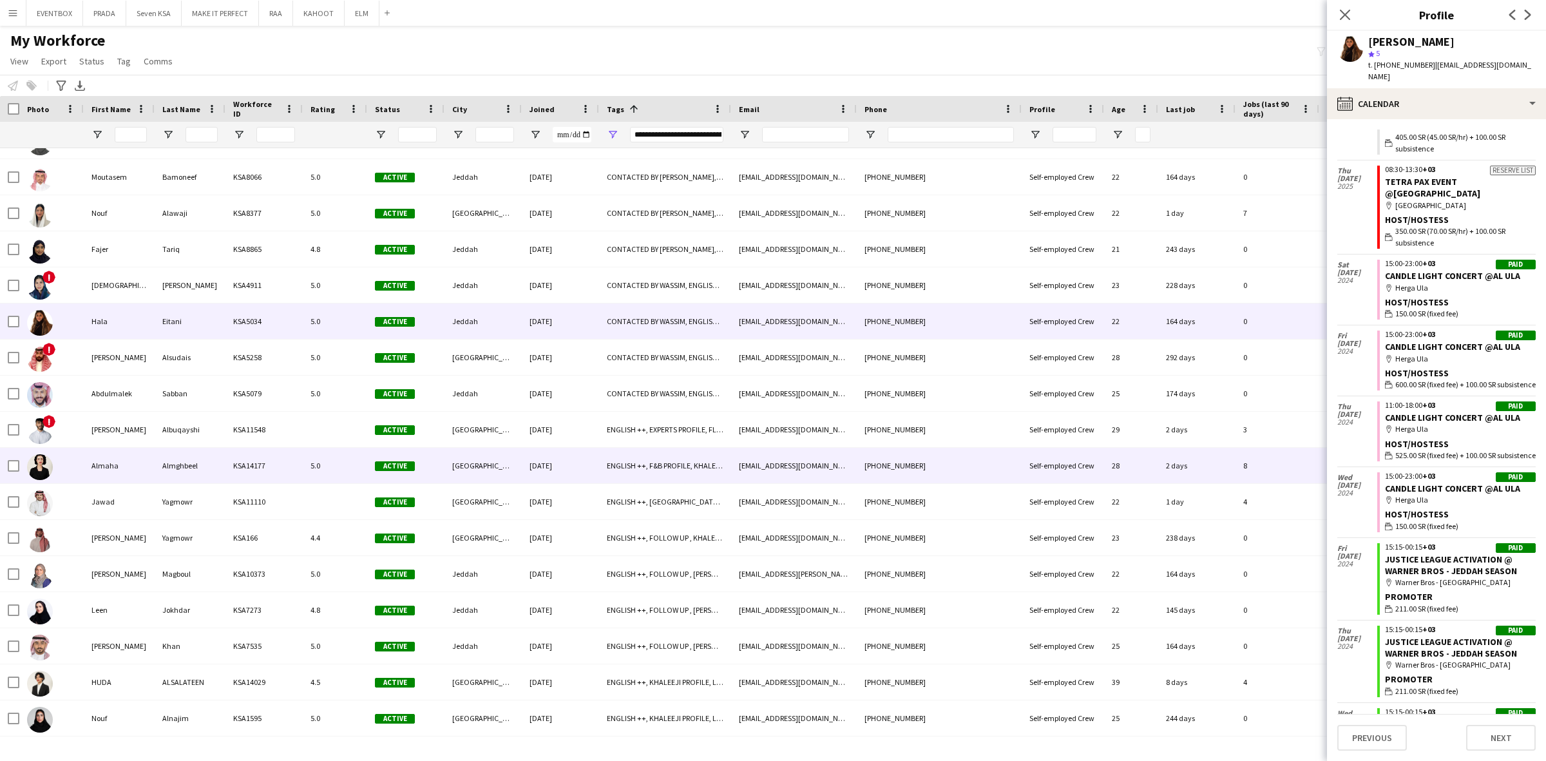
click at [254, 462] on div "KSA14177" at bounding box center [263, 465] width 77 height 35
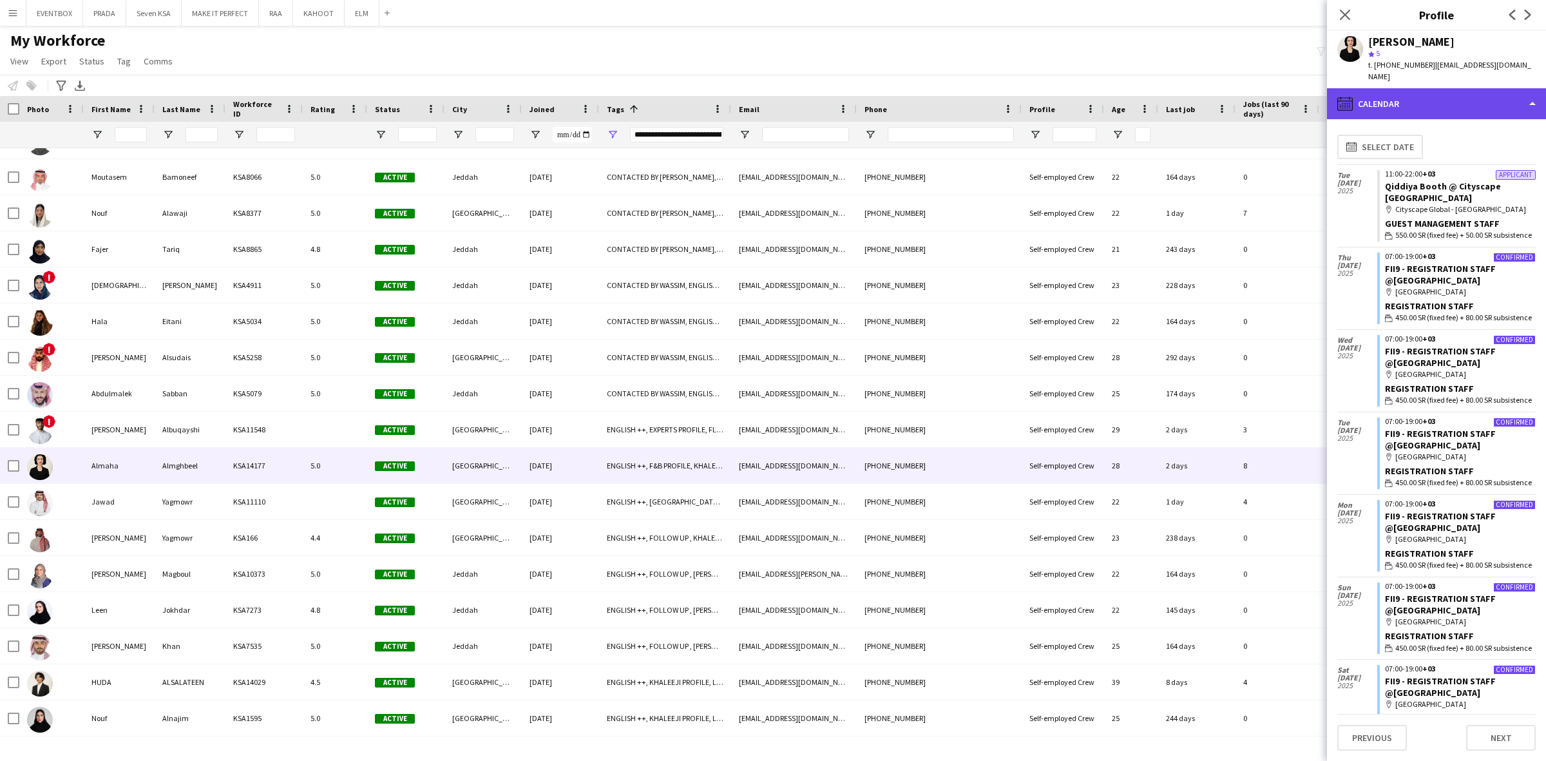
click at [1433, 90] on div "calendar-full Calendar" at bounding box center [1436, 103] width 219 height 31
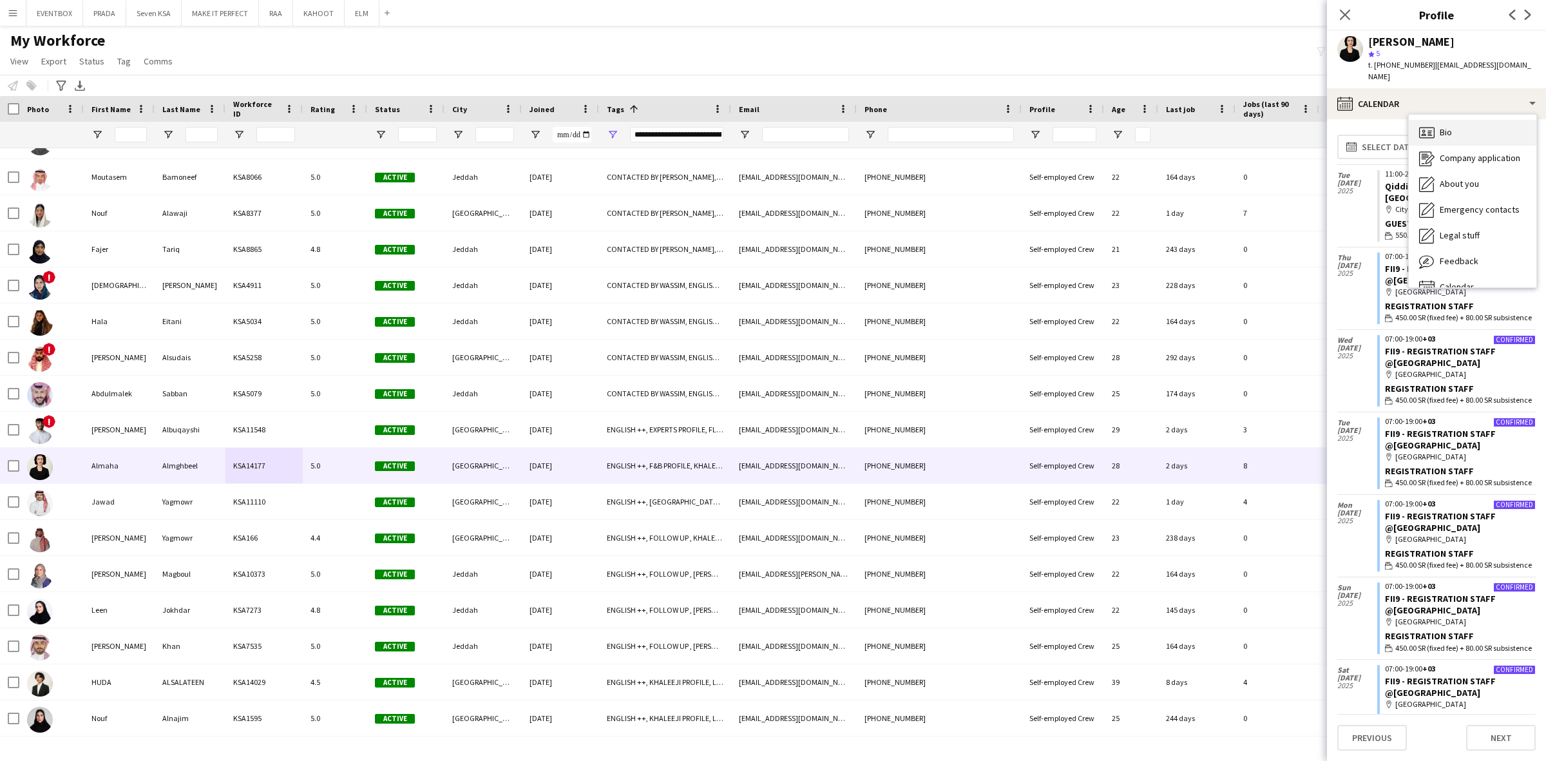
click at [1466, 120] on div "Bio Bio" at bounding box center [1472, 133] width 128 height 26
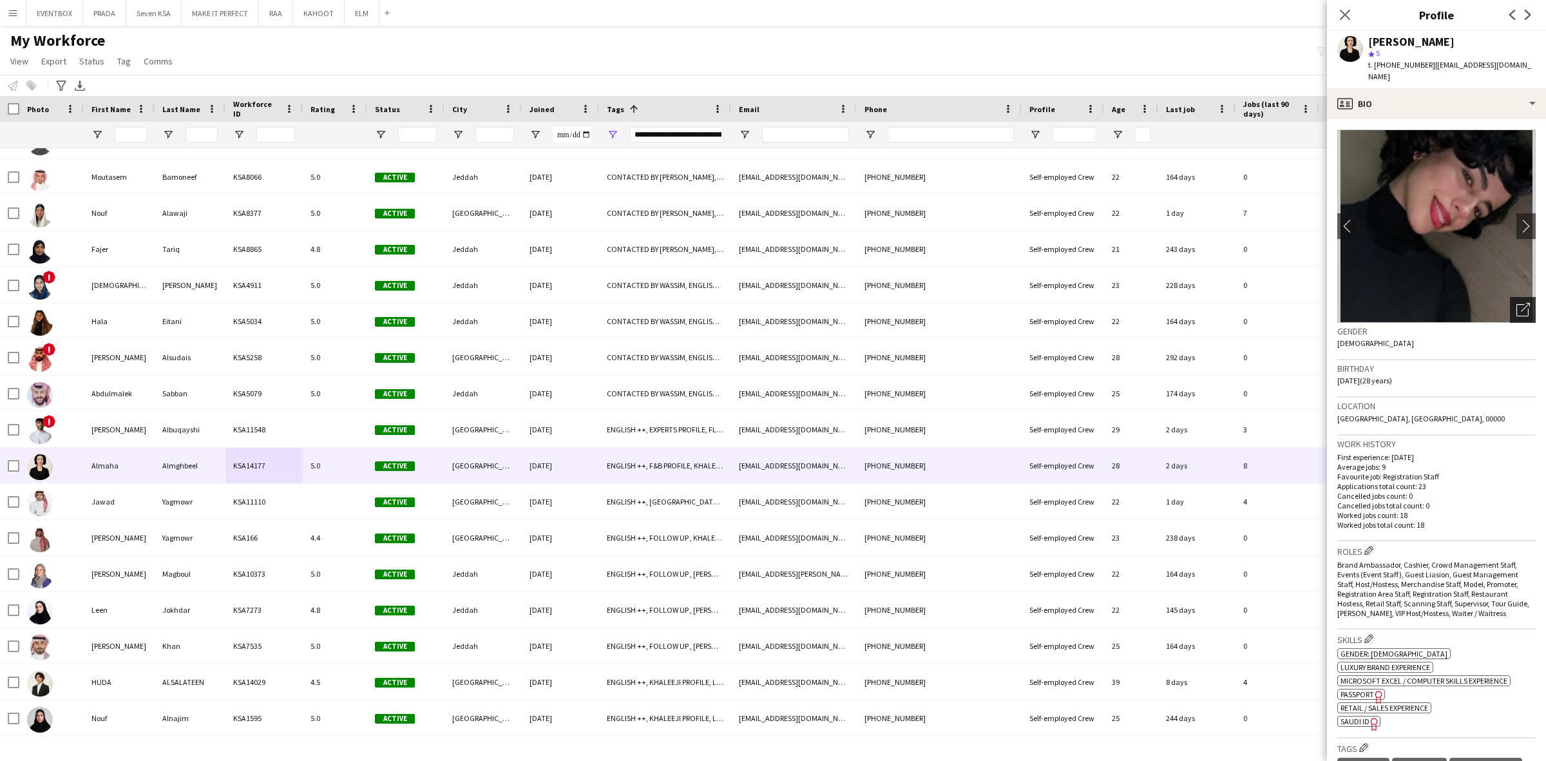
click at [1516, 303] on icon "Open photos pop-in" at bounding box center [1523, 310] width 14 height 14
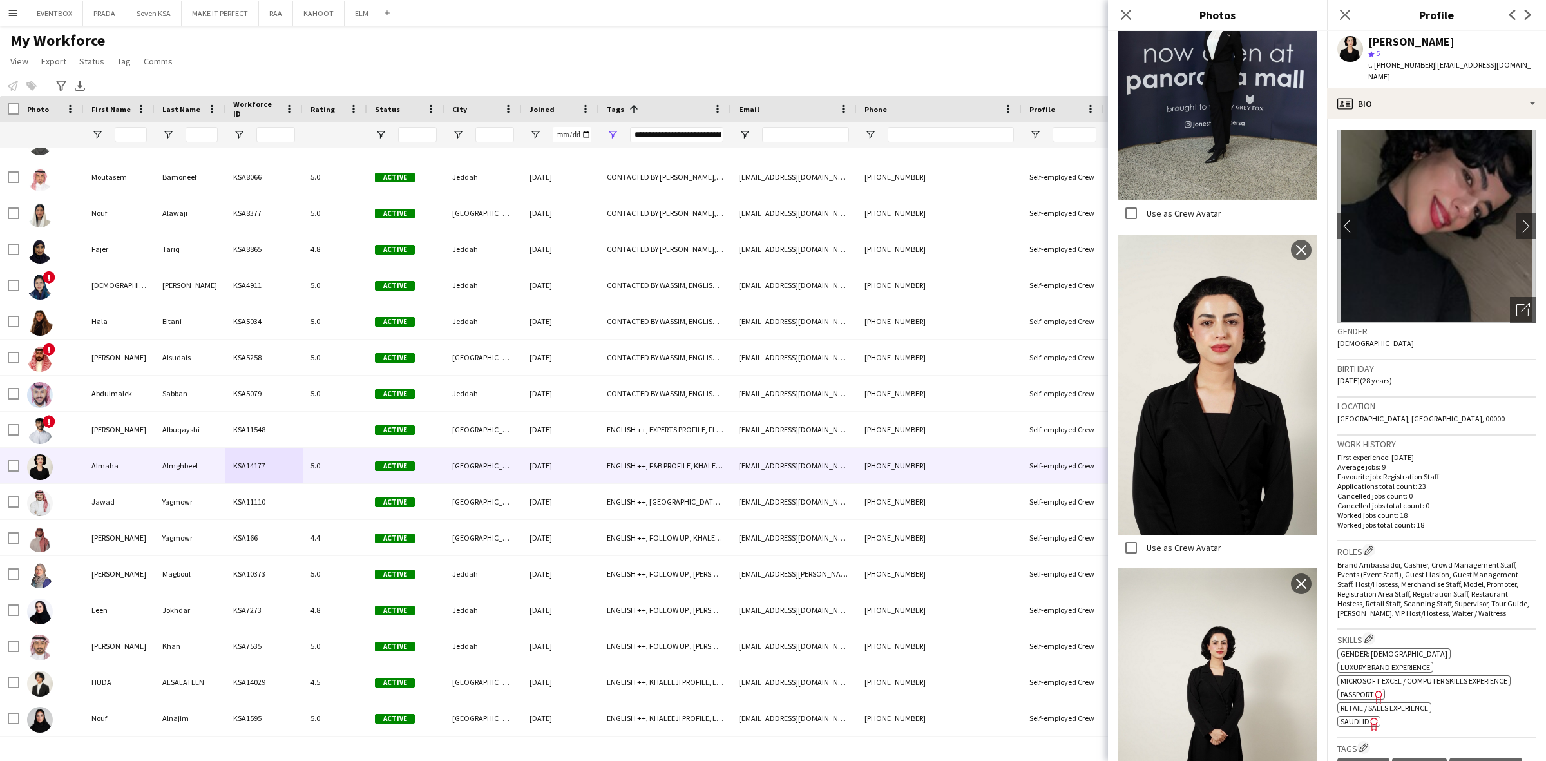
scroll to position [483, 0]
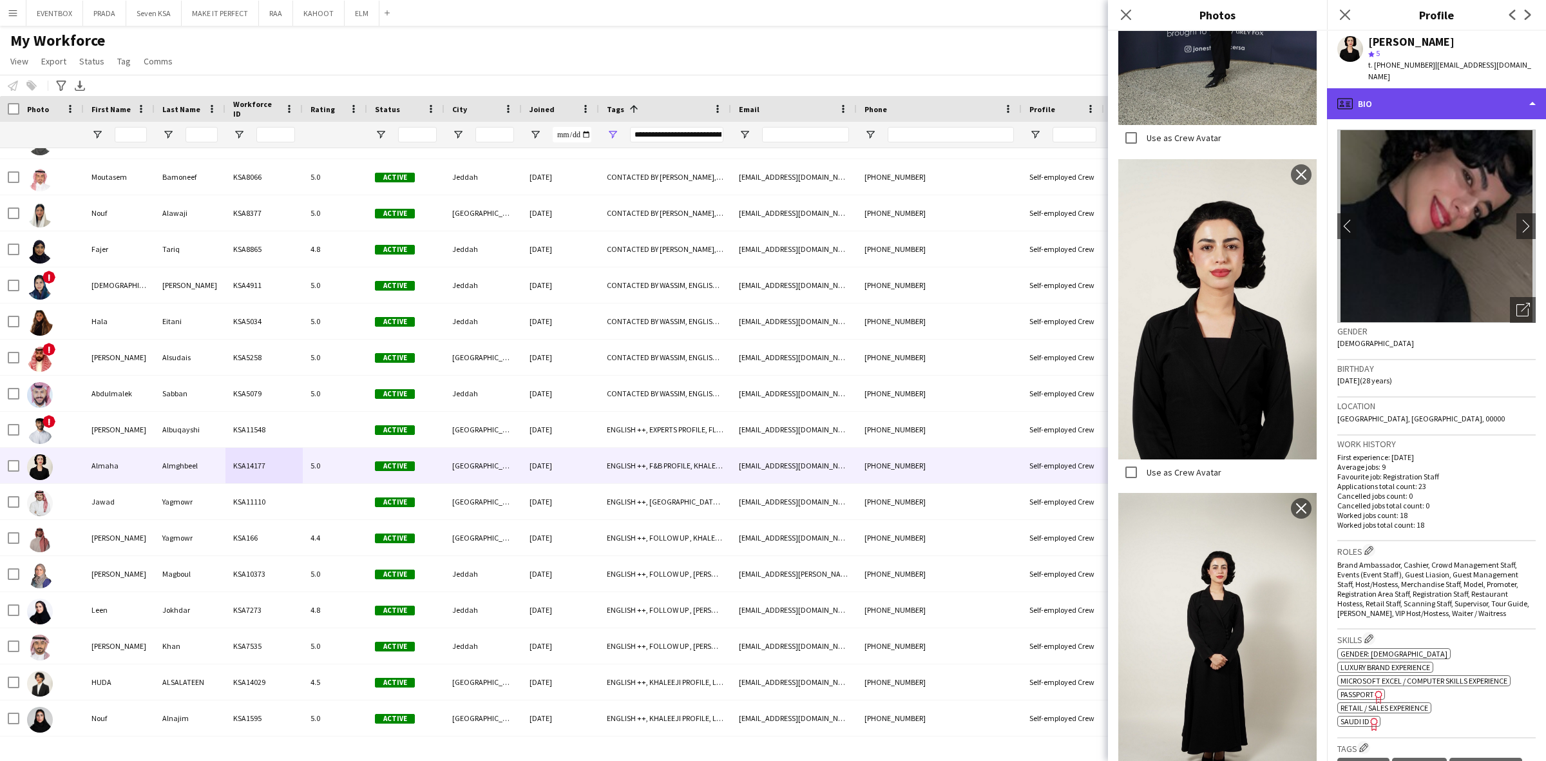
click at [1483, 99] on div "profile Bio" at bounding box center [1436, 103] width 219 height 31
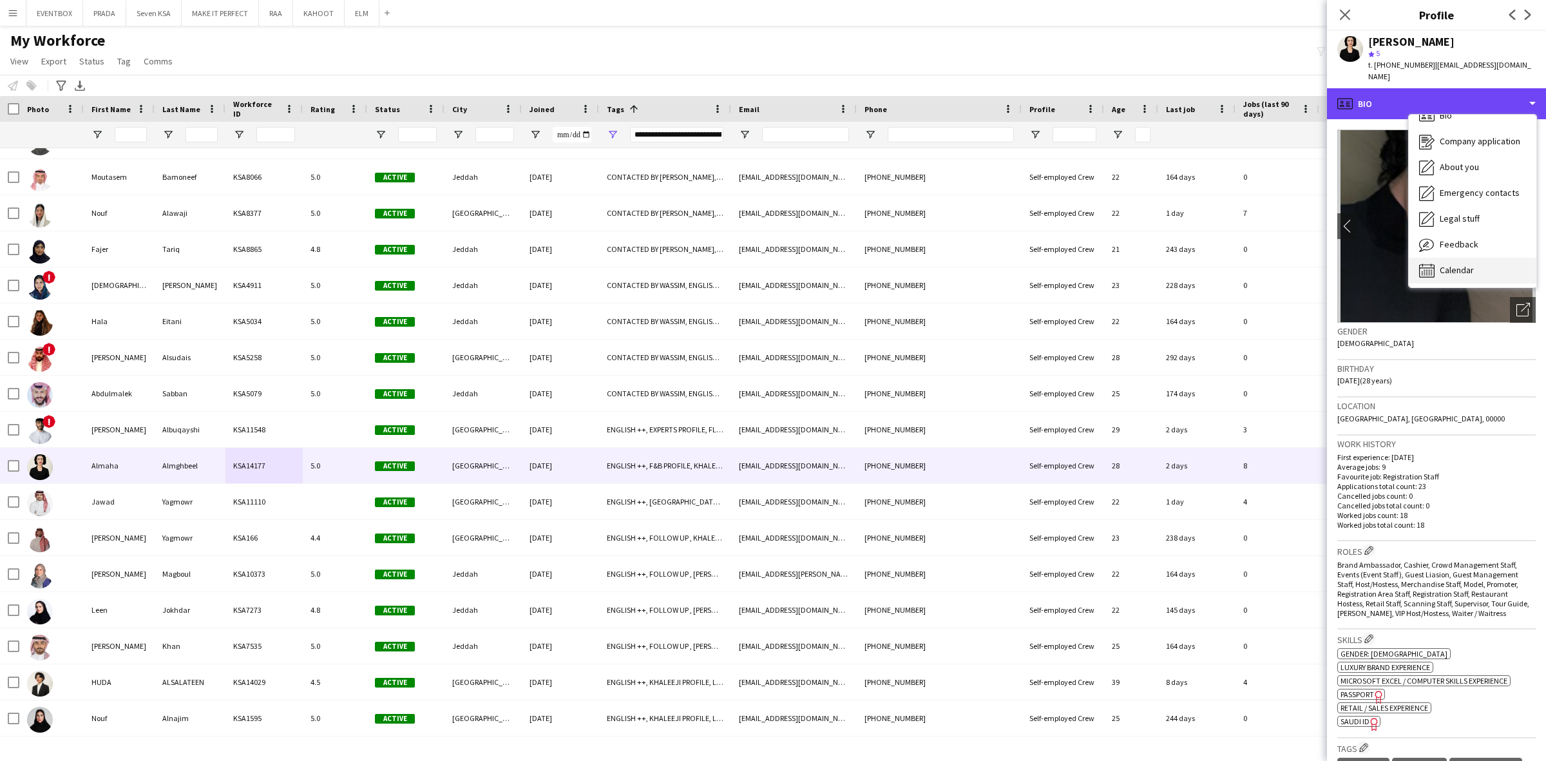
scroll to position [17, 0]
click at [1482, 257] on div "Calendar Calendar" at bounding box center [1472, 270] width 128 height 26
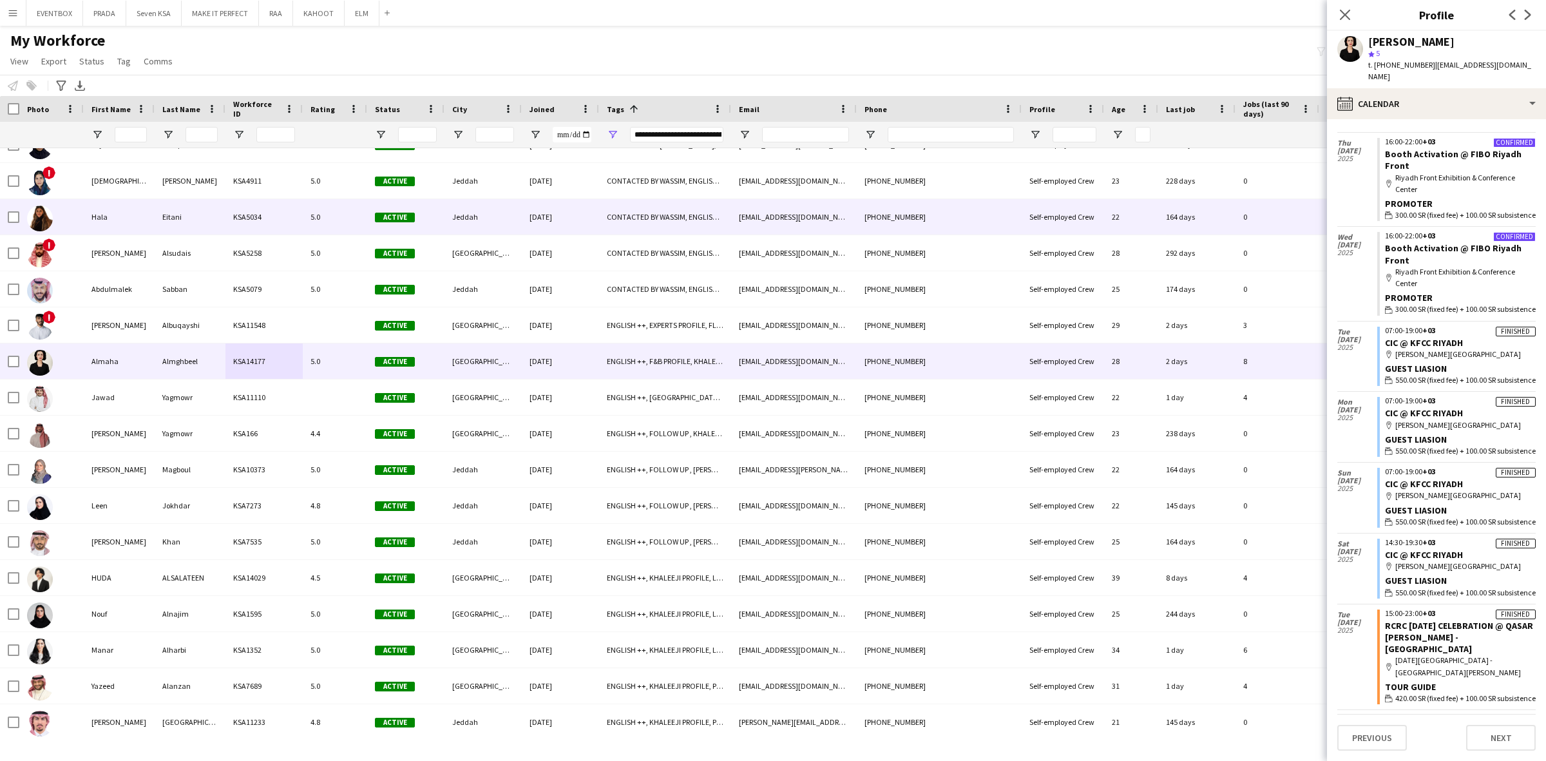
scroll to position [483, 0]
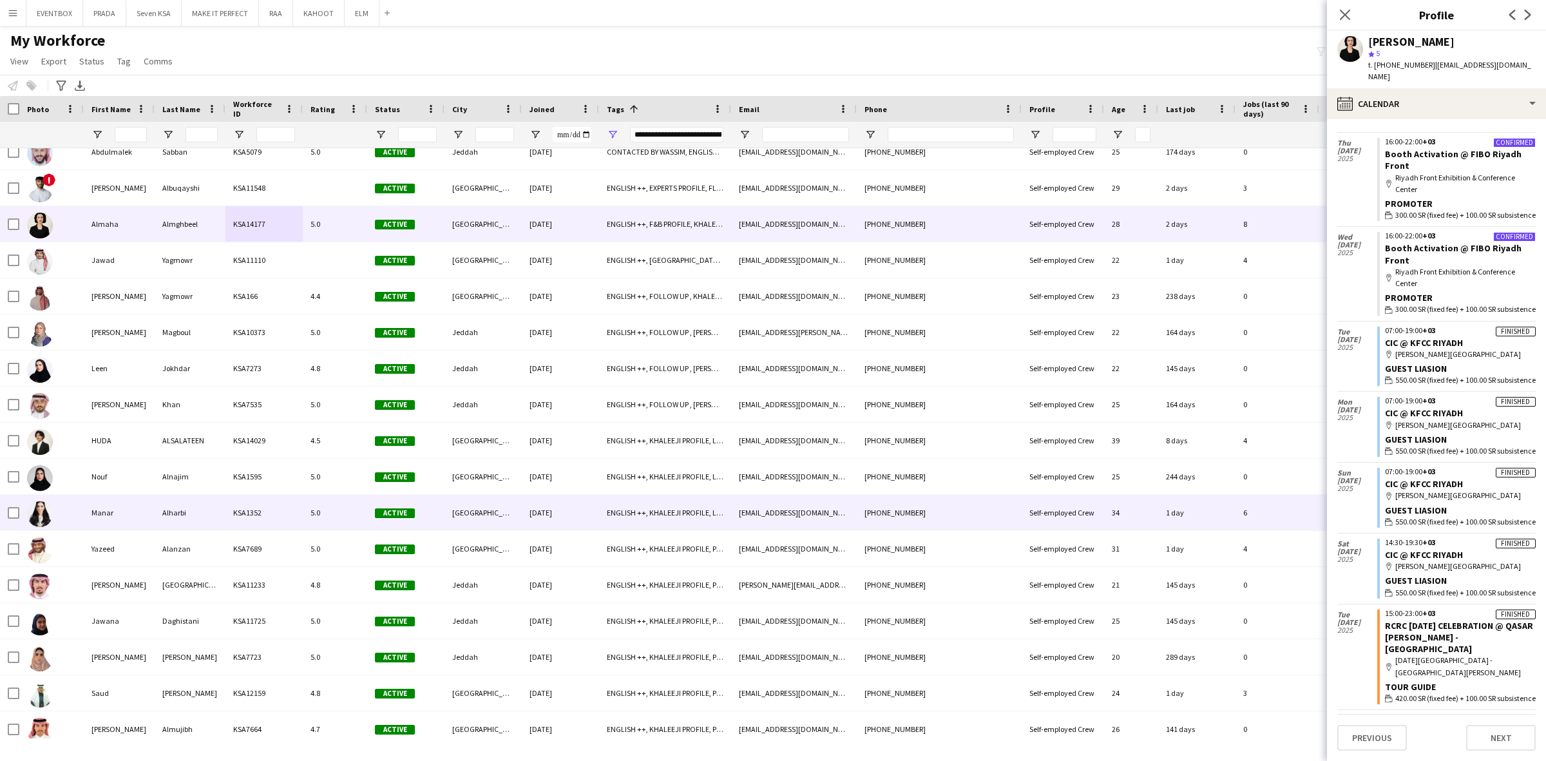
click at [297, 516] on div "KSA1352" at bounding box center [263, 512] width 77 height 35
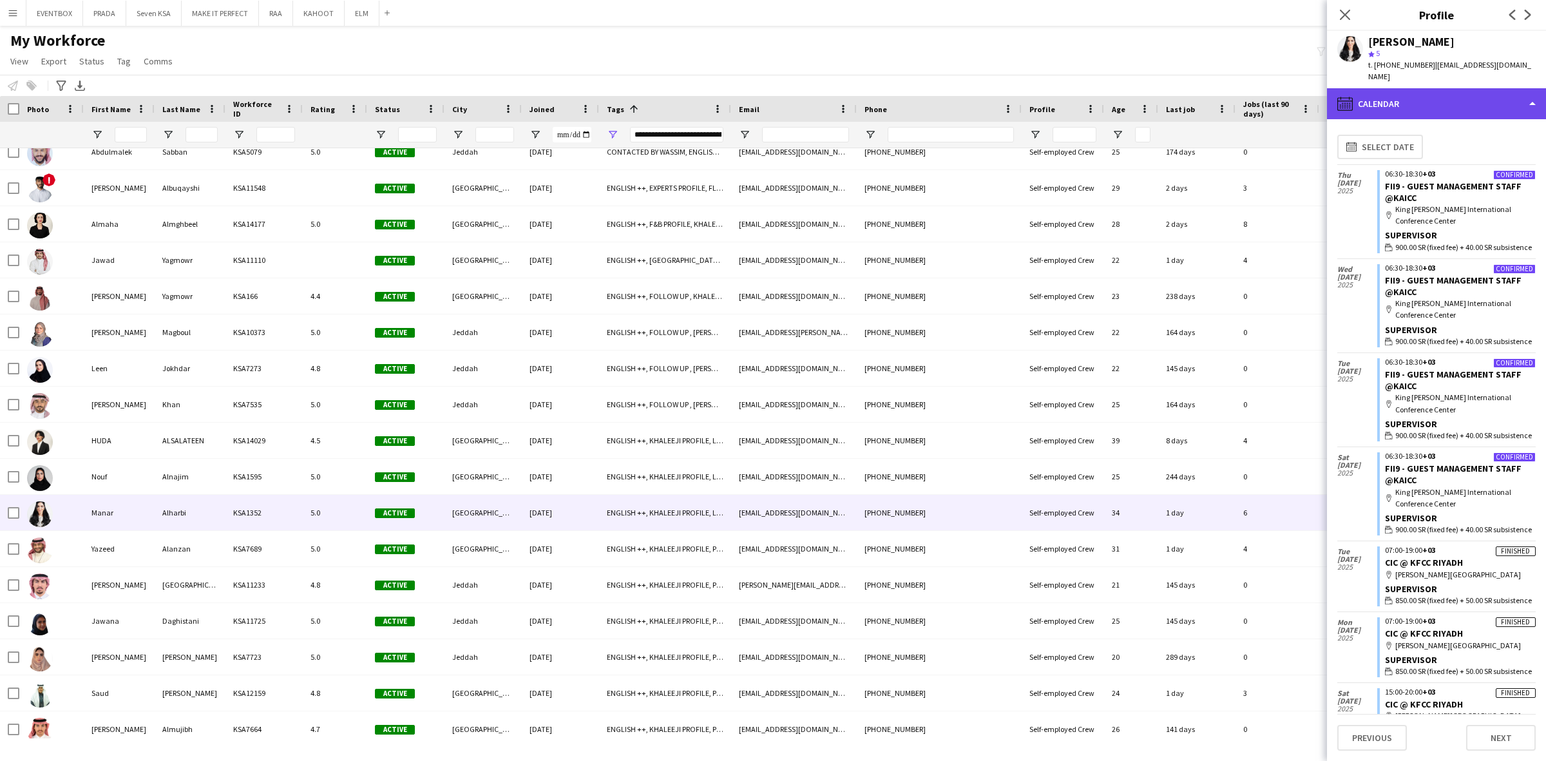
click at [1457, 89] on div "calendar-full Calendar" at bounding box center [1436, 103] width 219 height 31
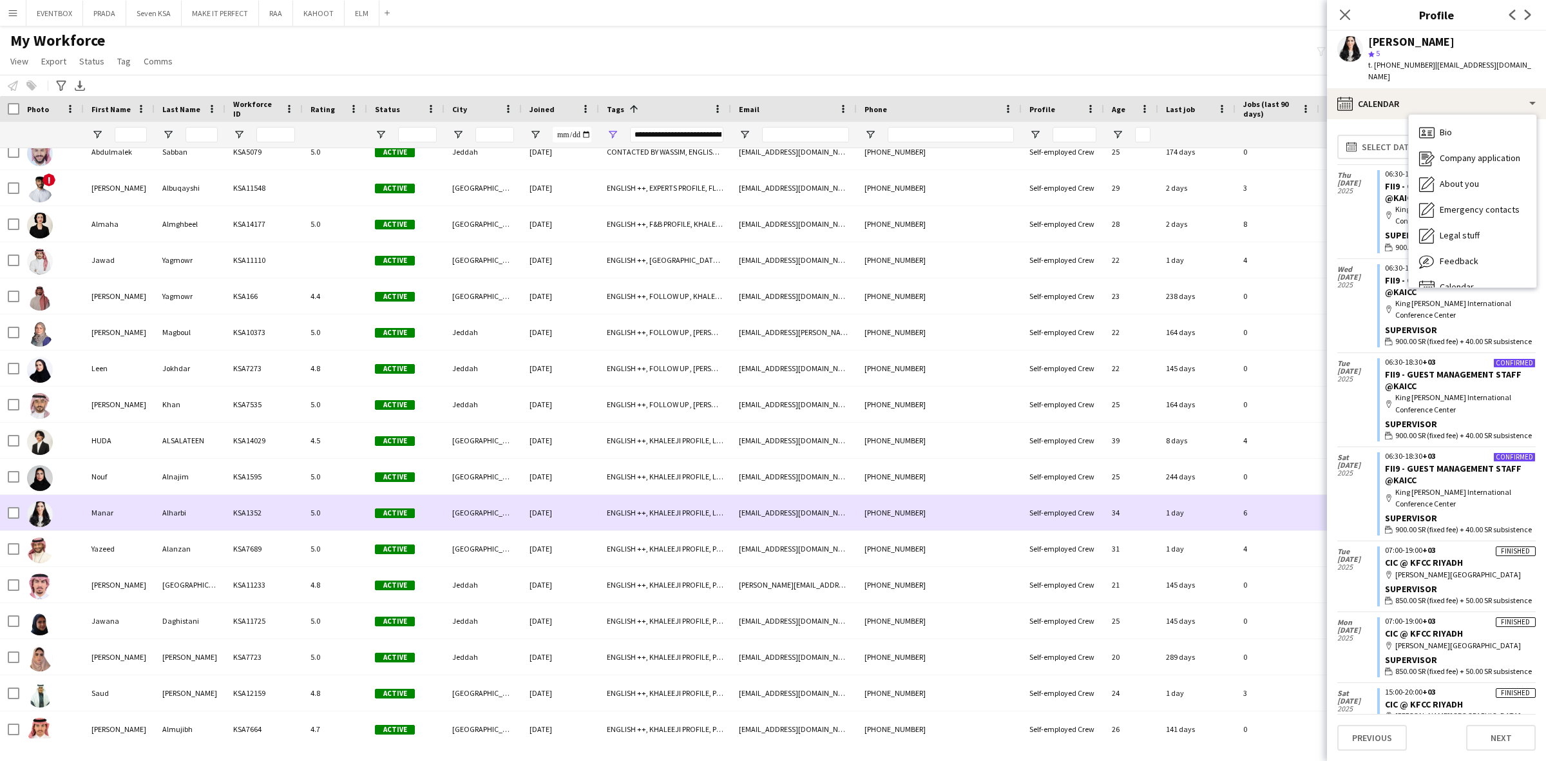
click at [184, 499] on div "Alharbi" at bounding box center [190, 512] width 71 height 35
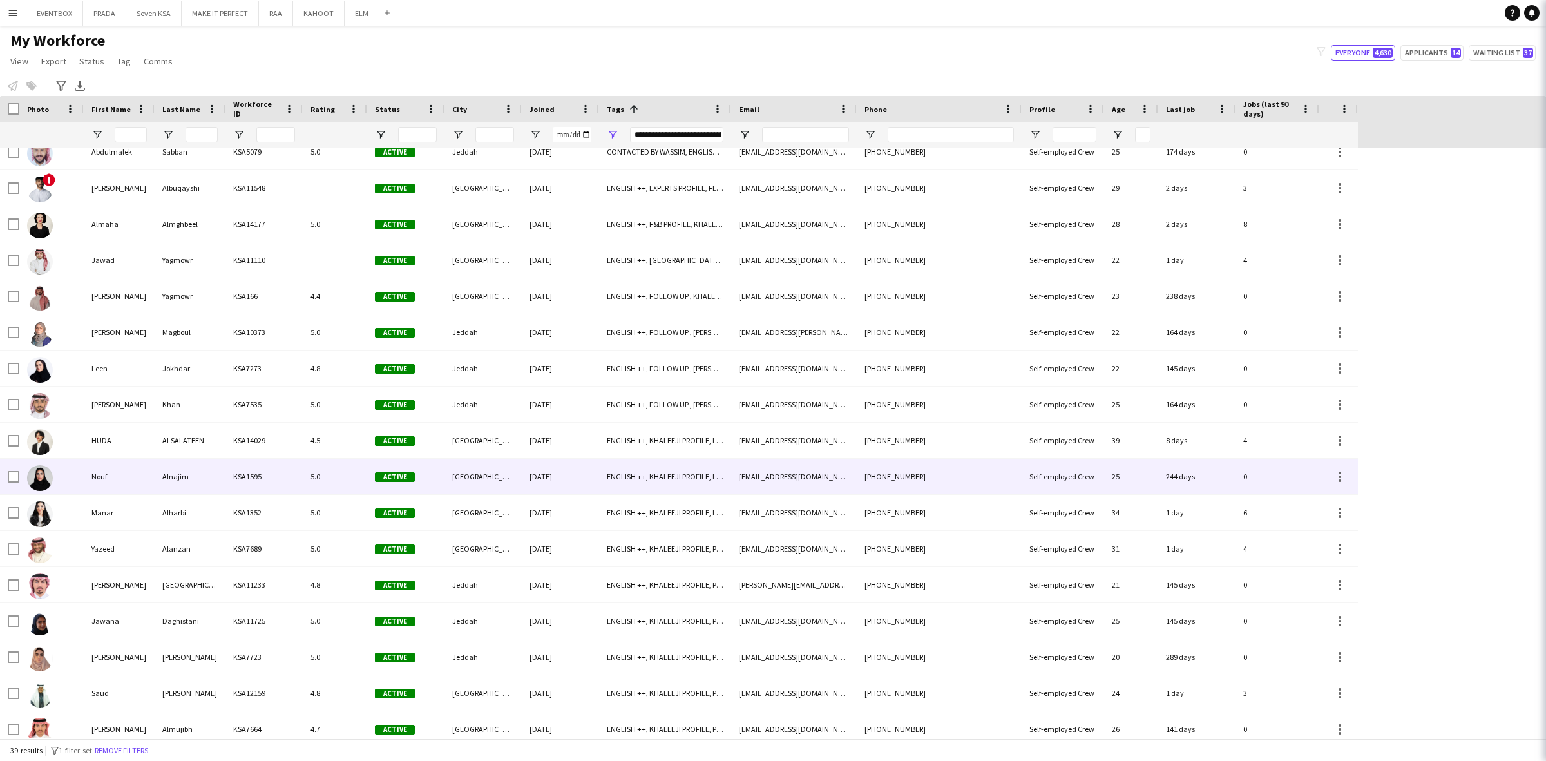
click at [177, 480] on div "Alnajim" at bounding box center [190, 476] width 71 height 35
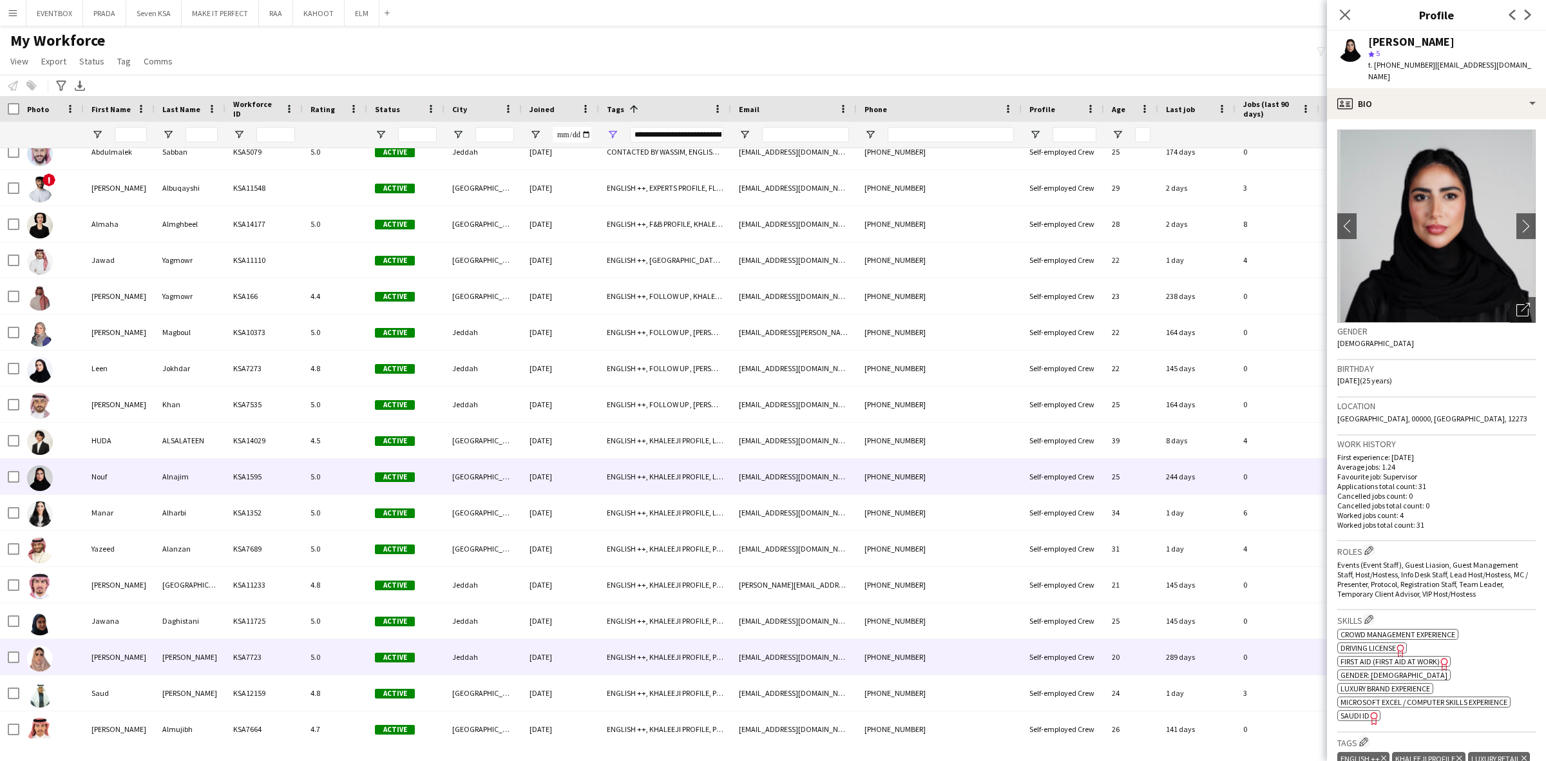
click at [394, 661] on div "Active" at bounding box center [405, 656] width 77 height 35
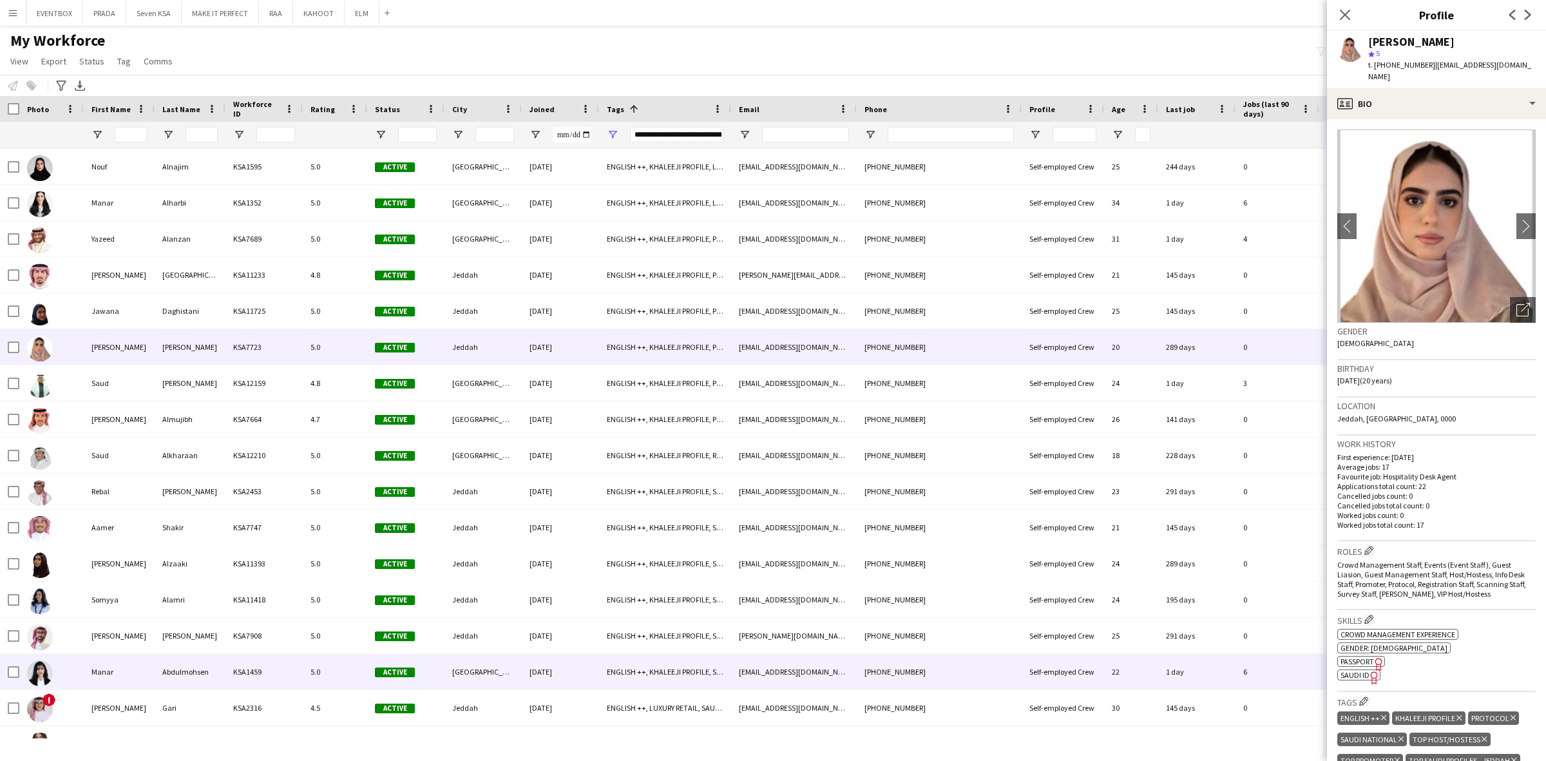
scroll to position [816, 0]
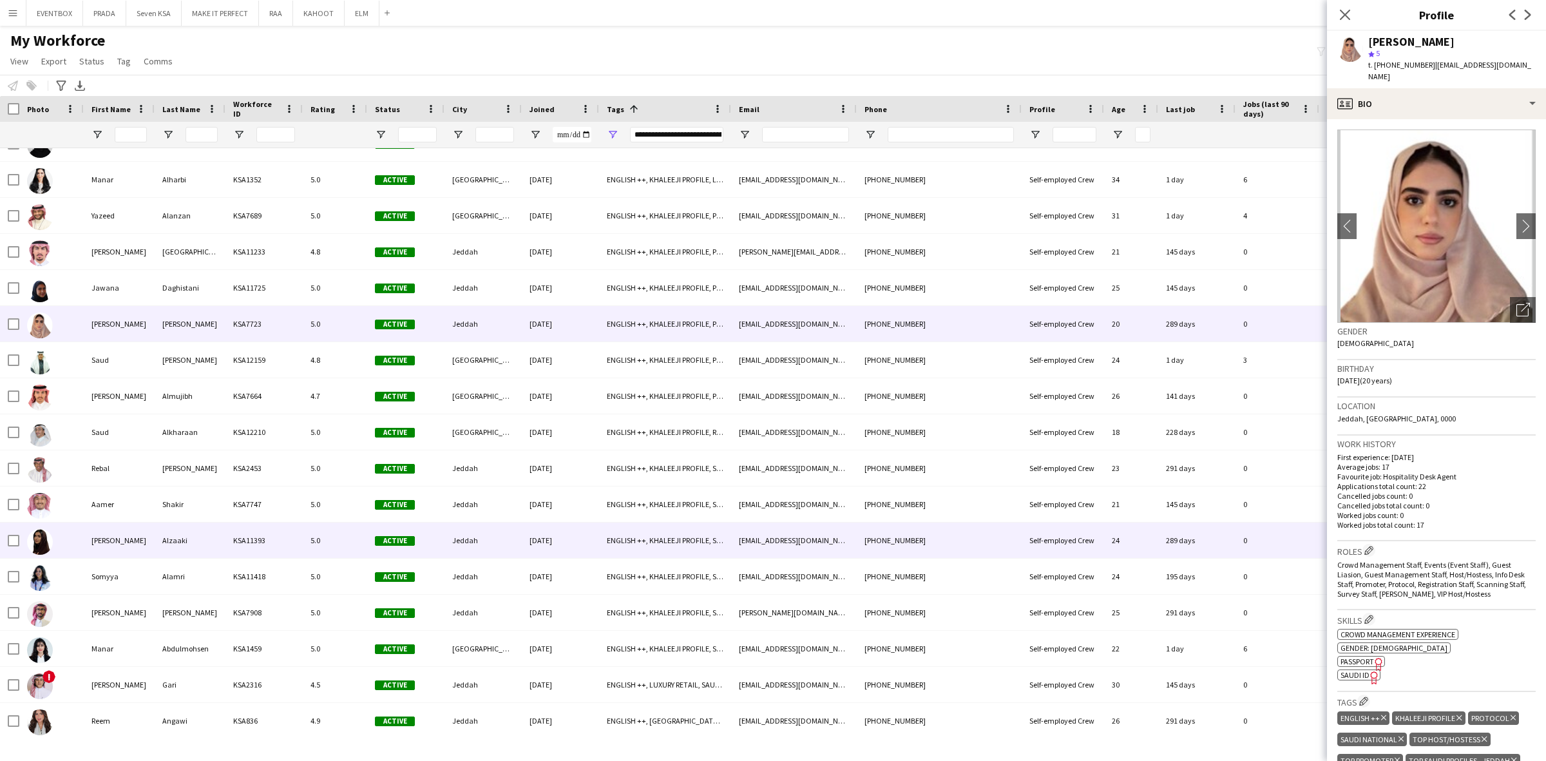
click at [194, 545] on div "Alzaaki" at bounding box center [190, 539] width 71 height 35
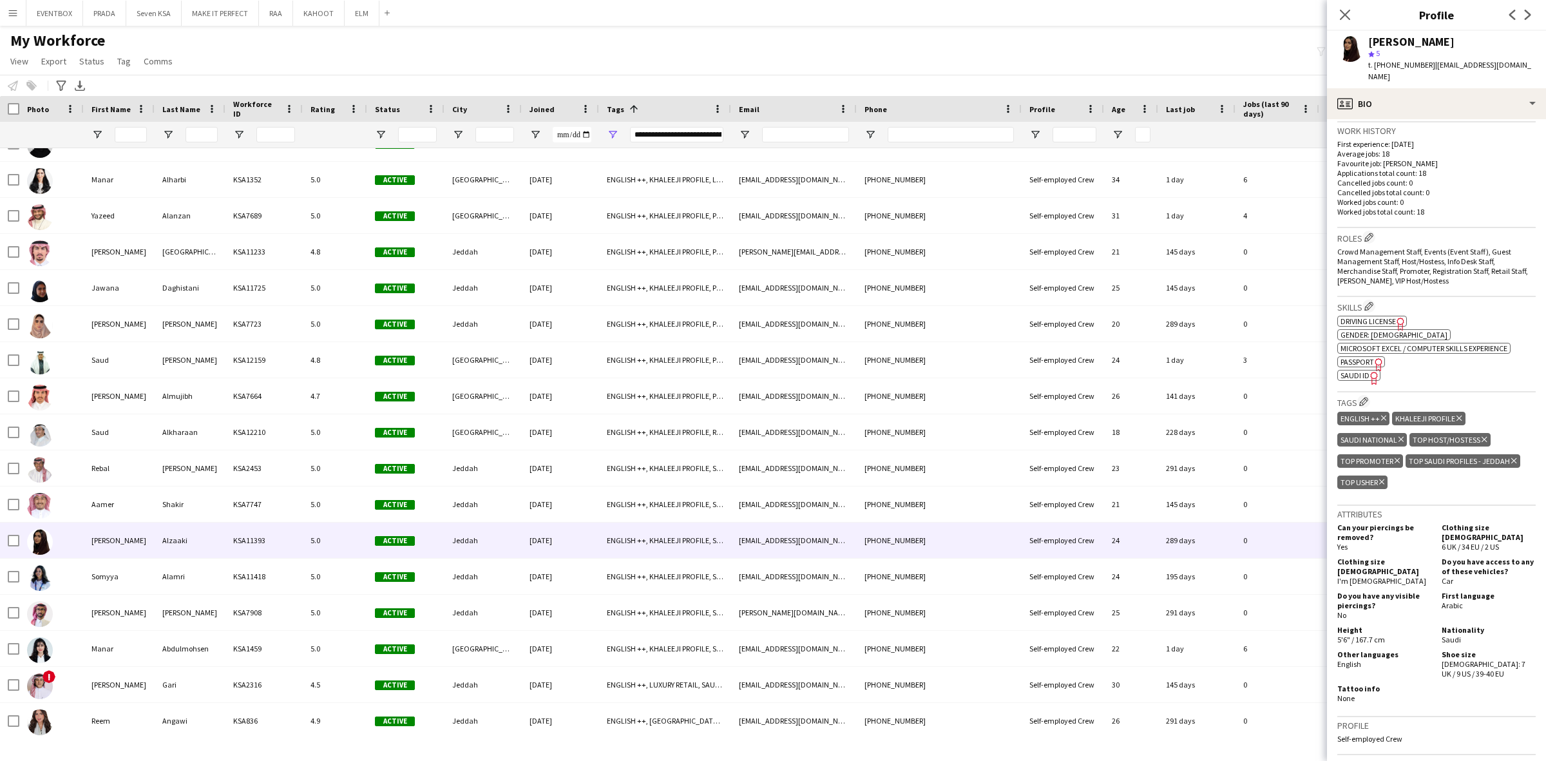
scroll to position [322, 0]
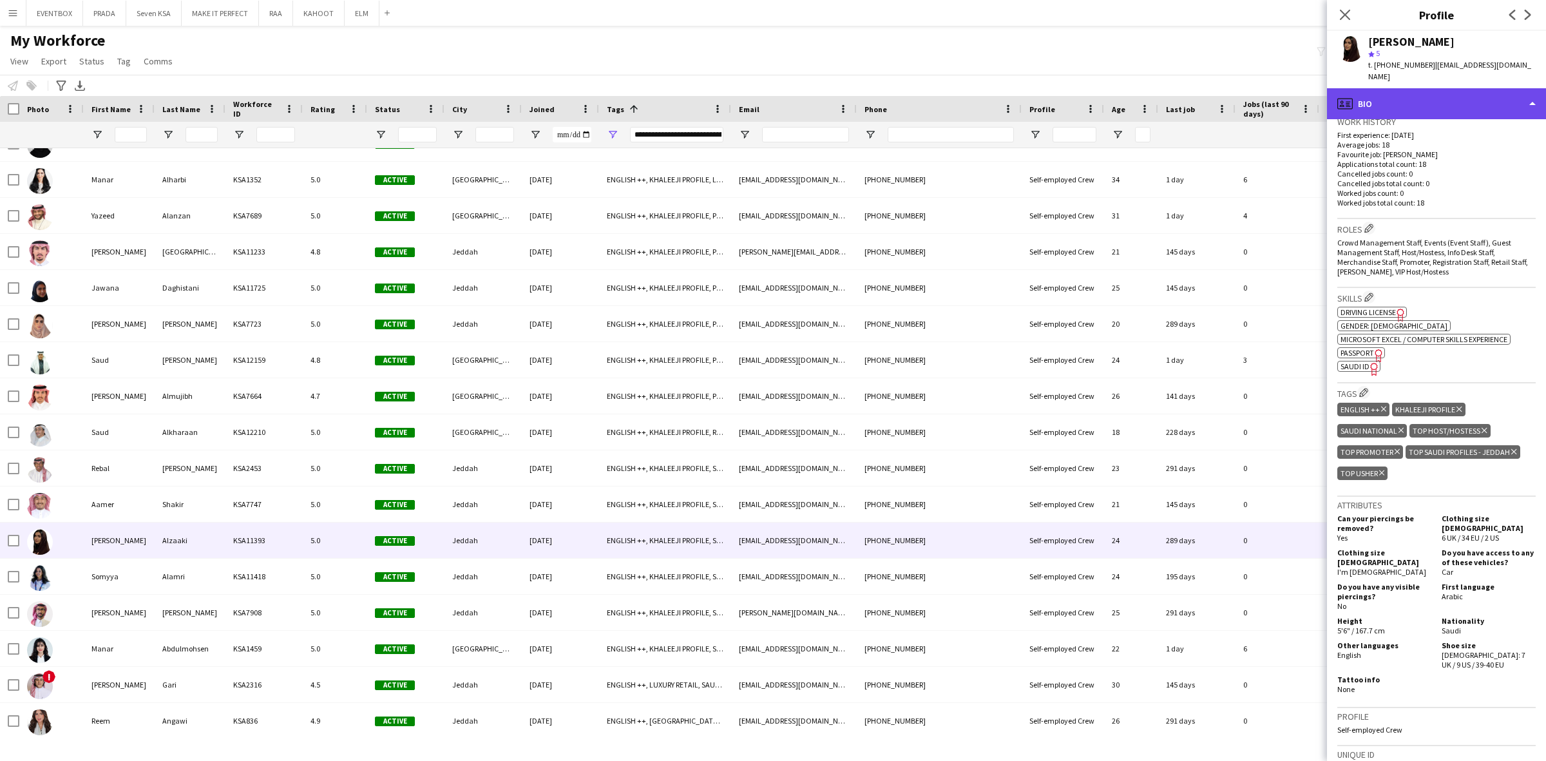
click at [1443, 88] on div "profile Bio" at bounding box center [1436, 103] width 219 height 31
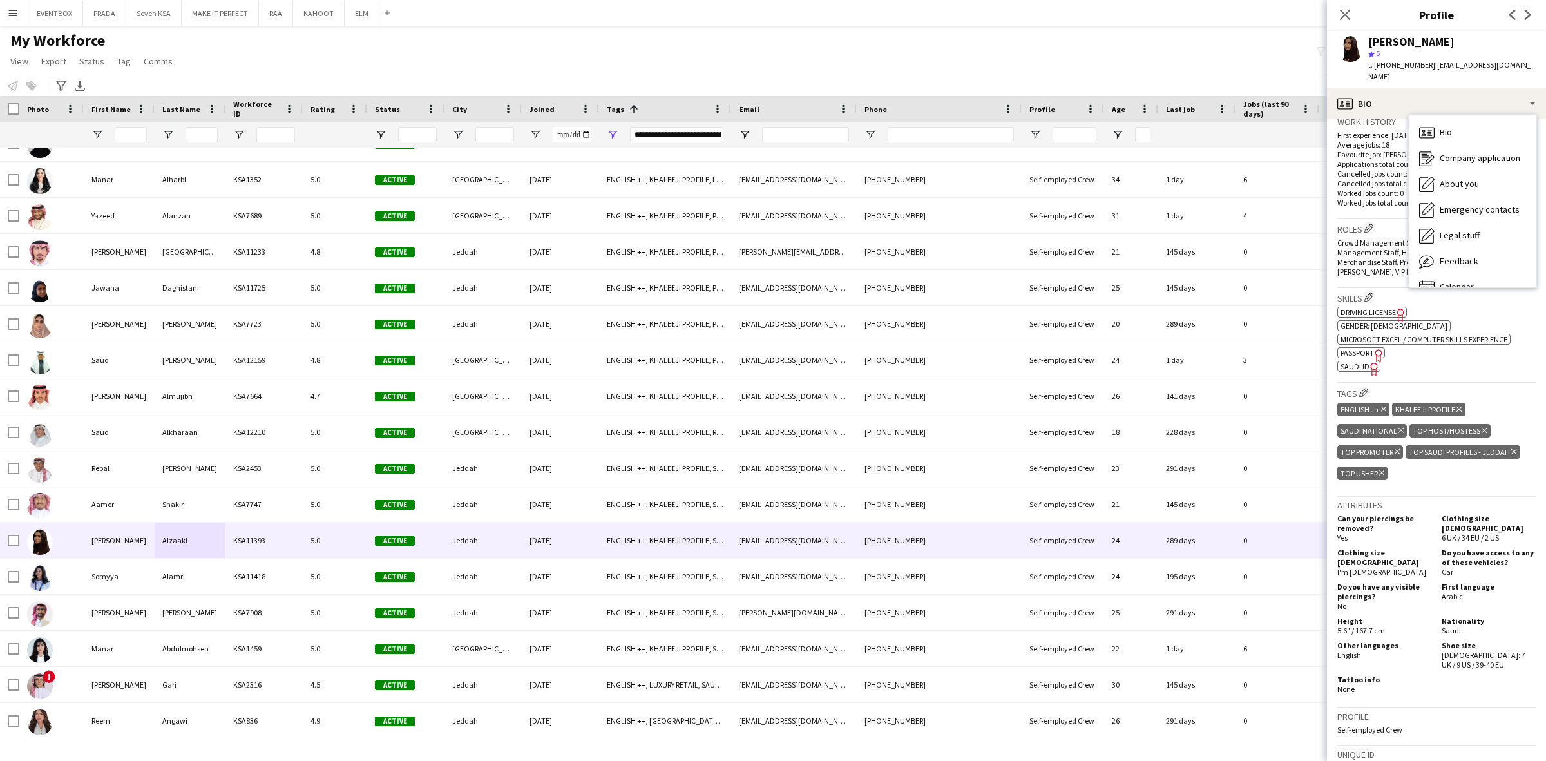
click at [1470, 356] on div "ok-circled2 background Layer 1 cross-circle-red background Layer 1 Driving Lice…" at bounding box center [1436, 338] width 198 height 68
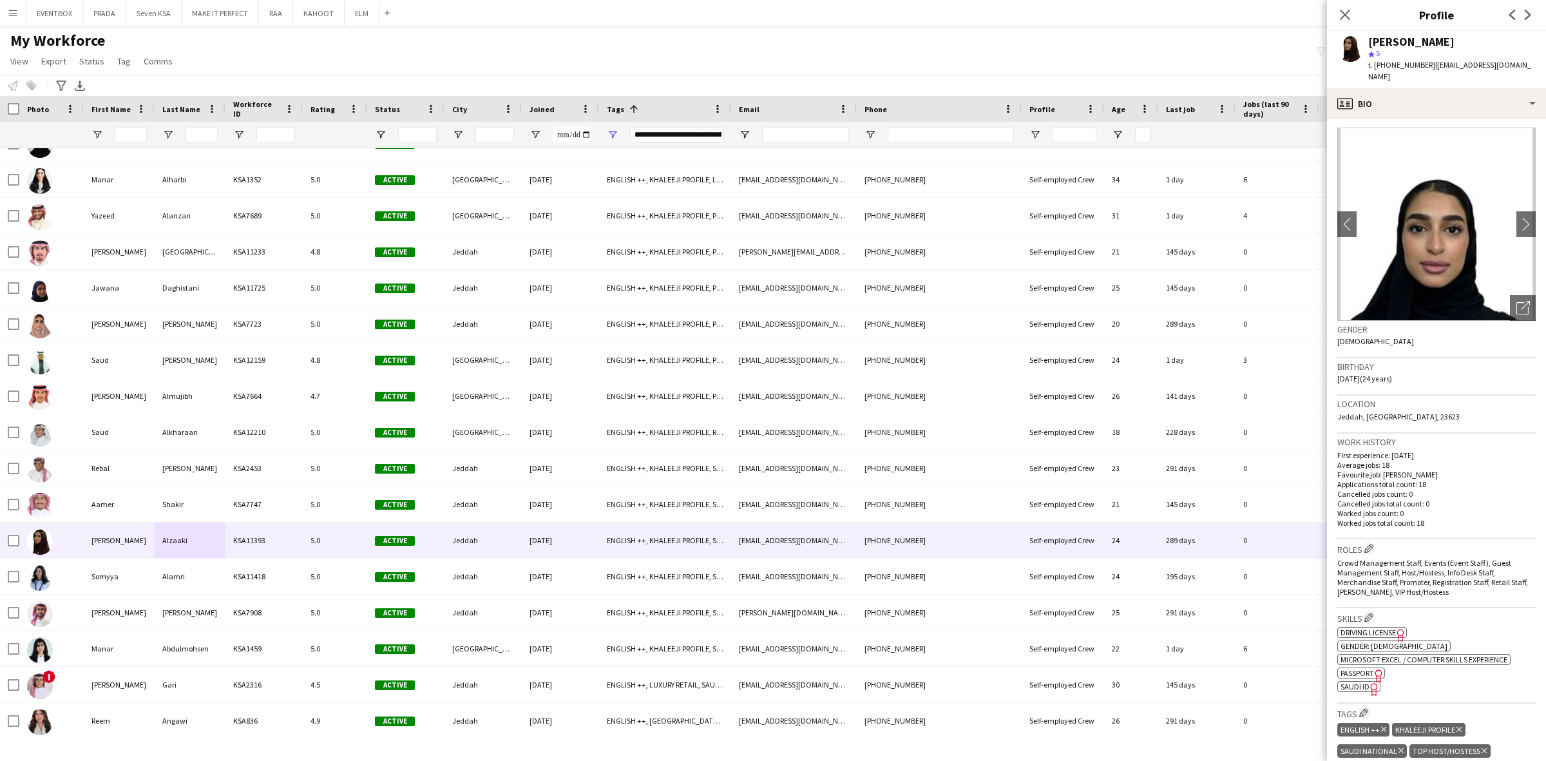
scroll to position [0, 0]
click at [1516, 303] on icon "Open photos pop-in" at bounding box center [1523, 310] width 14 height 14
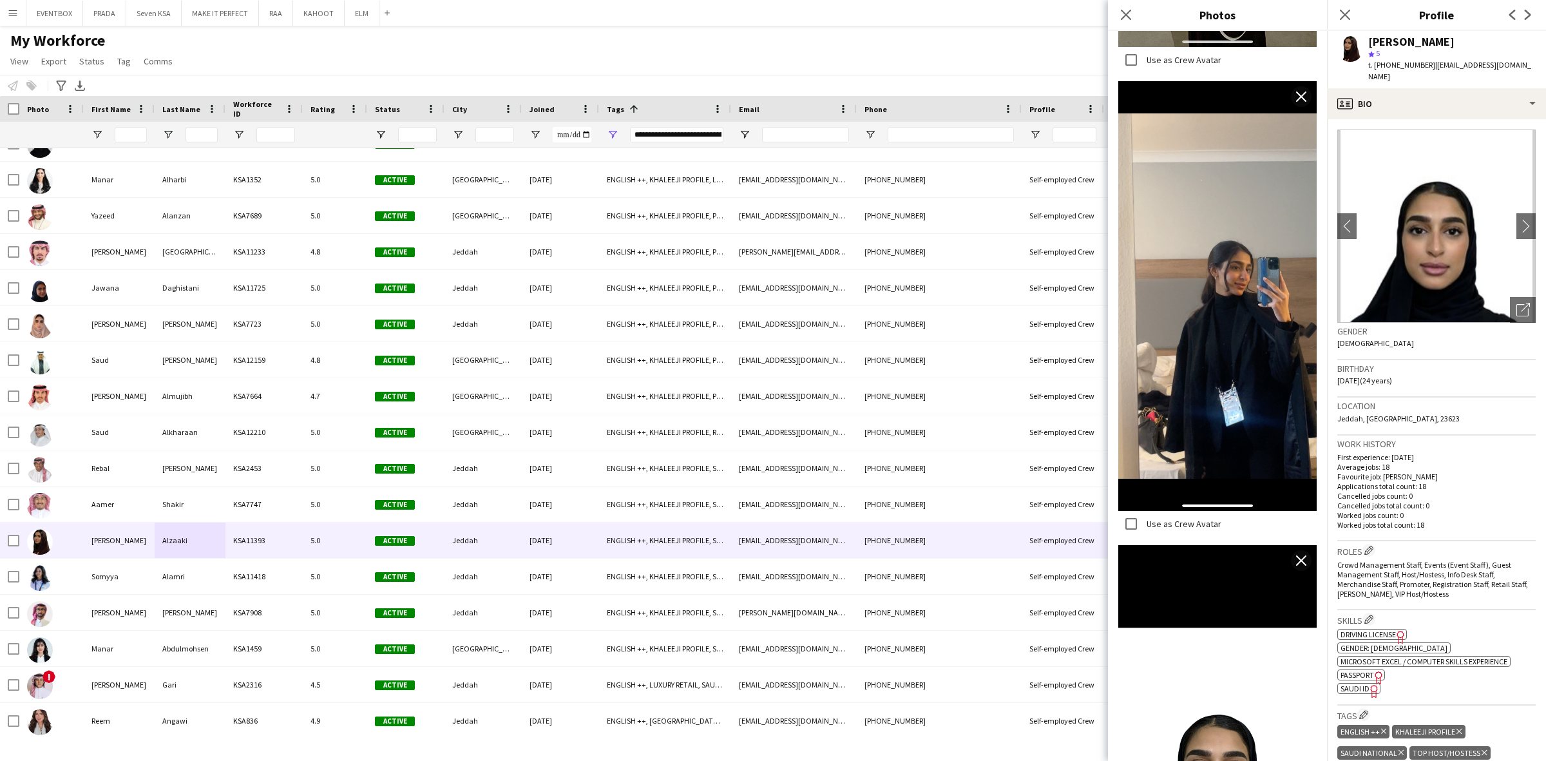
scroll to position [2216, 0]
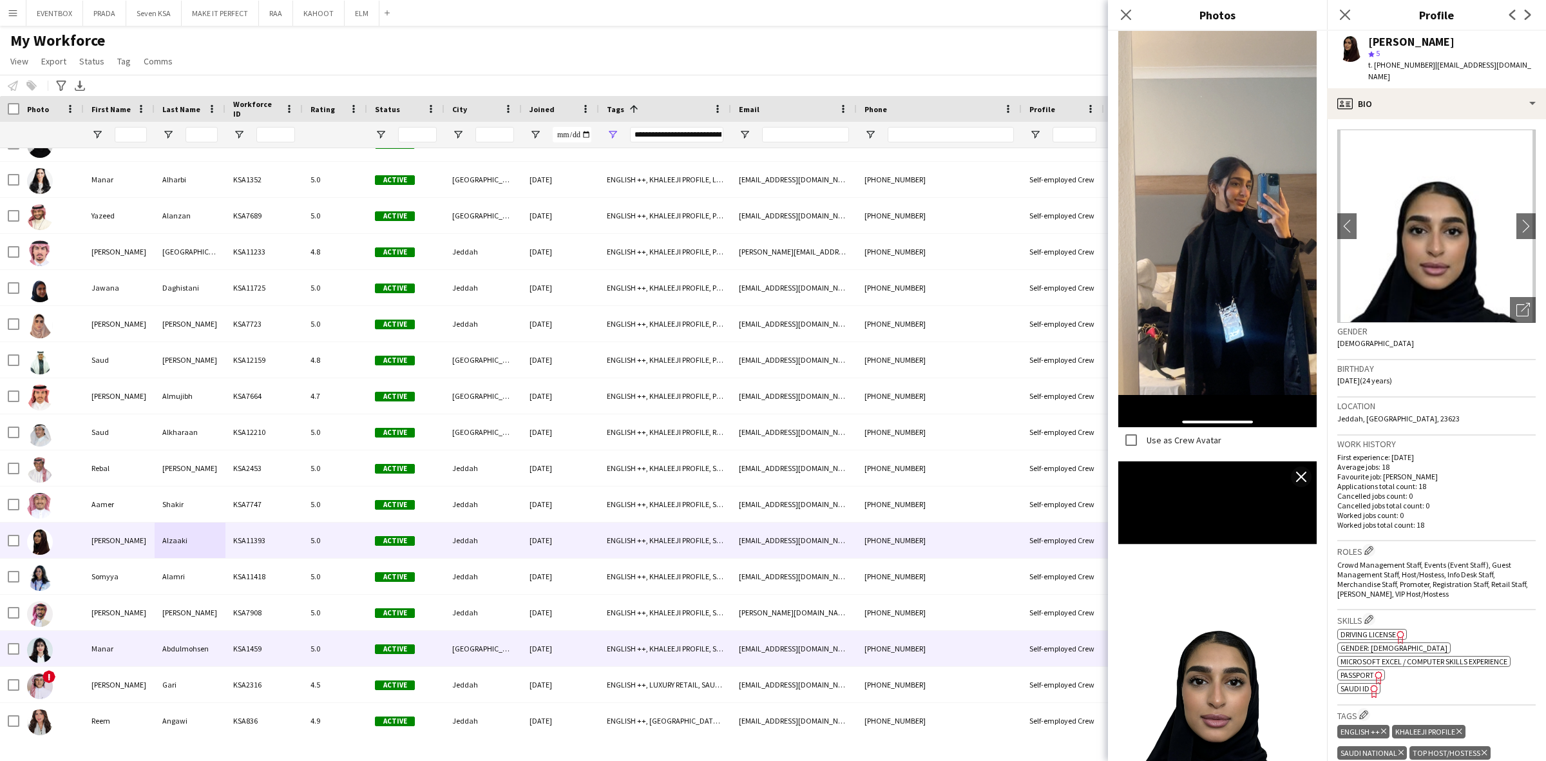
click at [390, 657] on div "Active" at bounding box center [405, 647] width 77 height 35
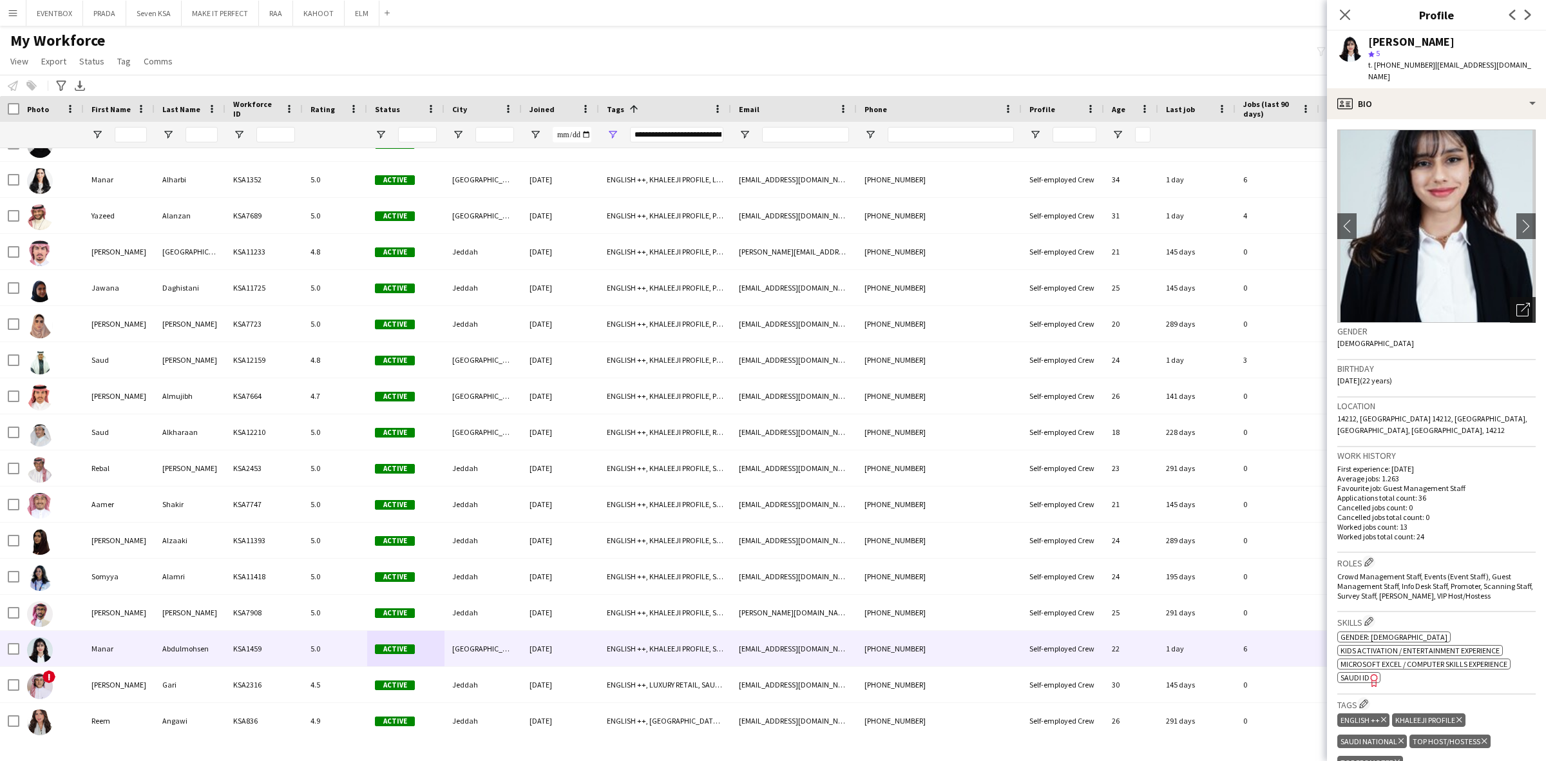
click at [1516, 309] on icon "Open photos pop-in" at bounding box center [1523, 310] width 14 height 14
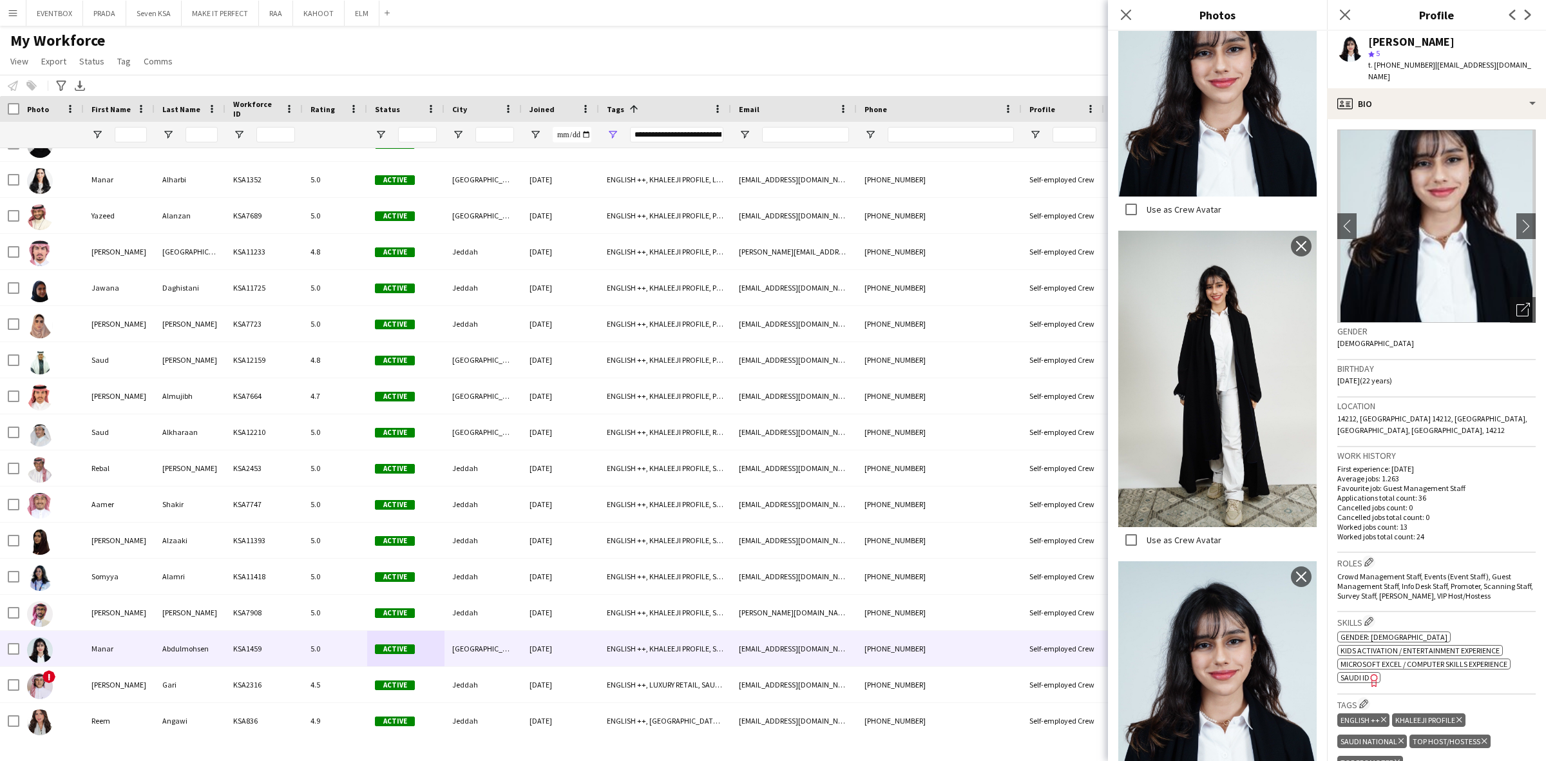
scroll to position [341, 0]
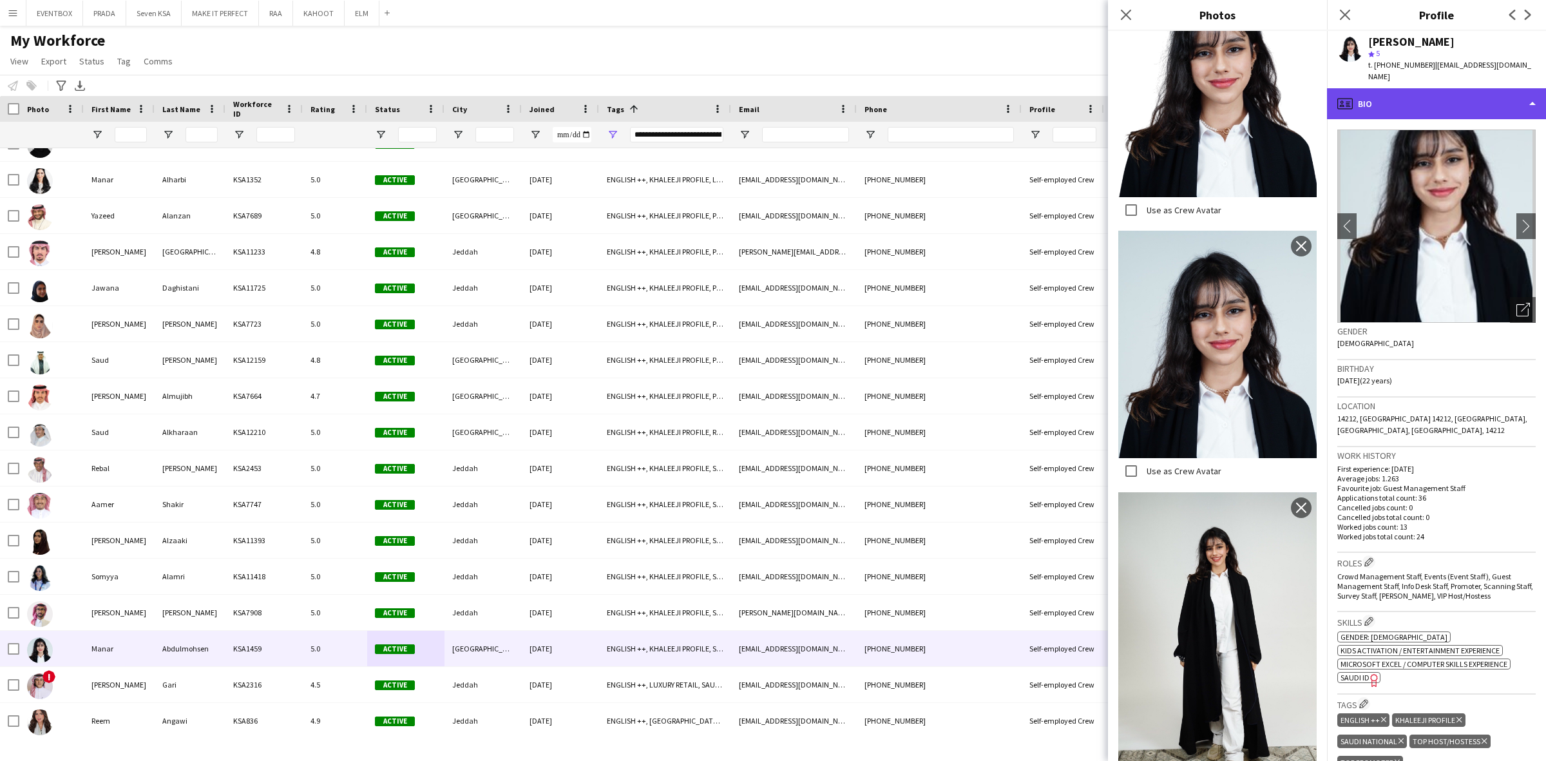
click at [1422, 104] on div "profile Bio" at bounding box center [1436, 103] width 219 height 31
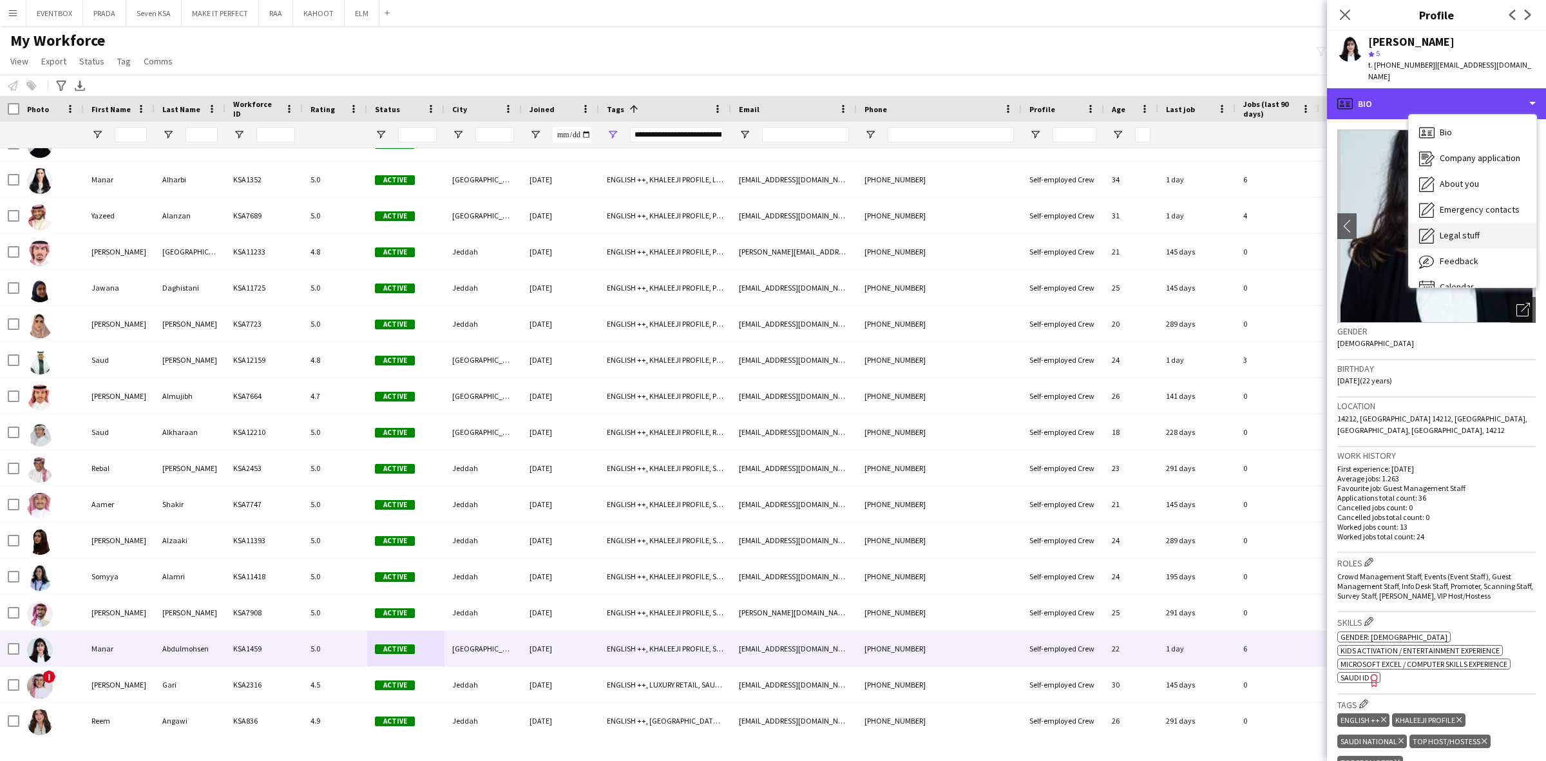
scroll to position [17, 0]
click at [1492, 263] on div "Calendar Calendar" at bounding box center [1472, 270] width 128 height 26
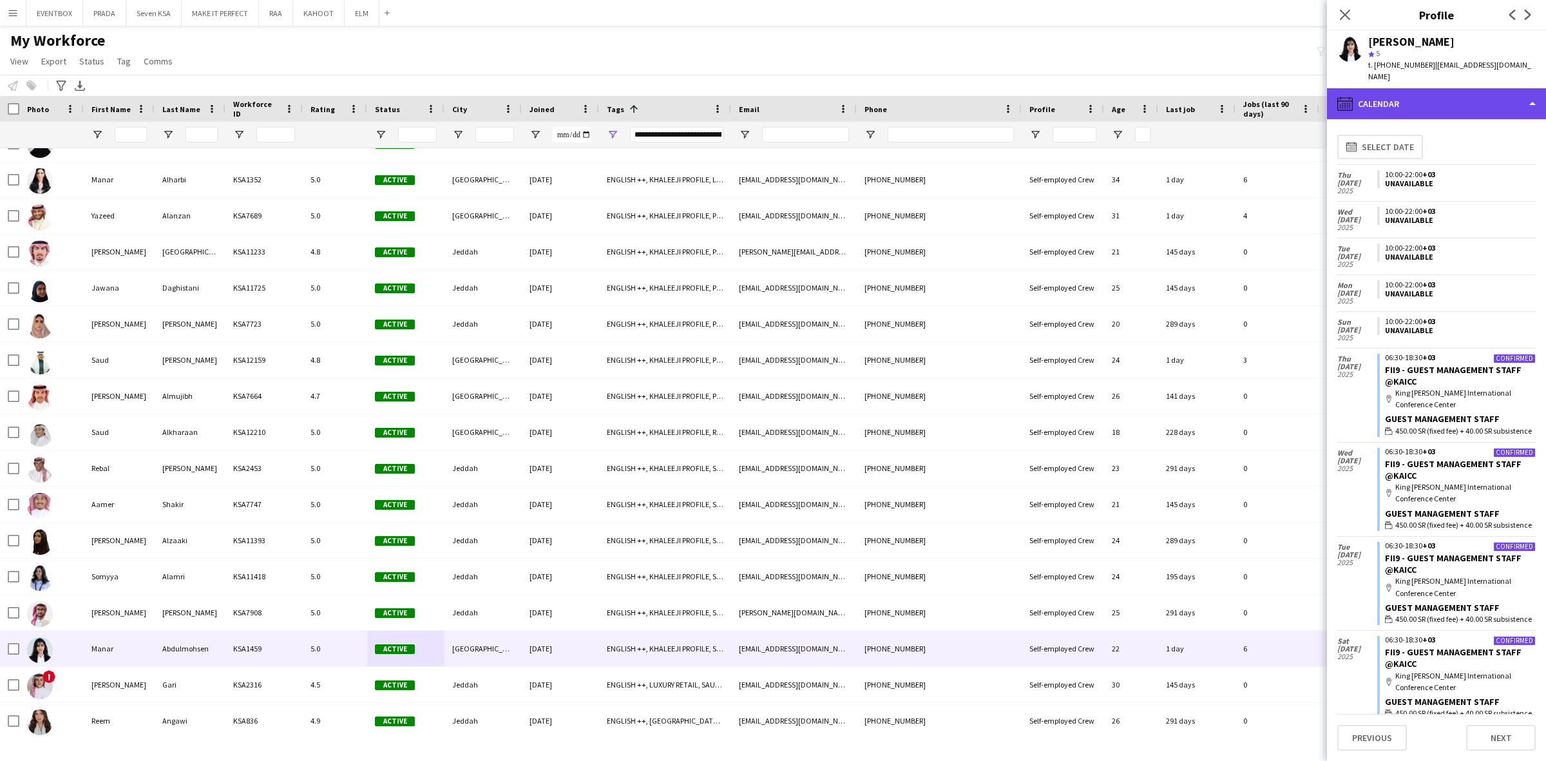
click at [1444, 99] on div "calendar-full Calendar" at bounding box center [1436, 103] width 219 height 31
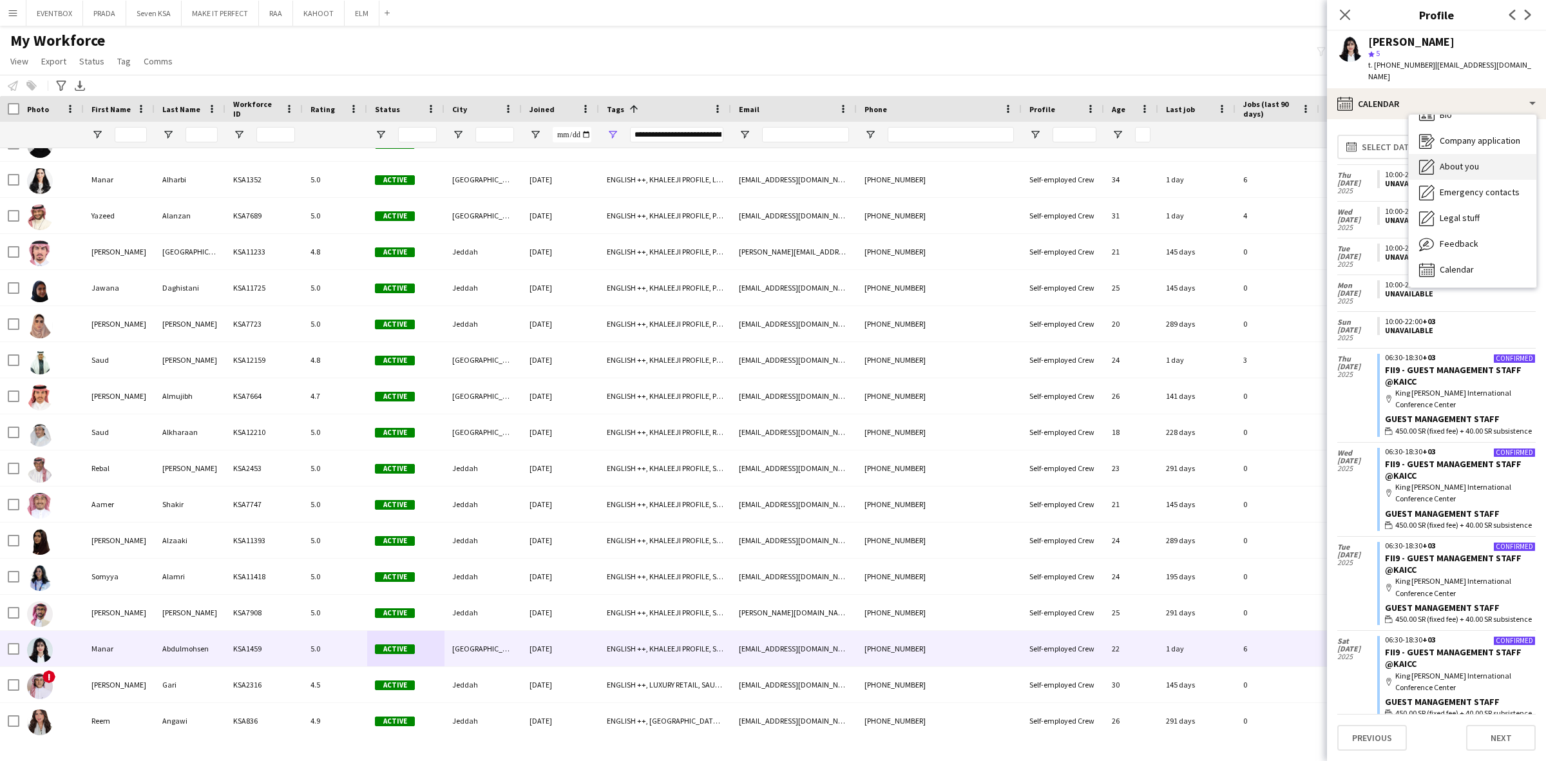
click at [1488, 171] on div "About you About you" at bounding box center [1472, 167] width 128 height 26
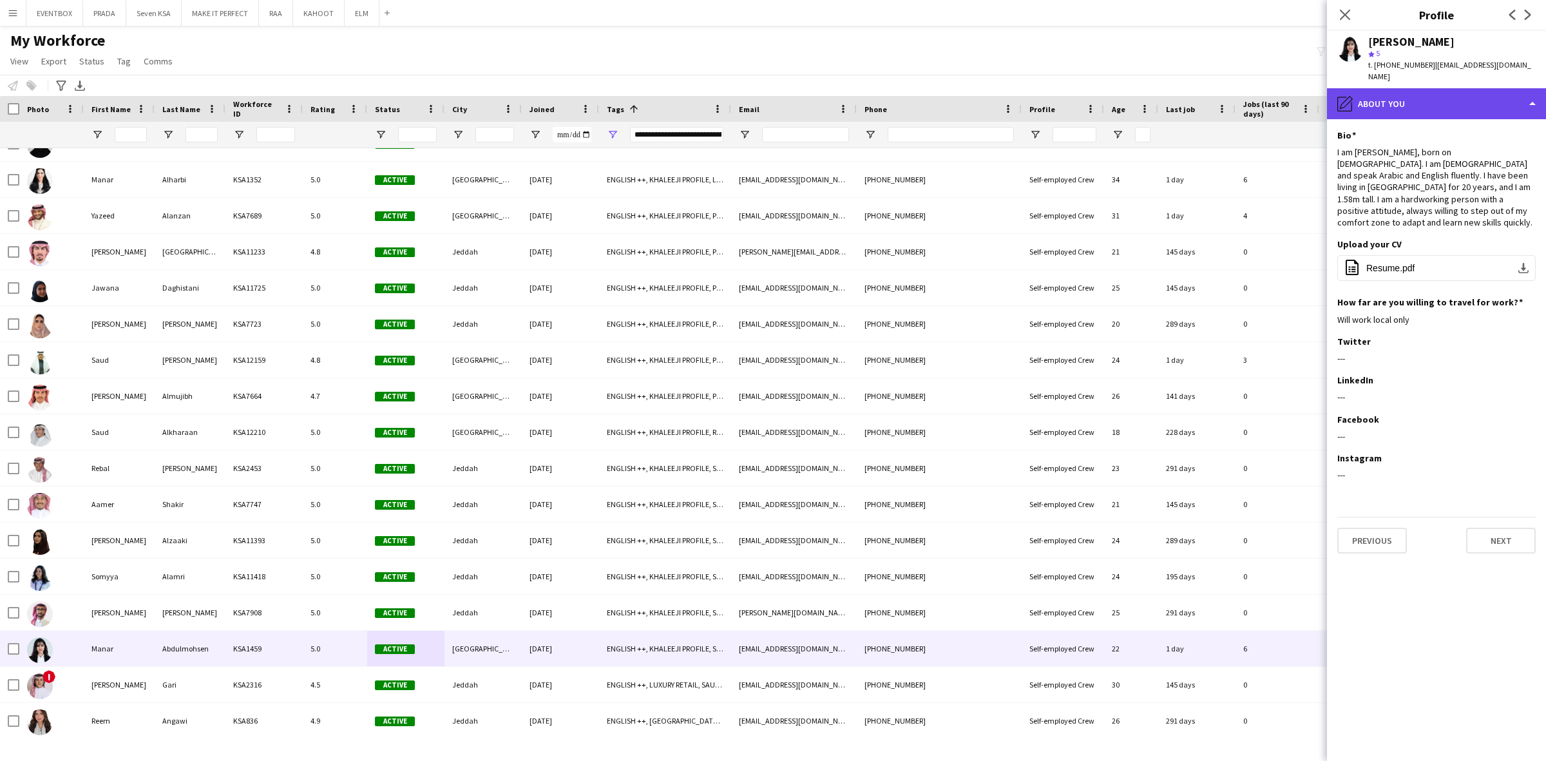
click at [1464, 101] on div "pencil4 About you" at bounding box center [1436, 103] width 219 height 31
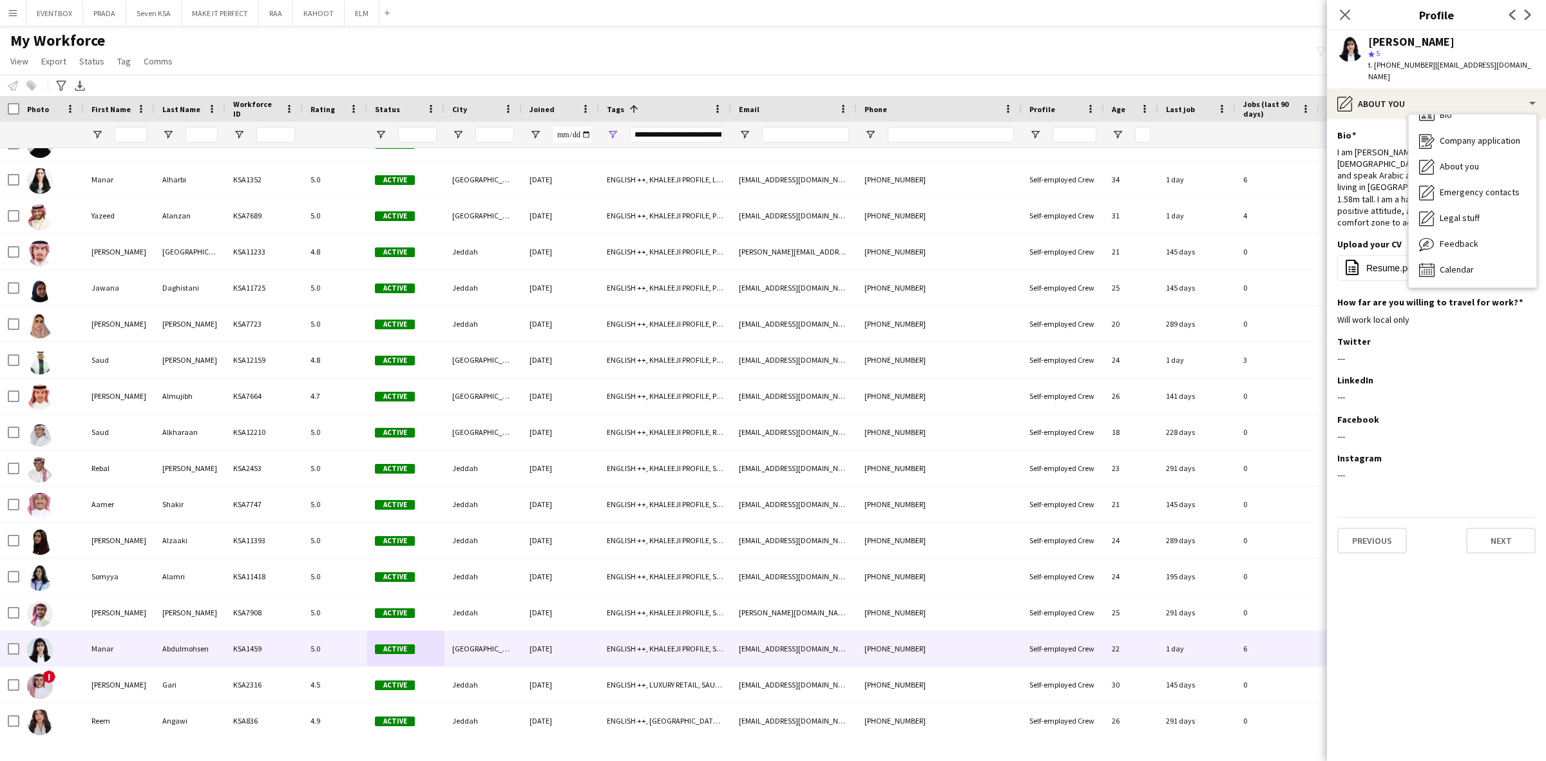
click at [1488, 165] on div "About you About you" at bounding box center [1472, 167] width 128 height 26
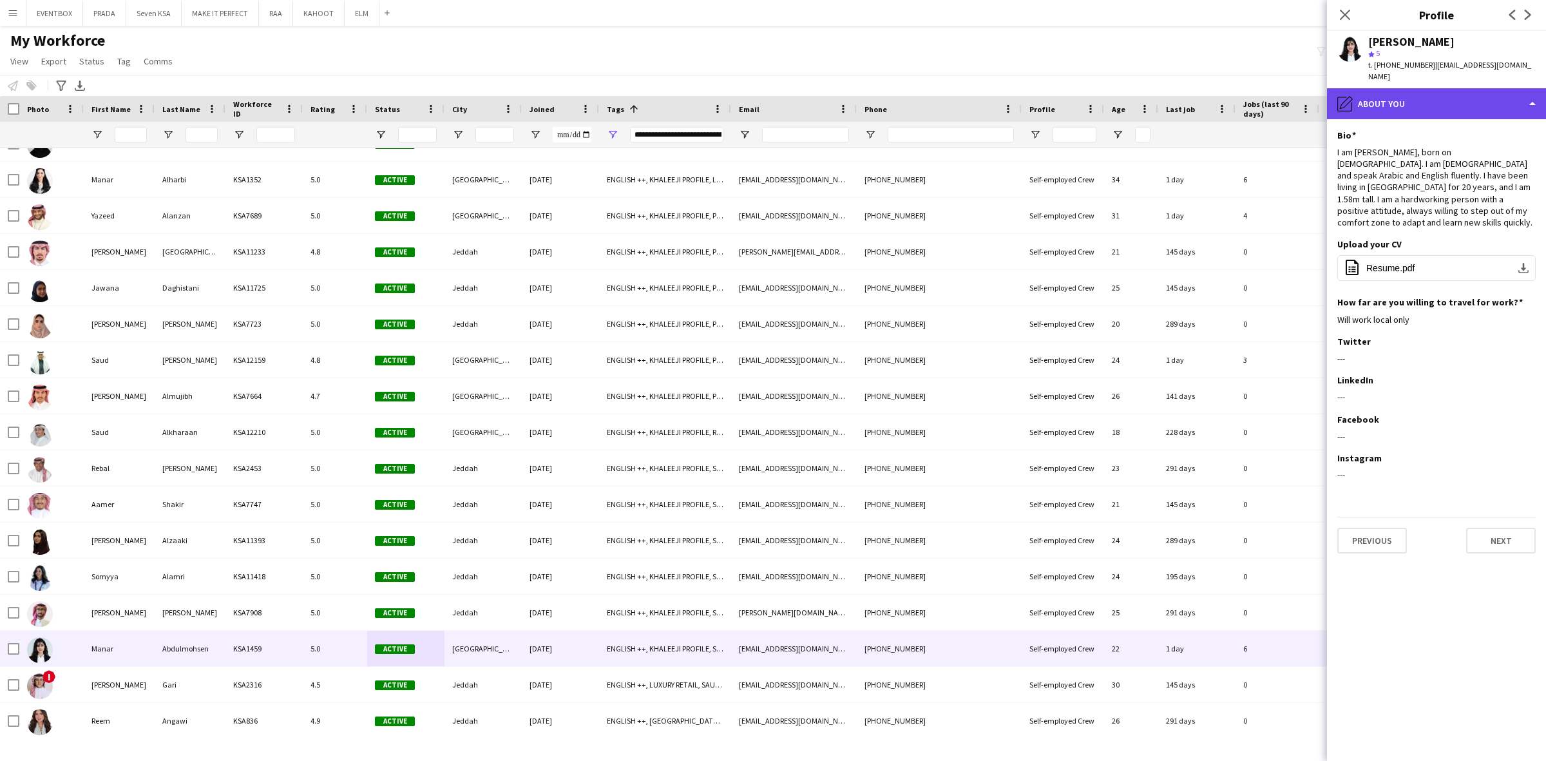
click at [1446, 98] on div "pencil4 About you" at bounding box center [1436, 103] width 219 height 31
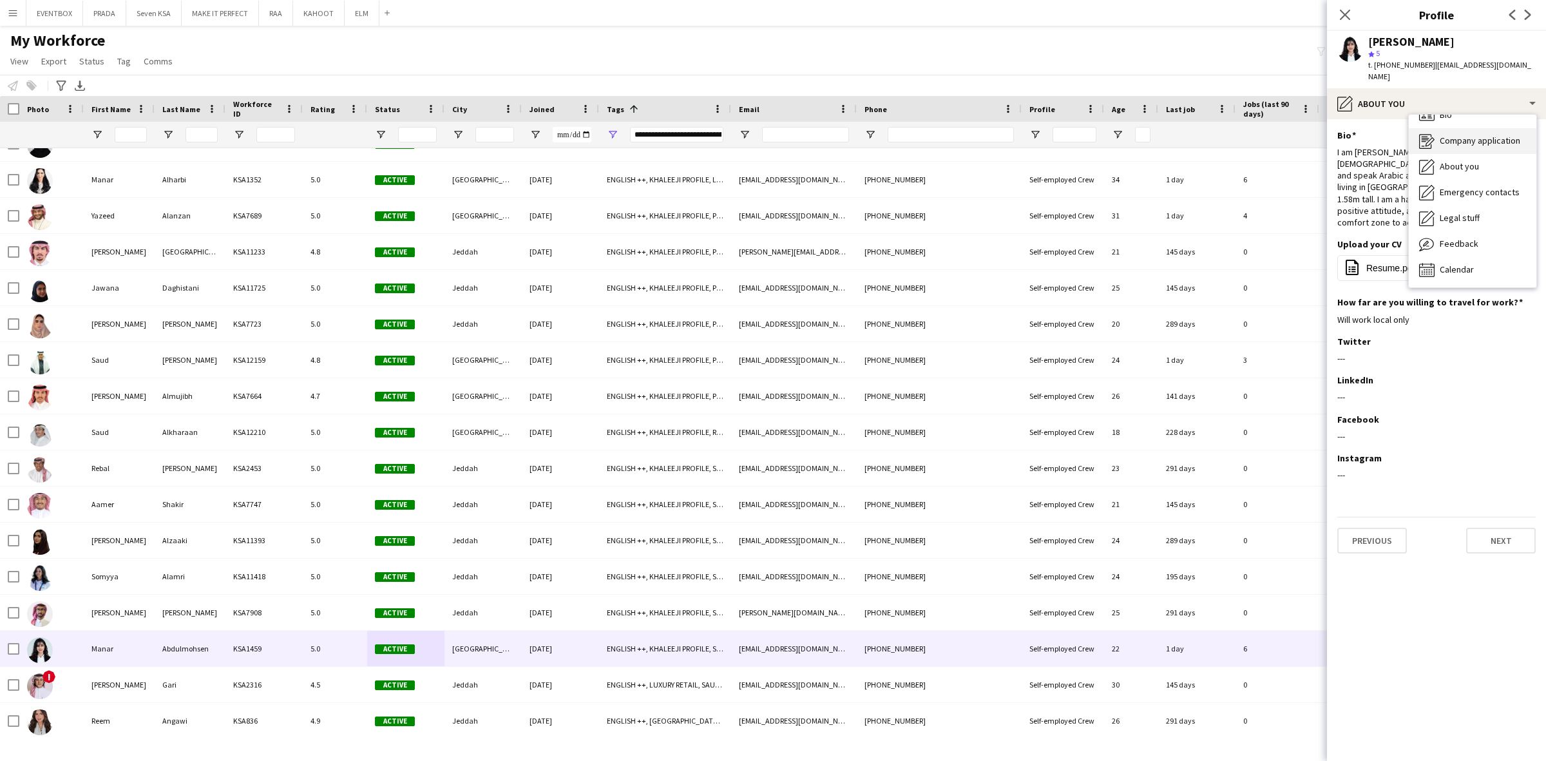
click at [1504, 150] on div "Company application Company application" at bounding box center [1472, 141] width 128 height 26
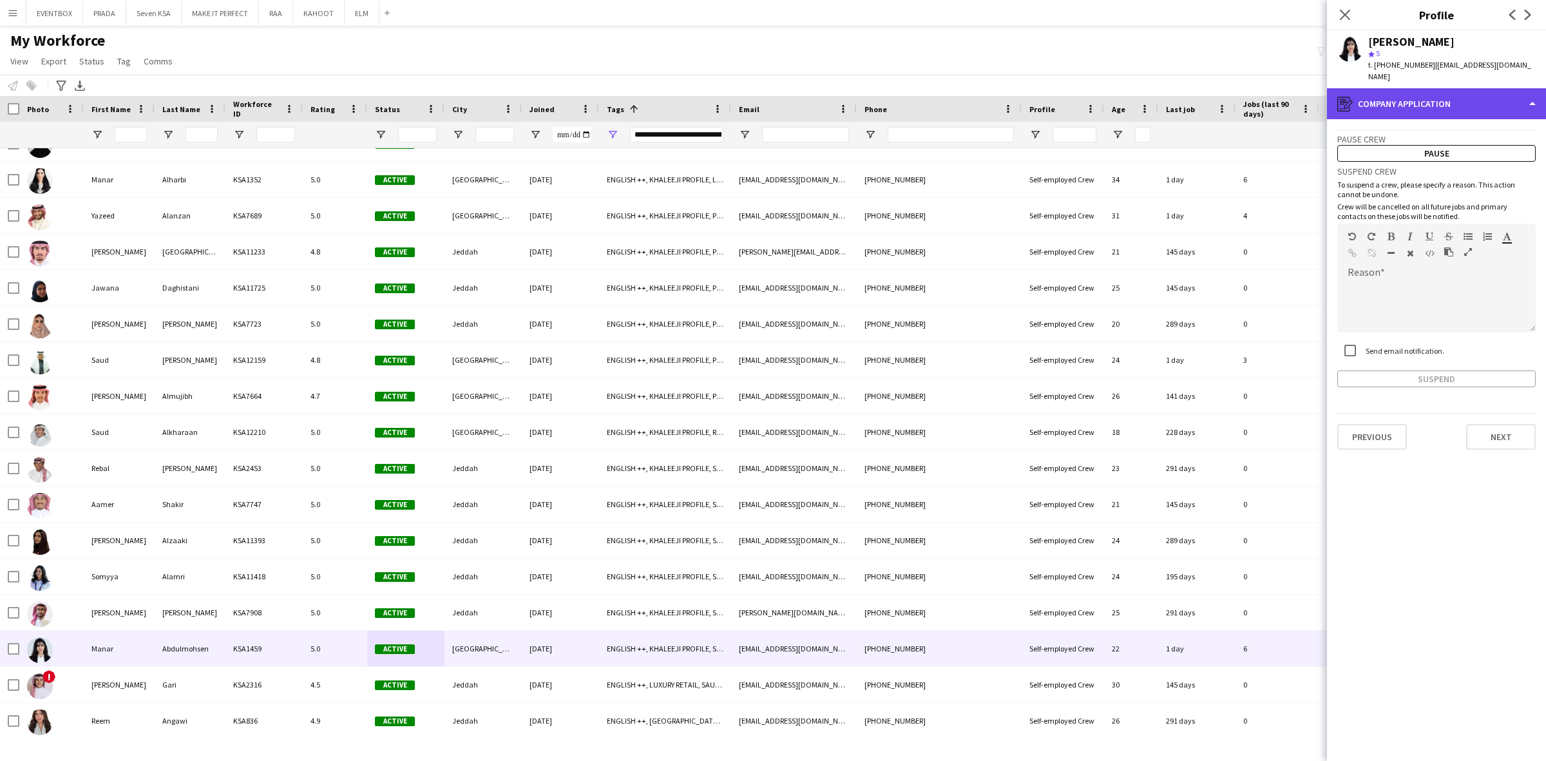
click at [1453, 105] on div "register Company application" at bounding box center [1436, 103] width 219 height 31
click at [1493, 247] on div "Feedback Feedback" at bounding box center [1472, 244] width 128 height 26
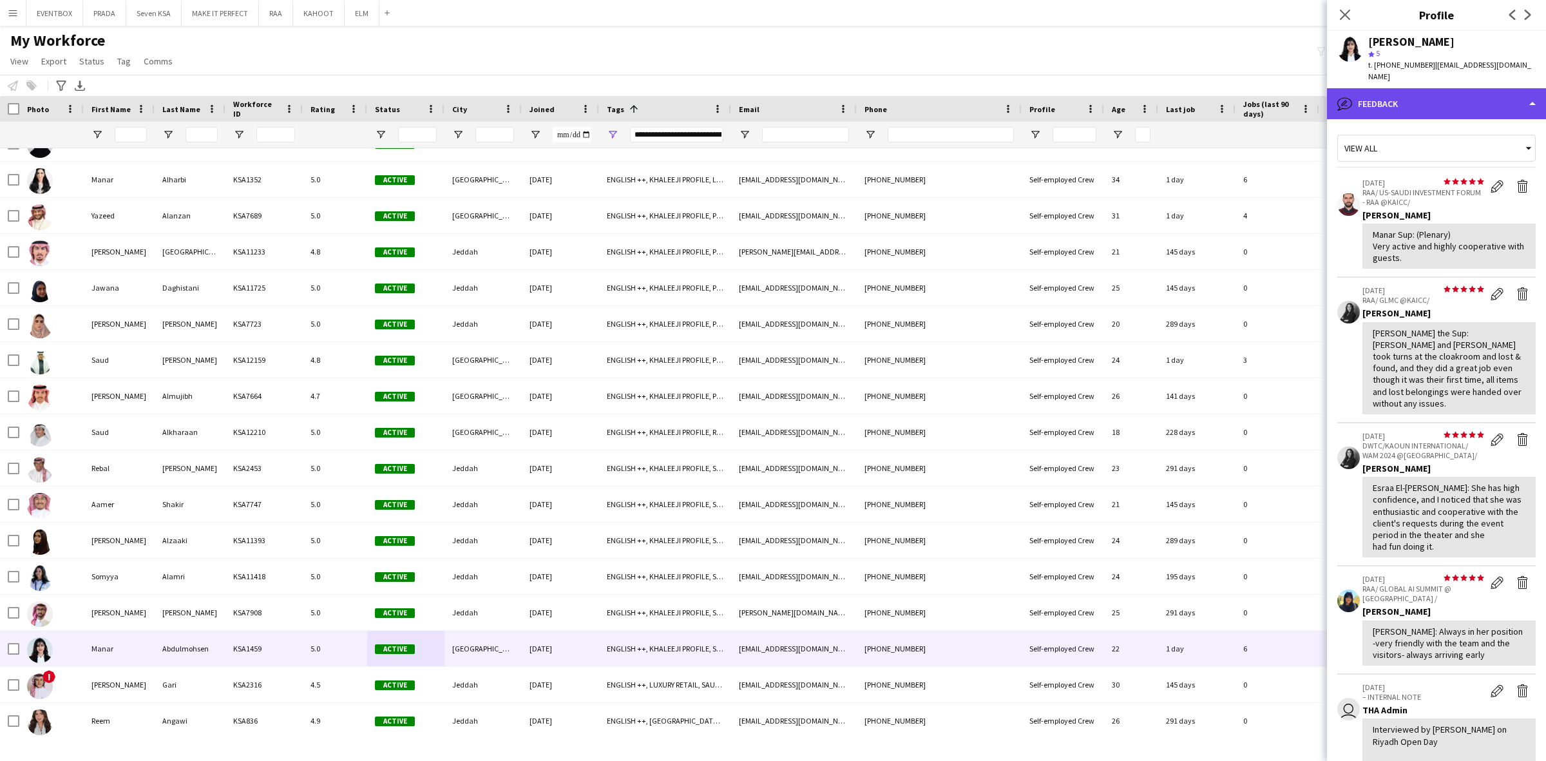
click at [1470, 111] on div "bubble-pencil Feedback" at bounding box center [1436, 103] width 219 height 31
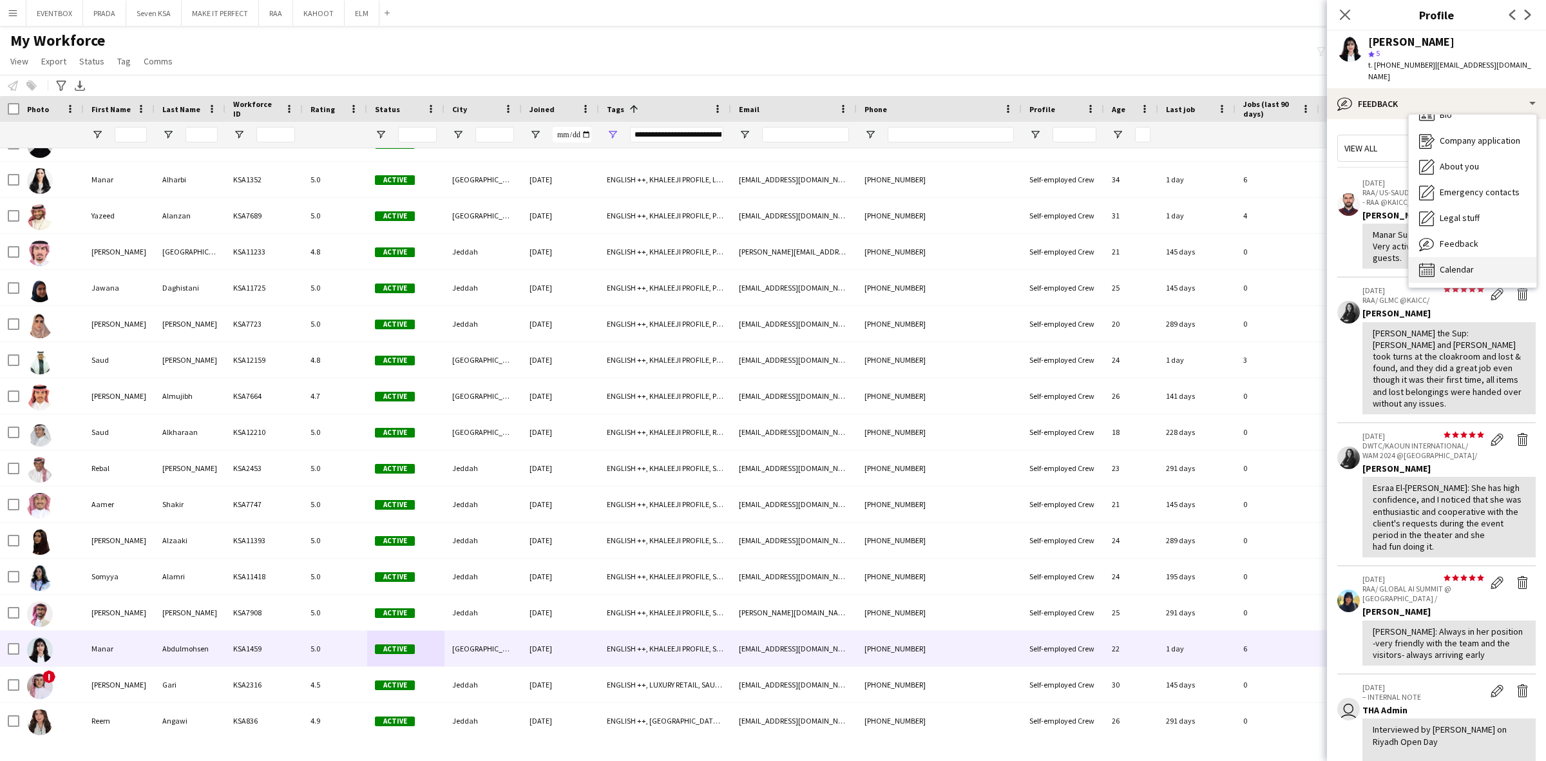
click at [1475, 265] on div "Calendar Calendar" at bounding box center [1472, 270] width 128 height 26
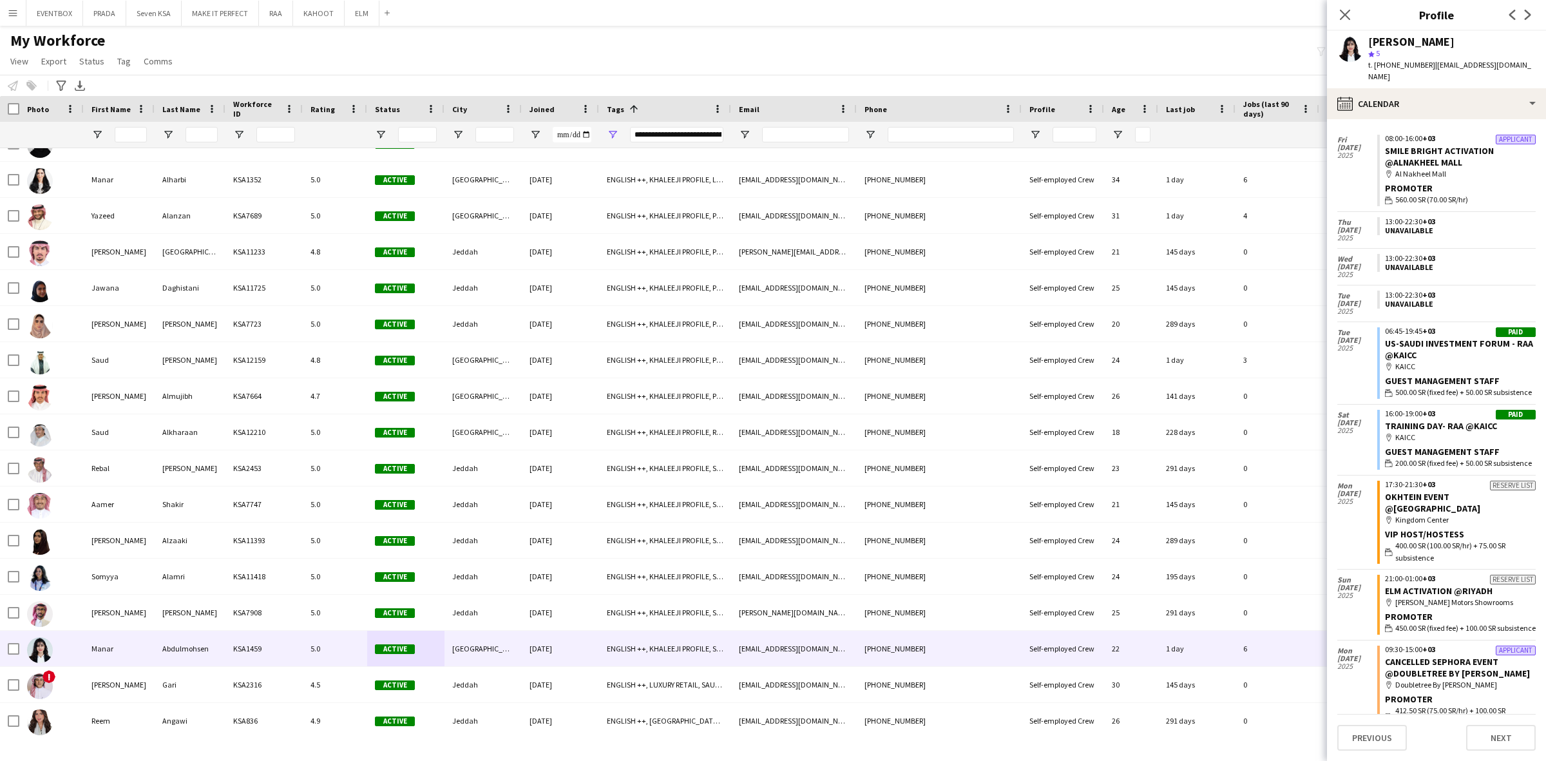
scroll to position [1042, 0]
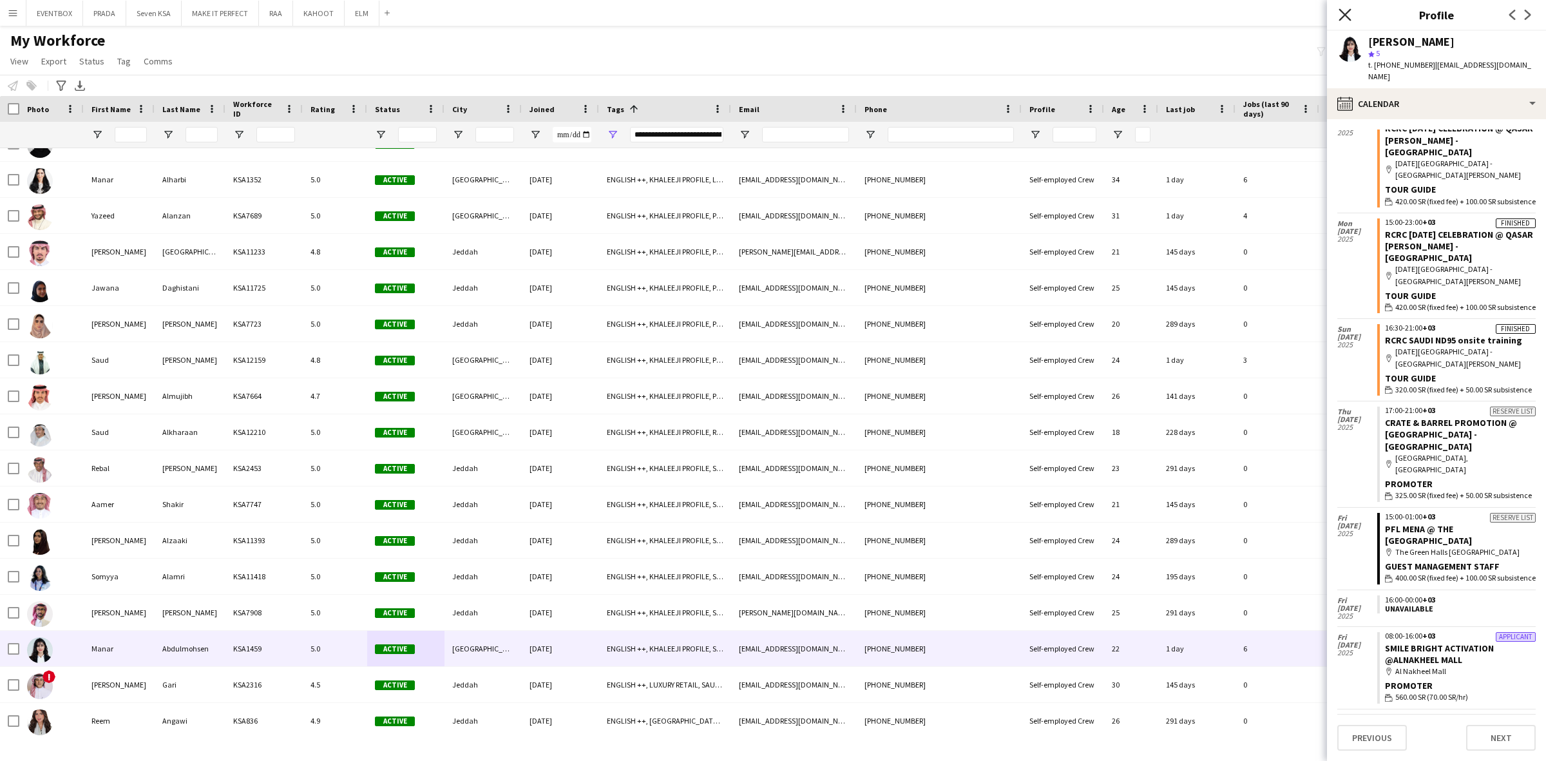
click at [1346, 14] on icon at bounding box center [1344, 14] width 12 height 12
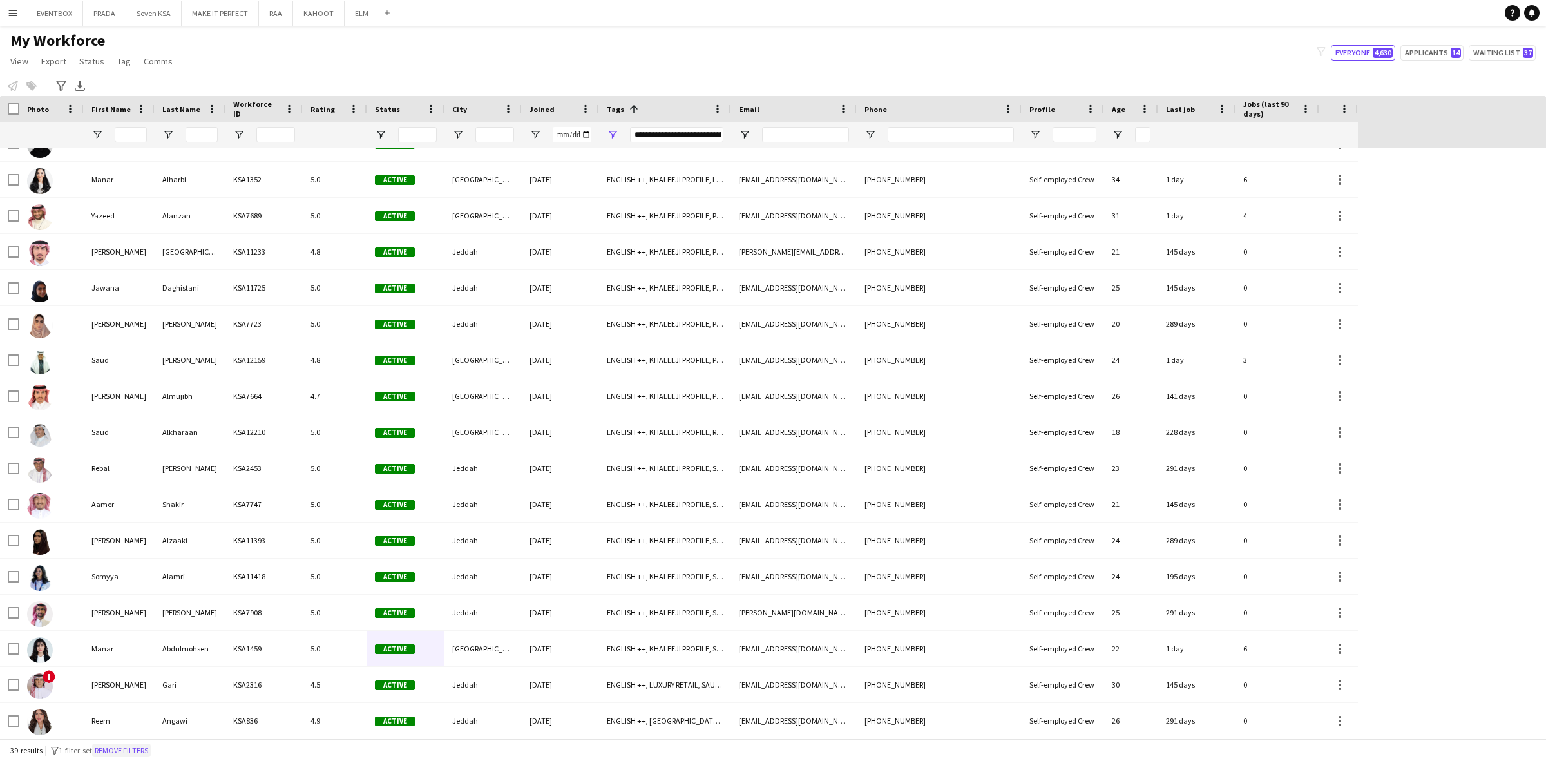
click at [151, 751] on button "Remove filters" at bounding box center [121, 750] width 59 height 14
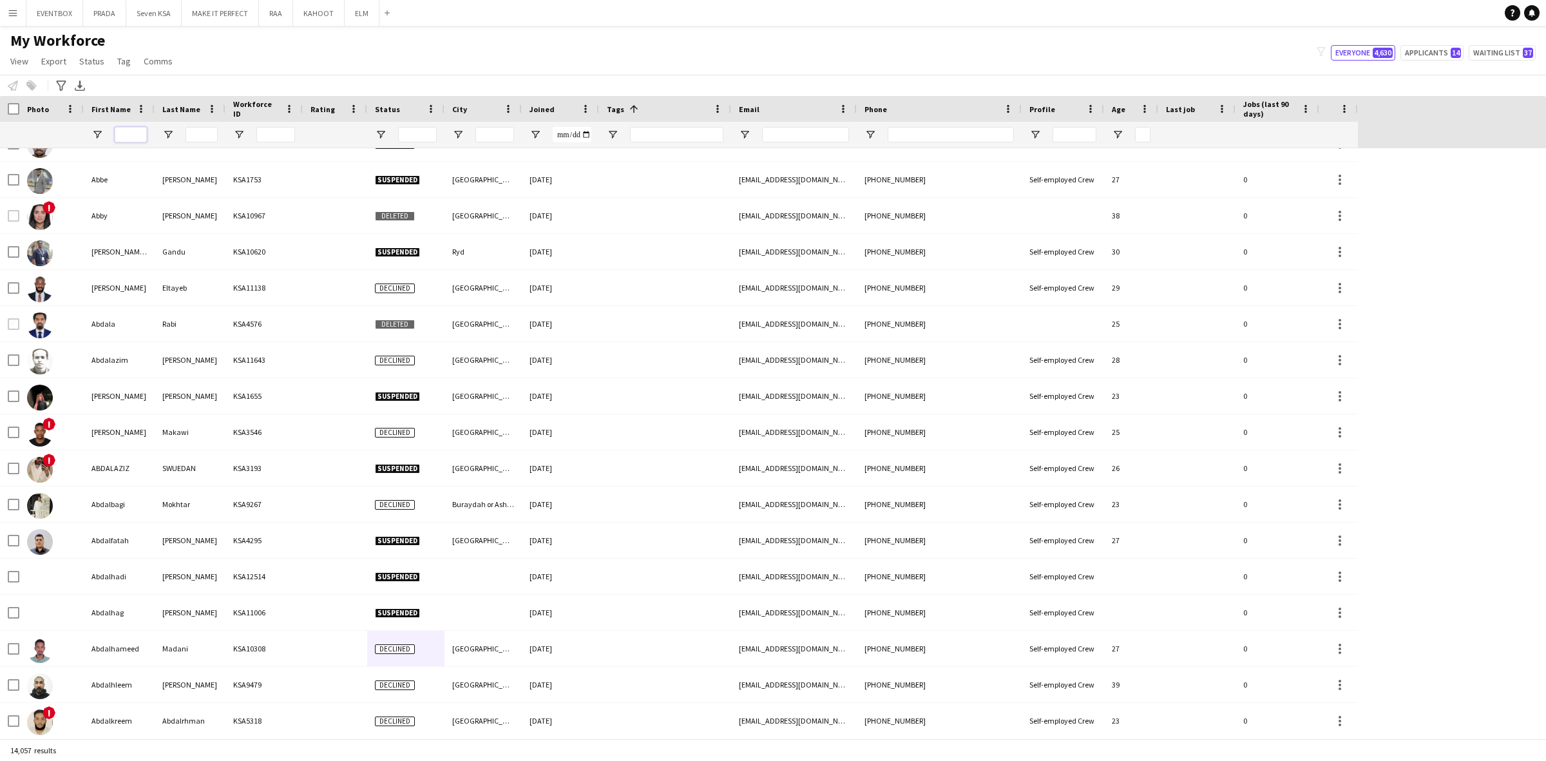
click at [138, 132] on input "First Name Filter Input" at bounding box center [131, 134] width 32 height 15
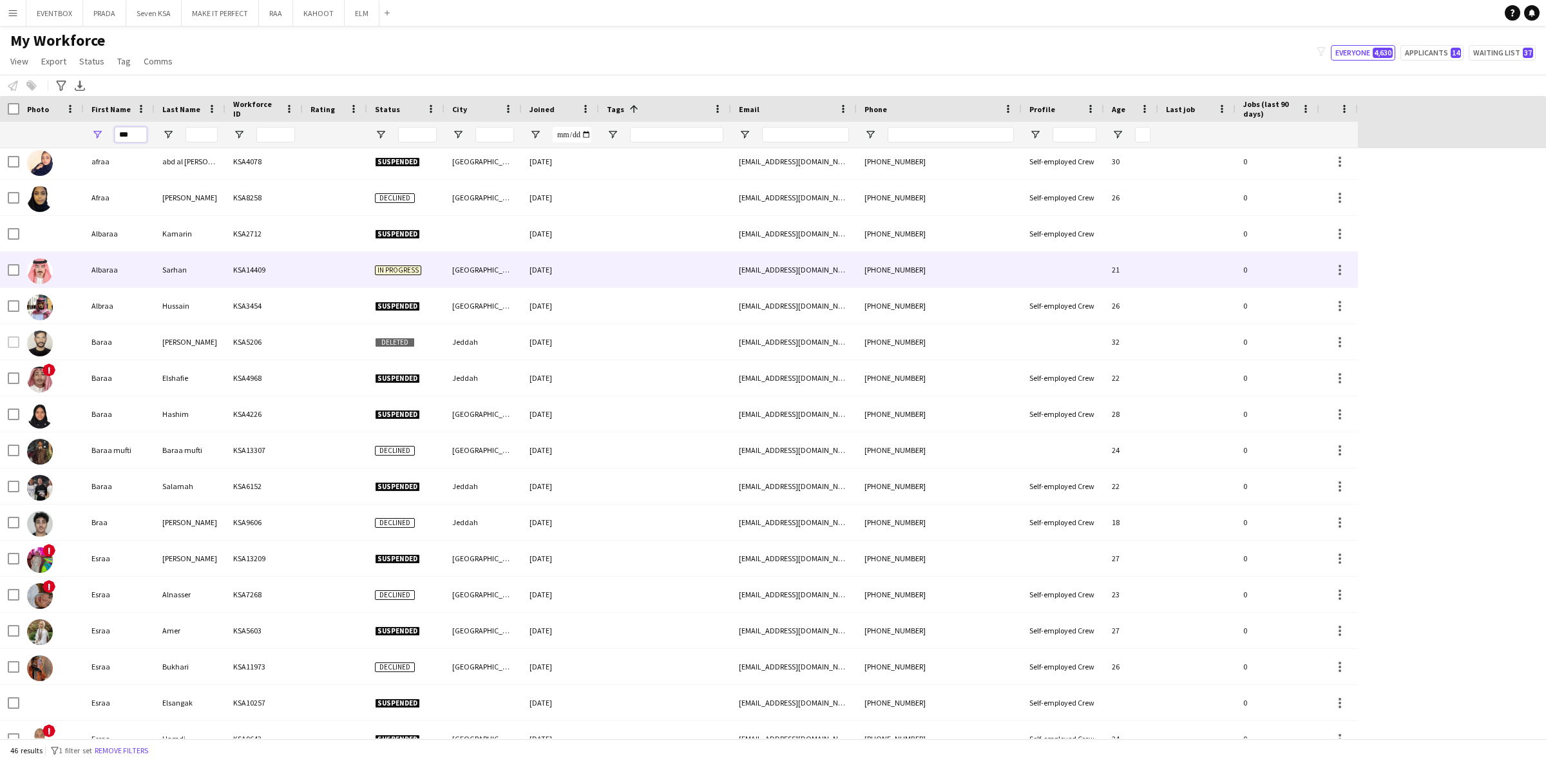
scroll to position [0, 0]
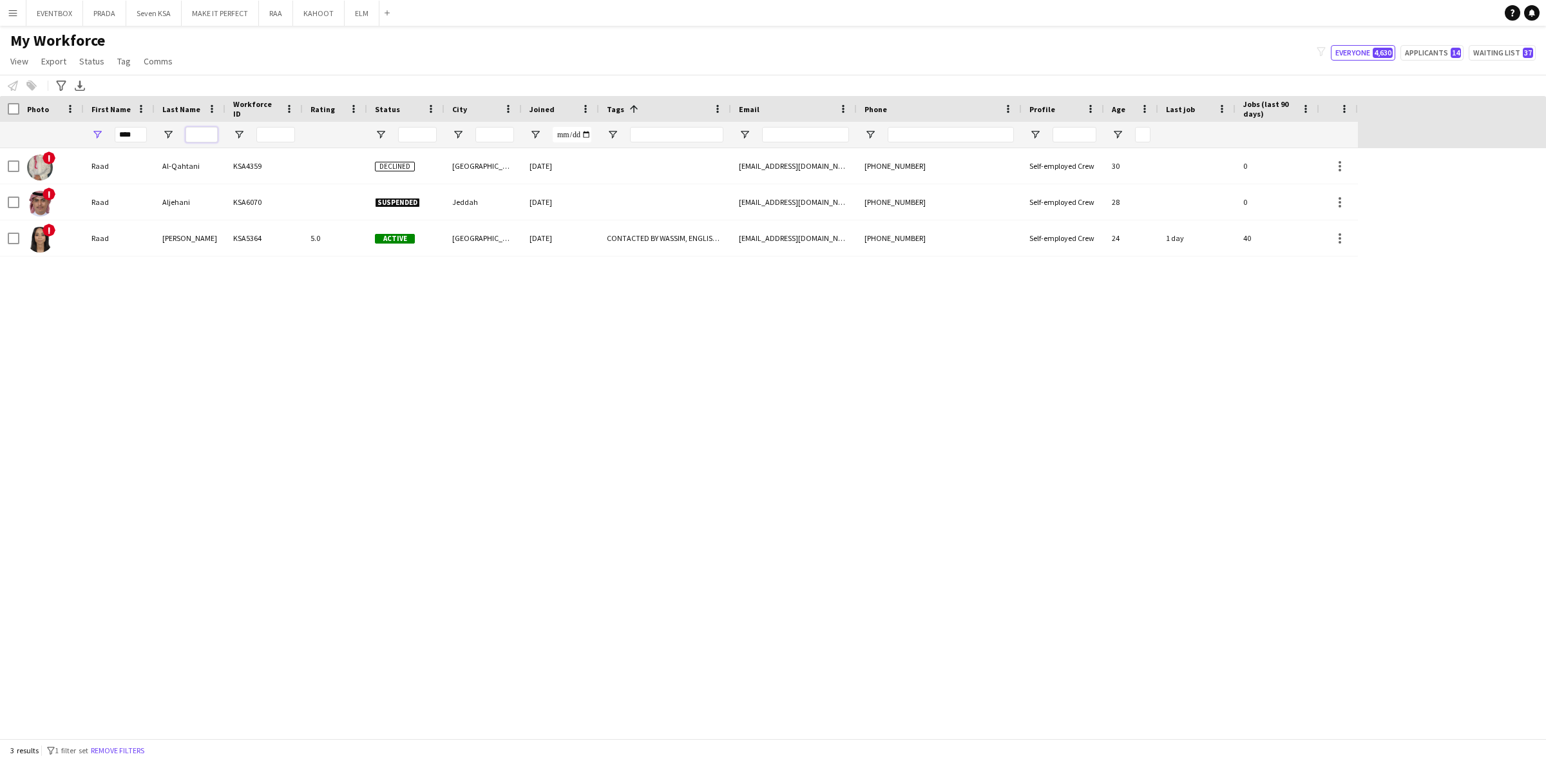
click at [188, 136] on input "Last Name Filter Input" at bounding box center [201, 134] width 32 height 15
click at [95, 322] on div "! Raad Al-Qahtani KSA4359 Declined [GEOGRAPHIC_DATA] [DATE] [EMAIL_ADDRESS][DOM…" at bounding box center [773, 443] width 1546 height 590
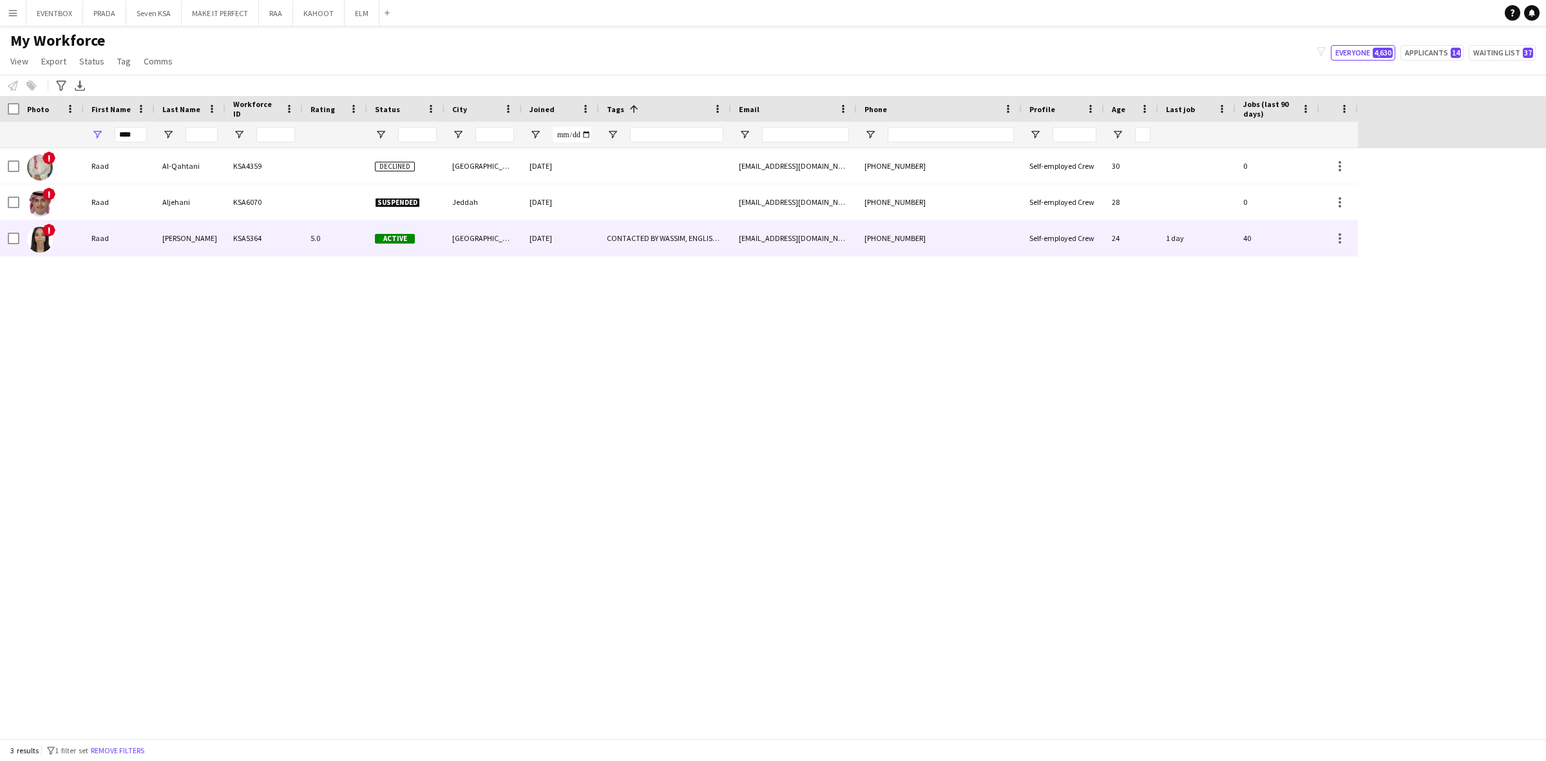
click at [80, 256] on div "! [PERSON_NAME] KSA5364 5.0 Active Riyadh [DATE] CONTACTED BY [PERSON_NAME], EN…" at bounding box center [678, 238] width 1357 height 36
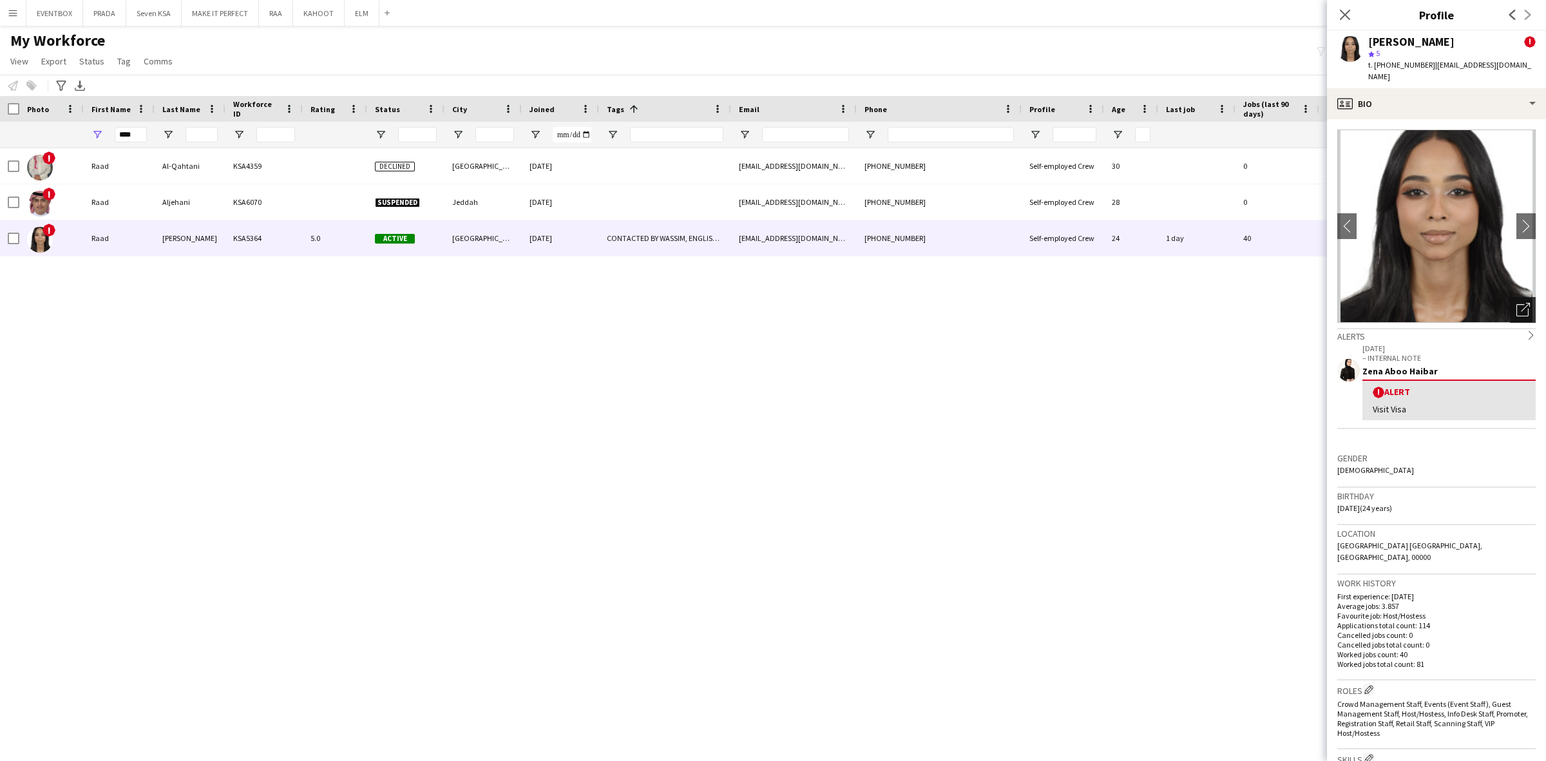
click at [1517, 303] on icon "Open photos pop-in" at bounding box center [1523, 310] width 14 height 14
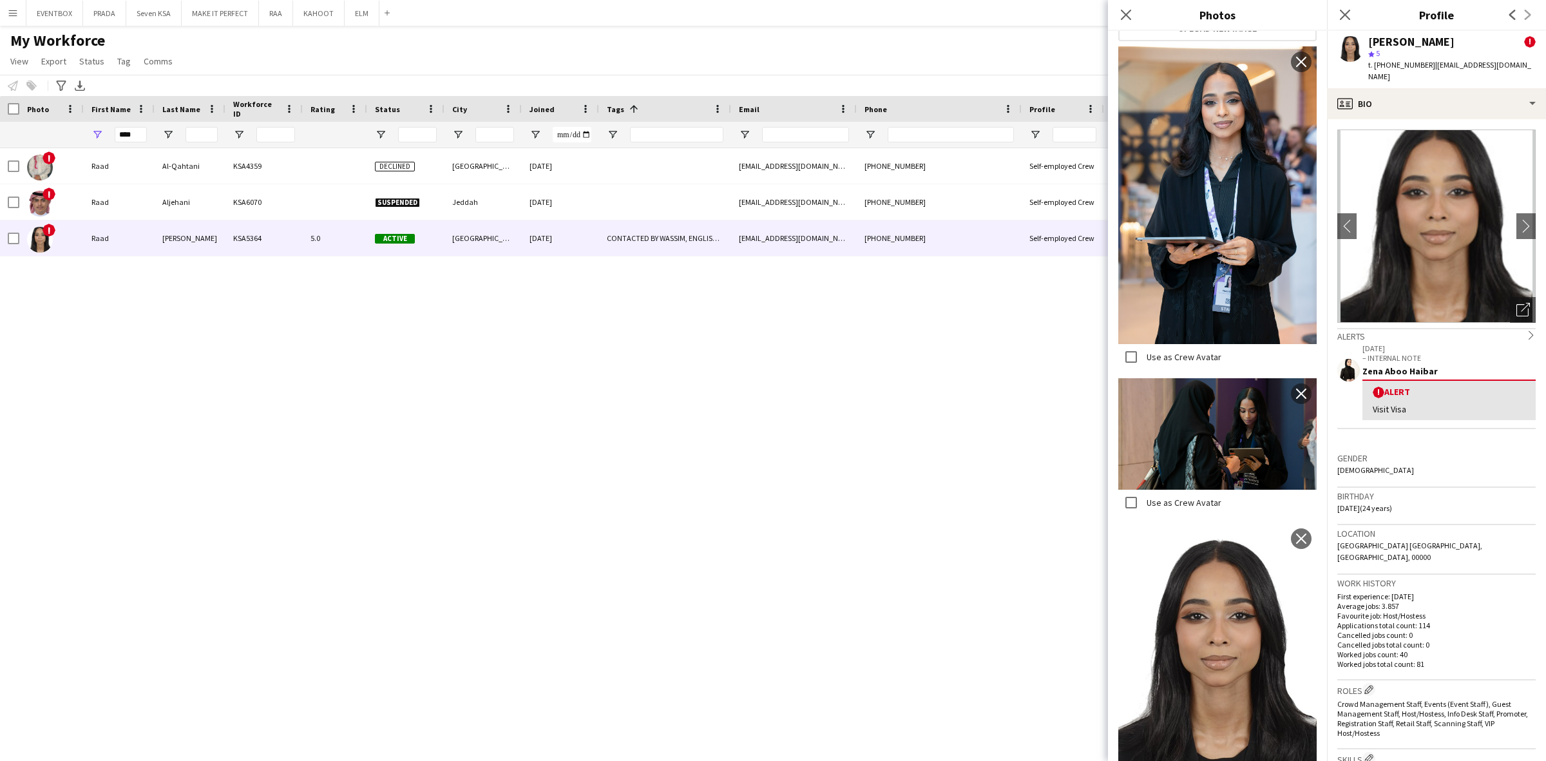
scroll to position [161, 0]
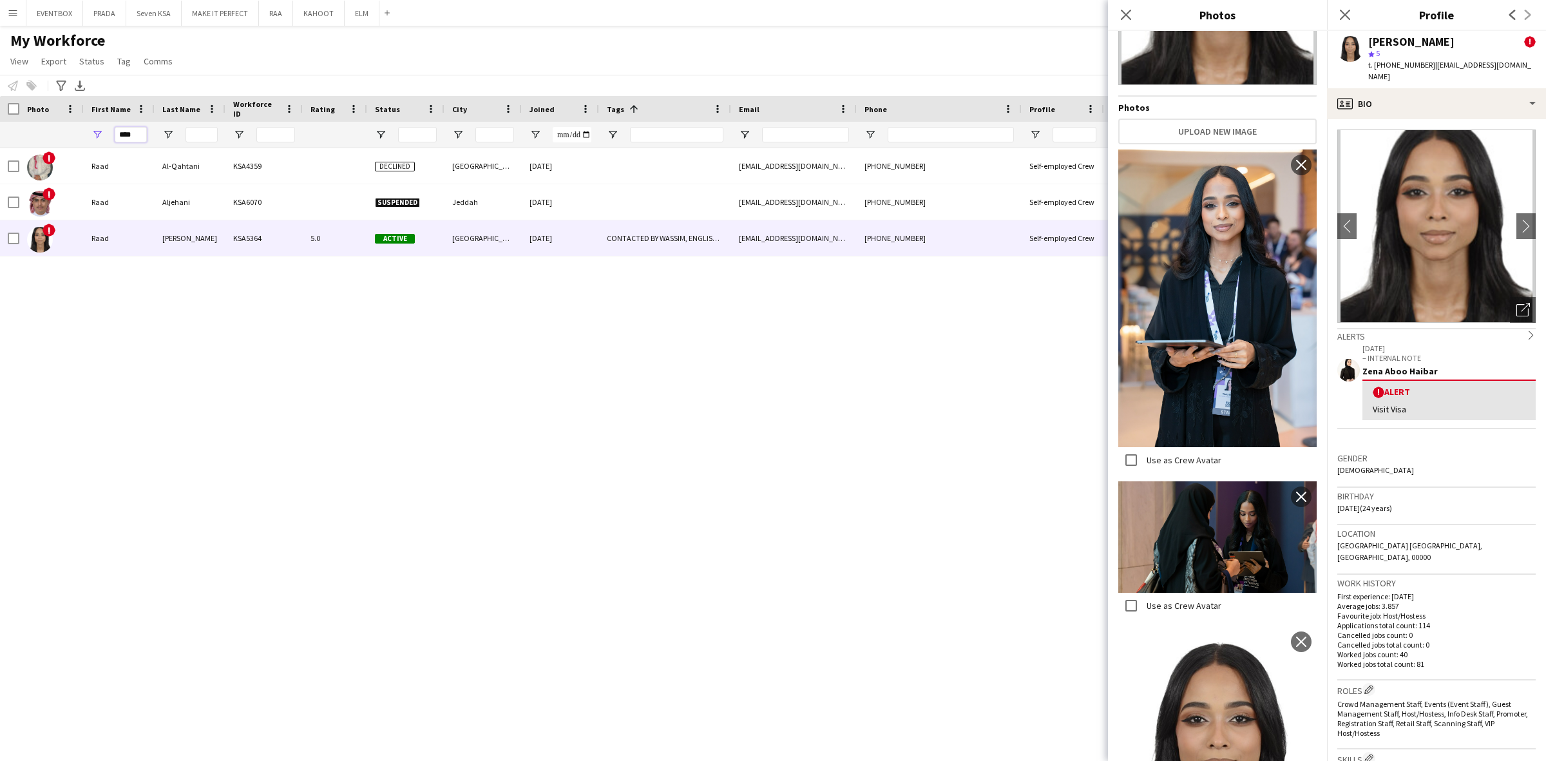
drag, startPoint x: 140, startPoint y: 138, endPoint x: 65, endPoint y: 134, distance: 75.5
click at [65, 134] on div "****" at bounding box center [678, 135] width 1357 height 26
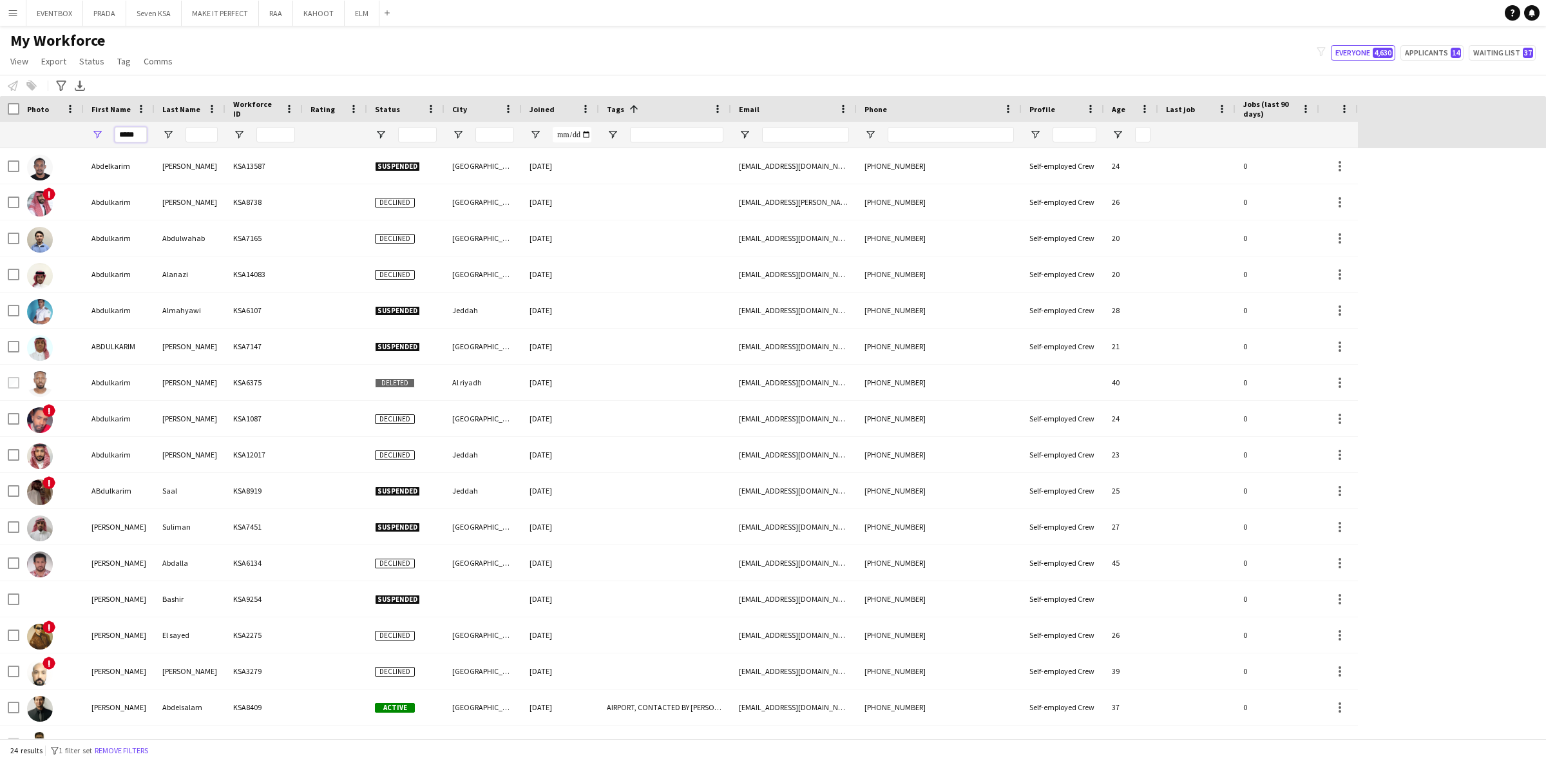
type input "*****"
click at [196, 132] on input "Last Name Filter Input" at bounding box center [201, 134] width 32 height 15
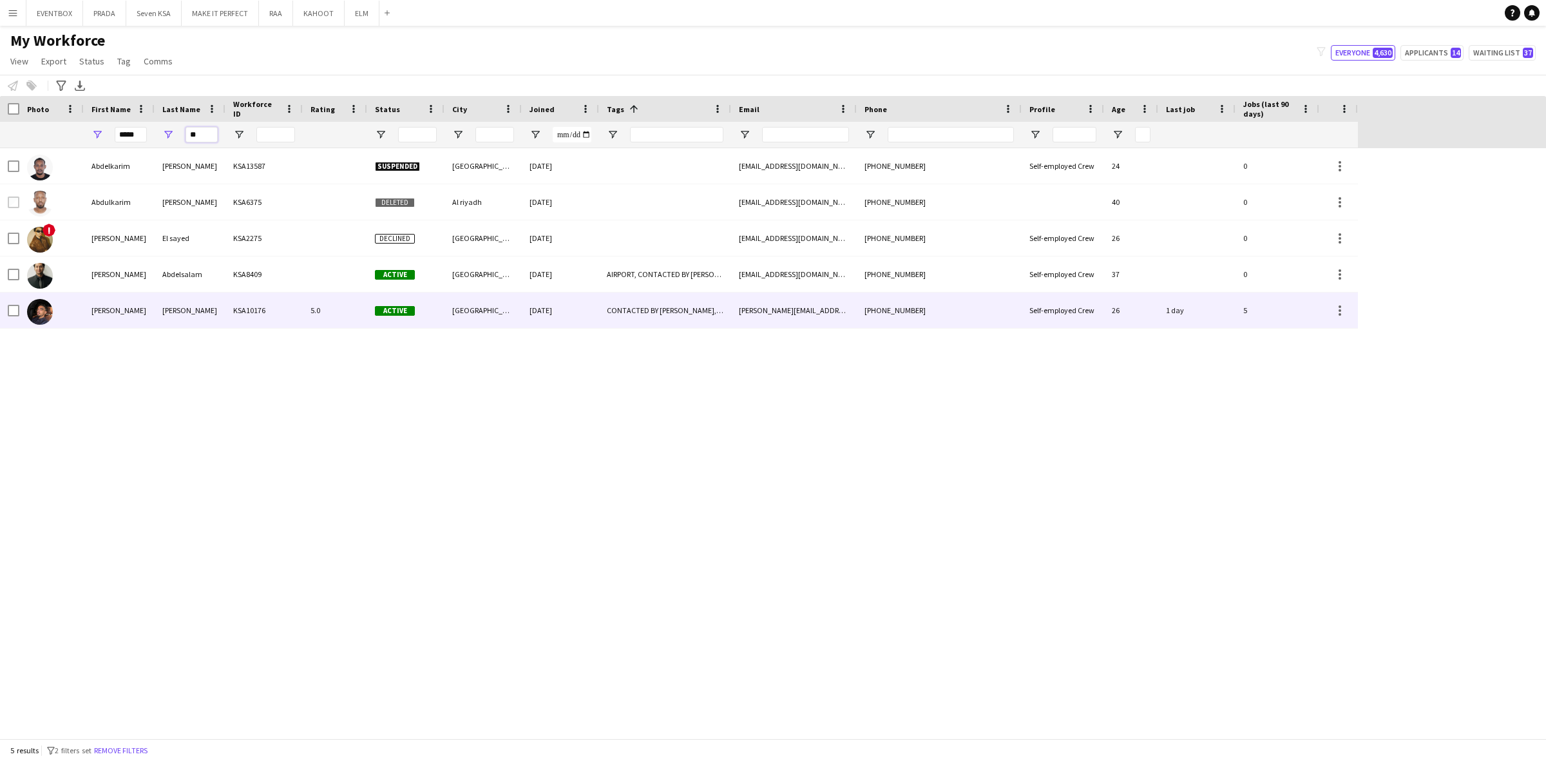
type input "**"
click at [220, 301] on div "[PERSON_NAME]" at bounding box center [190, 309] width 71 height 35
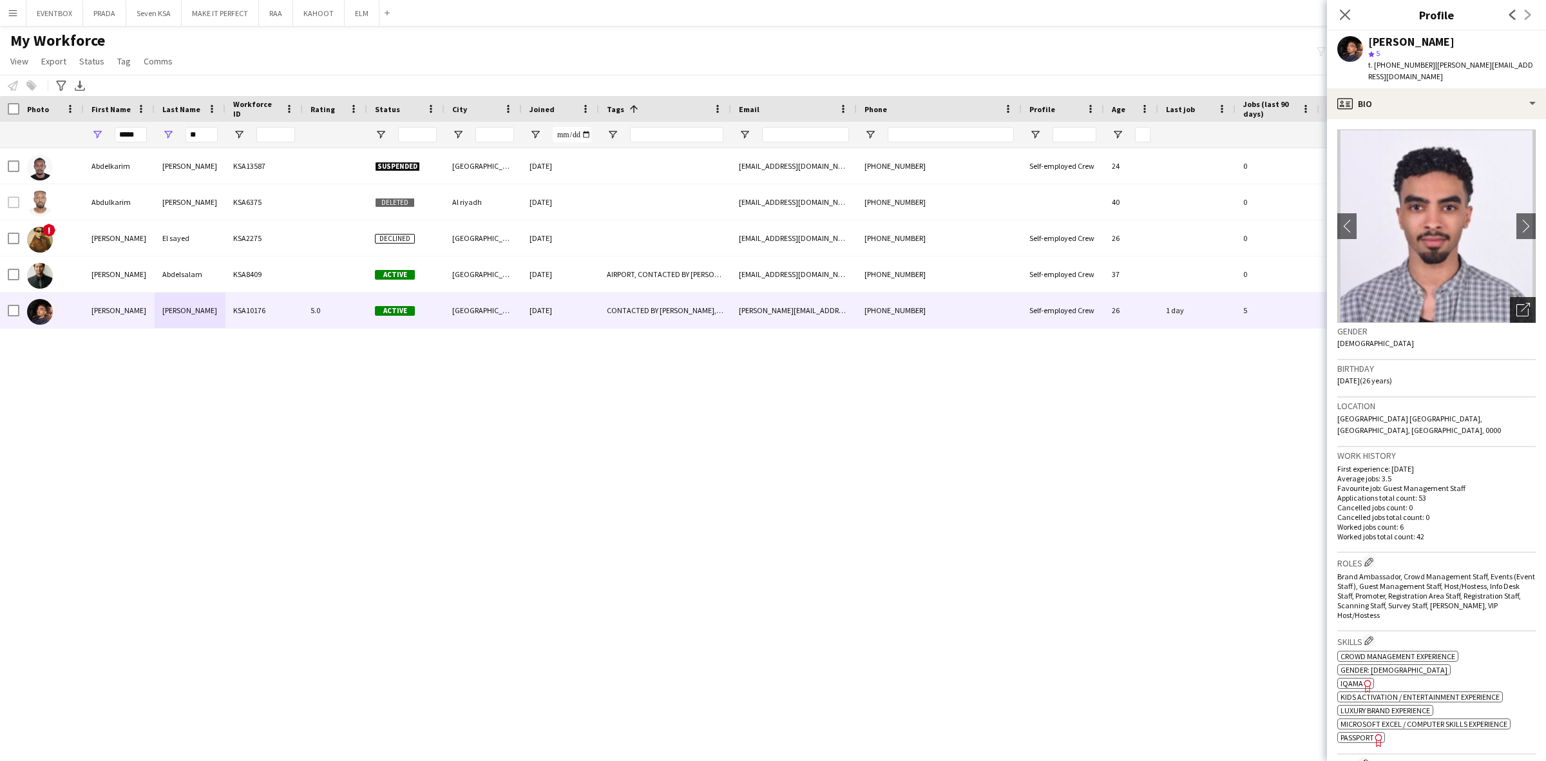
click at [1516, 303] on icon "Open photos pop-in" at bounding box center [1523, 310] width 14 height 14
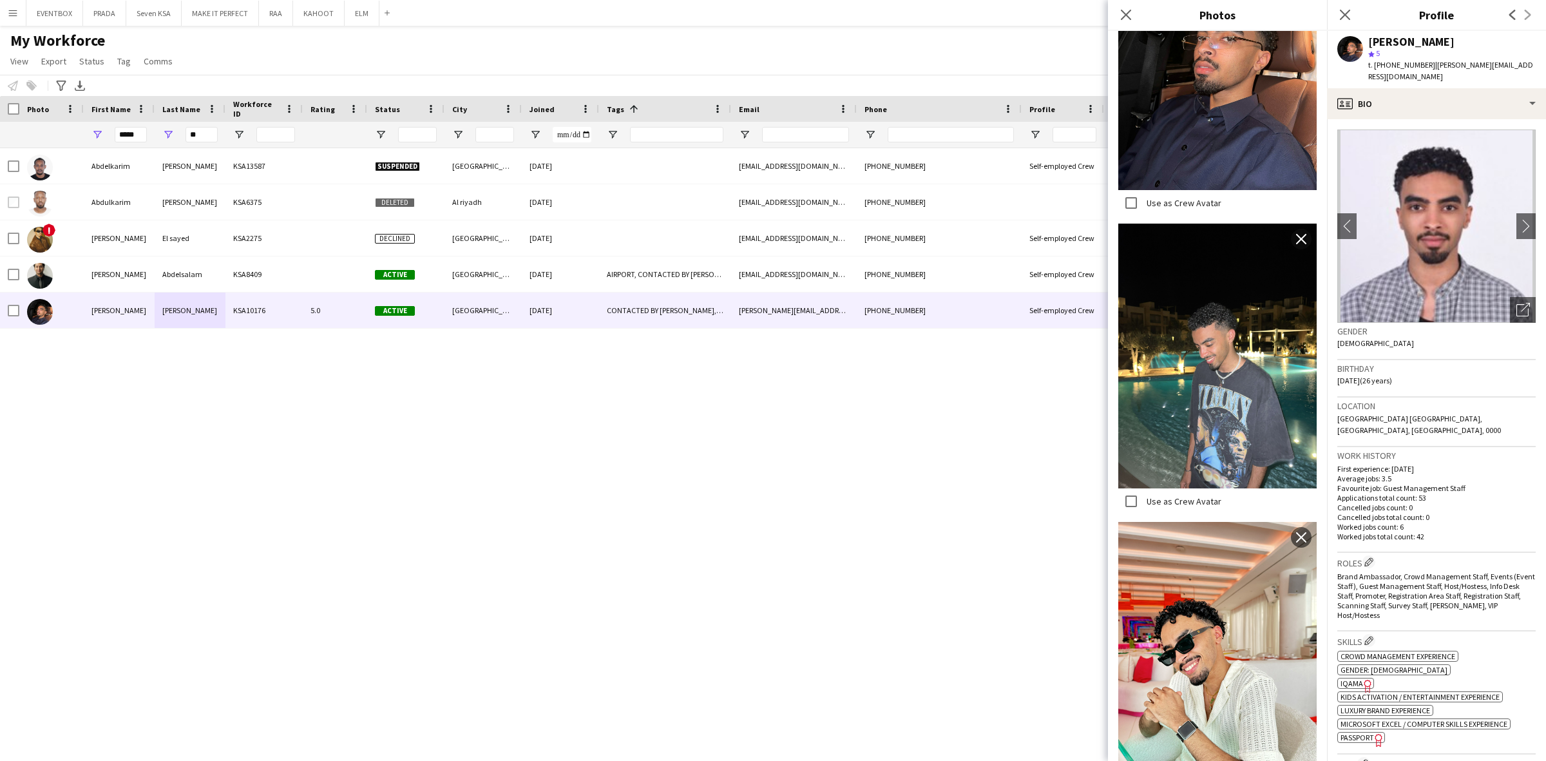
scroll to position [2615, 0]
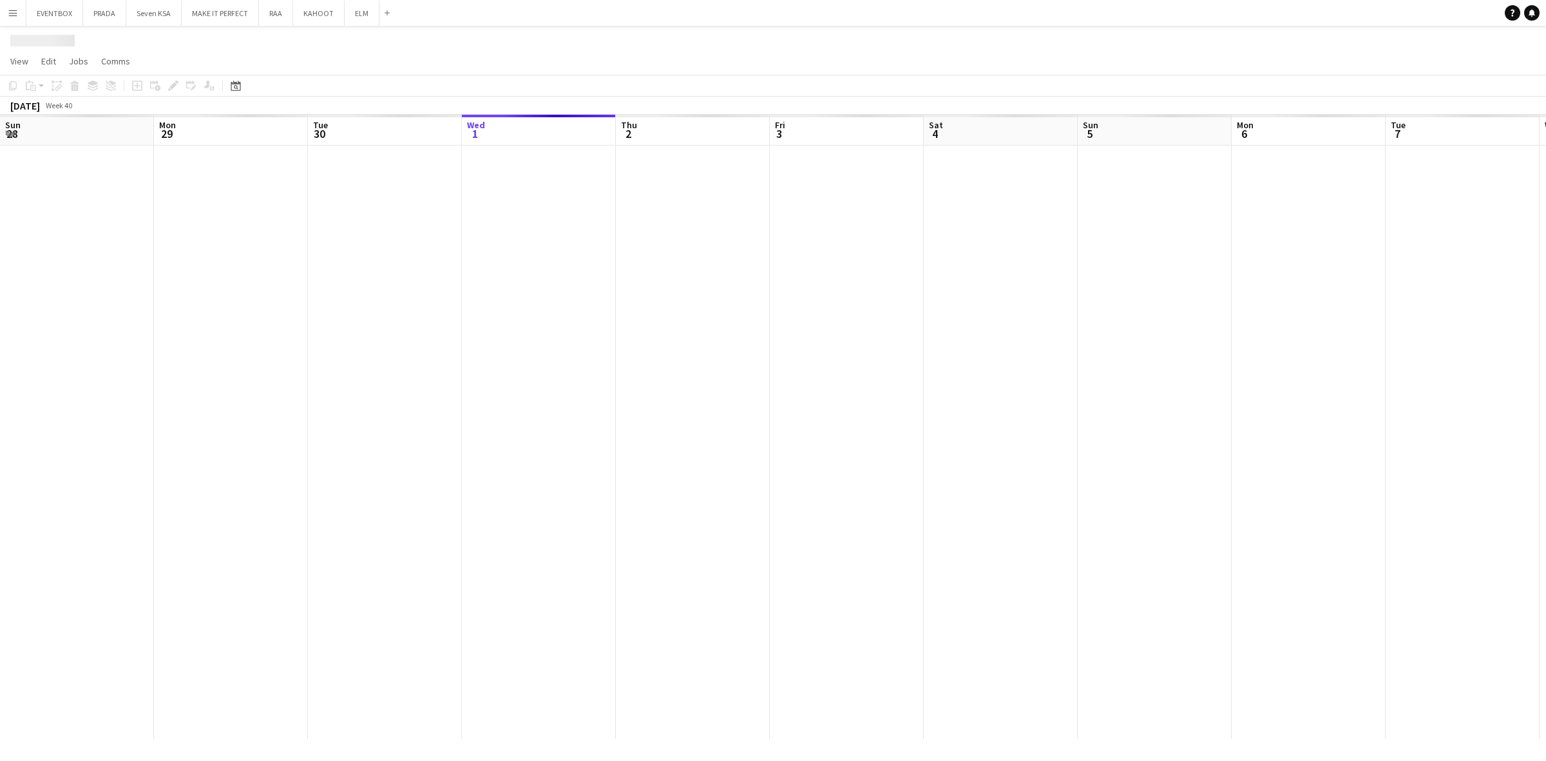
scroll to position [0, 307]
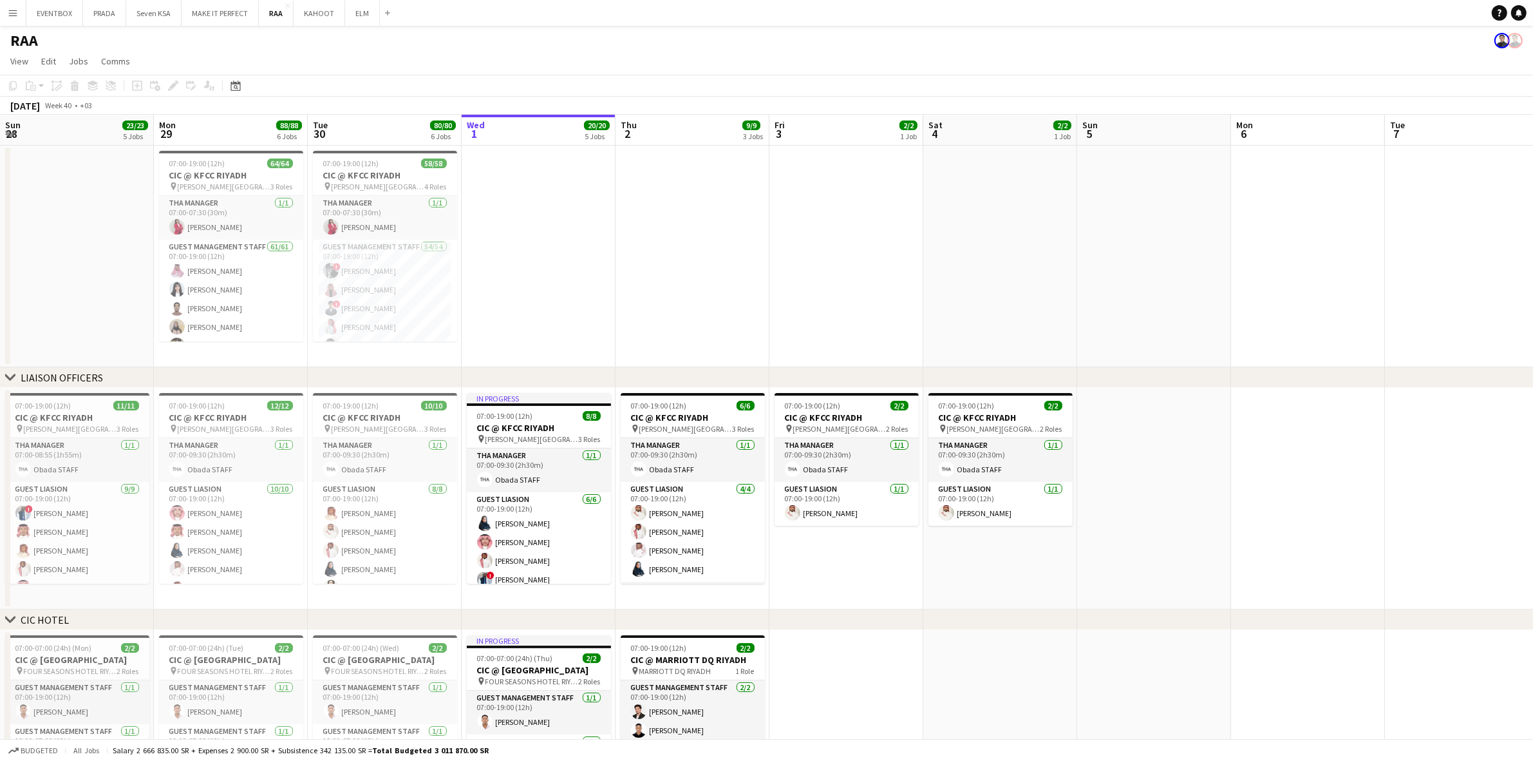
click at [10, 1] on button "Menu" at bounding box center [13, 13] width 26 height 26
click at [178, 70] on link "My Workforce" at bounding box center [194, 70] width 129 height 26
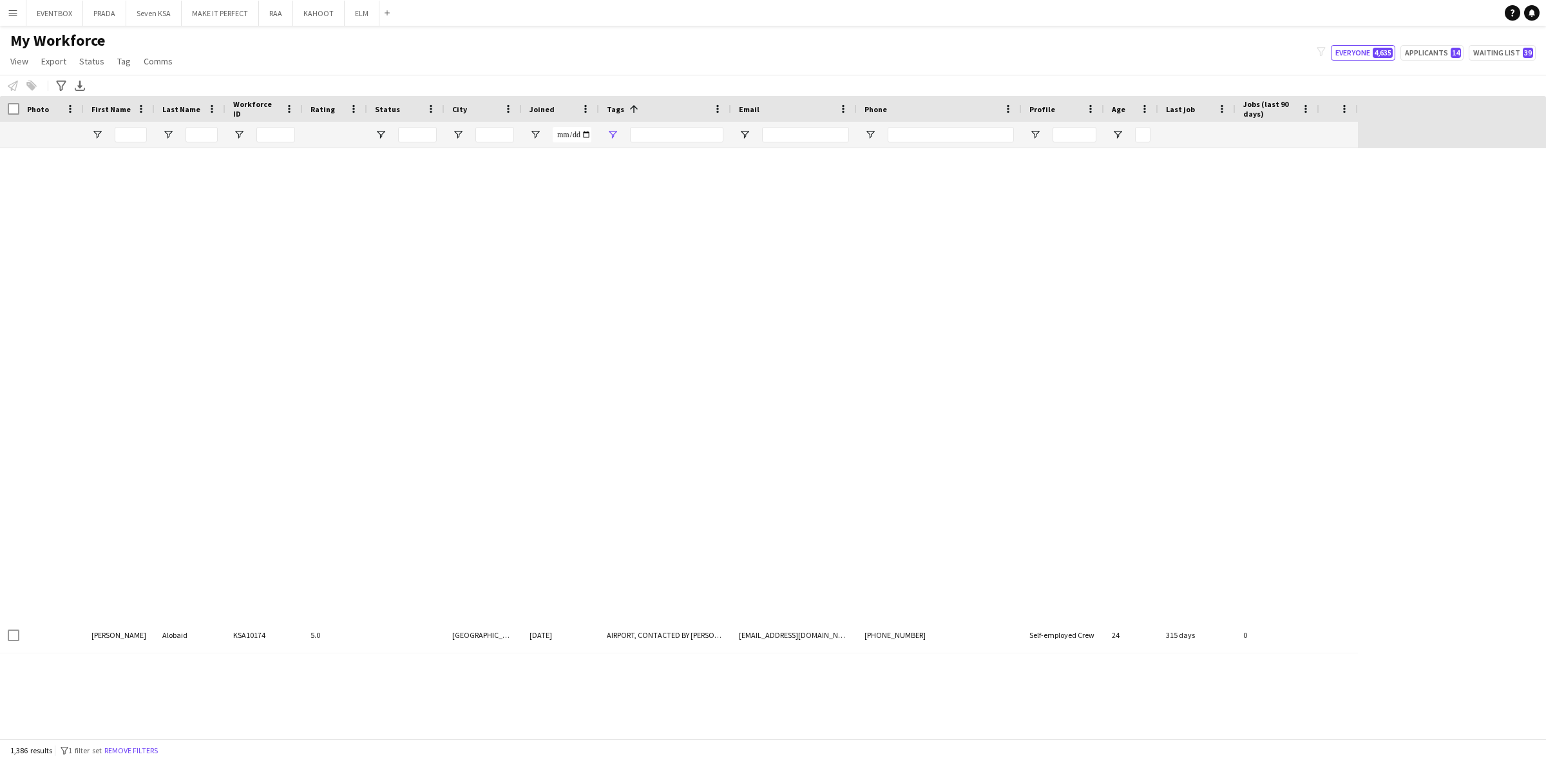
type input "**********"
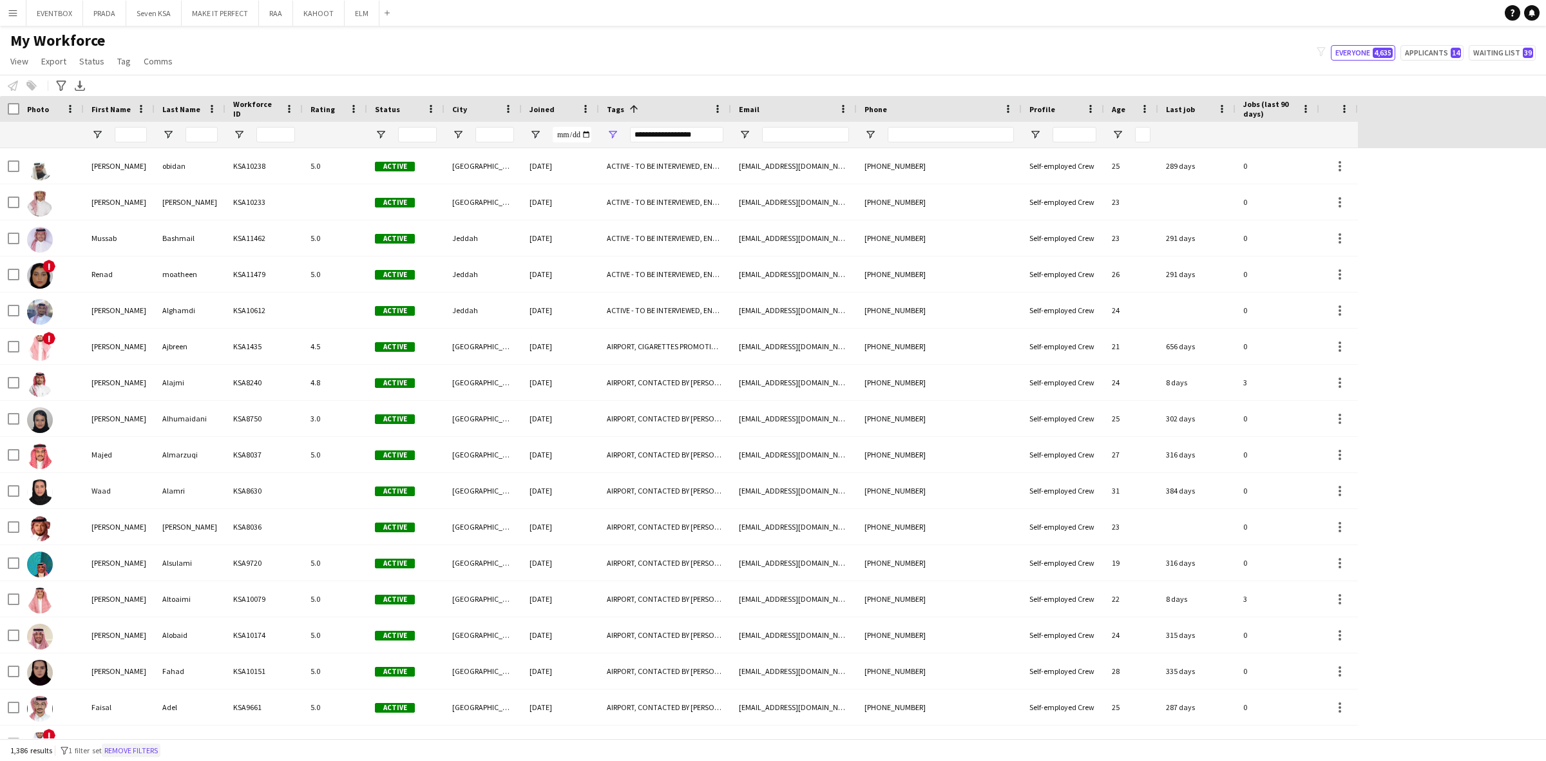
click at [148, 743] on button "Remove filters" at bounding box center [131, 750] width 59 height 14
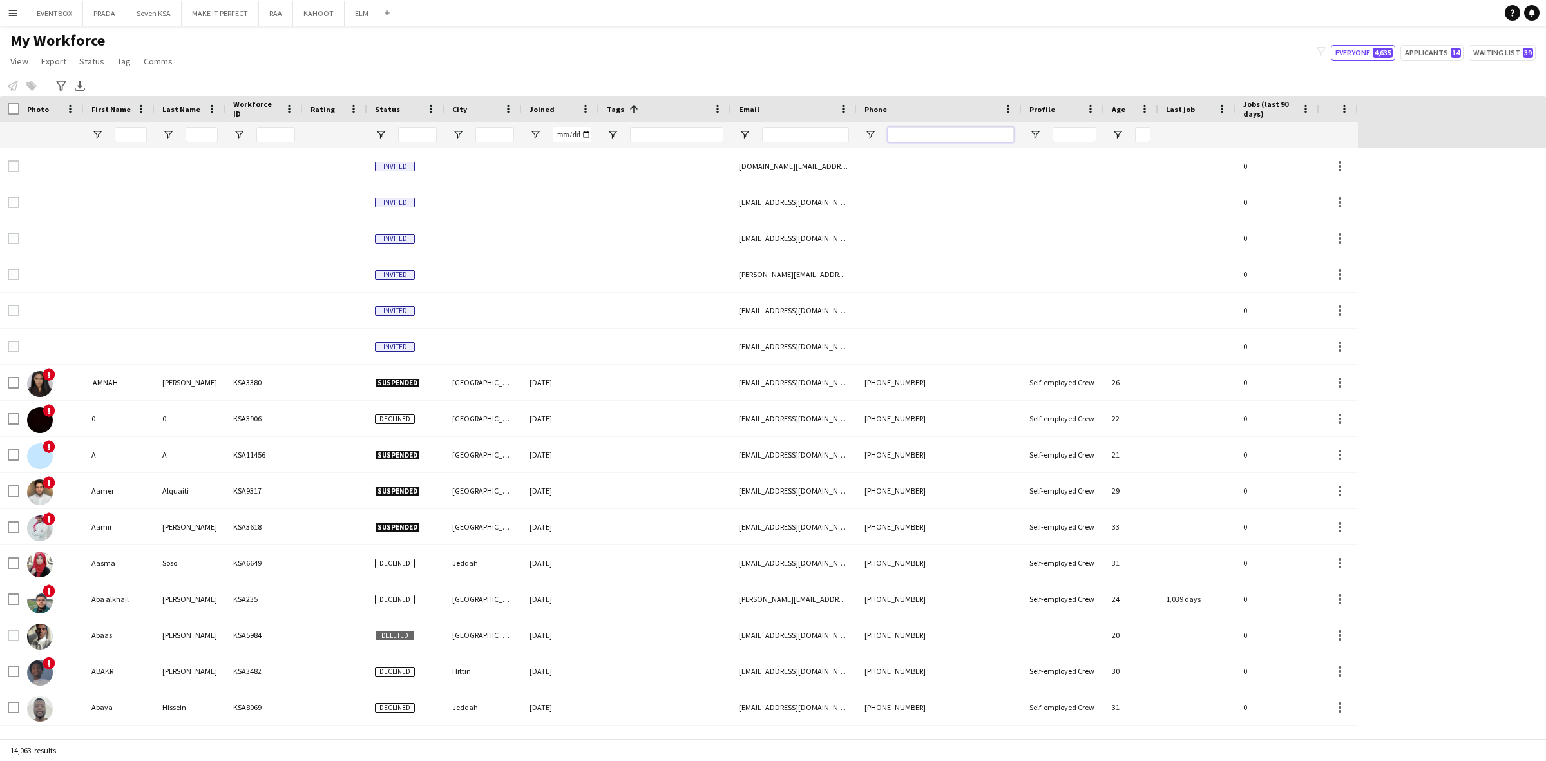
click at [912, 127] on input "Phone Filter Input" at bounding box center [950, 134] width 126 height 15
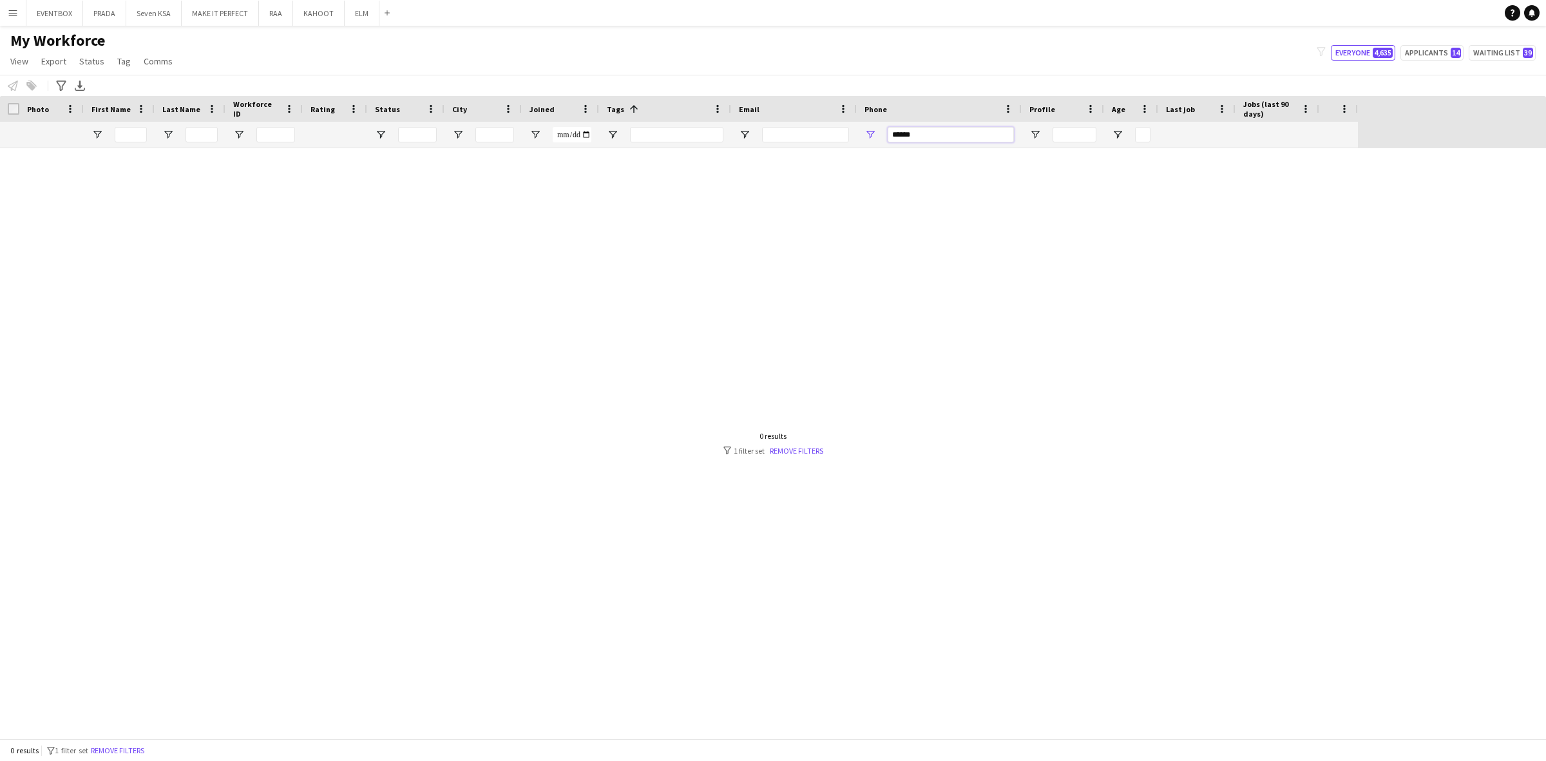
type input "******"
